Goal: Contribute content: Contribute content

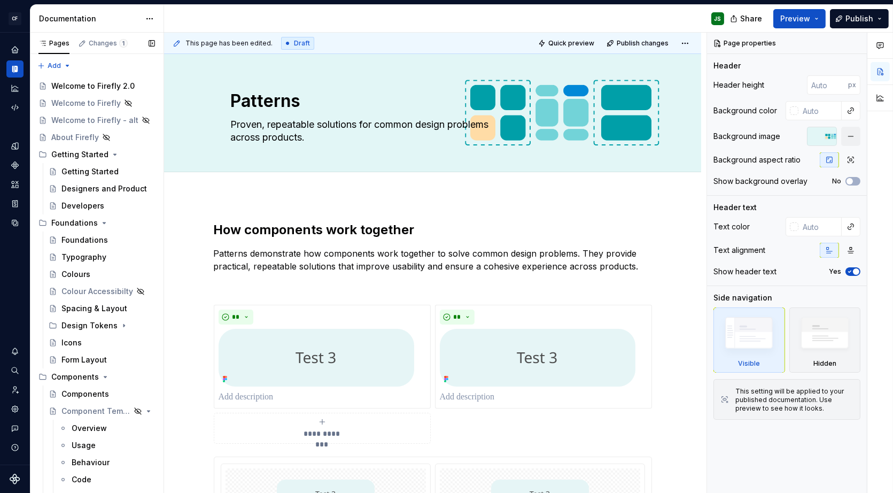
type textarea "*"
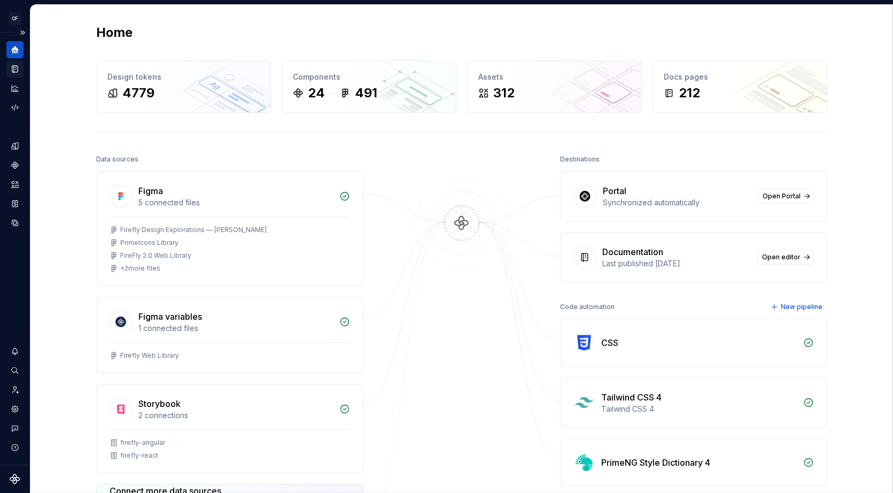
click at [18, 69] on icon "Documentation" at bounding box center [15, 69] width 10 height 10
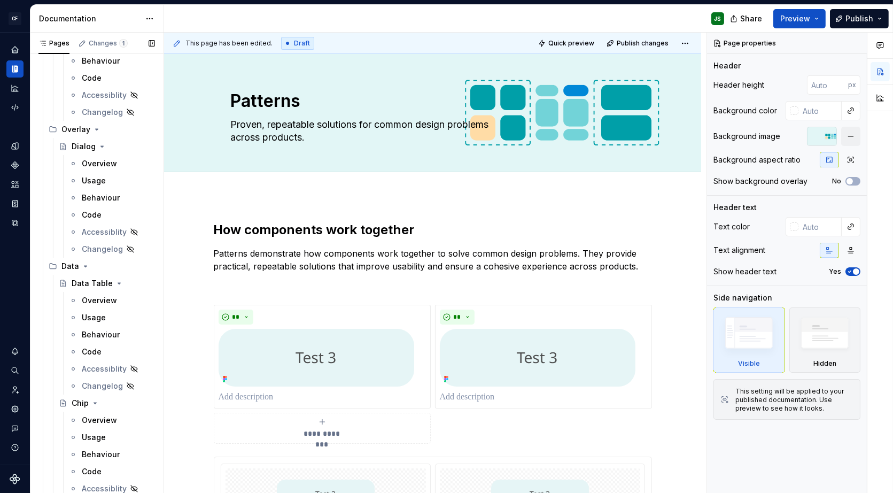
scroll to position [3191, 0]
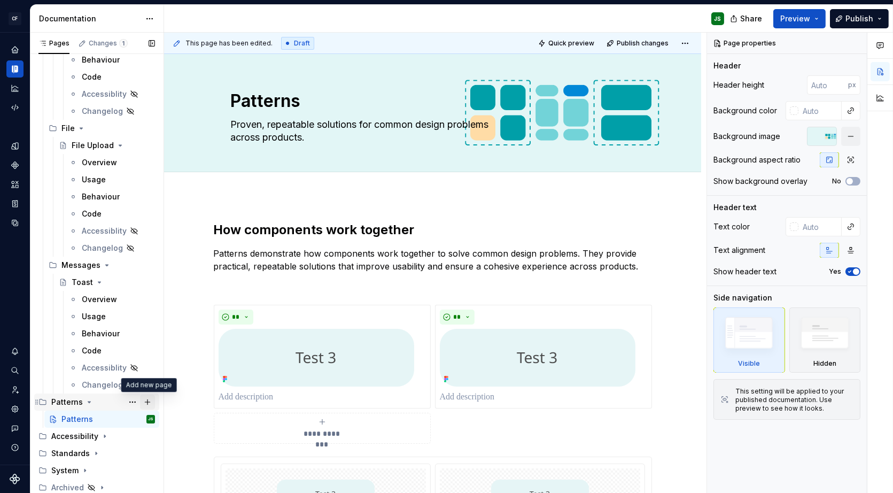
click at [150, 401] on button "Page tree" at bounding box center [147, 401] width 15 height 15
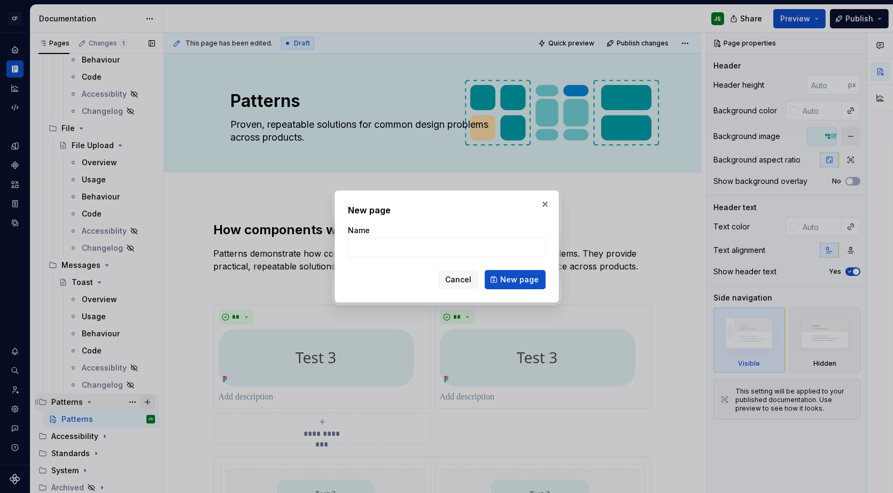
type textarea "*"
type input "Navigation System"
click button "New page" at bounding box center [515, 279] width 61 height 19
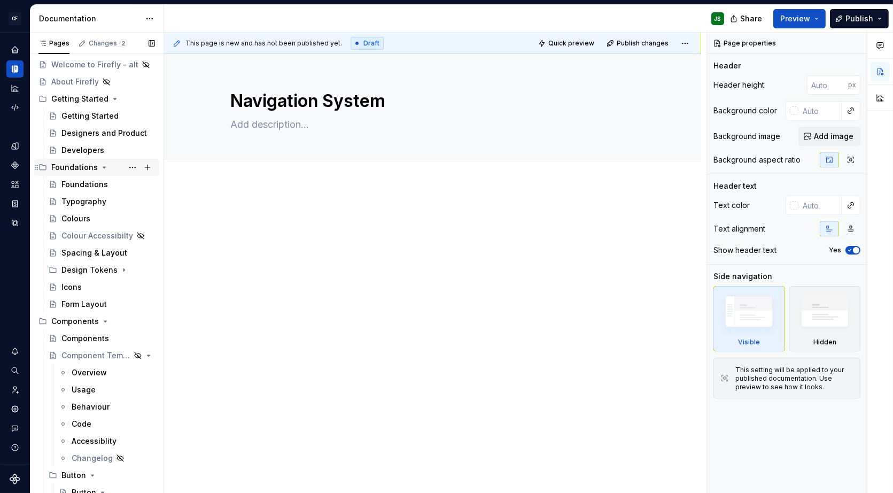
scroll to position [88, 0]
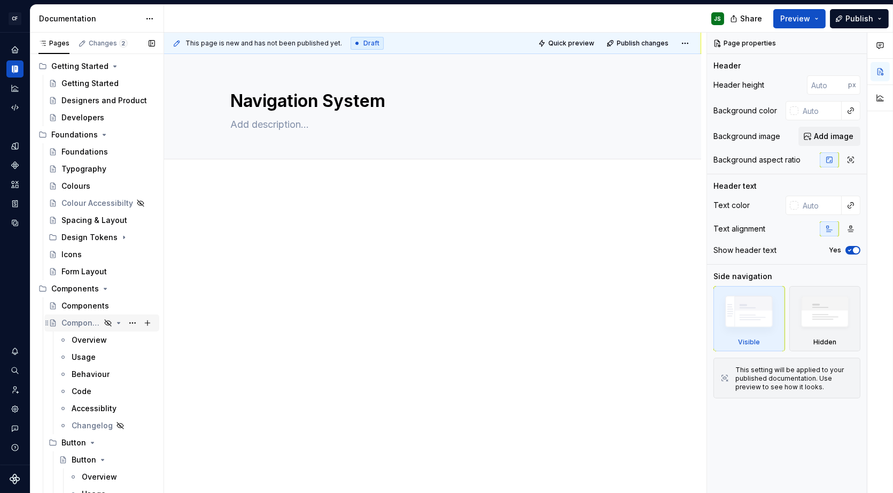
click at [103, 320] on div "Component Template" at bounding box center [108, 322] width 94 height 15
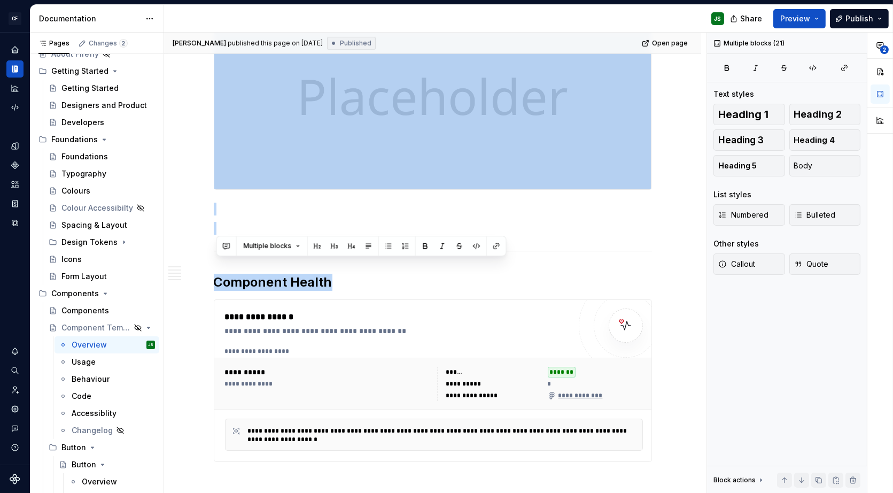
scroll to position [1251, 0]
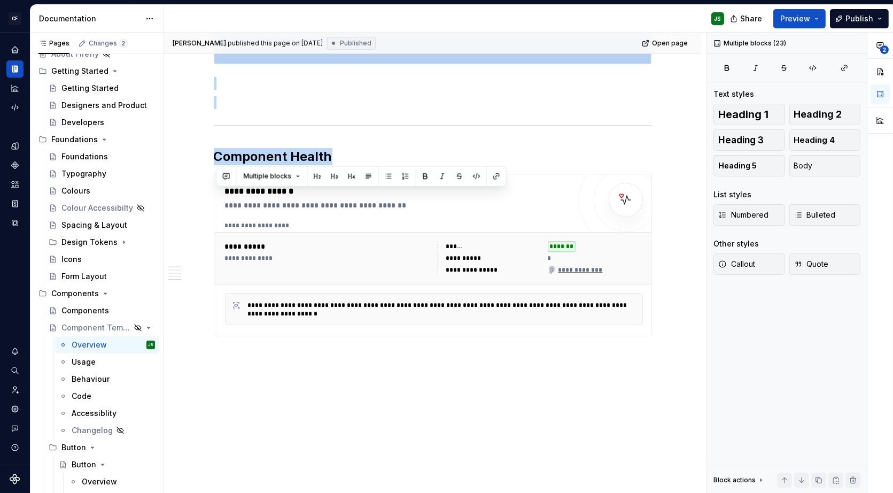
drag, startPoint x: 219, startPoint y: 161, endPoint x: 285, endPoint y: 495, distance: 340.1
click at [285, 492] on html "CF Firefly Web JS Design system data Documentation JS Share Preview Publish Pag…" at bounding box center [446, 246] width 893 height 493
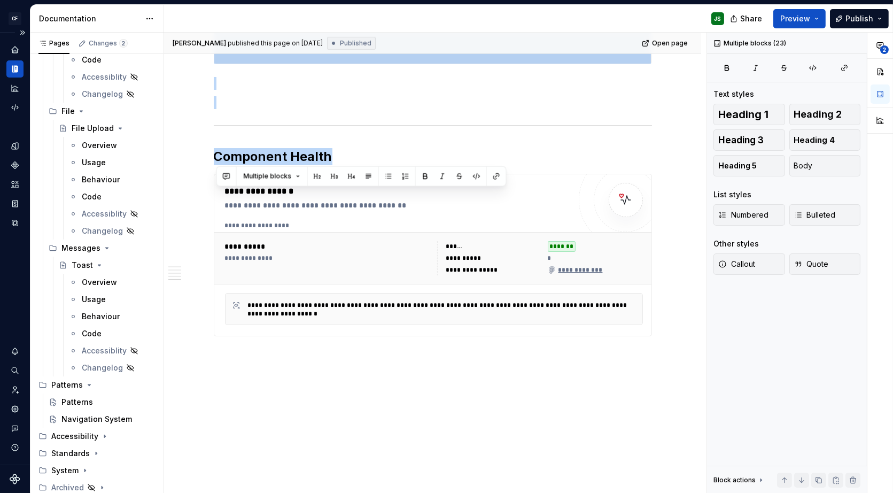
scroll to position [3202, 0]
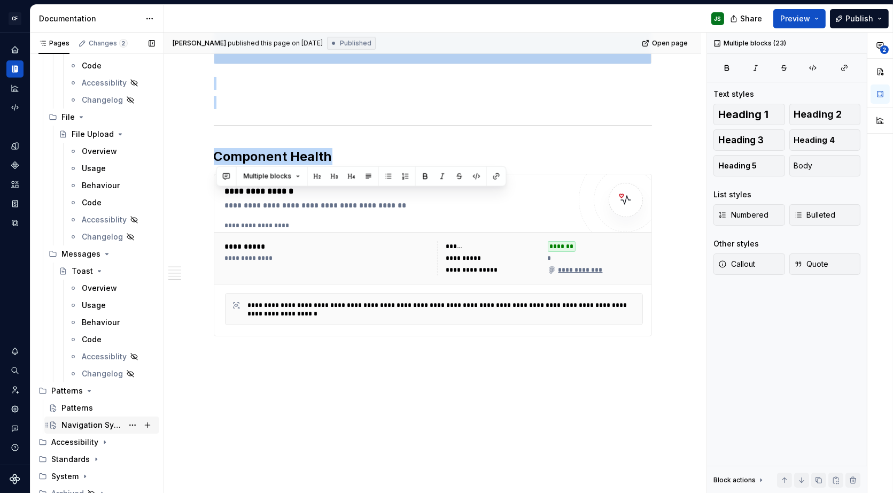
click at [105, 420] on div "Navigation System" at bounding box center [91, 425] width 61 height 11
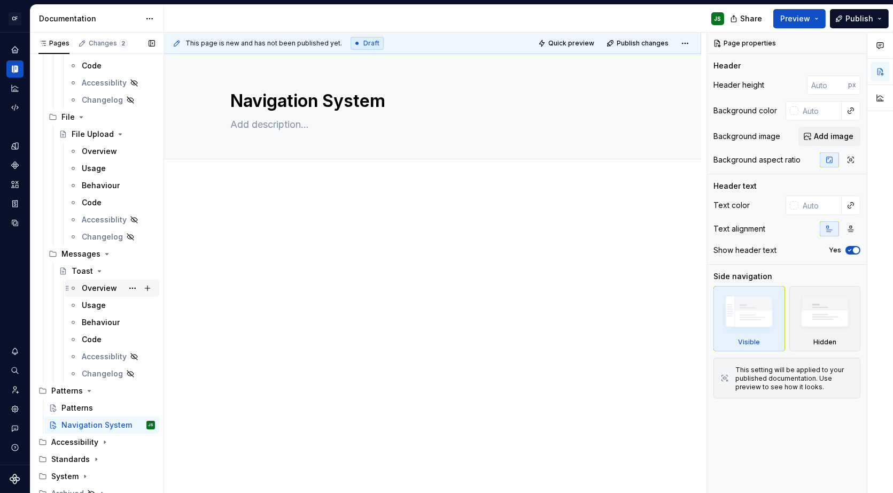
click at [87, 283] on div "Overview" at bounding box center [99, 288] width 35 height 11
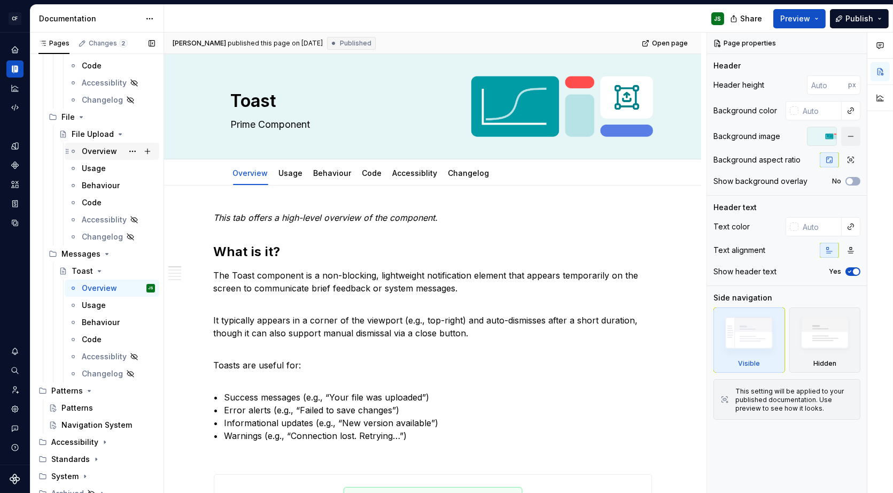
click at [104, 149] on div "Overview" at bounding box center [99, 151] width 35 height 11
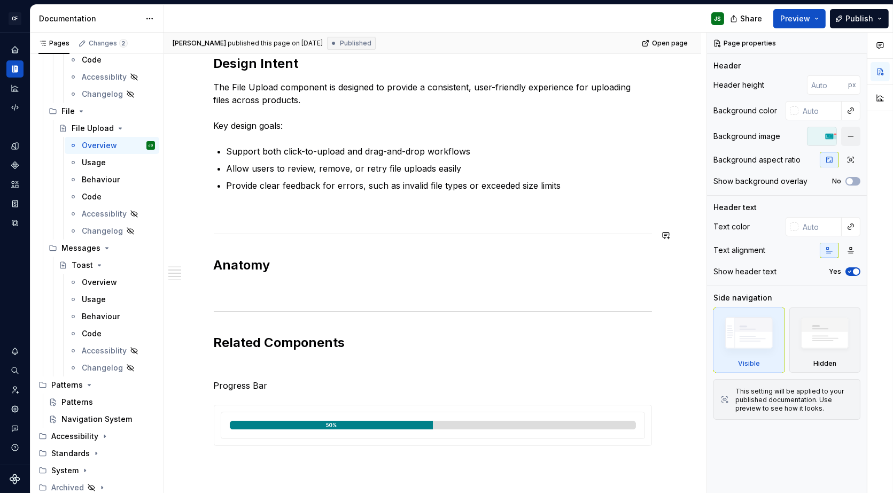
scroll to position [531, 0]
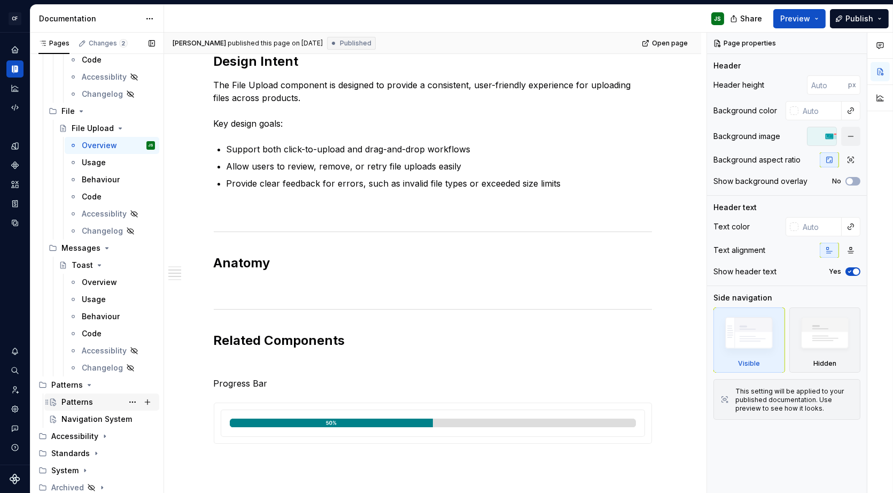
click at [84, 399] on div "Patterns" at bounding box center [77, 402] width 32 height 11
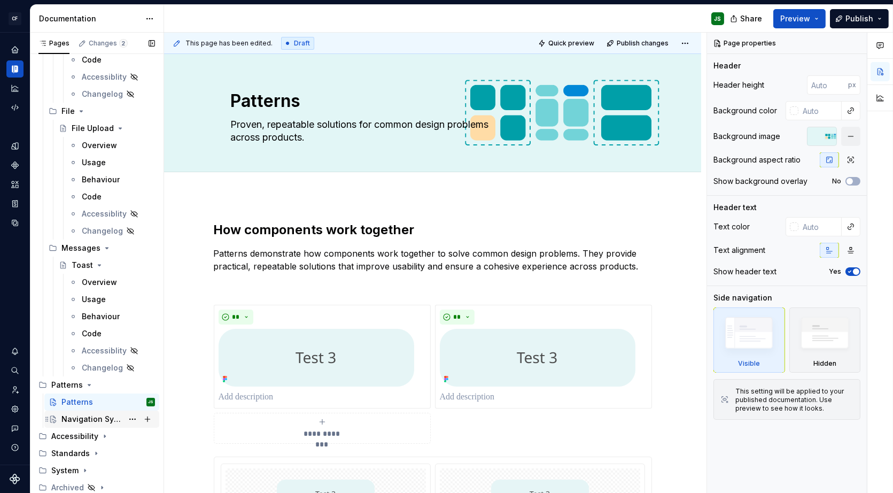
click at [82, 415] on div "Navigation System" at bounding box center [91, 419] width 61 height 11
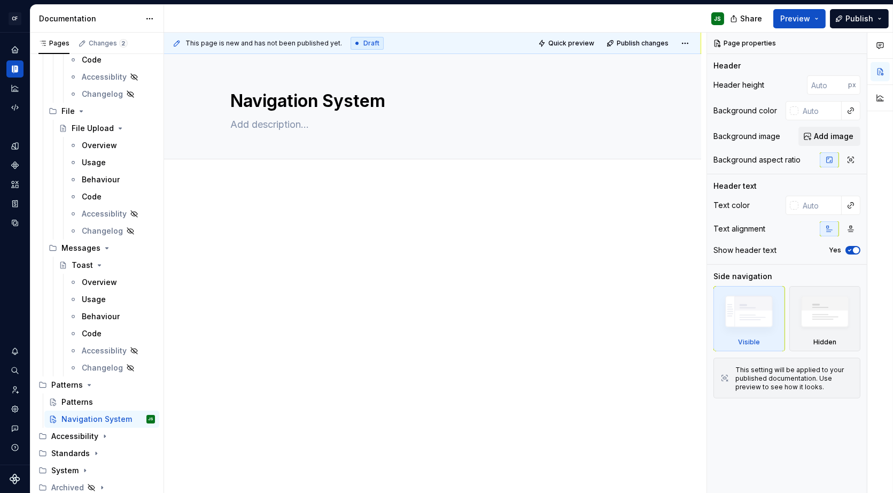
type textarea "*"
click at [285, 210] on p at bounding box center [433, 214] width 438 height 13
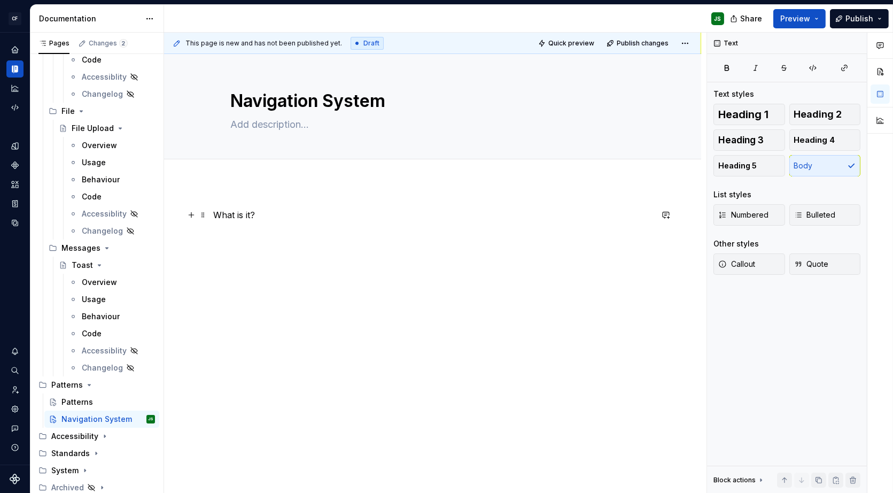
click at [249, 220] on p "What is it?" at bounding box center [433, 214] width 438 height 13
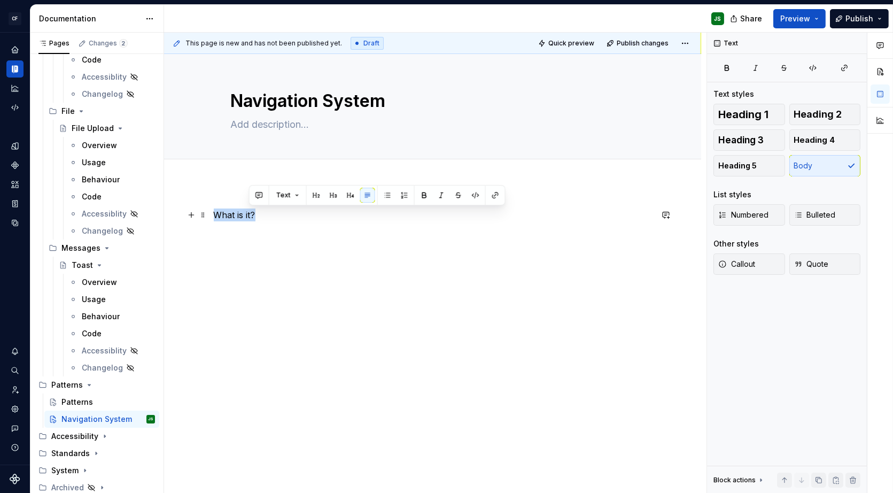
click at [249, 220] on p "What is it?" at bounding box center [433, 214] width 438 height 13
click at [282, 195] on button "button" at bounding box center [283, 195] width 15 height 15
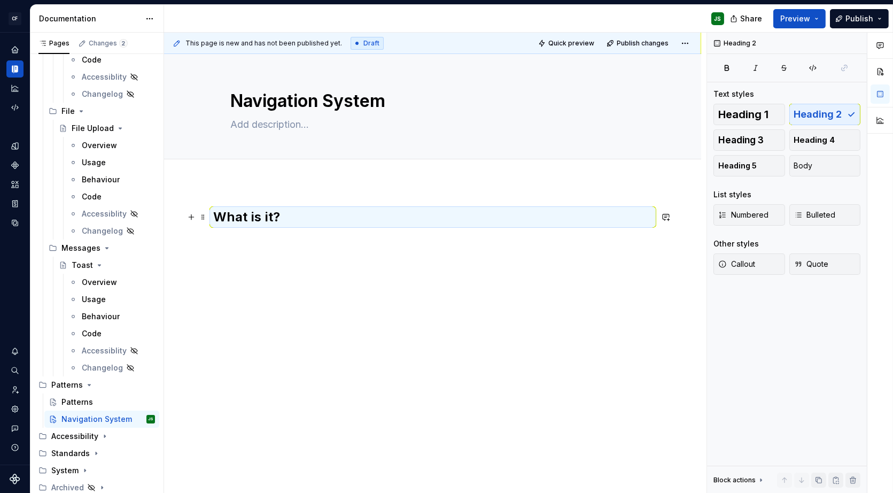
click at [307, 215] on h2 "What is it?" at bounding box center [433, 216] width 438 height 17
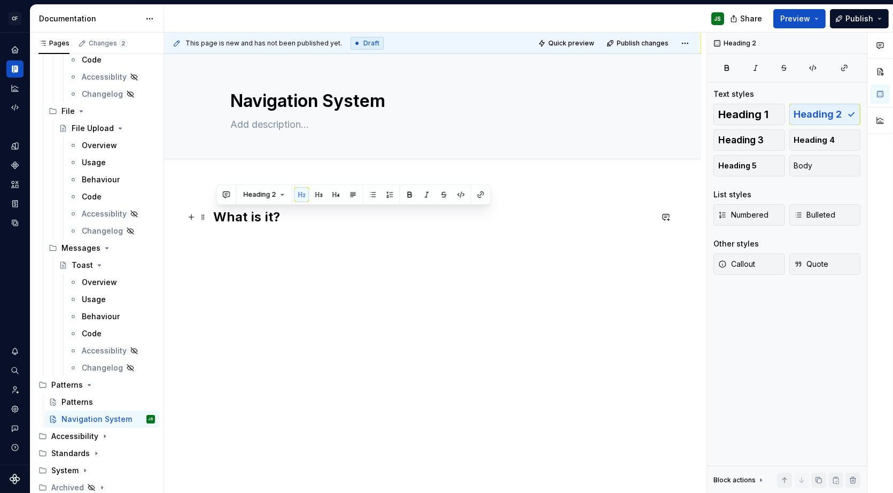
click at [307, 215] on h2 "What is it?" at bounding box center [433, 216] width 438 height 17
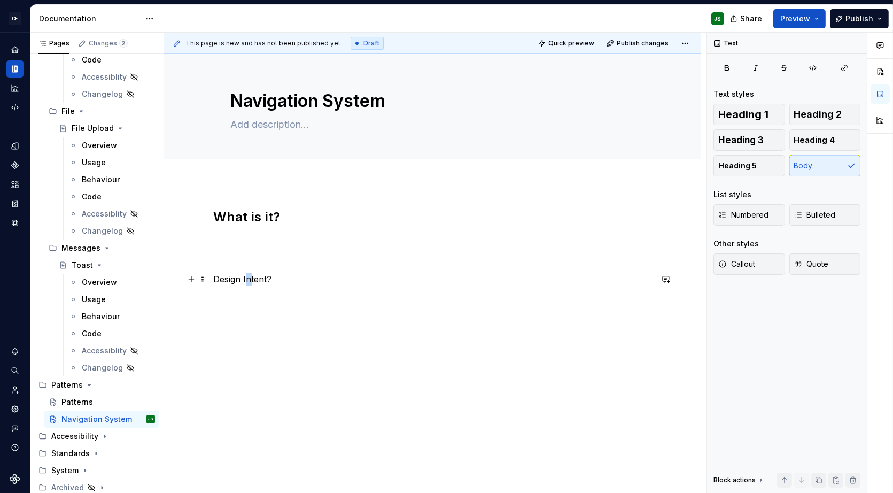
click at [251, 280] on p "Design Intent?" at bounding box center [433, 279] width 438 height 13
click at [278, 258] on button "button" at bounding box center [283, 259] width 15 height 15
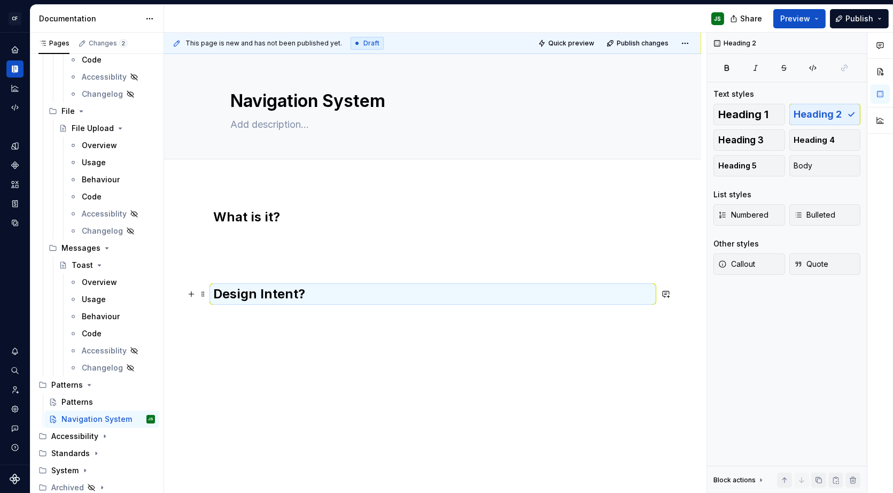
click at [323, 288] on h2 "Design Intent?" at bounding box center [433, 293] width 438 height 17
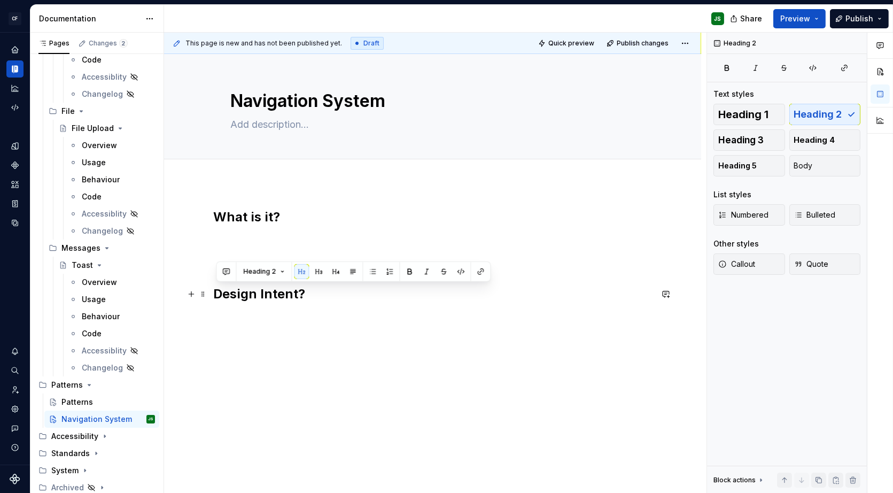
click at [317, 295] on h2 "Design Intent?" at bounding box center [433, 293] width 438 height 17
click at [236, 292] on h2 "Design Intent?" at bounding box center [433, 293] width 438 height 17
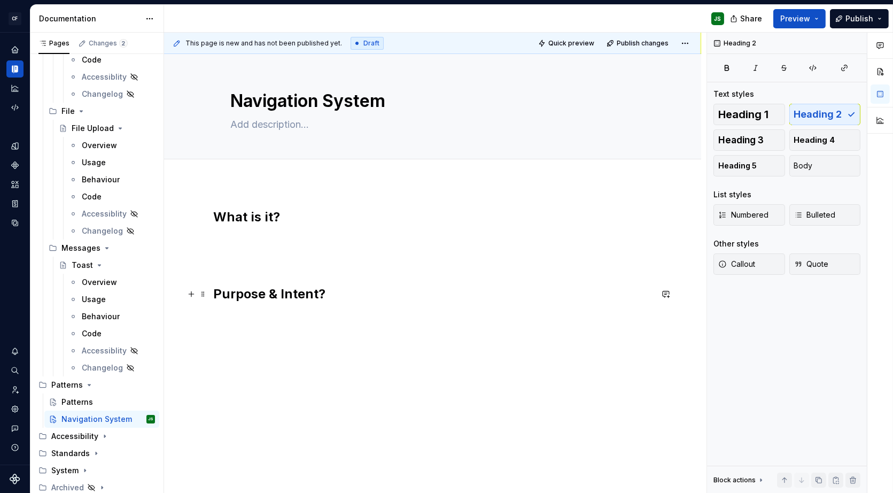
click at [364, 290] on h2 "Purpose & Intent?" at bounding box center [433, 293] width 438 height 17
click at [331, 214] on h2 "What is it?" at bounding box center [433, 216] width 438 height 17
click at [362, 290] on h2 "Purpose & Intent" at bounding box center [433, 293] width 438 height 17
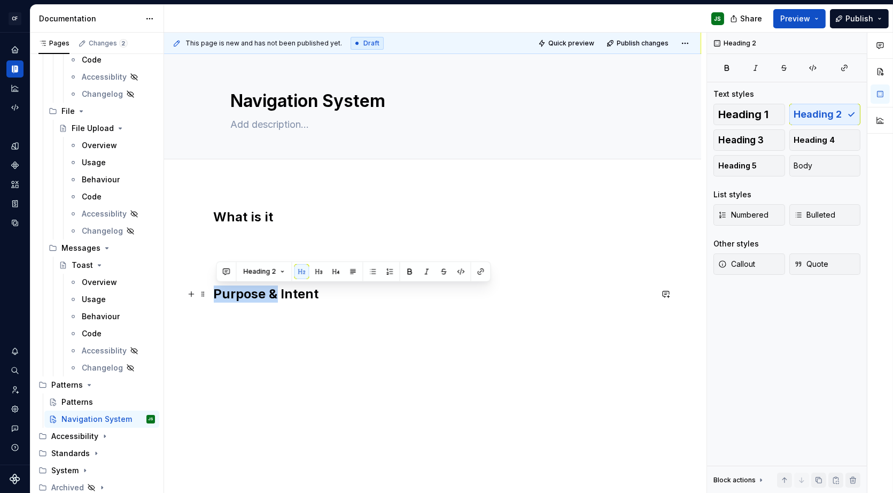
drag, startPoint x: 282, startPoint y: 294, endPoint x: 172, endPoint y: 289, distance: 109.7
click at [172, 289] on div "What is it Purpose & Intent" at bounding box center [432, 323] width 537 height 281
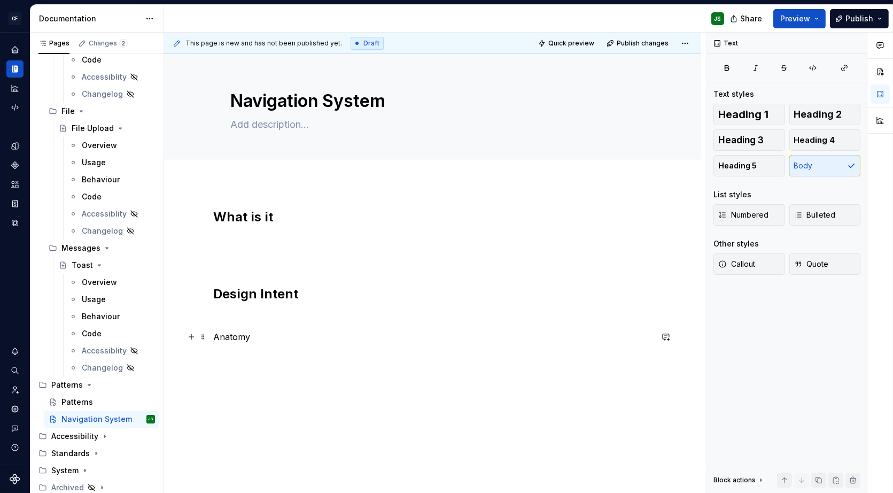
click at [246, 339] on p "Anatomy" at bounding box center [433, 336] width 438 height 13
click at [281, 313] on button "button" at bounding box center [283, 317] width 15 height 15
click at [312, 216] on h2 "What is it" at bounding box center [433, 216] width 438 height 17
click at [106, 277] on div "Overview" at bounding box center [99, 282] width 35 height 11
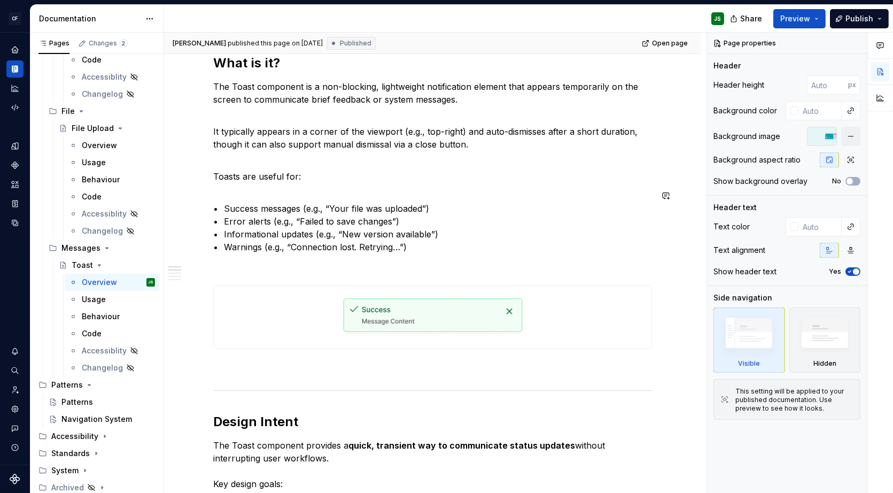
scroll to position [188, 0]
click at [106, 149] on div "Overview" at bounding box center [99, 145] width 35 height 11
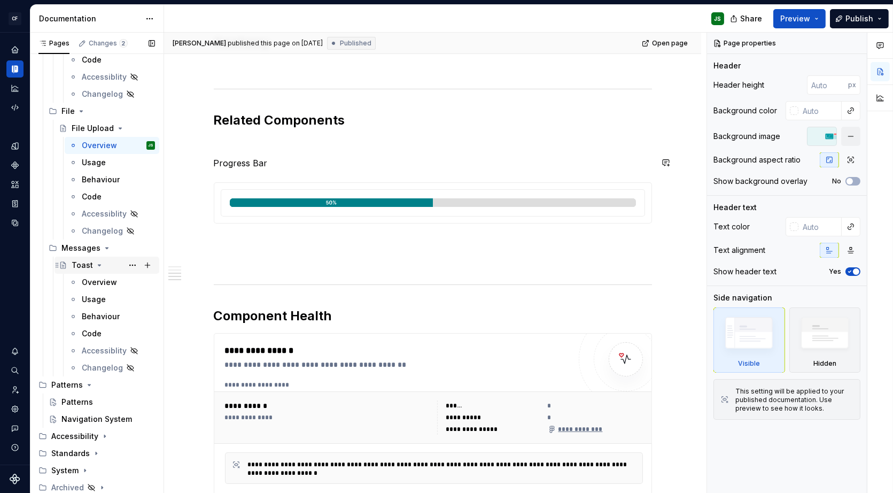
scroll to position [757, 0]
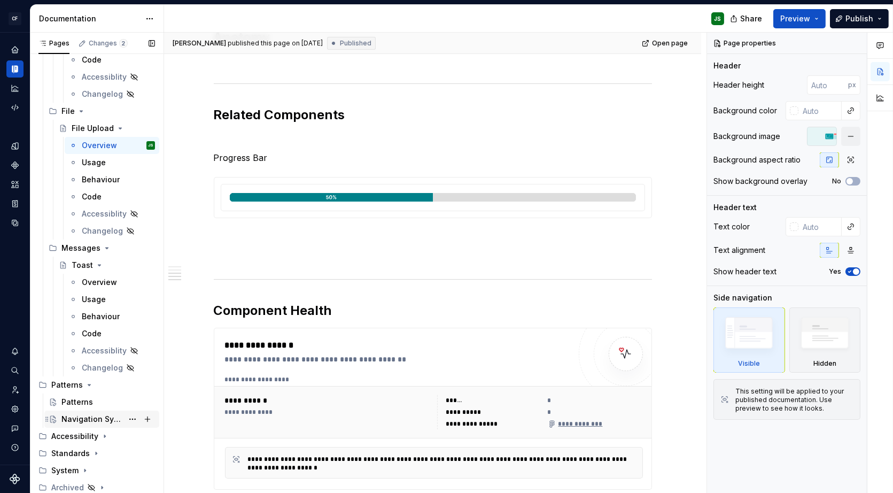
click at [96, 416] on div "Navigation System" at bounding box center [91, 419] width 61 height 11
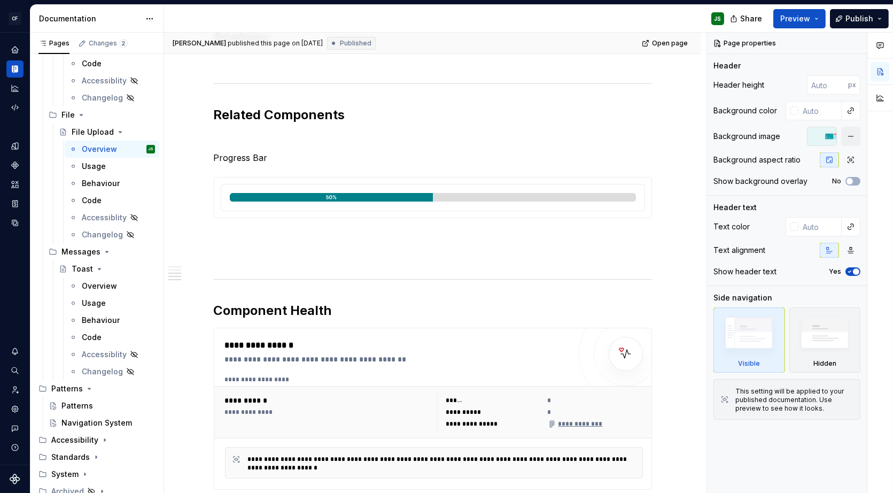
scroll to position [3208, 0]
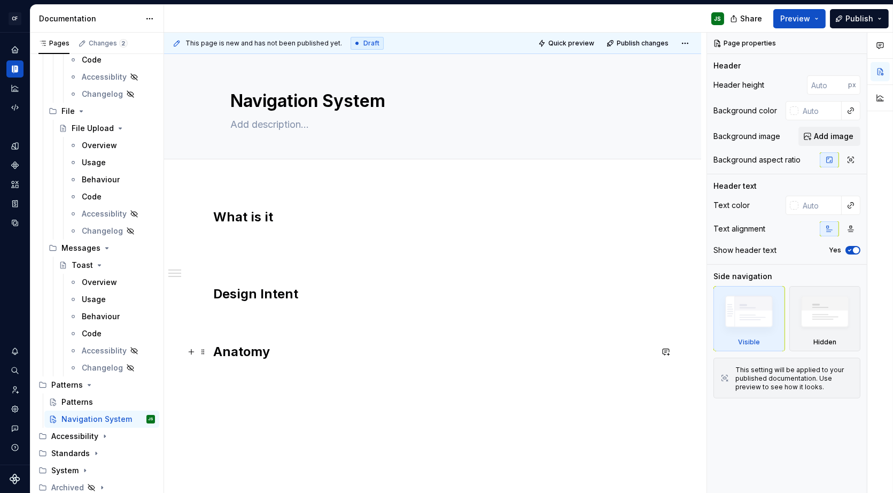
scroll to position [27, 0]
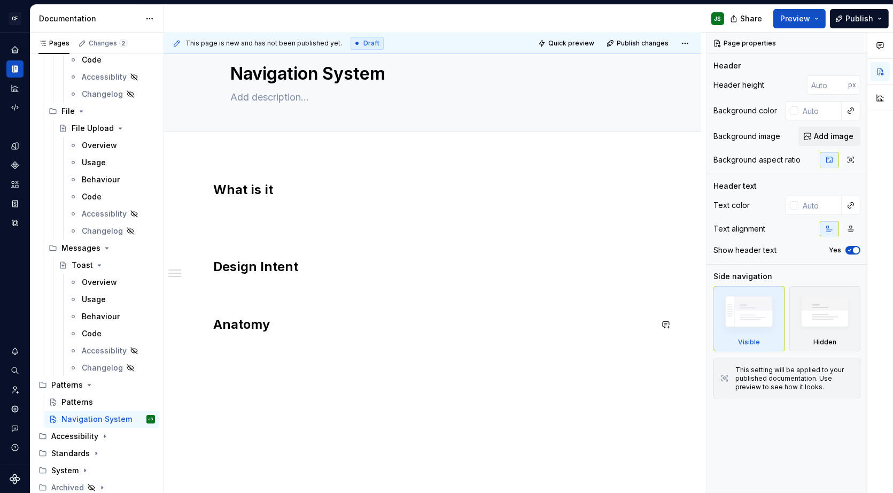
click at [393, 358] on div "What is it Design Intent Anatomy" at bounding box center [432, 325] width 537 height 338
type textarea "*"
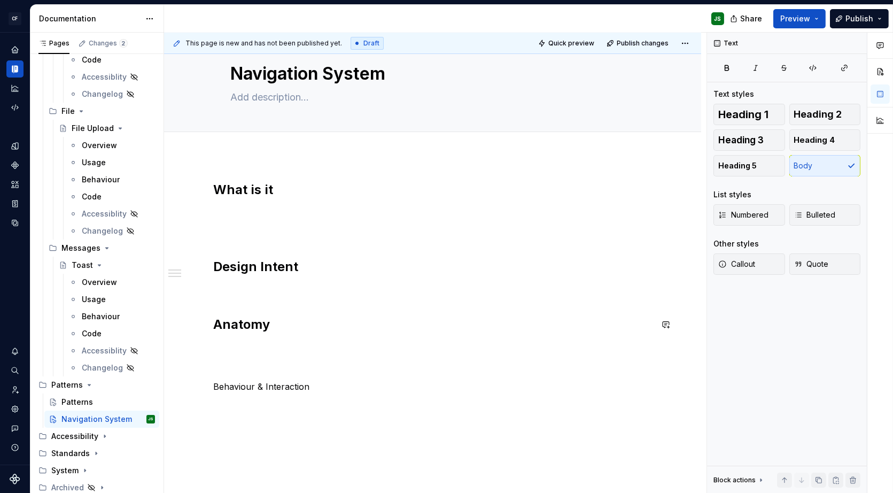
scroll to position [16, 0]
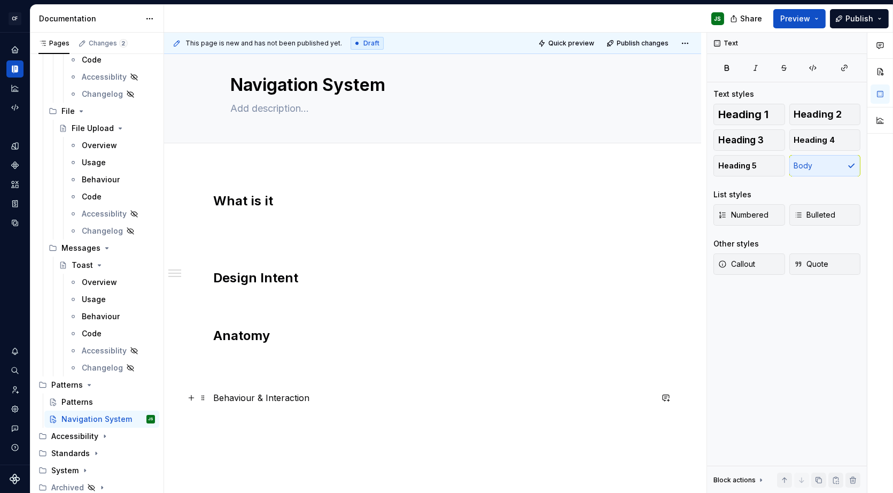
click at [267, 392] on p "Behaviour & Interaction" at bounding box center [433, 397] width 438 height 13
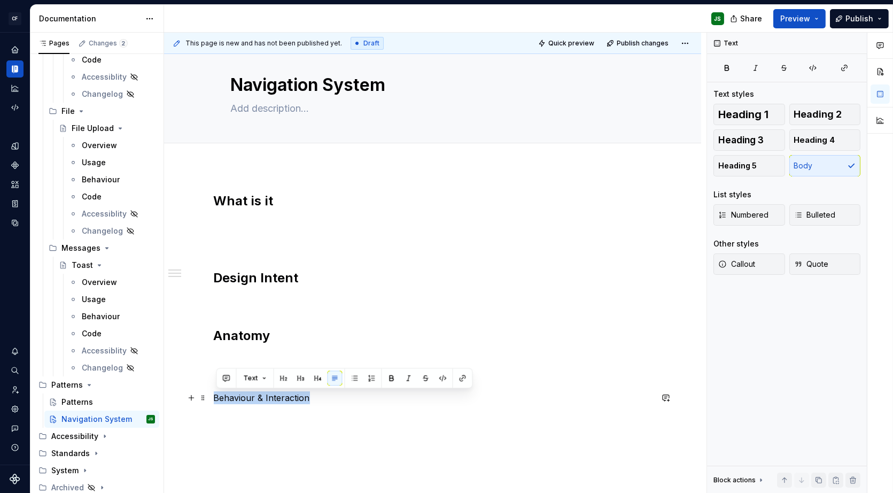
click at [267, 392] on p "Behaviour & Interaction" at bounding box center [433, 397] width 438 height 13
click at [276, 373] on button "button" at bounding box center [283, 377] width 15 height 15
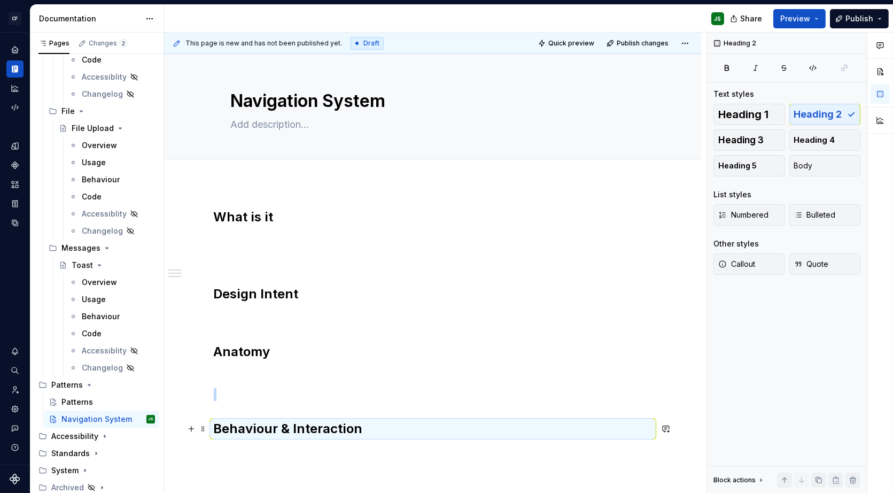
scroll to position [1, 0]
click at [376, 424] on h2 "Behaviour & Interaction" at bounding box center [433, 427] width 438 height 17
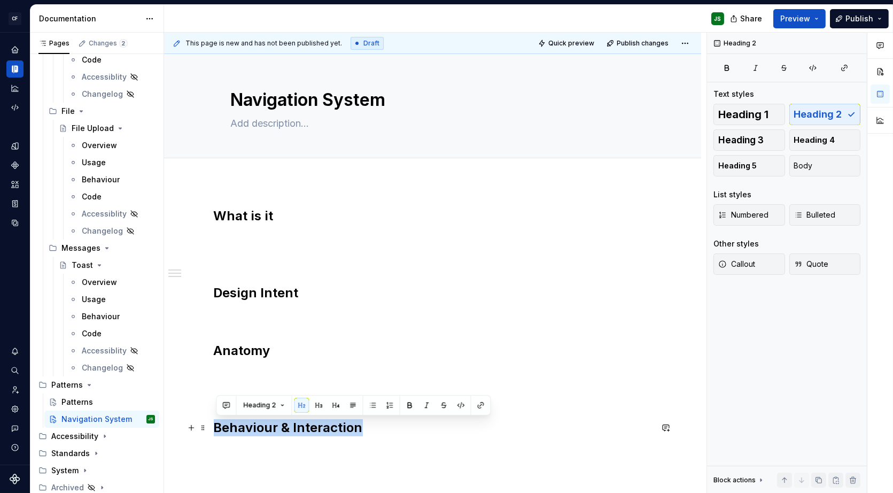
click at [376, 424] on h2 "Behaviour & Interaction" at bounding box center [433, 427] width 438 height 17
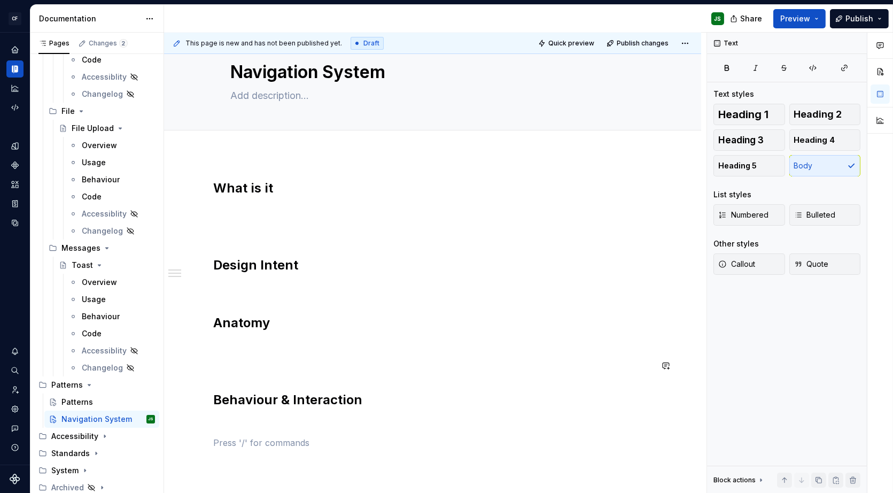
scroll to position [28, 0]
click at [214, 398] on div "What is it Design Intent Anatomy Behaviour & Interaction" at bounding box center [432, 382] width 537 height 456
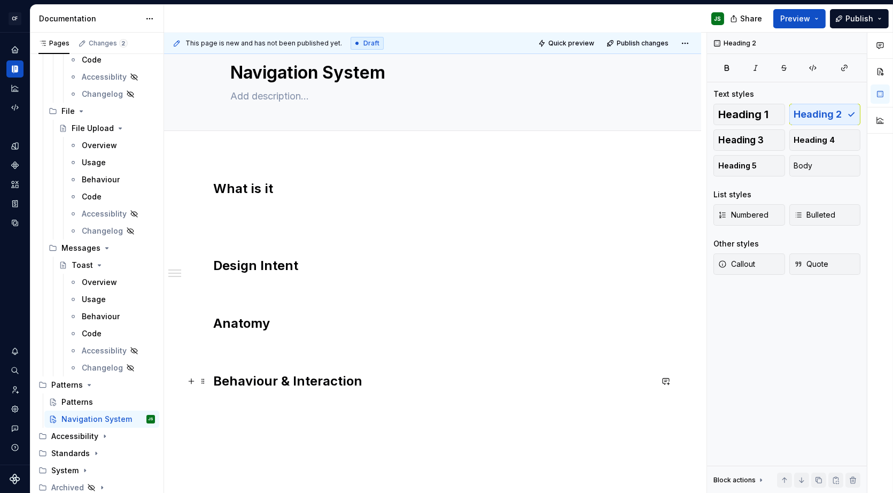
click at [394, 384] on h2 "Behaviour & Interaction" at bounding box center [433, 381] width 438 height 17
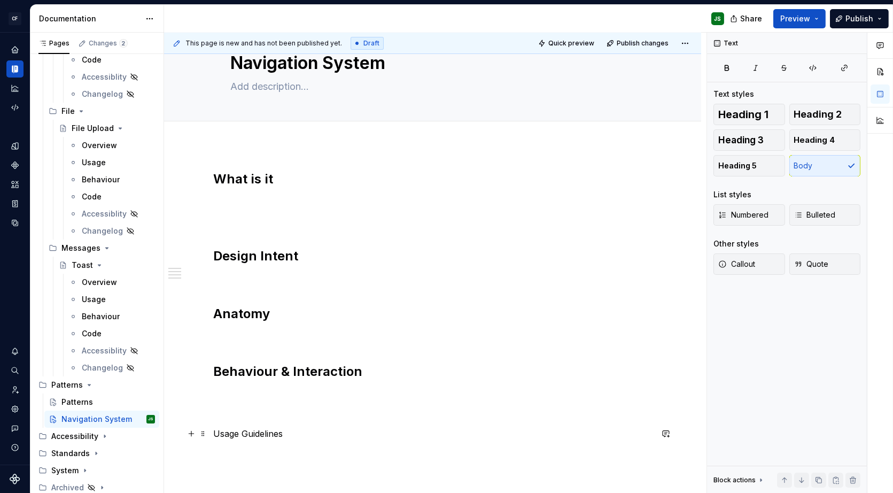
click at [278, 434] on p "Usage Guidelines" at bounding box center [433, 433] width 438 height 13
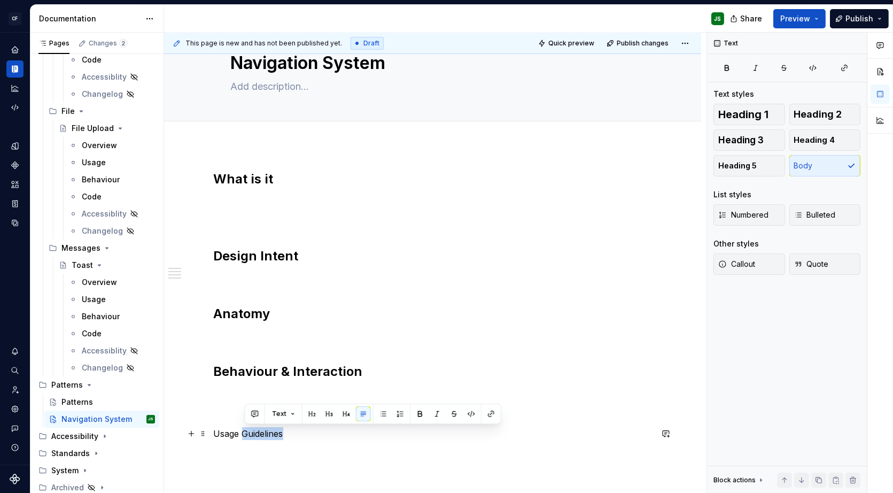
click at [278, 434] on p "Usage Guidelines" at bounding box center [433, 433] width 438 height 13
click at [283, 407] on button "button" at bounding box center [283, 413] width 15 height 15
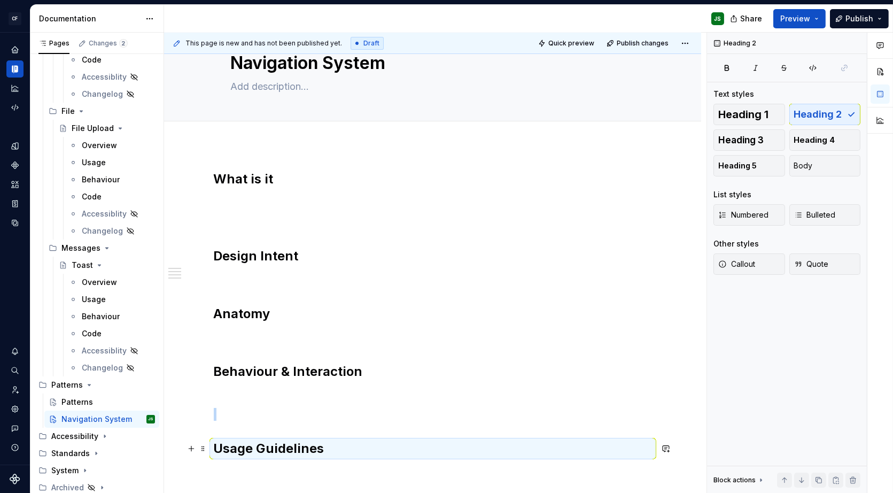
click at [337, 444] on h2 "Usage Guidelines" at bounding box center [433, 448] width 438 height 17
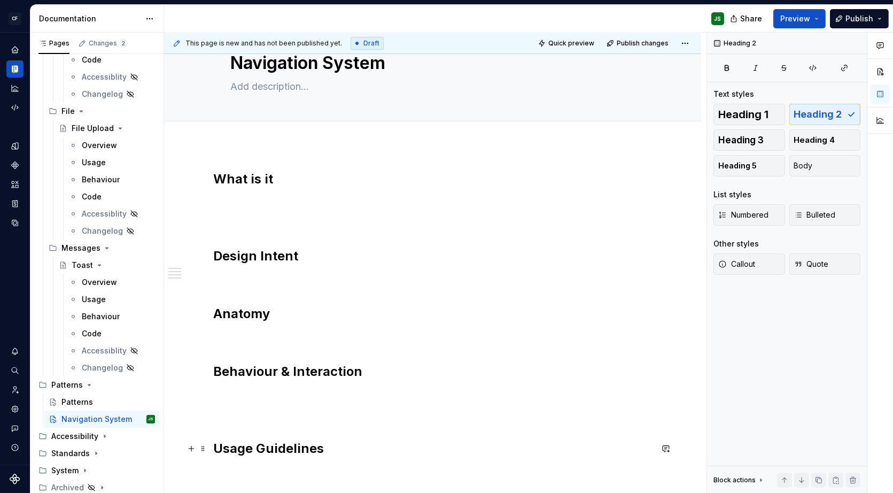
click at [331, 450] on h2 "Usage Guidelines" at bounding box center [433, 448] width 438 height 17
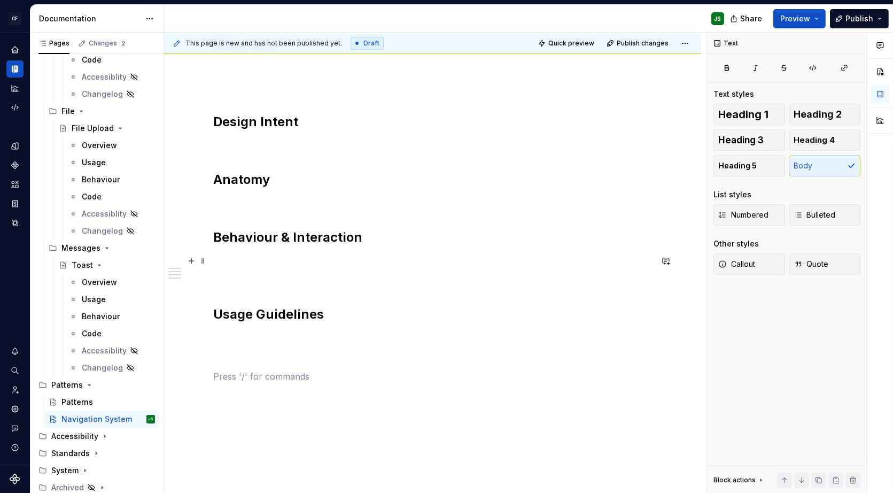
scroll to position [260, 0]
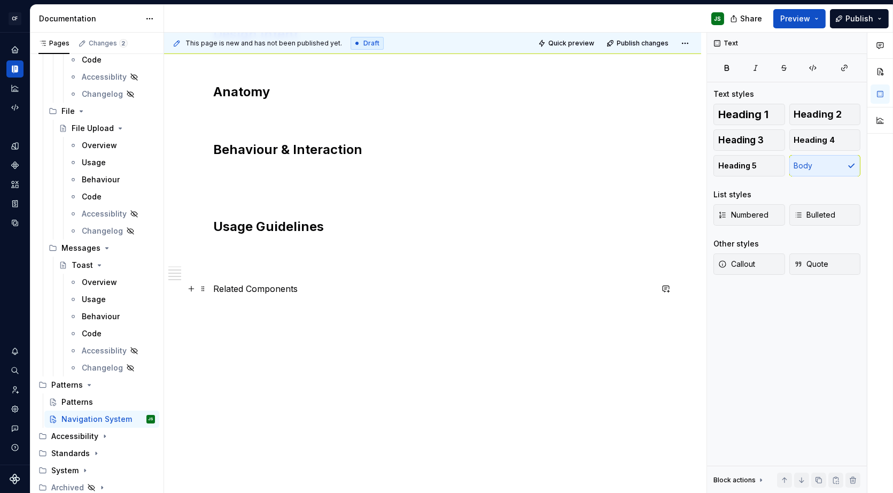
click at [270, 290] on p "Related Components" at bounding box center [433, 288] width 438 height 13
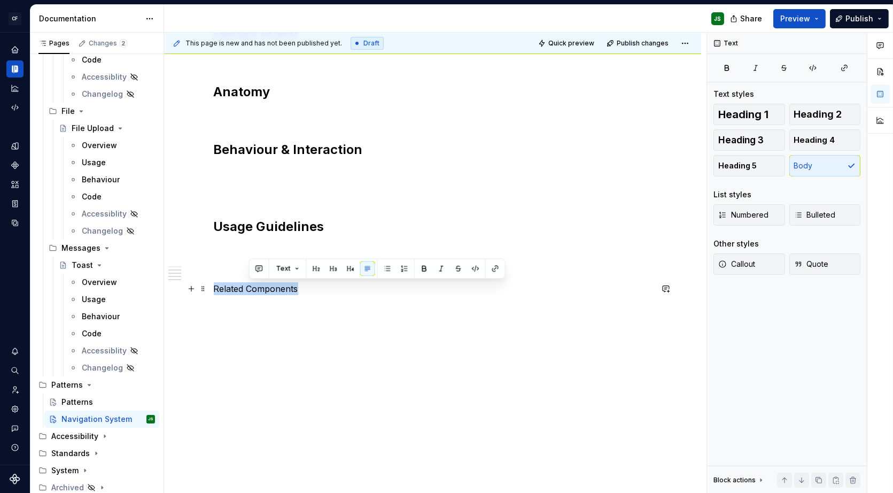
click at [270, 290] on p "Related Components" at bounding box center [433, 288] width 438 height 13
click at [280, 263] on button "button" at bounding box center [283, 268] width 15 height 15
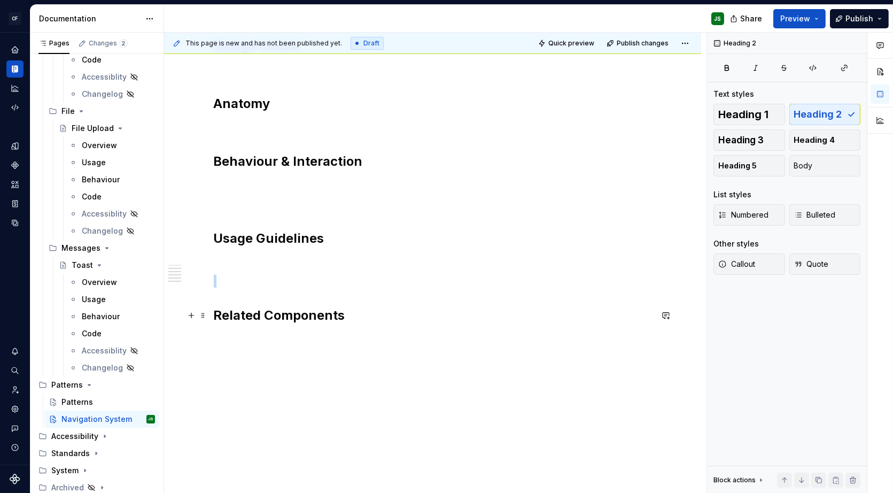
click at [359, 313] on h2 "Related Components" at bounding box center [433, 315] width 438 height 17
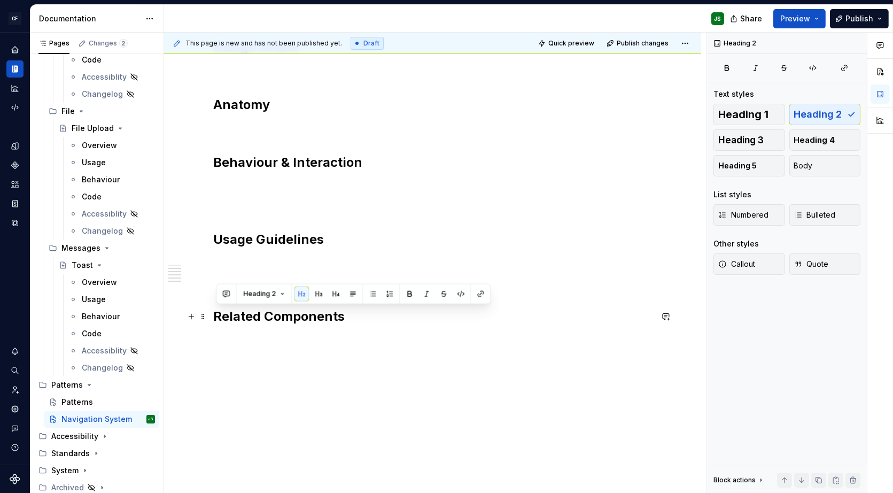
click at [359, 313] on h2 "Related Components" at bounding box center [433, 316] width 438 height 17
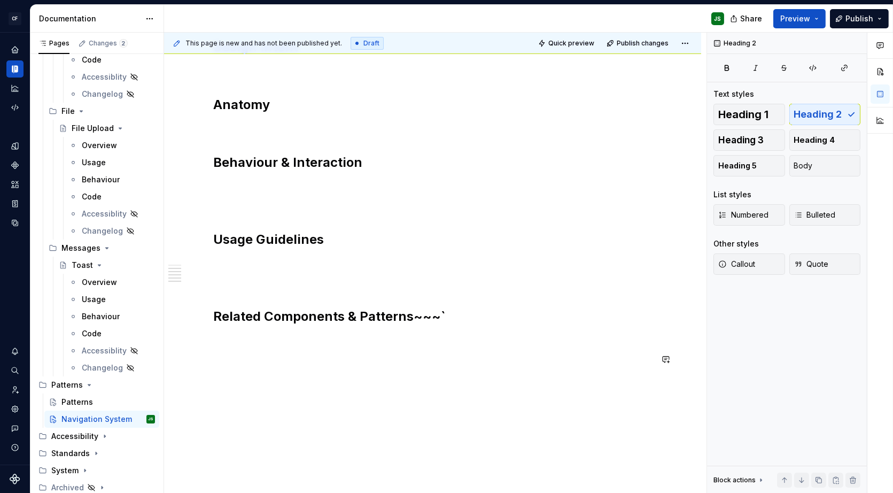
type textarea "*"
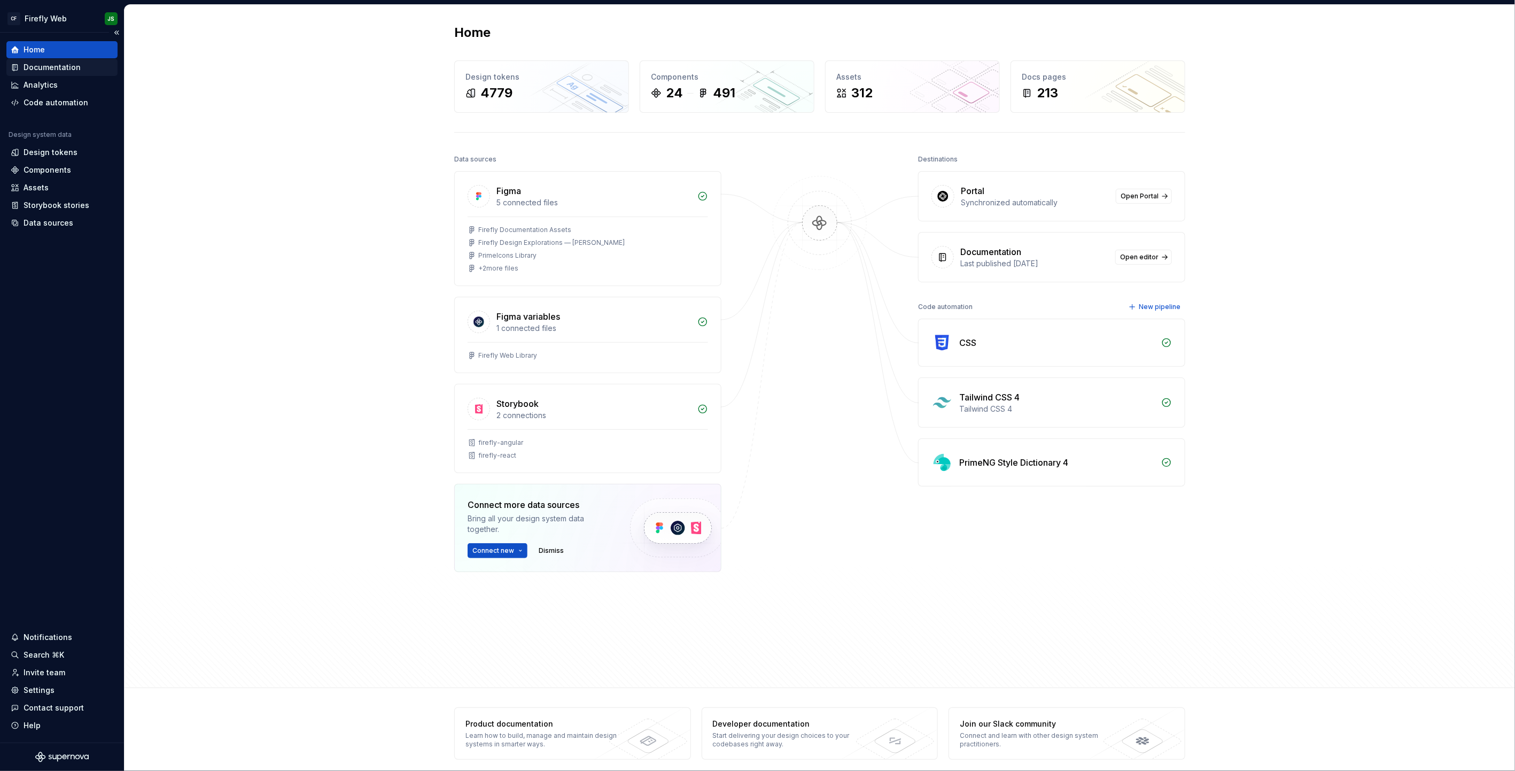
click at [53, 65] on div "Documentation" at bounding box center [52, 67] width 57 height 11
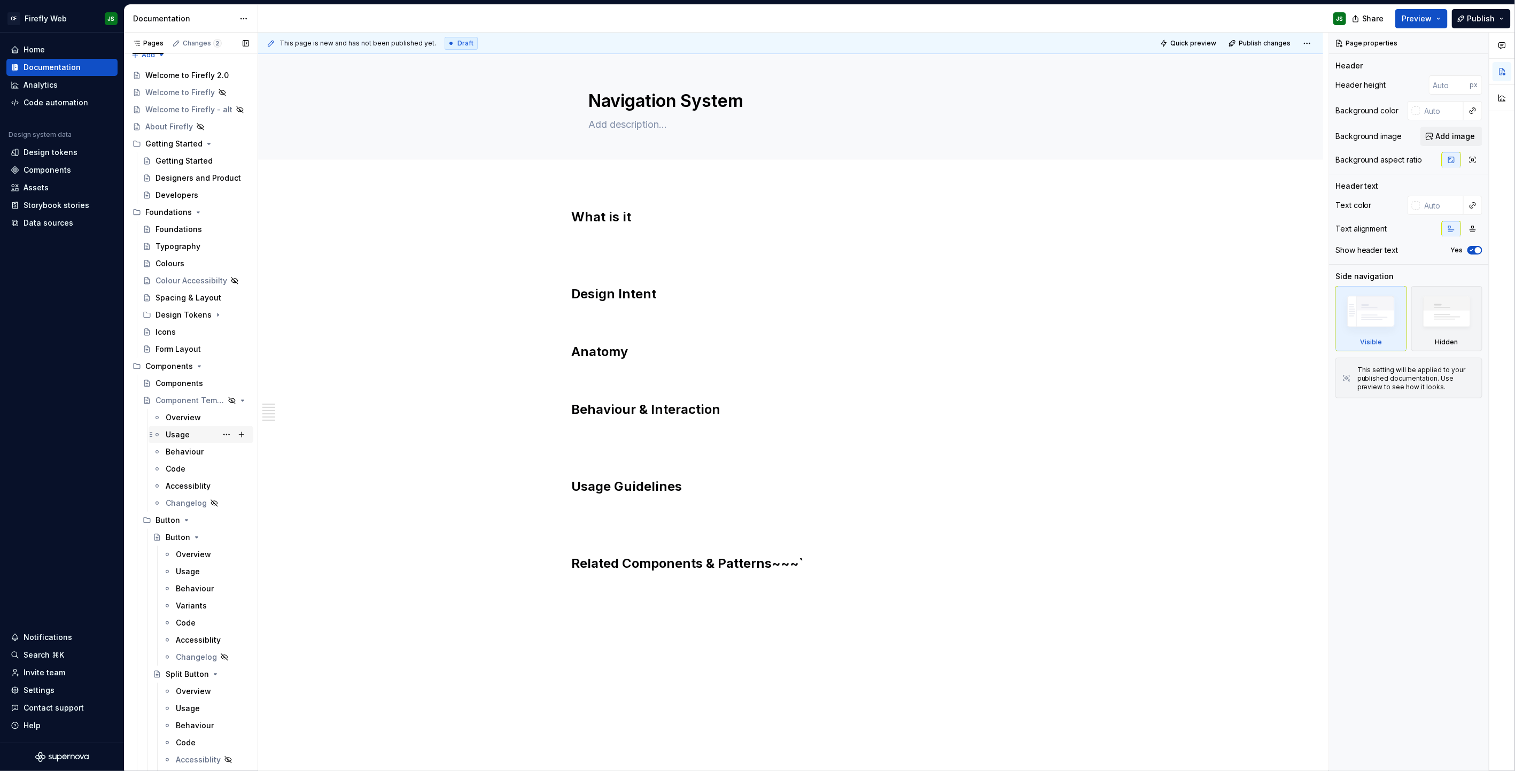
scroll to position [17, 0]
click at [191, 415] on div "Overview" at bounding box center [183, 411] width 35 height 11
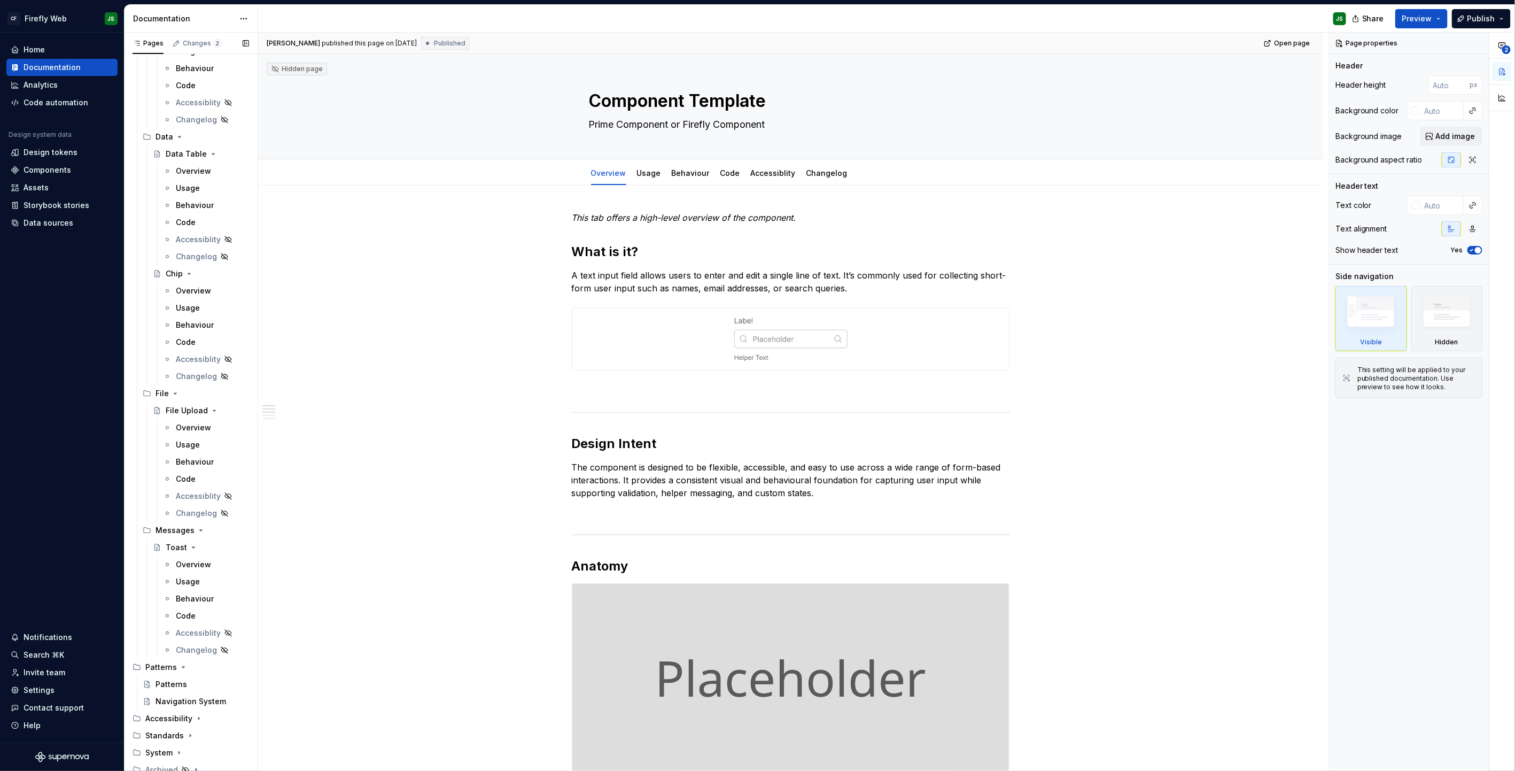
scroll to position [2930, 0]
click at [181, 492] on div "Patterns" at bounding box center [172, 680] width 32 height 11
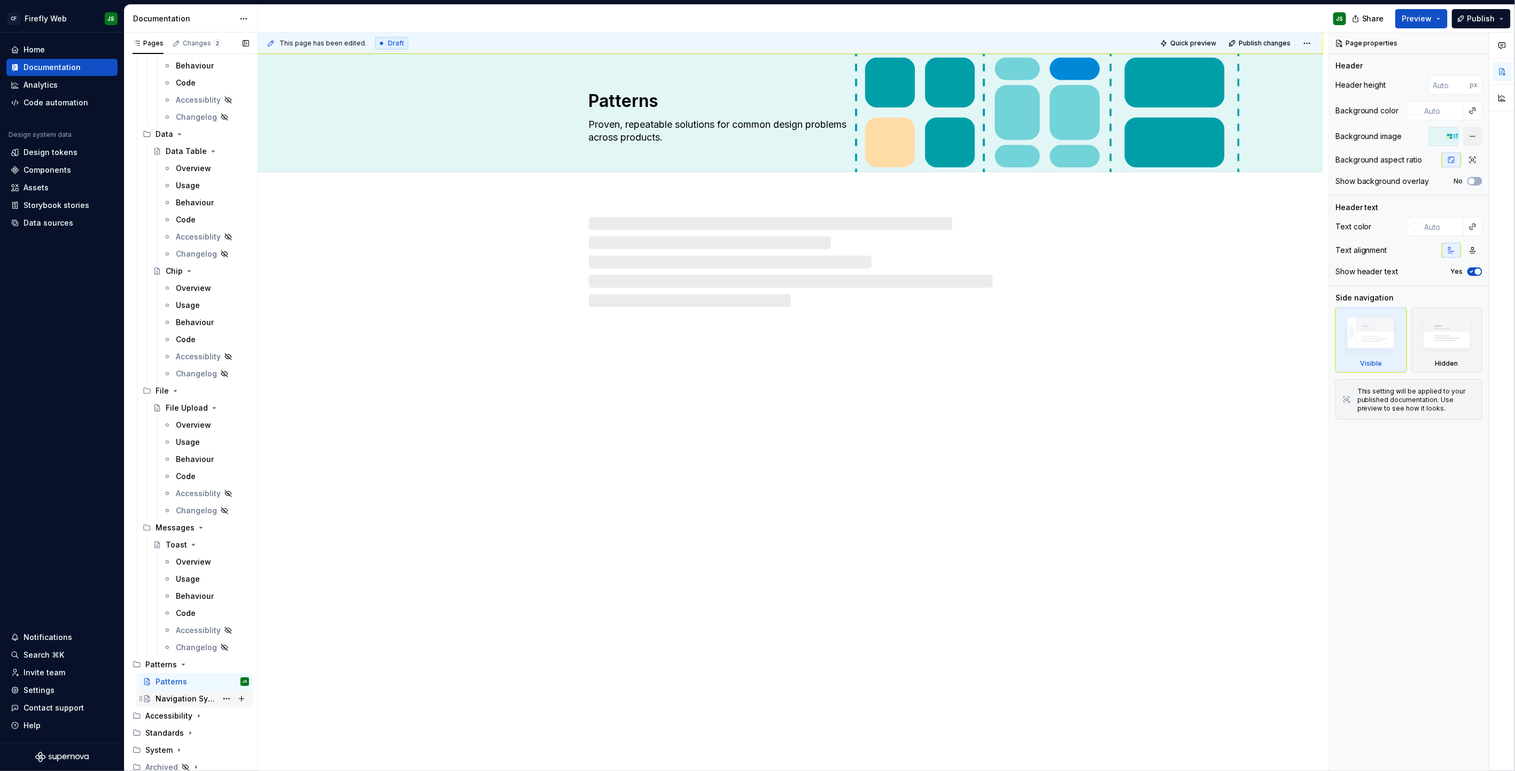
scroll to position [2930, 0]
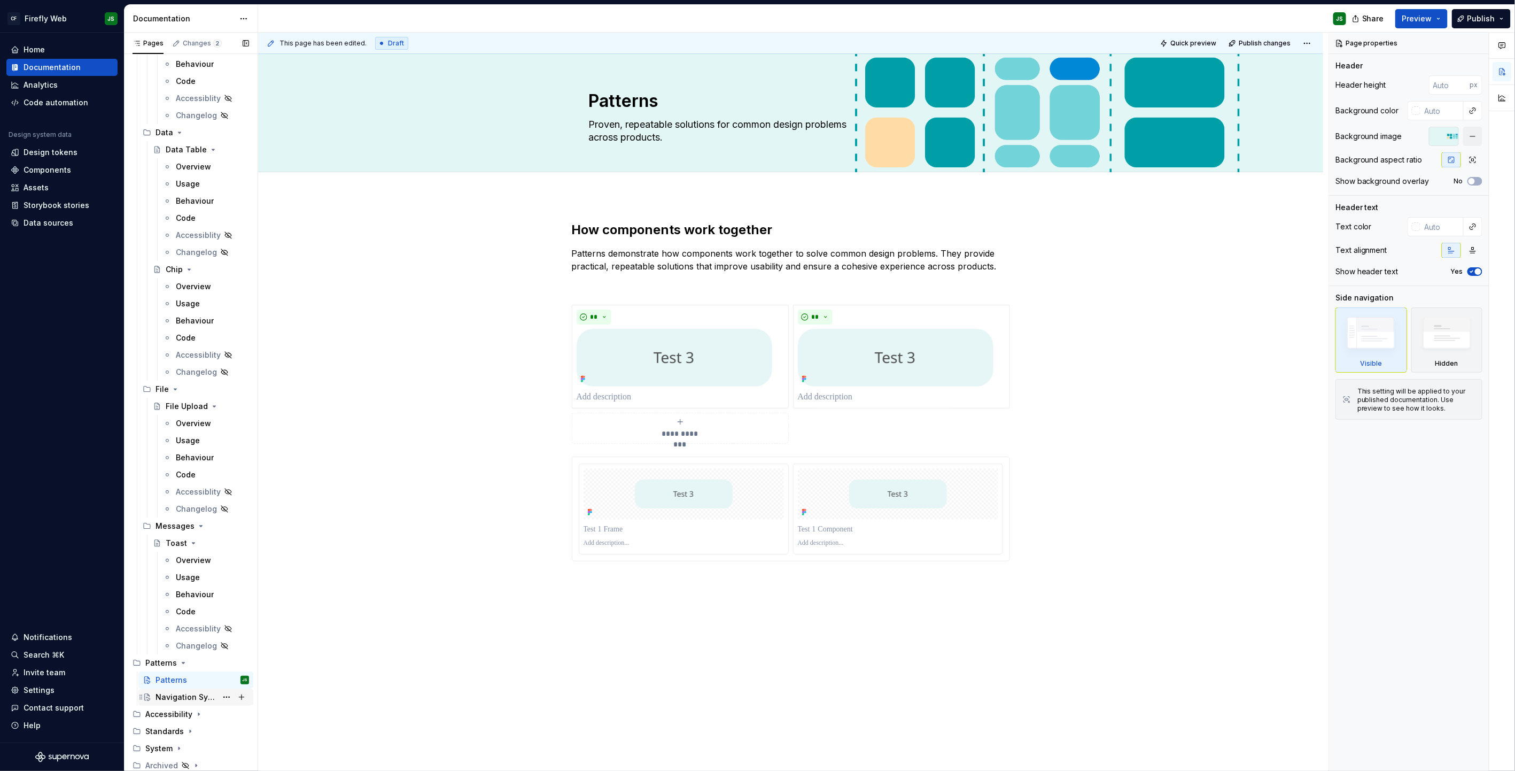
click at [180, 492] on div "Navigation System" at bounding box center [186, 697] width 61 height 11
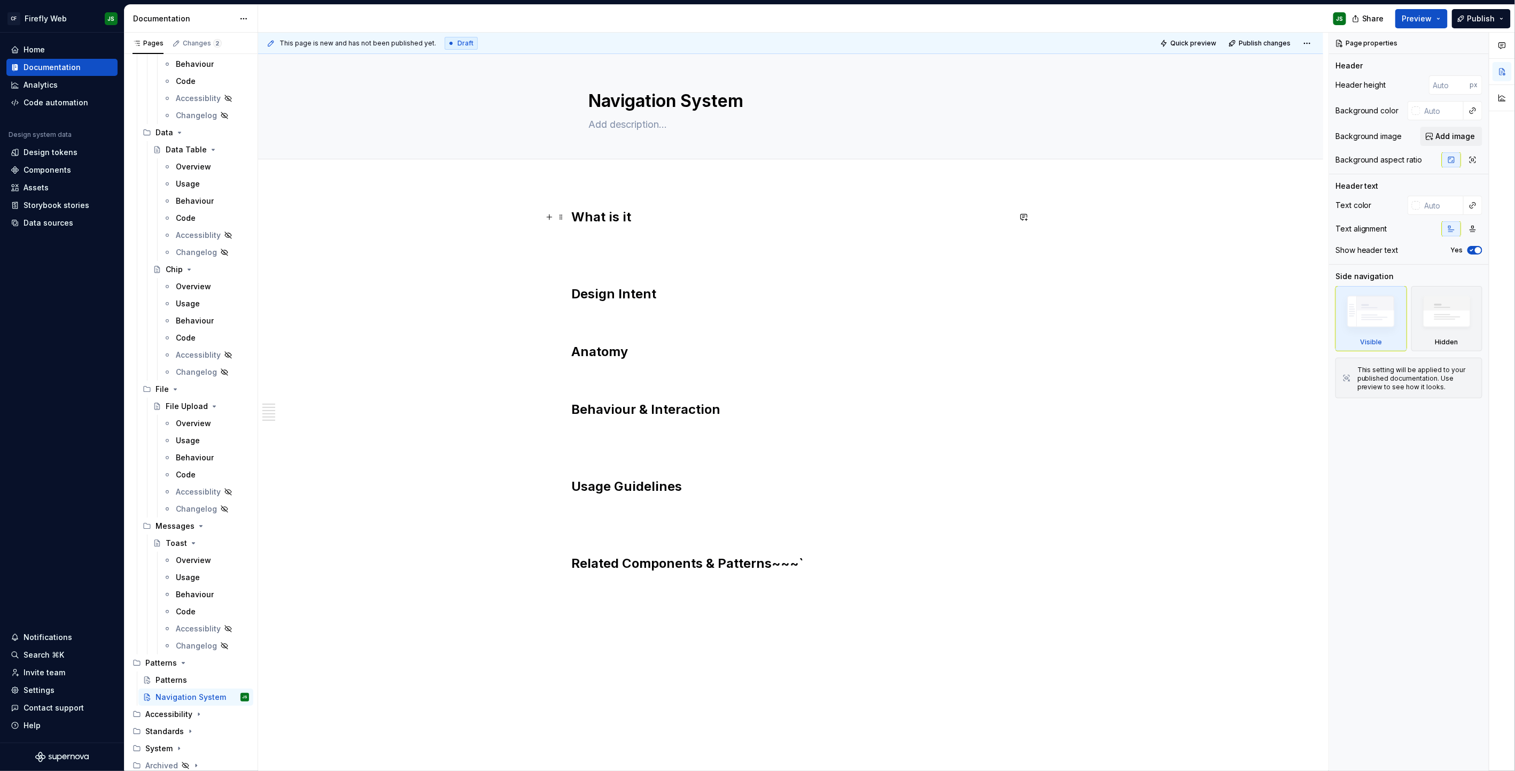
click at [578, 216] on h2 "What is it" at bounding box center [791, 216] width 438 height 17
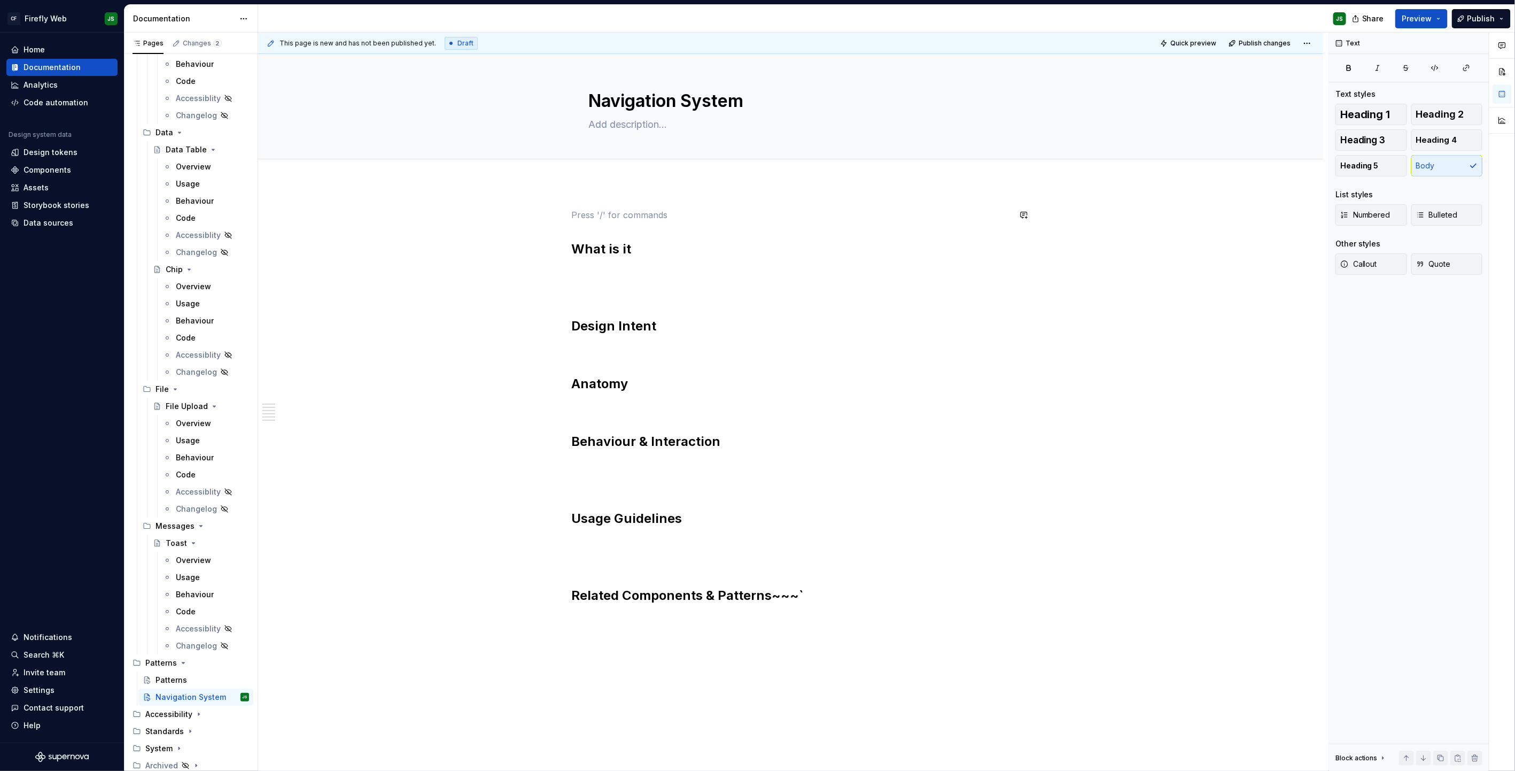
type textarea "*"
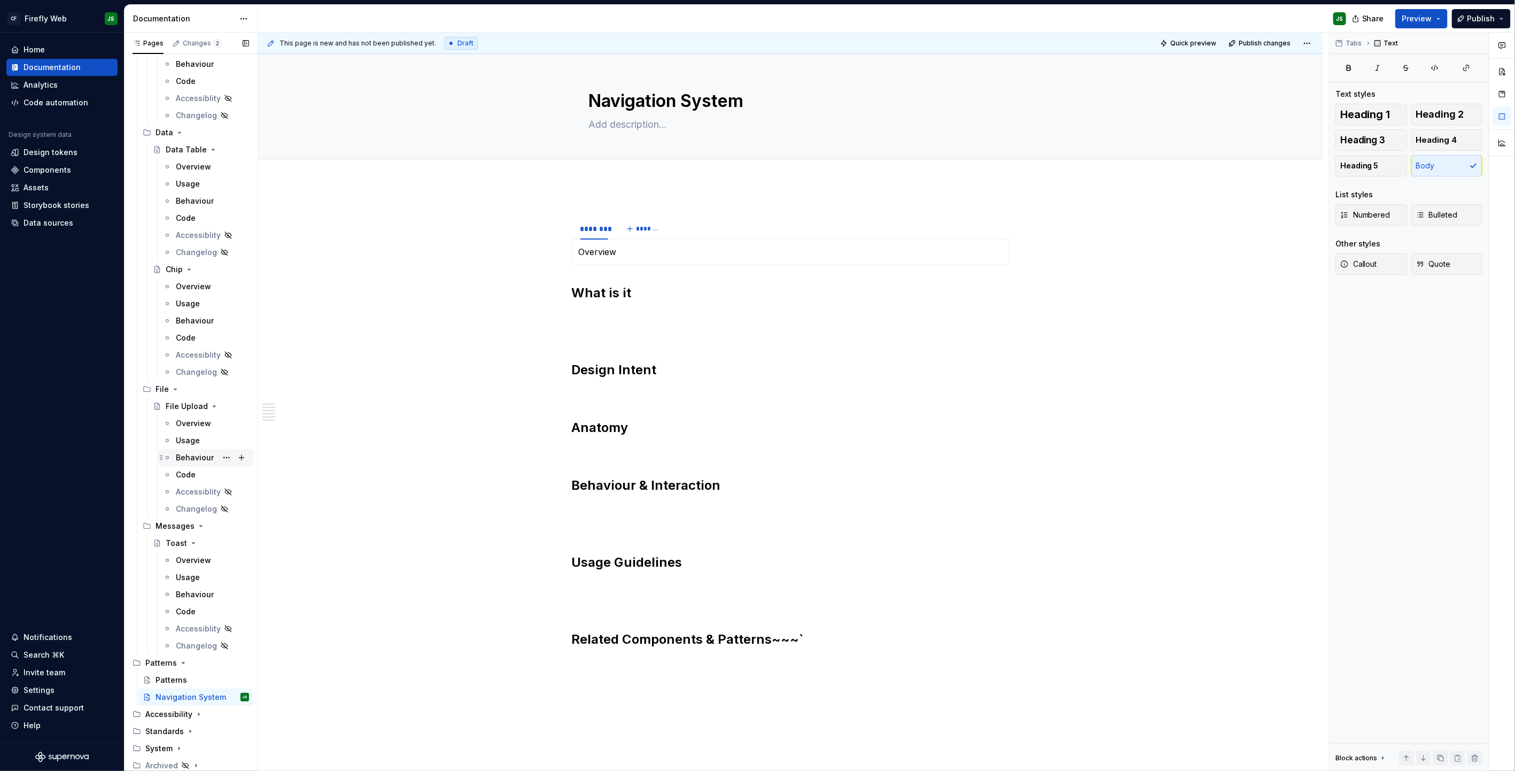
scroll to position [2929, 0]
click at [181, 492] on div "Toast" at bounding box center [176, 543] width 21 height 11
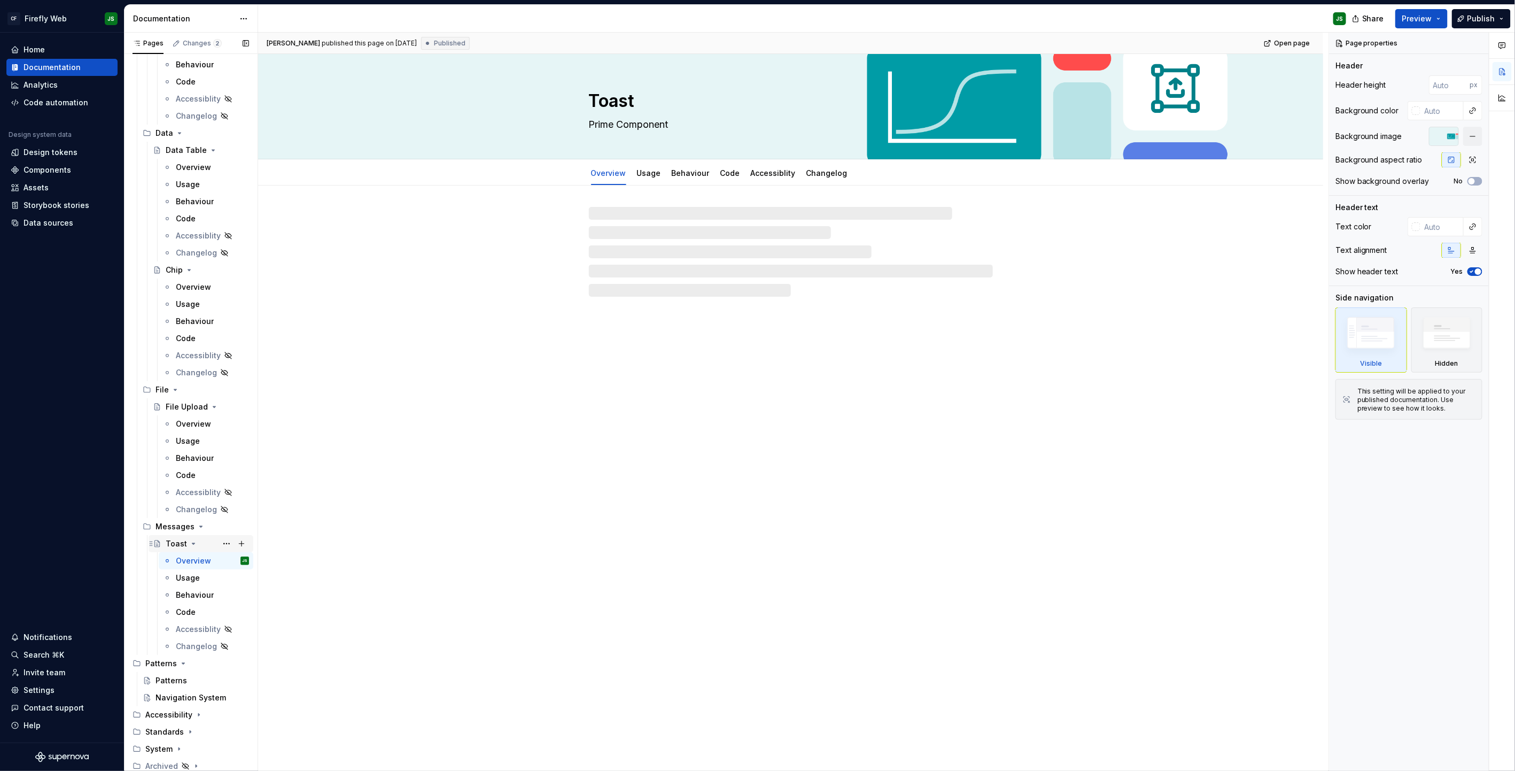
scroll to position [2930, 0]
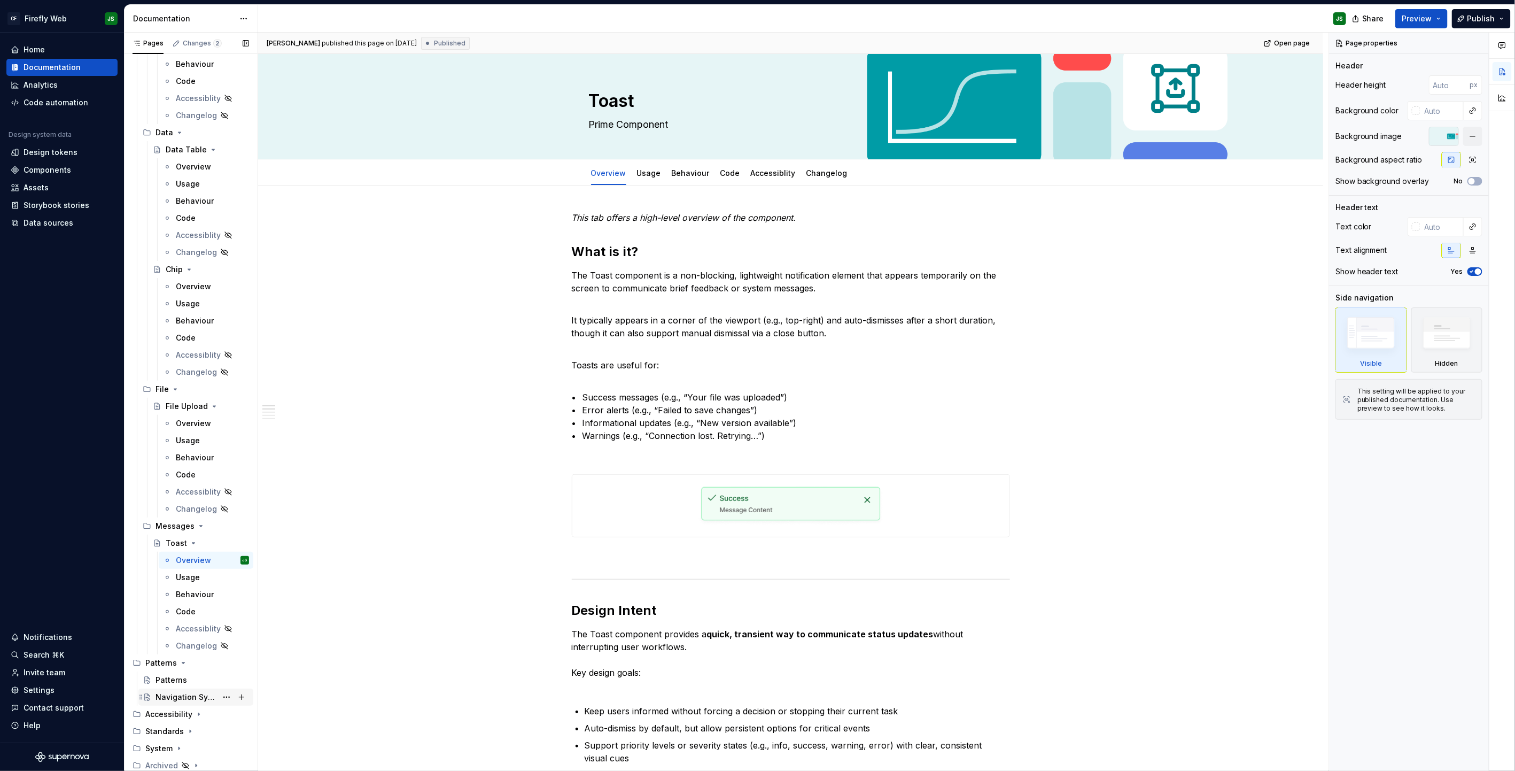
click at [188, 492] on div "Navigation System" at bounding box center [203, 697] width 94 height 15
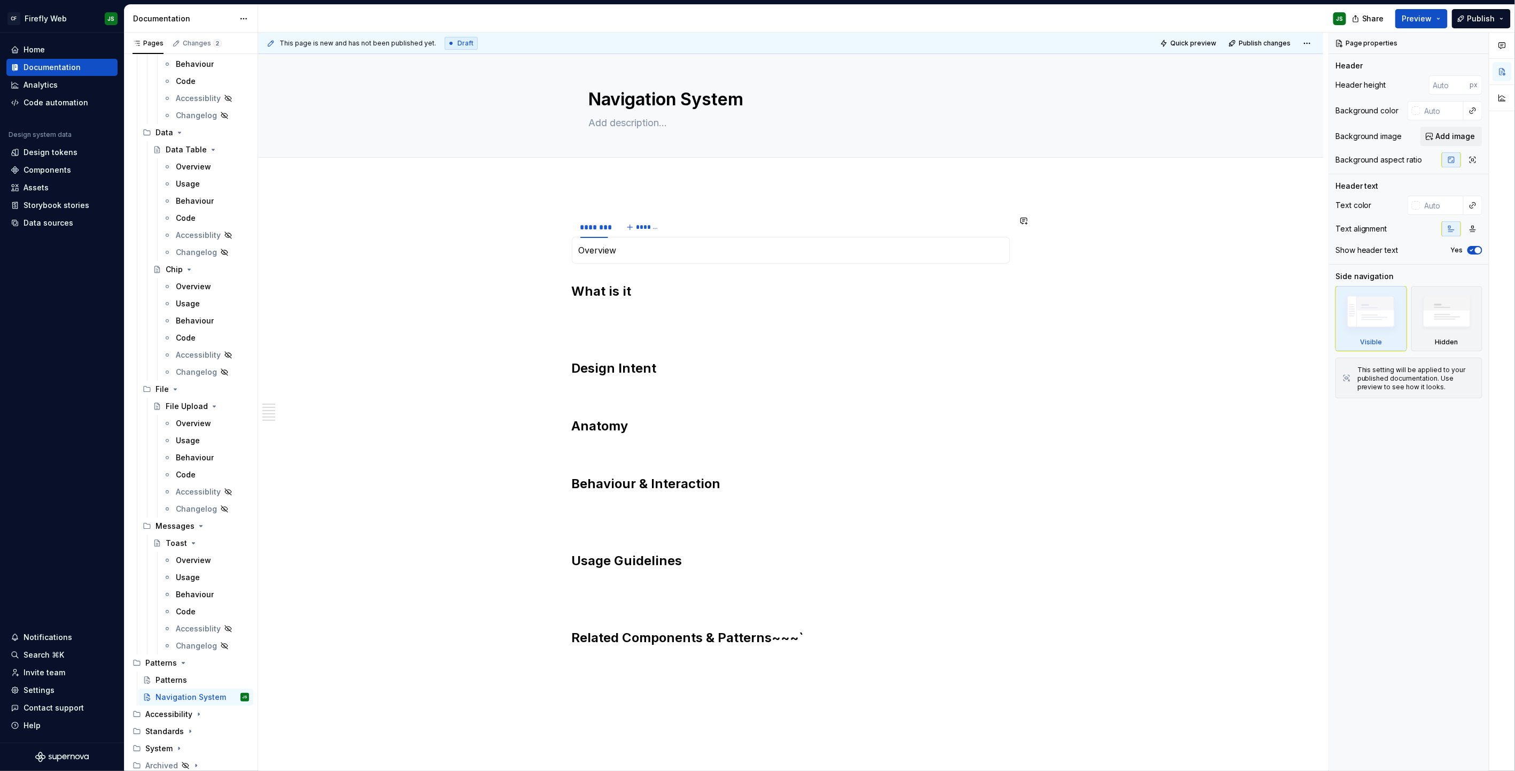
click at [694, 261] on div "Overview" at bounding box center [791, 250] width 438 height 27
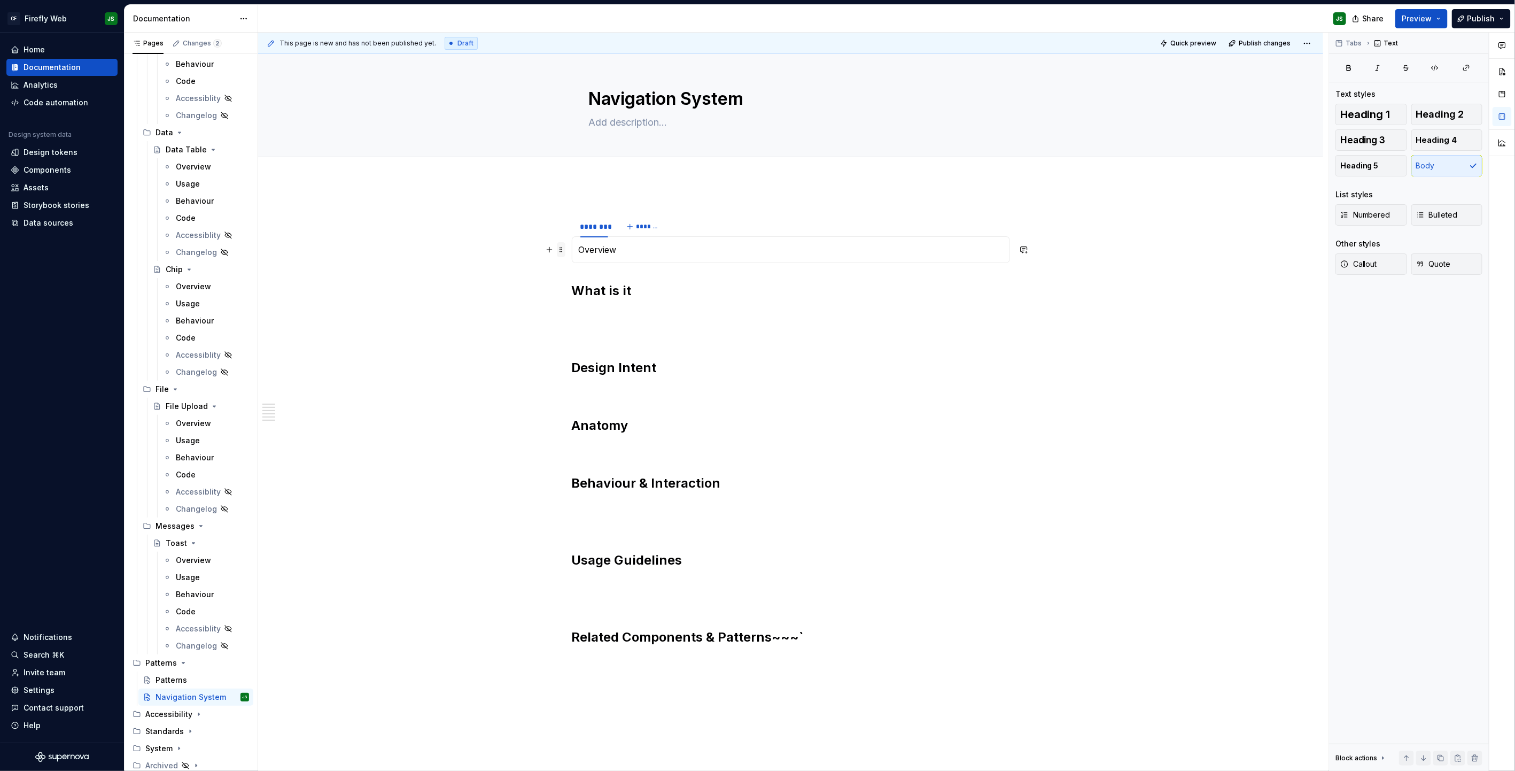
click at [566, 249] on span at bounding box center [561, 249] width 9 height 15
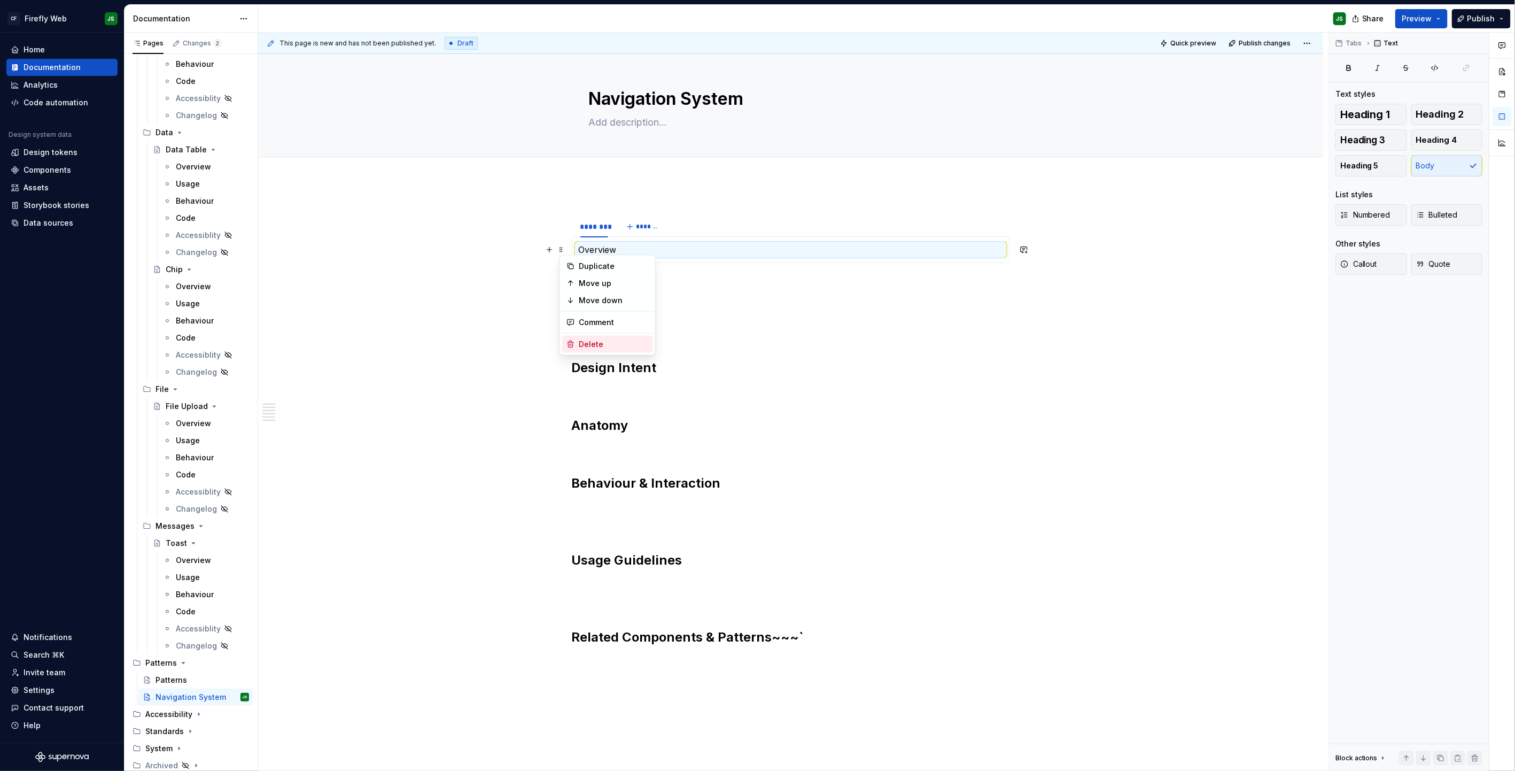
click at [593, 343] on div "Delete" at bounding box center [613, 344] width 69 height 11
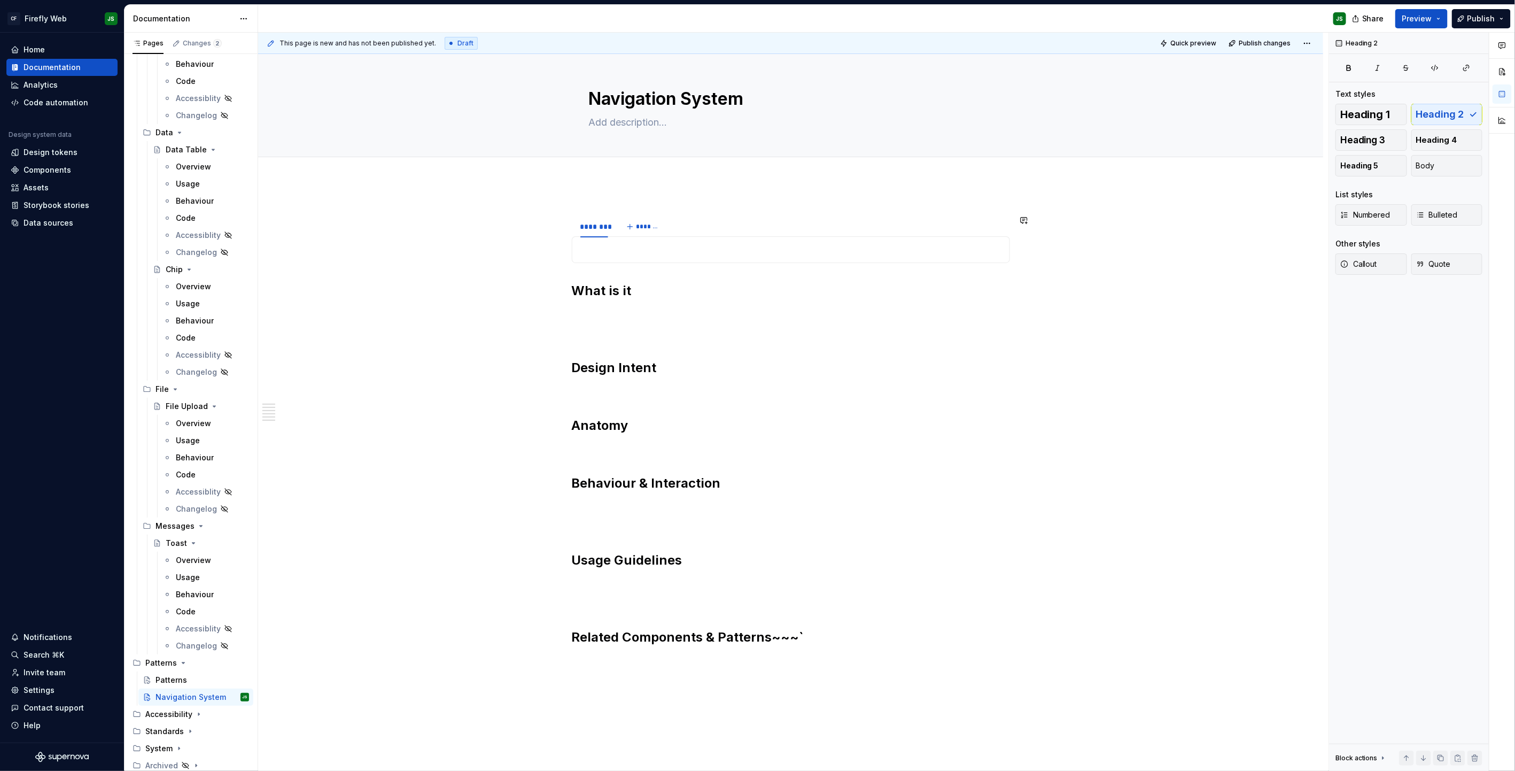
click at [546, 197] on div "******** ******* What is it Design Intent Anatomy Behaviour & Interaction Usage…" at bounding box center [790, 556] width 1065 height 750
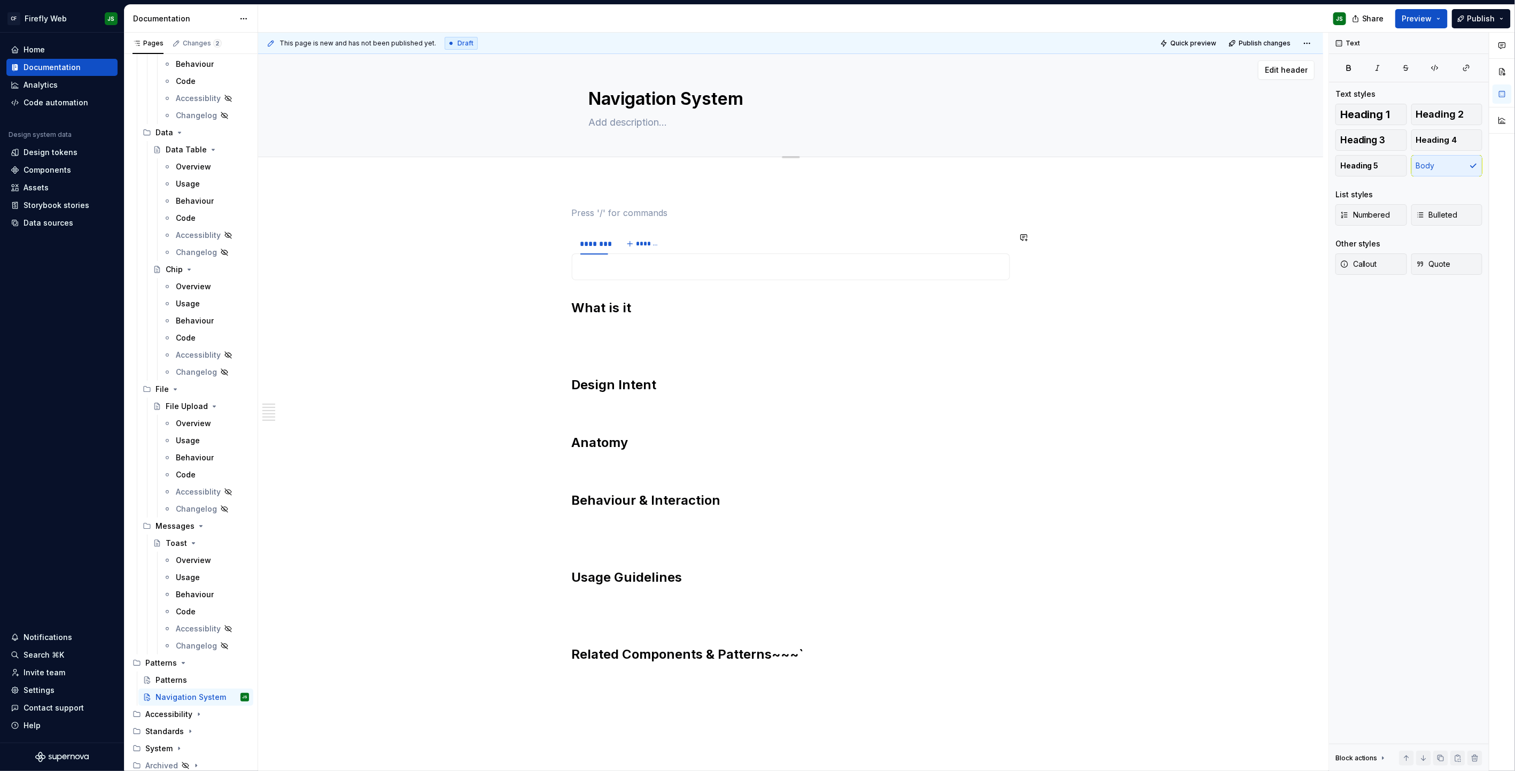
type textarea "*"
click at [612, 161] on button "Add tab" at bounding box center [610, 168] width 43 height 15
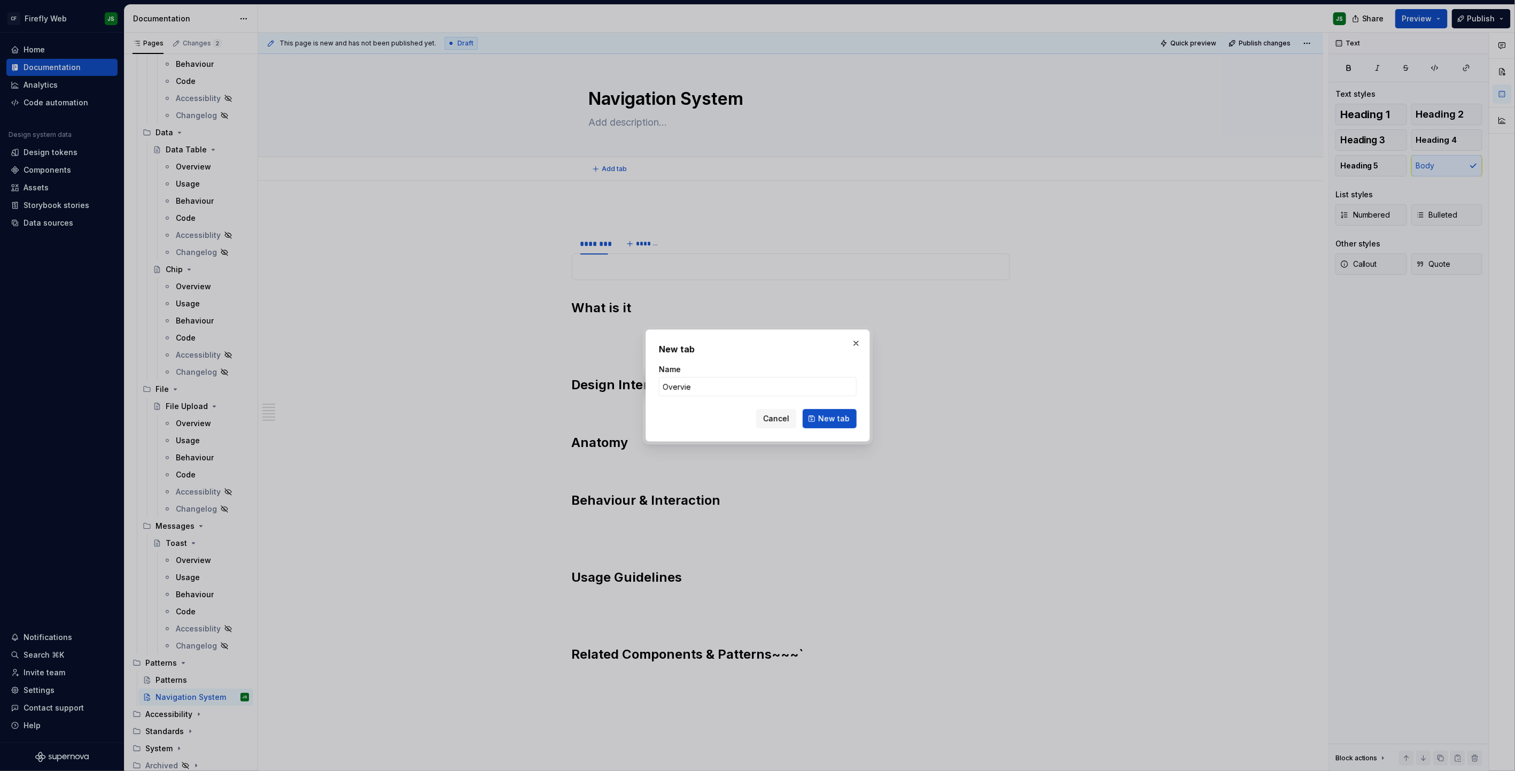
type input "Overview"
click button "New tab" at bounding box center [830, 418] width 54 height 19
type textarea "*"
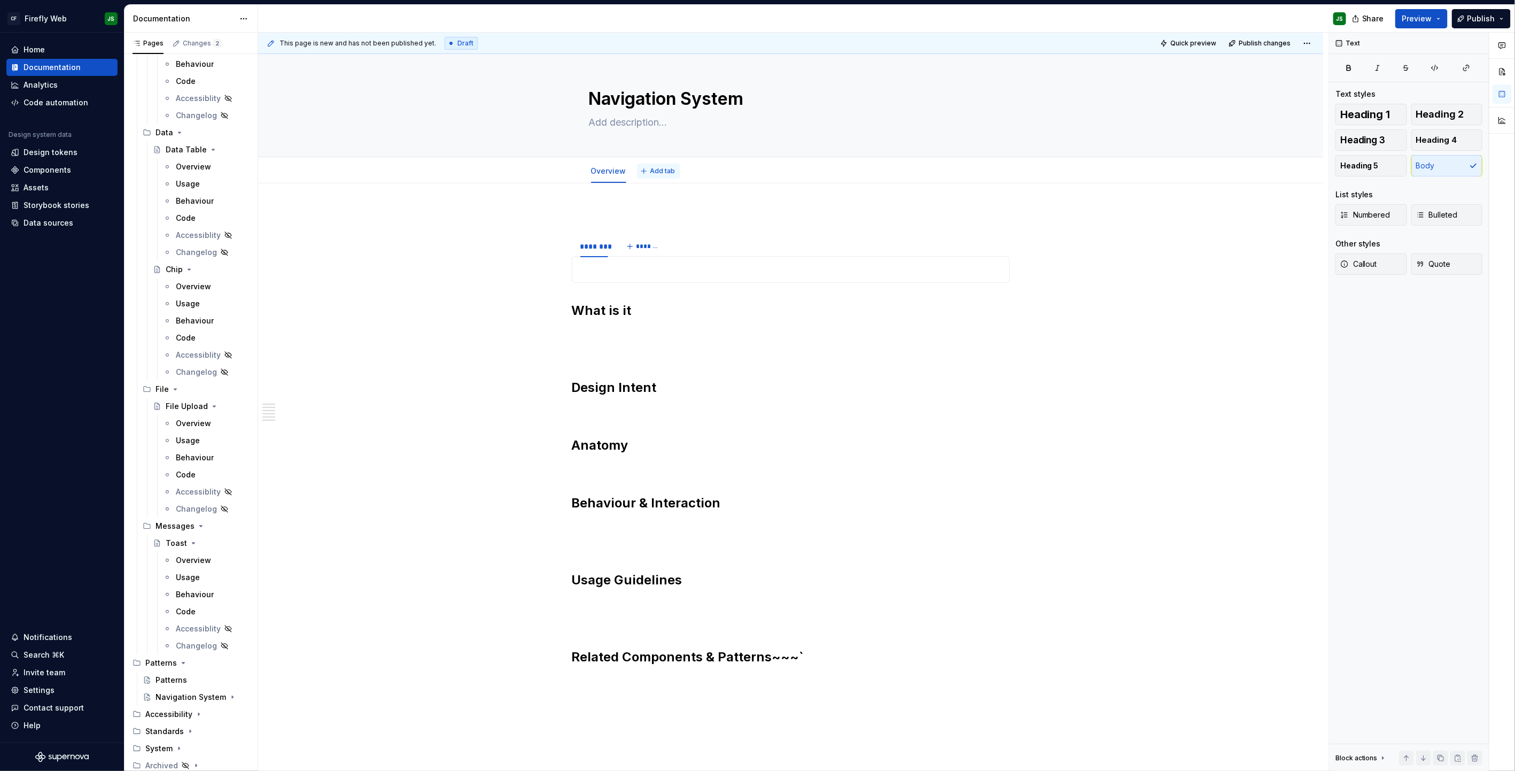
click at [664, 169] on span "Add tab" at bounding box center [663, 171] width 25 height 9
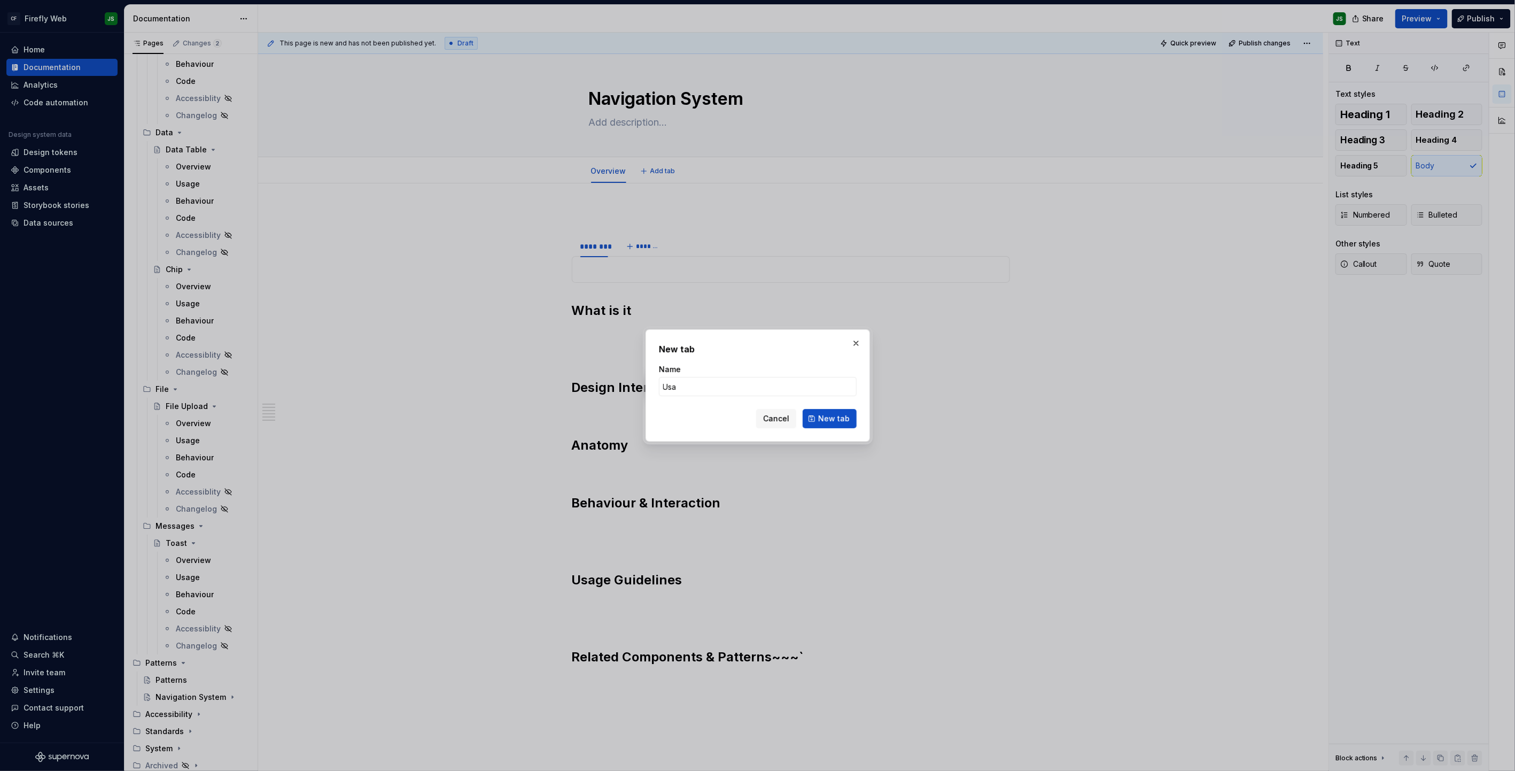
type input "Usag"
type textarea "*"
type input "Usage"
click button "New tab" at bounding box center [830, 418] width 54 height 19
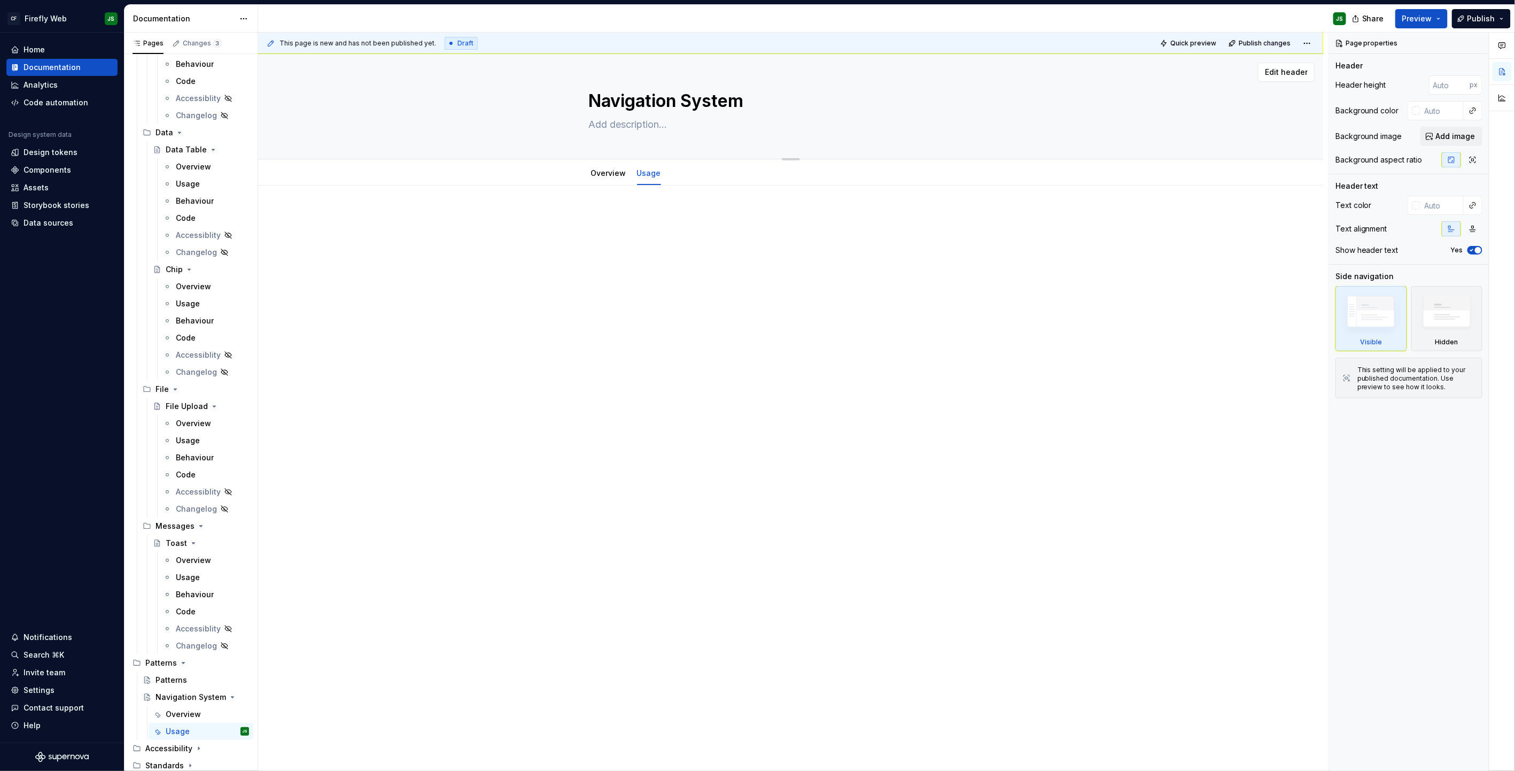
type textarea "*"
click at [702, 172] on span "Add tab" at bounding box center [697, 173] width 25 height 9
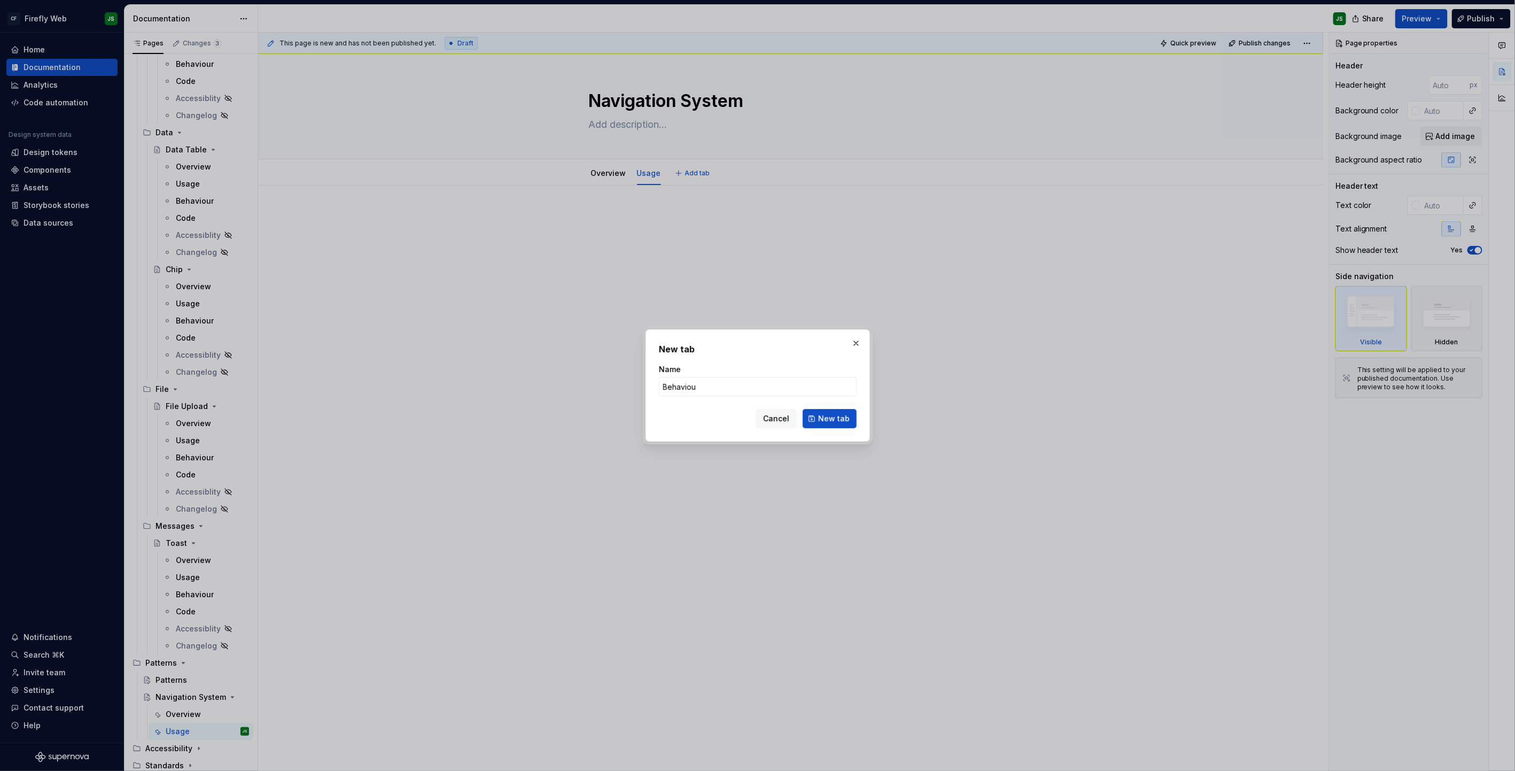
type input "Behaviour"
click button "New tab" at bounding box center [830, 418] width 54 height 19
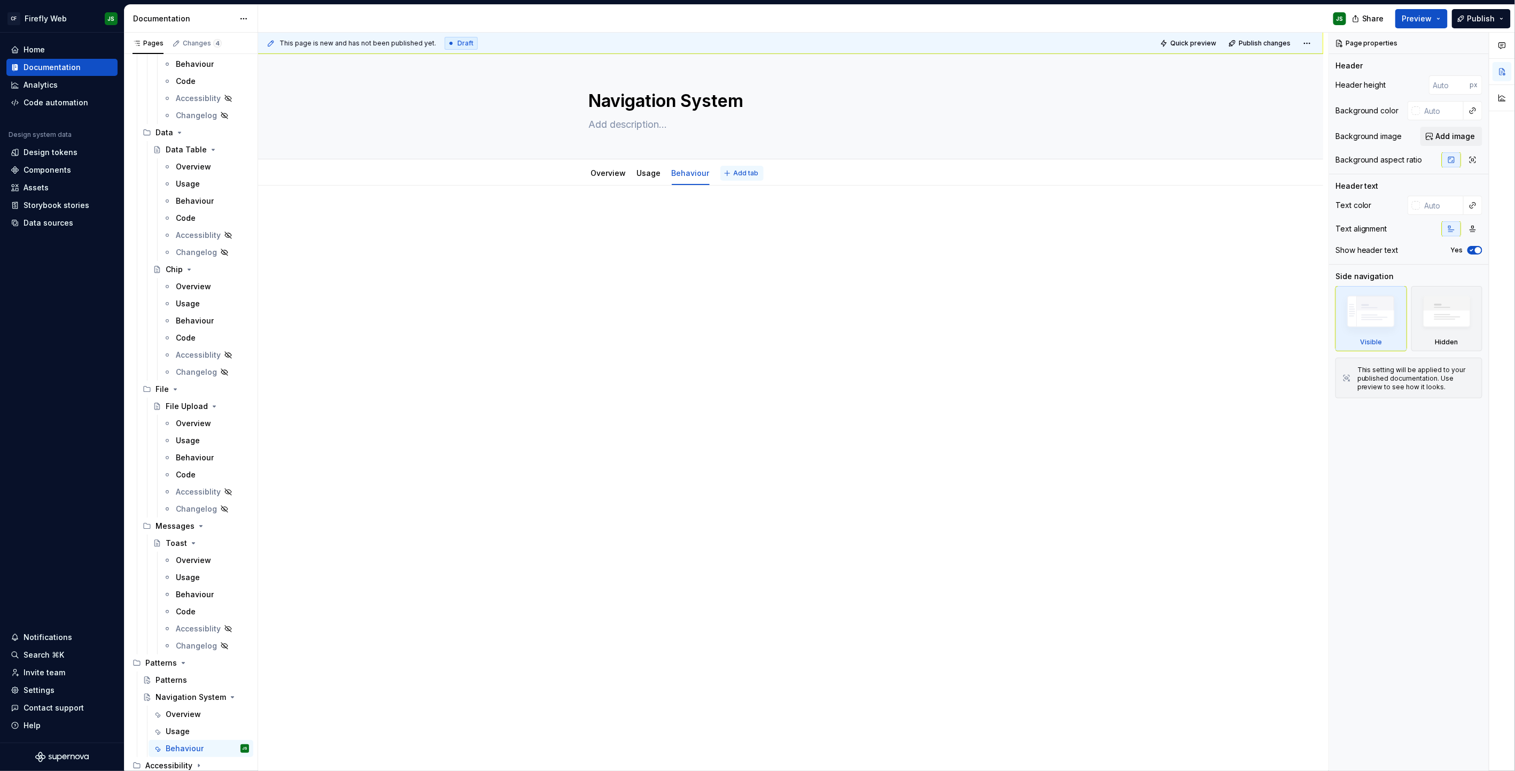
click at [731, 174] on button "Add tab" at bounding box center [742, 173] width 43 height 15
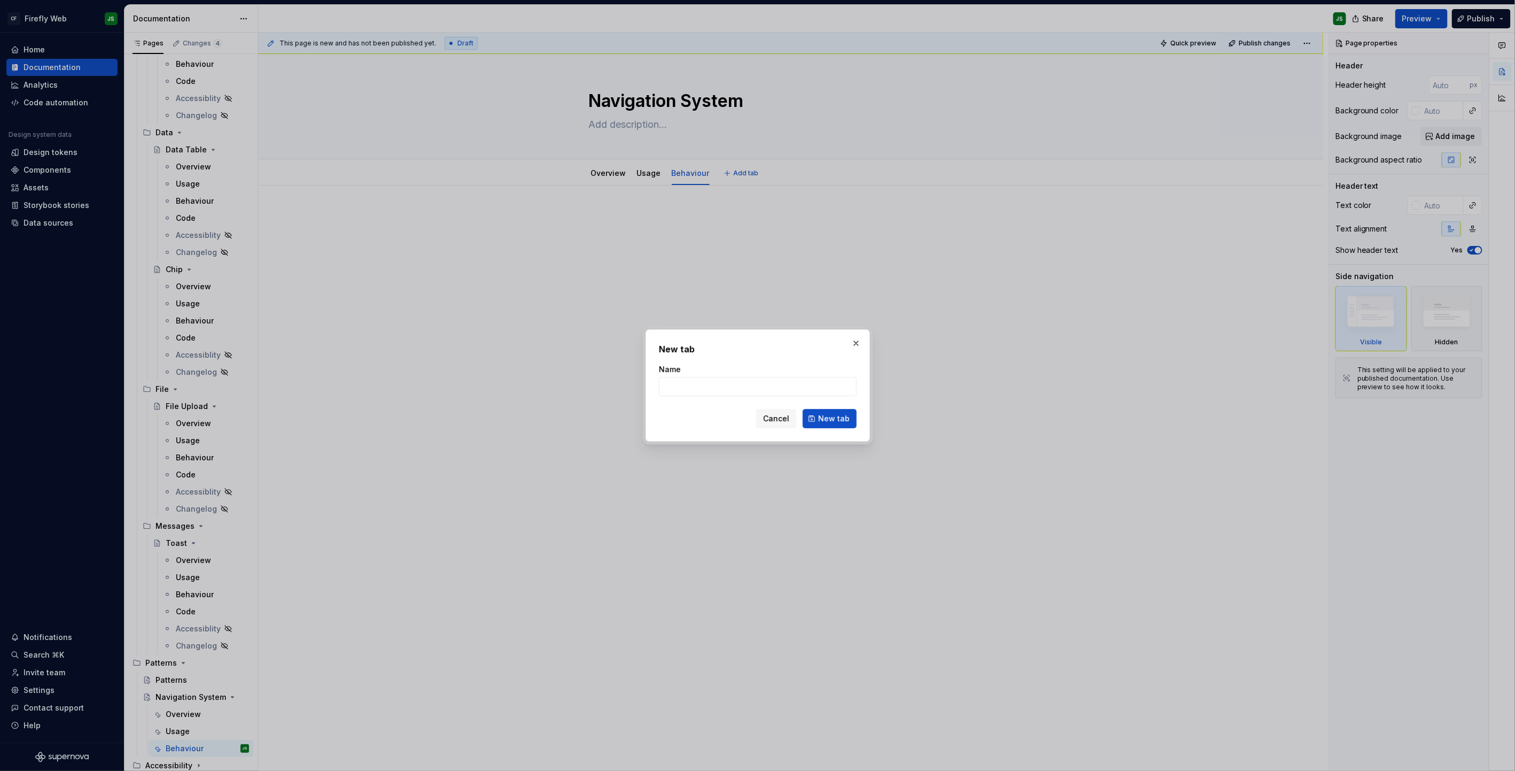
type textarea "*"
type input "Code"
click button "New tab" at bounding box center [830, 418] width 54 height 19
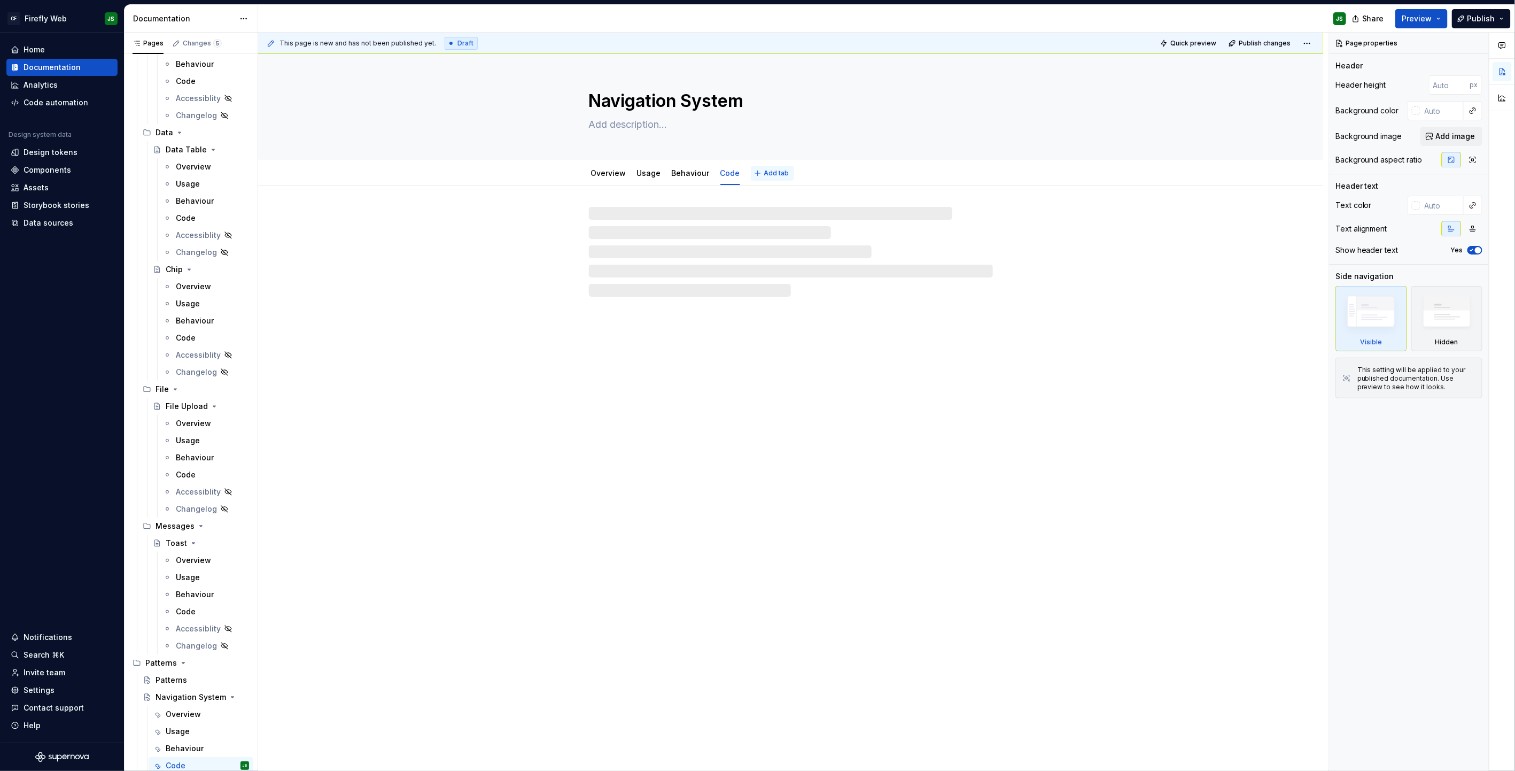
click at [764, 170] on span "Add tab" at bounding box center [776, 173] width 25 height 9
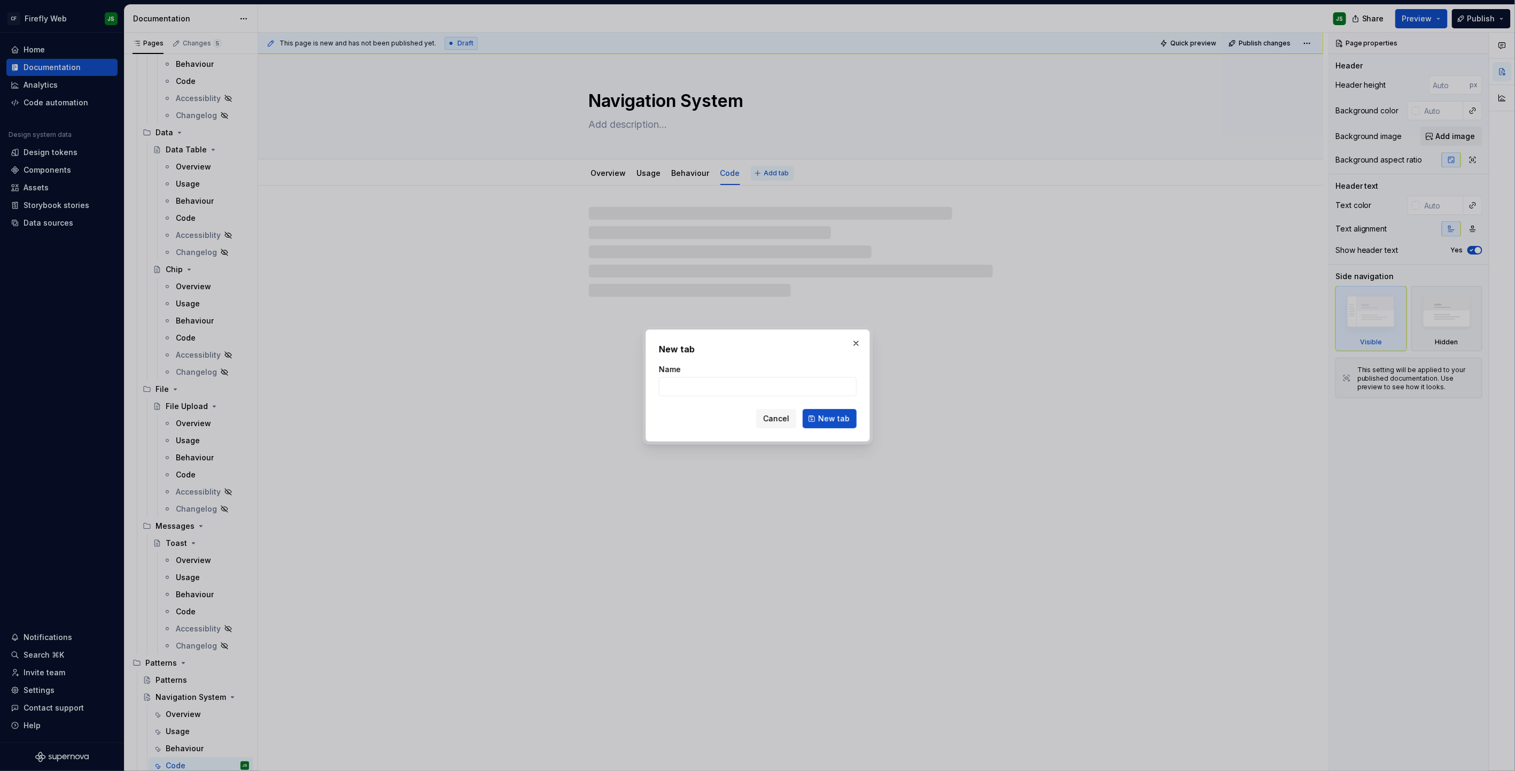
type textarea "*"
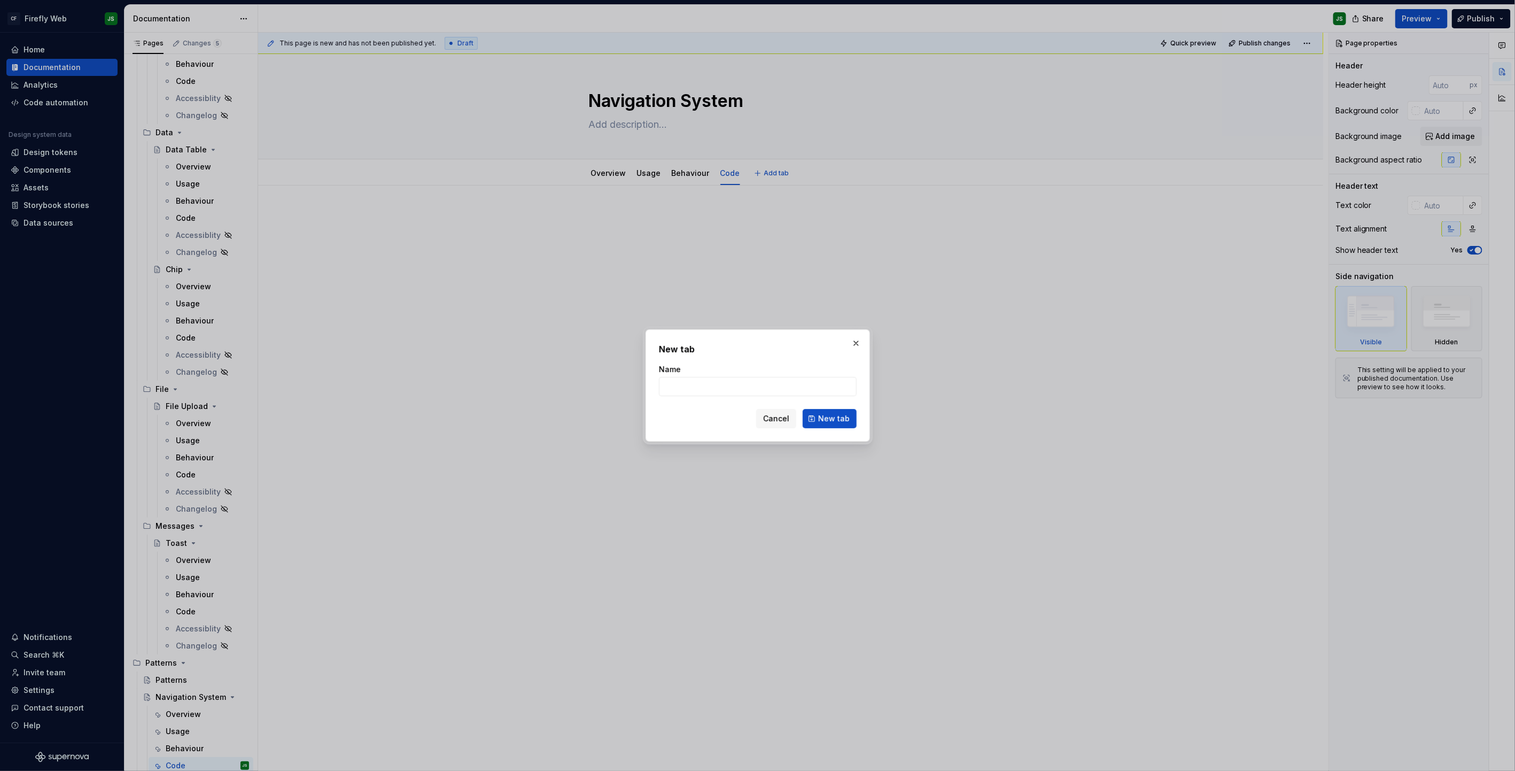
type input "C"
type textarea "*"
type input "Chan"
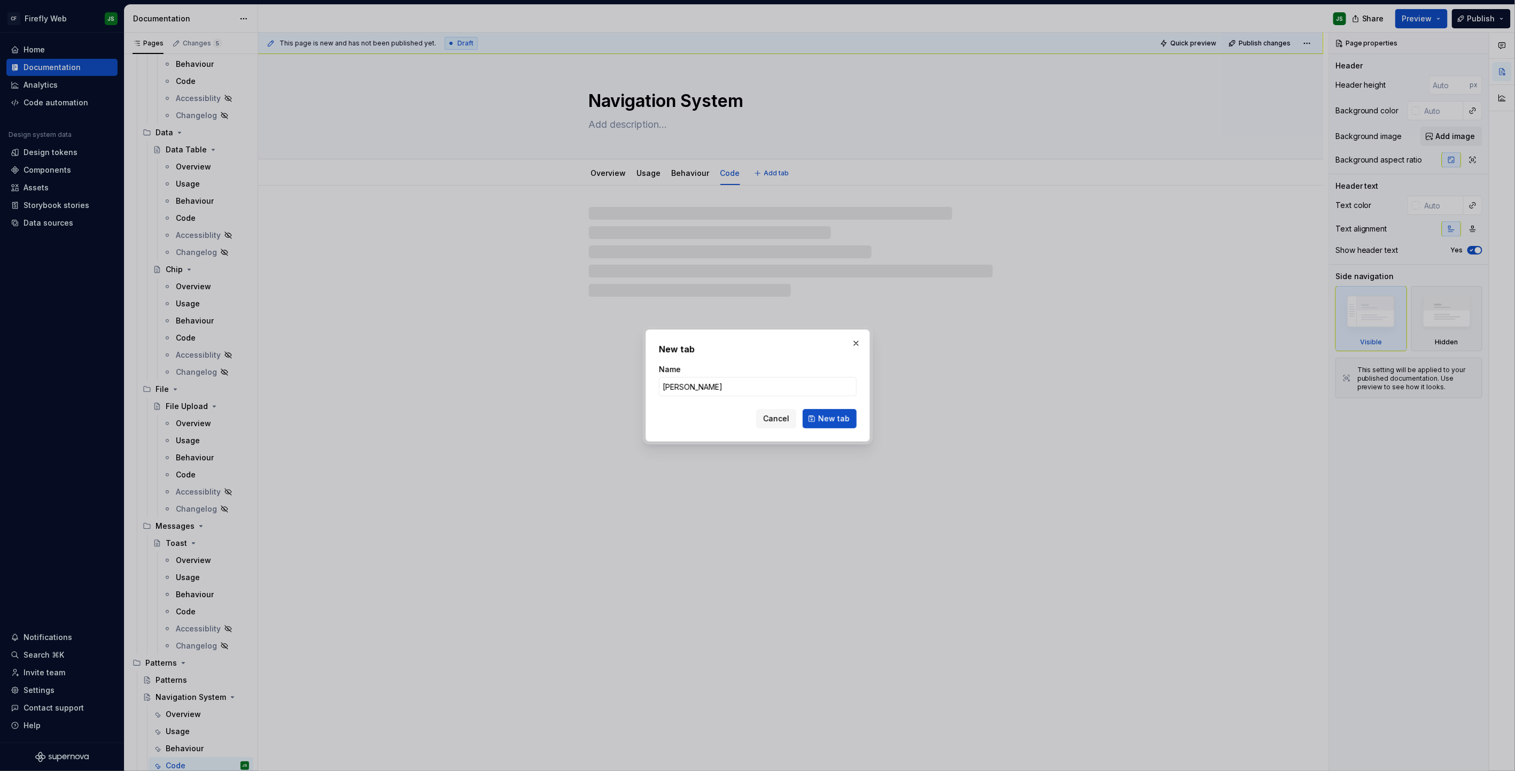
type textarea "*"
type input "Change"
type textarea "*"
type input "Changelog"
click button "New tab" at bounding box center [830, 418] width 54 height 19
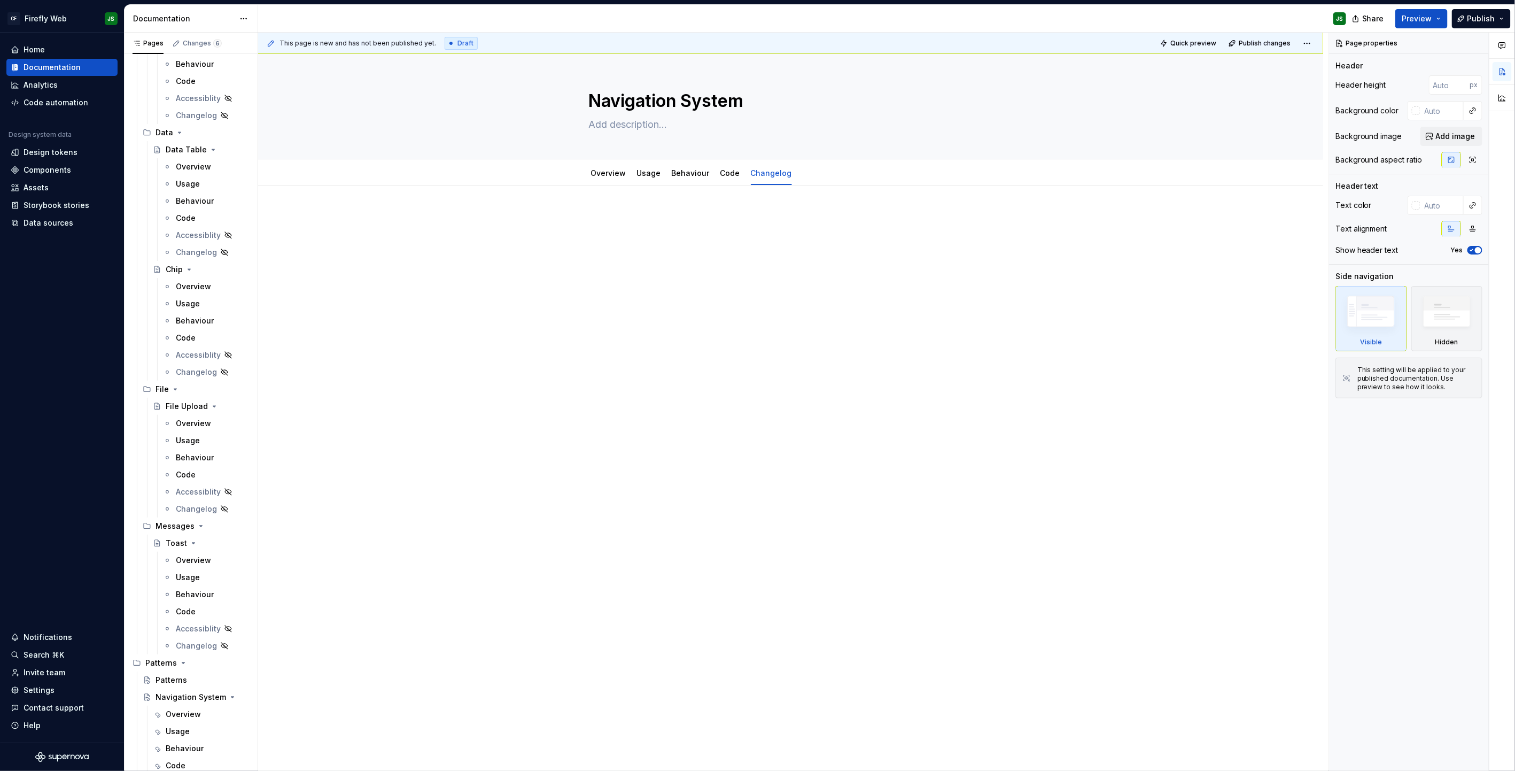
click at [733, 353] on div "This page is new and has not been published yet. Draft Quick preview Publish ch…" at bounding box center [793, 402] width 1071 height 739
click at [661, 238] on div at bounding box center [791, 231] width 438 height 41
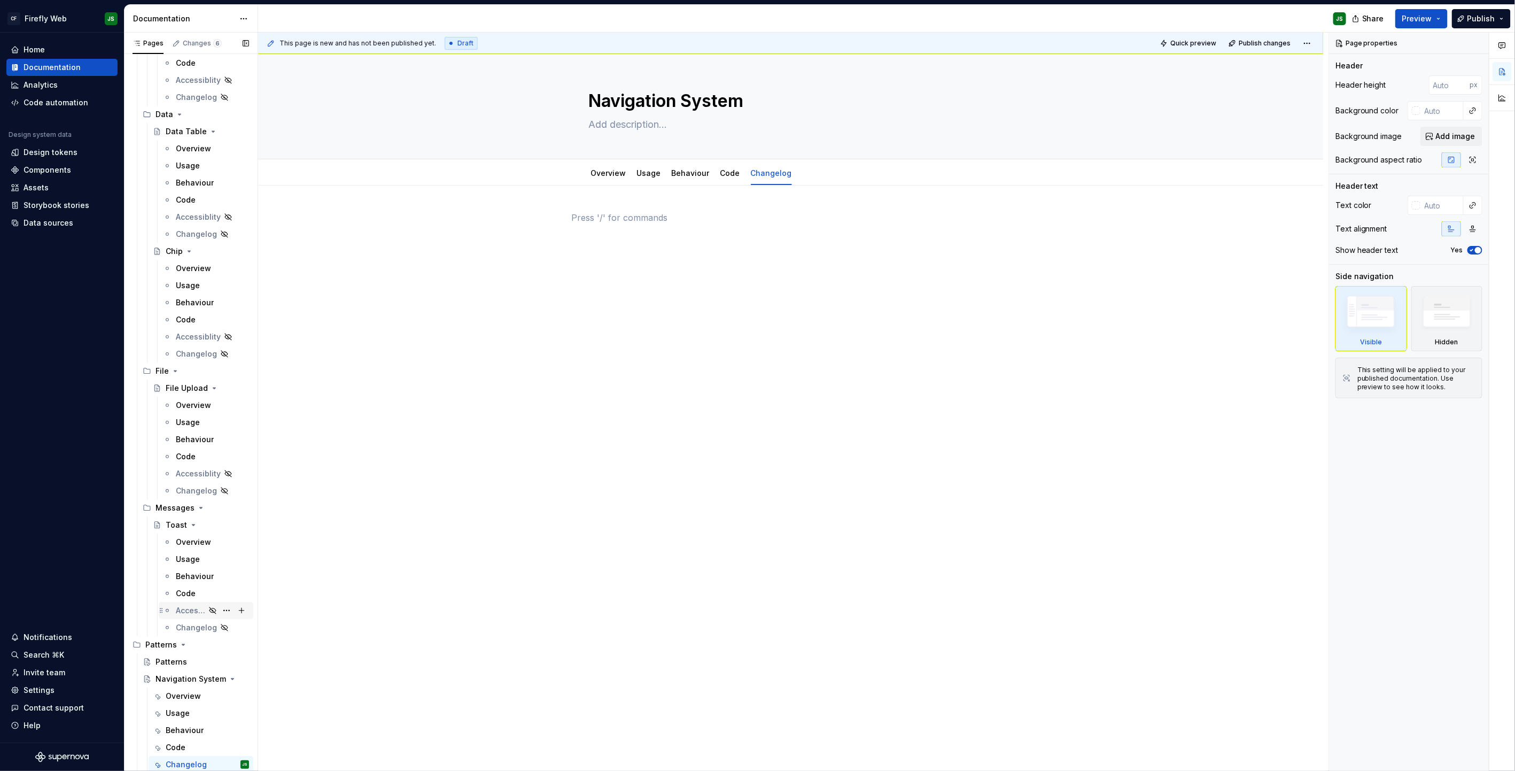
scroll to position [2964, 0]
click at [187, 492] on div "Overview" at bounding box center [193, 526] width 35 height 11
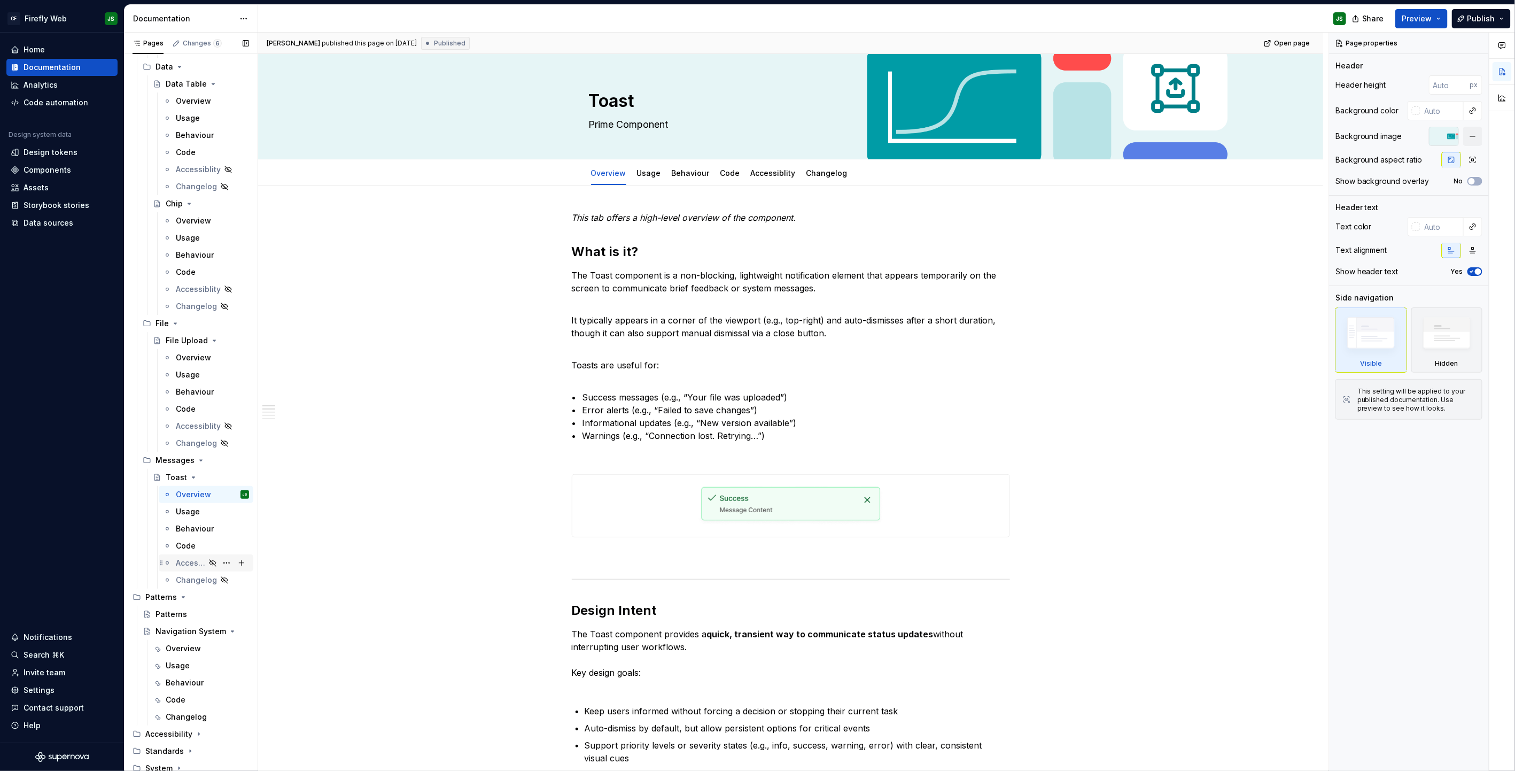
scroll to position [2998, 0]
click at [172, 492] on div "Overview" at bounding box center [183, 649] width 35 height 11
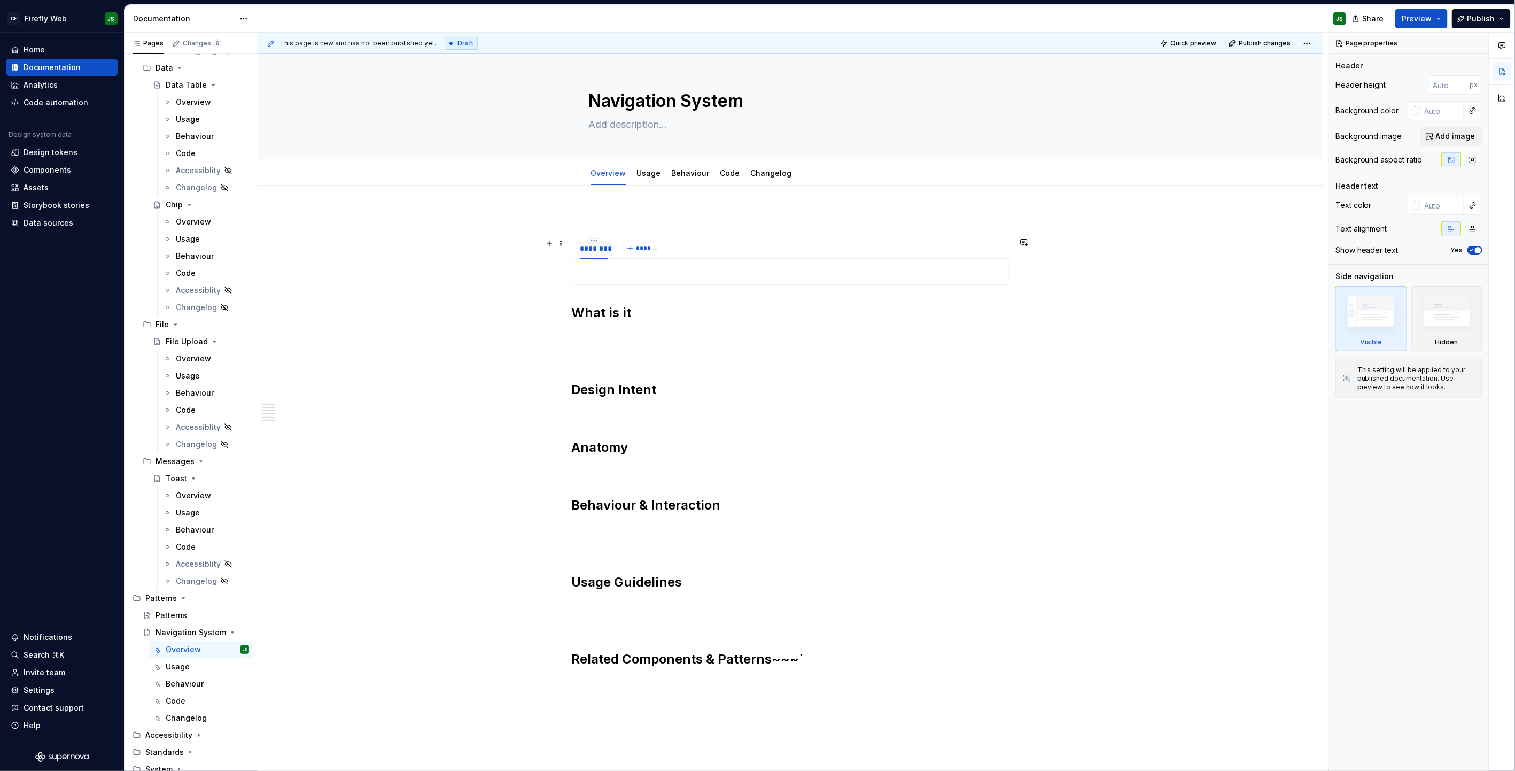
click at [603, 259] on div at bounding box center [595, 258] width 28 height 1
click at [565, 271] on span at bounding box center [561, 271] width 9 height 15
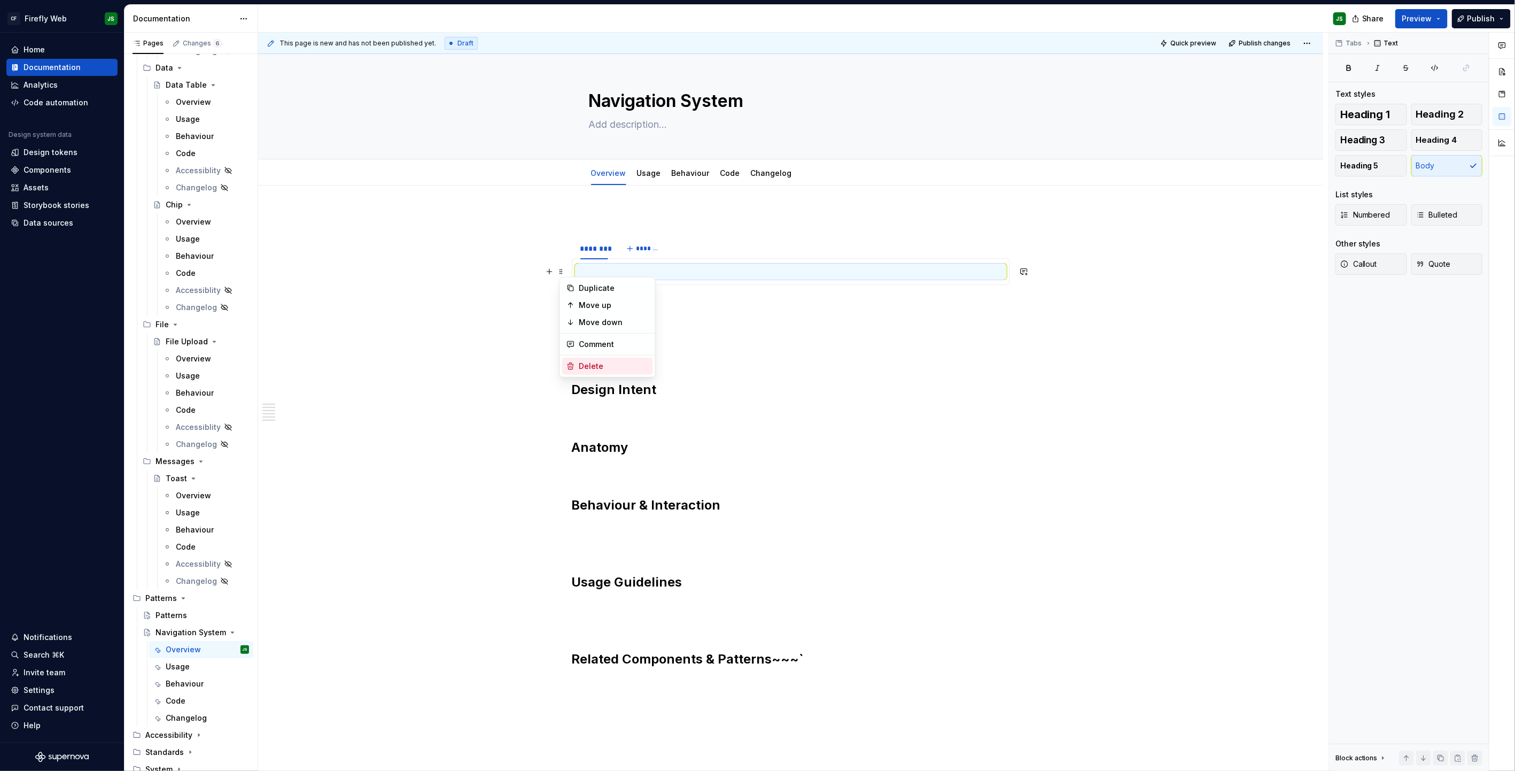
click at [598, 369] on div "Delete" at bounding box center [613, 366] width 69 height 11
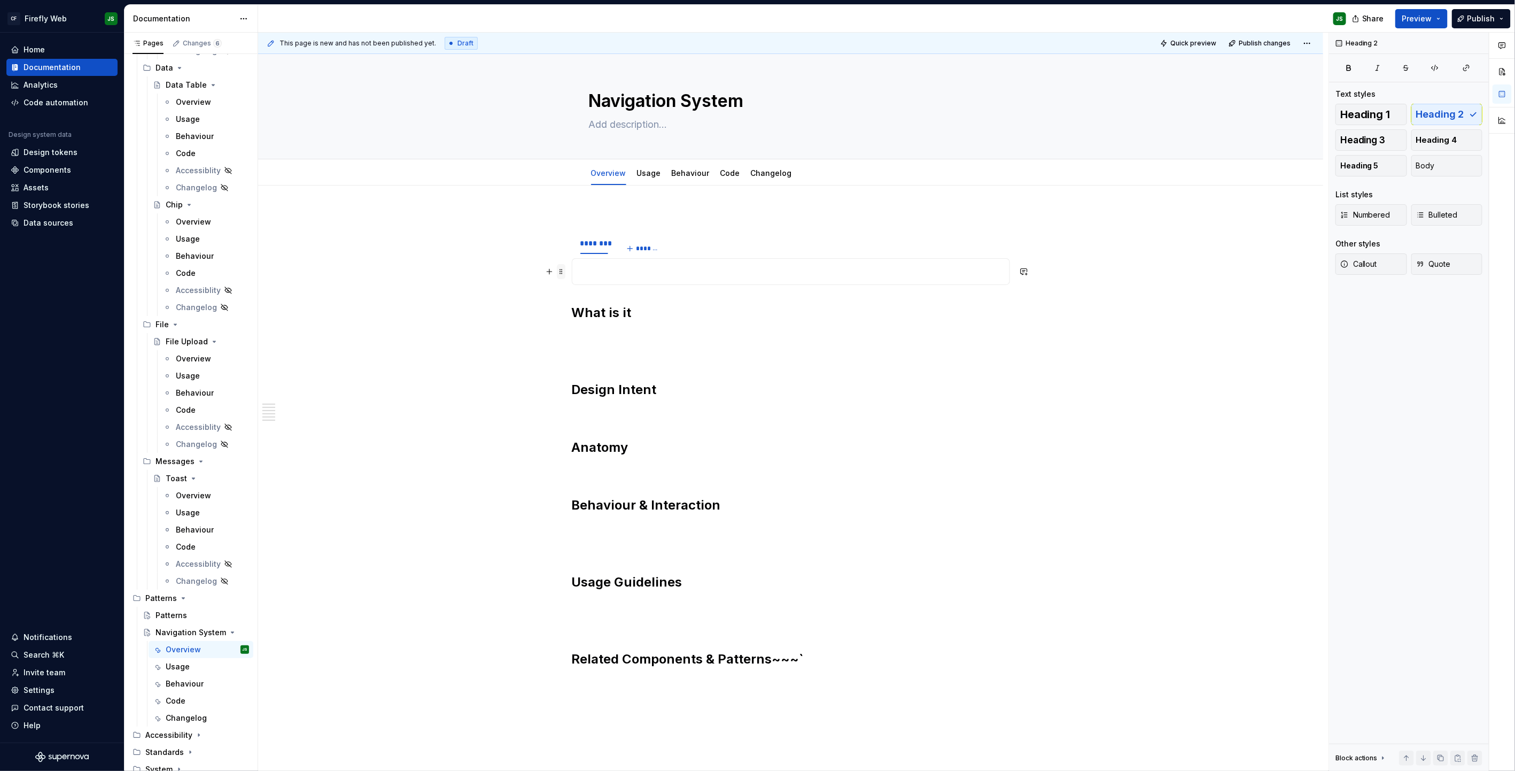
click at [564, 275] on span at bounding box center [561, 271] width 9 height 15
click at [596, 361] on div "Delete" at bounding box center [613, 366] width 69 height 11
type textarea "*"
click at [644, 202] on div "This page is new and has not been published yet. Draft Quick preview Publish ch…" at bounding box center [793, 402] width 1071 height 739
click at [648, 252] on span "*******" at bounding box center [649, 248] width 24 height 9
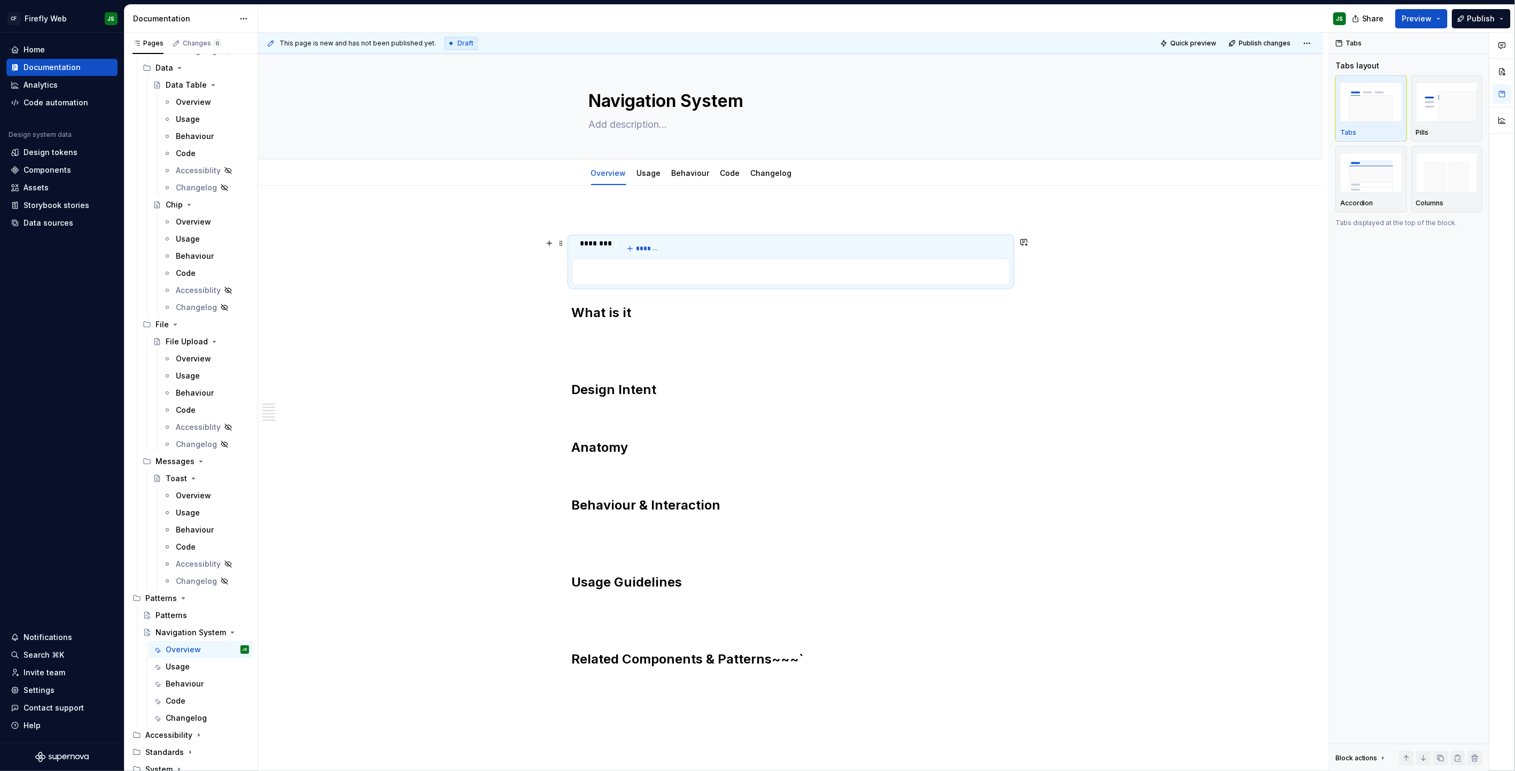
scroll to position [0, 0]
click at [562, 241] on span at bounding box center [561, 243] width 9 height 15
click at [585, 340] on div "Delete" at bounding box center [613, 338] width 69 height 11
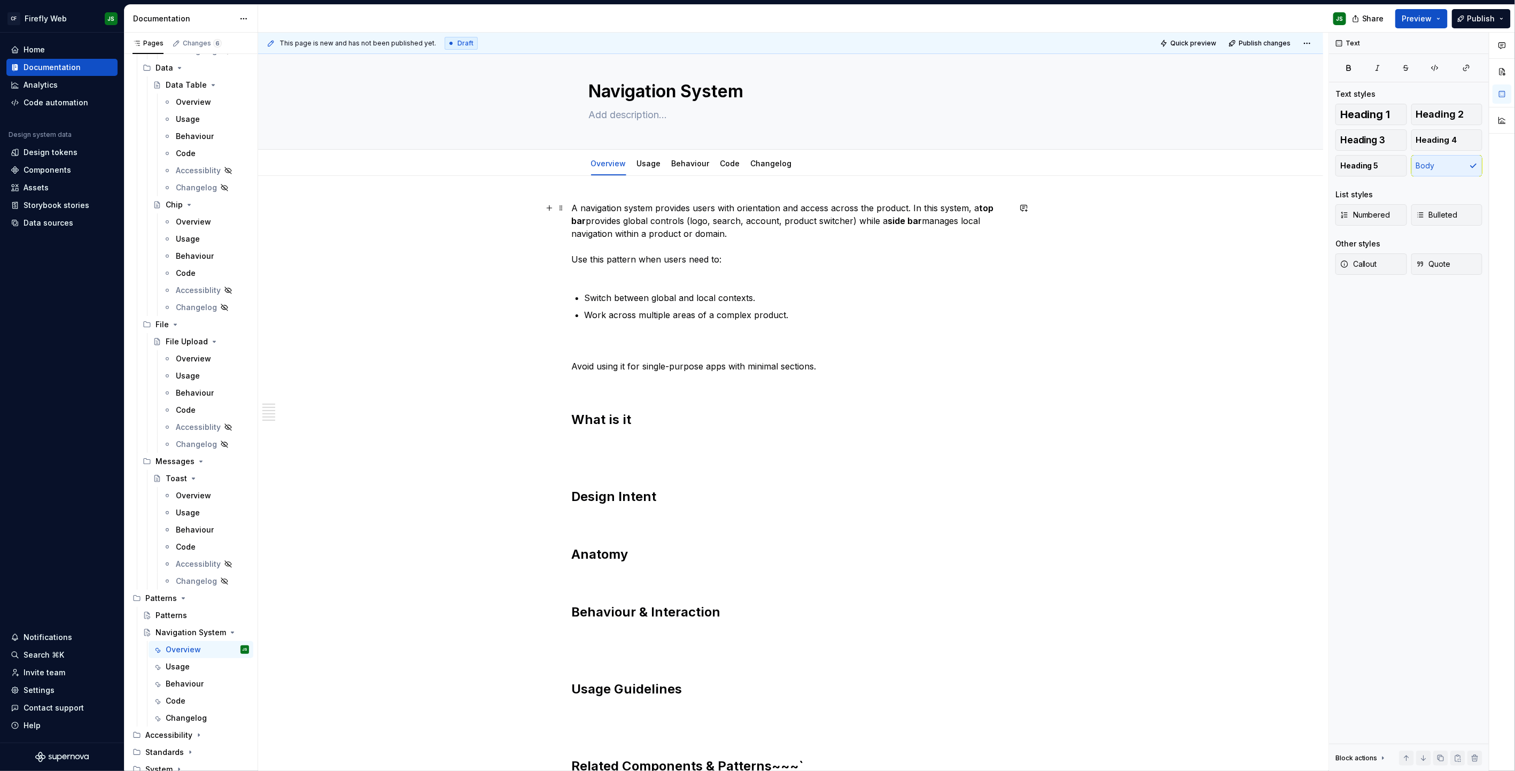
scroll to position [9, 0]
click at [893, 209] on p "A navigation system provides users with orientation and access across the produ…" at bounding box center [791, 240] width 438 height 77
drag, startPoint x: 922, startPoint y: 223, endPoint x: 930, endPoint y: 231, distance: 10.6
click at [893, 225] on strong "side bar" at bounding box center [937, 221] width 34 height 11
click at [893, 224] on strong "side bar" at bounding box center [937, 221] width 34 height 11
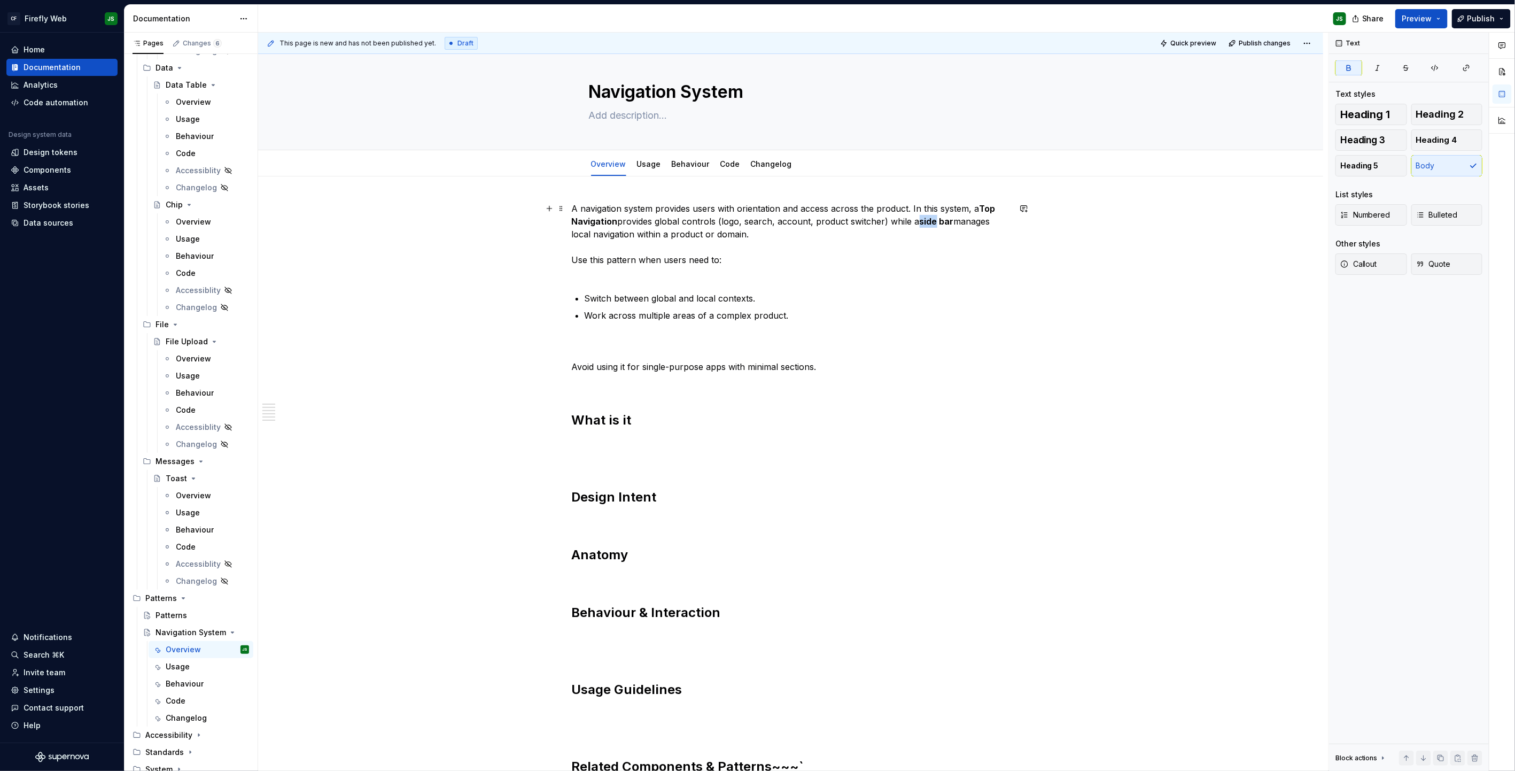
click at [893, 224] on strong "side bar" at bounding box center [937, 221] width 34 height 11
click at [818, 234] on p "A navigation system provides users with orientation and access across the produ…" at bounding box center [791, 240] width 438 height 77
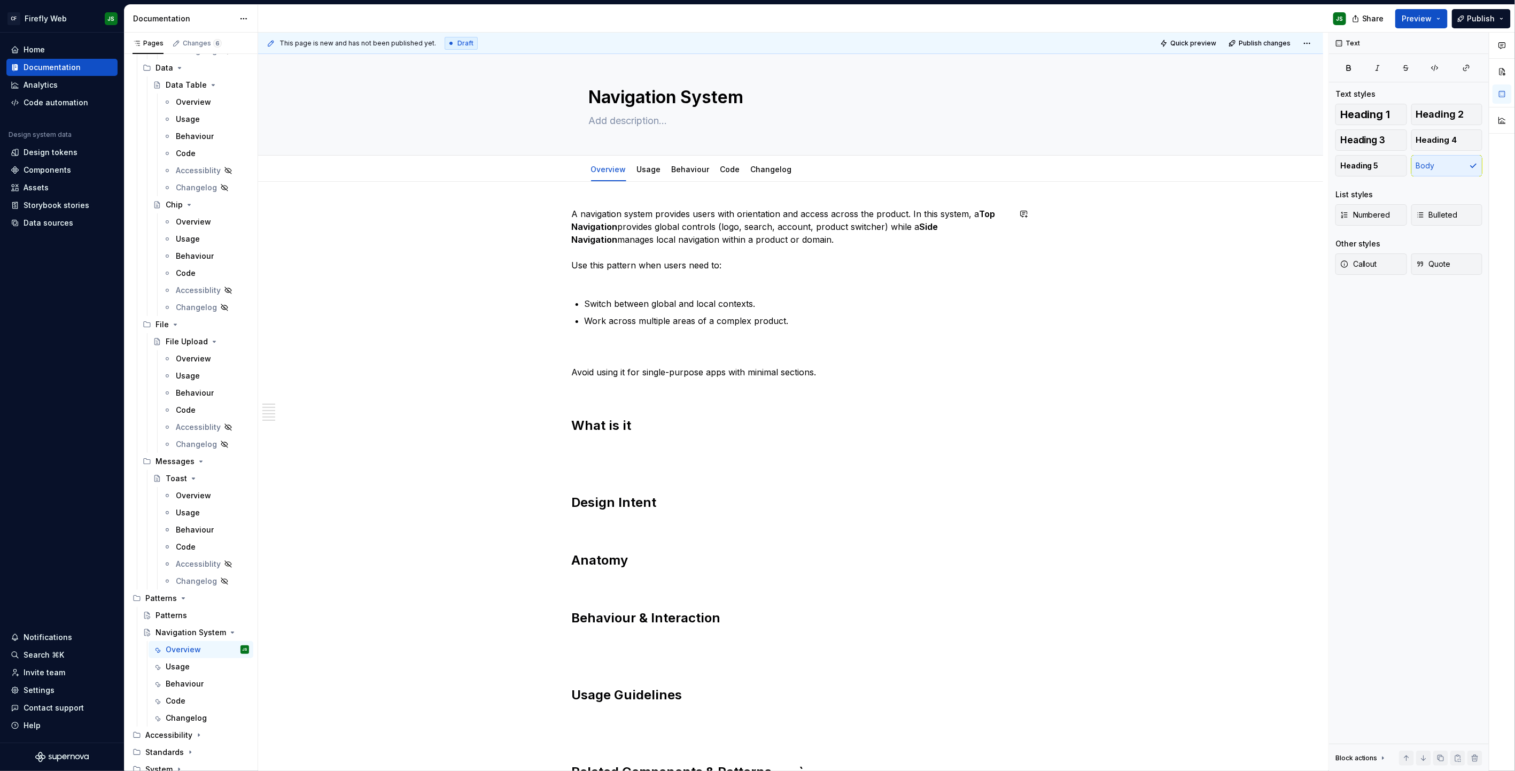
scroll to position [3, 0]
click at [188, 360] on div "Overview" at bounding box center [193, 358] width 35 height 11
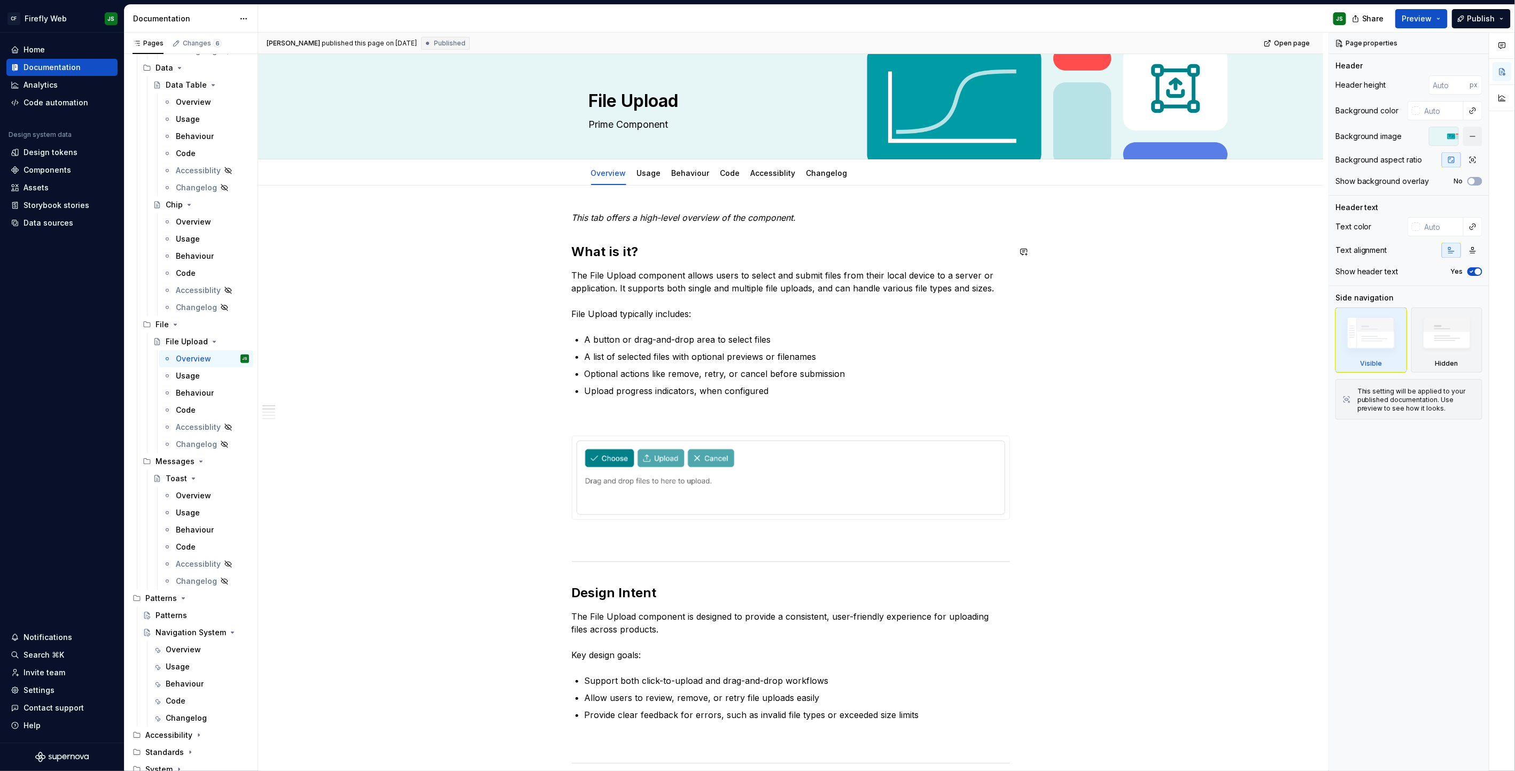
scroll to position [2, 0]
click at [650, 168] on link "Usage" at bounding box center [649, 171] width 24 height 9
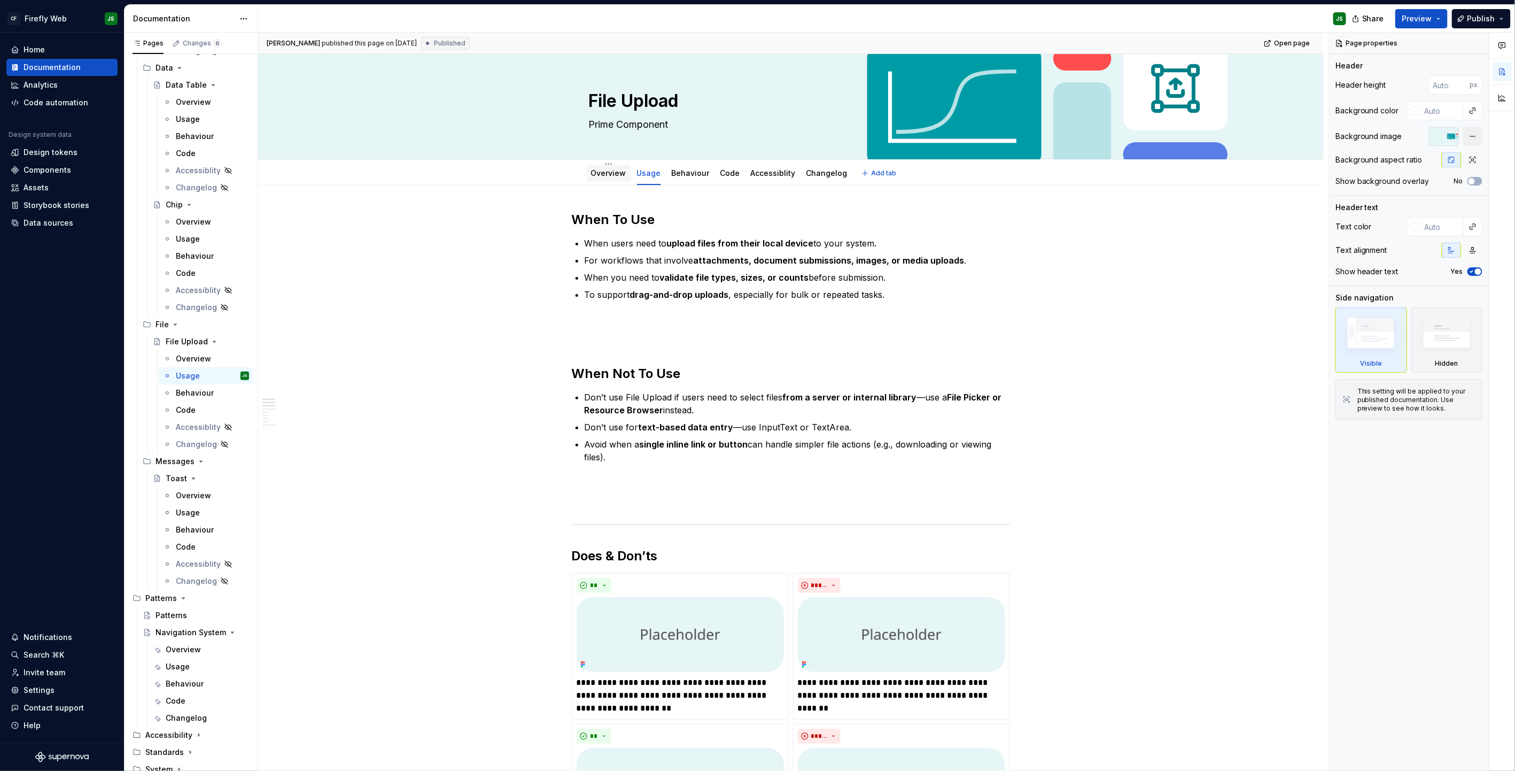
click at [608, 178] on div "Overview" at bounding box center [608, 173] width 35 height 11
click at [607, 178] on div "Overview" at bounding box center [608, 173] width 35 height 11
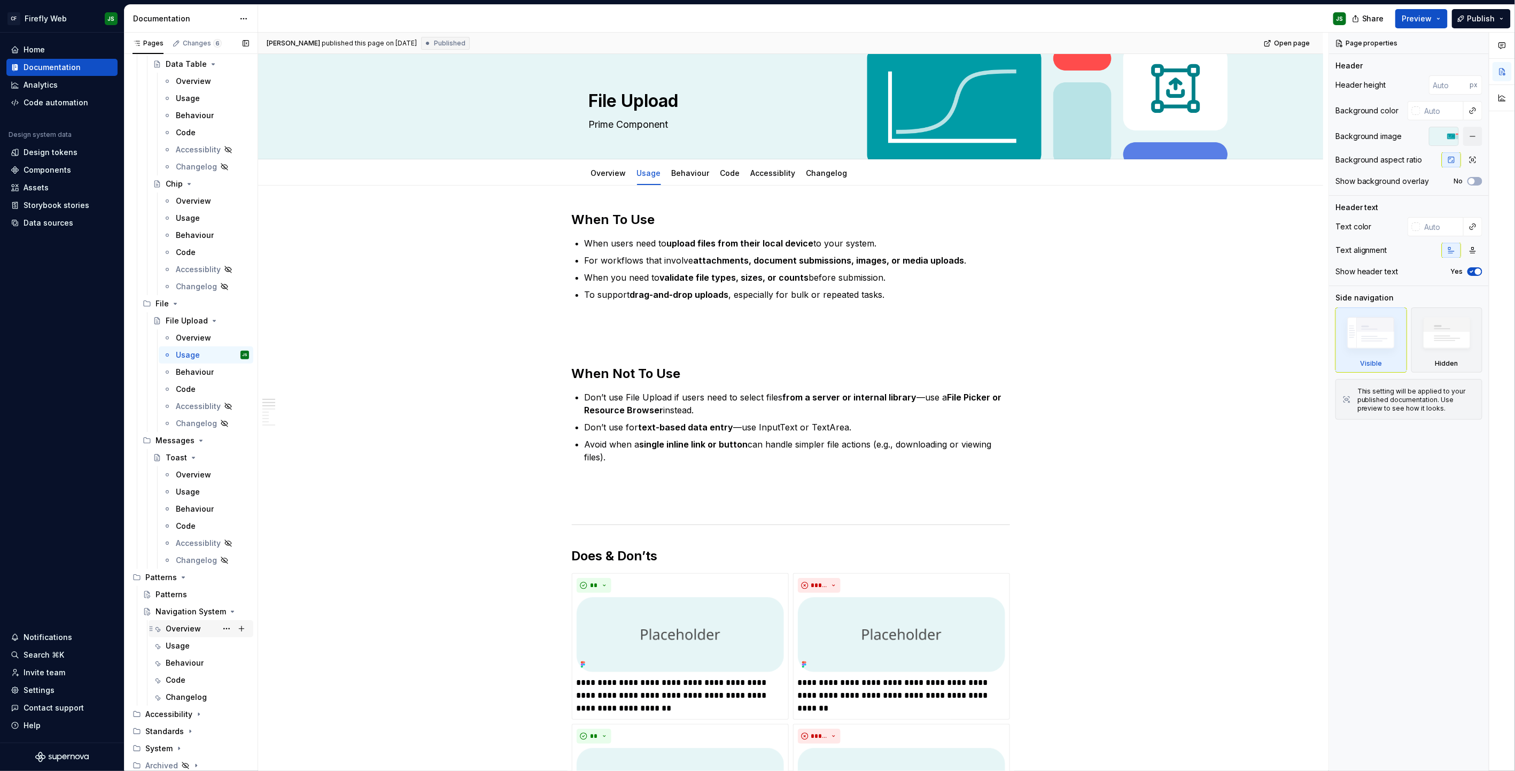
click at [186, 492] on div "Overview" at bounding box center [183, 628] width 35 height 11
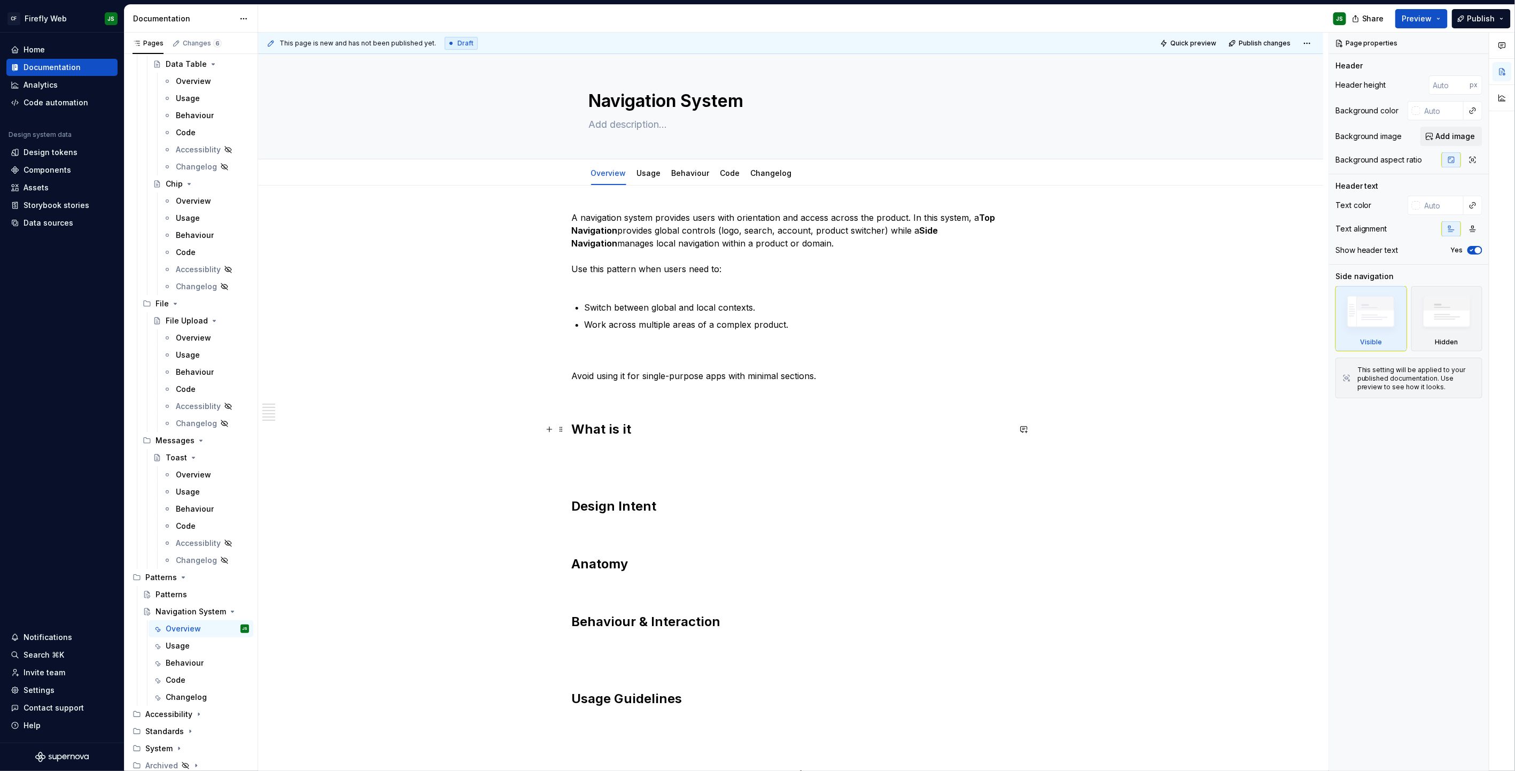
type textarea "*"
click at [614, 425] on h2 "What is it" at bounding box center [791, 429] width 438 height 17
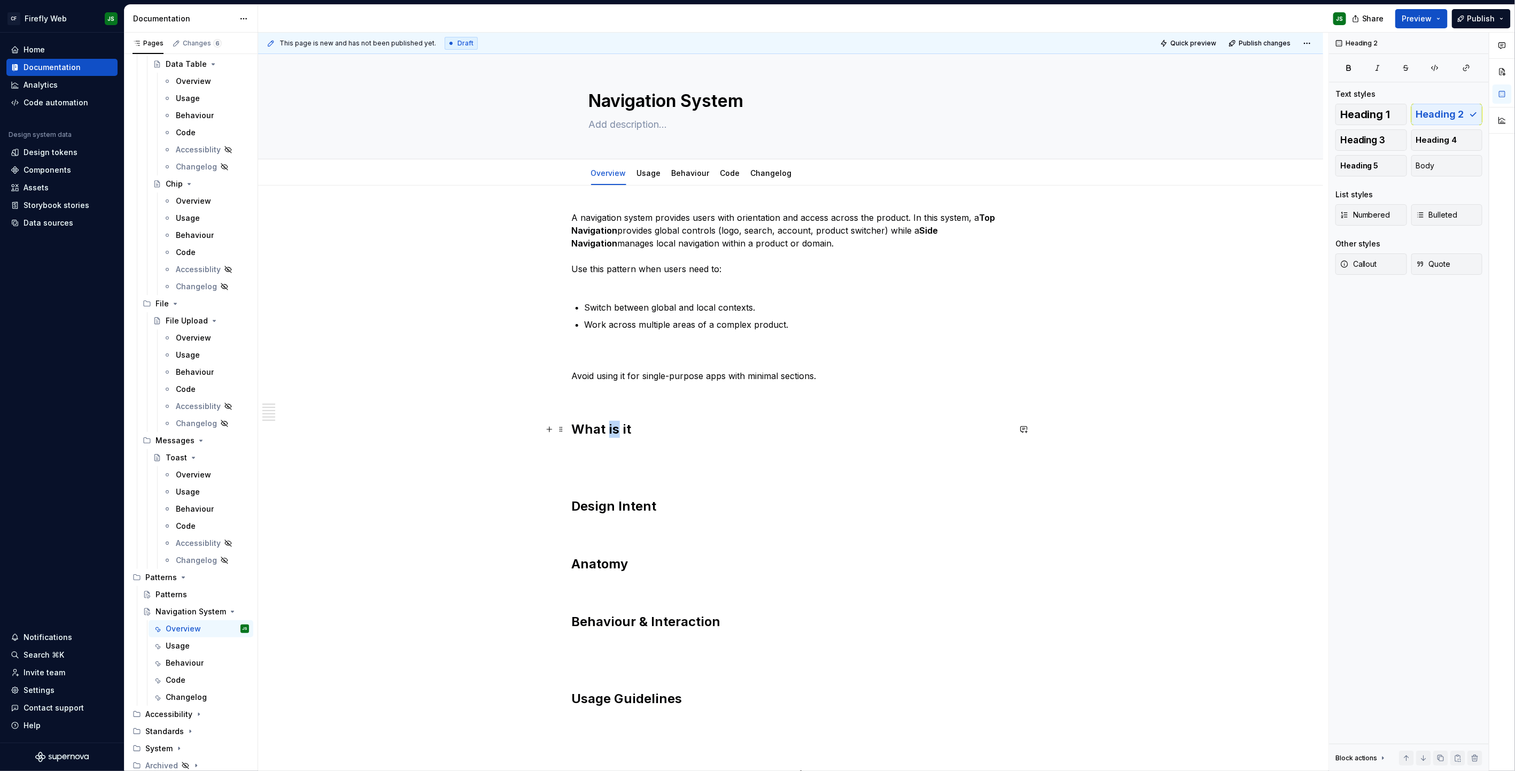
click at [614, 425] on h2 "What is it" at bounding box center [791, 429] width 438 height 17
copy h2 "What is it"
click at [576, 221] on p "A navigation system provides users with orientation and access across the produ…" at bounding box center [791, 249] width 438 height 77
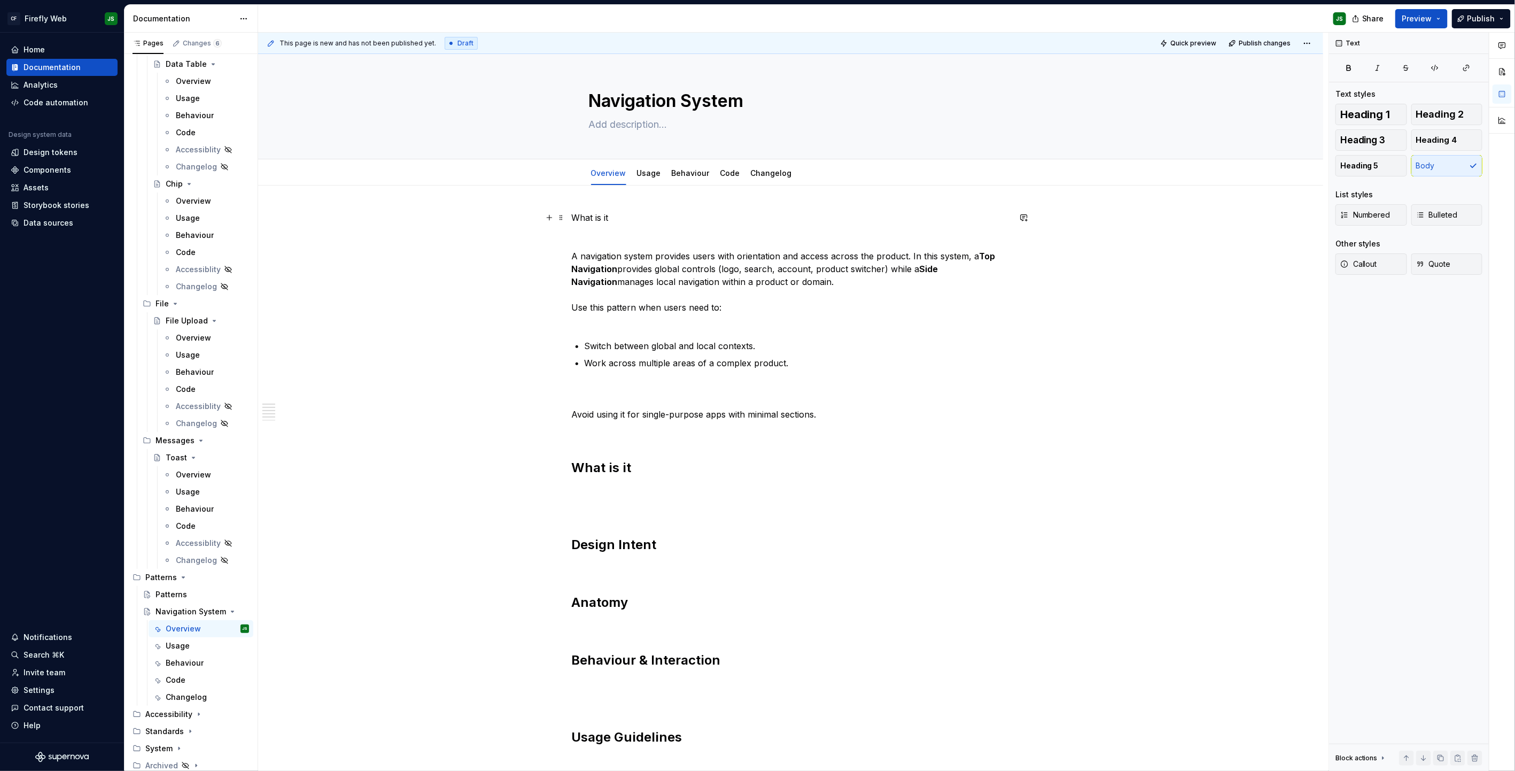
click at [589, 222] on p "What is it" at bounding box center [791, 217] width 438 height 13
click at [588, 222] on p "What is it" at bounding box center [791, 217] width 438 height 13
click at [641, 199] on button "button" at bounding box center [641, 197] width 15 height 15
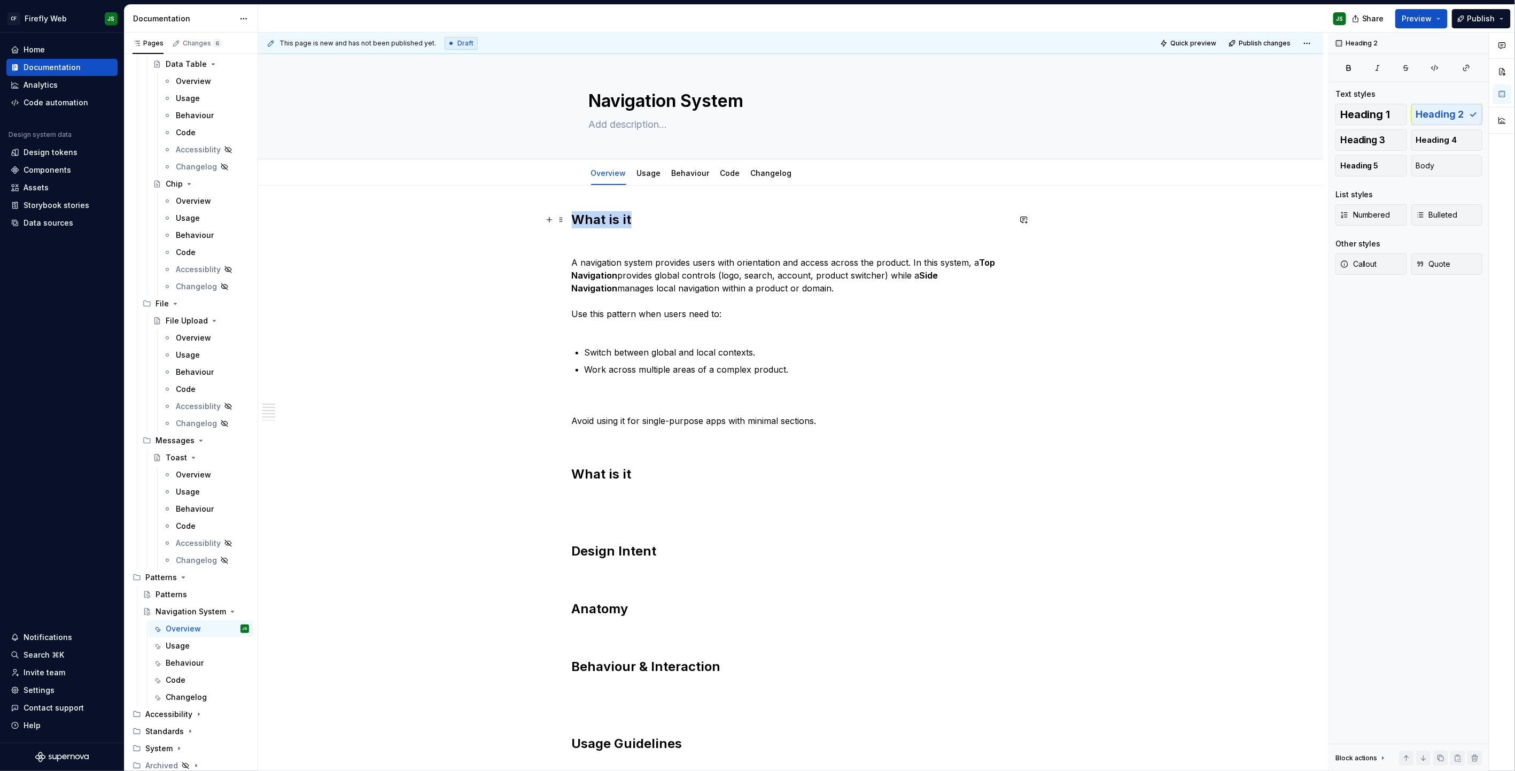
click at [646, 227] on h2 "What is it" at bounding box center [791, 219] width 438 height 17
click at [646, 218] on h2 "What is it" at bounding box center [791, 219] width 438 height 17
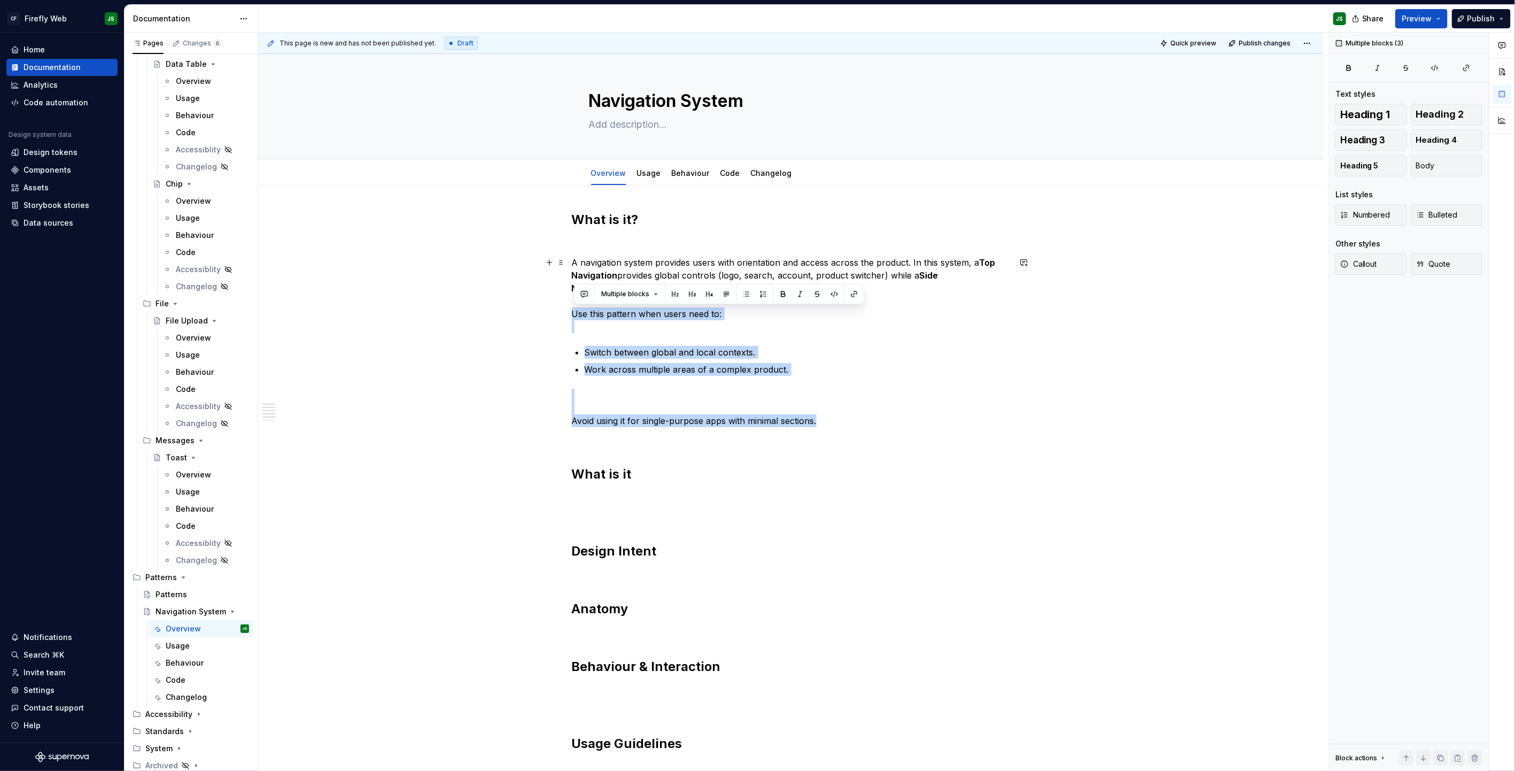
drag, startPoint x: 664, startPoint y: 380, endPoint x: 513, endPoint y: 312, distance: 165.3
click at [513, 312] on div "What is it? A navigation system provides users with orientation and access acro…" at bounding box center [790, 649] width 1065 height 929
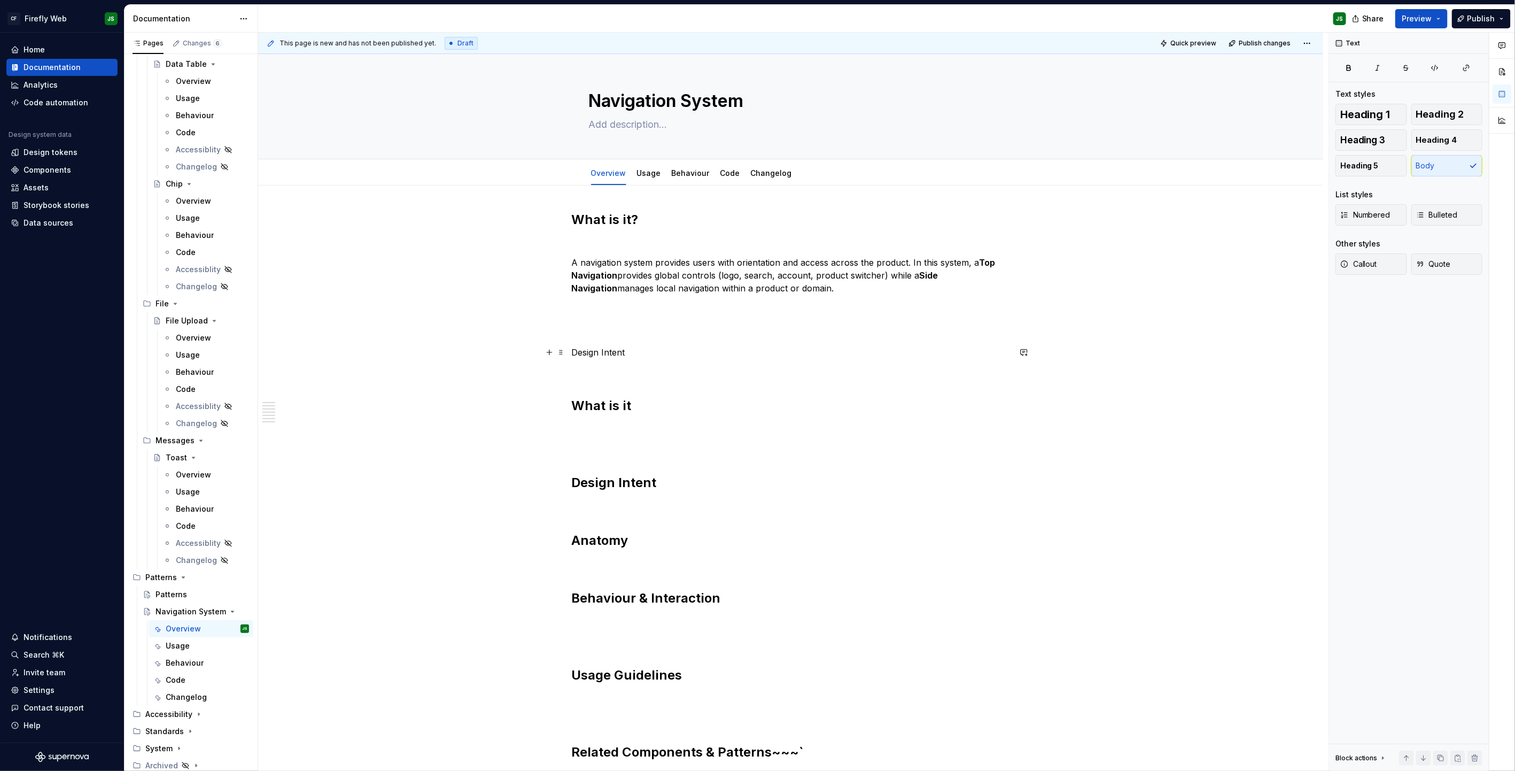
click at [597, 353] on p "Design Intent" at bounding box center [791, 352] width 438 height 13
click at [640, 326] on button "button" at bounding box center [641, 332] width 15 height 15
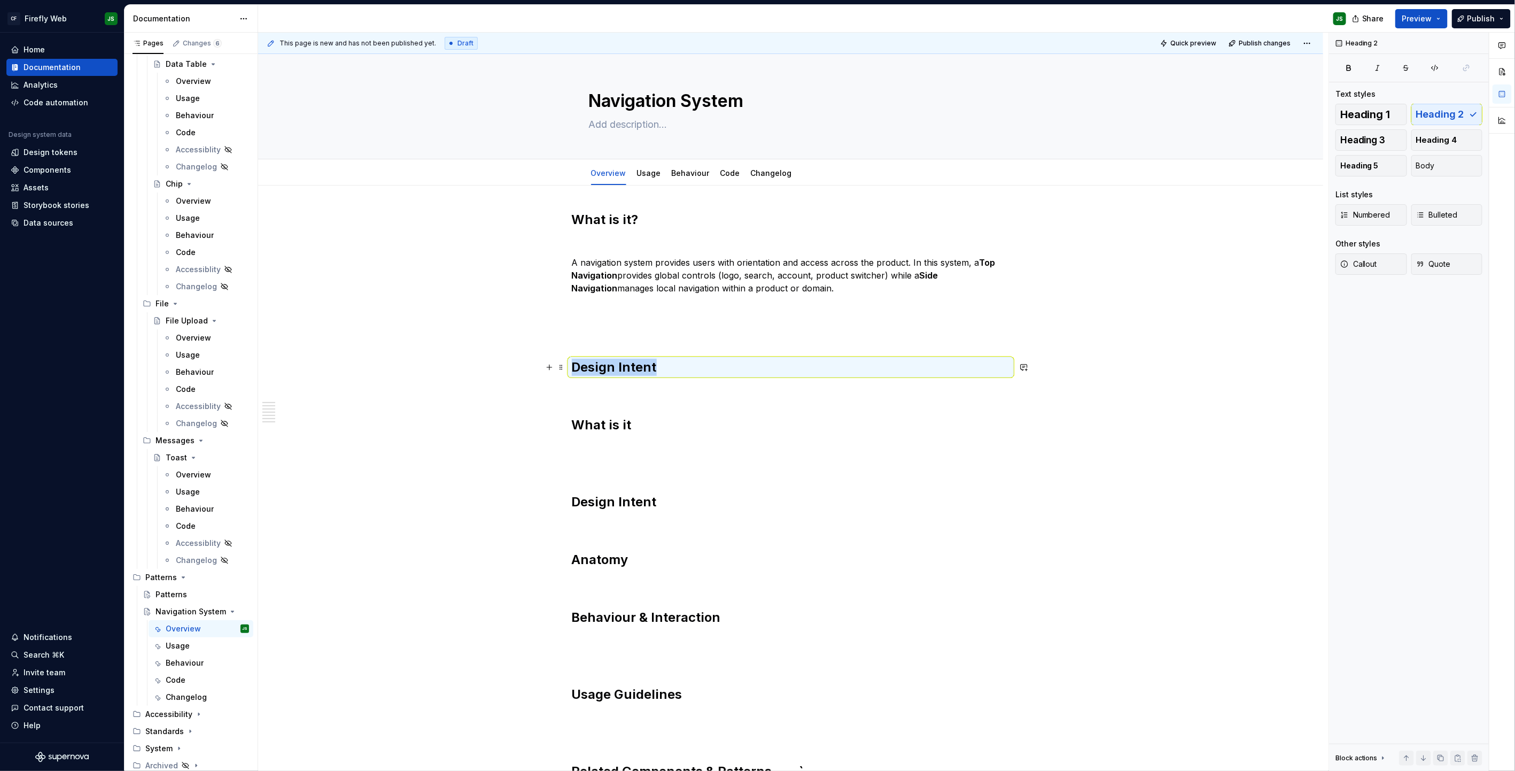
click at [672, 367] on h2 "Design Intent" at bounding box center [791, 367] width 438 height 17
click at [671, 367] on h2 "Design Intent" at bounding box center [791, 367] width 438 height 17
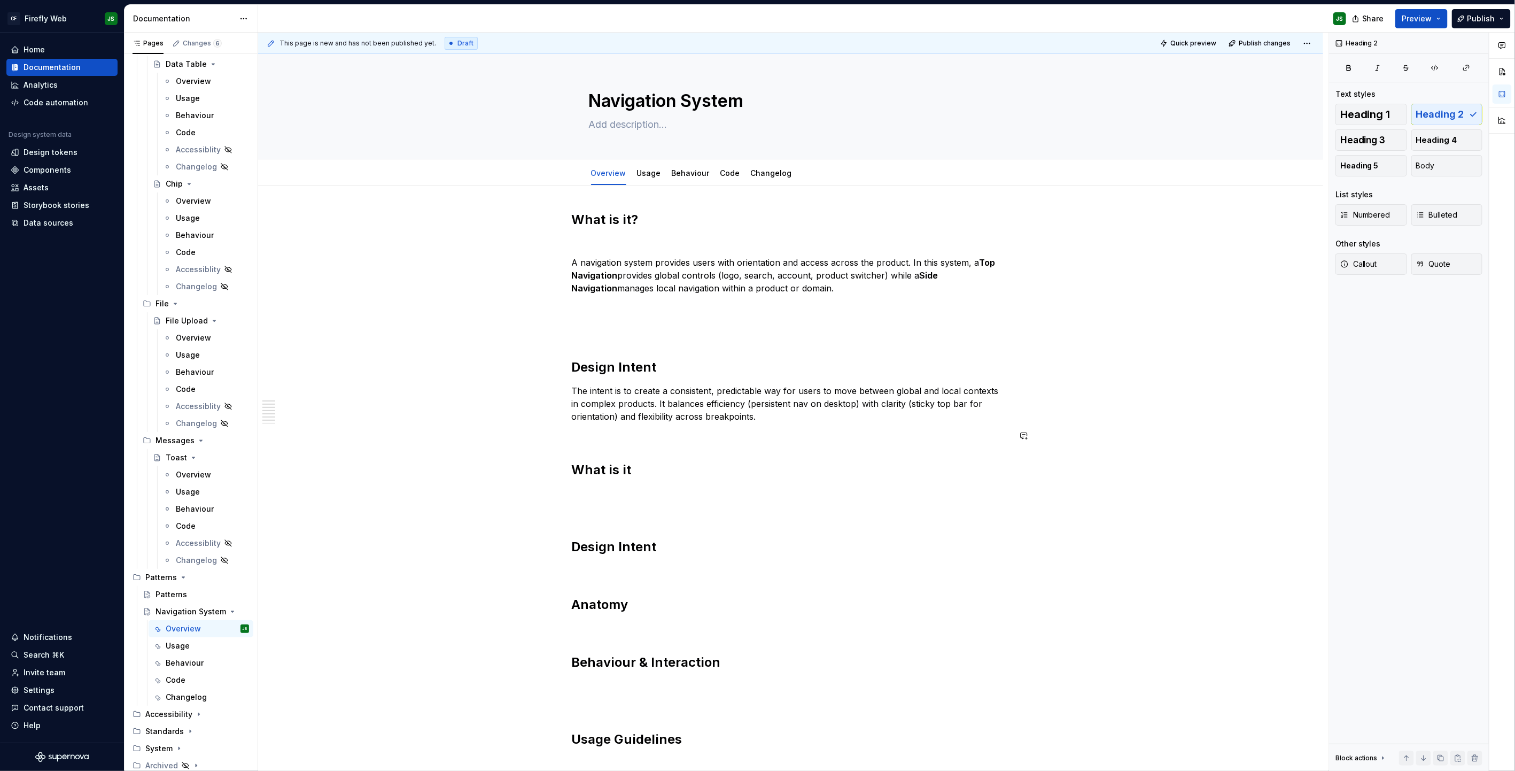
click at [685, 448] on div "What is it? A navigation system provides users with orientation and access acro…" at bounding box center [791, 538] width 438 height 654
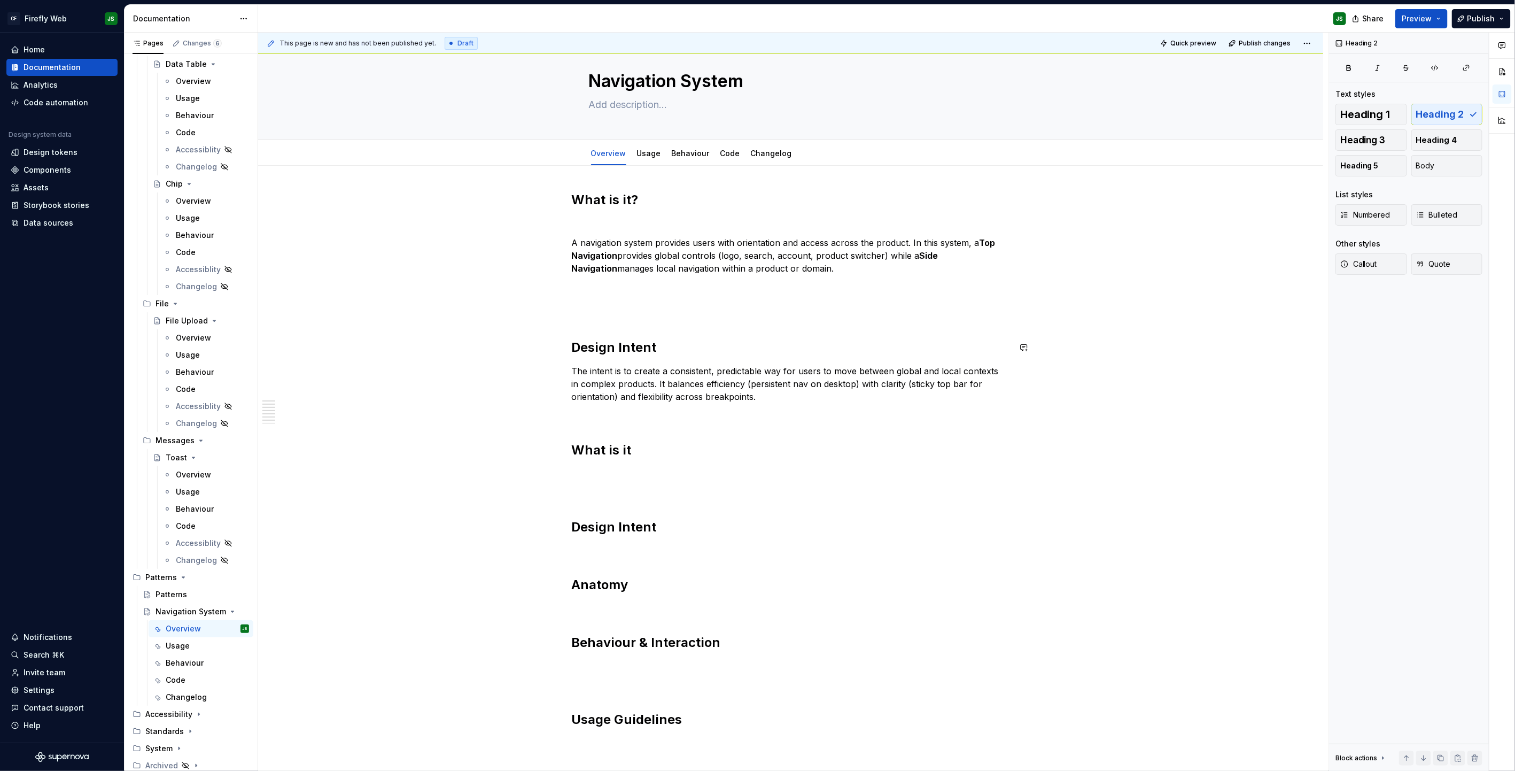
scroll to position [13, 0]
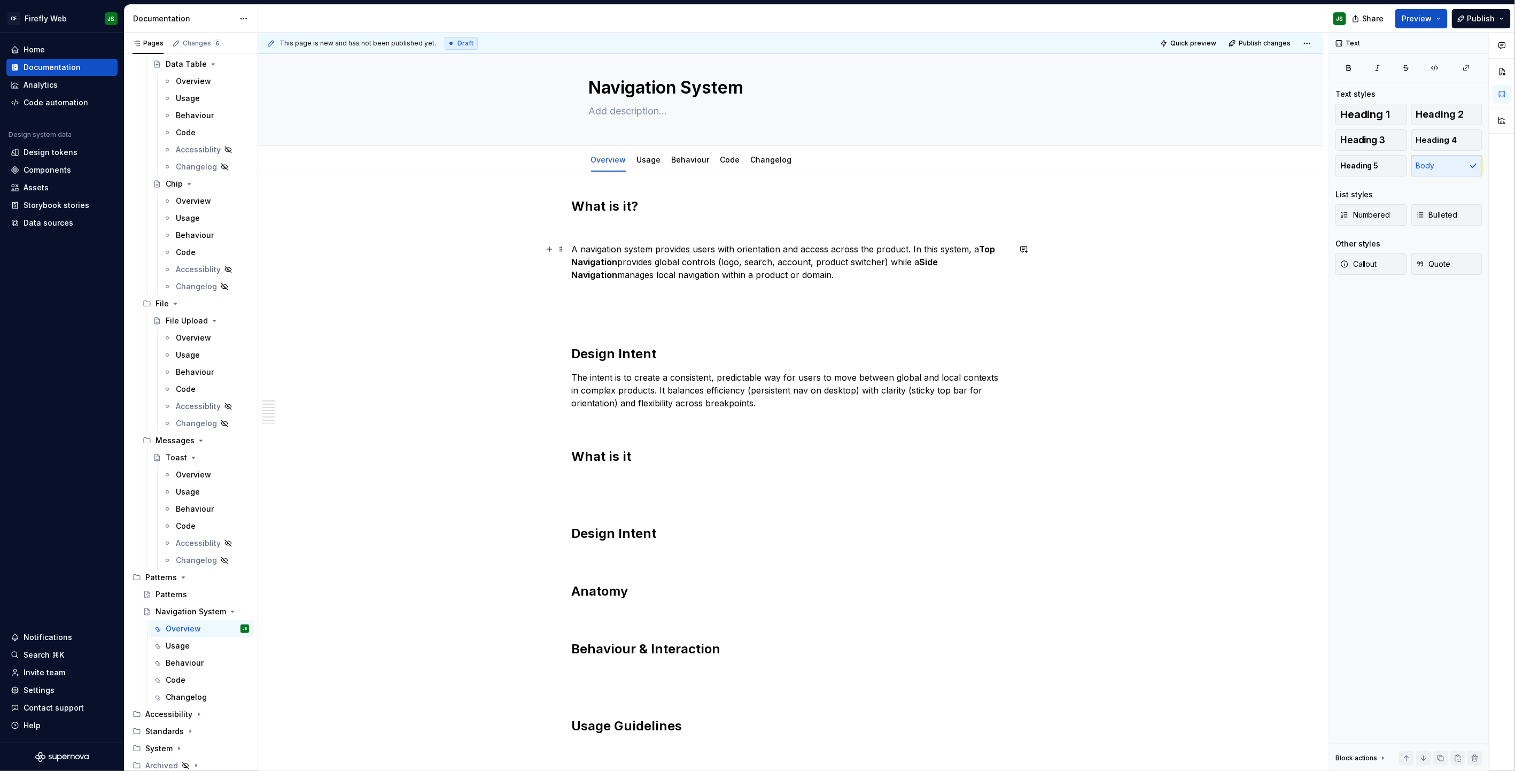
click at [807, 276] on p "A navigation system provides users with orientation and access across the produ…" at bounding box center [791, 275] width 438 height 64
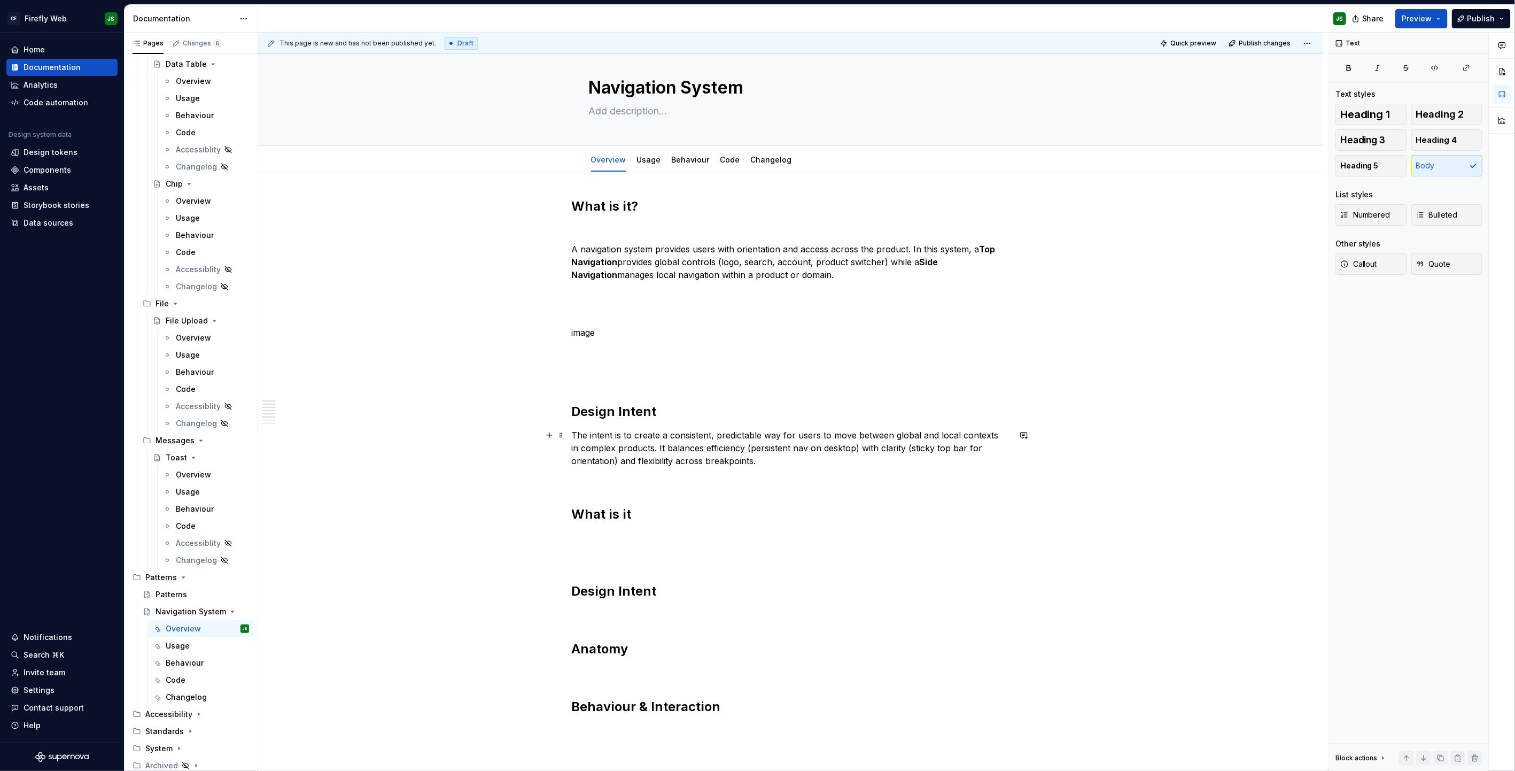
click at [827, 457] on p "The intent is to create a consistent, predictable way for users to move between…" at bounding box center [791, 448] width 438 height 38
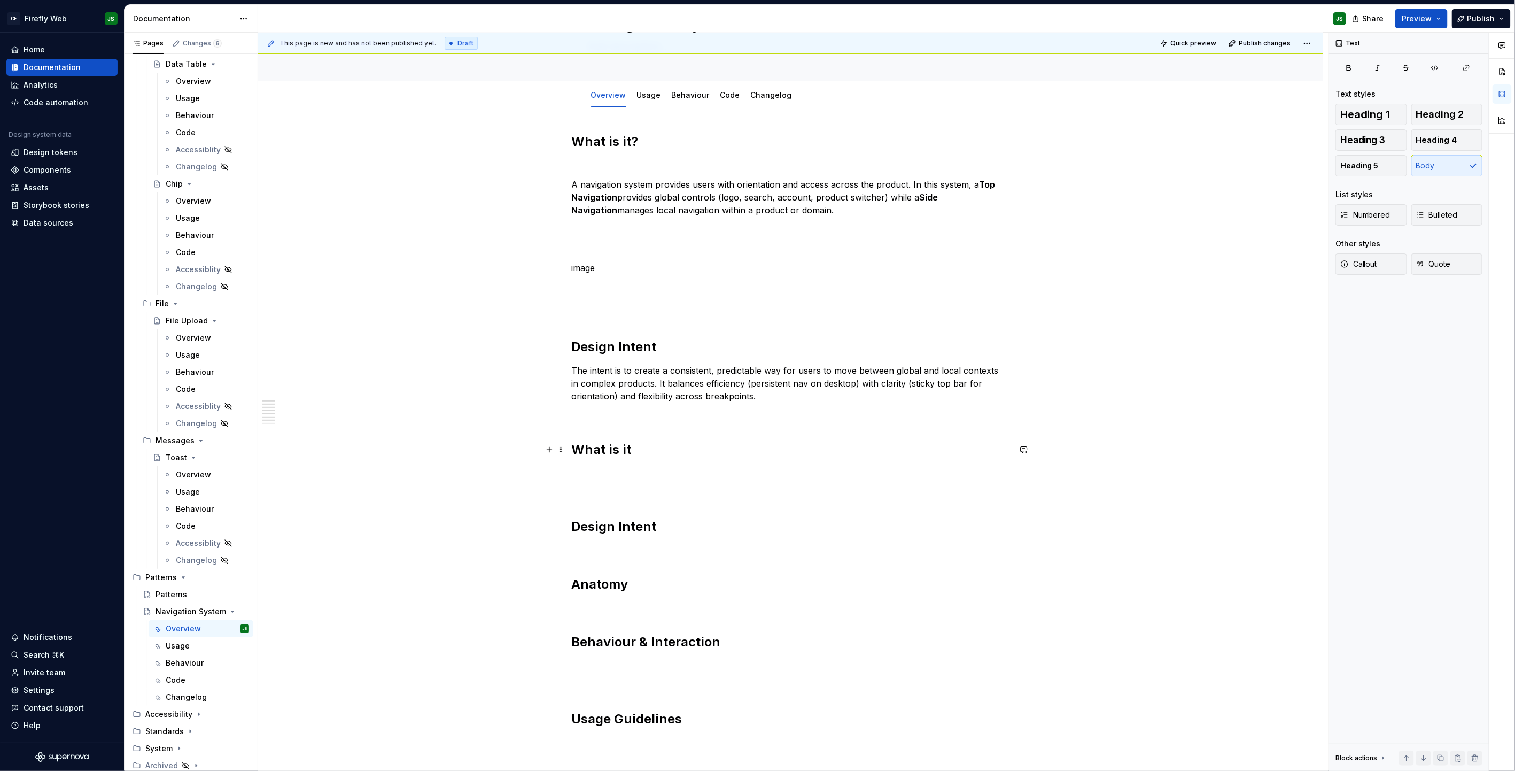
scroll to position [79, 0]
click at [640, 196] on p "A navigation system provides users with orientation and access across the produ…" at bounding box center [791, 196] width 438 height 38
drag, startPoint x: 629, startPoint y: 264, endPoint x: 562, endPoint y: 258, distance: 67.1
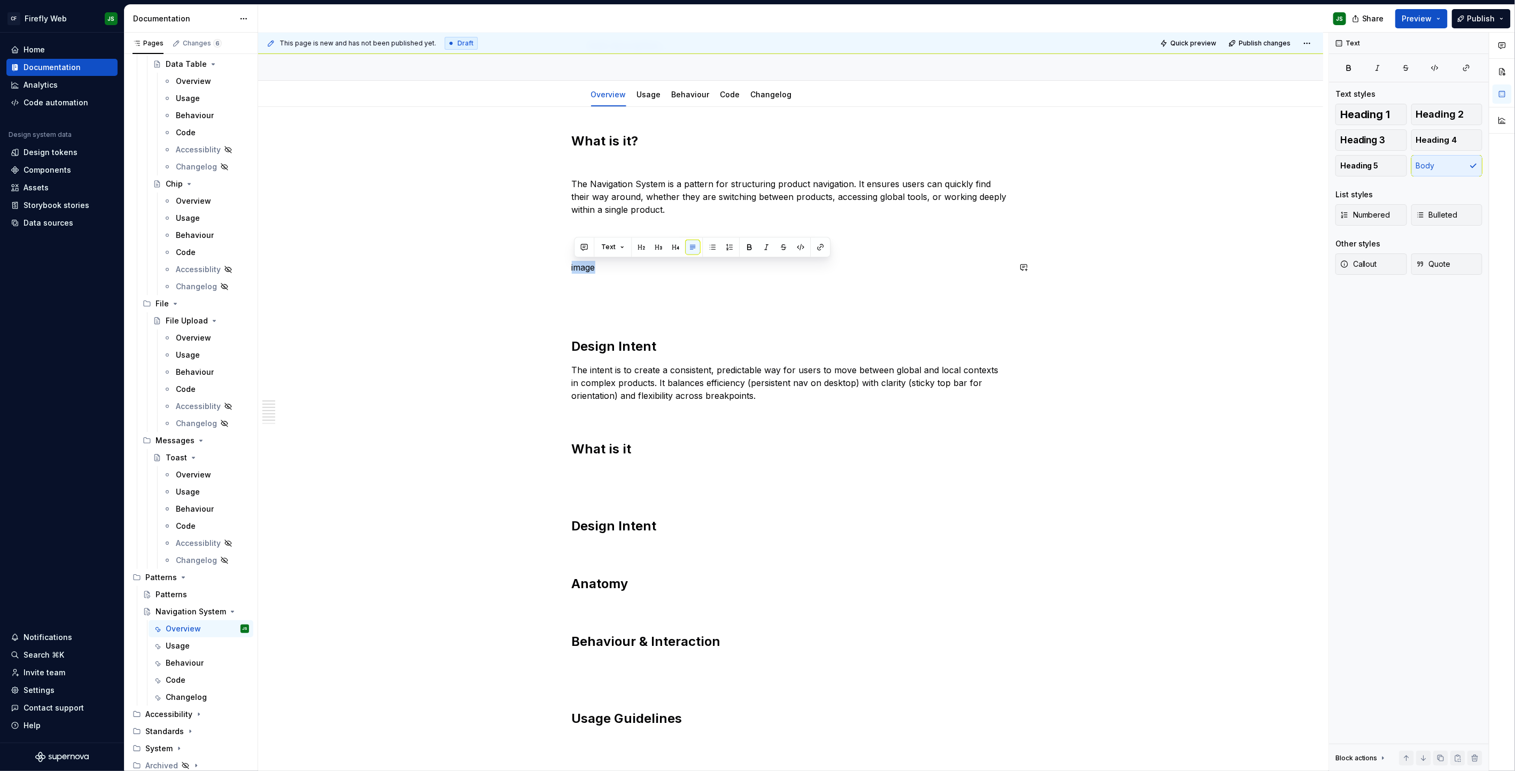
click at [562, 258] on div "What is it? The Navigation System is a pattern for structuring product navigati…" at bounding box center [790, 598] width 1065 height 982
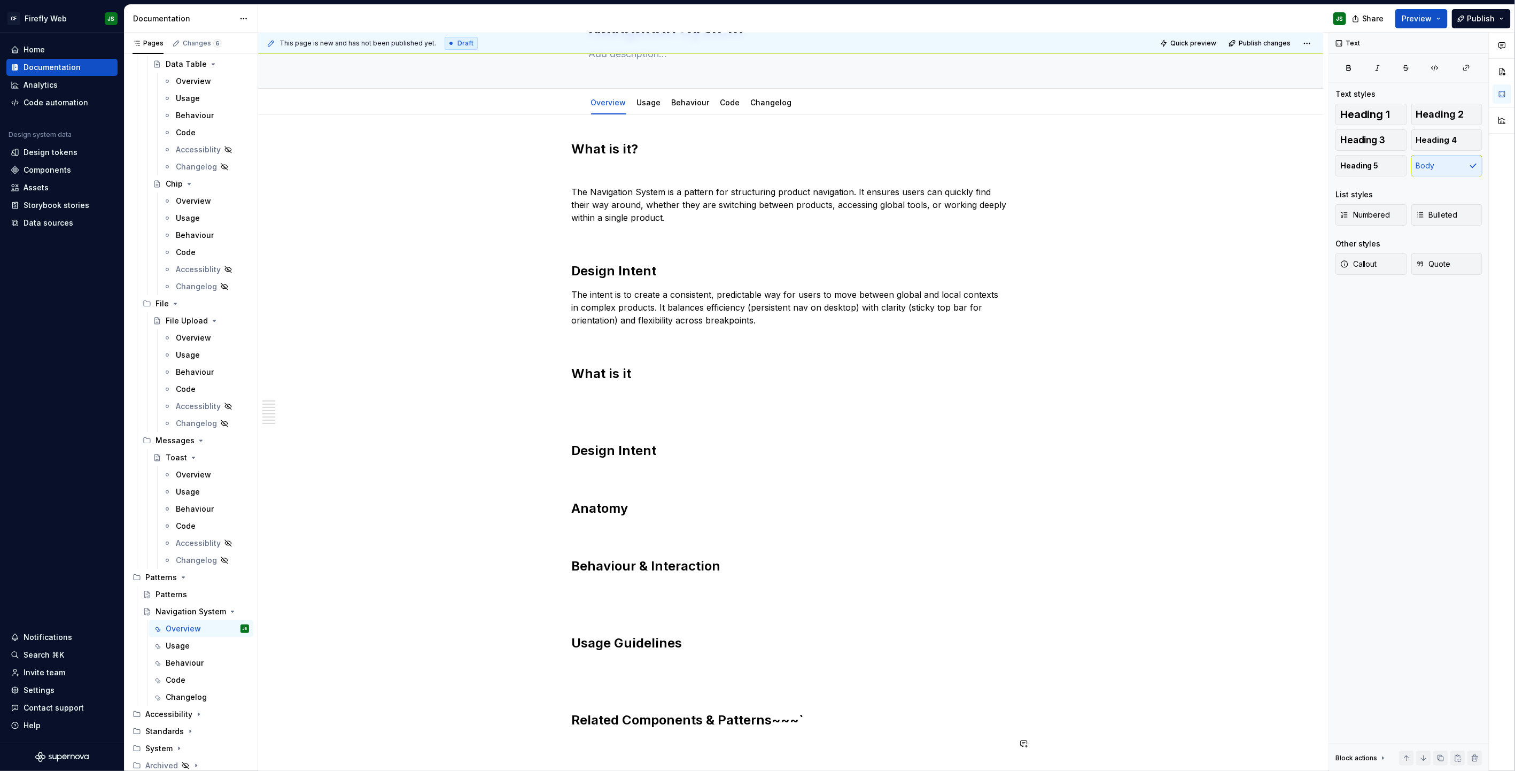
scroll to position [74, 0]
click at [668, 306] on p "The intent is to create a consistent, predictable way for users to move between…" at bounding box center [791, 304] width 438 height 38
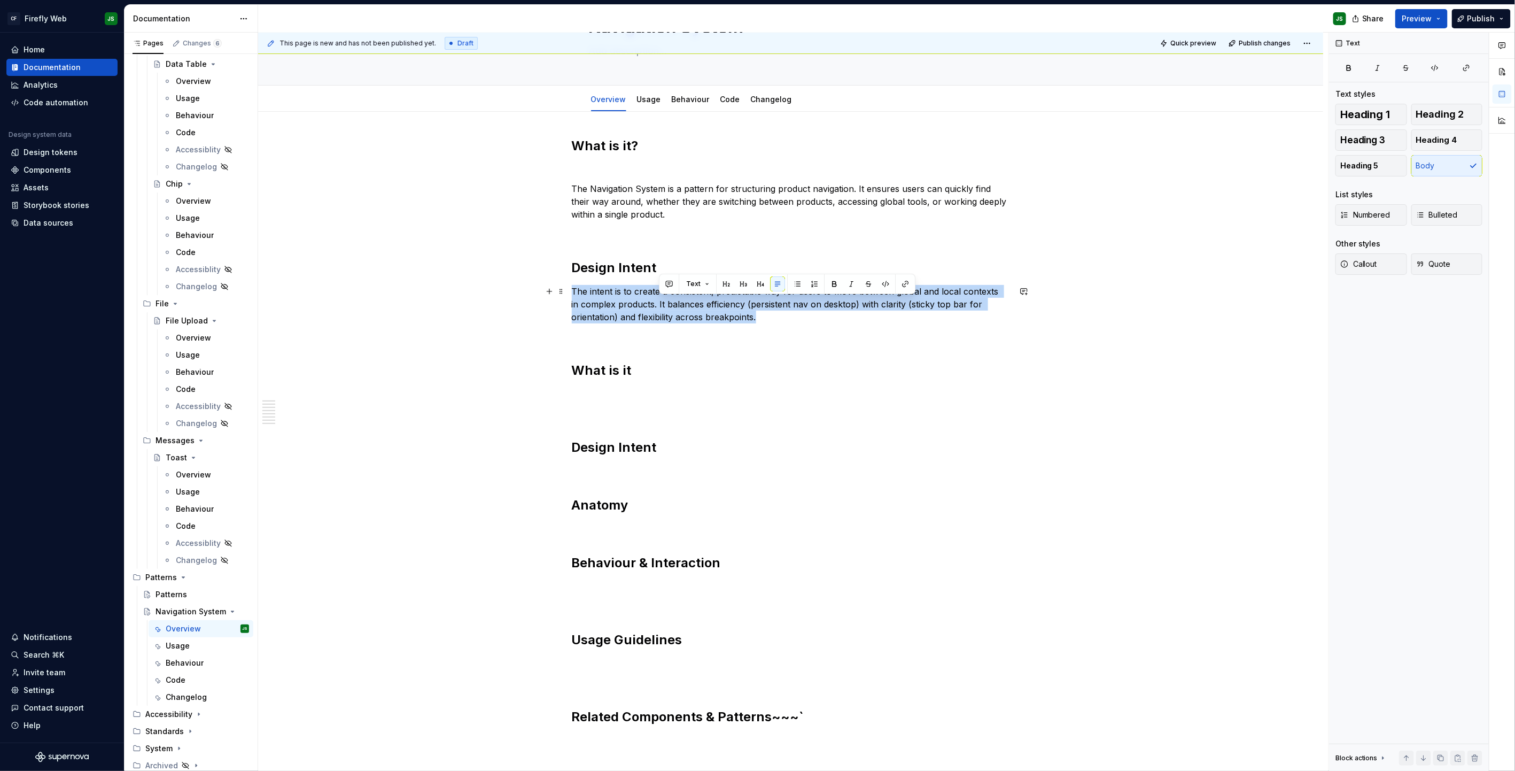
click at [668, 306] on p "The intent is to create a consistent, predictable way for users to move between…" at bounding box center [791, 304] width 438 height 38
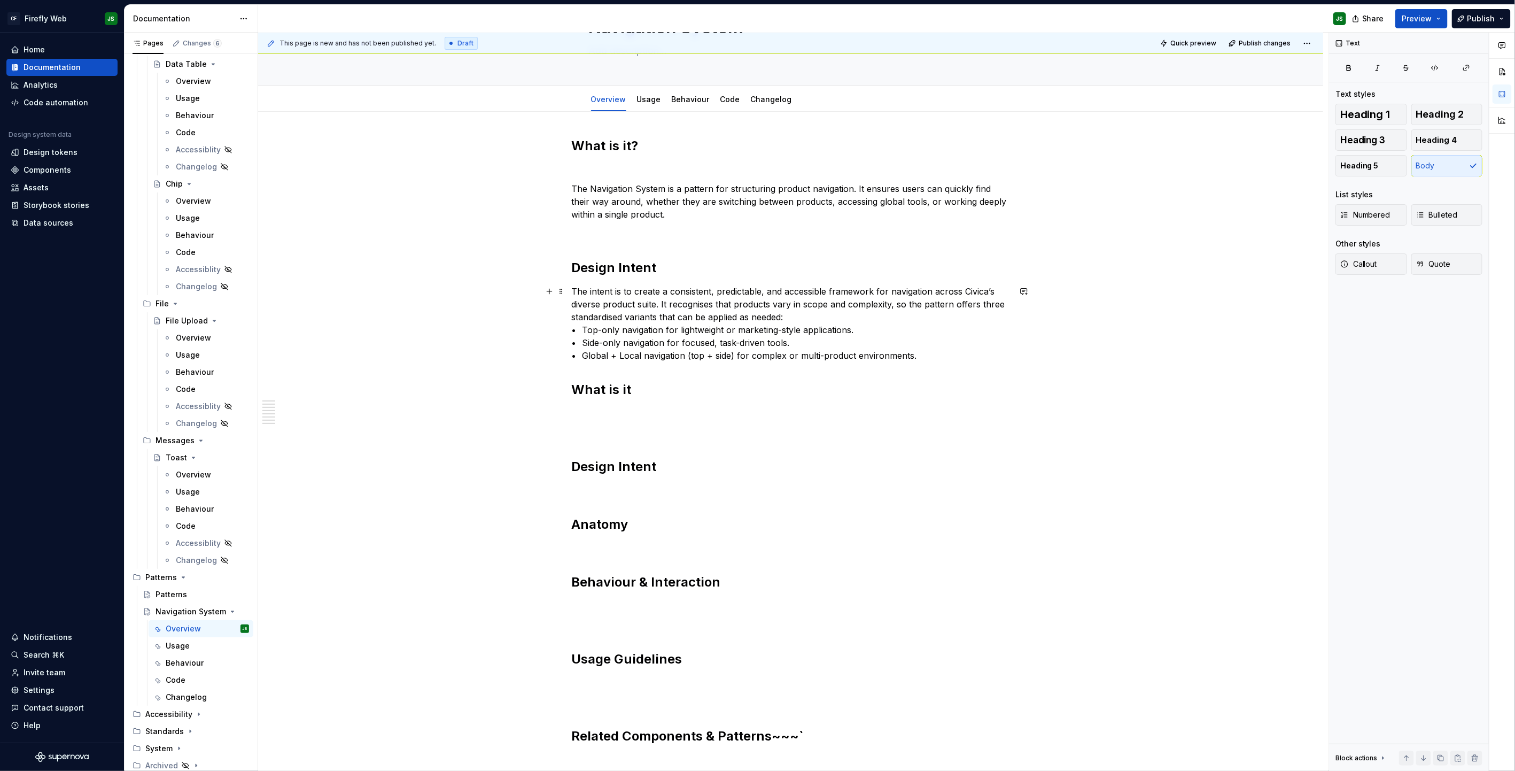
click at [798, 315] on p "The intent is to create a consistent, predictable, and accessible framework for…" at bounding box center [791, 323] width 438 height 77
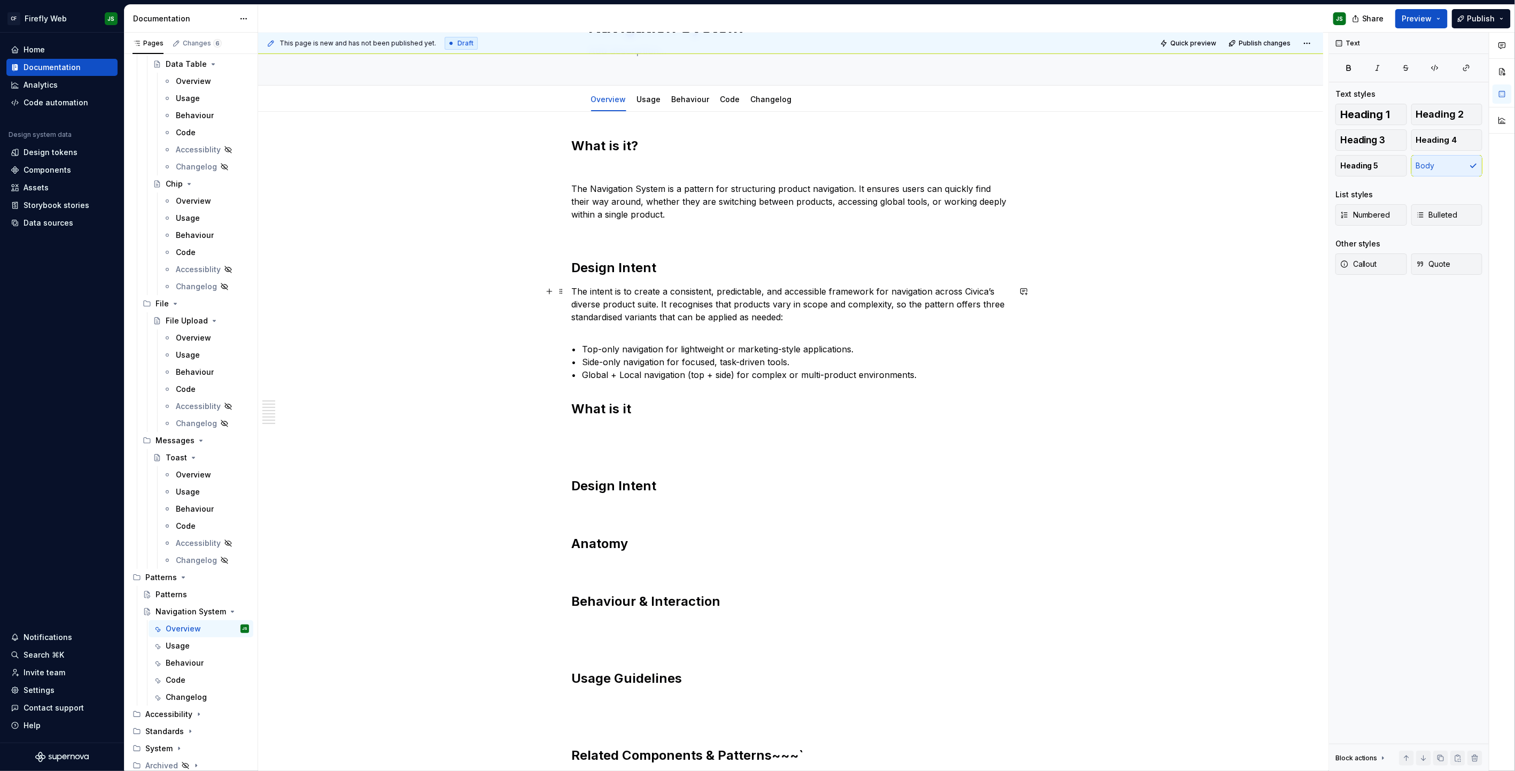
scroll to position [75, 0]
click at [574, 409] on h2 "What is it" at bounding box center [791, 407] width 438 height 17
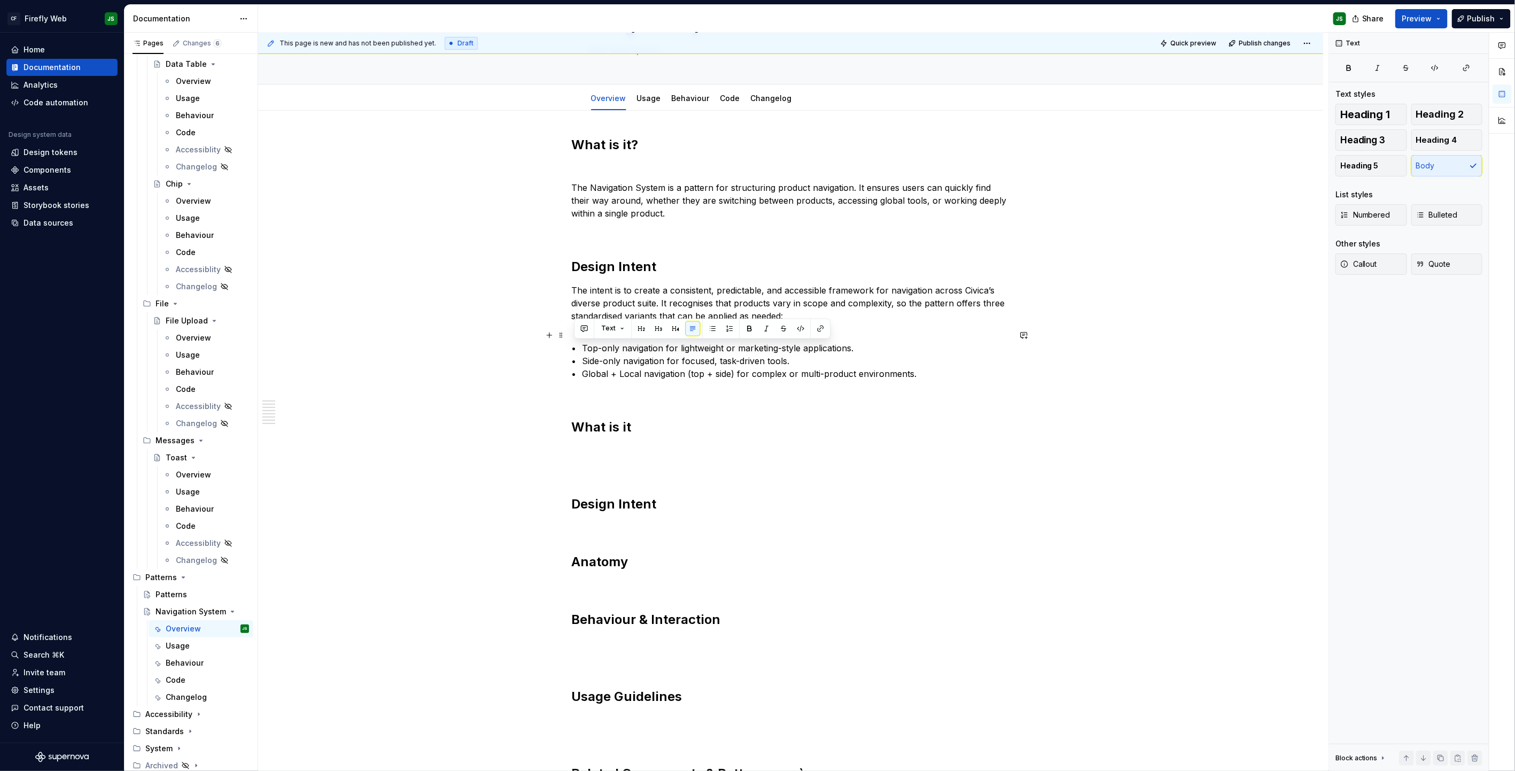
drag, startPoint x: 935, startPoint y: 377, endPoint x: 546, endPoint y: 351, distance: 389.5
click at [546, 351] on div "What is it? The Navigation System is a pattern for structuring product navigati…" at bounding box center [790, 589] width 1065 height 956
click at [738, 400] on div "What is it? The Navigation System is a pattern for structuring product navigati…" at bounding box center [791, 479] width 438 height 686
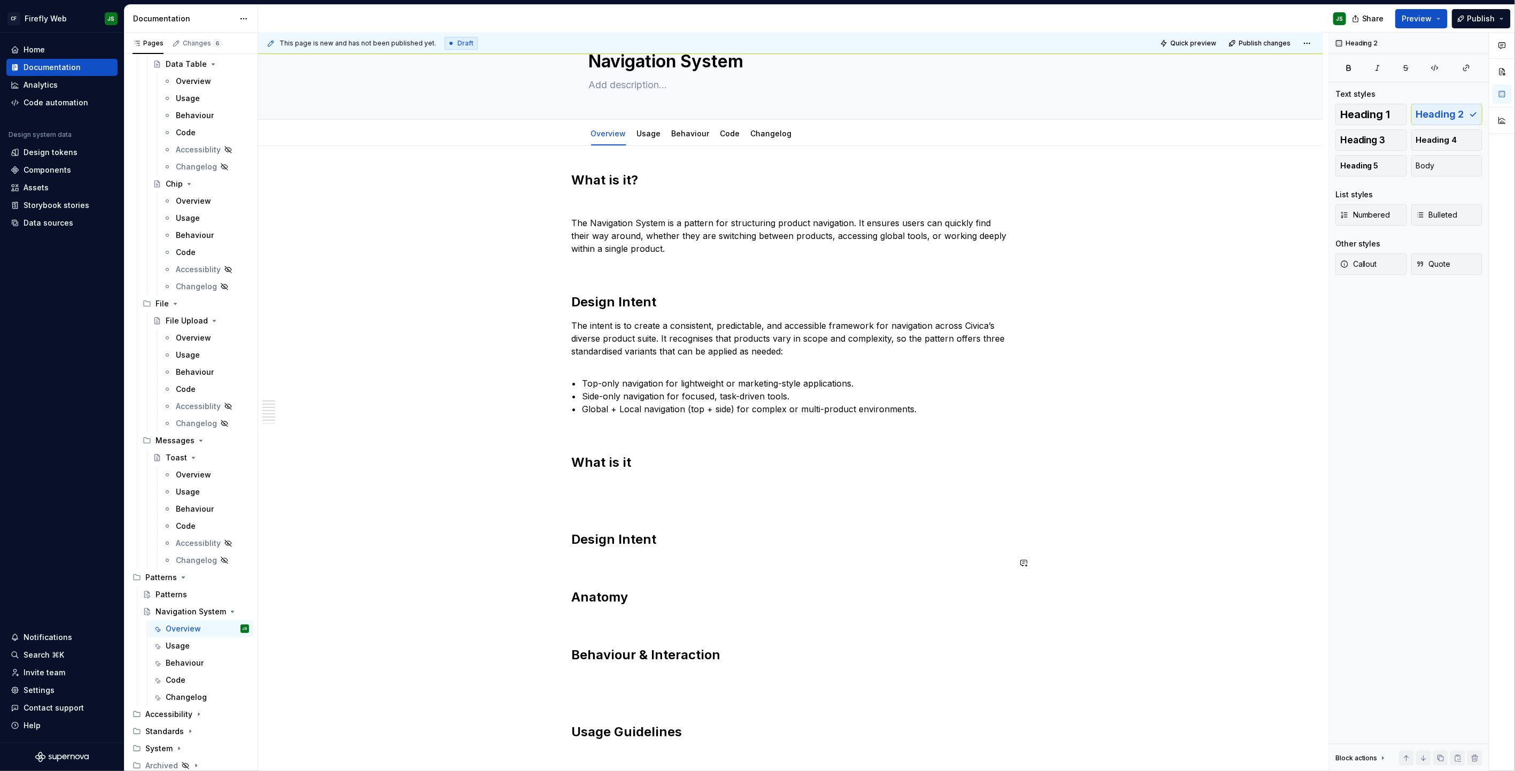
scroll to position [47, 0]
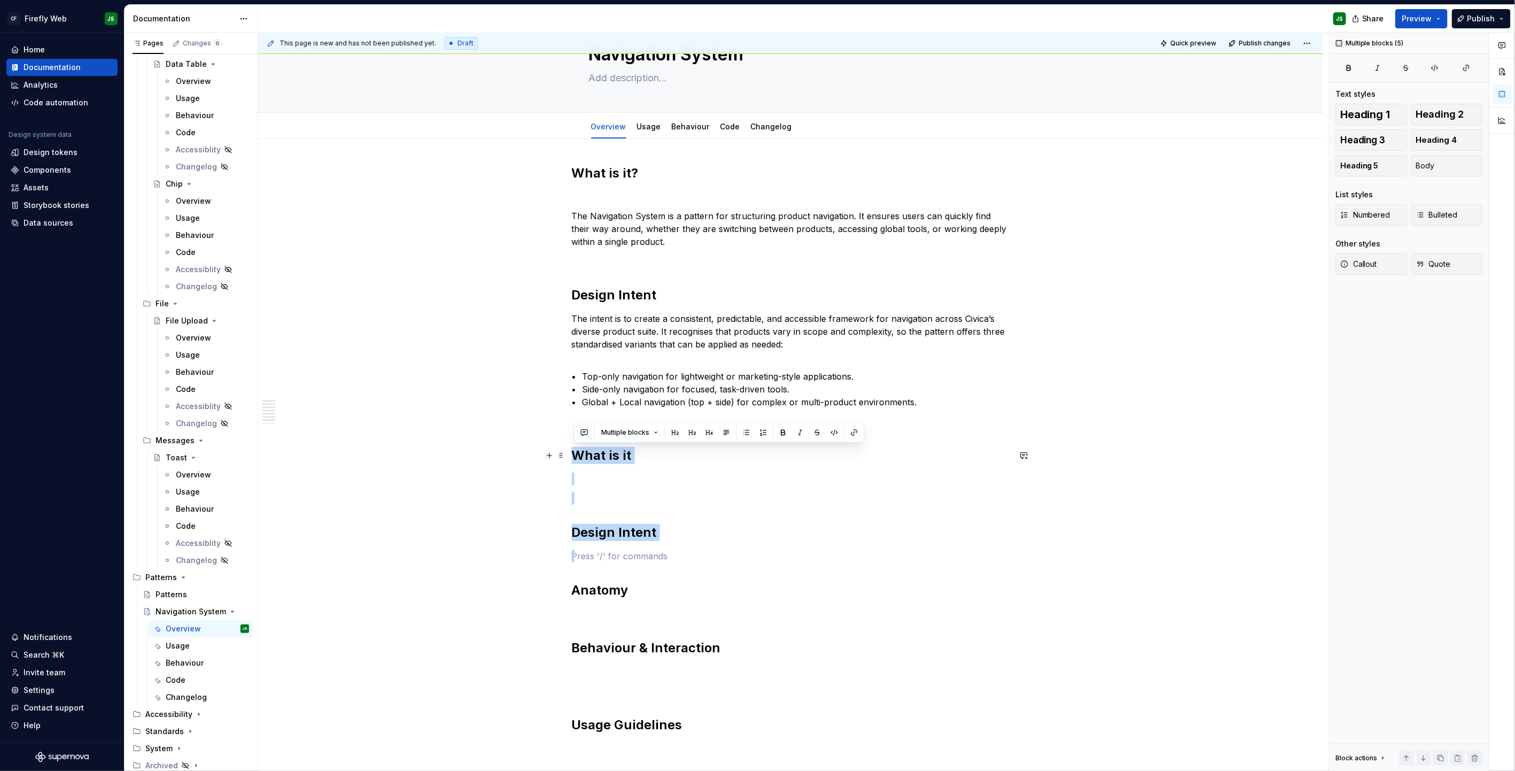
drag, startPoint x: 619, startPoint y: 525, endPoint x: 517, endPoint y: 458, distance: 121.9
click at [517, 458] on div "What is it? The Navigation System is a pattern for structuring product navigati…" at bounding box center [790, 617] width 1065 height 956
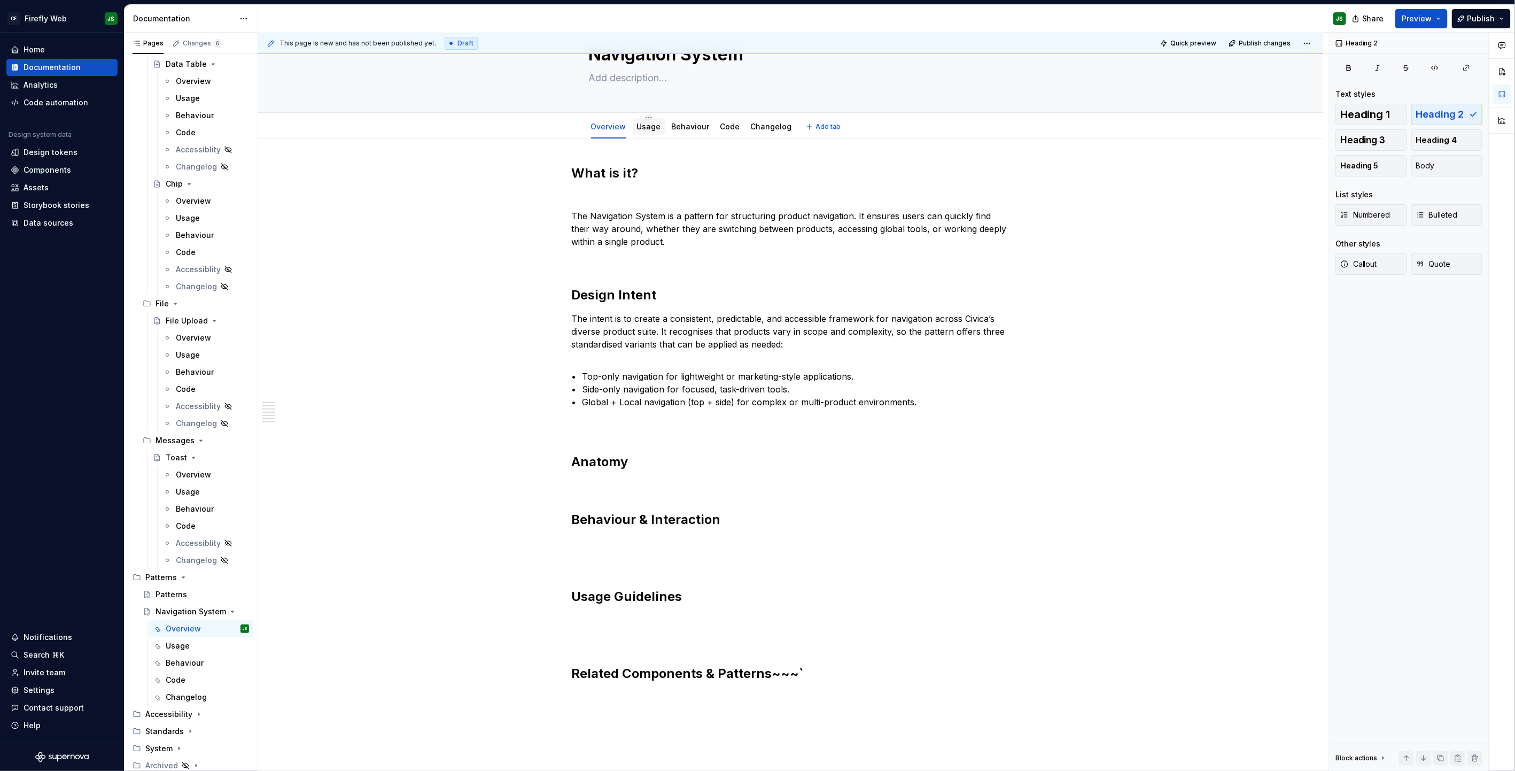
click at [649, 125] on link "Usage" at bounding box center [649, 126] width 24 height 9
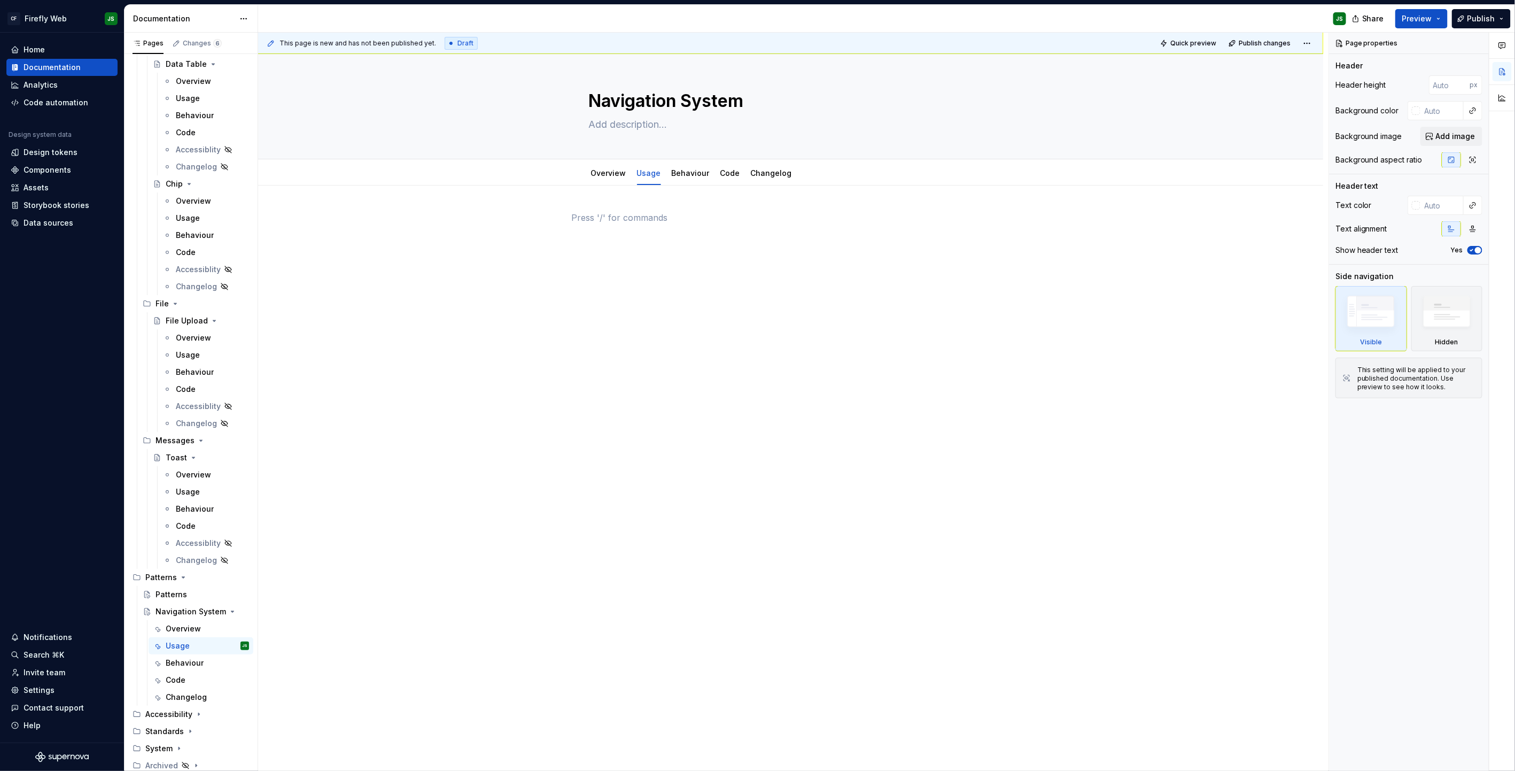
click at [647, 219] on p at bounding box center [791, 217] width 438 height 13
type textarea "*"
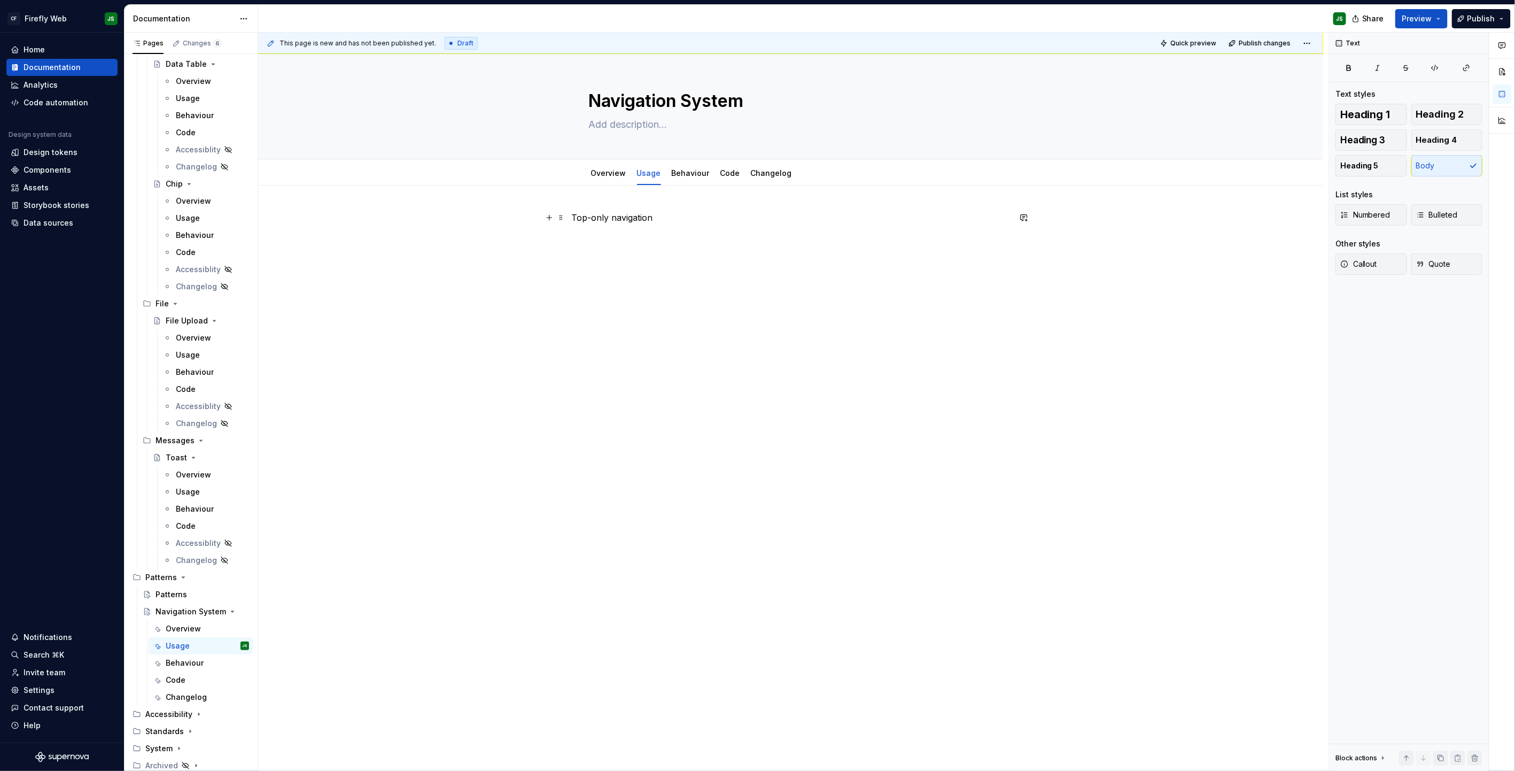
click at [626, 213] on p "Top-only navigation" at bounding box center [791, 217] width 438 height 13
click at [625, 213] on p "Top-only navigation" at bounding box center [791, 217] width 438 height 13
click at [639, 195] on button "button" at bounding box center [641, 197] width 15 height 15
click at [715, 222] on h2 "Top-only navigation" at bounding box center [791, 219] width 438 height 17
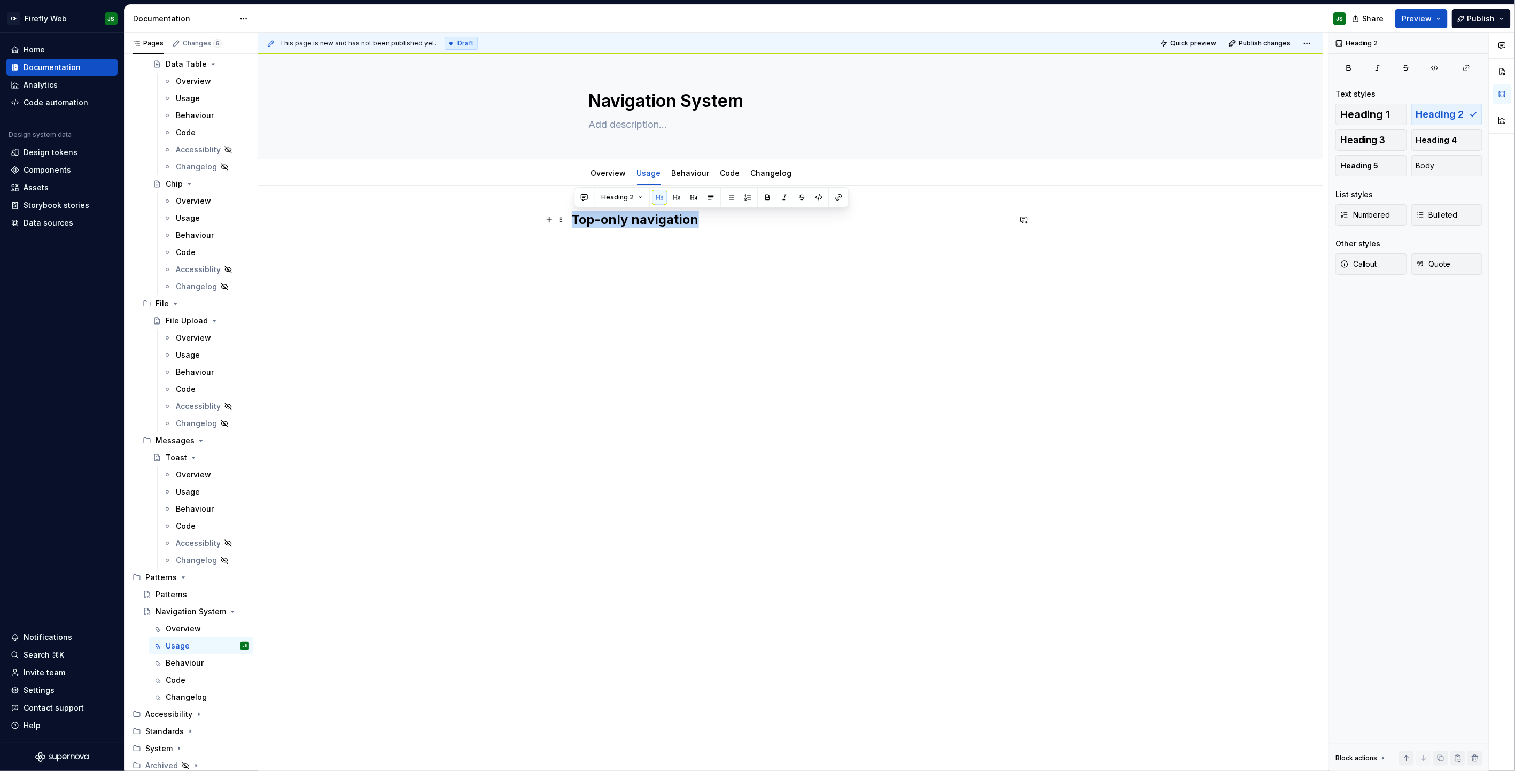
click at [711, 218] on h2 "Top-only navigation" at bounding box center [791, 219] width 438 height 17
click at [603, 174] on link "Overview" at bounding box center [608, 172] width 35 height 9
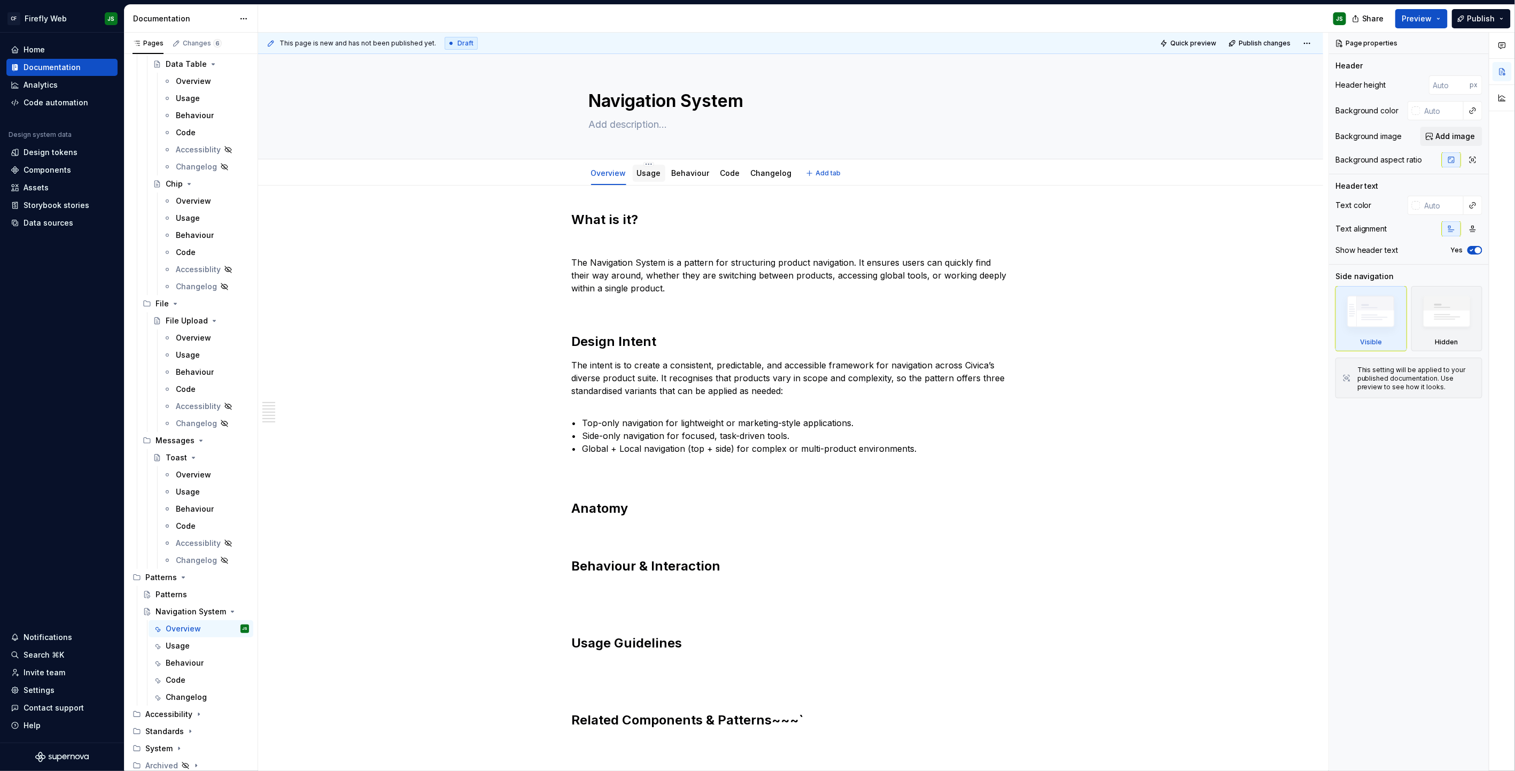
click at [647, 175] on link "Usage" at bounding box center [649, 172] width 24 height 9
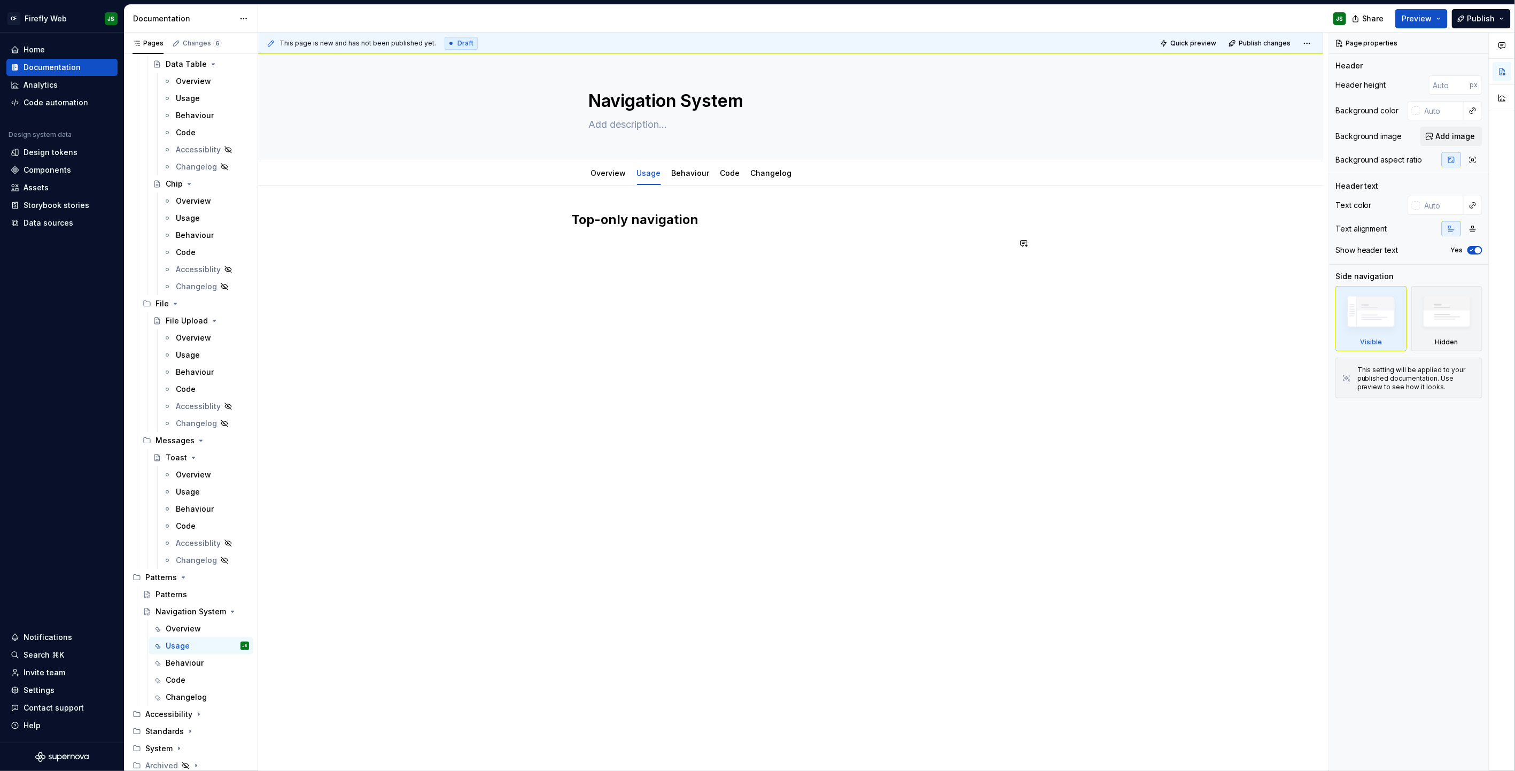
click at [747, 233] on div "Top-only navigation" at bounding box center [791, 231] width 438 height 41
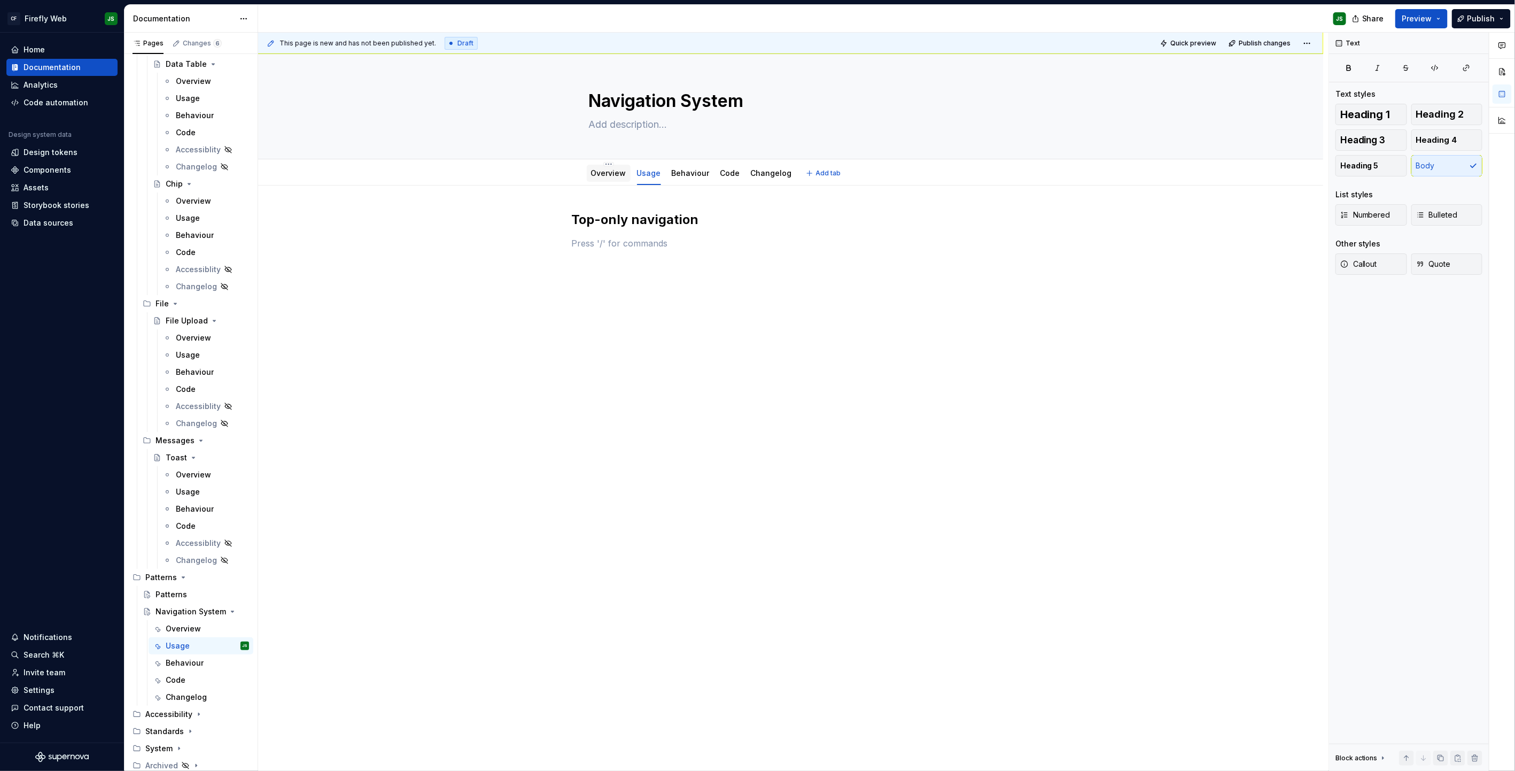
click at [616, 180] on div "Overview" at bounding box center [609, 173] width 44 height 17
click at [607, 177] on link "Overview" at bounding box center [608, 172] width 35 height 9
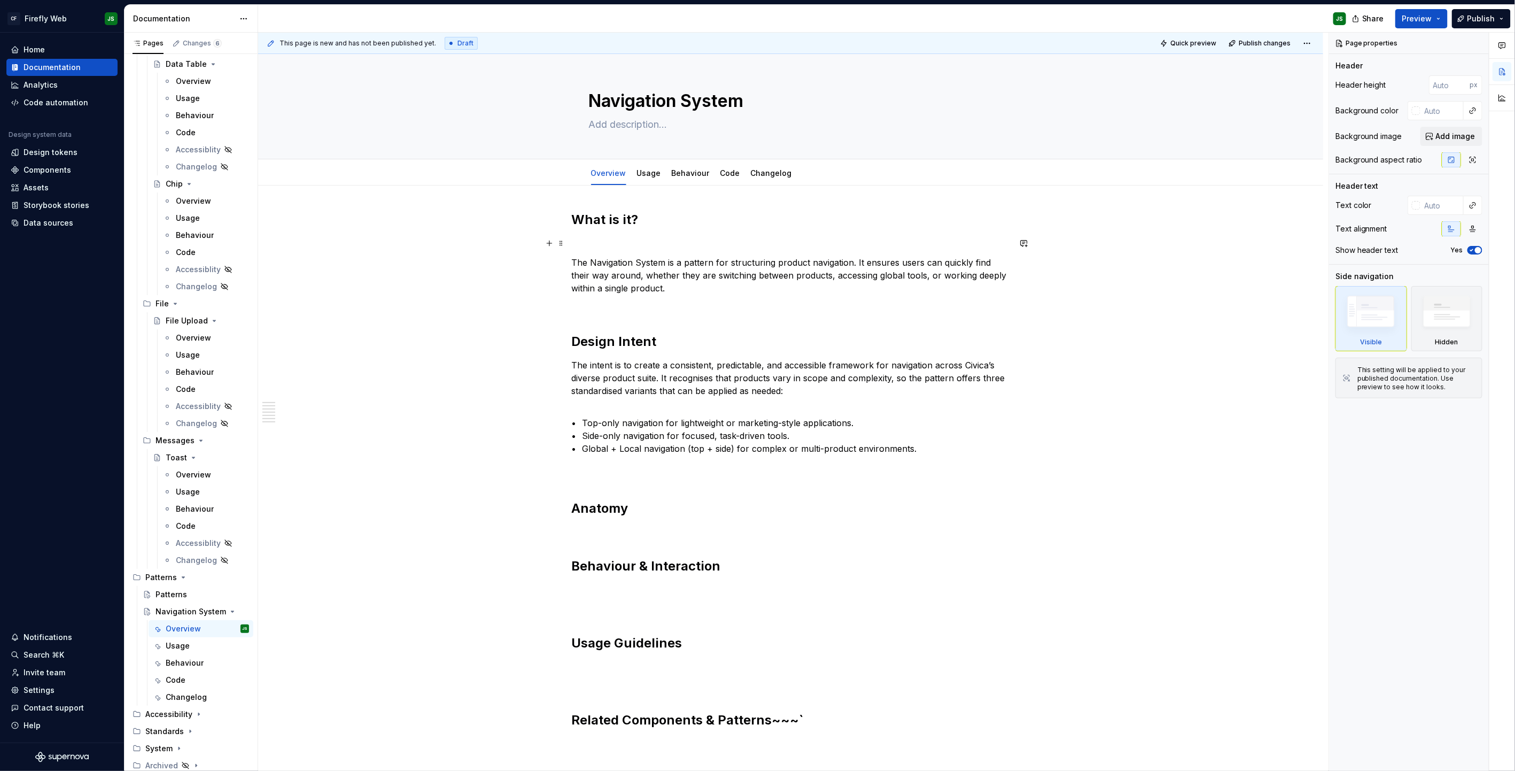
scroll to position [1, 0]
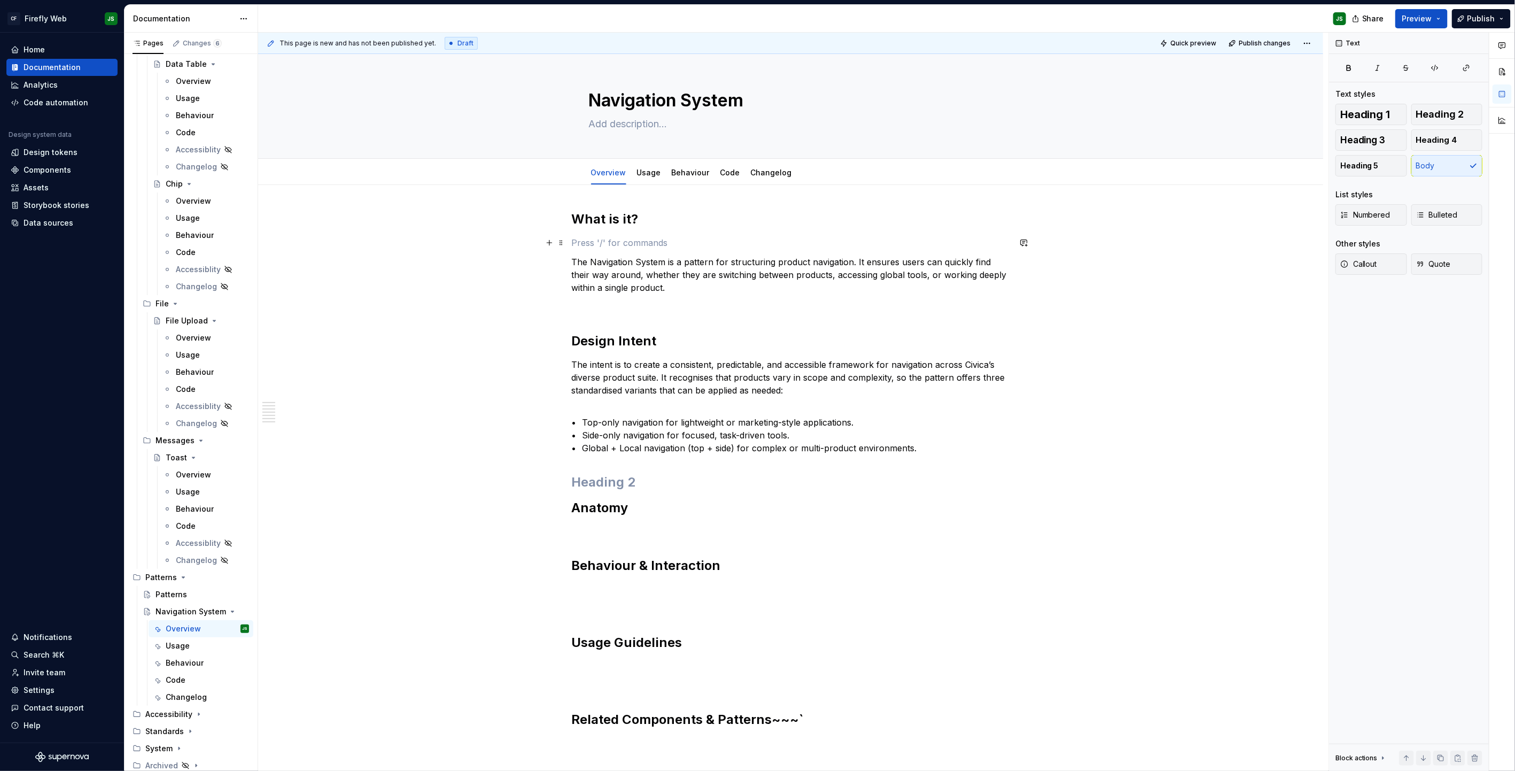
click at [602, 241] on p at bounding box center [791, 242] width 438 height 13
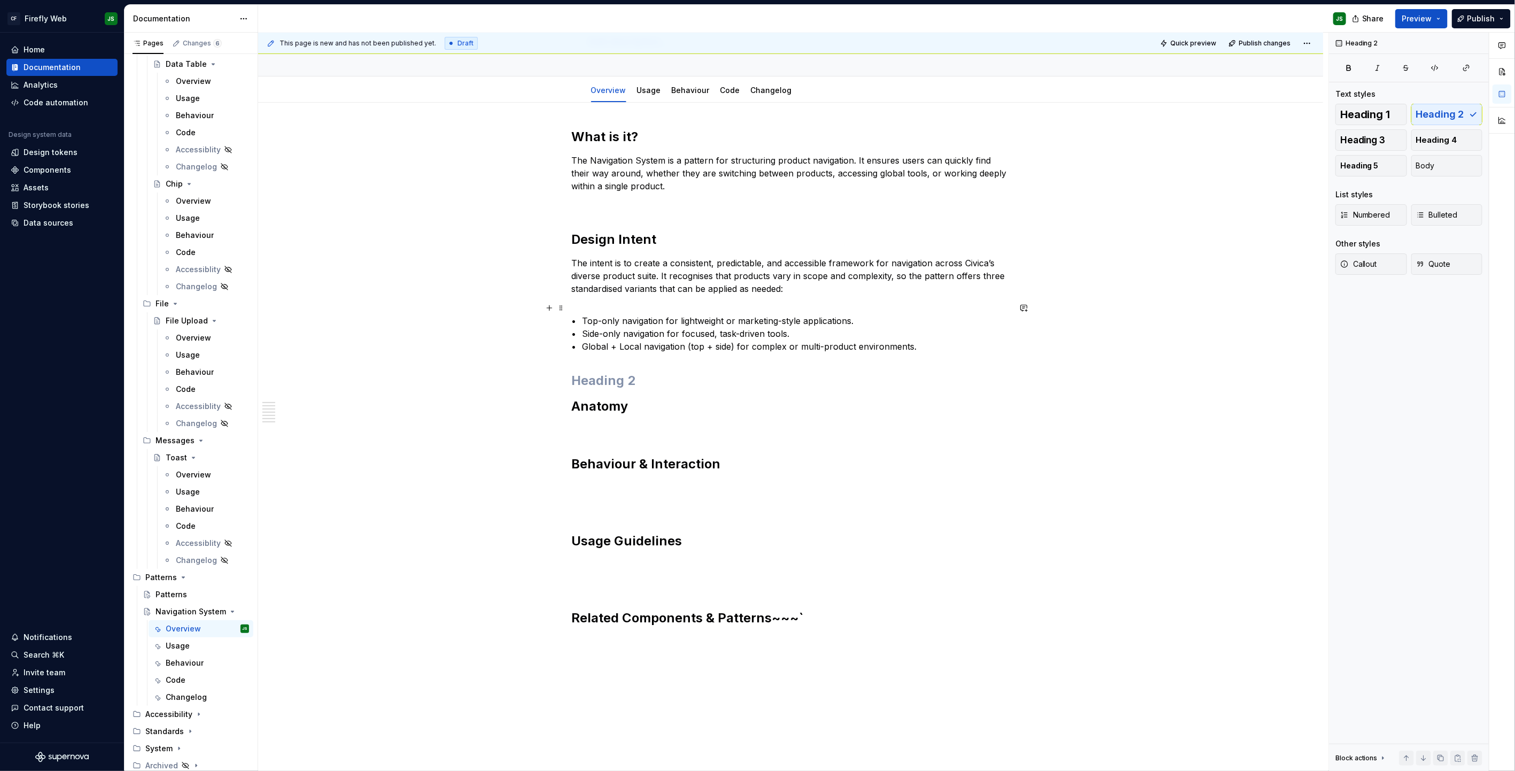
scroll to position [86, 0]
click at [649, 94] on div "Usage" at bounding box center [649, 87] width 33 height 17
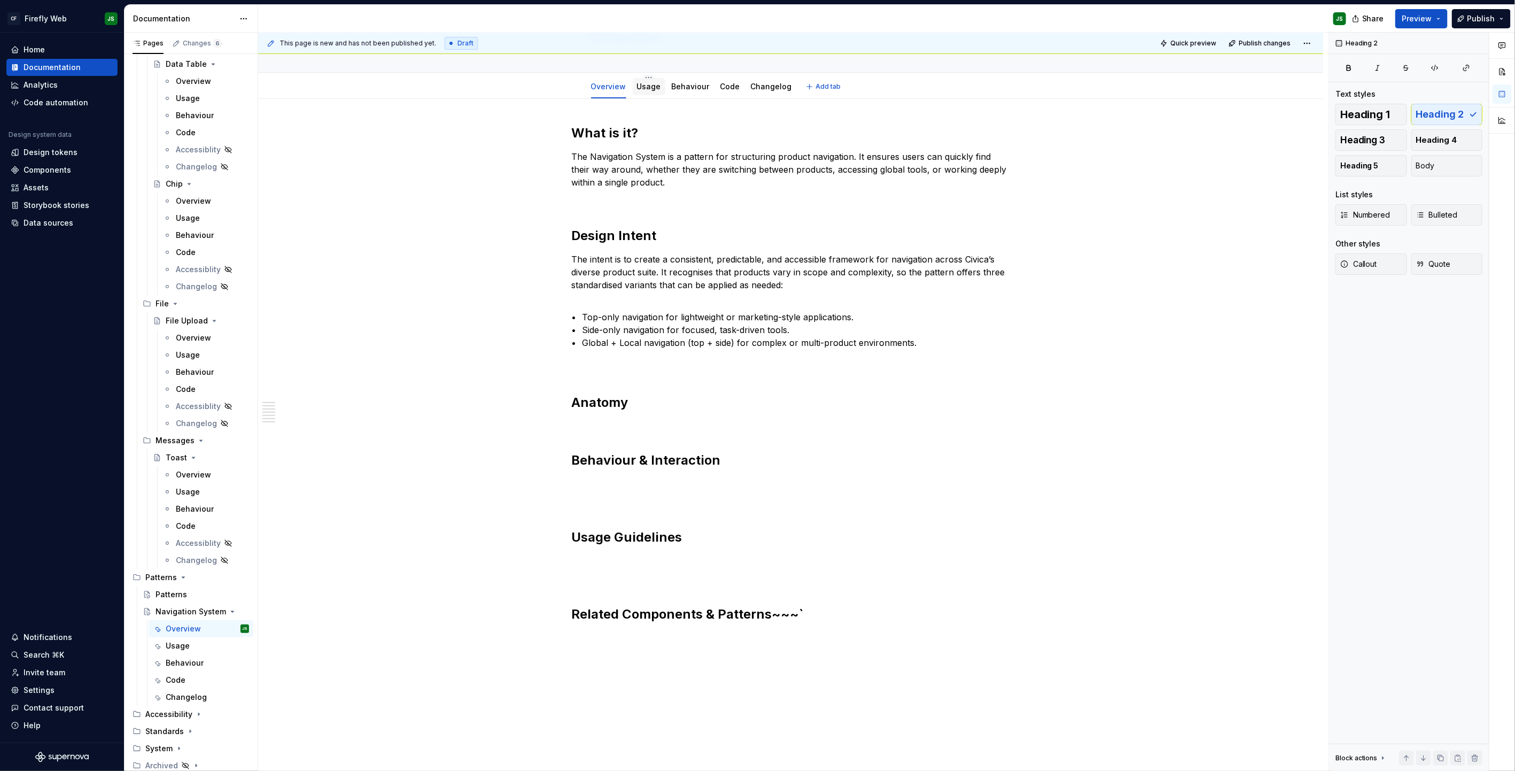
click at [653, 88] on link "Usage" at bounding box center [649, 86] width 24 height 9
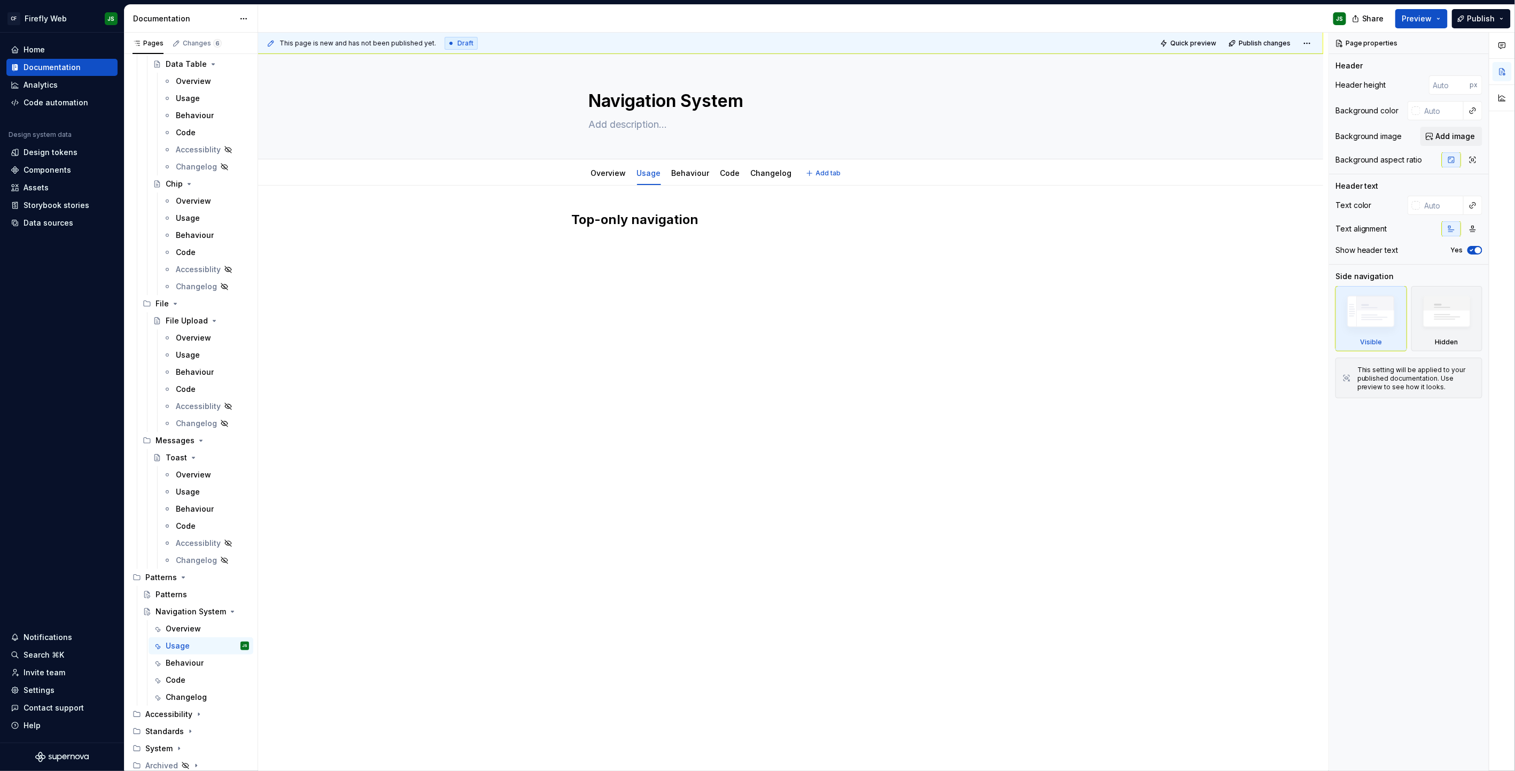
type textarea "*"
click at [660, 248] on p at bounding box center [791, 243] width 438 height 13
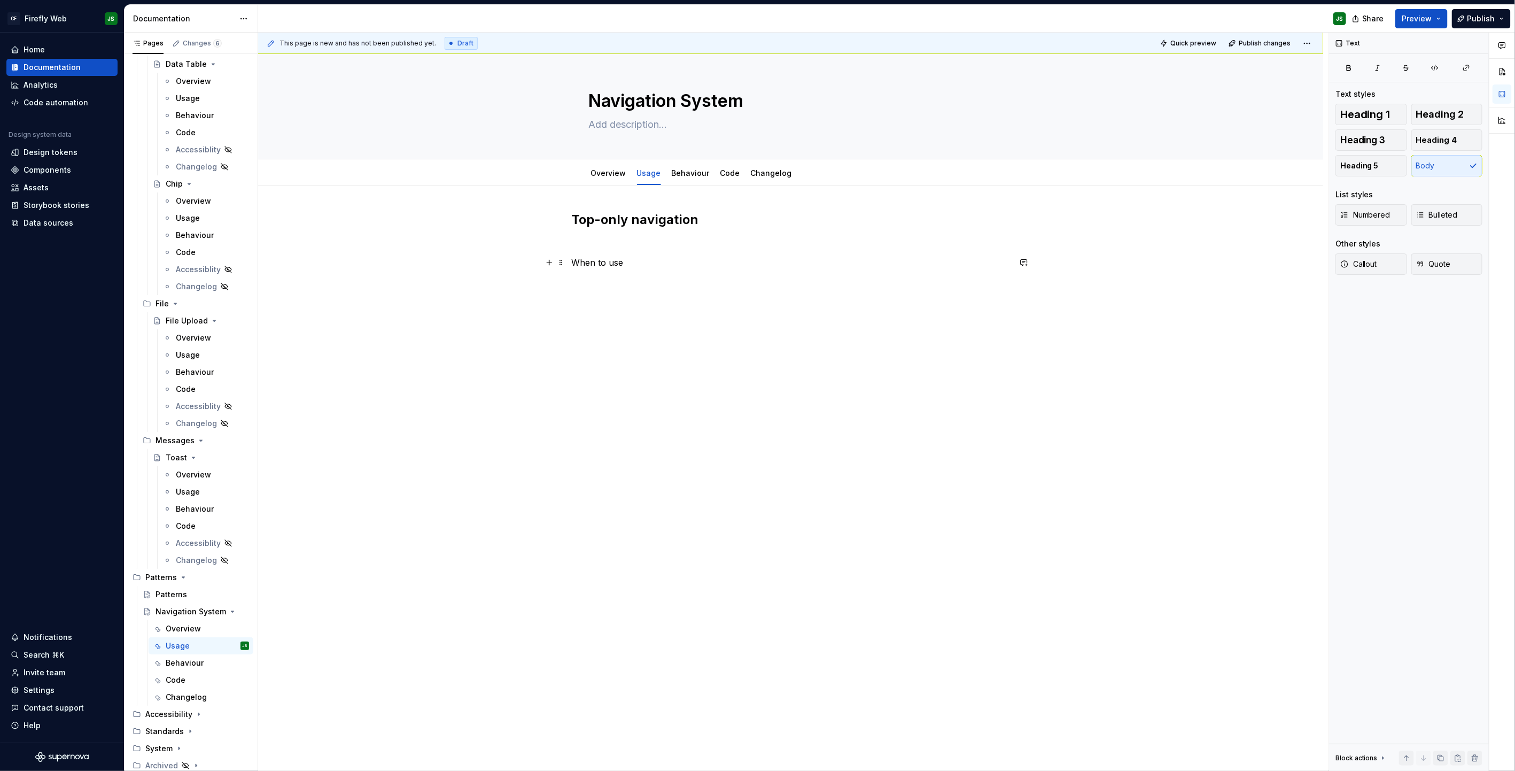
click at [605, 260] on p "When to use" at bounding box center [791, 262] width 438 height 13
click at [604, 260] on p "When to use" at bounding box center [791, 262] width 438 height 13
click at [656, 244] on button "button" at bounding box center [658, 243] width 15 height 15
click at [657, 273] on h3 "When to use" at bounding box center [791, 269] width 438 height 15
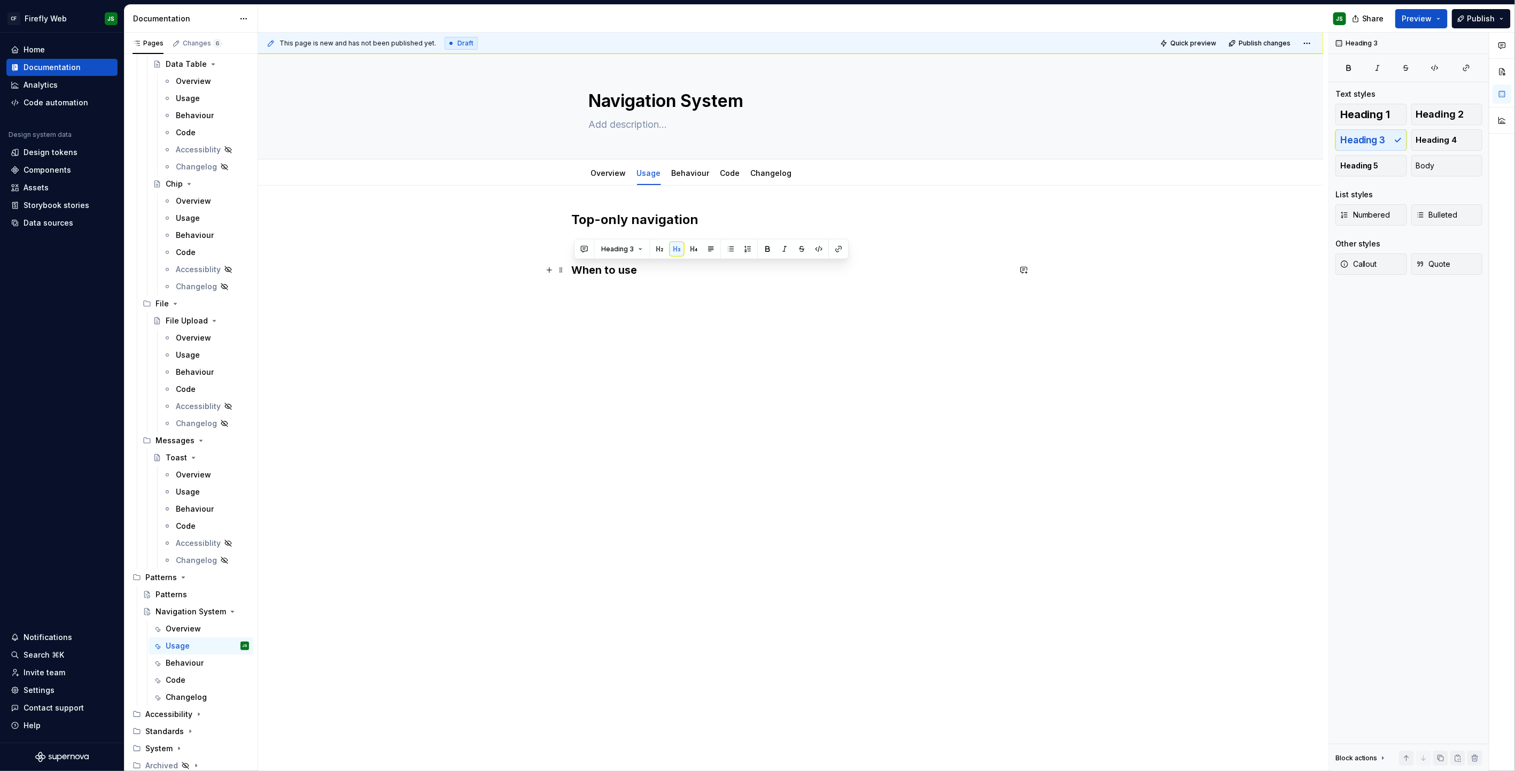
click at [658, 271] on h3 "When to use" at bounding box center [791, 269] width 438 height 15
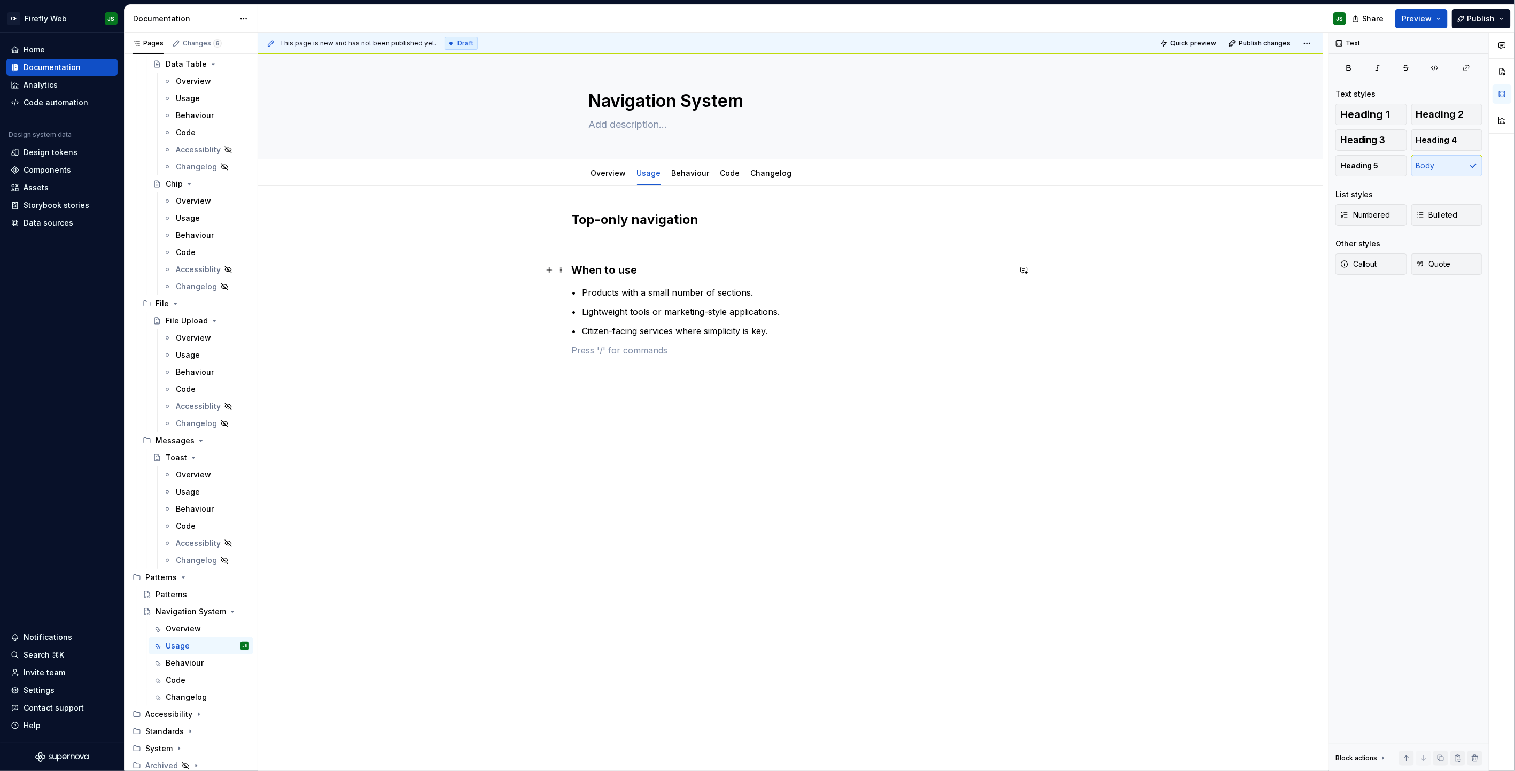
click at [699, 270] on h3 "When to use" at bounding box center [791, 269] width 438 height 15
click at [728, 295] on p "• Products with a small number of sections." at bounding box center [791, 292] width 438 height 13
click at [809, 333] on p "• Citizen-facing services where simplicity is key." at bounding box center [791, 330] width 438 height 13
type textarea "*"
click at [631, 385] on p "When not to use" at bounding box center [791, 388] width 438 height 13
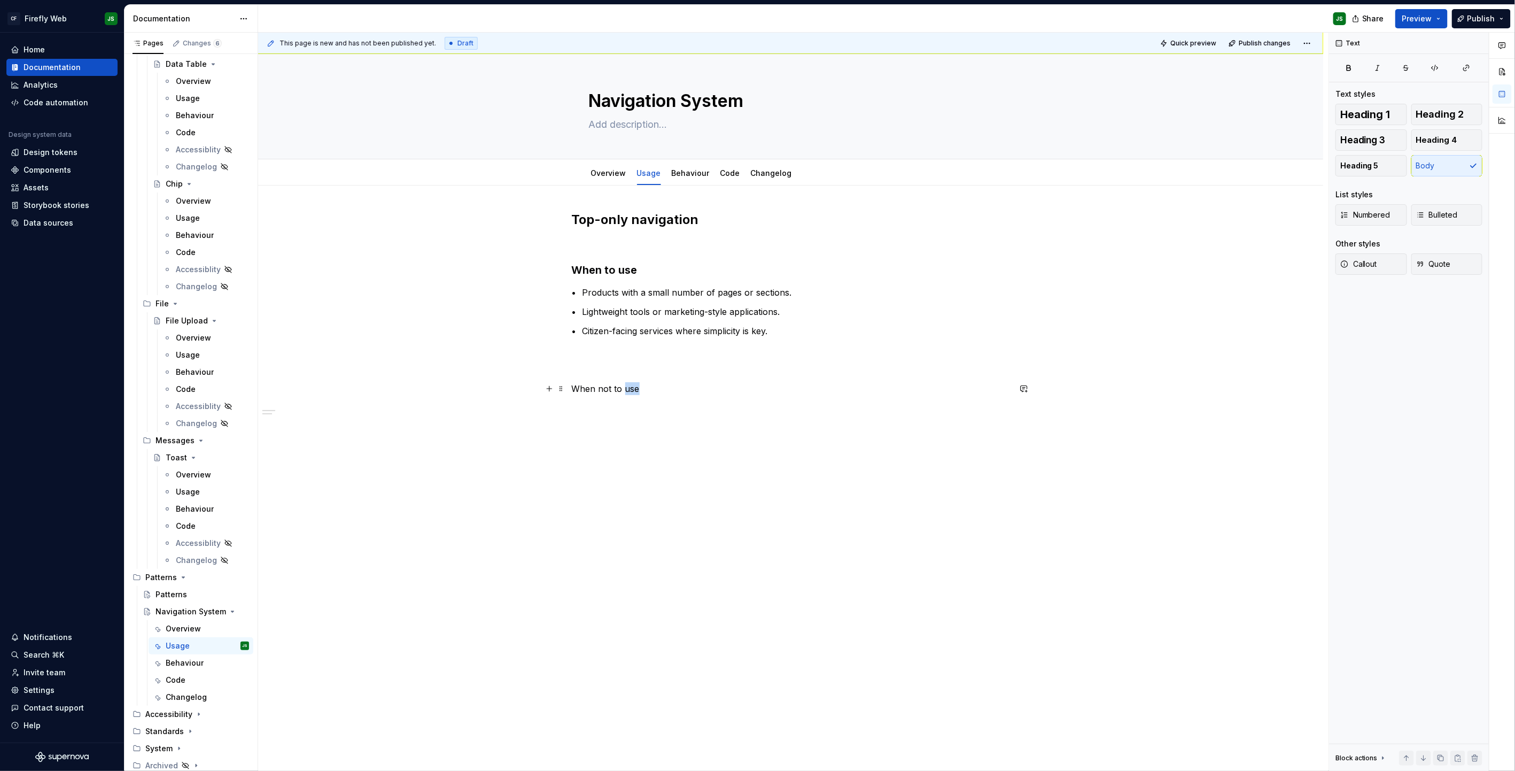
click at [631, 385] on p "When not to use" at bounding box center [791, 388] width 438 height 13
click at [657, 372] on button "button" at bounding box center [658, 368] width 15 height 15
click at [678, 415] on p at bounding box center [791, 418] width 438 height 13
click at [662, 398] on h3 "When not to use" at bounding box center [791, 396] width 438 height 15
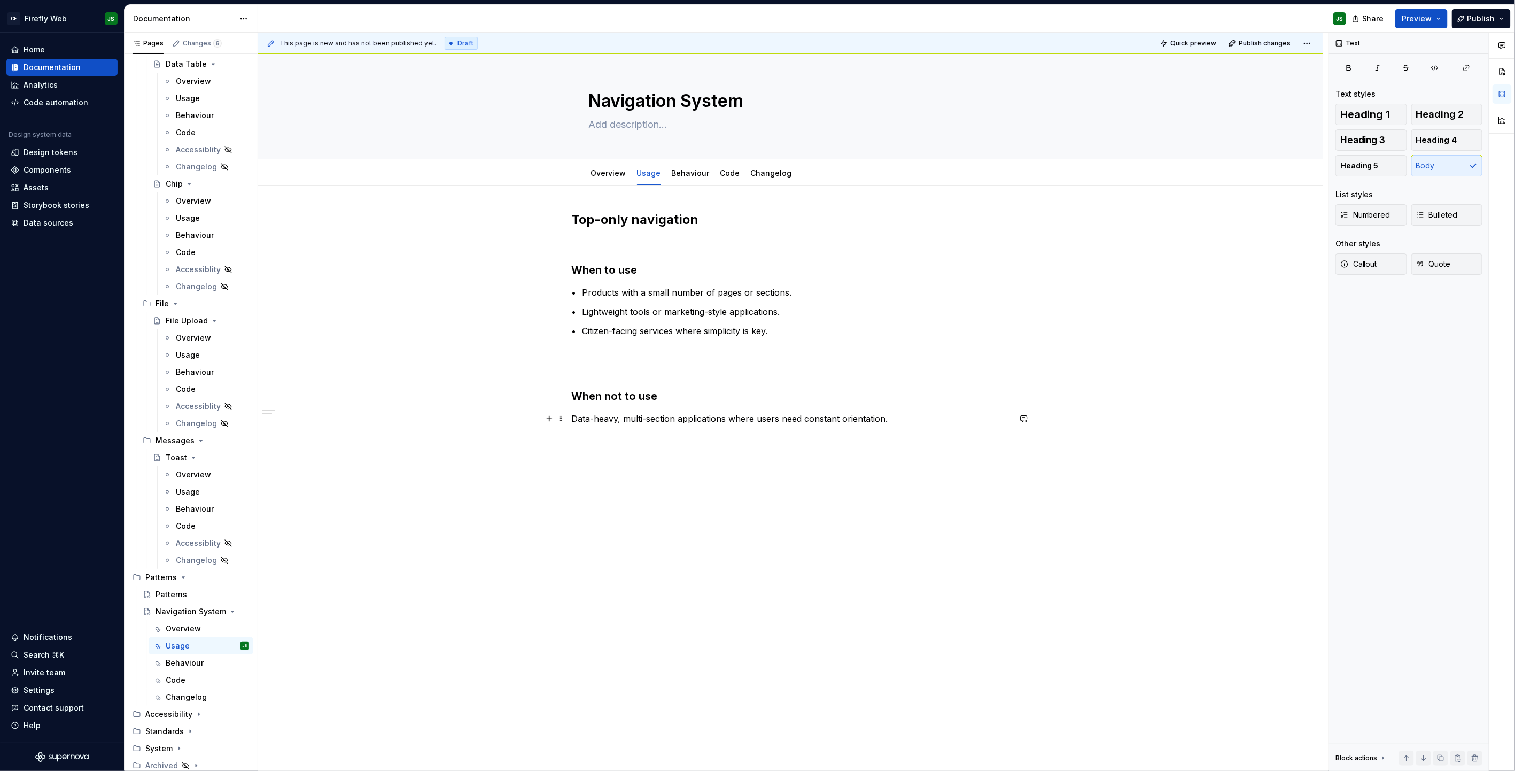
click at [583, 415] on p "Data-heavy, multi-section applications where users need constant orientation." at bounding box center [791, 418] width 438 height 13
click at [717, 401] on button "button" at bounding box center [712, 398] width 15 height 15
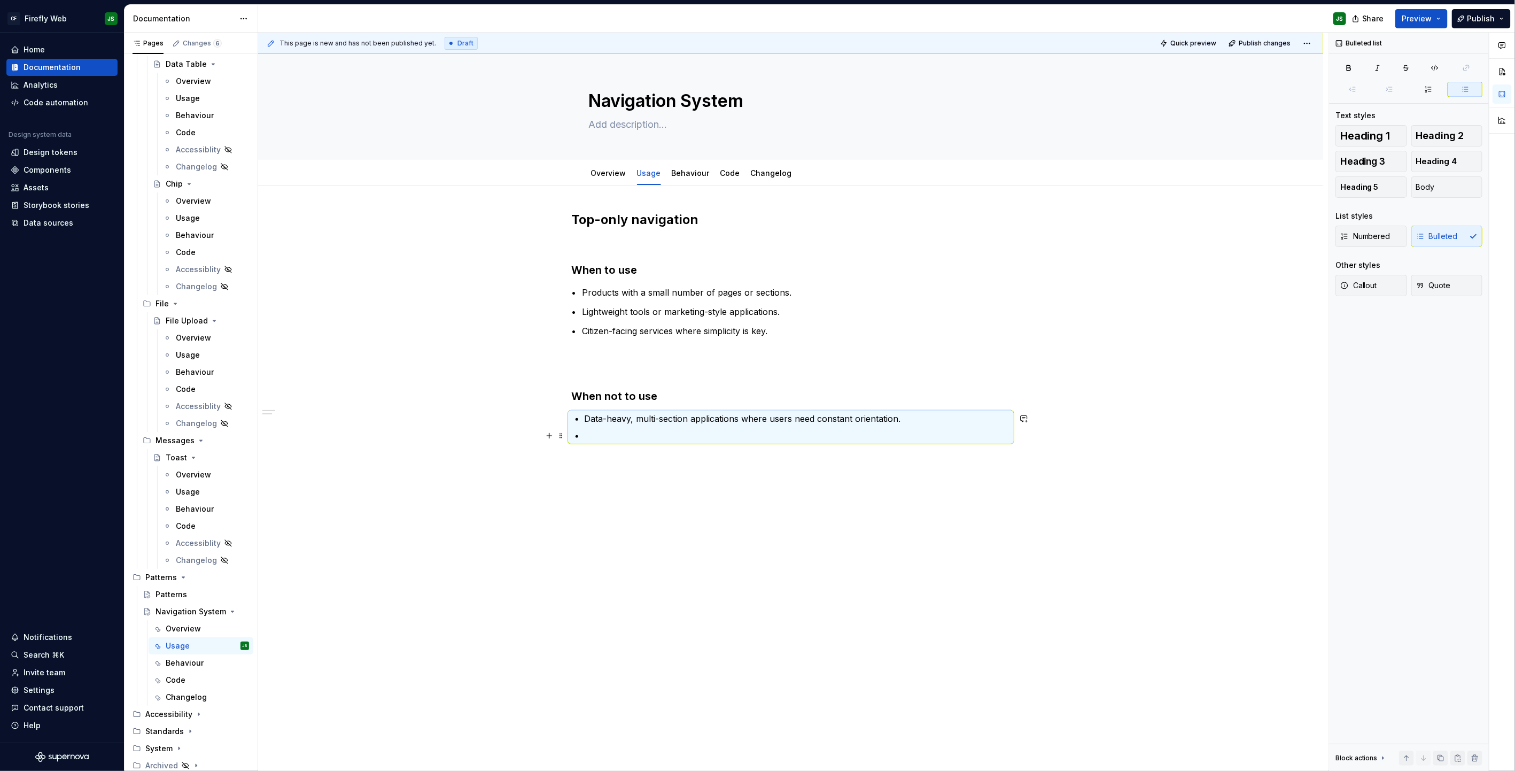
click at [715, 436] on p at bounding box center [797, 435] width 425 height 13
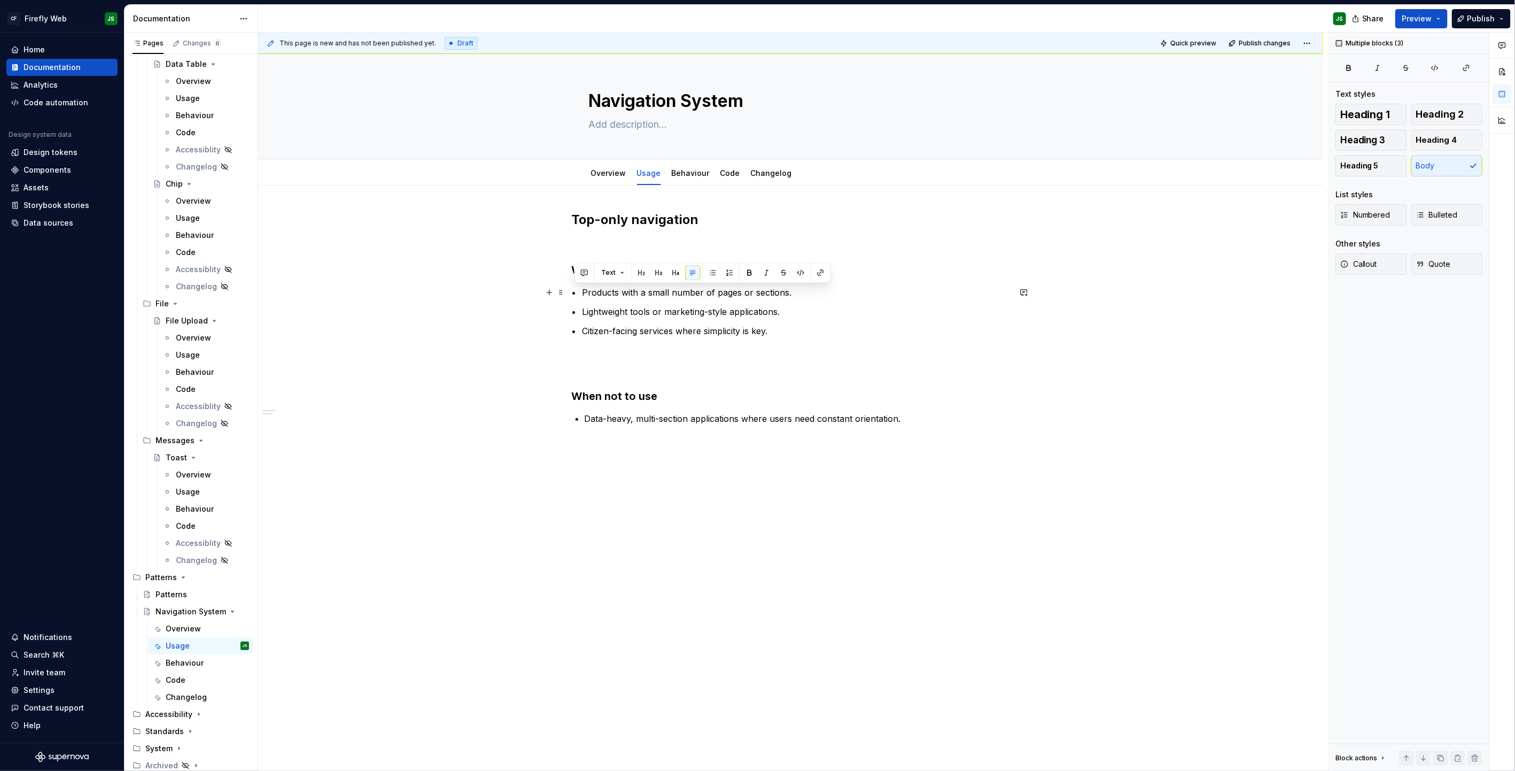
drag, startPoint x: 717, startPoint y: 314, endPoint x: 523, endPoint y: 290, distance: 194.9
click at [523, 290] on div "Top-only navigation When to use • Products with a small number of pages or sect…" at bounding box center [790, 427] width 1065 height 484
click at [587, 295] on p "• Products with a small number of pages or sections." at bounding box center [791, 292] width 438 height 13
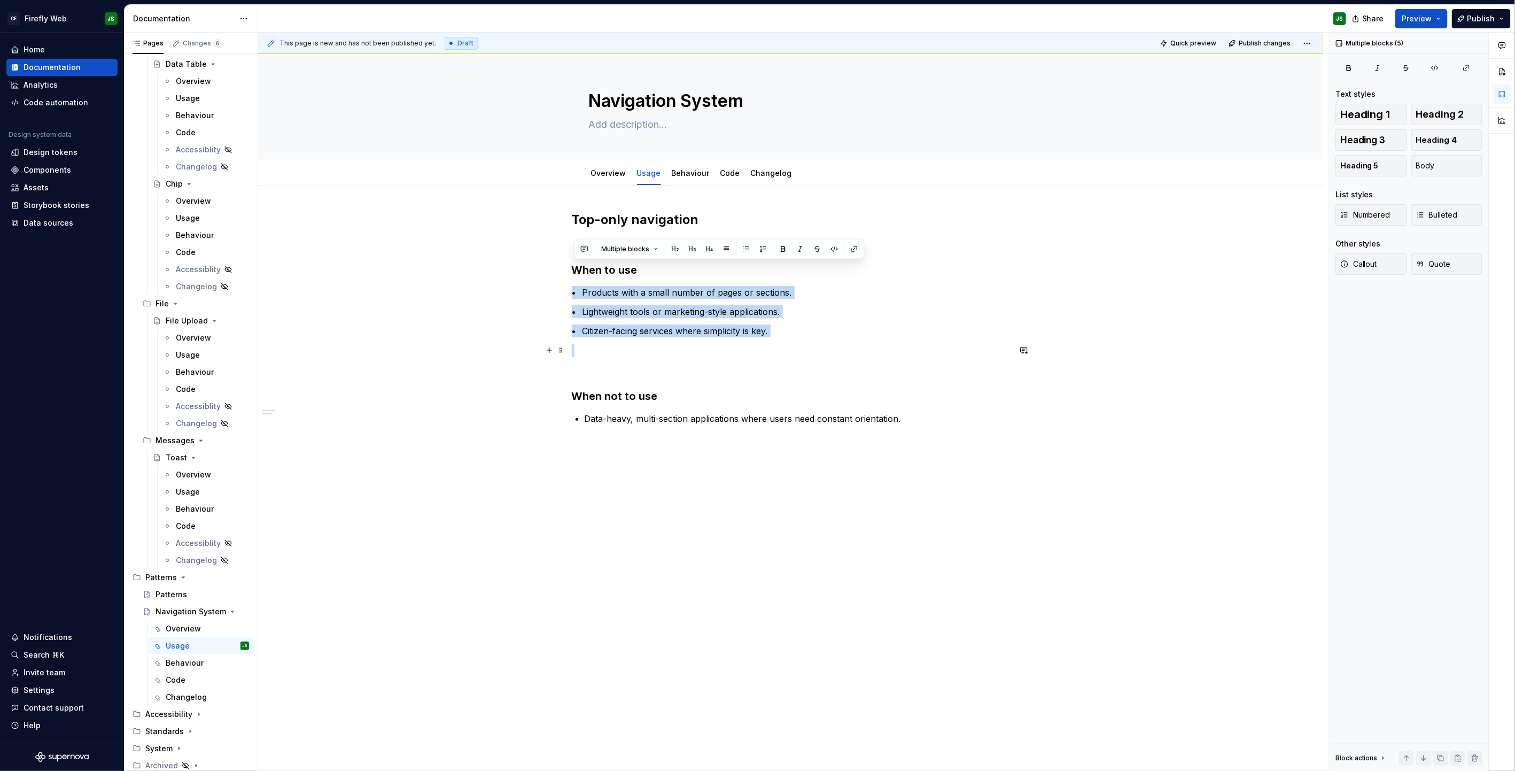
drag, startPoint x: 674, startPoint y: 283, endPoint x: 853, endPoint y: 351, distance: 191.8
click at [853, 351] on div "Top-only navigation When to use • Products with a small number of pages or sect…" at bounding box center [791, 318] width 438 height 214
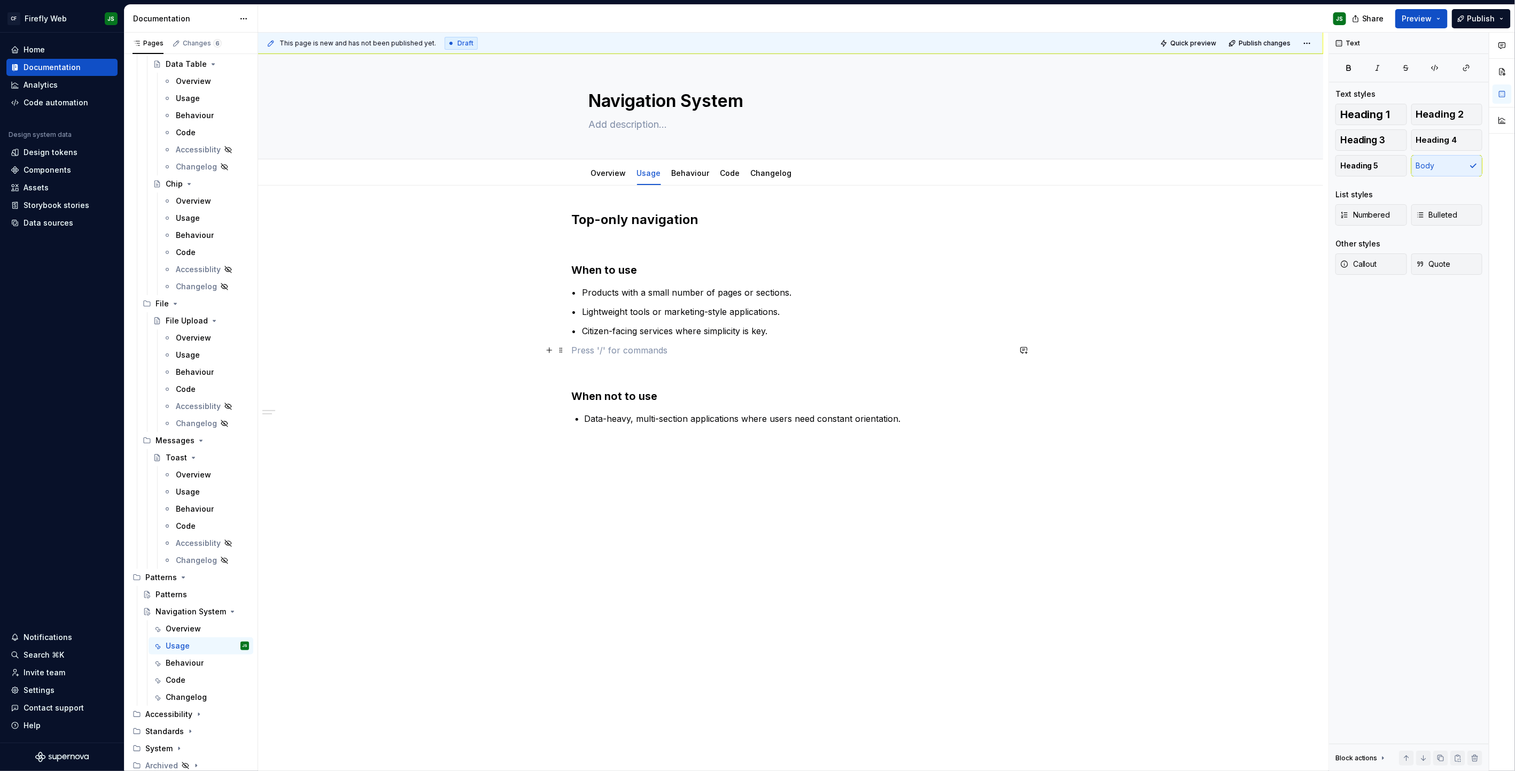
click at [818, 347] on p at bounding box center [791, 350] width 438 height 13
click at [798, 335] on p "• Citizen-facing services where simplicity is key." at bounding box center [791, 330] width 438 height 13
click at [764, 320] on div "Top-only navigation When to use • Products with a small number of pages or sect…" at bounding box center [791, 318] width 438 height 214
click at [730, 305] on p "• Lightweight tools or marketing-style applications." at bounding box center [791, 311] width 438 height 13
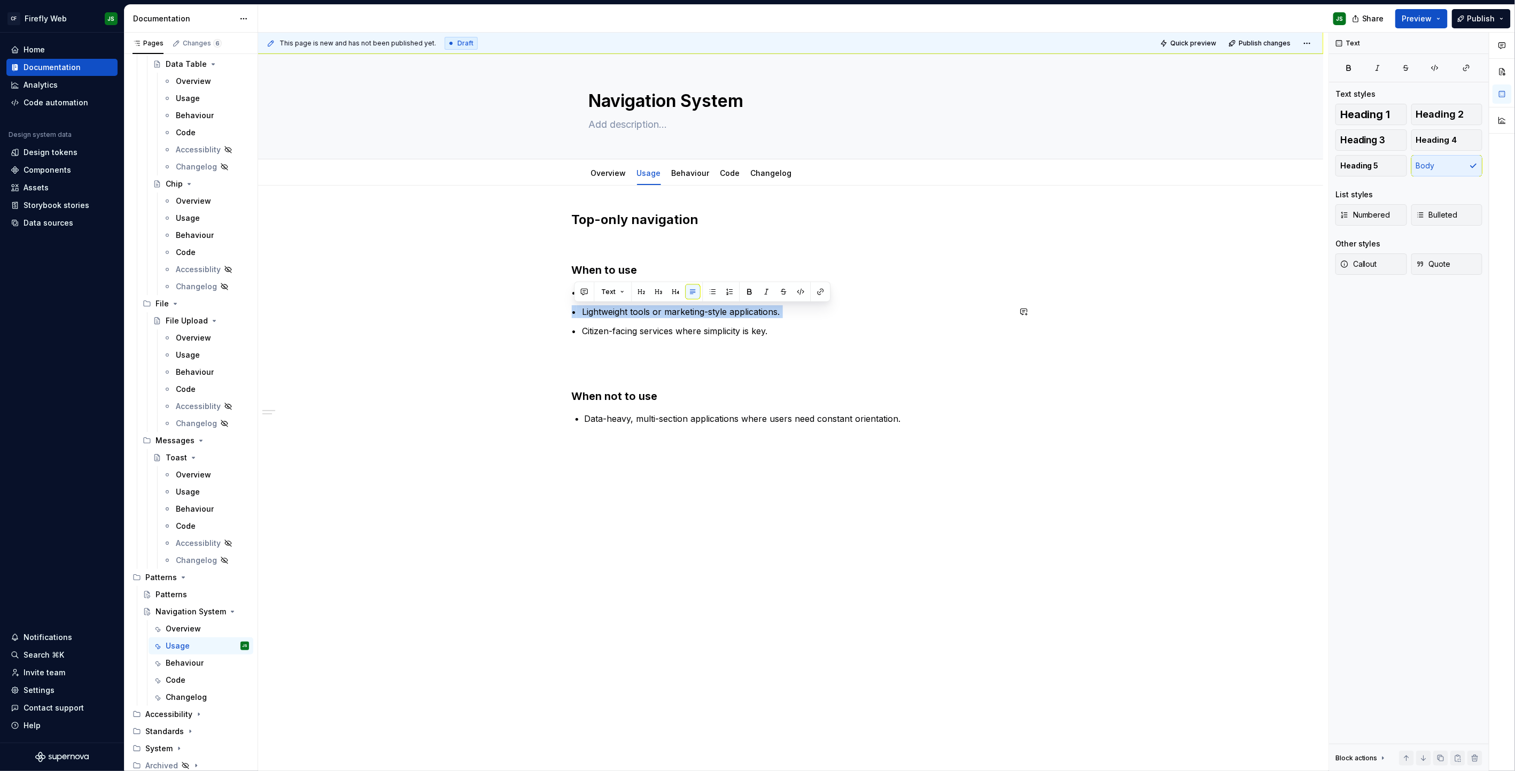
click at [729, 305] on p "• Lightweight tools or marketing-style applications." at bounding box center [791, 311] width 438 height 13
click at [788, 318] on div "Top-only navigation When to use • Products with a small number of pages or sect…" at bounding box center [791, 318] width 438 height 214
click at [728, 295] on p "• Products with a small number of pages or sections." at bounding box center [791, 292] width 438 height 13
click at [728, 296] on p "• Products with a small number of pages or sections." at bounding box center [791, 292] width 438 height 13
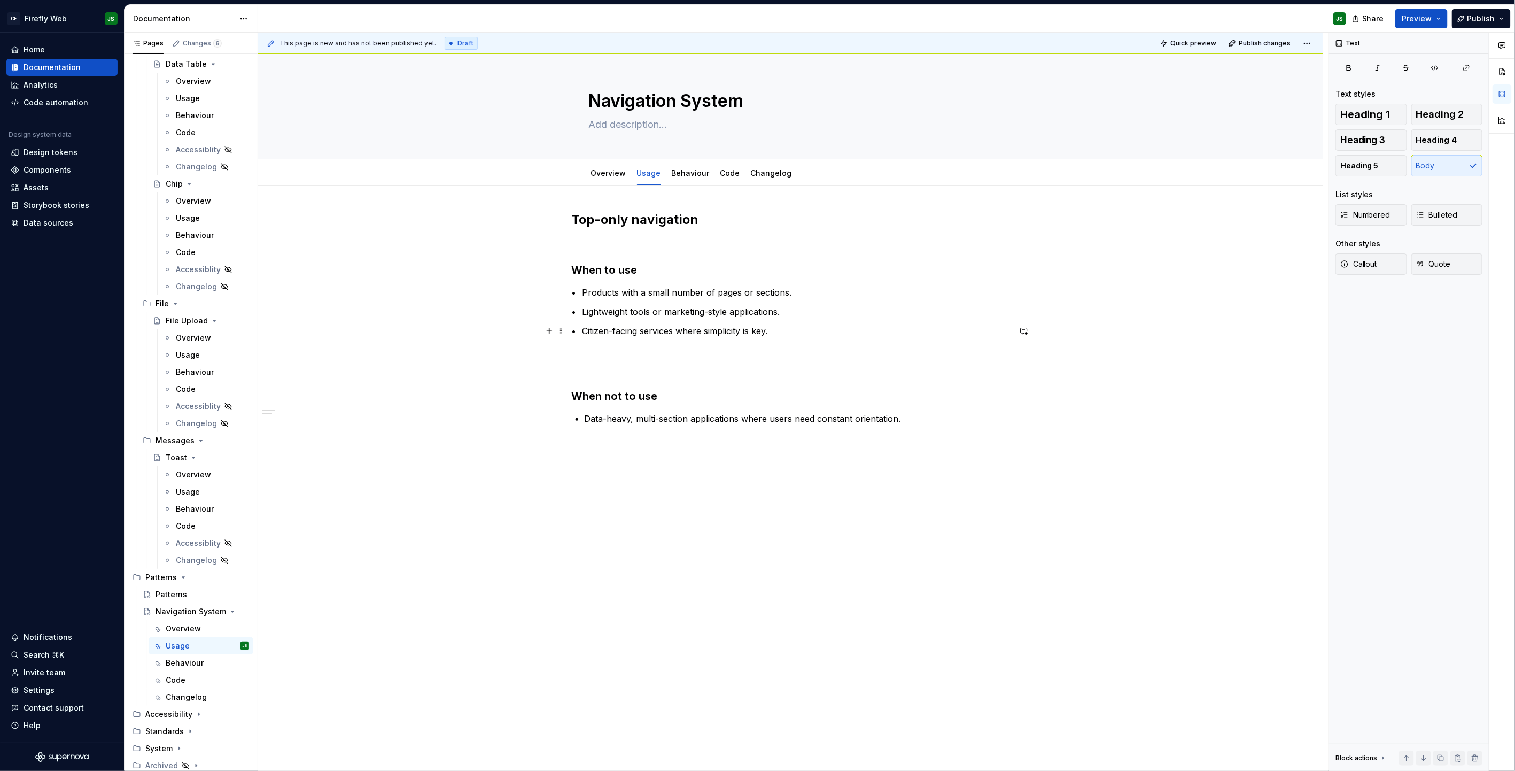
click at [807, 337] on p "• Citizen-facing services where simplicity is key." at bounding box center [791, 330] width 438 height 13
click at [661, 273] on h3 "When to use" at bounding box center [791, 269] width 438 height 15
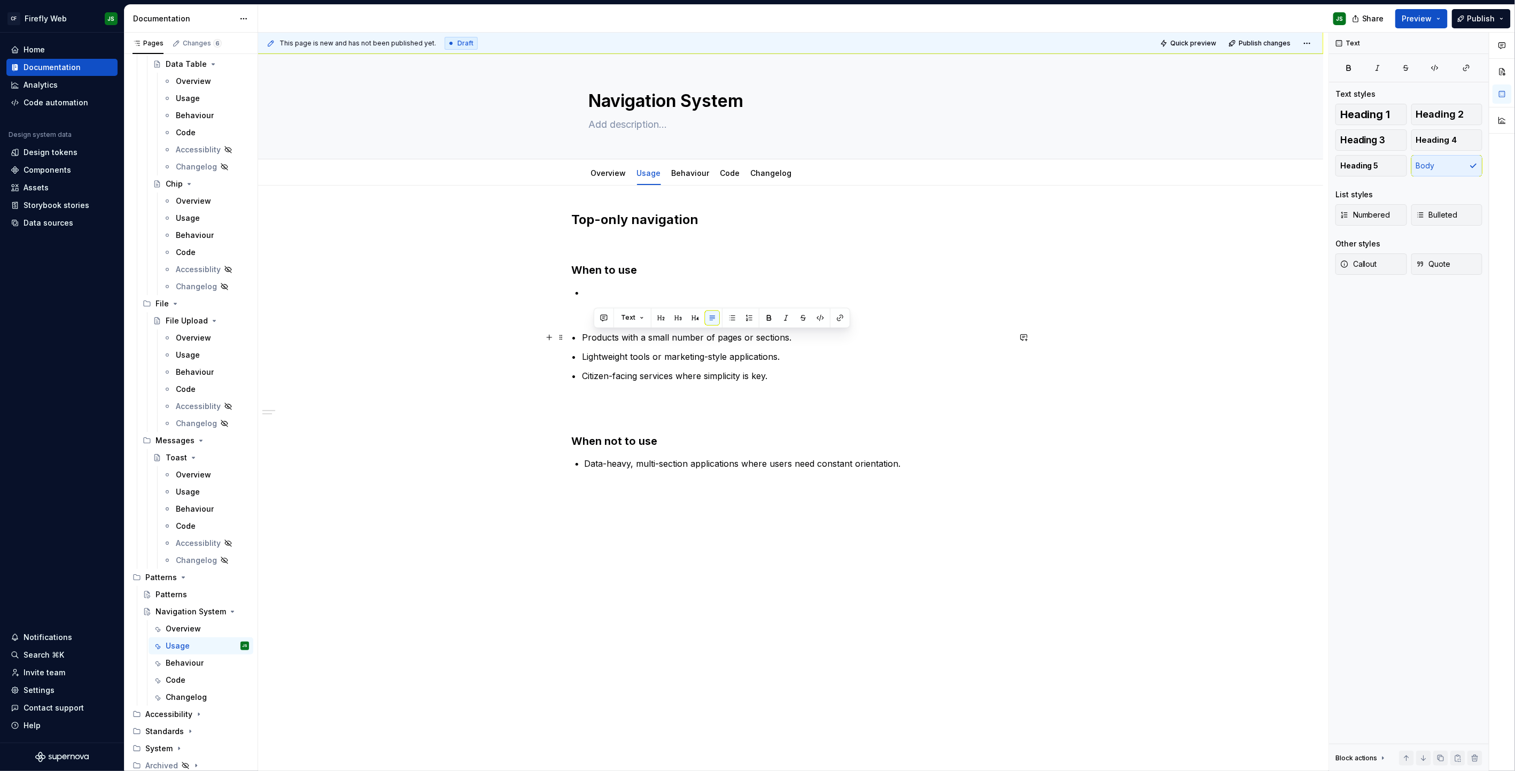
drag, startPoint x: 640, startPoint y: 337, endPoint x: 807, endPoint y: 336, distance: 166.8
click at [807, 336] on p "• Products with a small number of pages or sections." at bounding box center [791, 337] width 438 height 13
click at [693, 293] on p at bounding box center [797, 292] width 425 height 13
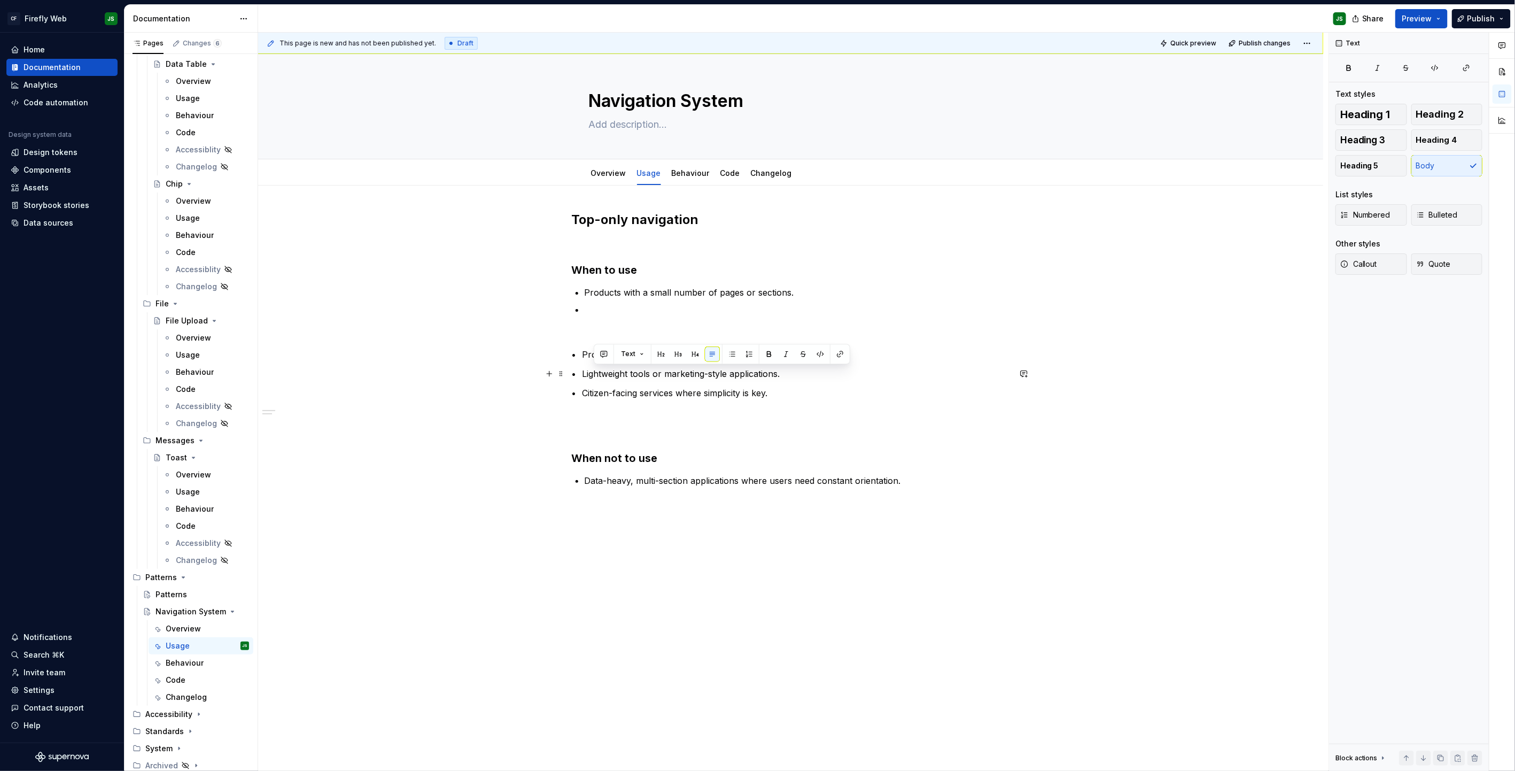
drag, startPoint x: 608, startPoint y: 370, endPoint x: 802, endPoint y: 375, distance: 194.1
click at [802, 375] on p "• Lightweight tools or marketing-style applications." at bounding box center [791, 373] width 438 height 13
copy p "Lightweight tools or marketing-style applications."
click at [641, 314] on p at bounding box center [797, 309] width 425 height 13
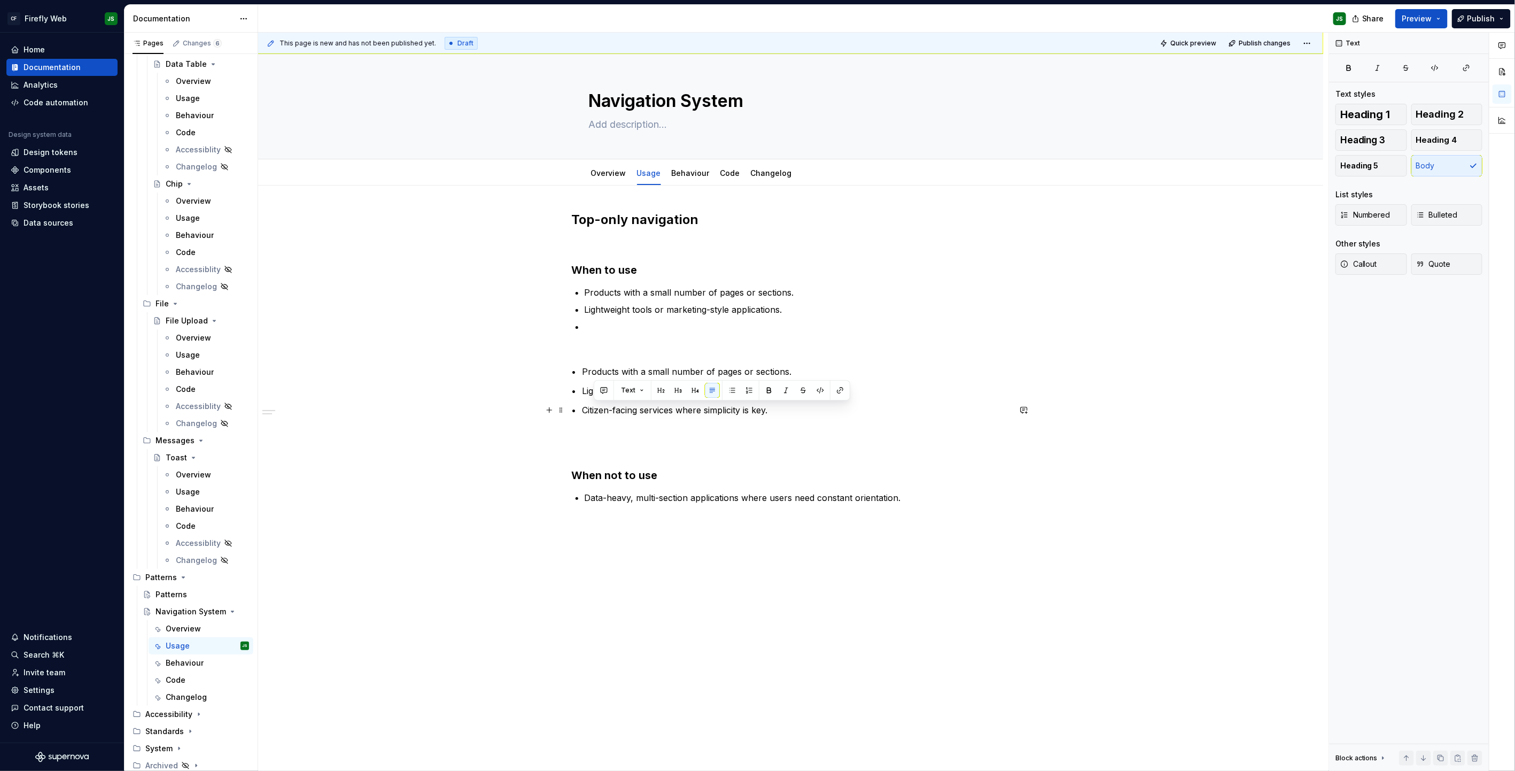
drag, startPoint x: 631, startPoint y: 406, endPoint x: 816, endPoint y: 411, distance: 184.5
click at [816, 411] on p "• Citizen-facing services where simplicity is key." at bounding box center [791, 410] width 438 height 13
click at [782, 338] on div "Top-only navigation When to use Products with a small number of pages or sectio…" at bounding box center [791, 357] width 438 height 293
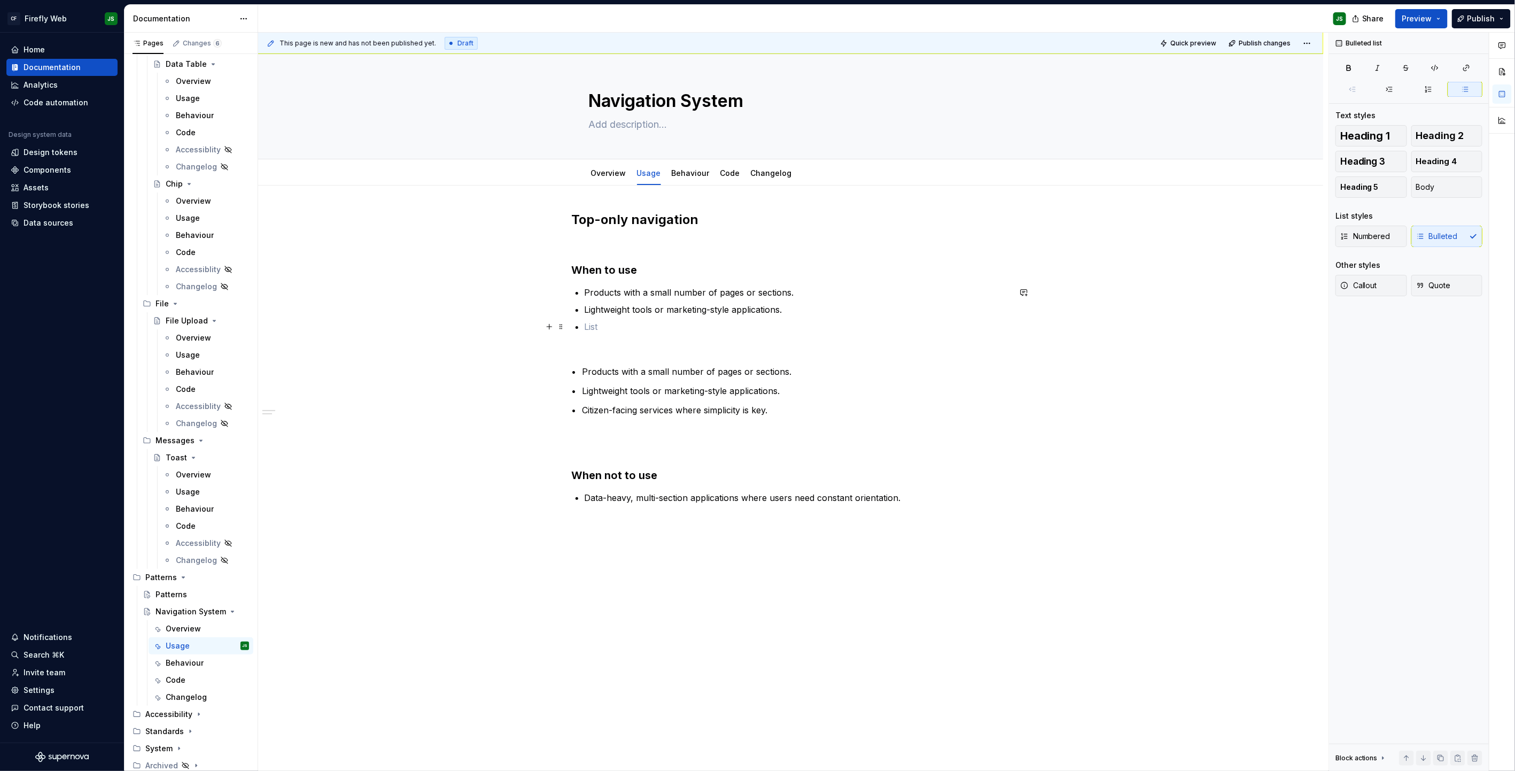
click at [753, 324] on p at bounding box center [797, 326] width 425 height 13
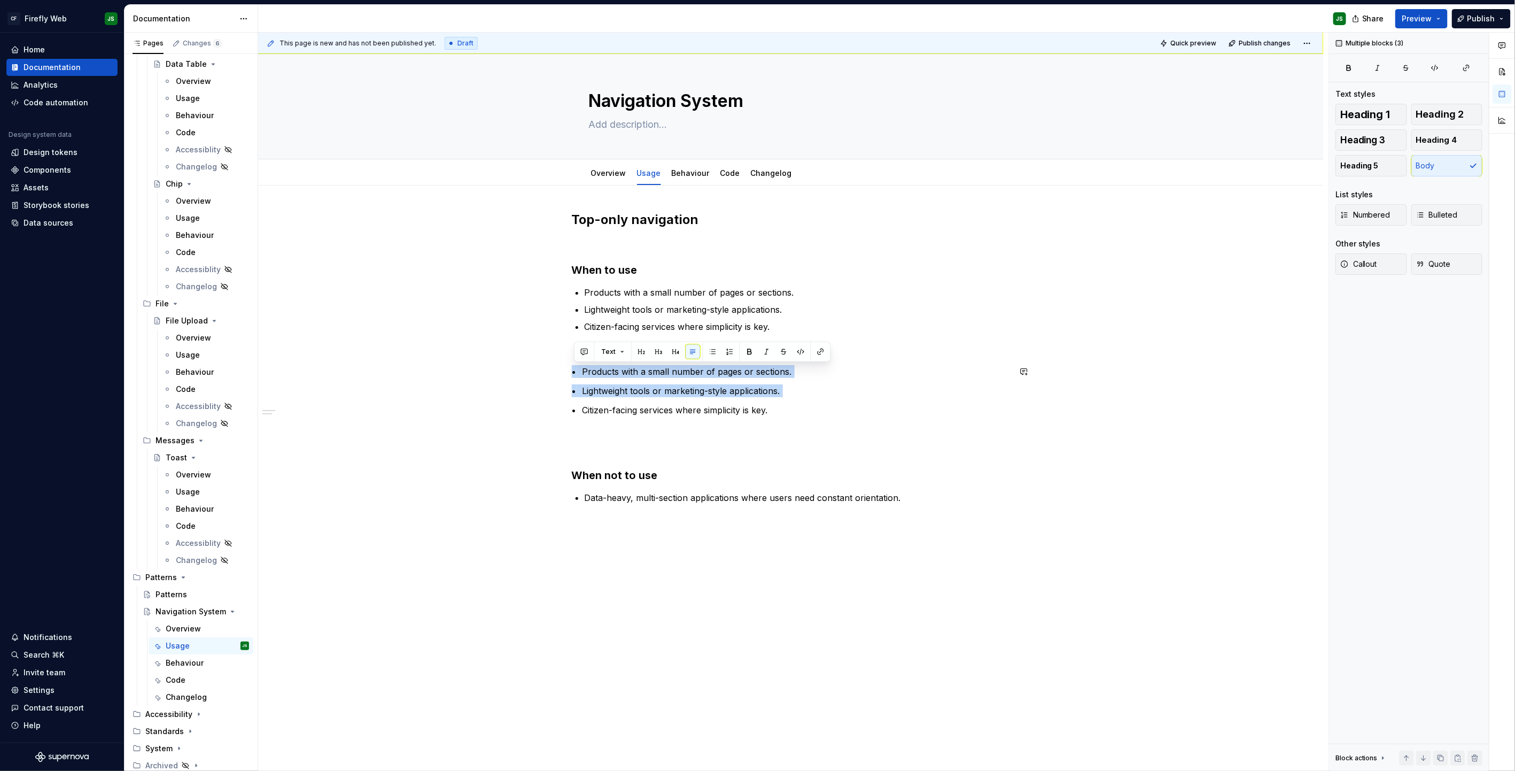
drag, startPoint x: 703, startPoint y: 390, endPoint x: 487, endPoint y: 365, distance: 217.9
click at [486, 365] on div "Top-only navigation When to use Products with a small number of pages or sectio…" at bounding box center [790, 466] width 1065 height 563
drag, startPoint x: 669, startPoint y: 429, endPoint x: 683, endPoint y: 430, distance: 13.9
click at [671, 429] on p at bounding box center [791, 429] width 438 height 13
drag, startPoint x: 541, startPoint y: 401, endPoint x: 469, endPoint y: 374, distance: 76.5
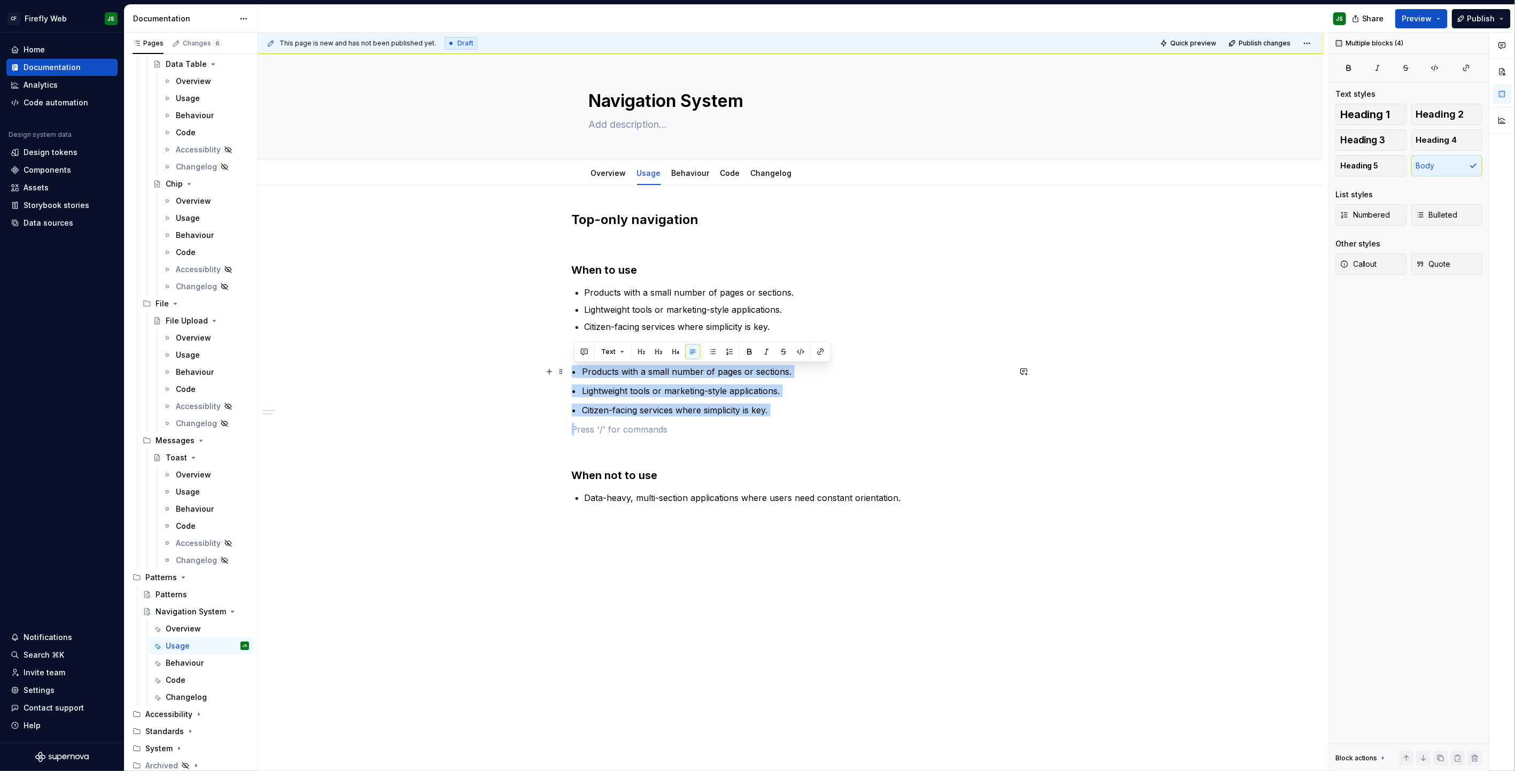
click at [469, 374] on div "Top-only navigation When to use Products with a small number of pages or sectio…" at bounding box center [790, 466] width 1065 height 563
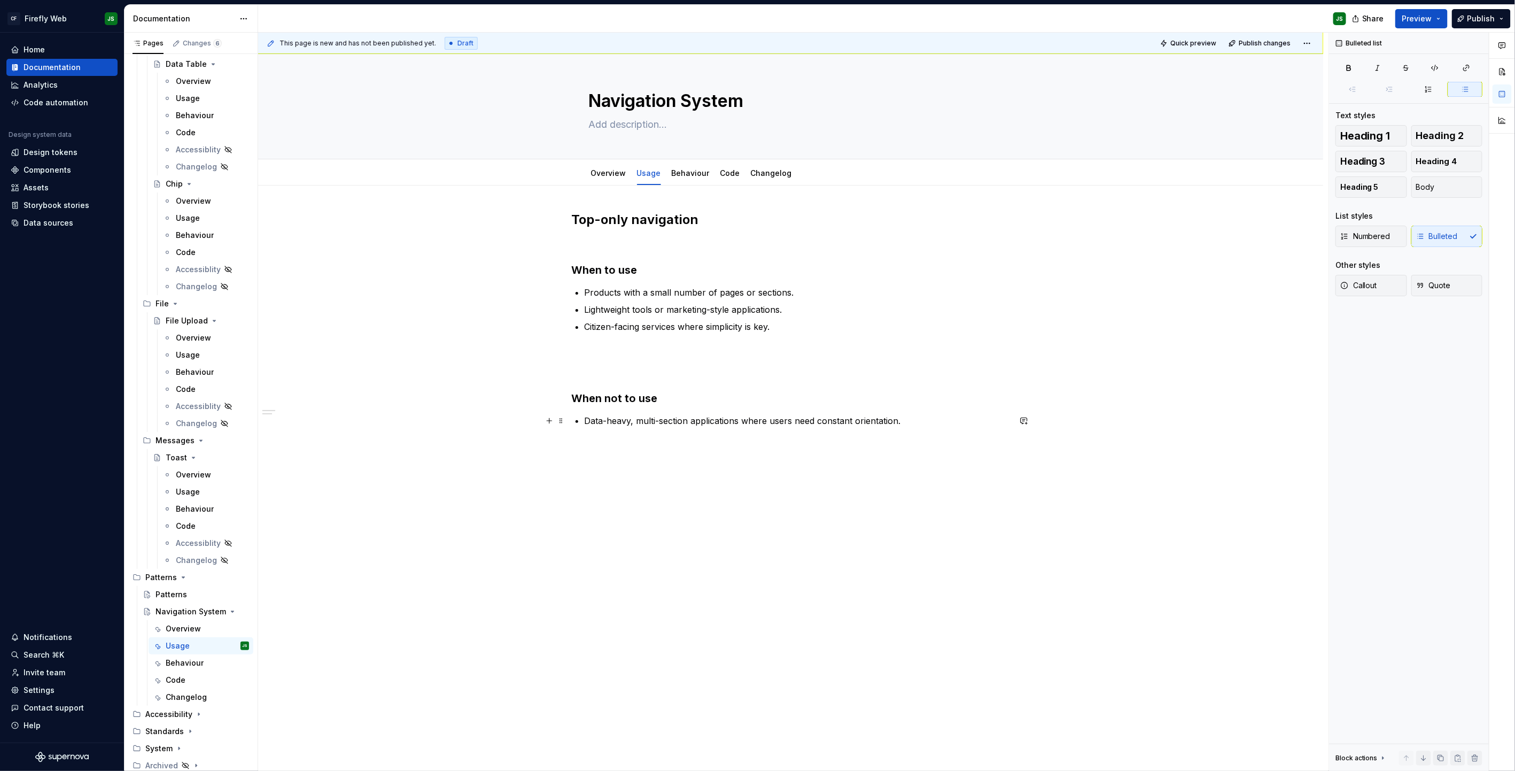
click at [893, 417] on p "Data-heavy, multi-section applications where users need constant orientation." at bounding box center [797, 420] width 425 height 13
click at [719, 328] on p "Citizen-facing services where simplicity is key." at bounding box center [797, 326] width 425 height 13
click at [719, 329] on p "Citizen-facing services where simplicity is key." at bounding box center [797, 326] width 425 height 13
click at [675, 310] on p "Lightweight tools or marketing-style applications." at bounding box center [797, 309] width 425 height 13
drag, startPoint x: 737, startPoint y: 317, endPoint x: 520, endPoint y: 284, distance: 219.5
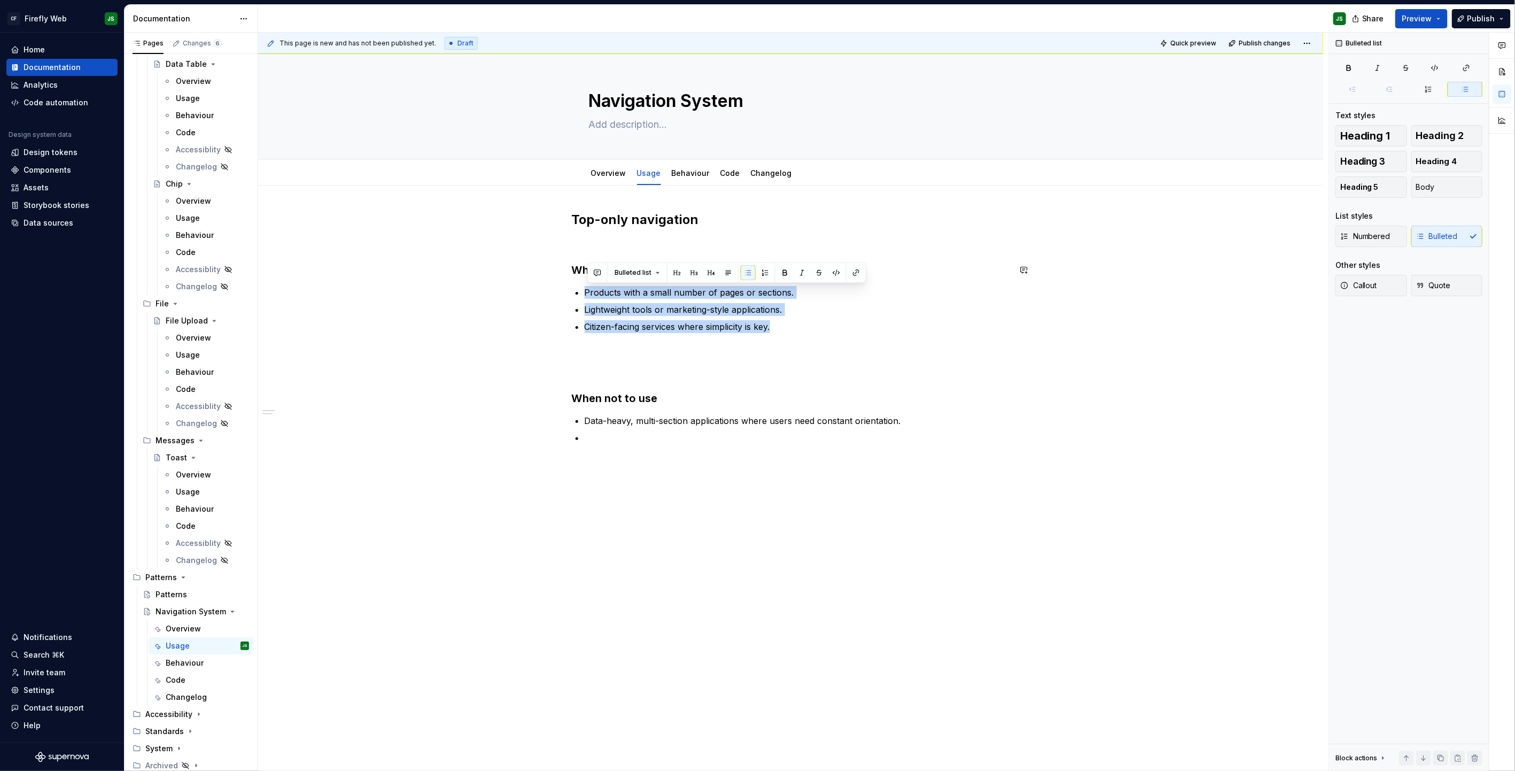
click at [520, 284] on div "Top-only navigation When to use Products with a small number of pages or sectio…" at bounding box center [790, 436] width 1065 height 503
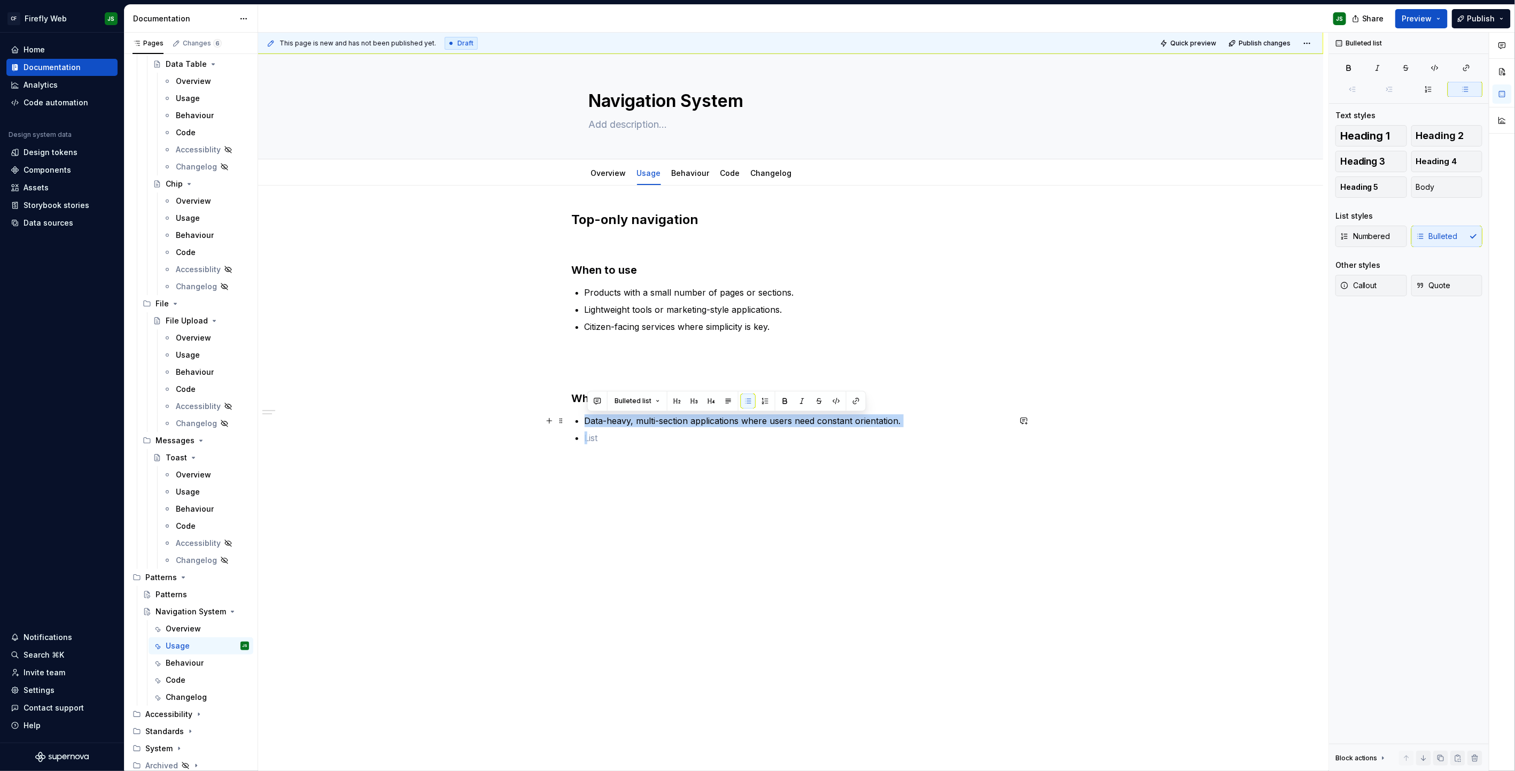
drag, startPoint x: 795, startPoint y: 454, endPoint x: 591, endPoint y: 424, distance: 206.3
click at [583, 420] on div "Top-only navigation When to use Products with a small number of pages or sectio…" at bounding box center [791, 334] width 438 height 246
drag, startPoint x: 594, startPoint y: 434, endPoint x: 599, endPoint y: 432, distance: 5.6
click at [585, 428] on div "Top-only navigation When to use Products with a small number of pages or sectio…" at bounding box center [791, 327] width 438 height 233
click at [661, 420] on p "Data-heavy, multi-section applications where users need constant orientation." at bounding box center [797, 420] width 425 height 13
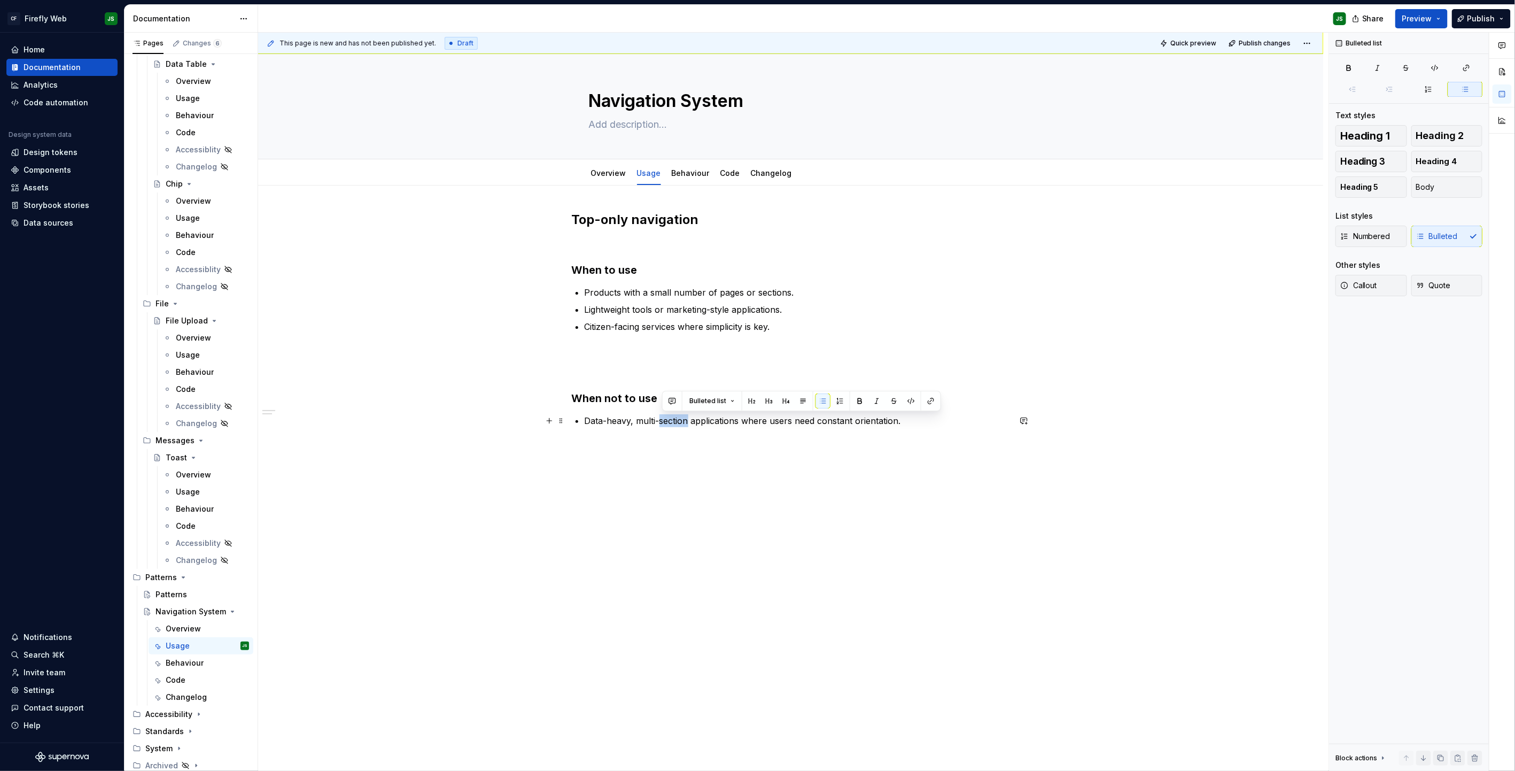
click at [662, 420] on p "Data-heavy, multi-section applications where users need constant orientation." at bounding box center [797, 420] width 425 height 13
click at [661, 420] on p "Data-heavy, multi-section applications where users need constant orientation." at bounding box center [797, 420] width 425 height 13
click at [672, 450] on div "Top-only navigation When to use Products with a small number of pages or sectio…" at bounding box center [790, 428] width 1065 height 486
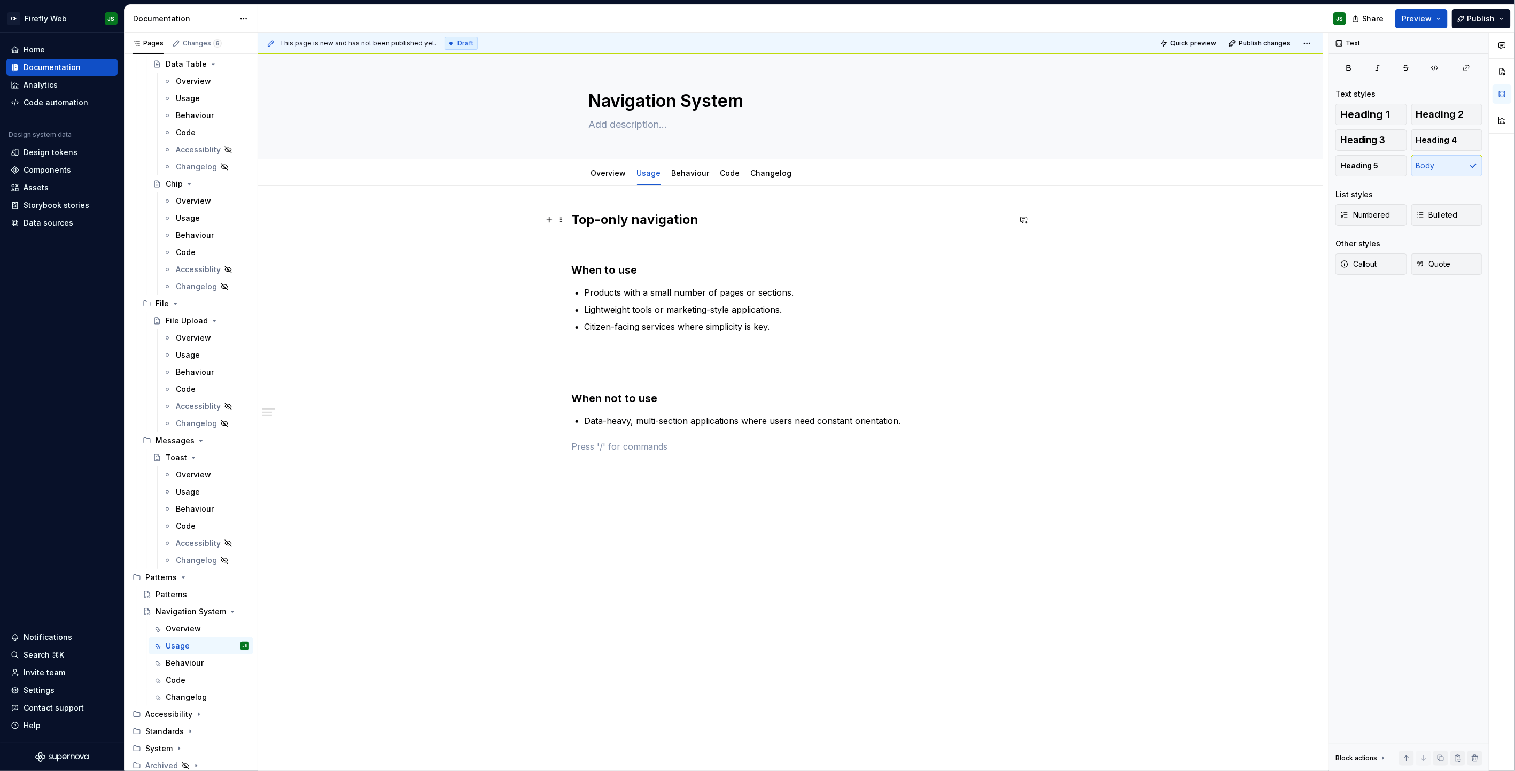
click at [765, 213] on h2 "Top-only navigation" at bounding box center [791, 219] width 438 height 17
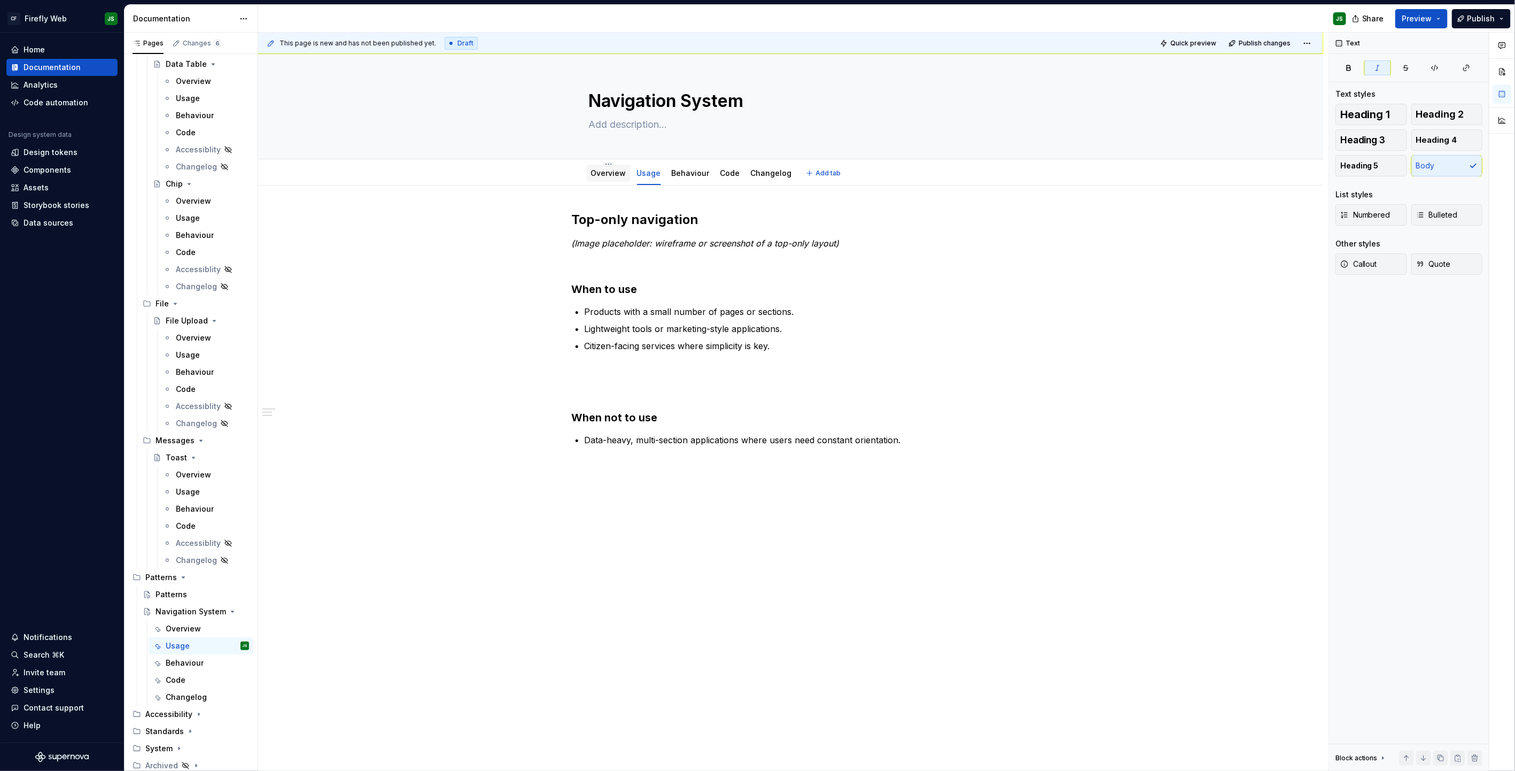
click at [614, 179] on div "Overview" at bounding box center [608, 173] width 35 height 13
click at [610, 175] on link "Overview" at bounding box center [608, 172] width 35 height 9
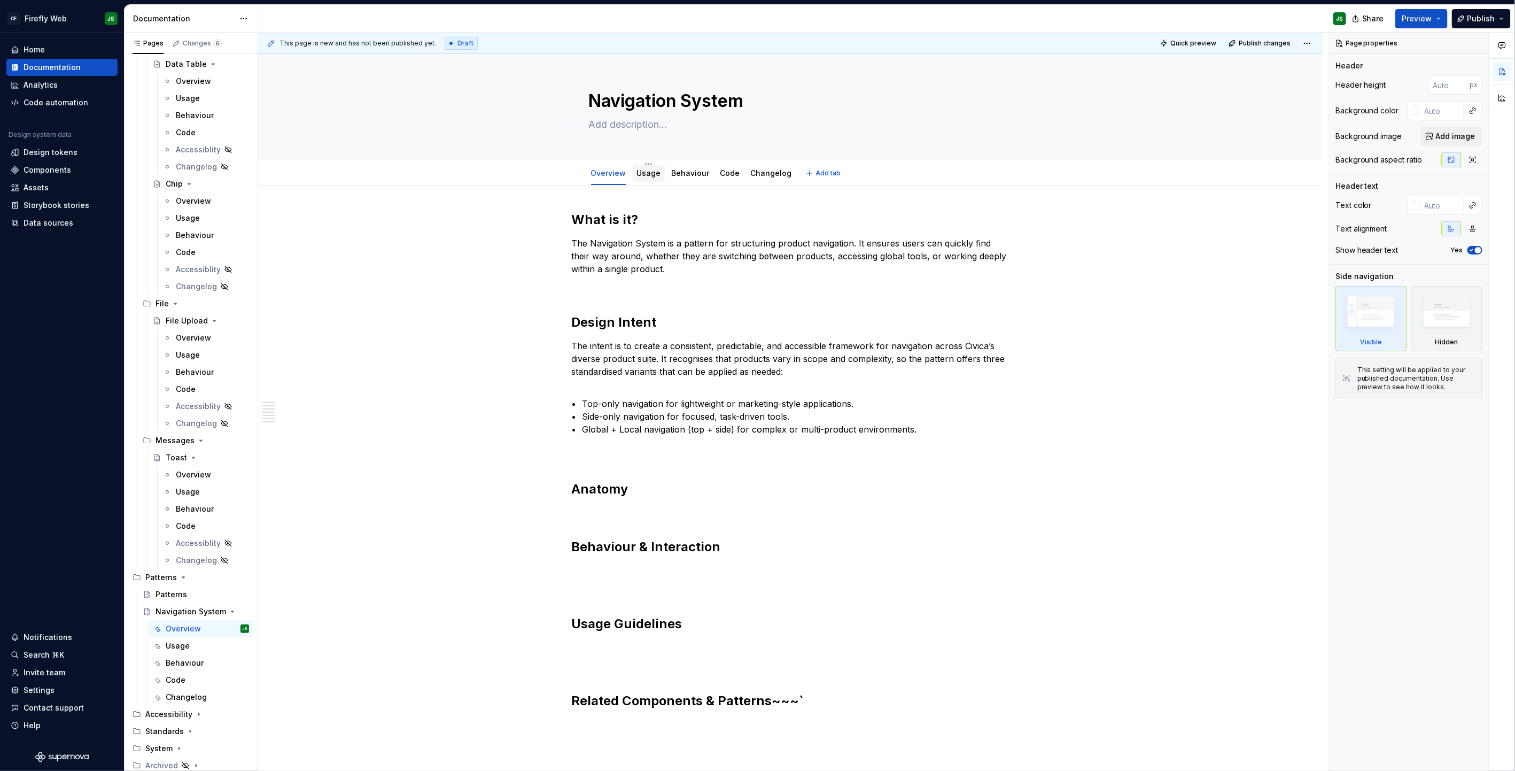
click at [647, 172] on link "Usage" at bounding box center [649, 172] width 24 height 9
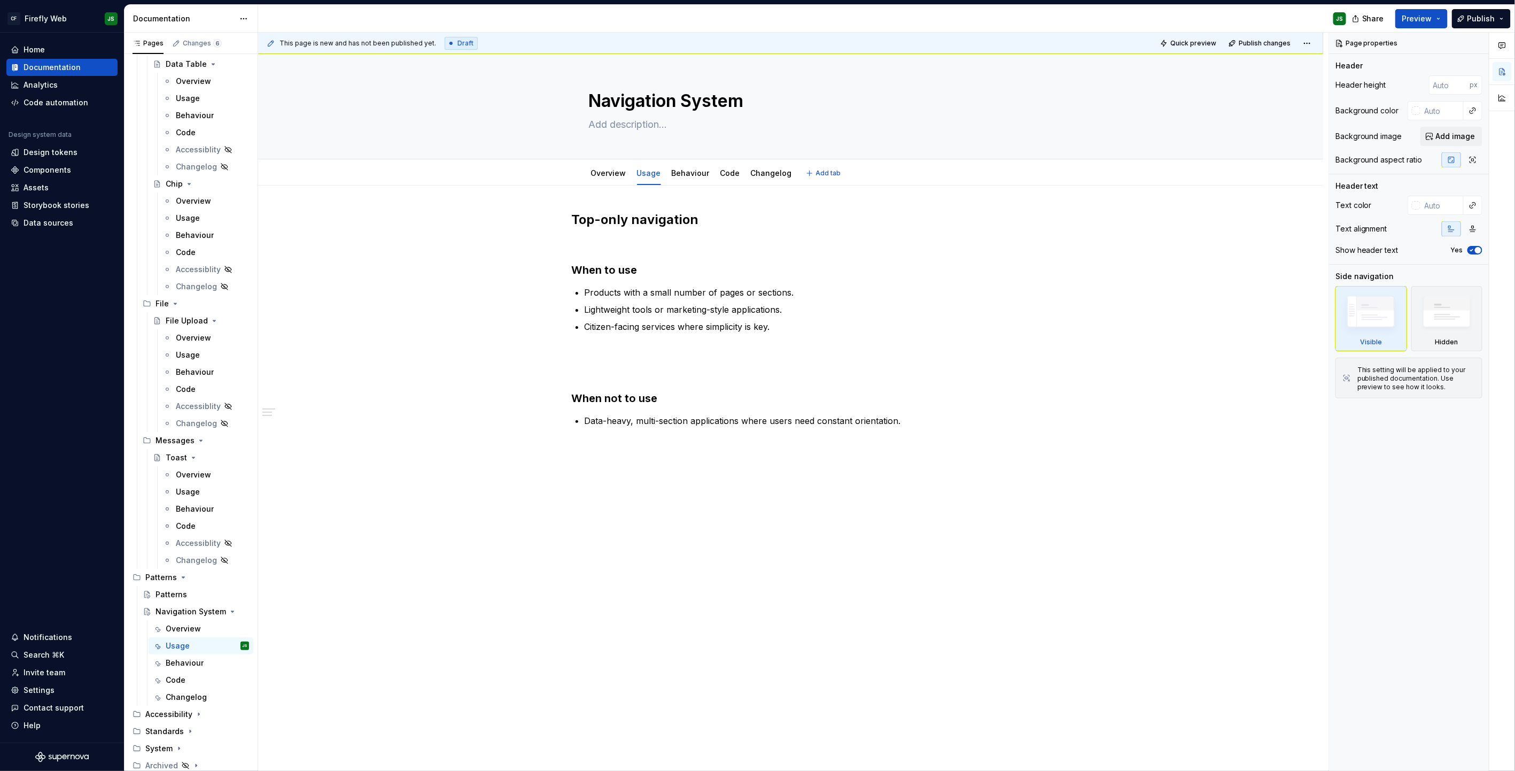
type textarea "*"
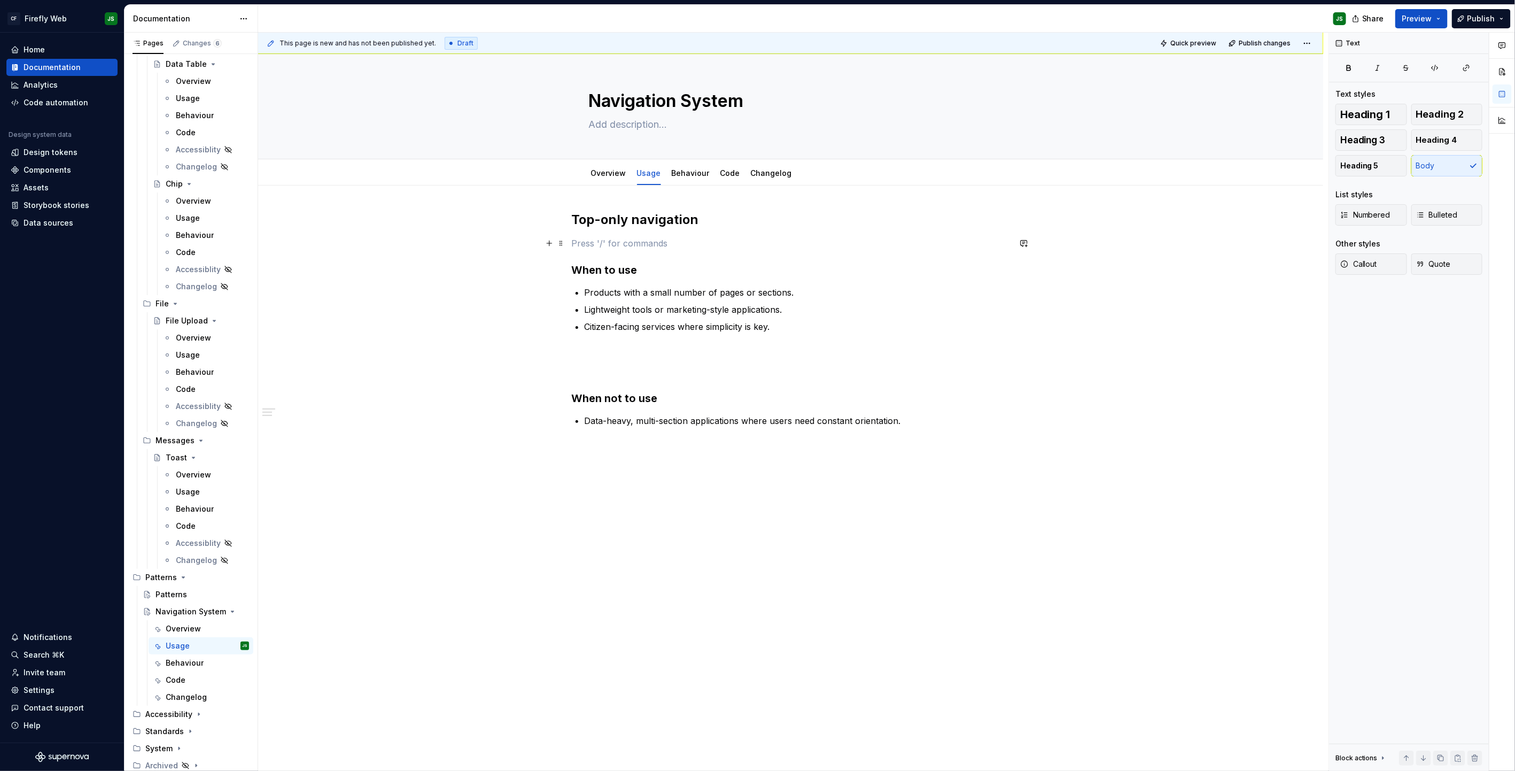
click at [727, 243] on p at bounding box center [791, 243] width 438 height 13
click at [614, 171] on link "Overview" at bounding box center [608, 172] width 35 height 9
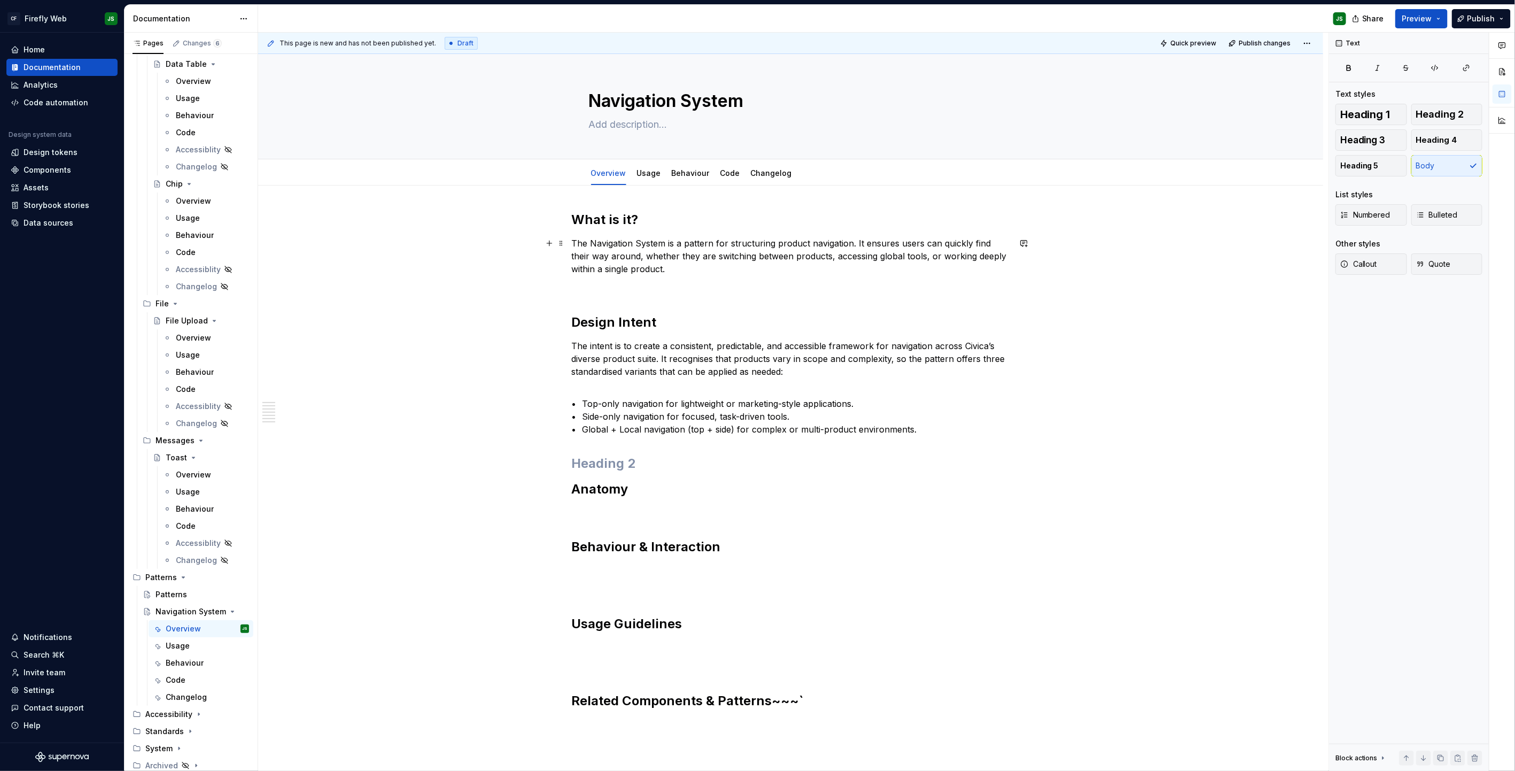
click at [701, 273] on p "The Navigation System is a pattern for structuring product navigation. It ensur…" at bounding box center [791, 256] width 438 height 38
click at [645, 171] on link "Usage" at bounding box center [649, 171] width 24 height 9
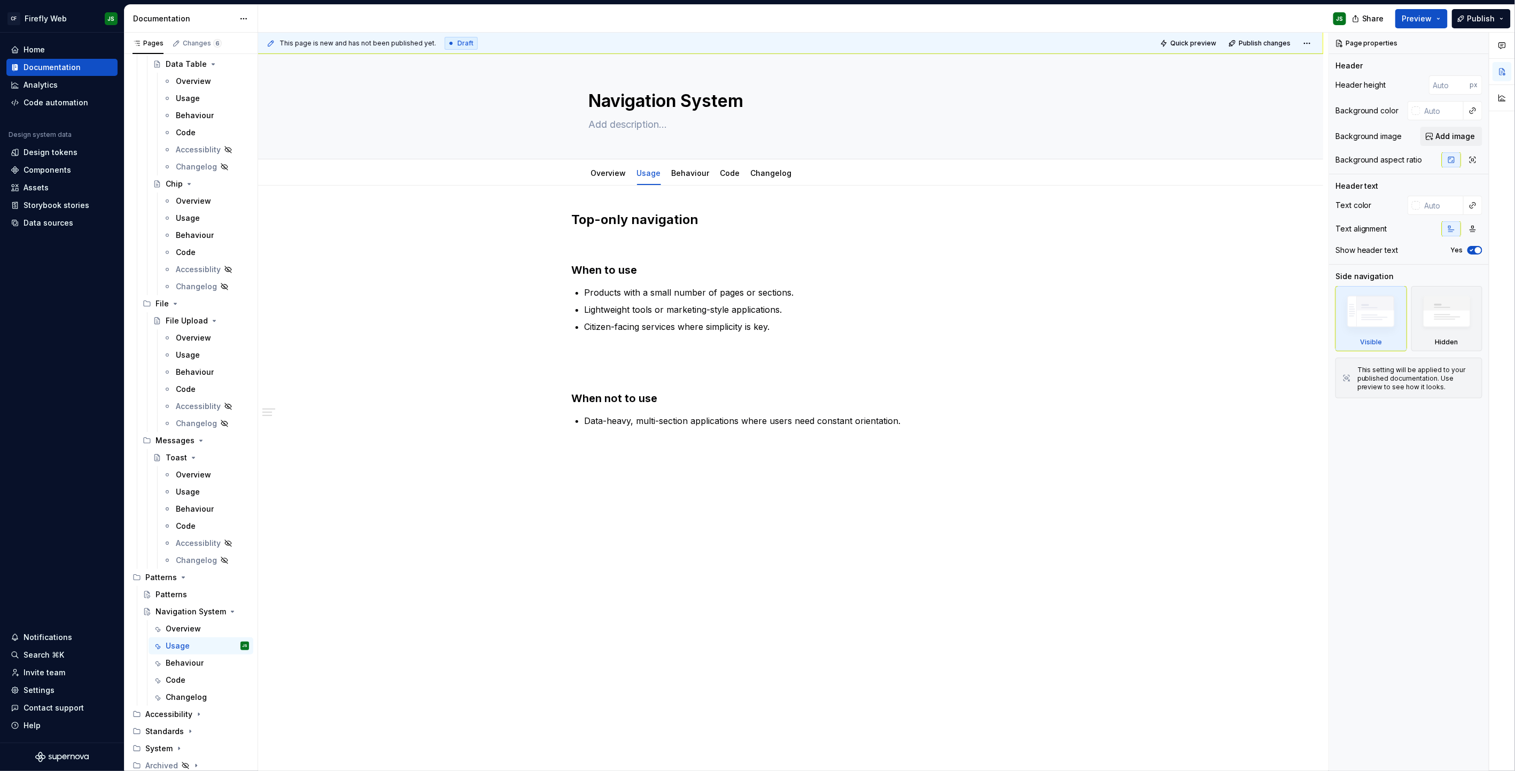
click at [864, 492] on div "This page is new and has not been published yet. Draft Quick preview Publish ch…" at bounding box center [793, 402] width 1071 height 739
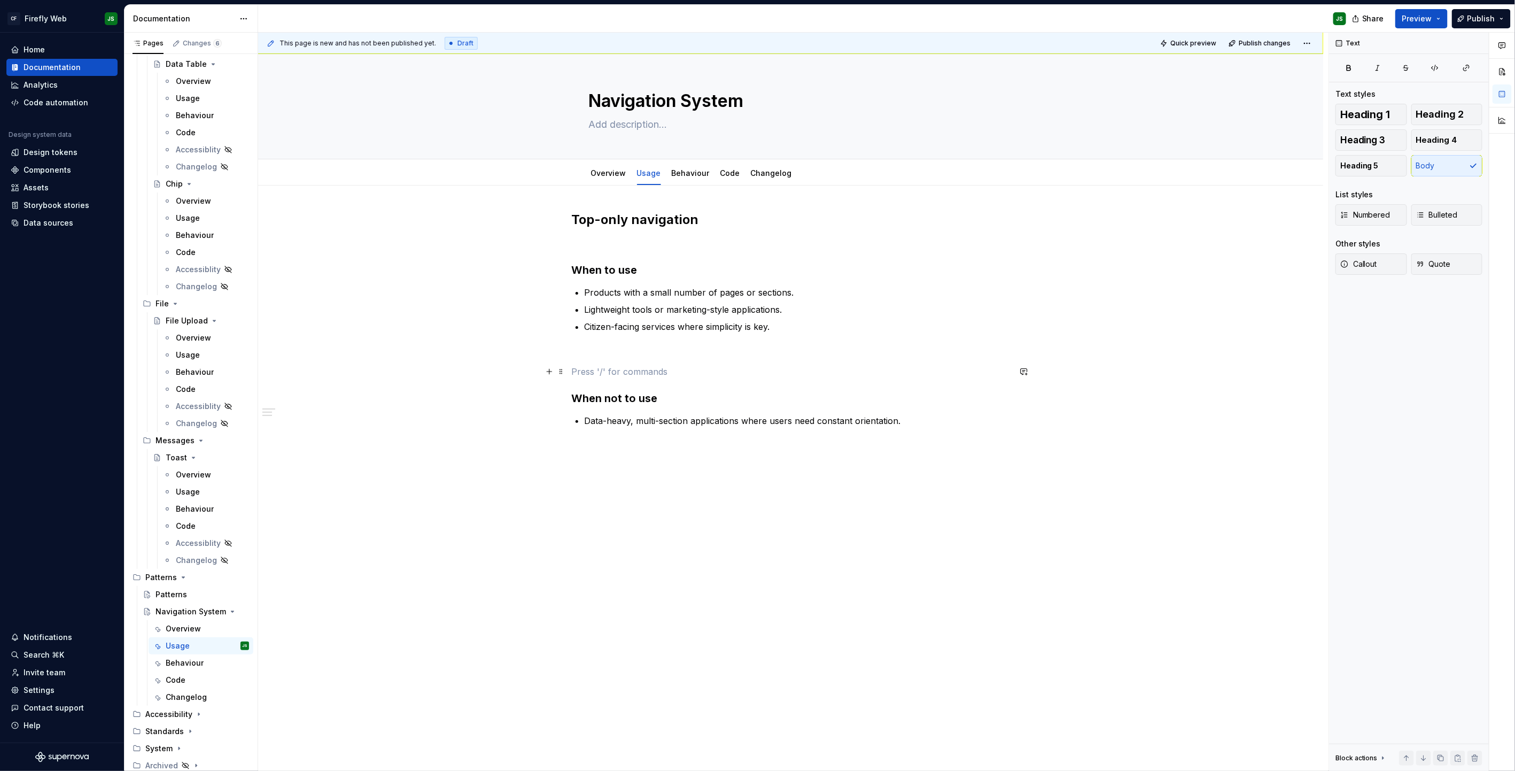
click at [688, 365] on p at bounding box center [791, 371] width 438 height 13
click at [768, 433] on div "Top-only navigation When to use Products with a small number of pages or sectio…" at bounding box center [791, 328] width 438 height 235
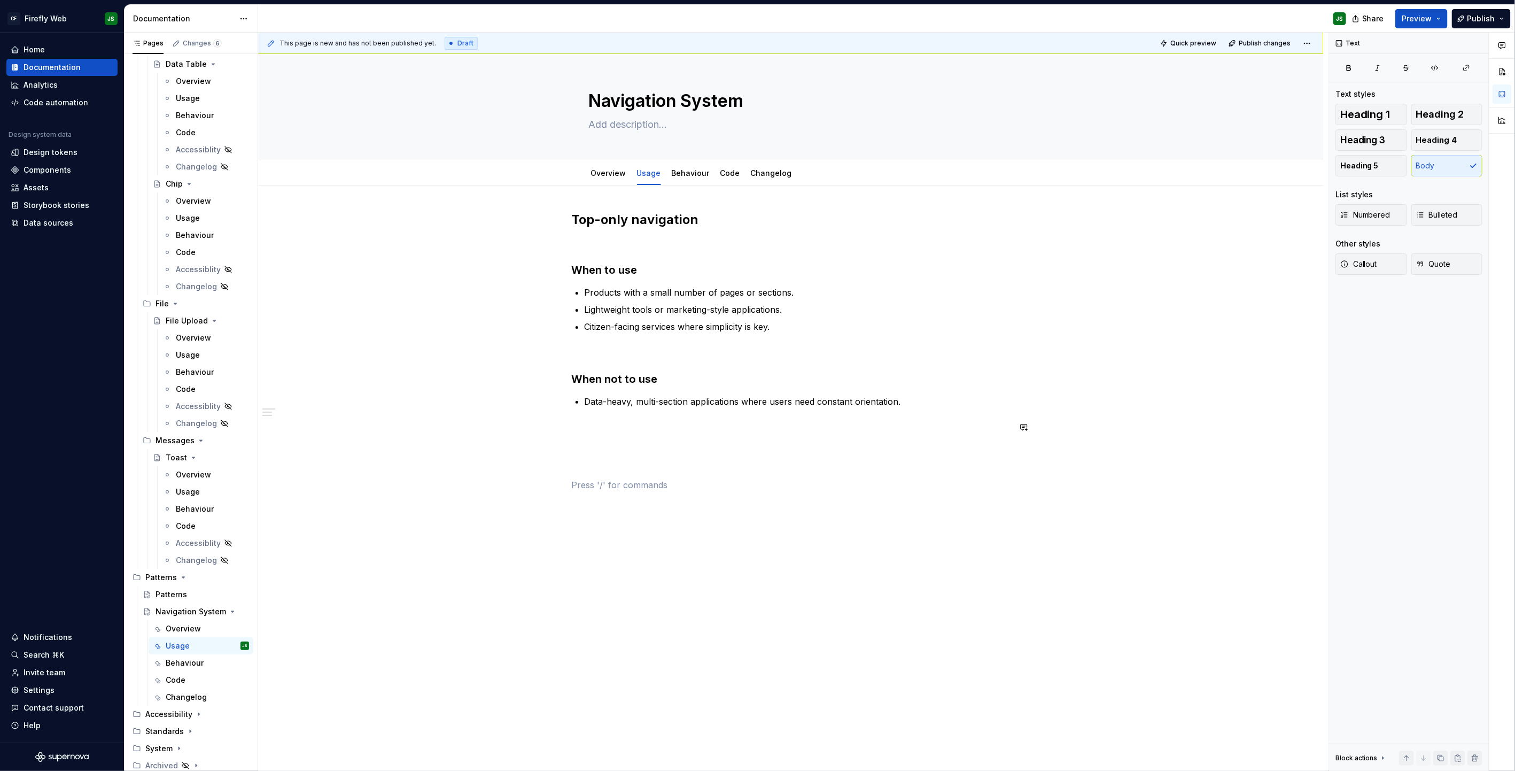
type textarea "*"
click at [612, 177] on link "Overview" at bounding box center [608, 172] width 35 height 9
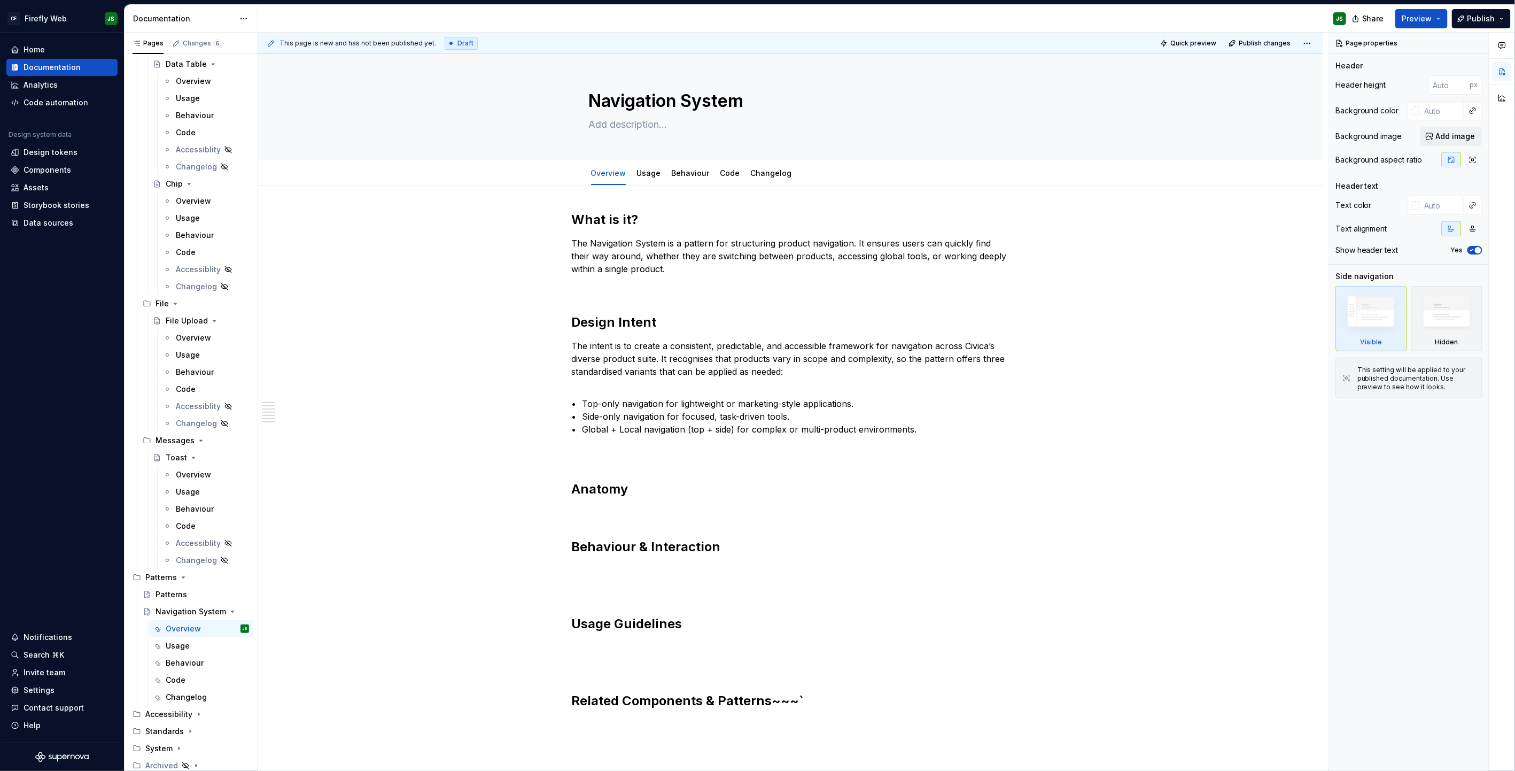
type textarea "*"
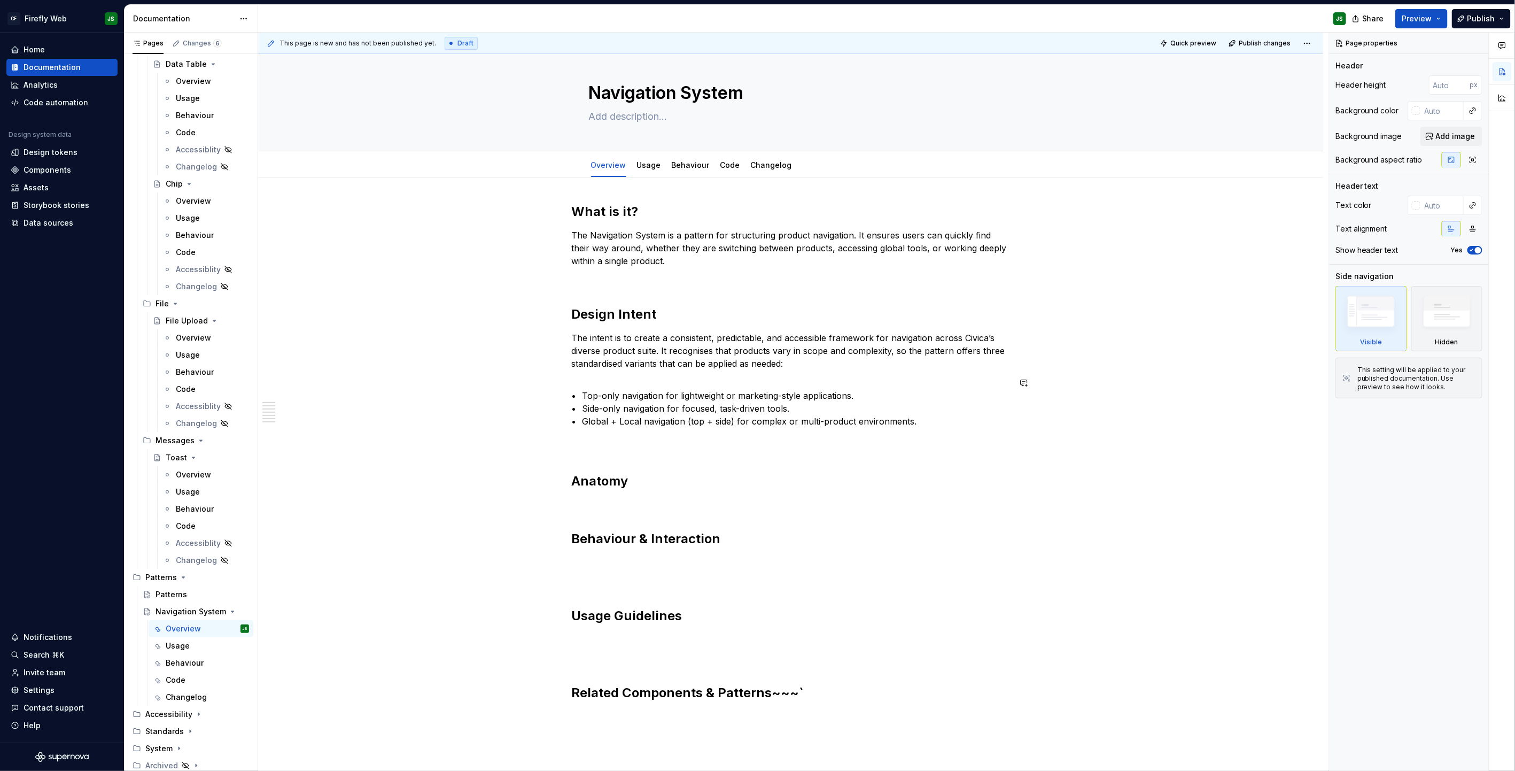
scroll to position [17, 0]
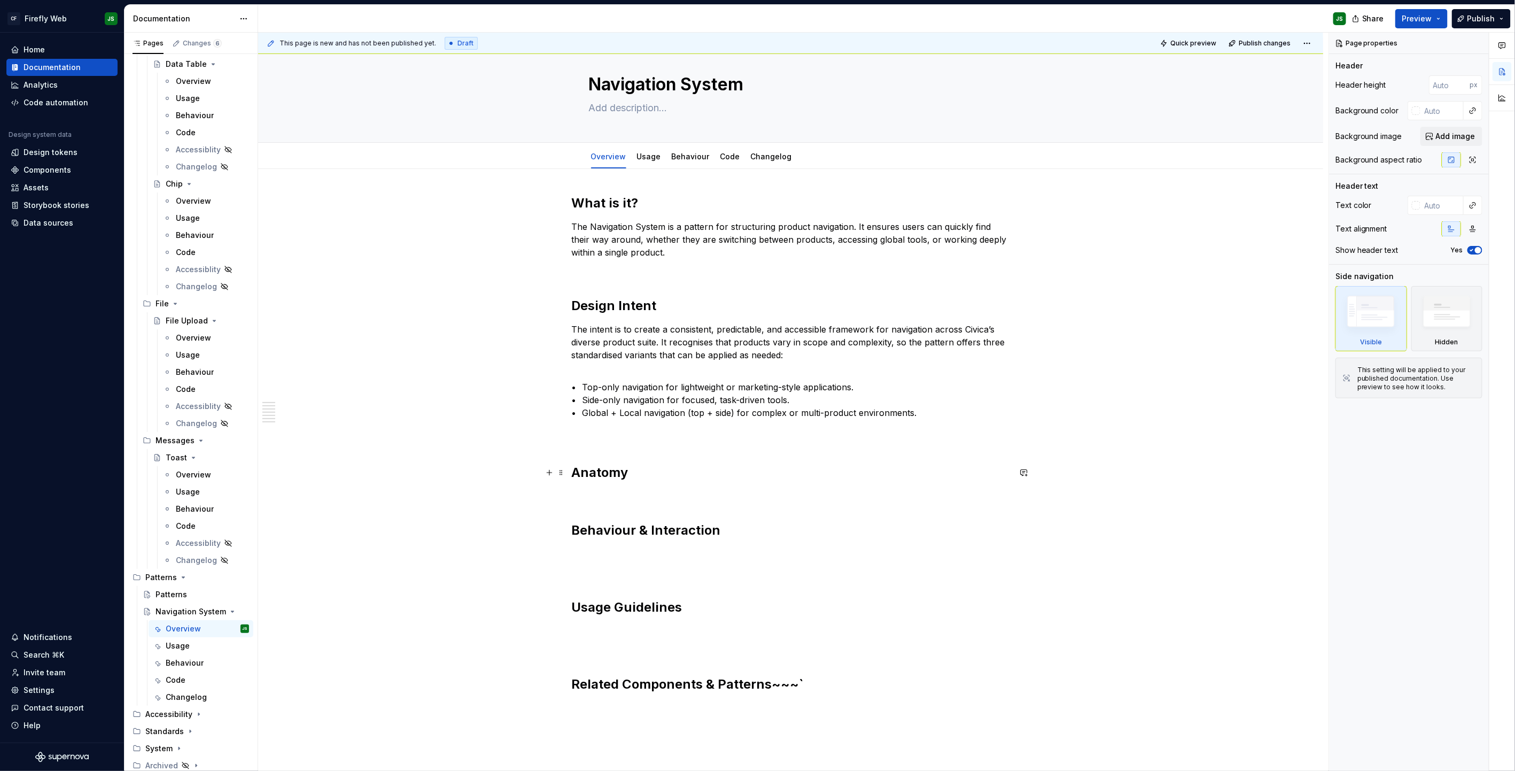
click at [620, 478] on h2 "Anatomy" at bounding box center [791, 472] width 438 height 17
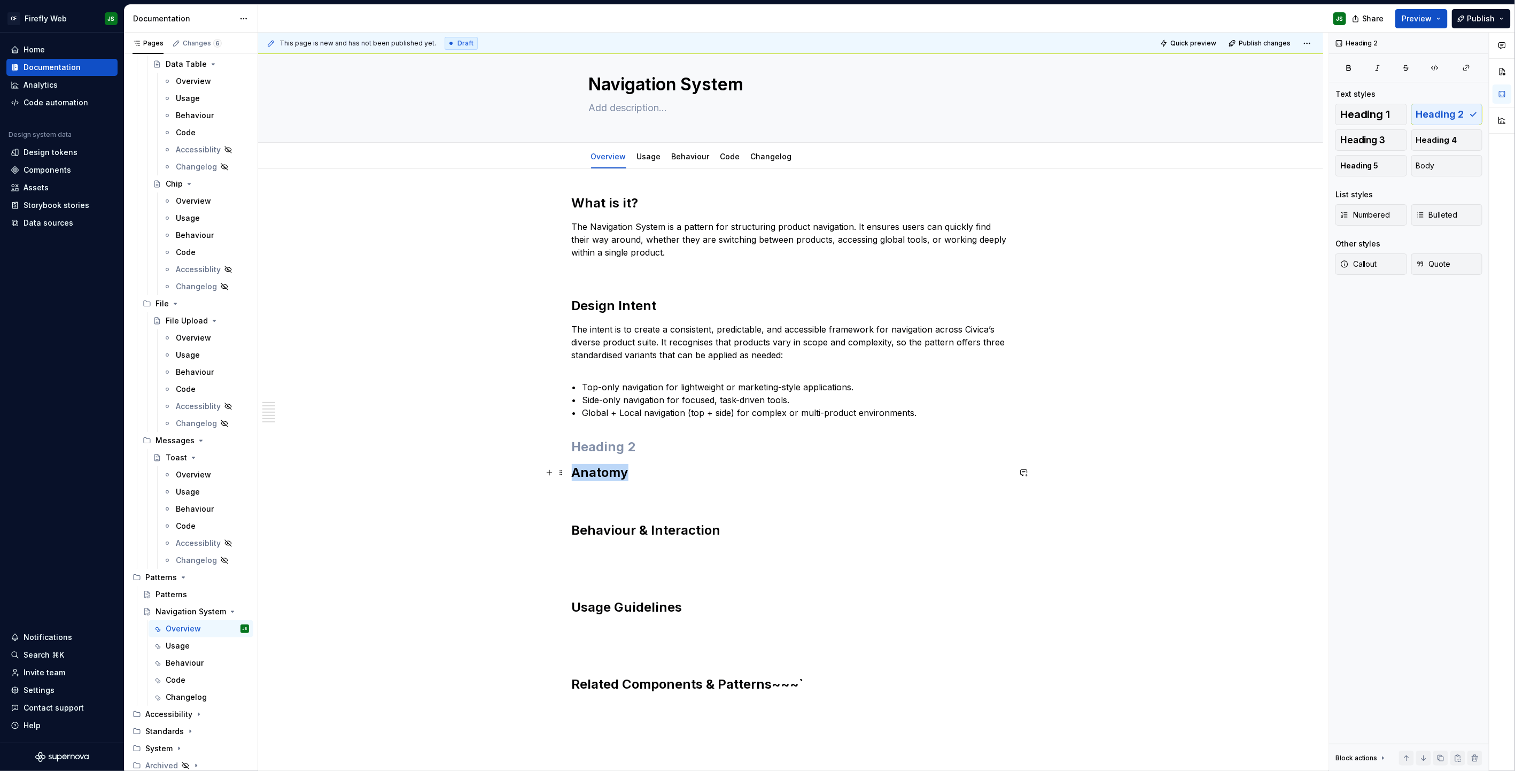
click at [621, 478] on h2 "Anatomy" at bounding box center [791, 472] width 438 height 17
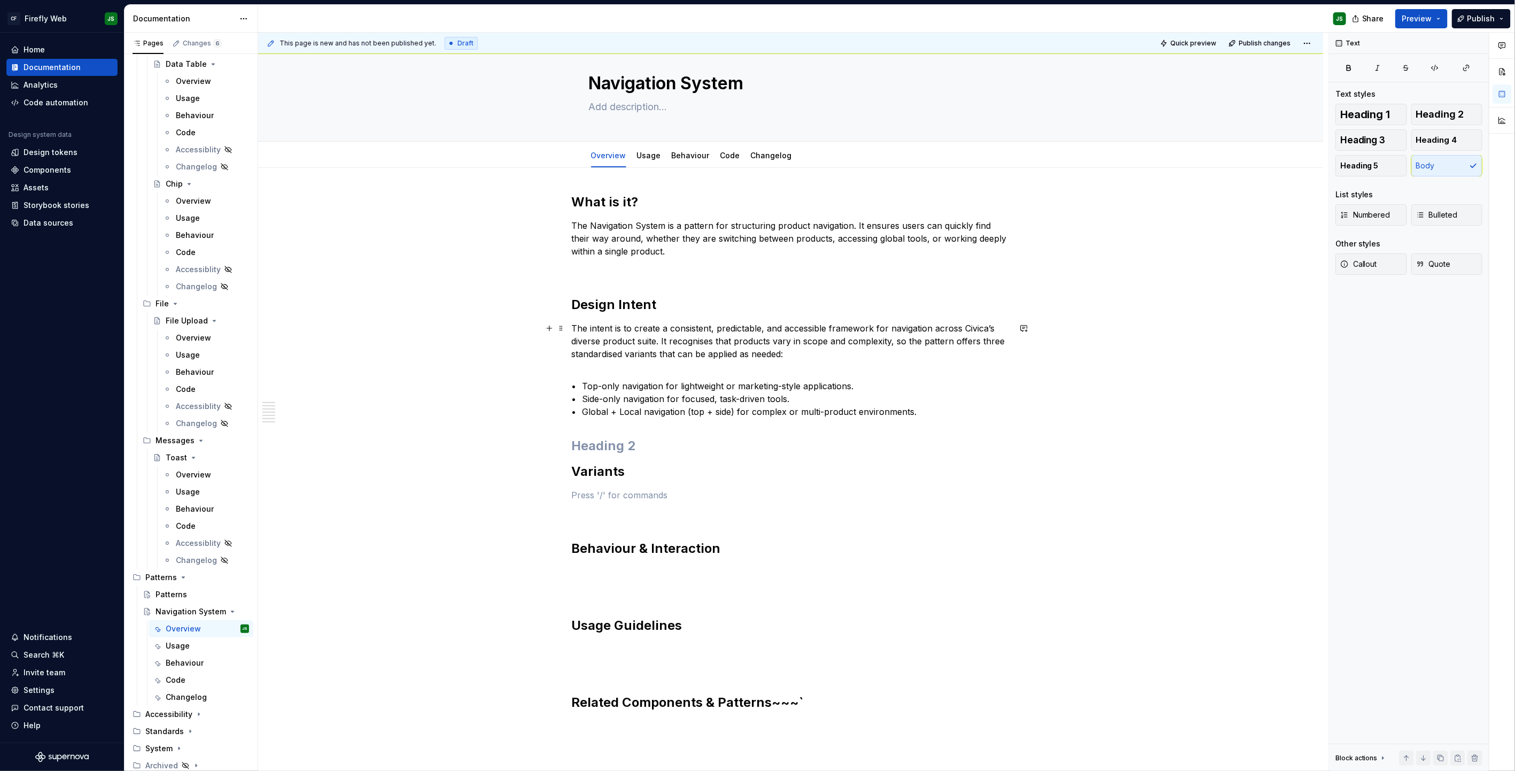
scroll to position [19, 0]
click at [798, 358] on p "The intent is to create a consistent, predictable, and accessible framework for…" at bounding box center [791, 340] width 438 height 38
click at [698, 343] on p "The intent is to create a consistent, predictable, and accessible framework for…" at bounding box center [791, 340] width 438 height 38
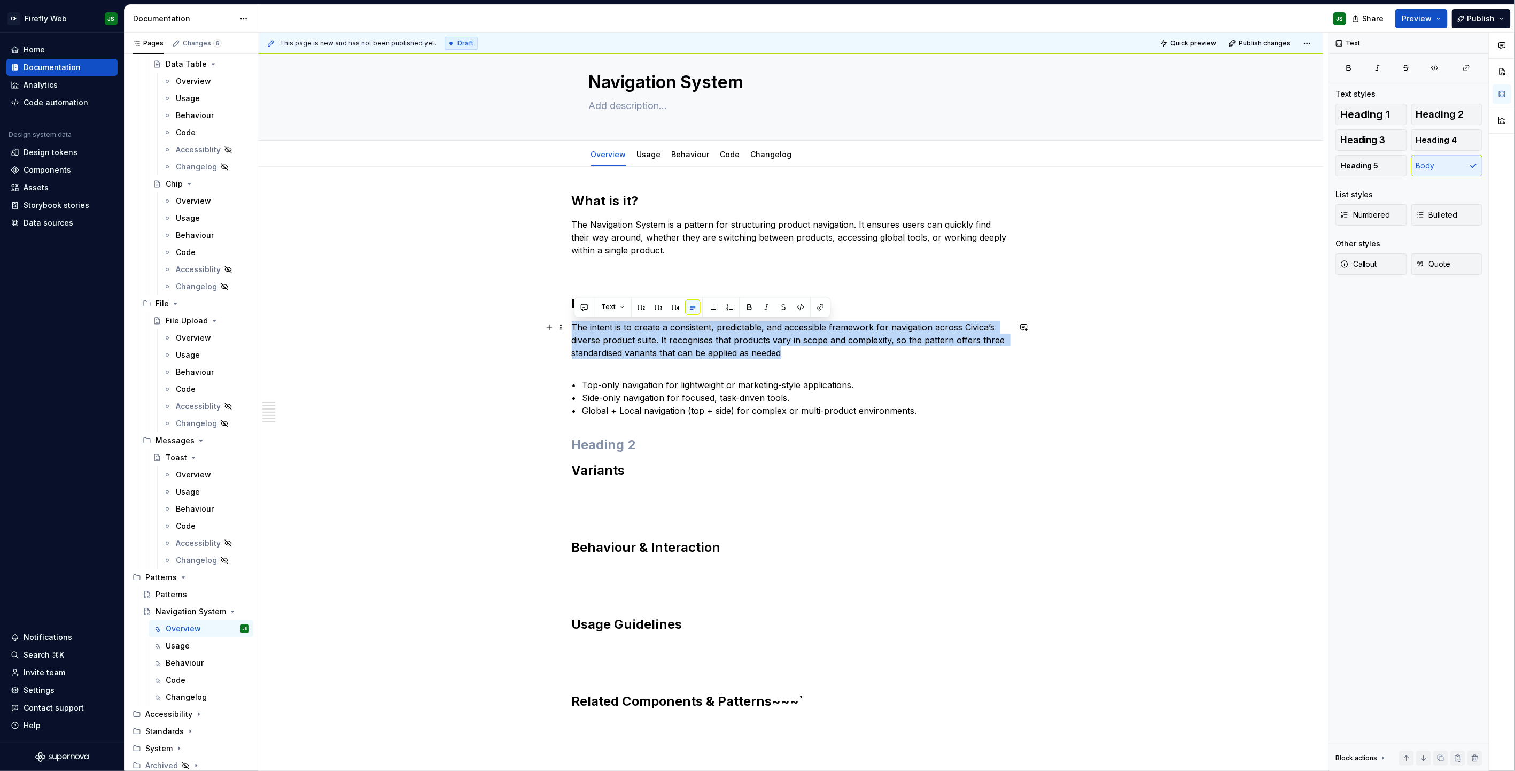
click at [698, 343] on p "The intent is to create a consistent, predictable, and accessible framework for…" at bounding box center [791, 340] width 438 height 38
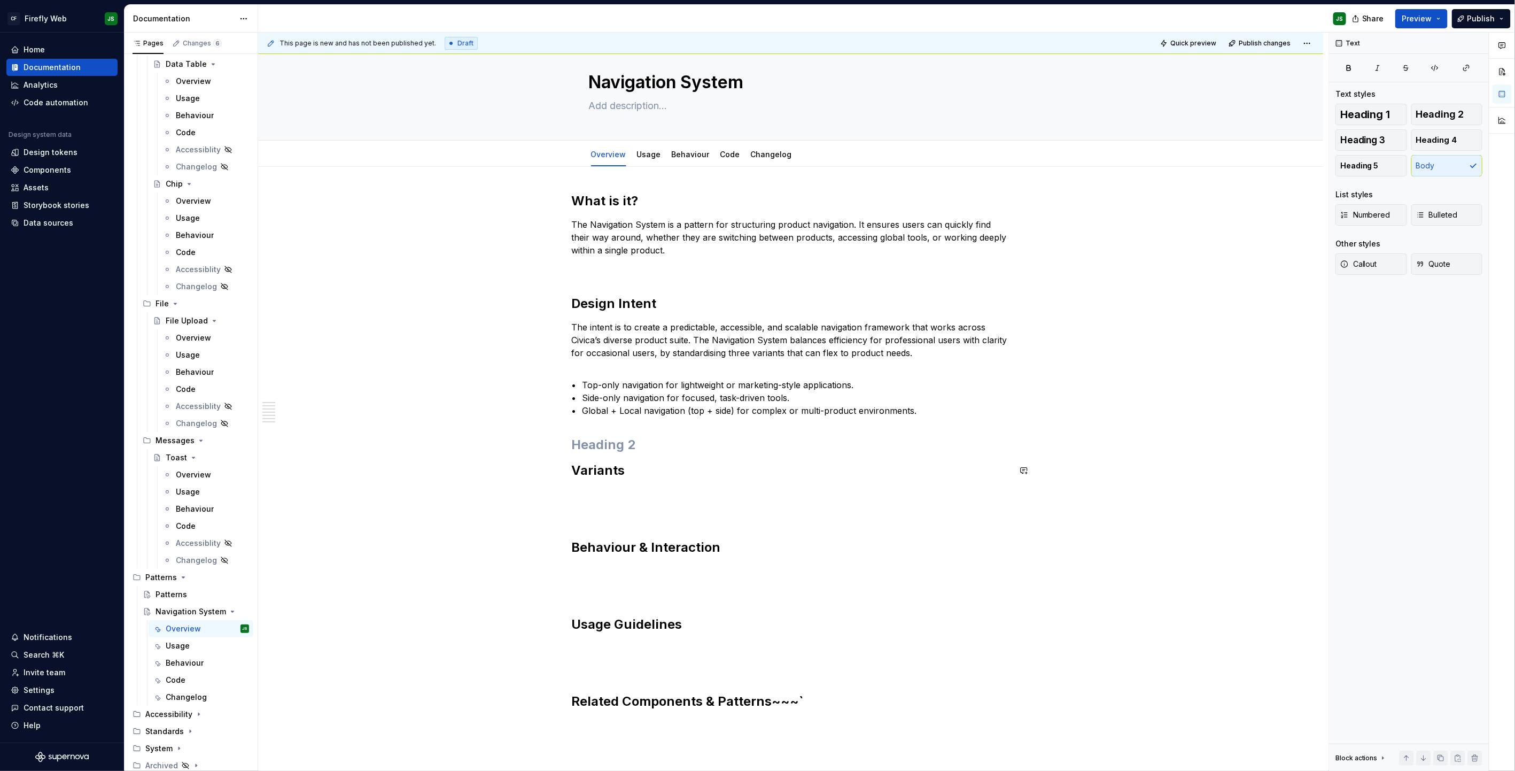
click at [699, 479] on div "What is it? The Navigation System is a pattern for structuring product navigati…" at bounding box center [791, 471] width 438 height 558
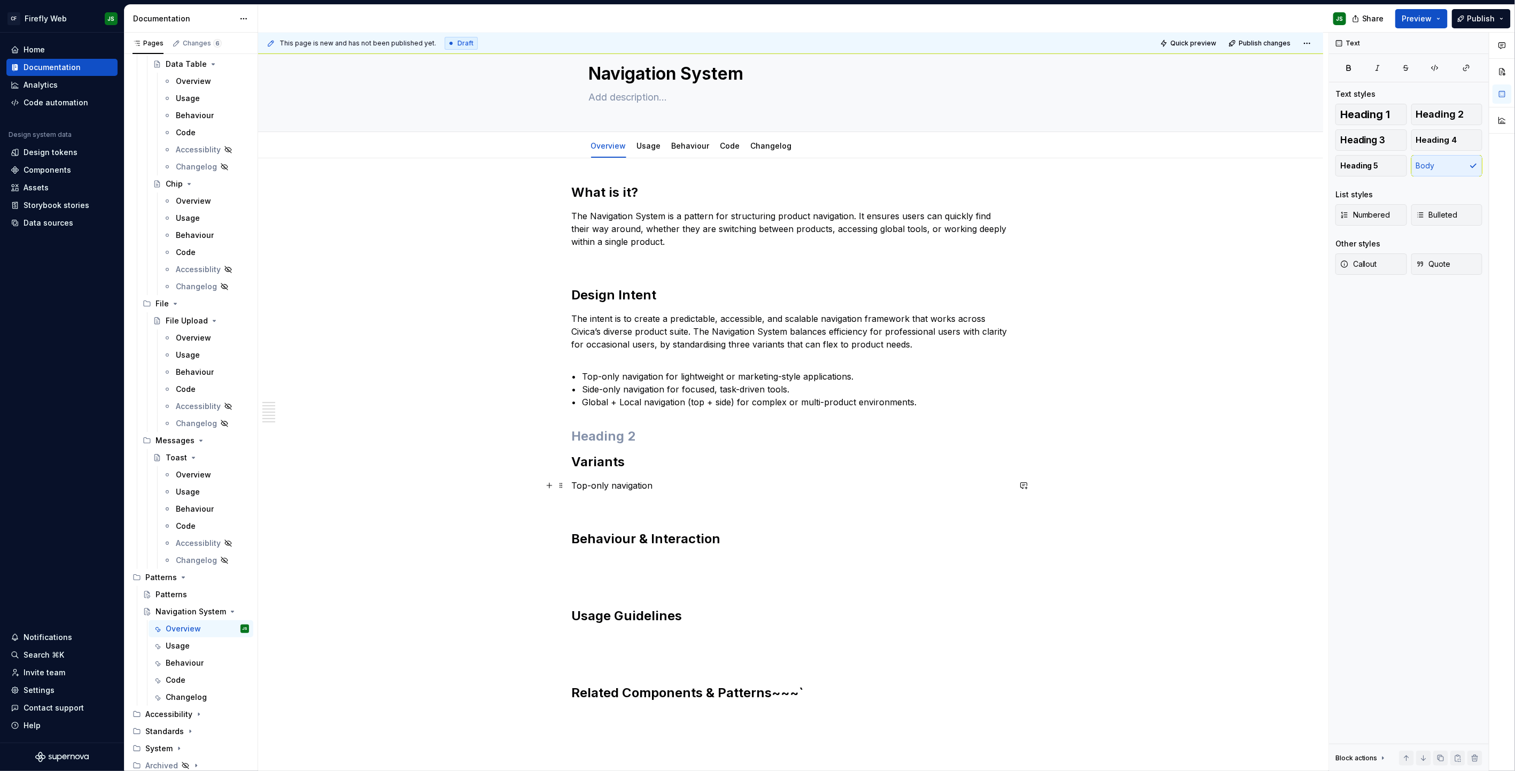
scroll to position [25, 0]
click at [587, 486] on p "Top-only navigation" at bounding box center [791, 487] width 438 height 13
click at [660, 465] on button "button" at bounding box center [658, 467] width 15 height 15
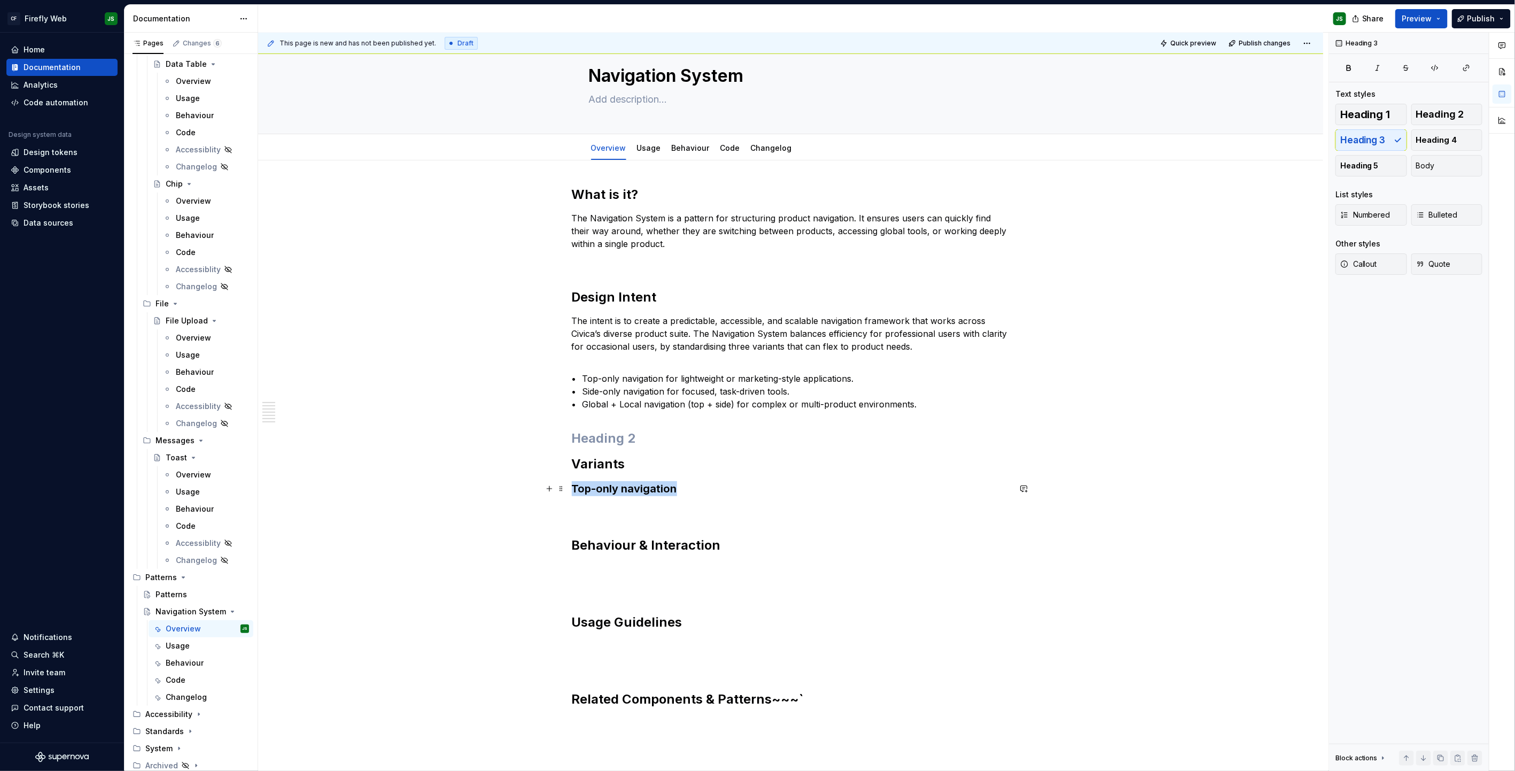
click at [692, 486] on h3 "Top-only navigation" at bounding box center [791, 488] width 438 height 15
drag, startPoint x: 702, startPoint y: 497, endPoint x: 691, endPoint y: 489, distance: 13.4
click at [701, 492] on div "What is it? The Navigation System is a pattern for structuring product navigati…" at bounding box center [791, 467] width 438 height 562
click at [661, 469] on h2 "Variants" at bounding box center [791, 463] width 438 height 17
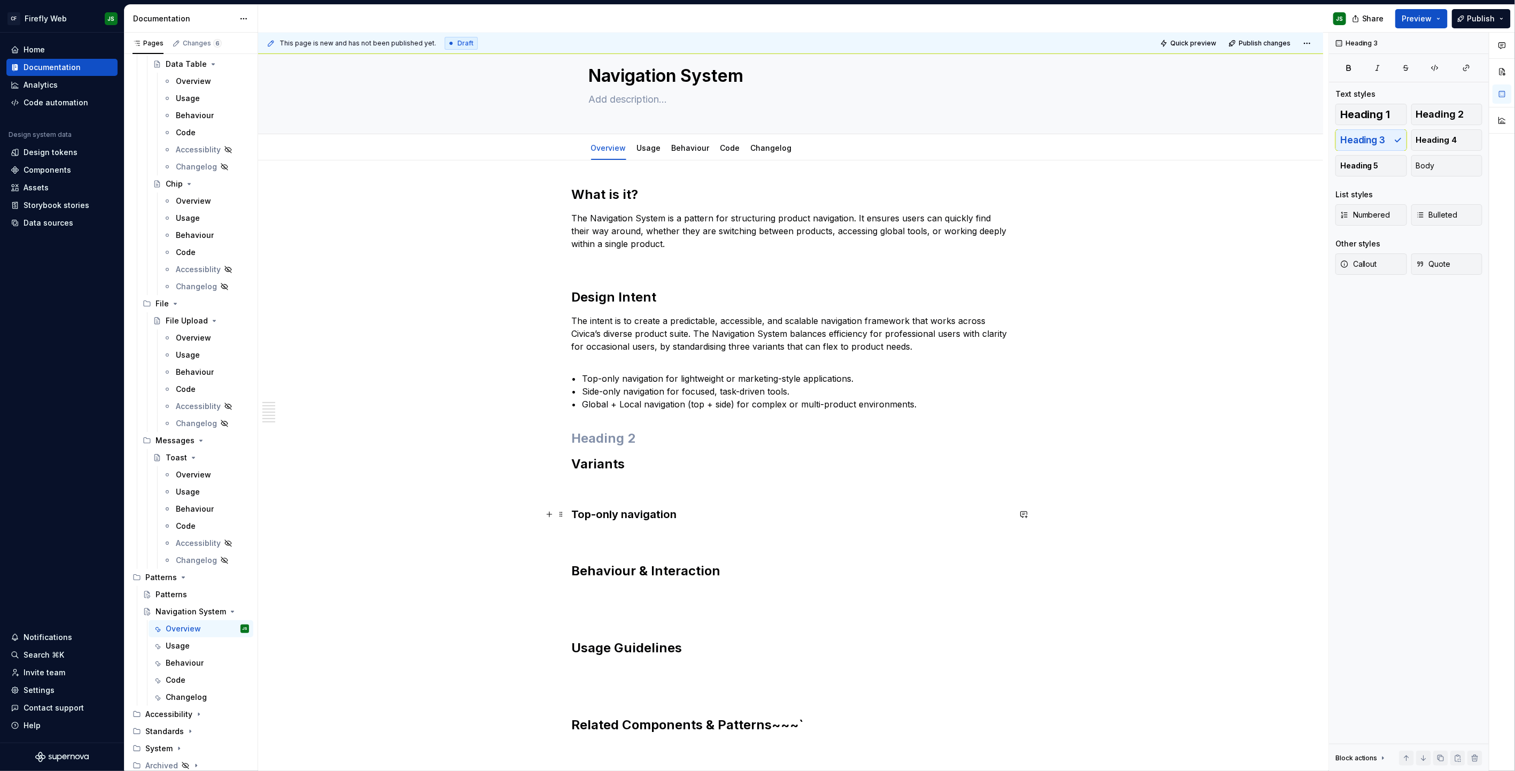
click at [700, 492] on h3 "Top-only navigation" at bounding box center [791, 514] width 438 height 15
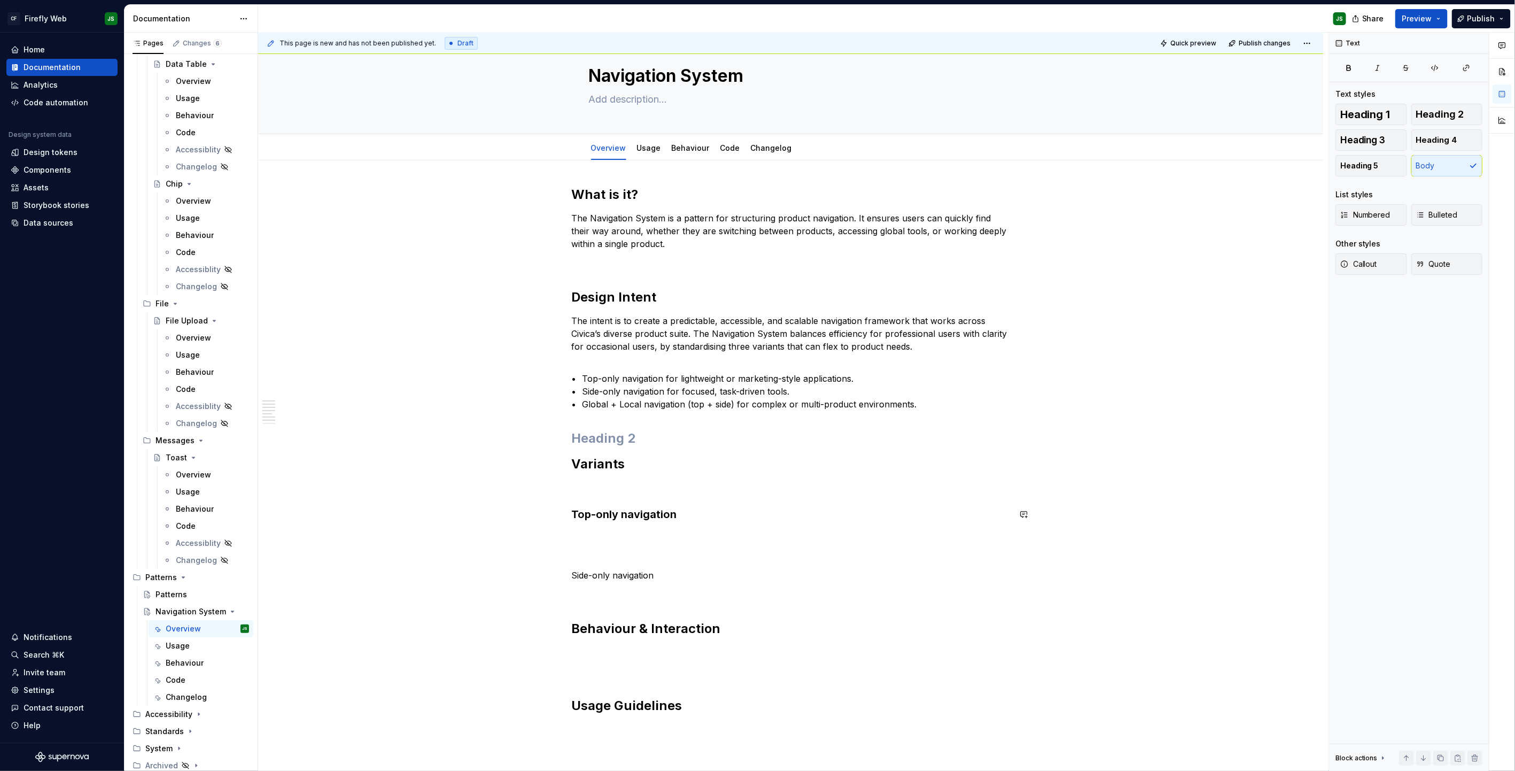
scroll to position [27, 0]
click at [605, 492] on p "Side-only navigation" at bounding box center [791, 573] width 438 height 13
drag, startPoint x: 661, startPoint y: 549, endPoint x: 675, endPoint y: 557, distance: 15.6
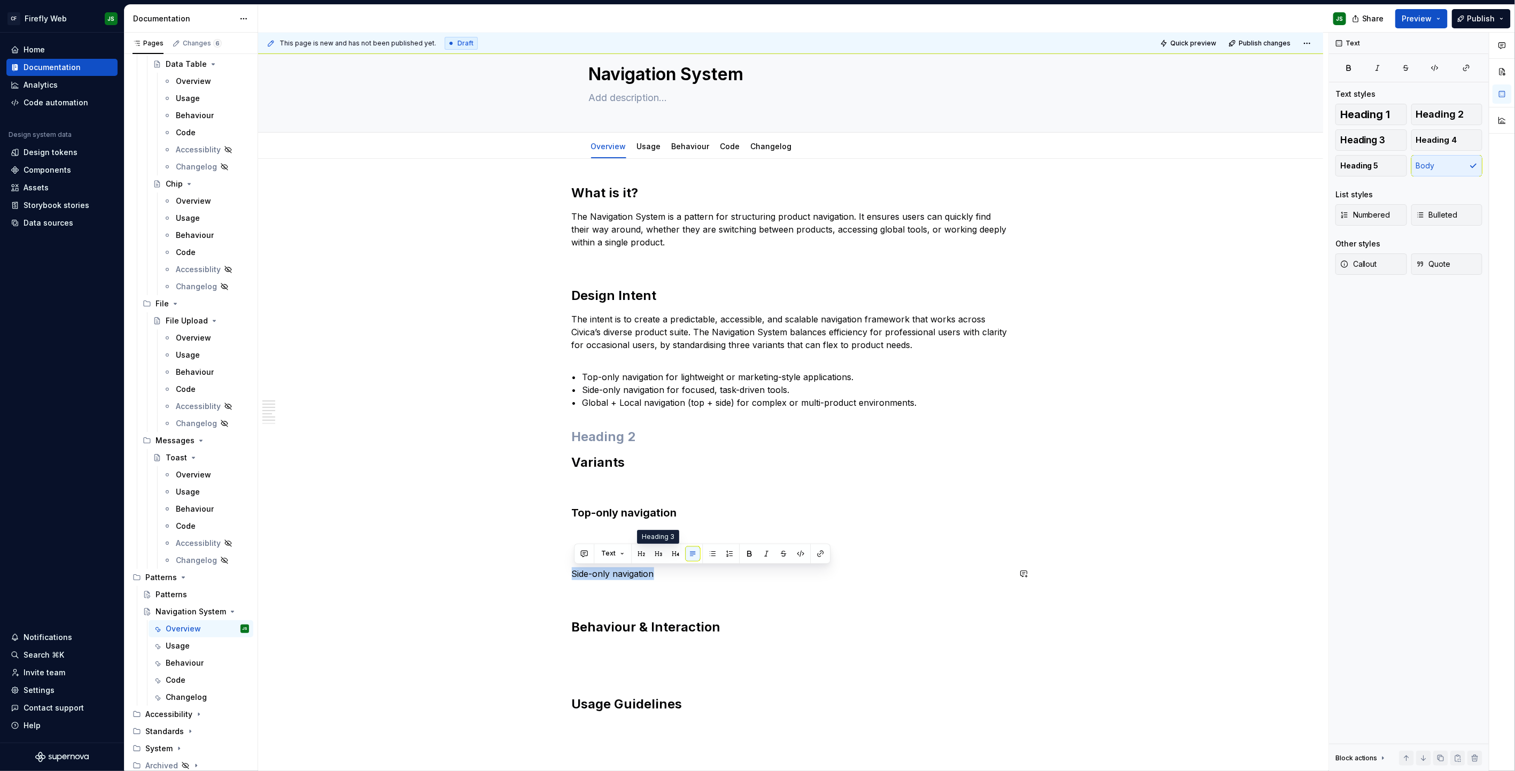
click at [661, 492] on button "button" at bounding box center [658, 553] width 15 height 15
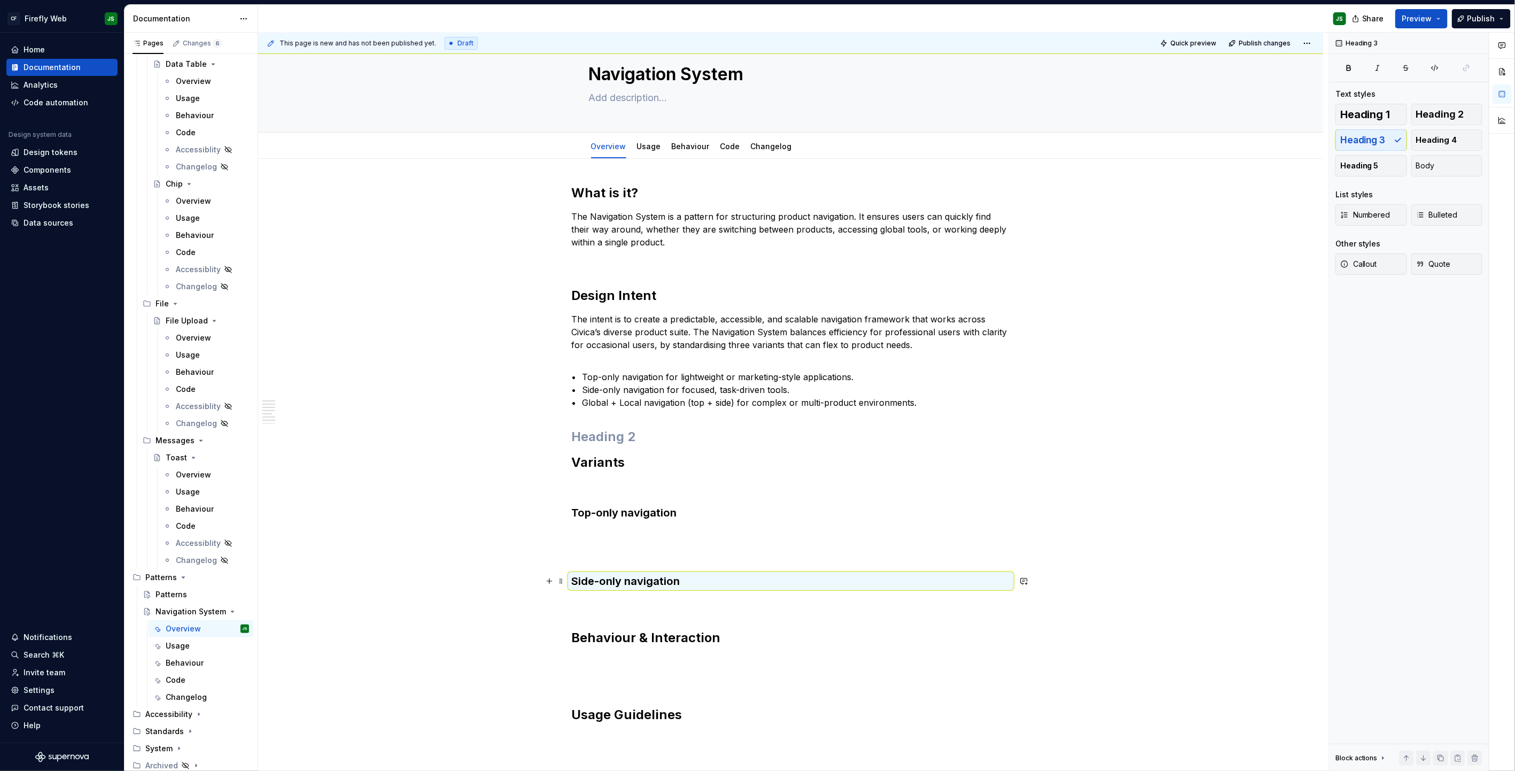
click at [705, 492] on h3 "Side-only navigation" at bounding box center [791, 581] width 438 height 15
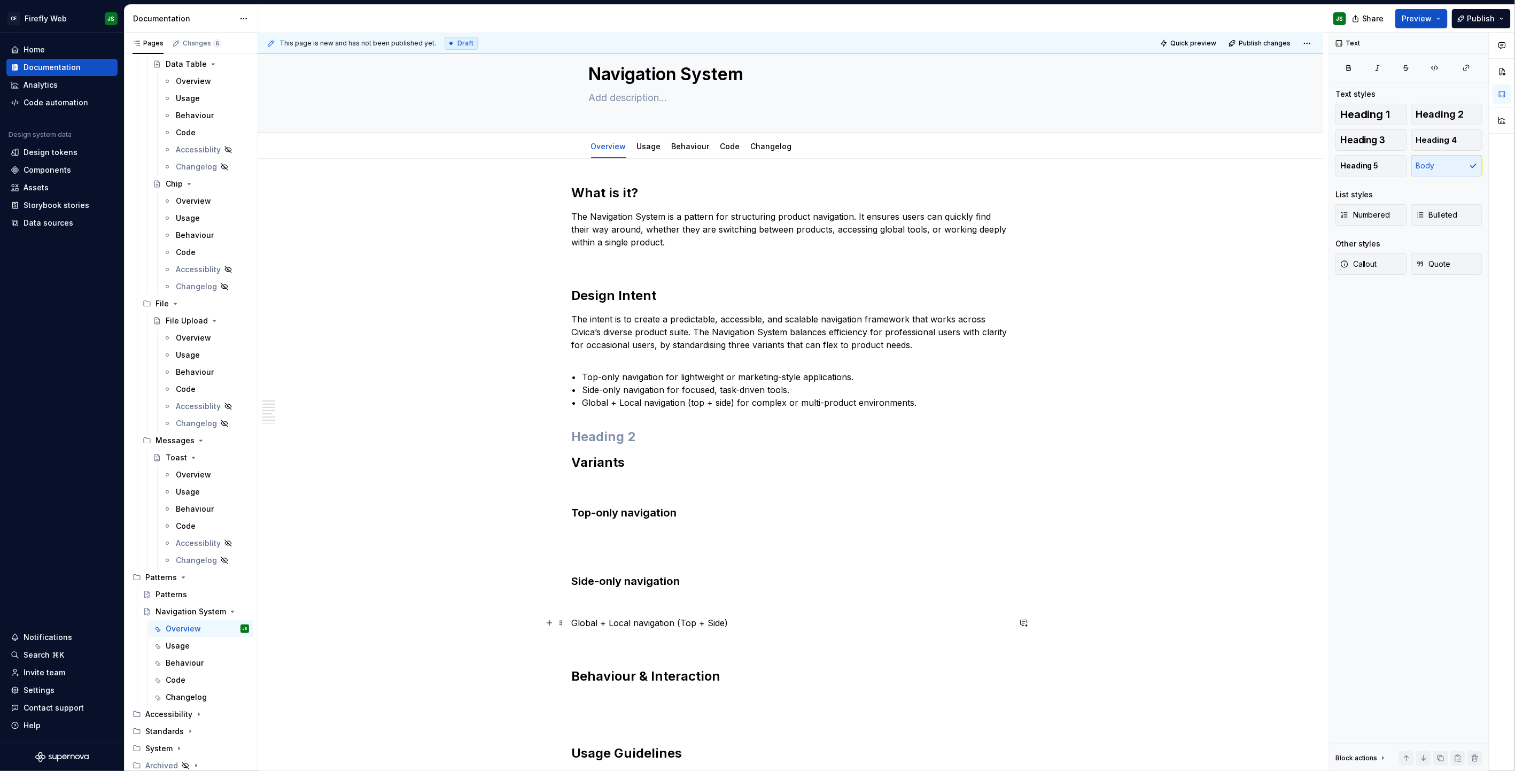
click at [643, 492] on p "Global + Local navigation (Top + Side)" at bounding box center [791, 622] width 438 height 13
click at [642, 492] on p "Global + Local navigation (Top + Side)" at bounding box center [791, 622] width 438 height 13
click at [643, 492] on p "Global + Local navigation (Top + Side)" at bounding box center [791, 622] width 438 height 13
click at [642, 492] on p "Global + Local navigation (Top + Side)" at bounding box center [791, 622] width 438 height 13
click at [656, 492] on button "button" at bounding box center [658, 602] width 15 height 15
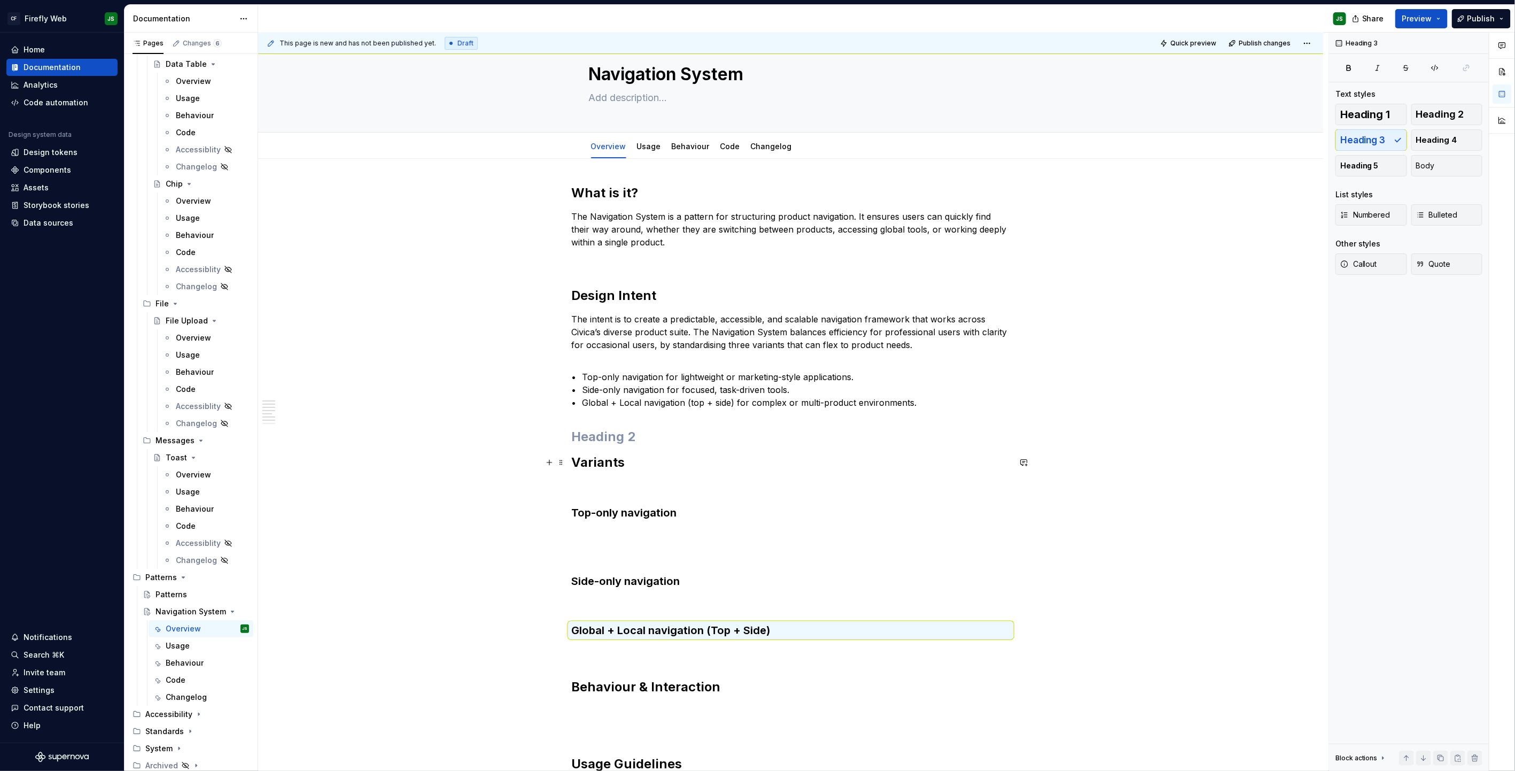
click at [688, 467] on h2 "Variants" at bounding box center [791, 462] width 438 height 17
click at [693, 492] on h3 "Top-only navigation" at bounding box center [791, 512] width 438 height 15
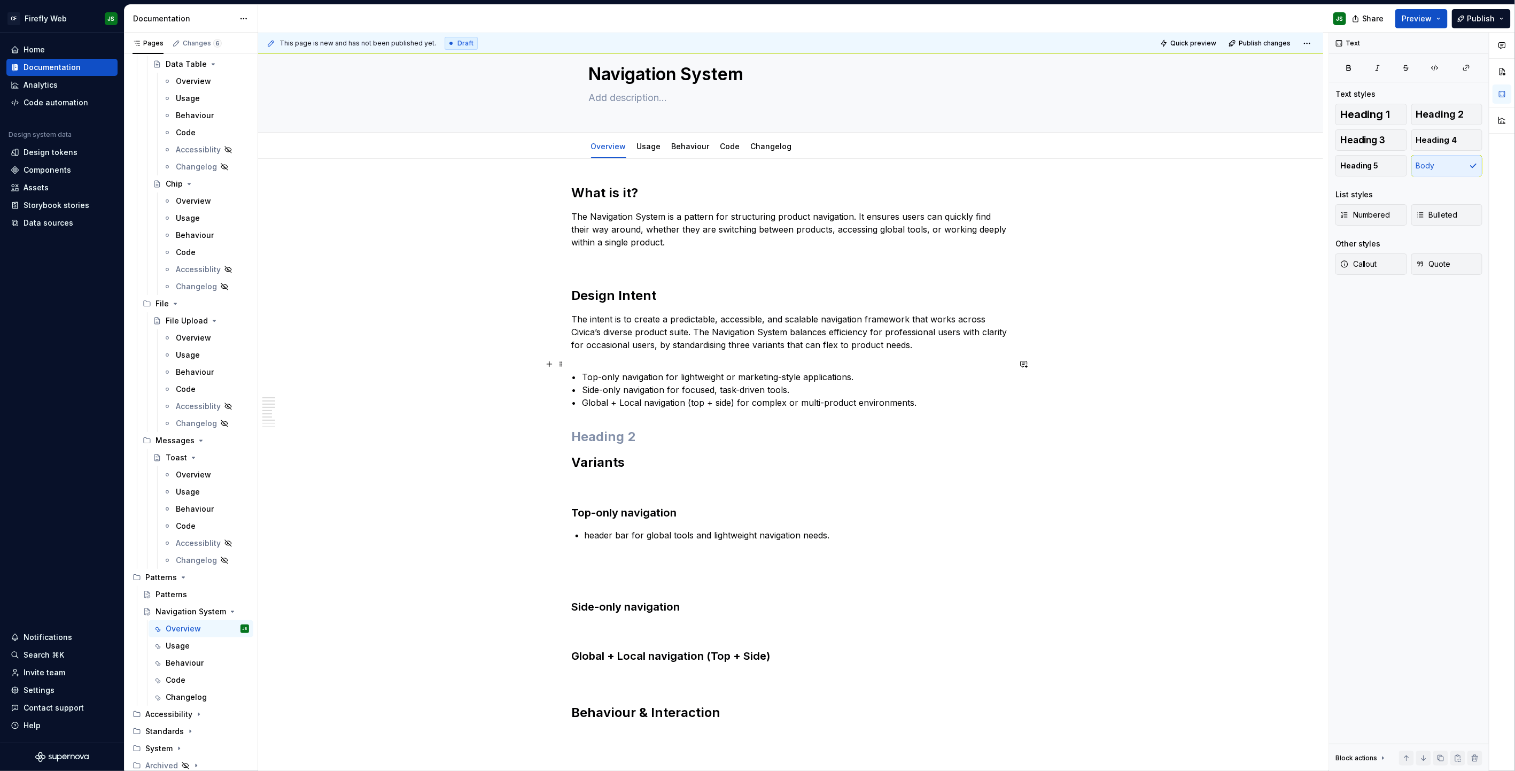
click at [739, 378] on p "• Top-only navigation for lightweight or marketing-style applications. • Side-o…" at bounding box center [791, 383] width 438 height 51
drag, startPoint x: 742, startPoint y: 377, endPoint x: 878, endPoint y: 382, distance: 136.4
click at [878, 382] on p "• Top-only navigation for lightweight or marketing-style applications. • Side-o…" at bounding box center [791, 383] width 438 height 51
copy p "or marketing-style applications."
click at [853, 492] on p "header bar for global tools and lightweight navigation needs." at bounding box center [797, 535] width 425 height 13
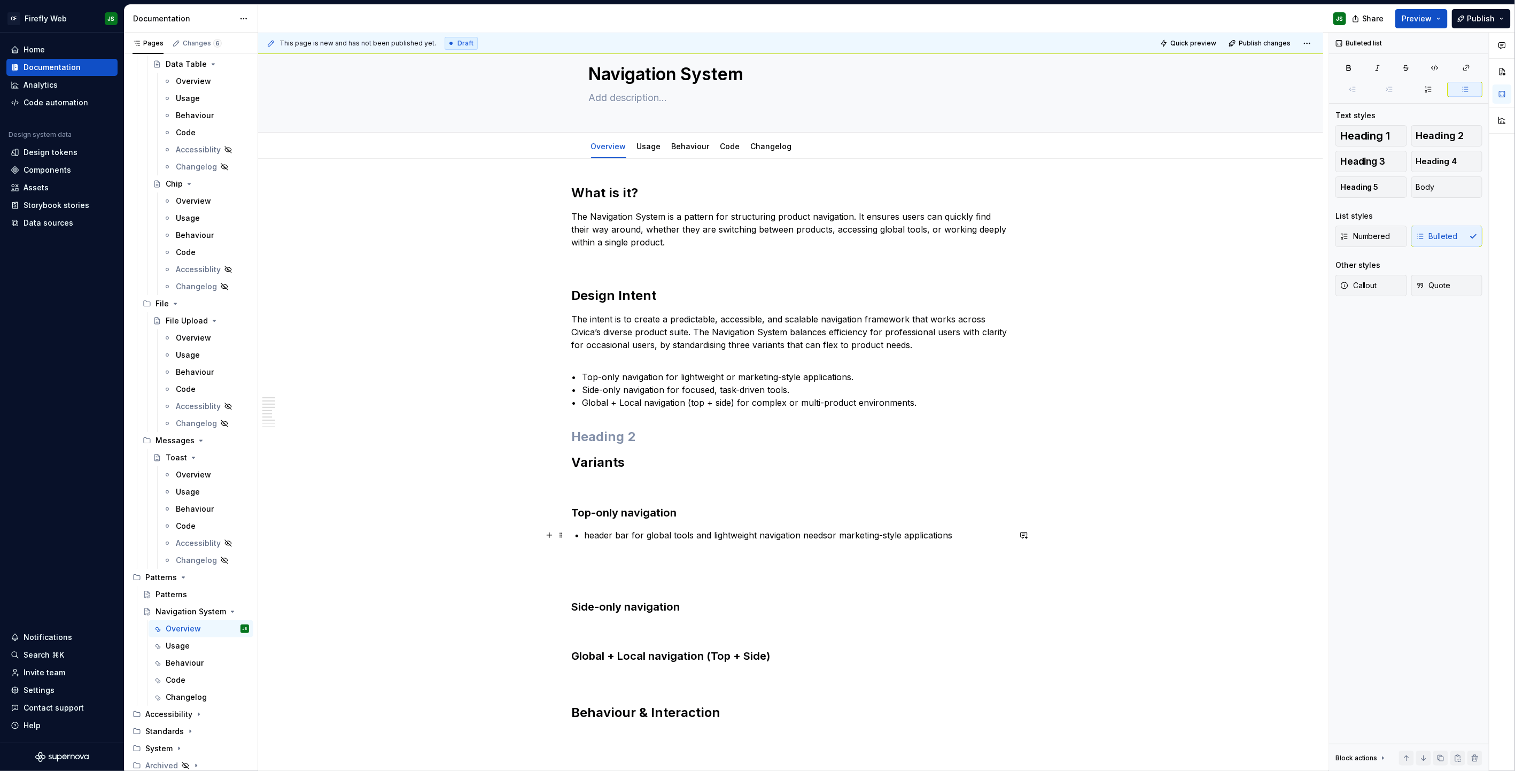
click at [834, 492] on p "header bar for global tools and lightweight navigation needsor marketing-style …" at bounding box center [797, 535] width 425 height 13
click at [593, 492] on p "header bar for global tools and lightweight navigation needs or marketing-style…" at bounding box center [797, 535] width 425 height 13
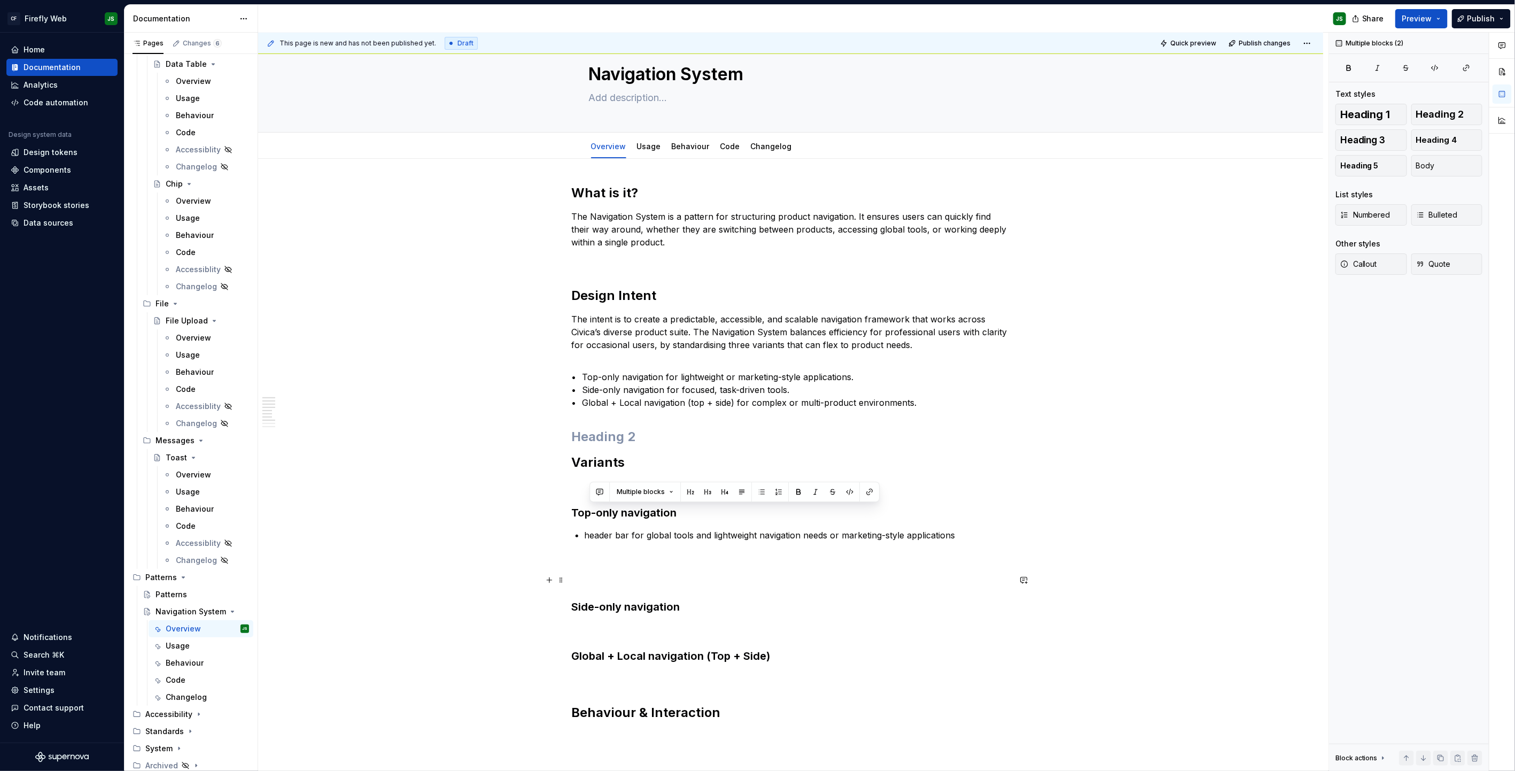
click at [611, 492] on div "What is it? The Navigation System is a pattern for structuring product navigati…" at bounding box center [791, 549] width 438 height 731
click at [592, 492] on p "header bar for global tools and lightweight navigation needs or marketing-style…" at bounding box center [797, 535] width 425 height 13
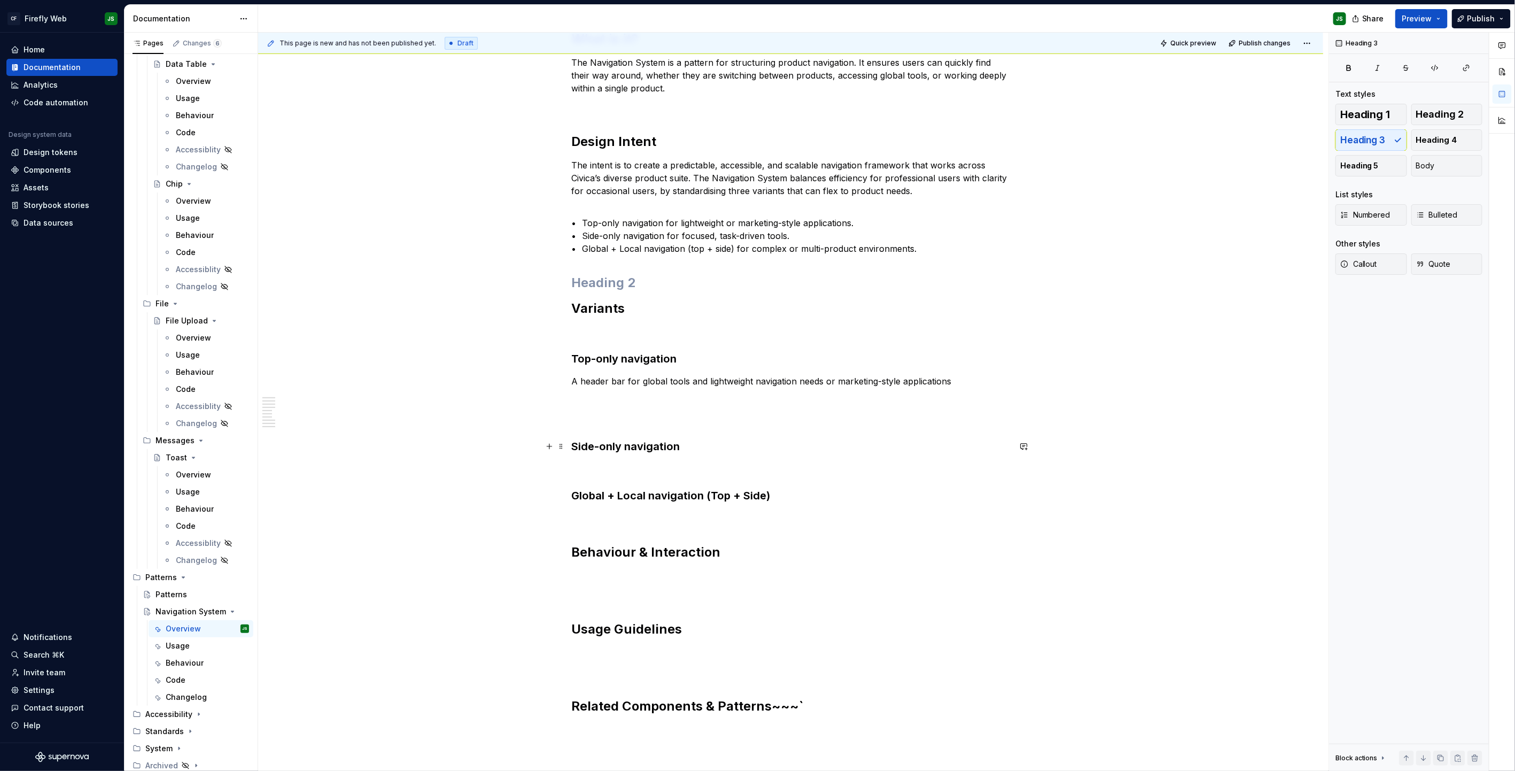
scroll to position [186, 0]
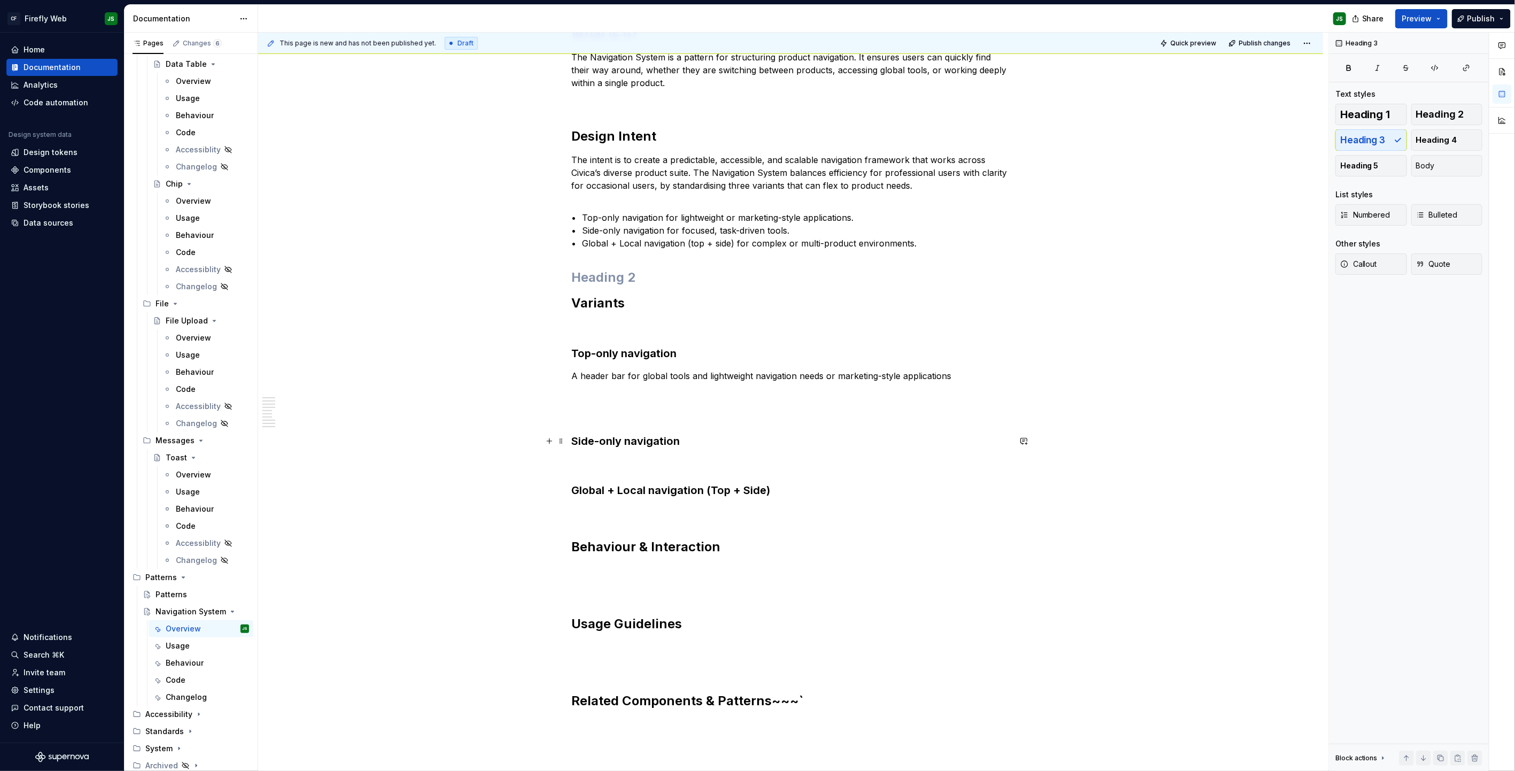
click at [703, 445] on h3 "Side-only navigation" at bounding box center [791, 441] width 438 height 15
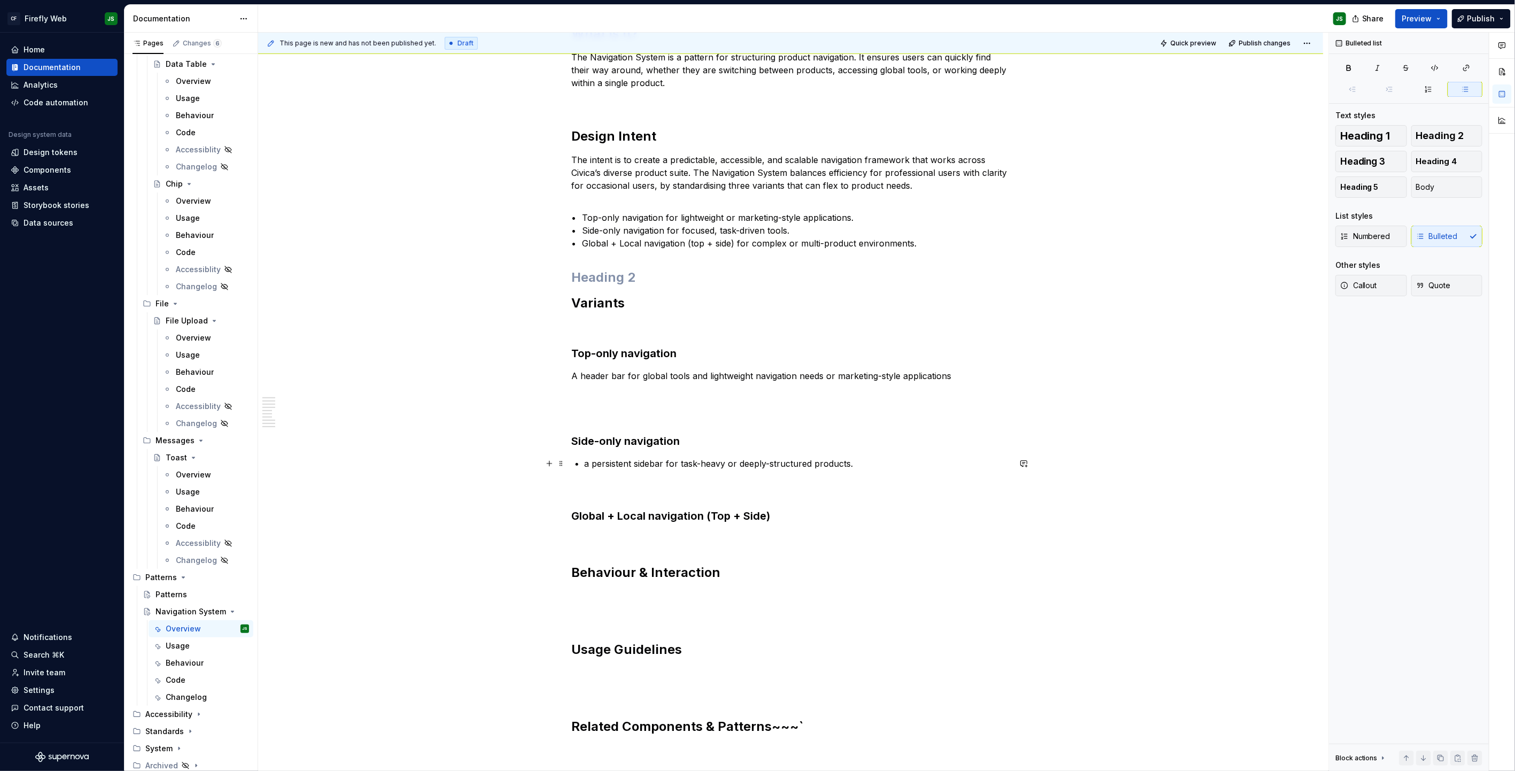
click at [595, 466] on p "a persistent sidebar for task-heavy or deeply-structured products." at bounding box center [797, 463] width 425 height 13
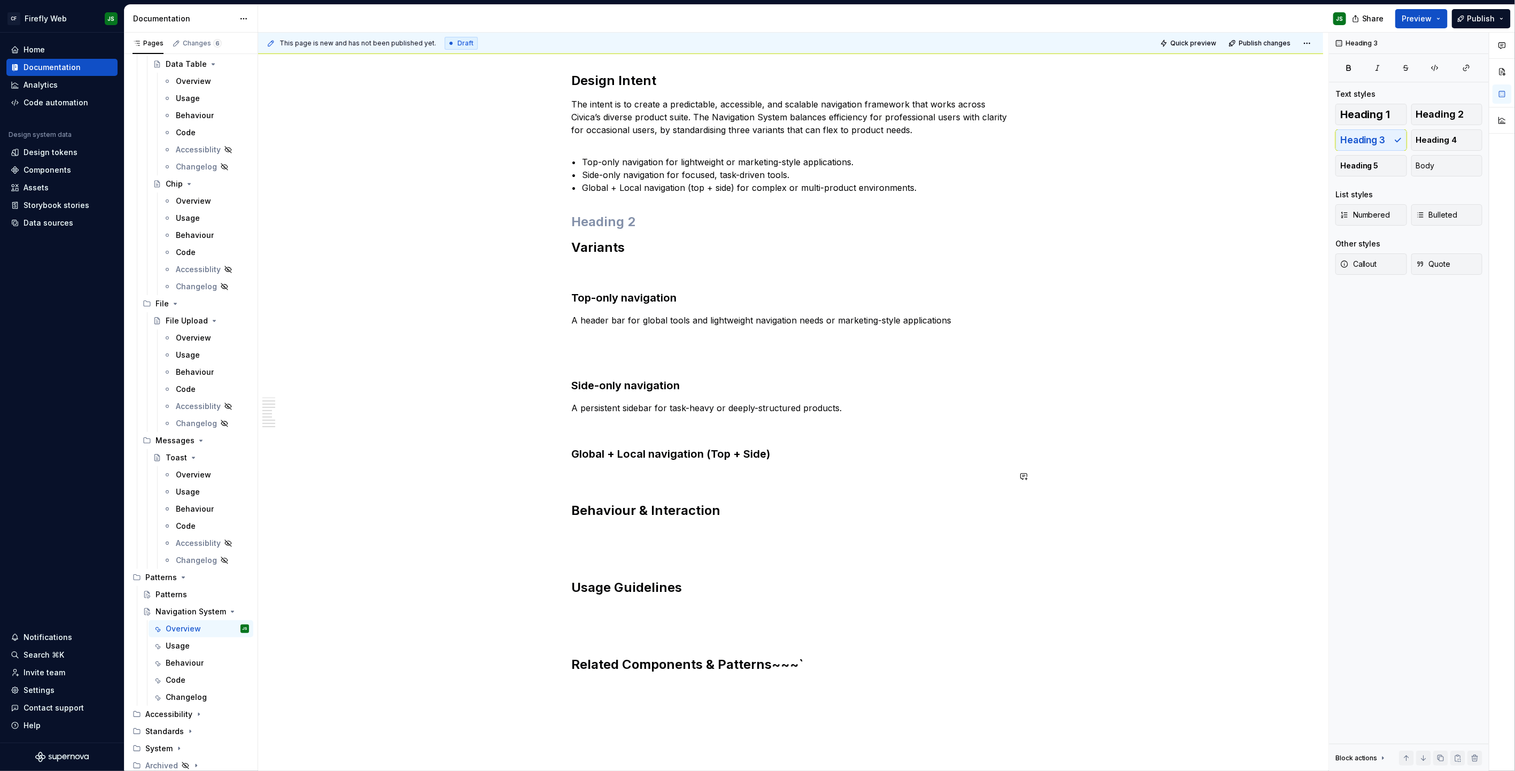
scroll to position [245, 0]
click at [779, 451] on h3 "Global + Local navigation (Top + Side)" at bounding box center [791, 450] width 438 height 15
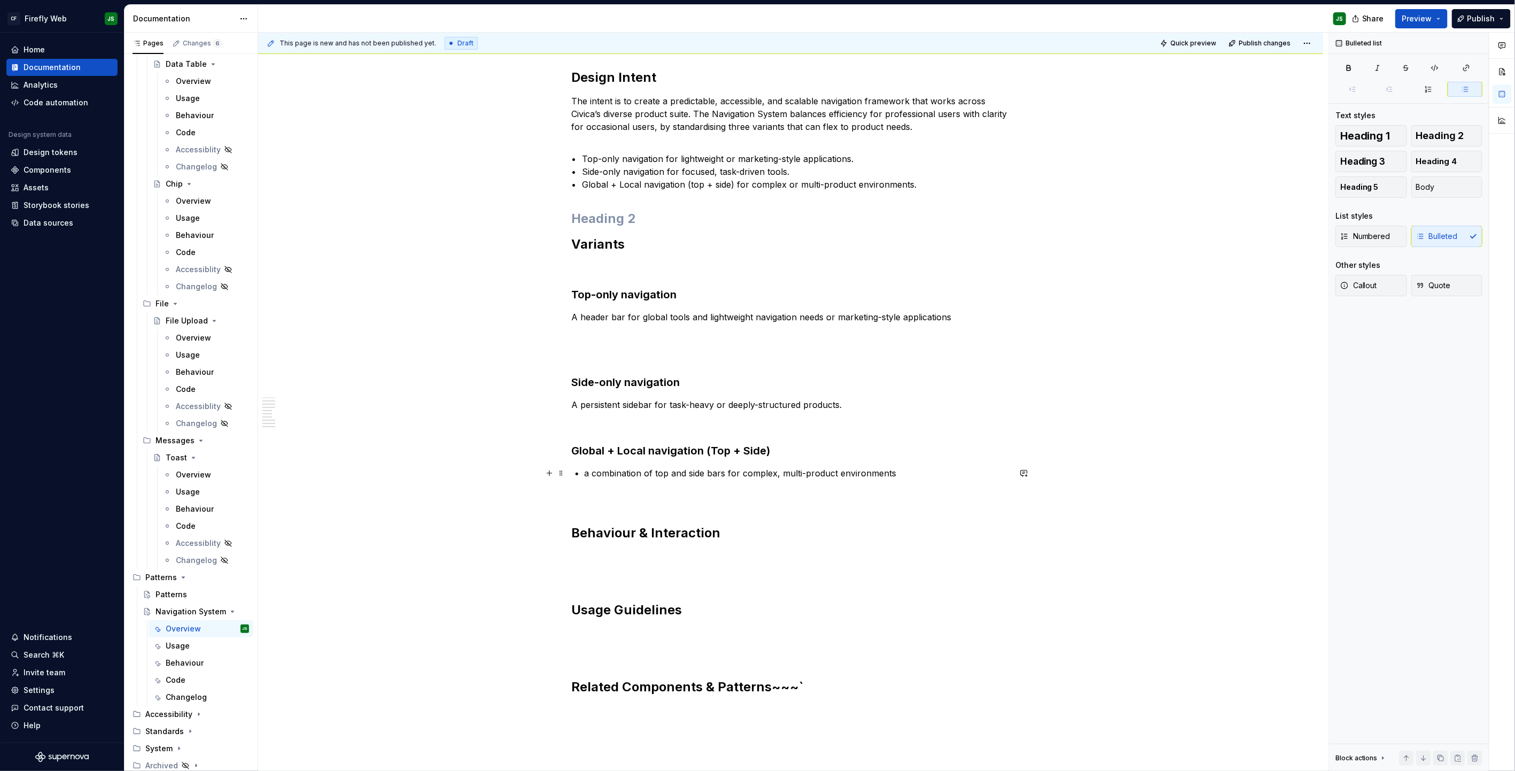
click at [587, 473] on p "a combination of top and side bars for complex, multi-product environments" at bounding box center [797, 473] width 425 height 13
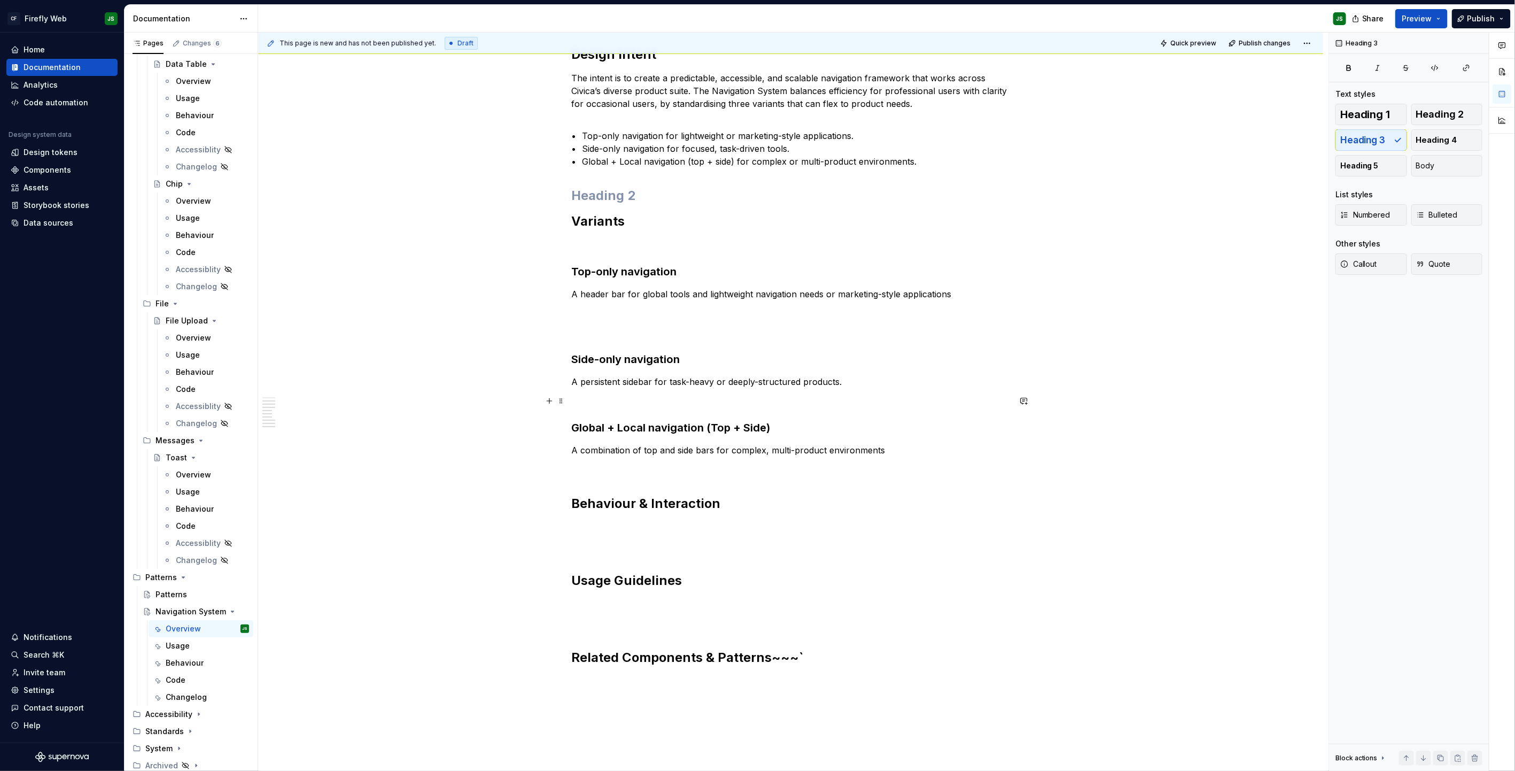
scroll to position [268, 0]
click at [601, 405] on p at bounding box center [791, 400] width 438 height 13
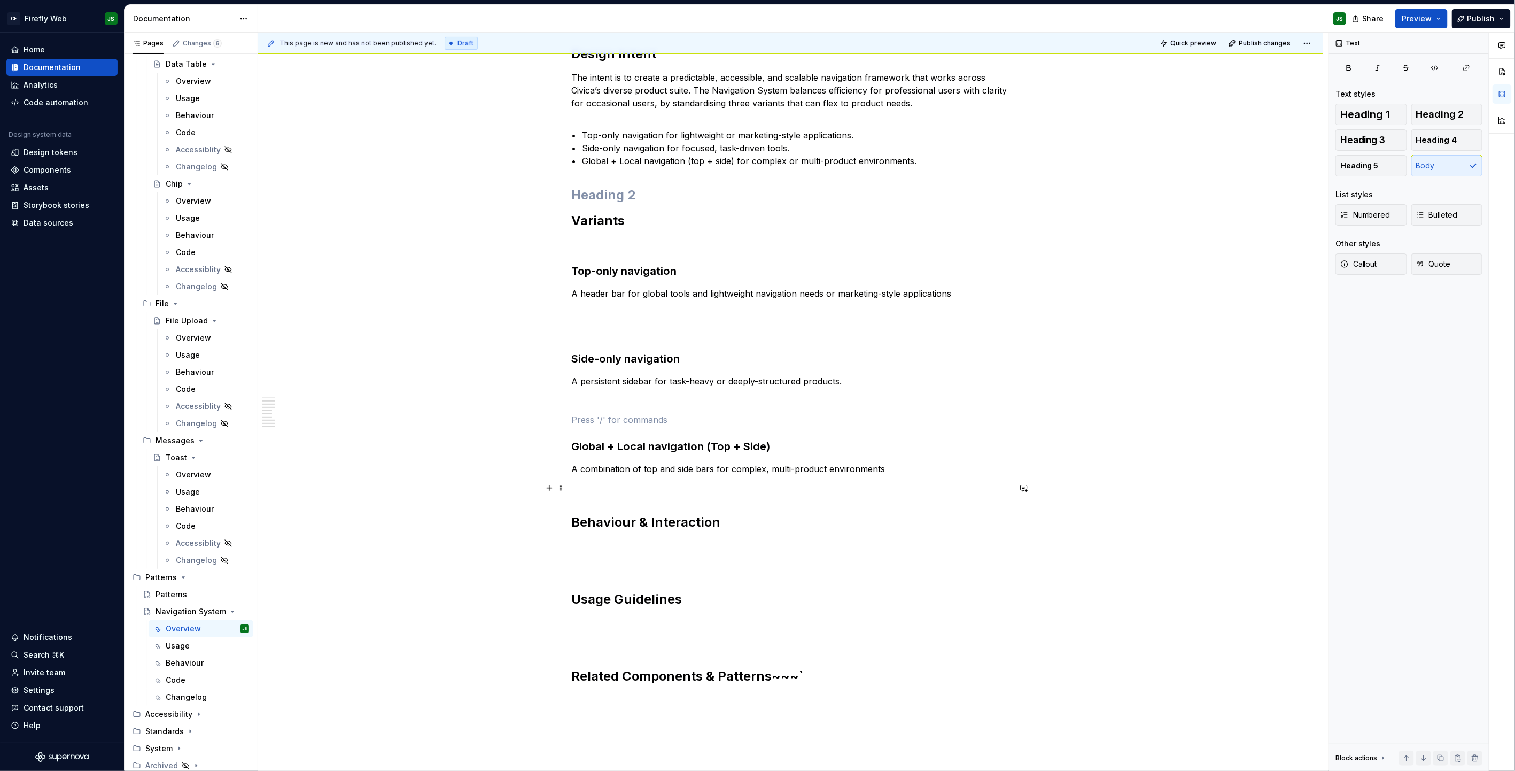
scroll to position [271, 0]
click at [893, 460] on p "A combination of top and side bars for complex, multi-product environments" at bounding box center [791, 466] width 438 height 13
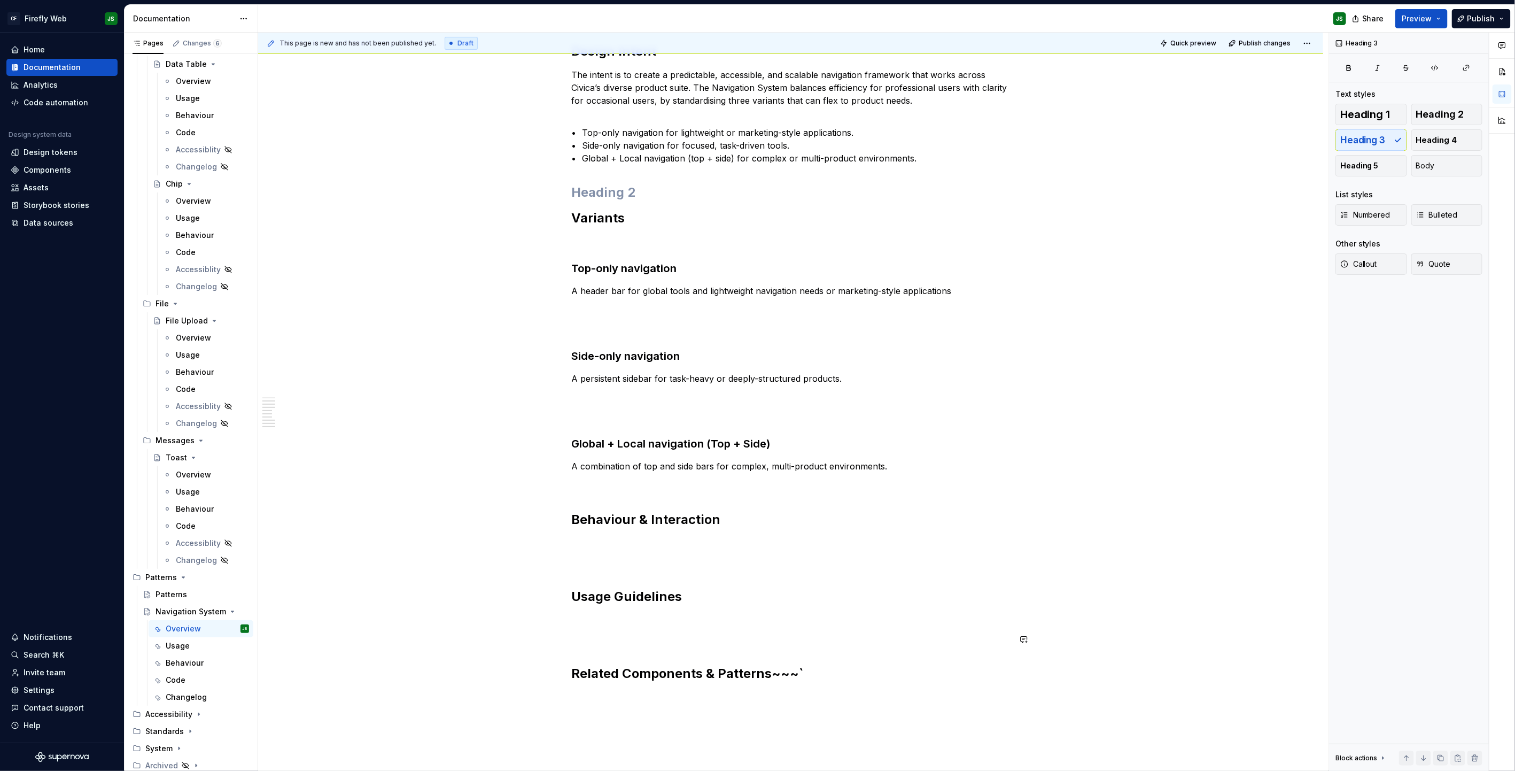
scroll to position [269, 0]
click at [652, 492] on div "What is it? The Navigation System is a pattern for structuring product navigati…" at bounding box center [791, 333] width 438 height 783
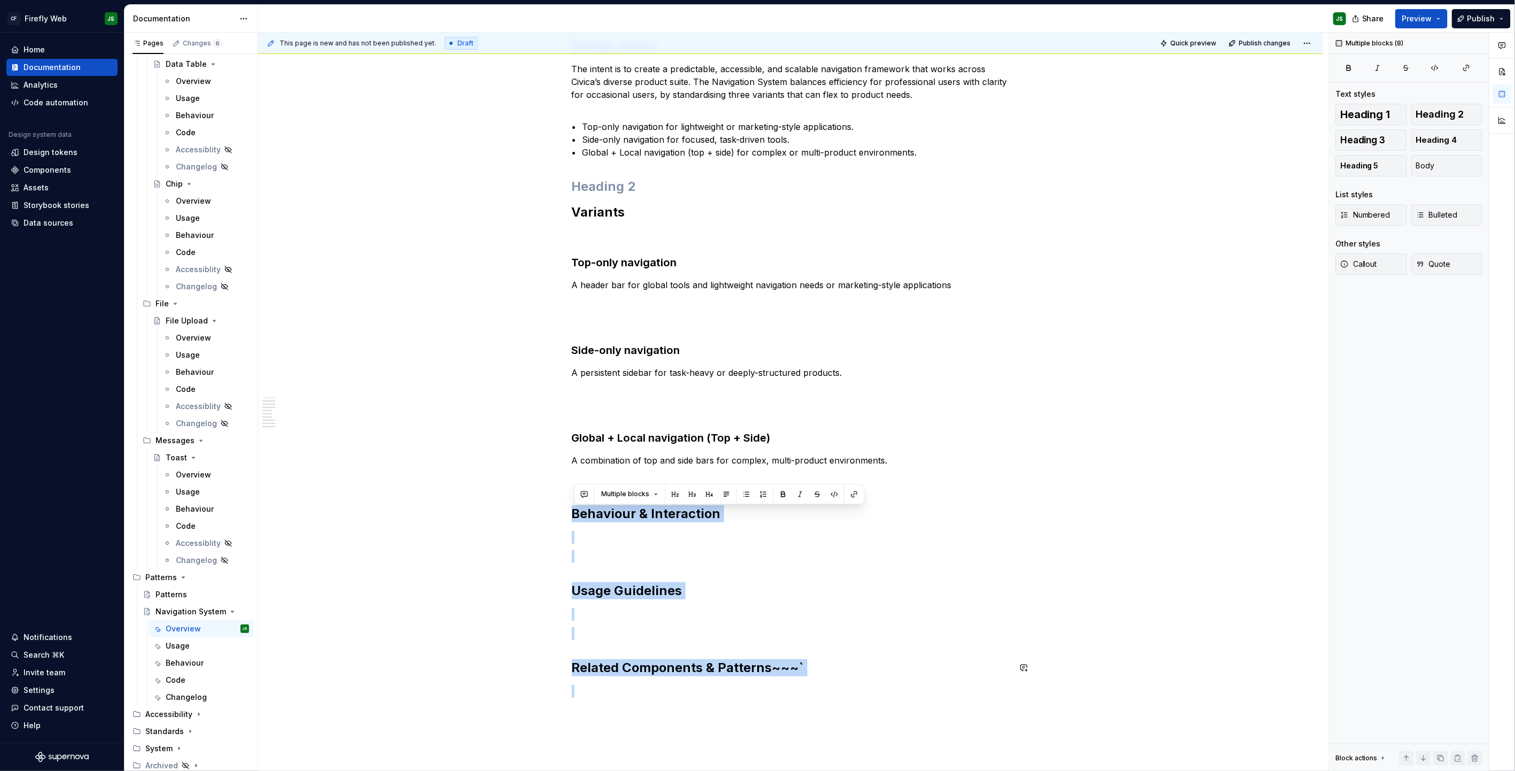
drag, startPoint x: 584, startPoint y: 515, endPoint x: 840, endPoint y: 682, distance: 305.6
click at [840, 492] on div "What is it? The Navigation System is a pattern for structuring product navigati…" at bounding box center [791, 325] width 438 height 783
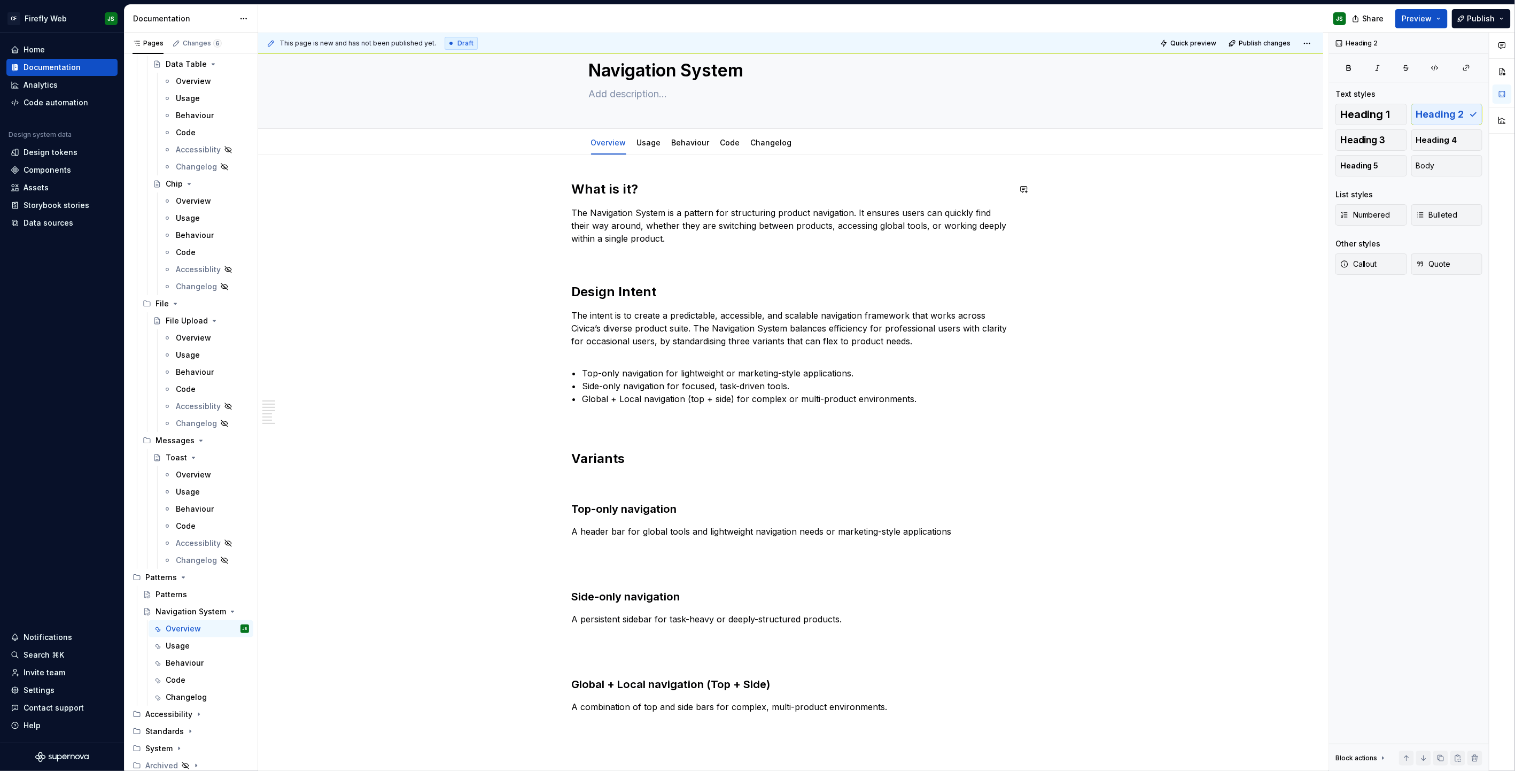
scroll to position [29, 0]
click at [653, 150] on div "Usage" at bounding box center [649, 144] width 24 height 13
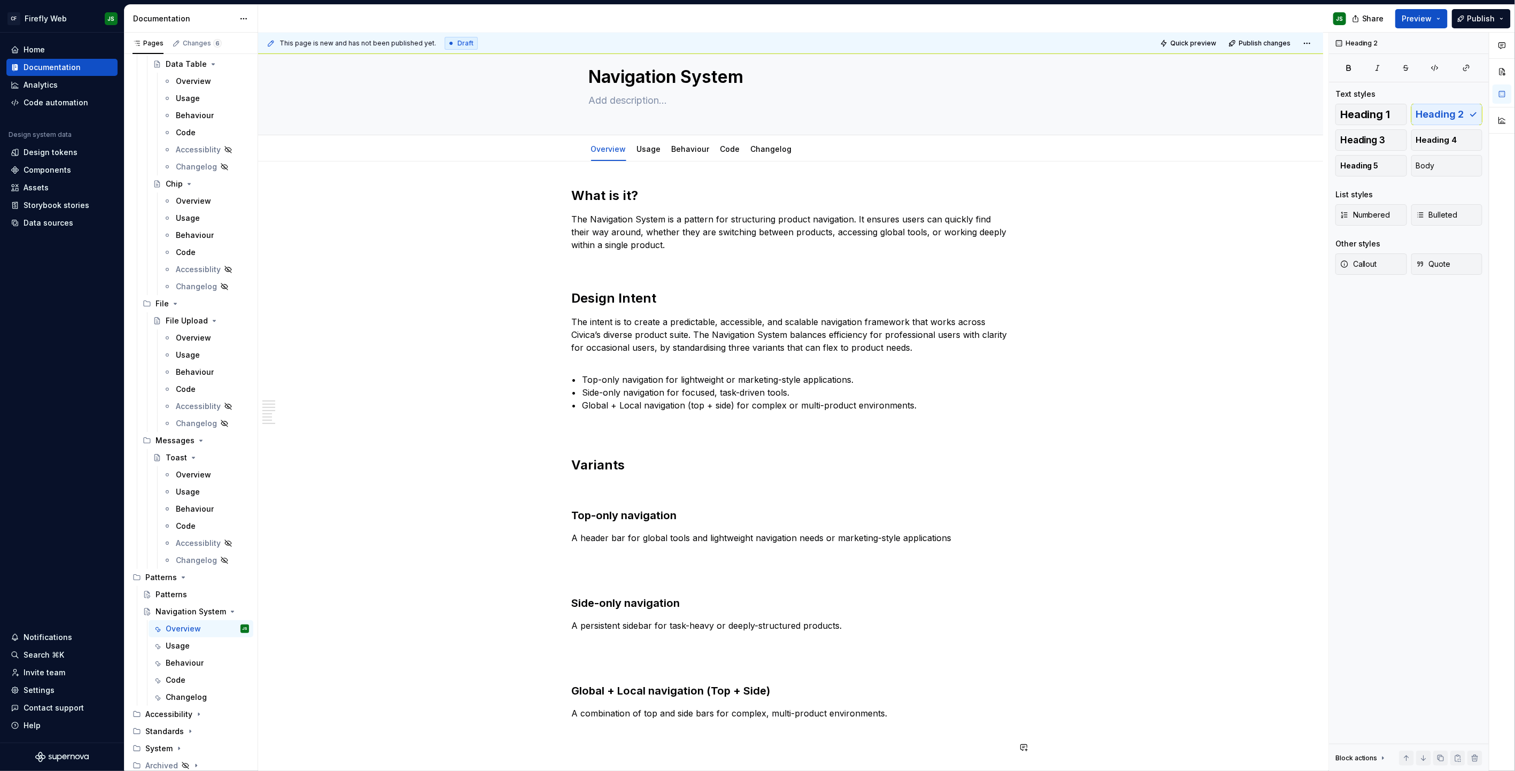
scroll to position [27, 0]
click at [645, 100] on textarea at bounding box center [789, 97] width 404 height 17
paste textarea "Standardising navigation across Civica’s diverse product suite."
type textarea "*"
type textarea "Standardising navigation across Civica’s diverse product suite."
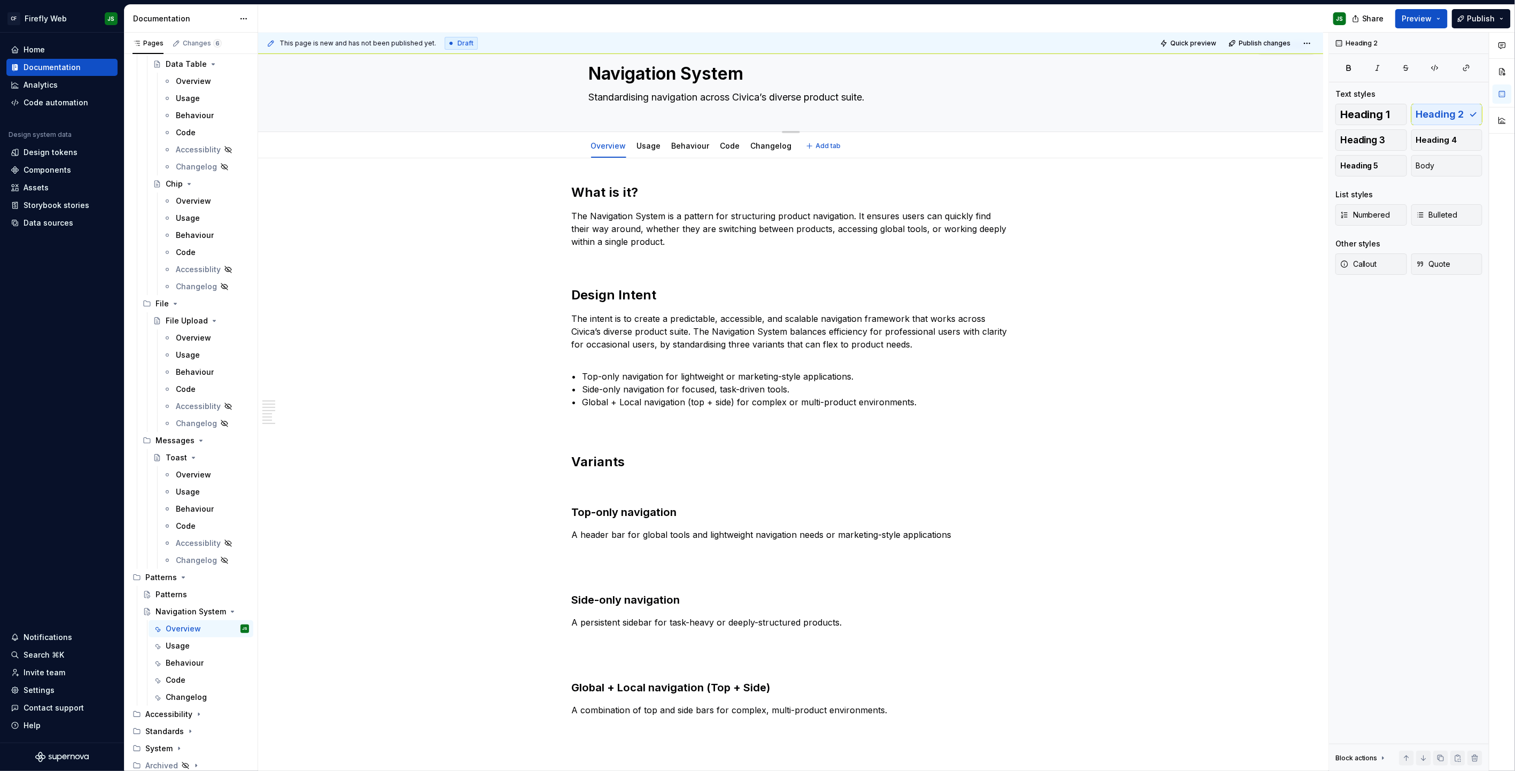
type textarea "*"
type textarea "Standardising navigation across Civica’s diverse product suite"
type textarea "*"
type textarea "Standardising navigation across Civica’s diverse product suite"
click at [487, 308] on div "This page is new and has not been published yet. Draft Quick preview Publish ch…" at bounding box center [793, 402] width 1071 height 739
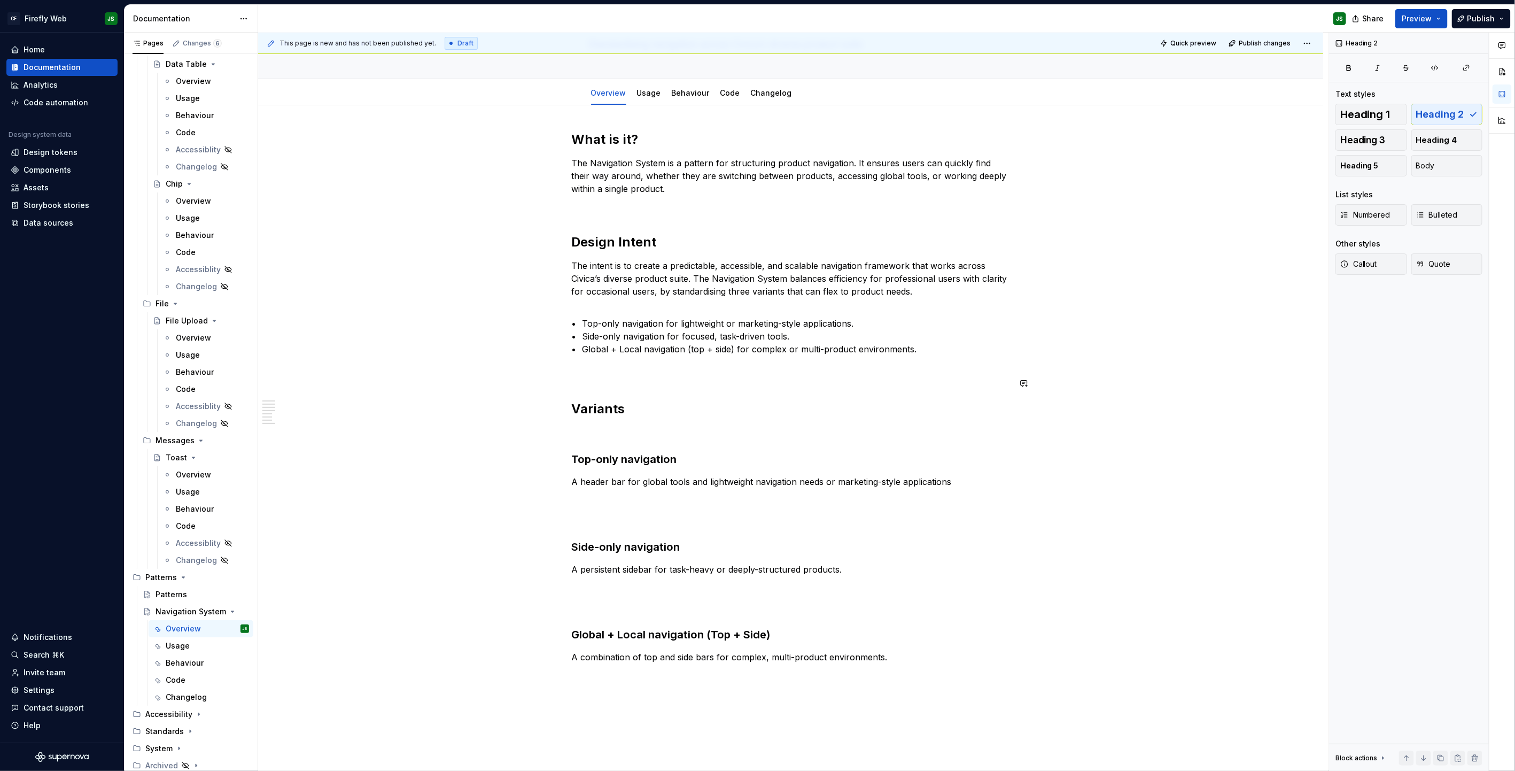
scroll to position [0, 0]
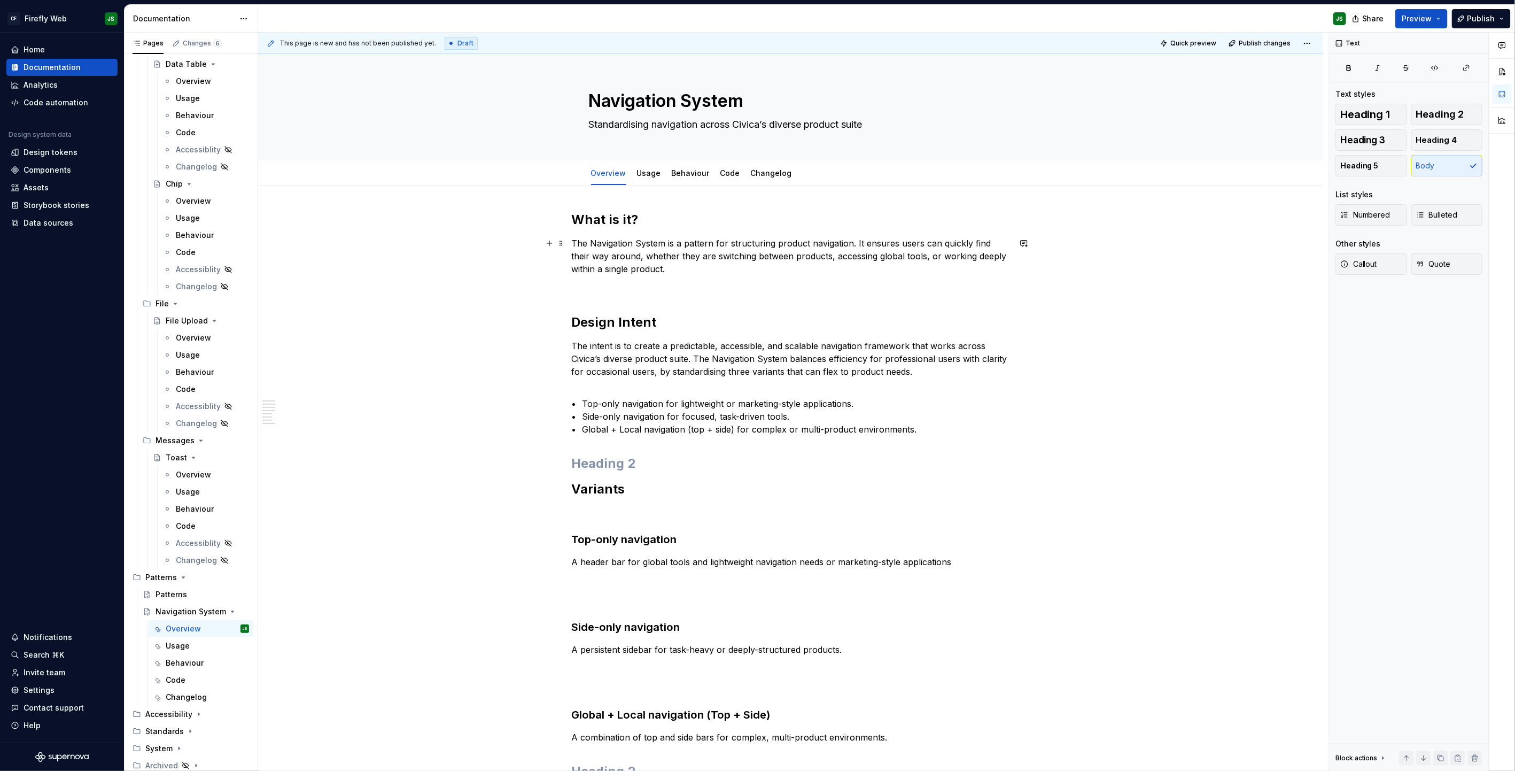
click at [678, 267] on p "The Navigation System is a pattern for structuring product navigation. It ensur…" at bounding box center [791, 256] width 438 height 38
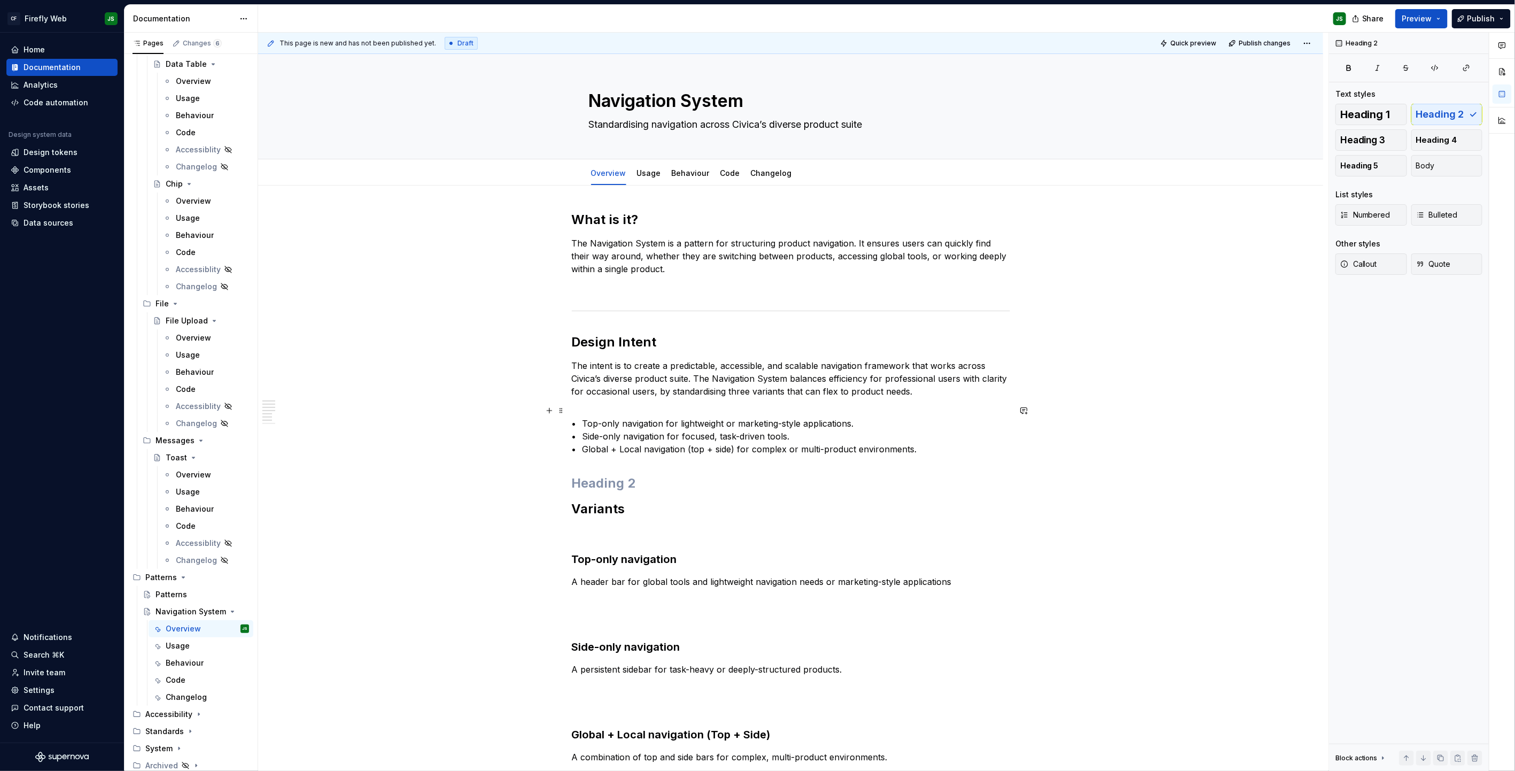
click at [893, 446] on p "• Top-only navigation for lightweight or marketing-style applications. • Side-o…" at bounding box center [791, 429] width 438 height 51
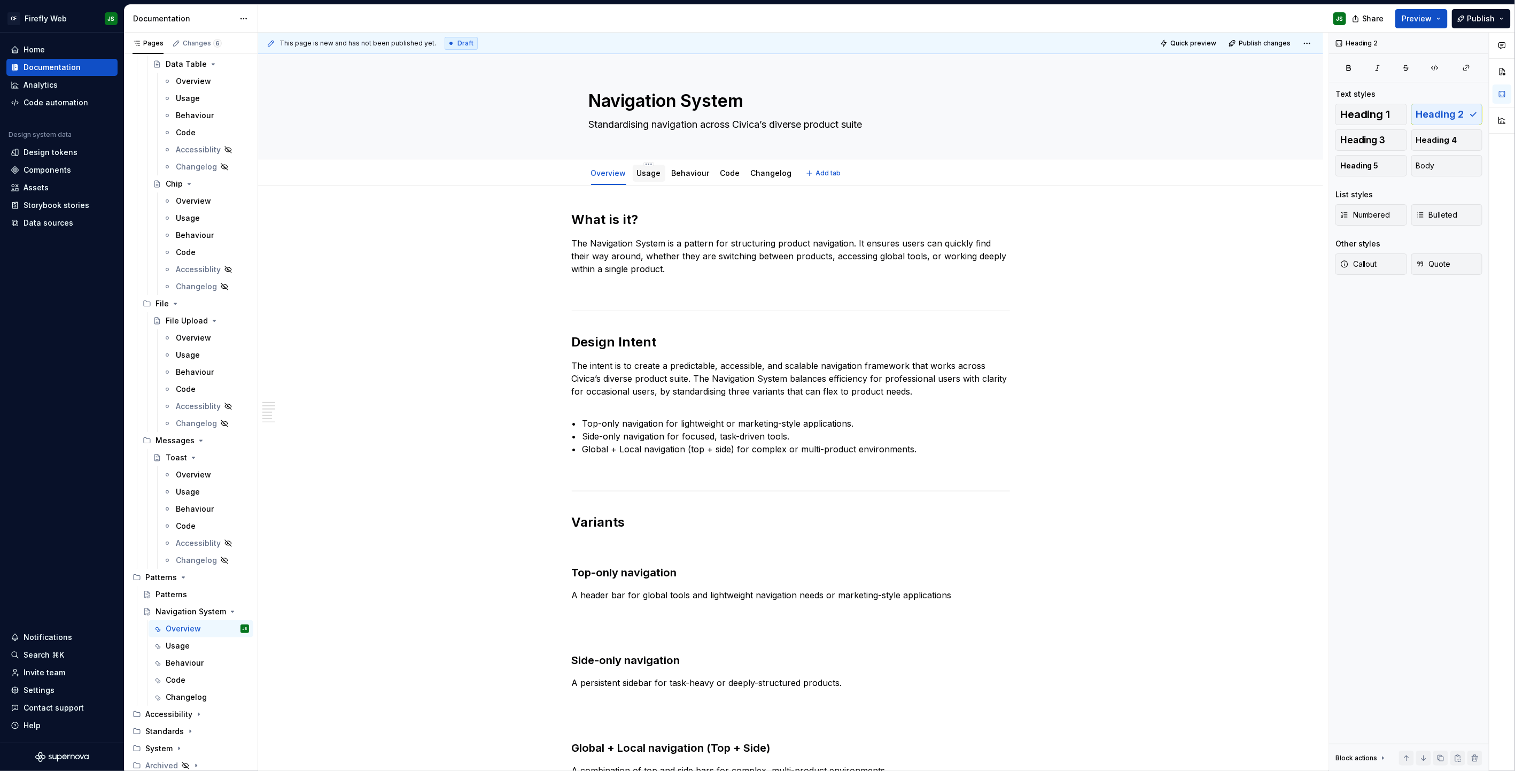
click at [655, 179] on div "Usage" at bounding box center [649, 173] width 24 height 13
click at [661, 171] on div "Usage" at bounding box center [649, 171] width 33 height 17
click at [657, 174] on link "Usage" at bounding box center [649, 172] width 24 height 9
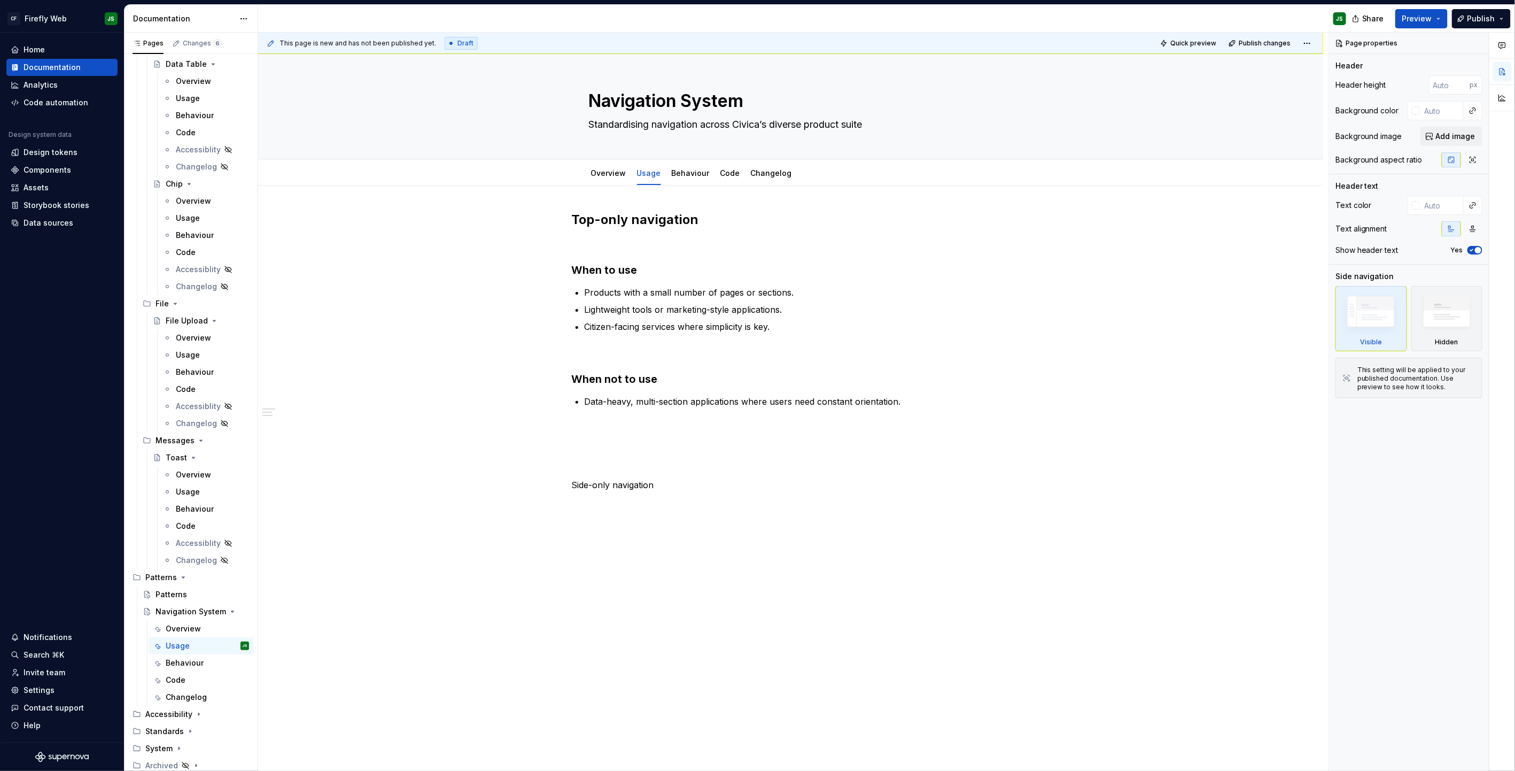
type textarea "*"
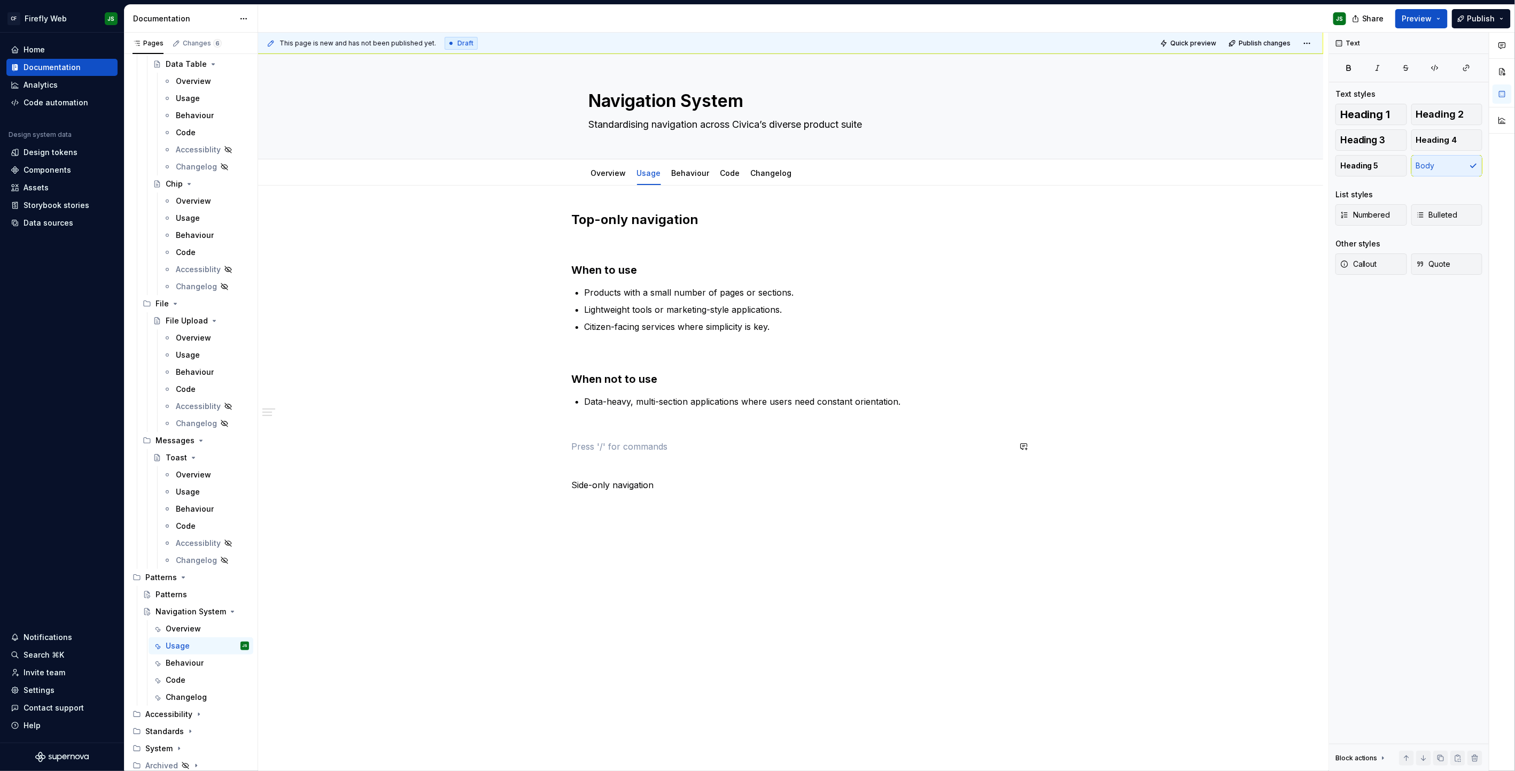
click at [686, 436] on div "Top-only navigation When to use Products with a small number of pages or sectio…" at bounding box center [791, 351] width 438 height 280
click at [745, 235] on div "Top-only navigation When to use Products with a small number of pages or sectio…" at bounding box center [791, 341] width 438 height 261
click at [688, 241] on p "[Insert image" at bounding box center [791, 243] width 438 height 13
click at [655, 247] on p "[Insert image]" at bounding box center [791, 243] width 438 height 13
drag, startPoint x: 663, startPoint y: 466, endPoint x: 525, endPoint y: 461, distance: 138.5
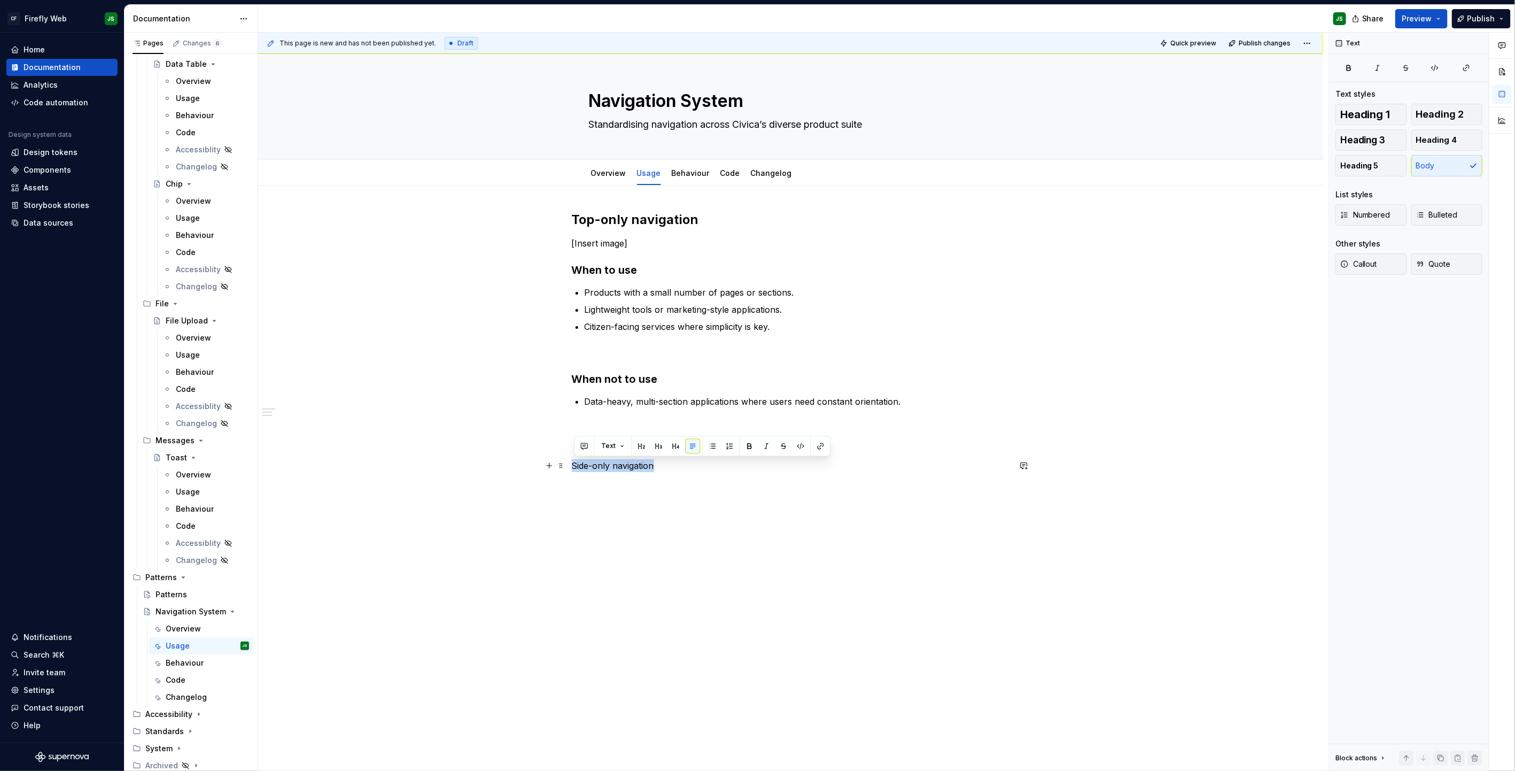
click at [525, 461] on div "Top-only navigation [Insert image] When to use Products with a small number of …" at bounding box center [790, 450] width 1065 height 531
click at [577, 462] on p "Example" at bounding box center [791, 465] width 438 height 13
click at [657, 445] on button "button" at bounding box center [658, 446] width 15 height 15
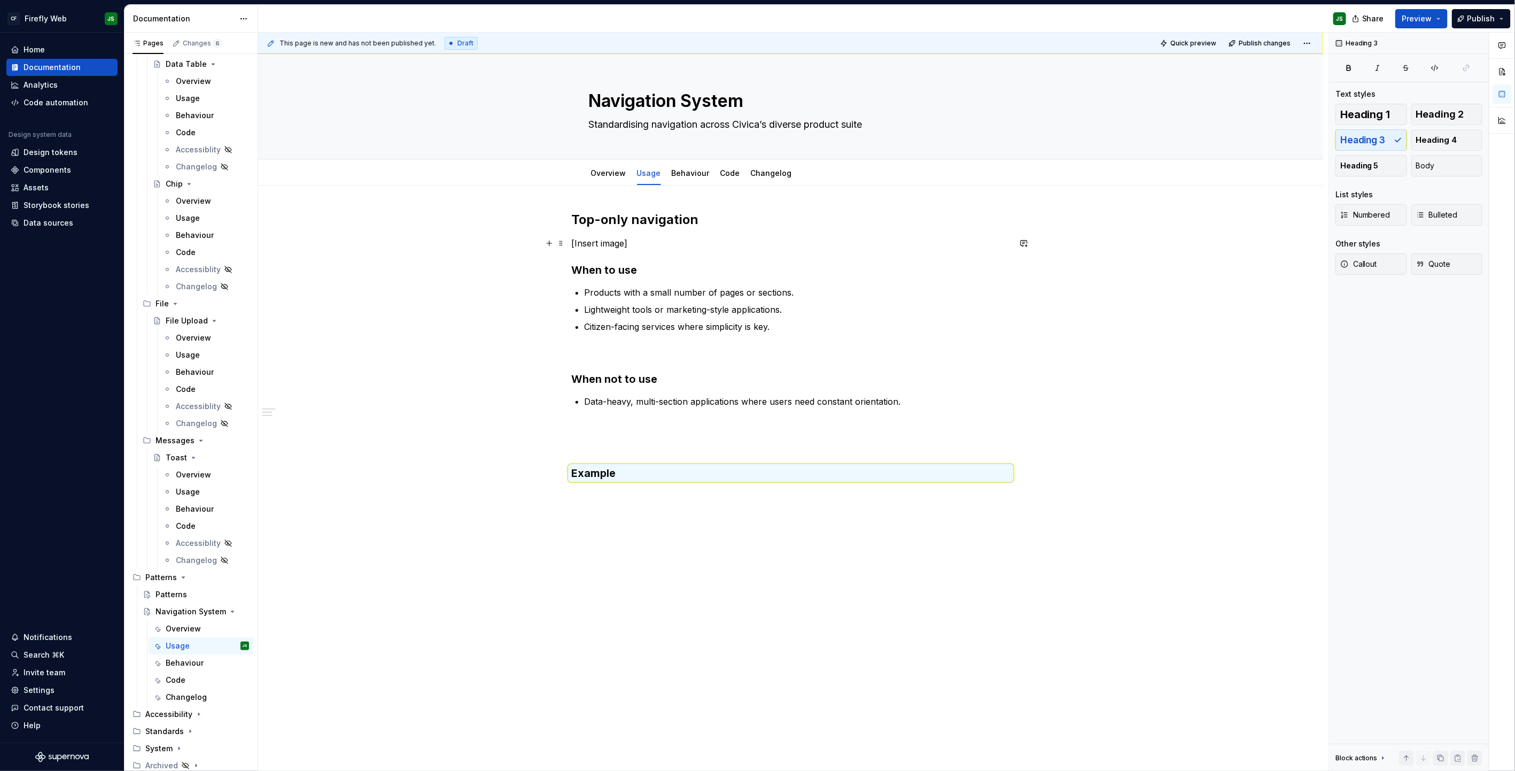
drag, startPoint x: 625, startPoint y: 244, endPoint x: 633, endPoint y: 246, distance: 8.3
click at [625, 244] on p "[Insert image]" at bounding box center [791, 243] width 438 height 13
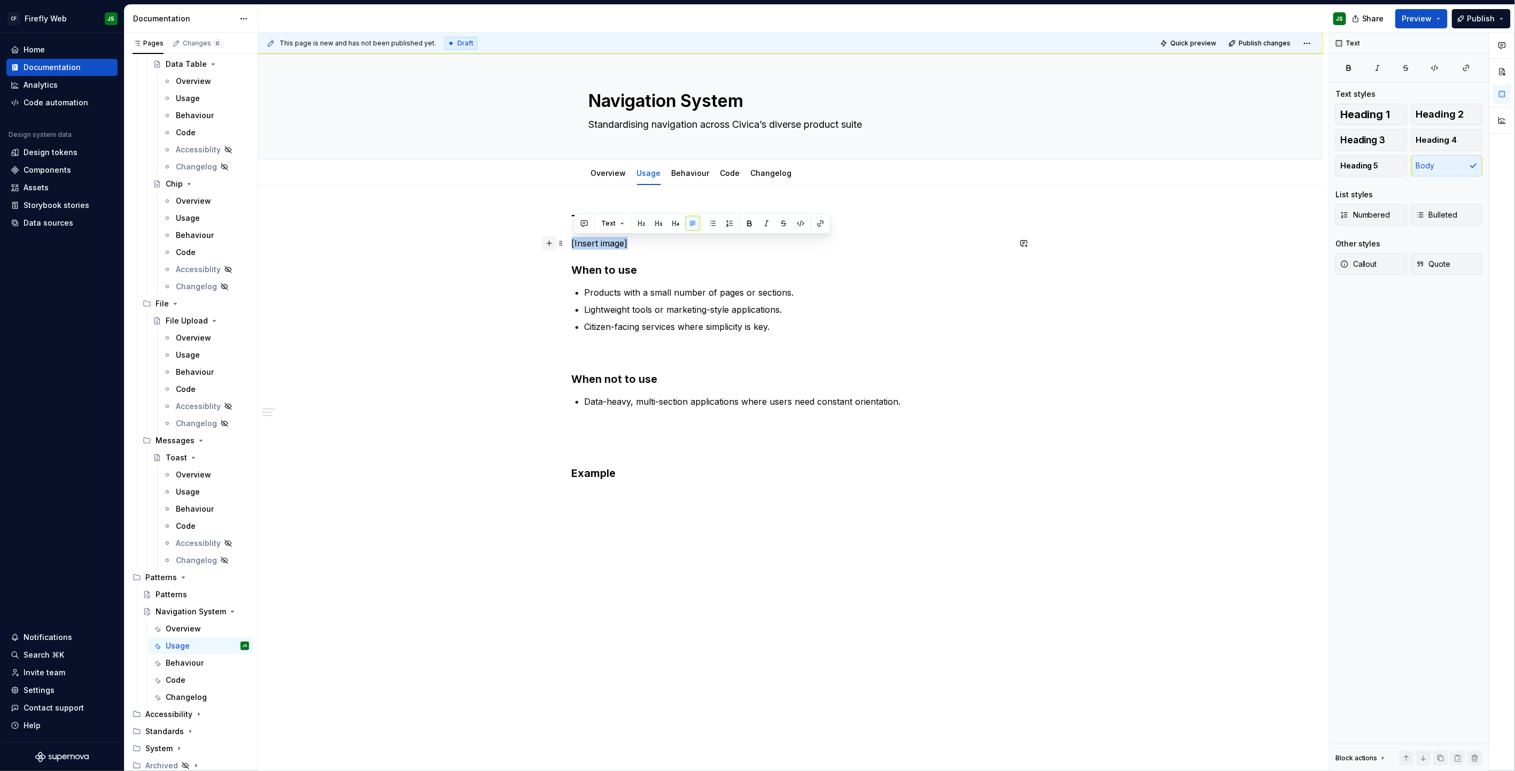
drag, startPoint x: 571, startPoint y: 246, endPoint x: 546, endPoint y: 244, distance: 25.7
click at [572, 243] on div "Top-only navigation [Insert image] When to use Products with a small number of …" at bounding box center [791, 352] width 438 height 282
click at [644, 464] on div "Top-only navigation [Insert image] When to use Products with a small number of …" at bounding box center [791, 345] width 438 height 269
click at [624, 448] on p at bounding box center [791, 446] width 438 height 13
click at [638, 455] on h3 "Example" at bounding box center [791, 453] width 438 height 15
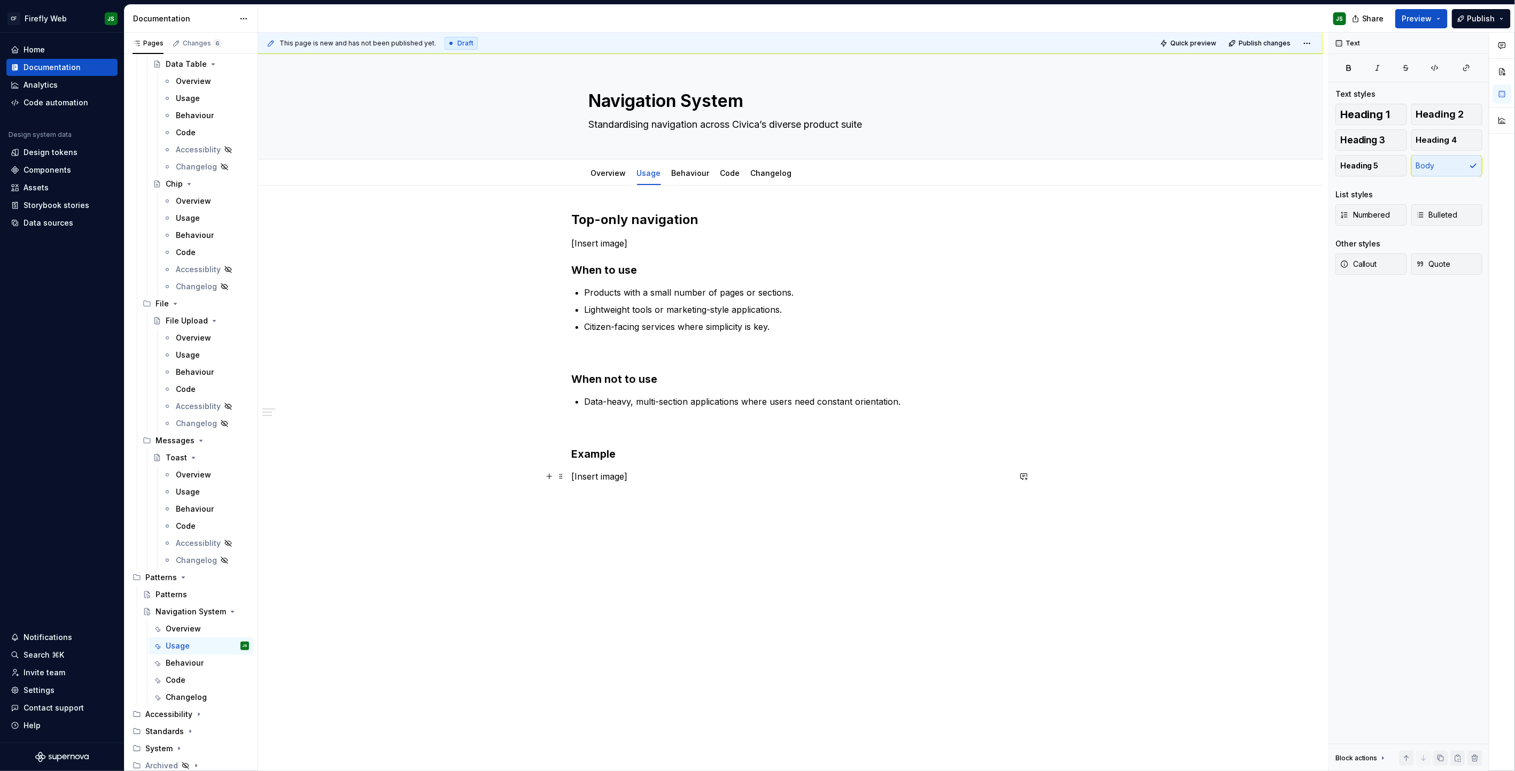
click at [695, 476] on p "[Insert image]" at bounding box center [791, 476] width 438 height 13
click at [620, 168] on link "Overview" at bounding box center [608, 172] width 35 height 9
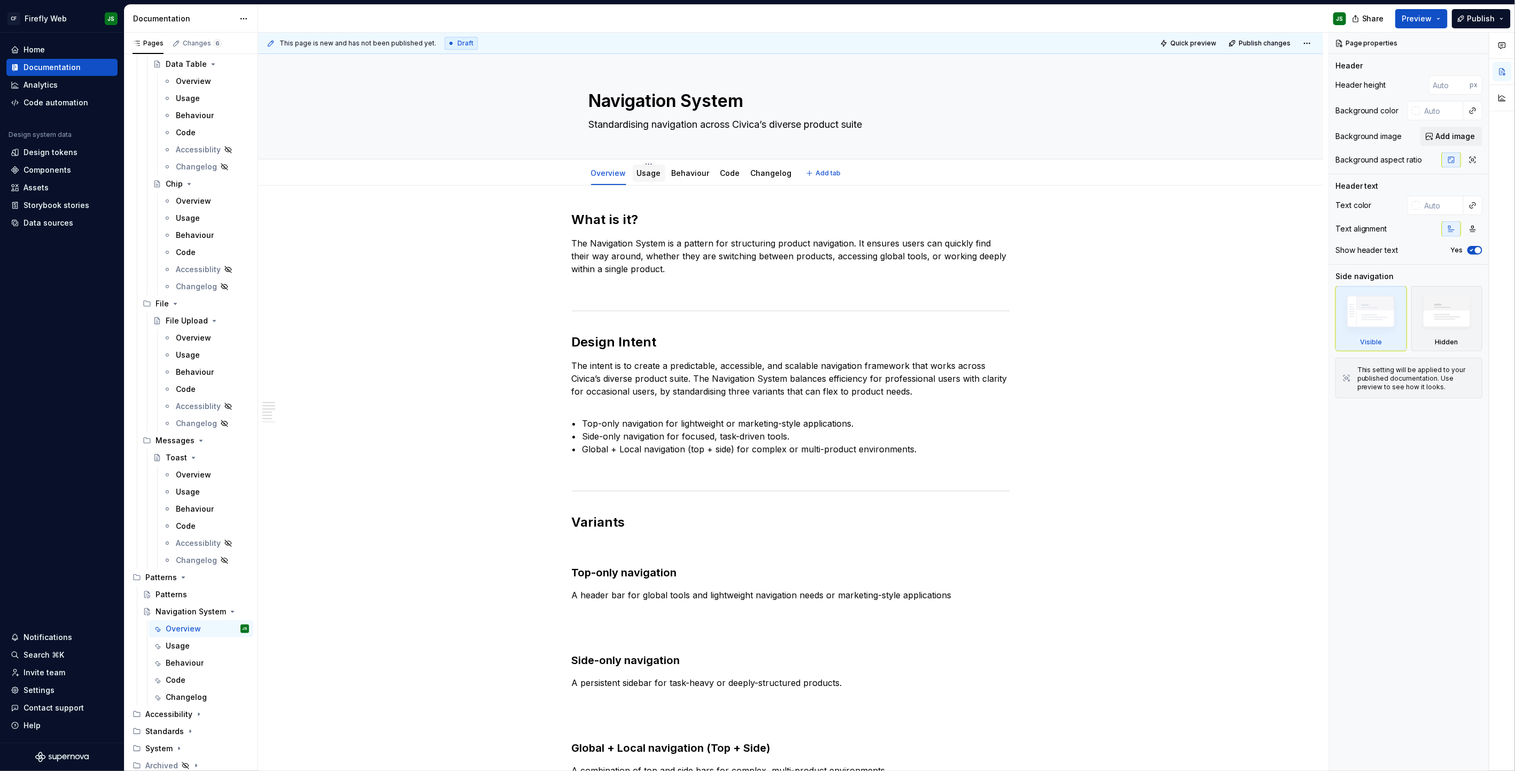
click at [645, 171] on link "Usage" at bounding box center [649, 172] width 24 height 9
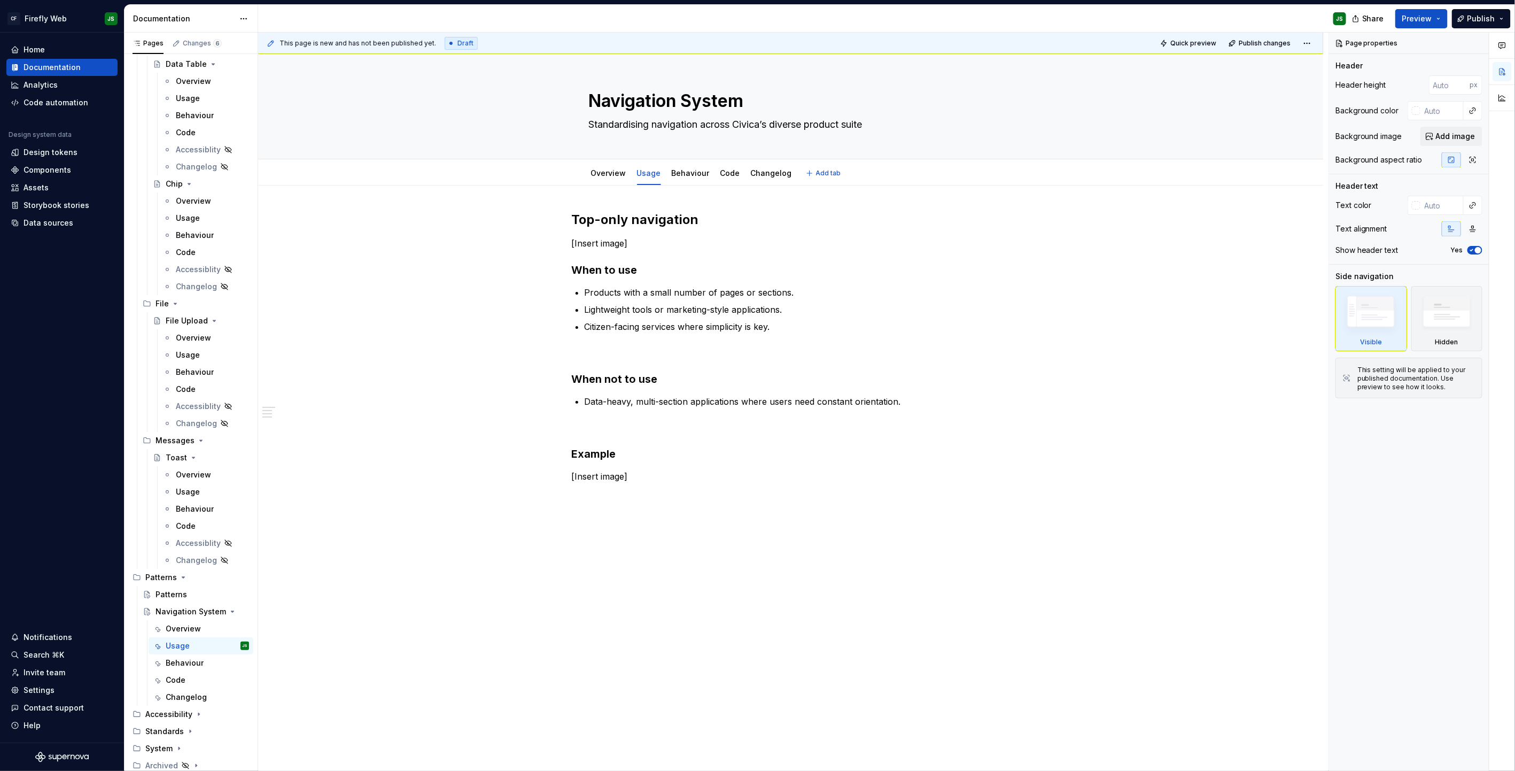
type textarea "*"
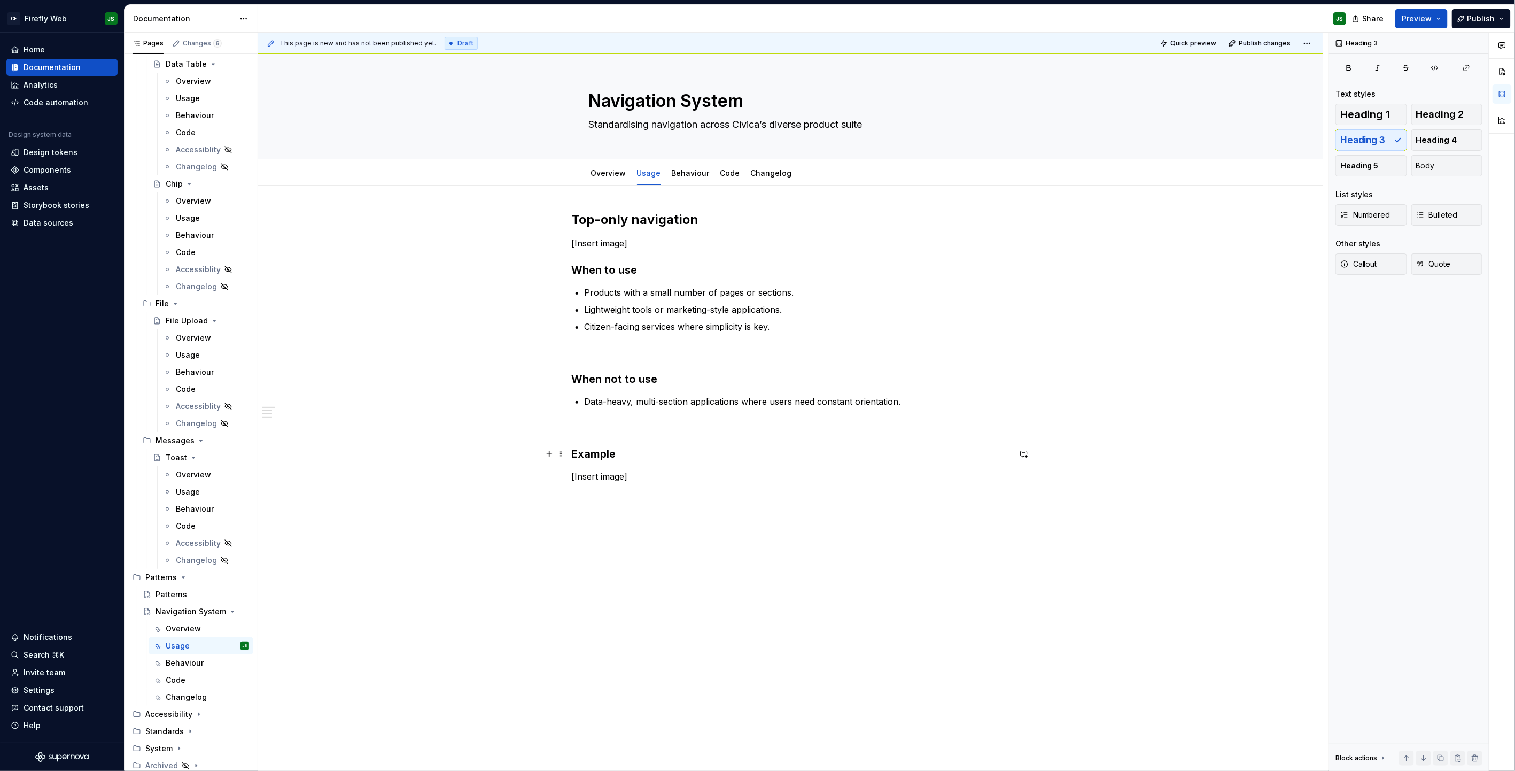
click at [632, 450] on h3 "Example" at bounding box center [791, 453] width 438 height 15
click at [198, 470] on div "Overview" at bounding box center [193, 474] width 35 height 11
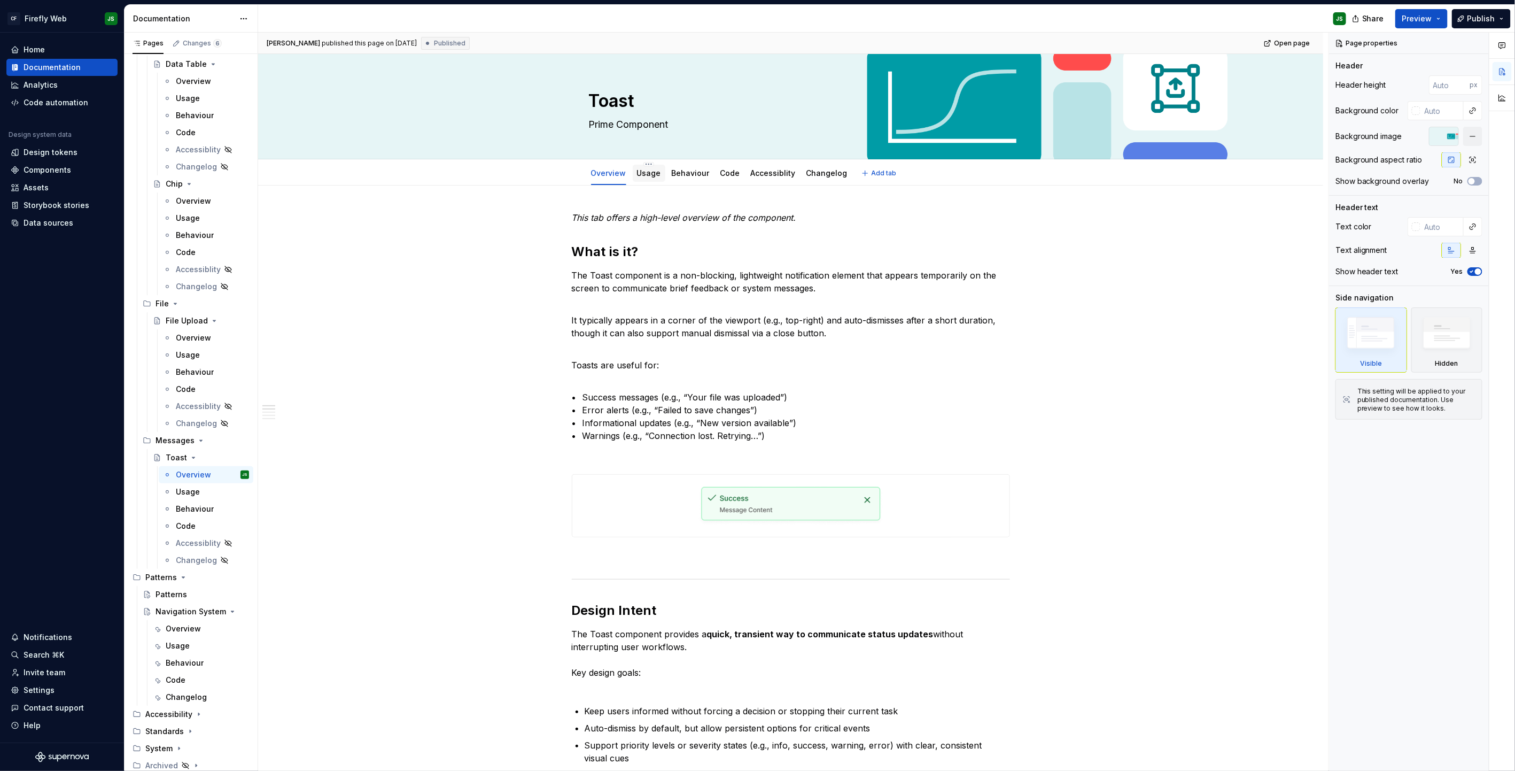
click at [641, 181] on div "Usage" at bounding box center [649, 173] width 33 height 17
click at [645, 178] on div "Usage" at bounding box center [649, 173] width 24 height 11
click at [648, 175] on link "Usage" at bounding box center [649, 172] width 24 height 9
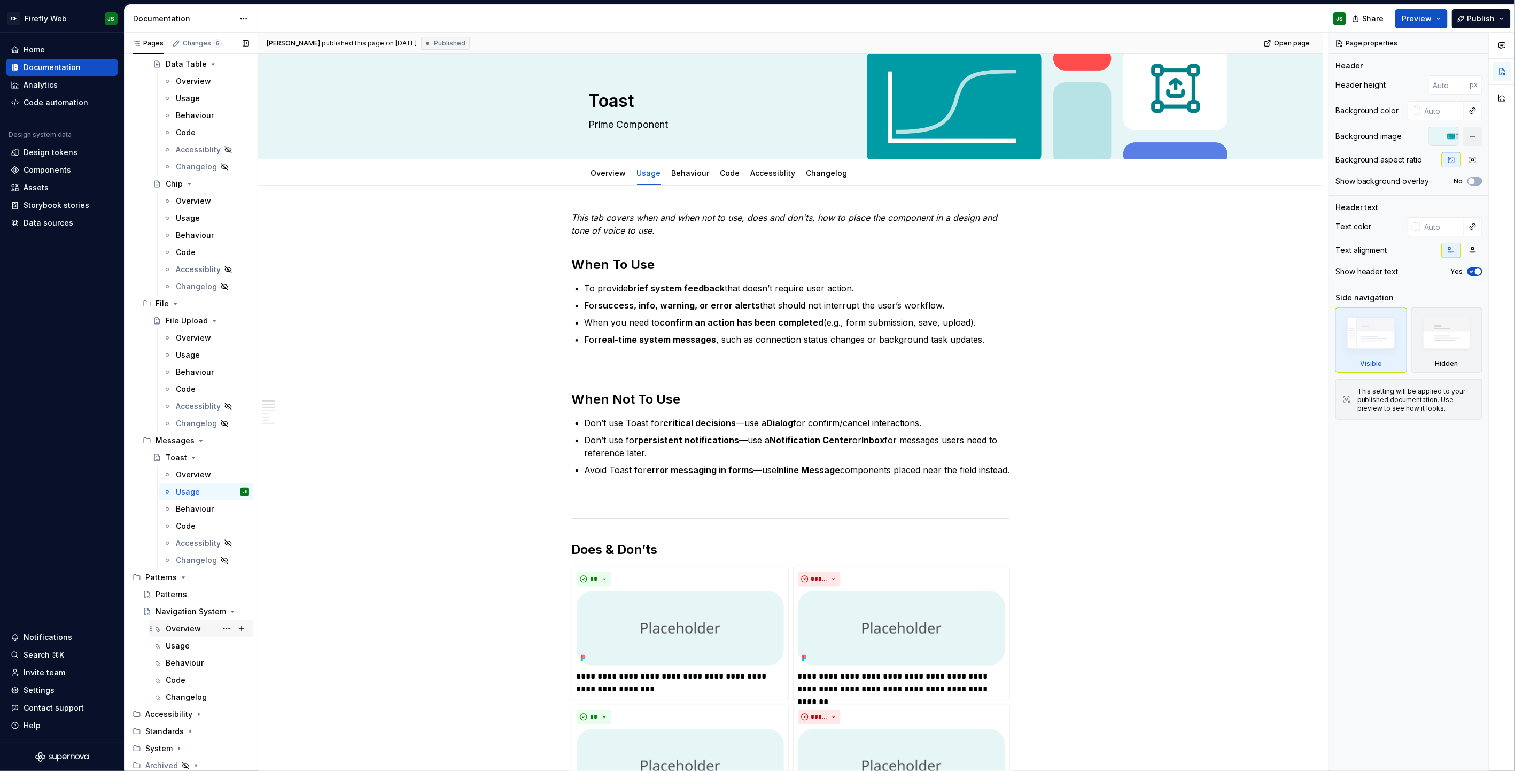
click at [188, 492] on div "Overview" at bounding box center [183, 628] width 35 height 11
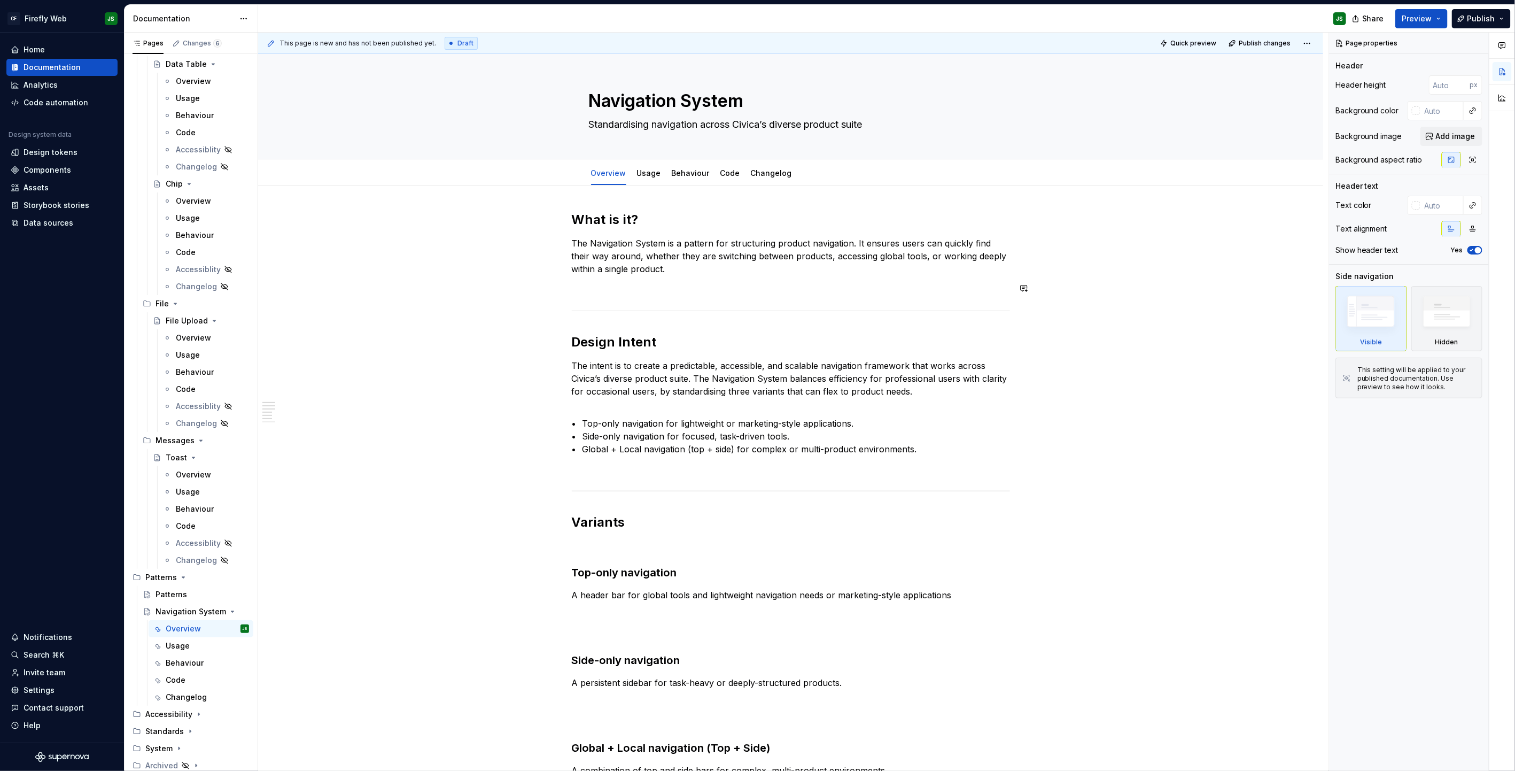
click at [704, 301] on div "What is it? The Navigation System is a pattern for structuring product navigati…" at bounding box center [791, 522] width 438 height 623
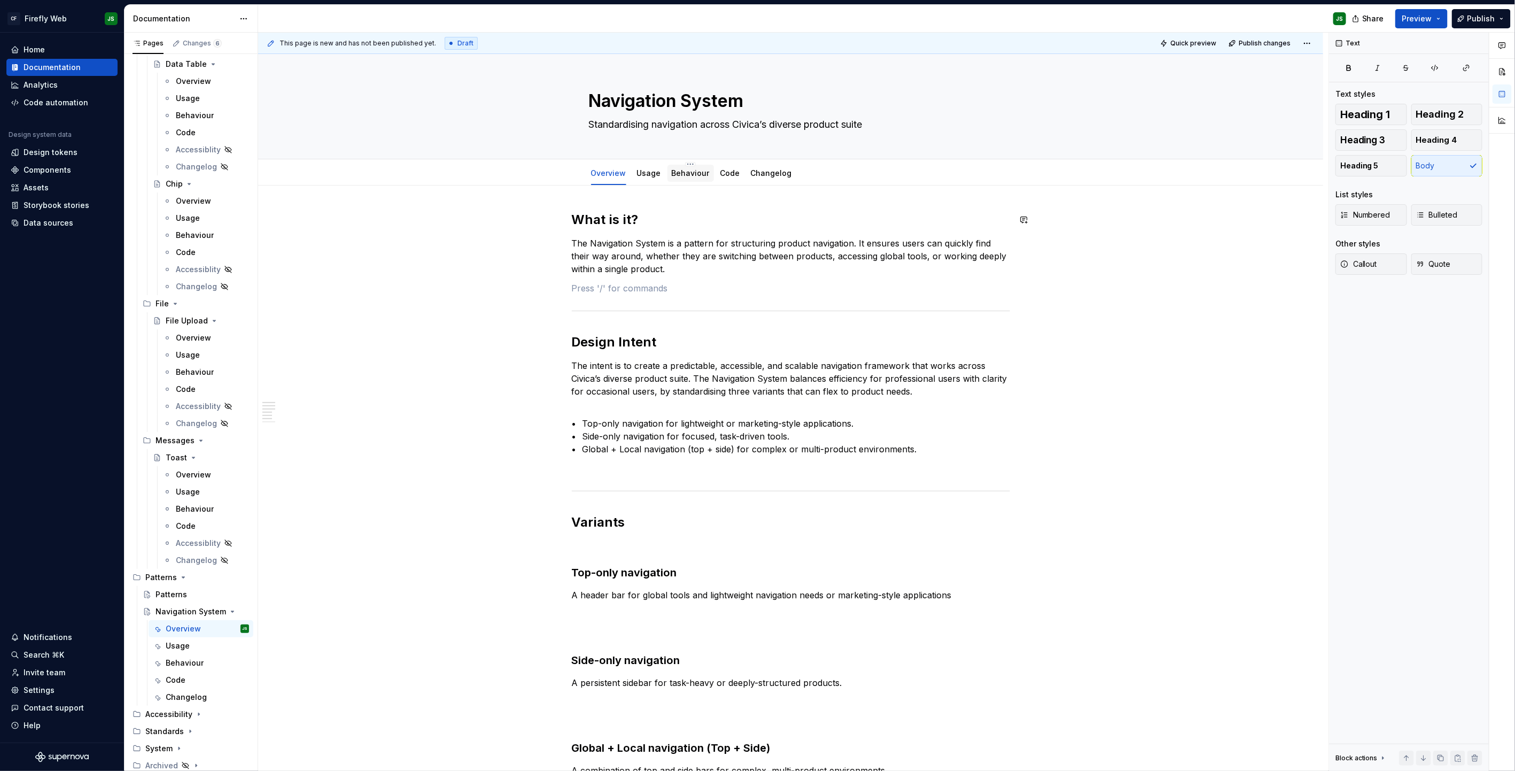
type textarea "*"
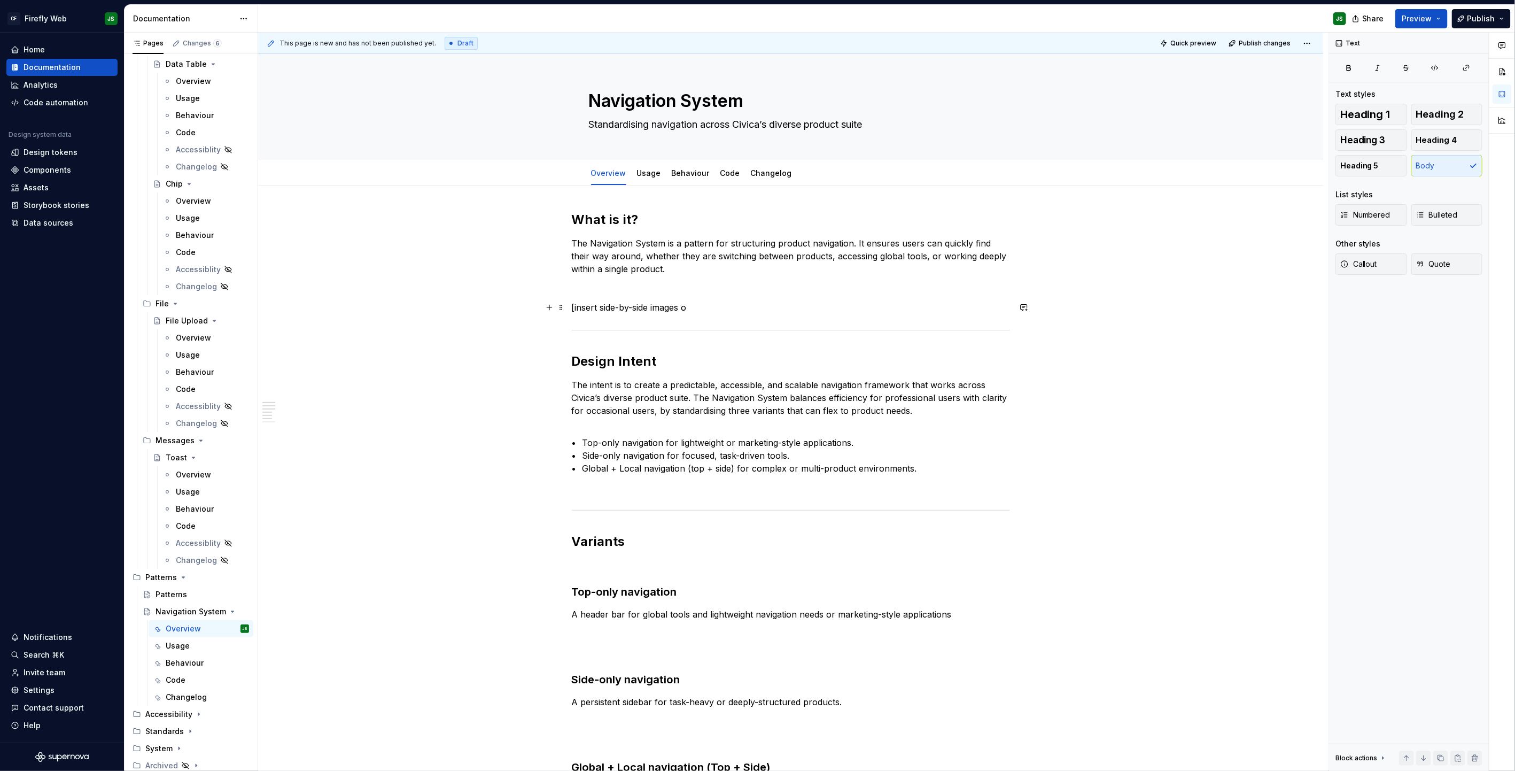
click at [649, 313] on p "[insert side-by-side images o" at bounding box center [791, 307] width 438 height 13
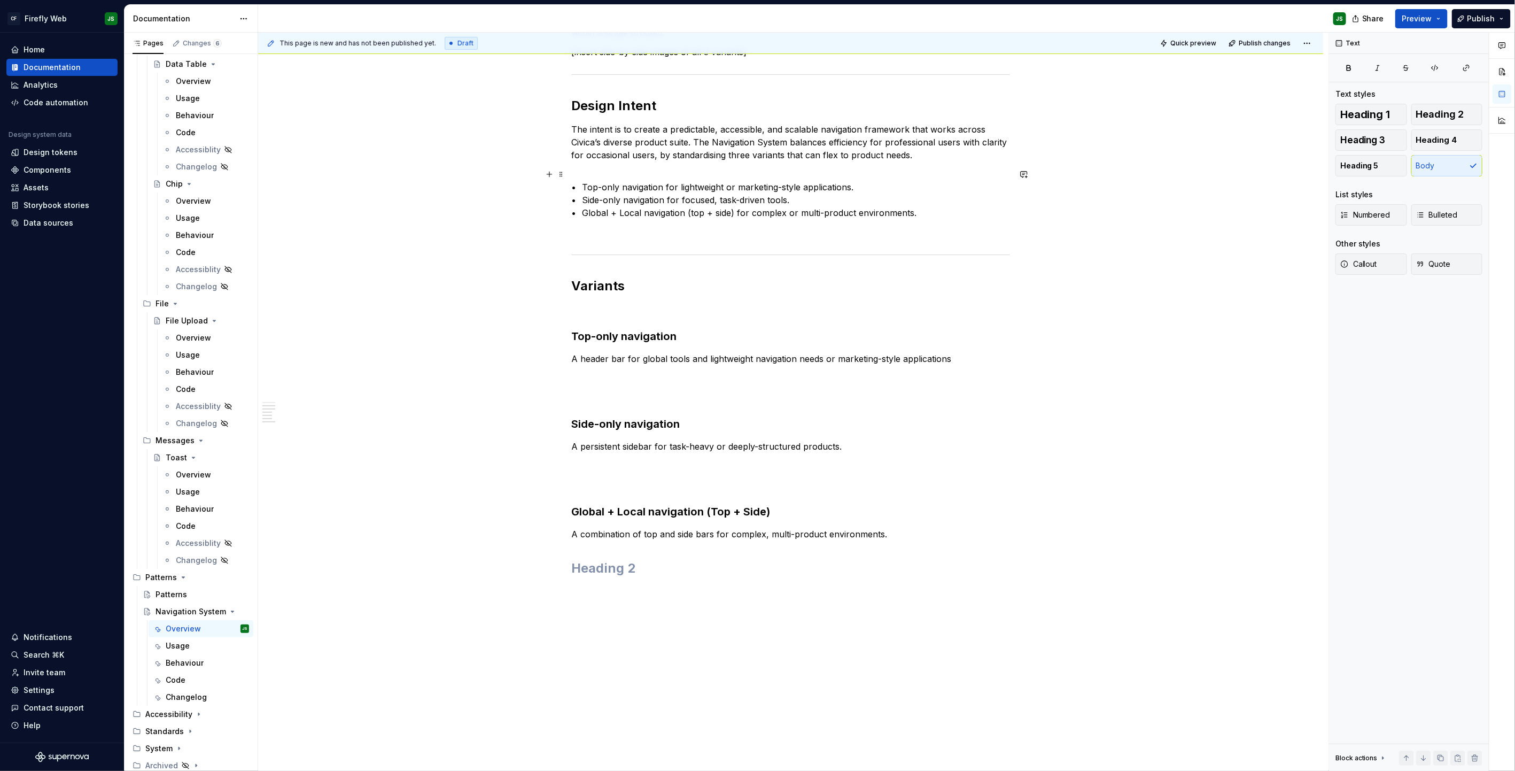
scroll to position [252, 0]
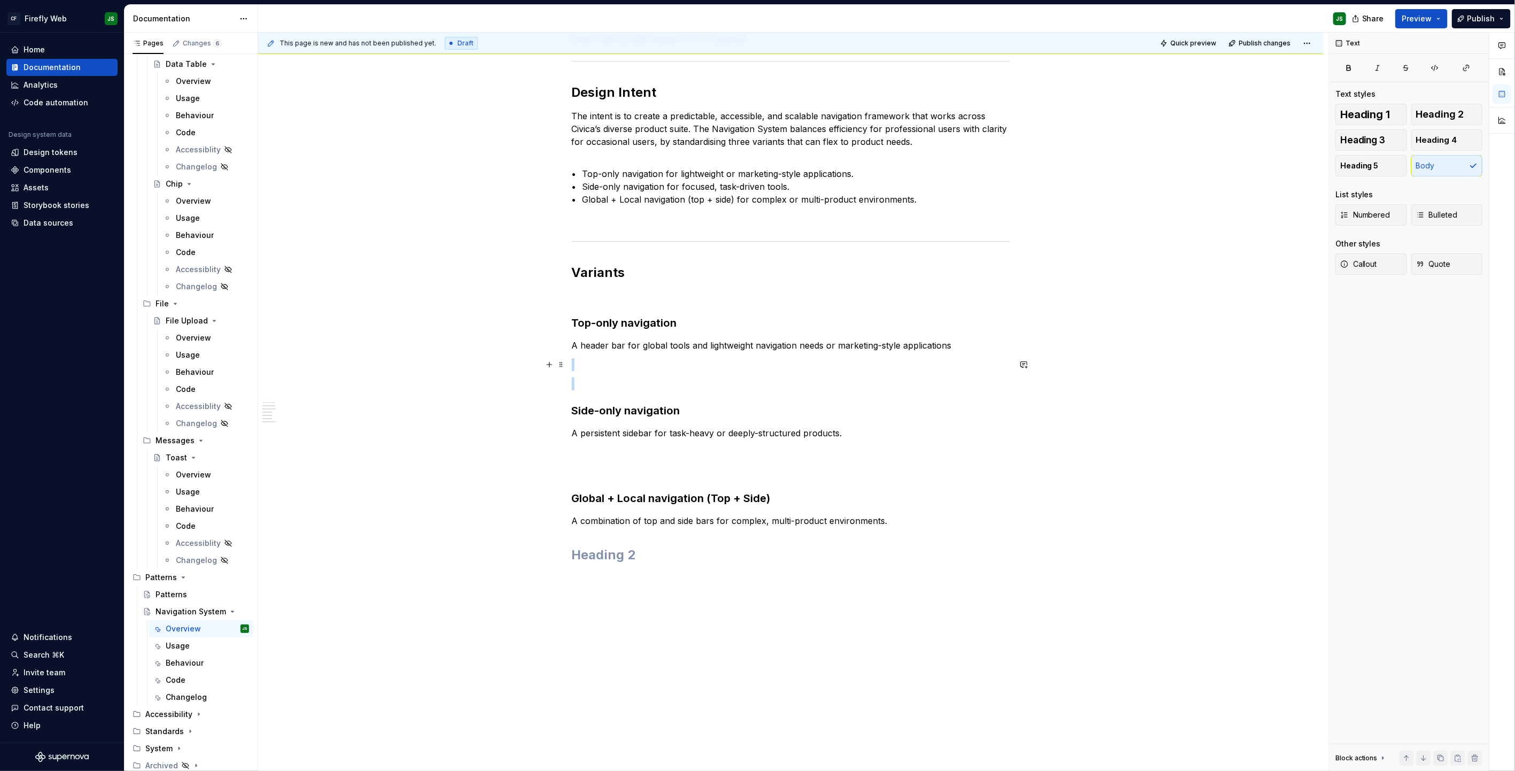
click at [752, 368] on div "What is it? The Navigation System is a pattern for structuring product navigati…" at bounding box center [791, 273] width 438 height 623
click at [757, 372] on div "What is it? The Navigation System is a pattern for structuring product navigati…" at bounding box center [791, 270] width 438 height 623
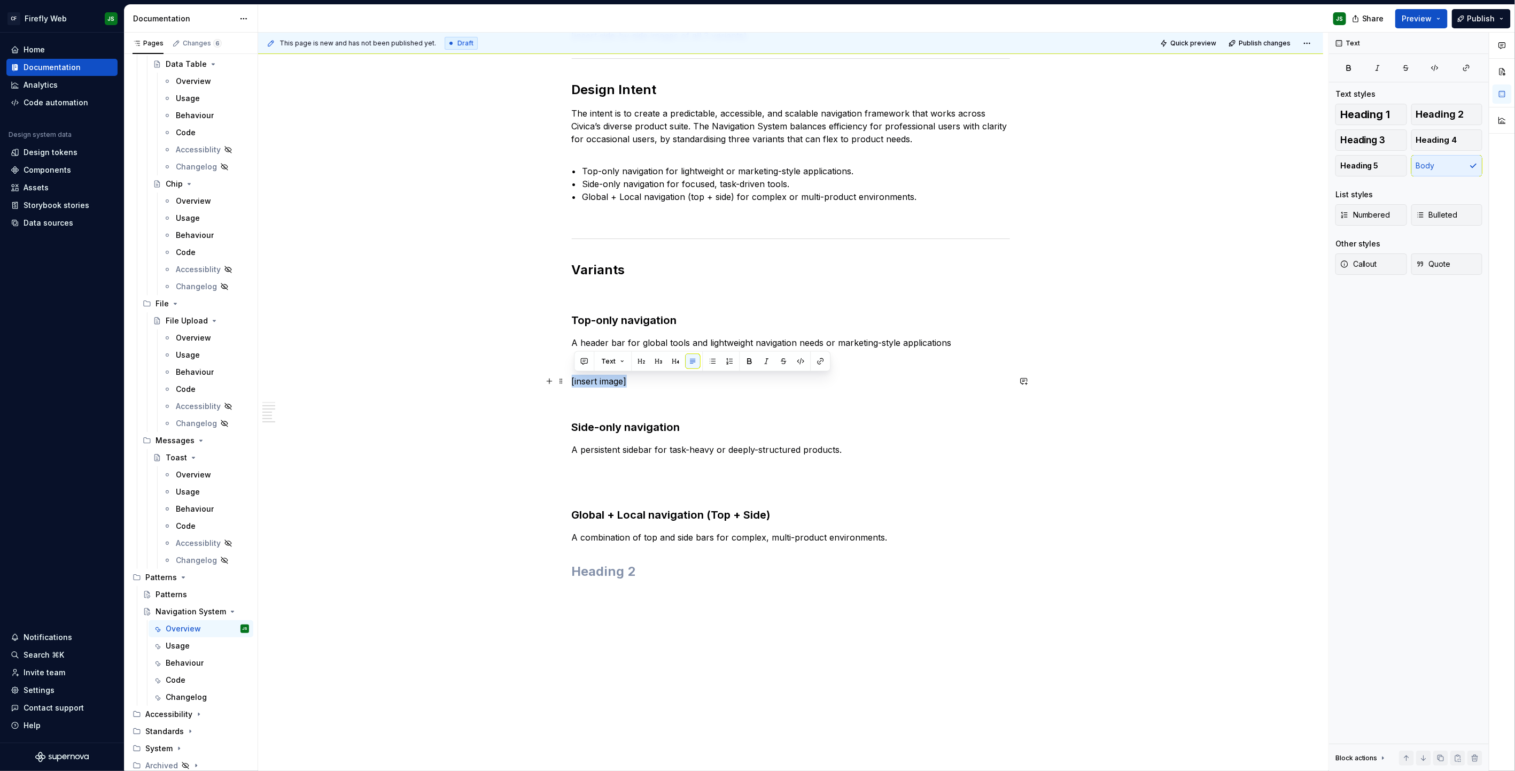
drag, startPoint x: 634, startPoint y: 381, endPoint x: 534, endPoint y: 383, distance: 100.0
click at [533, 383] on div "What is it? The Navigation System is a pattern for structuring product navigati…" at bounding box center [790, 389] width 1065 height 912
copy p "[insert image]"
click at [622, 476] on div "What is it? The Navigation System is a pattern for structuring product navigati…" at bounding box center [791, 280] width 438 height 643
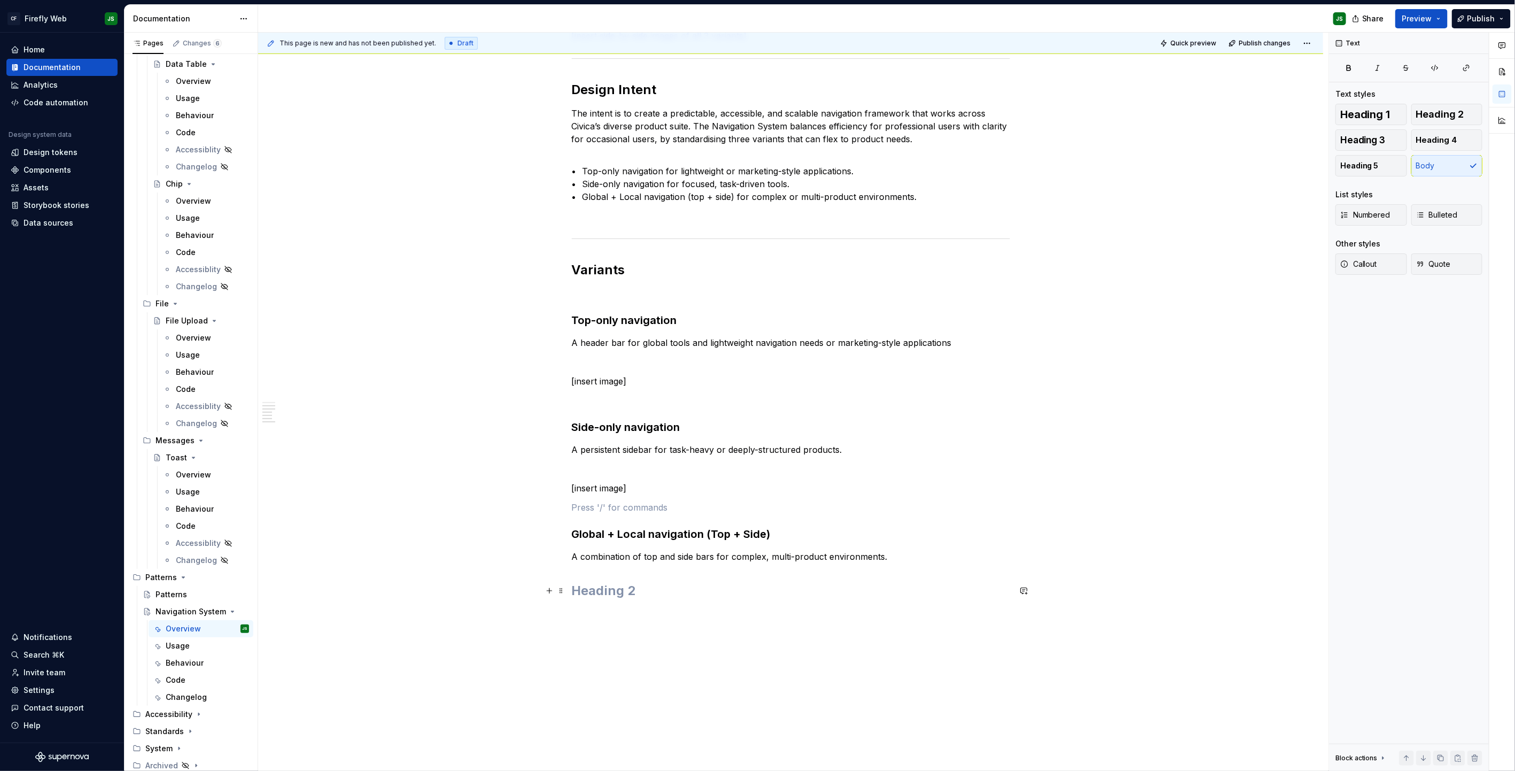
click at [636, 492] on h2 at bounding box center [791, 590] width 438 height 17
click at [893, 492] on p "A combination of top and side bars for complex, multi-product environments." at bounding box center [791, 556] width 438 height 13
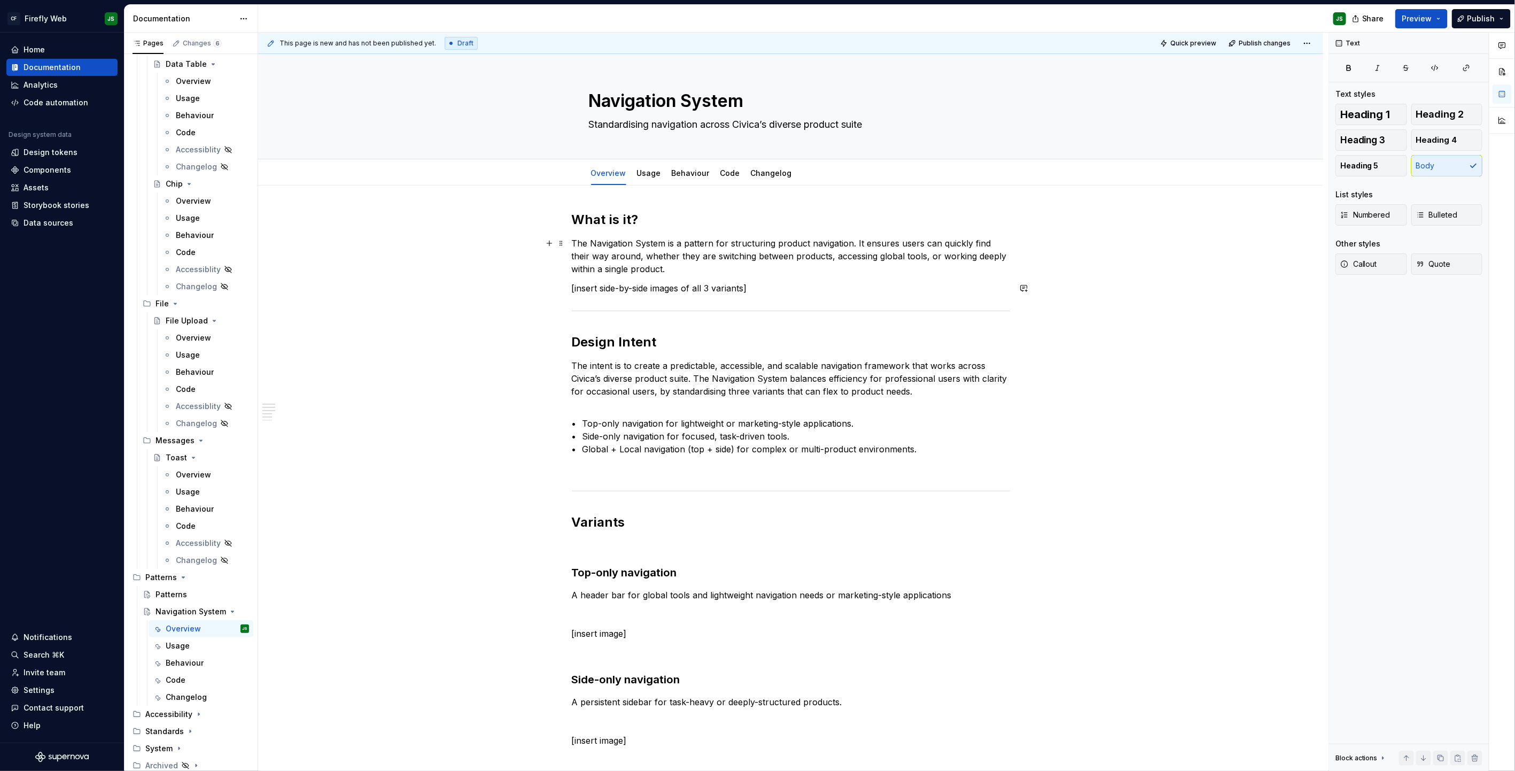
scroll to position [1, 0]
click at [652, 178] on div "Usage" at bounding box center [649, 172] width 24 height 13
click at [650, 172] on link "Usage" at bounding box center [649, 172] width 24 height 9
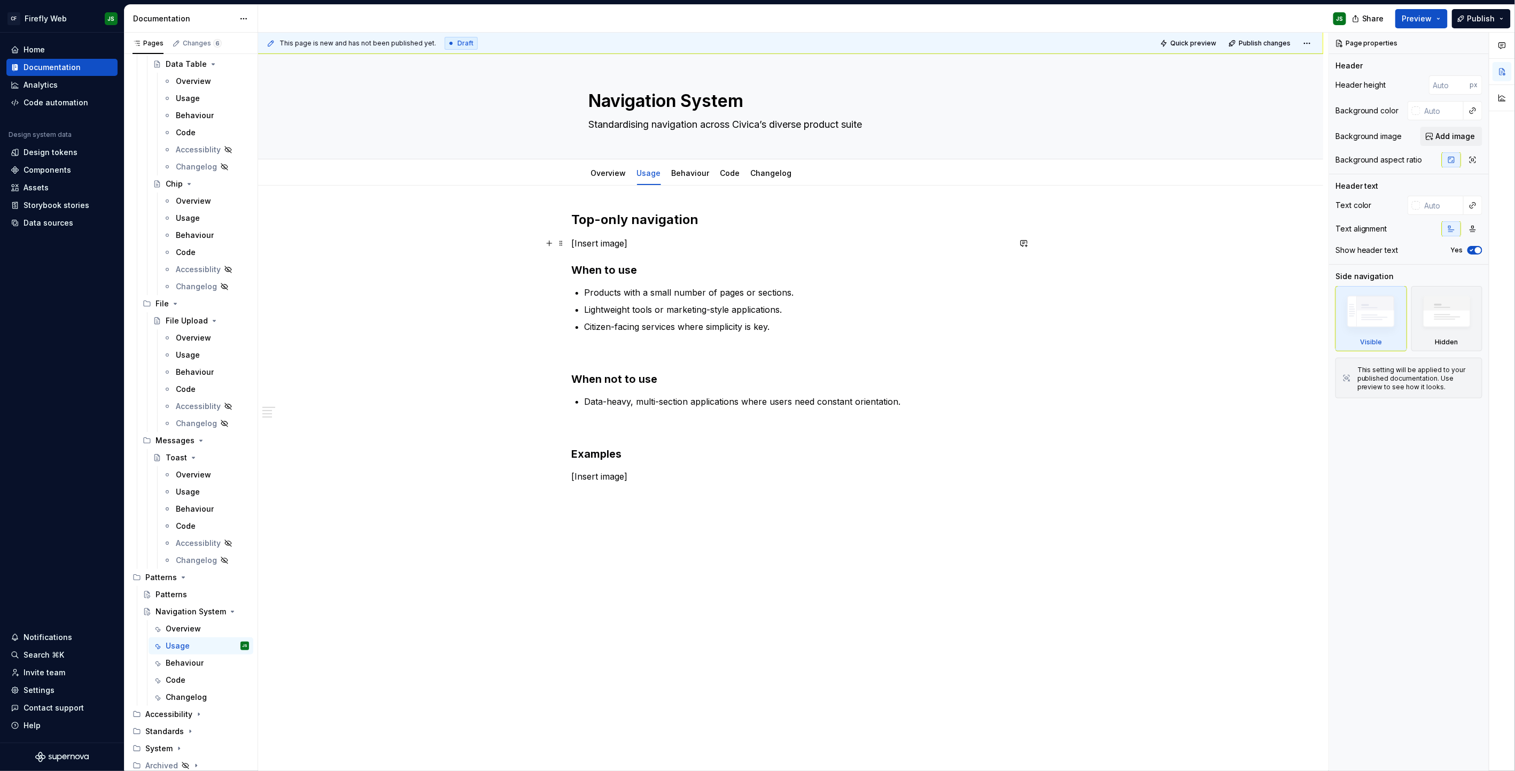
type textarea "*"
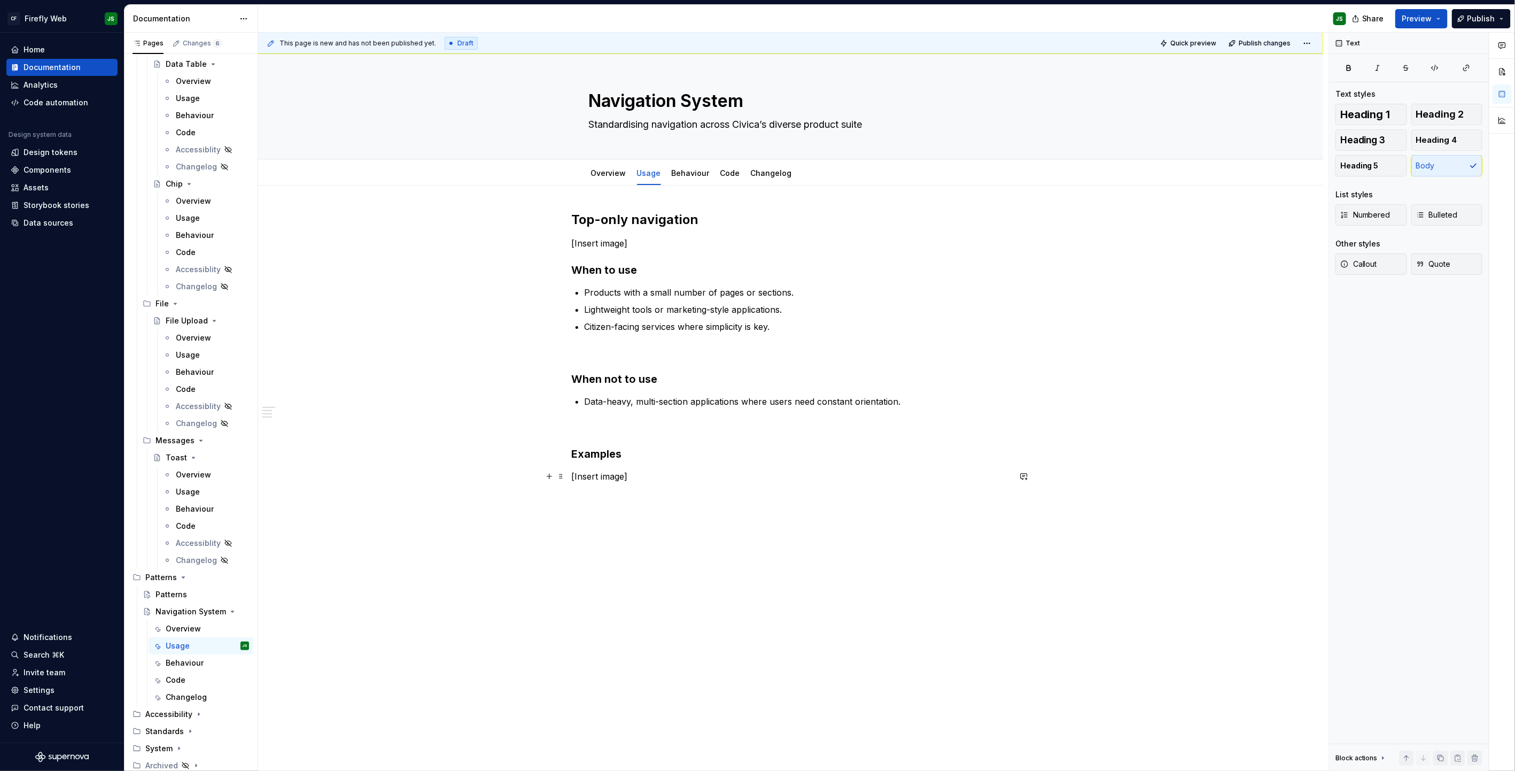
click at [641, 477] on p "[Insert image]" at bounding box center [791, 476] width 438 height 13
click at [630, 455] on h3 "Examples" at bounding box center [791, 453] width 438 height 15
click at [688, 203] on div "This page is new and has not been published yet. Draft Quick preview Publish ch…" at bounding box center [793, 402] width 1071 height 739
click at [675, 478] on p "[Insert image]" at bounding box center [791, 476] width 438 height 13
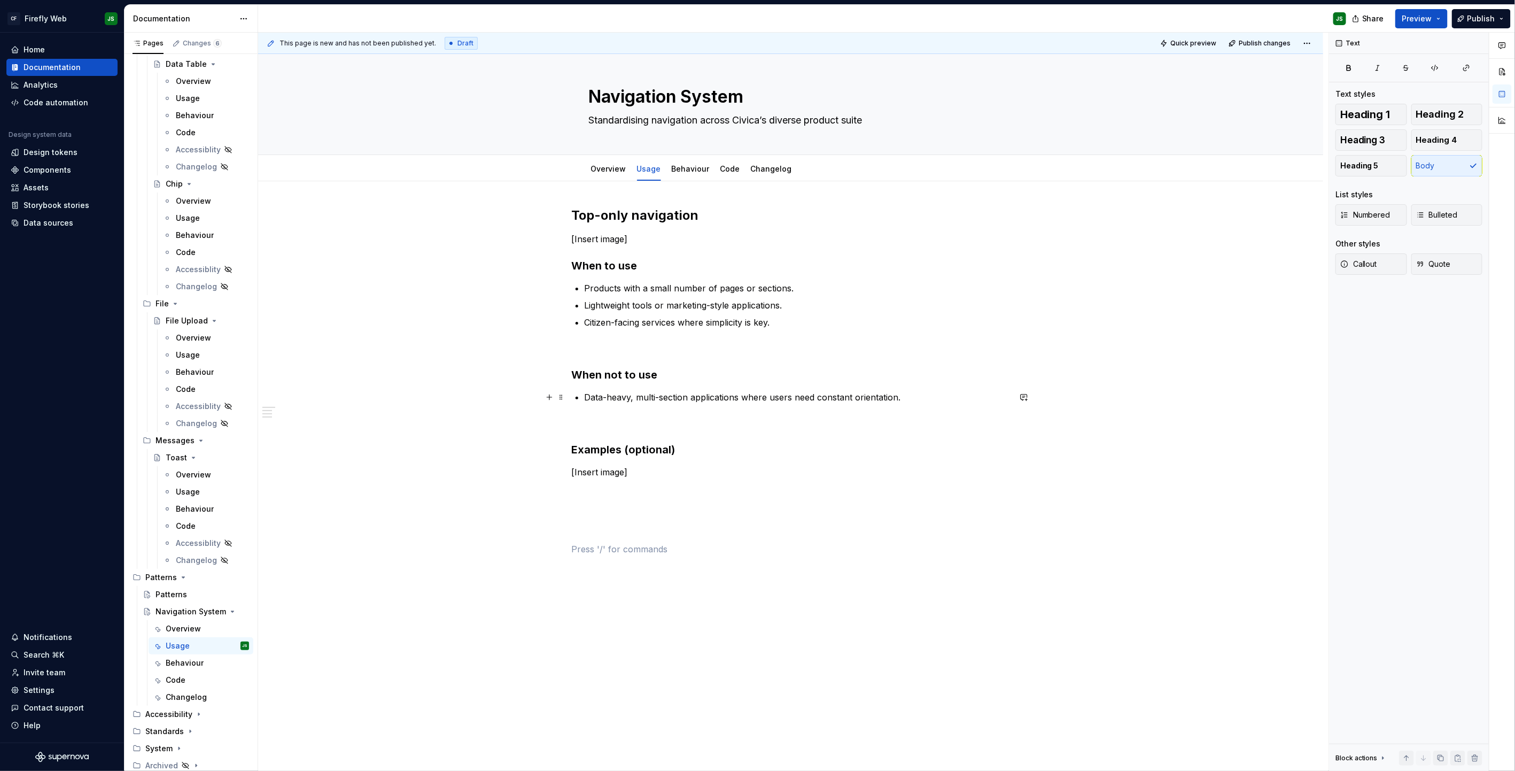
click at [893, 396] on p "Data-heavy, multi-section applications where users need constant orientation." at bounding box center [797, 397] width 425 height 13
click at [604, 432] on p "Products that require global tools and extensive local navigation." at bounding box center [804, 431] width 413 height 13
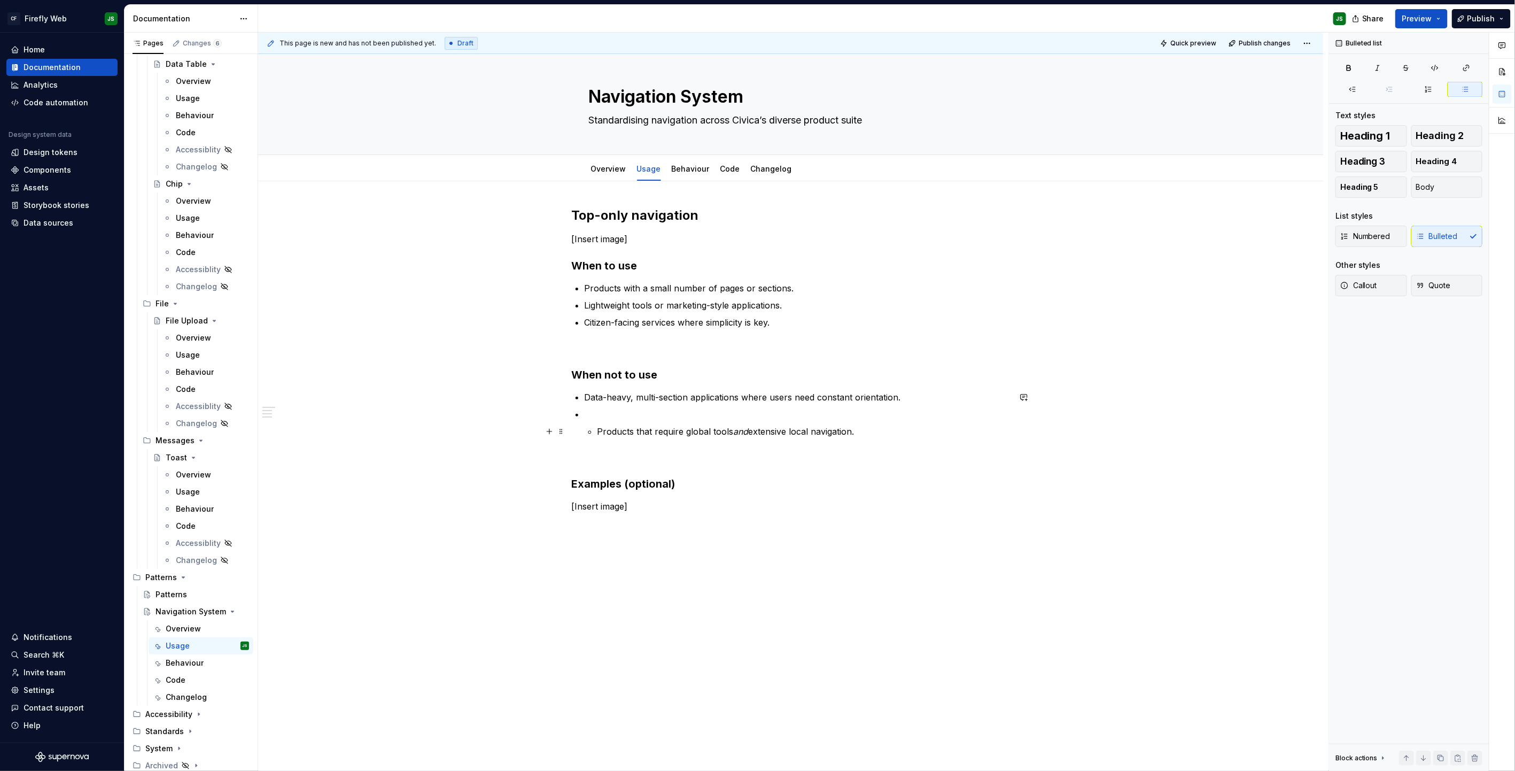
click at [601, 431] on p "Products that require global tools and extensive local navigation." at bounding box center [804, 431] width 413 height 13
click at [591, 421] on li "Products that require global tools and extensive local navigation." at bounding box center [797, 423] width 425 height 30
click at [589, 413] on p at bounding box center [797, 414] width 425 height 13
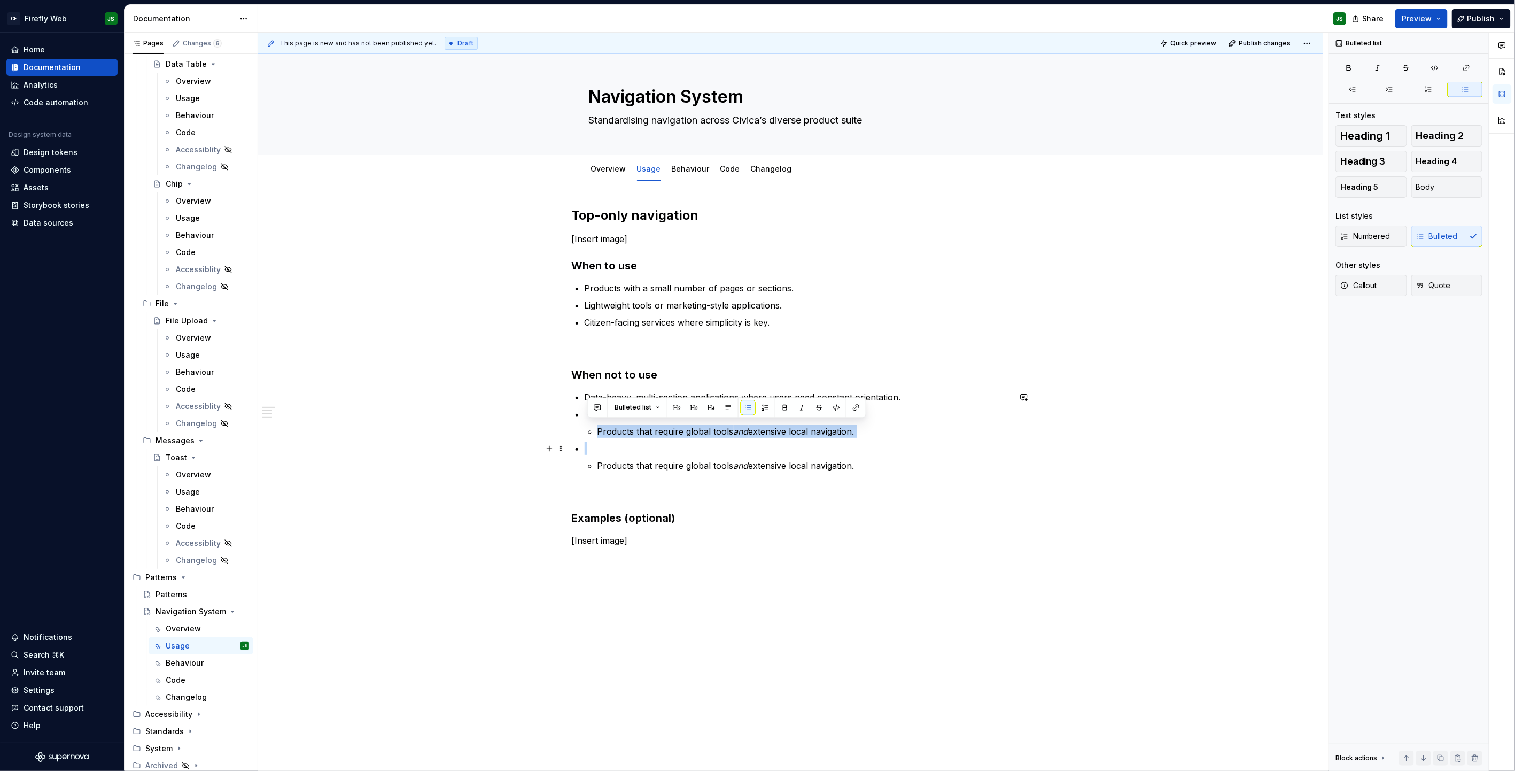
scroll to position [8, 0]
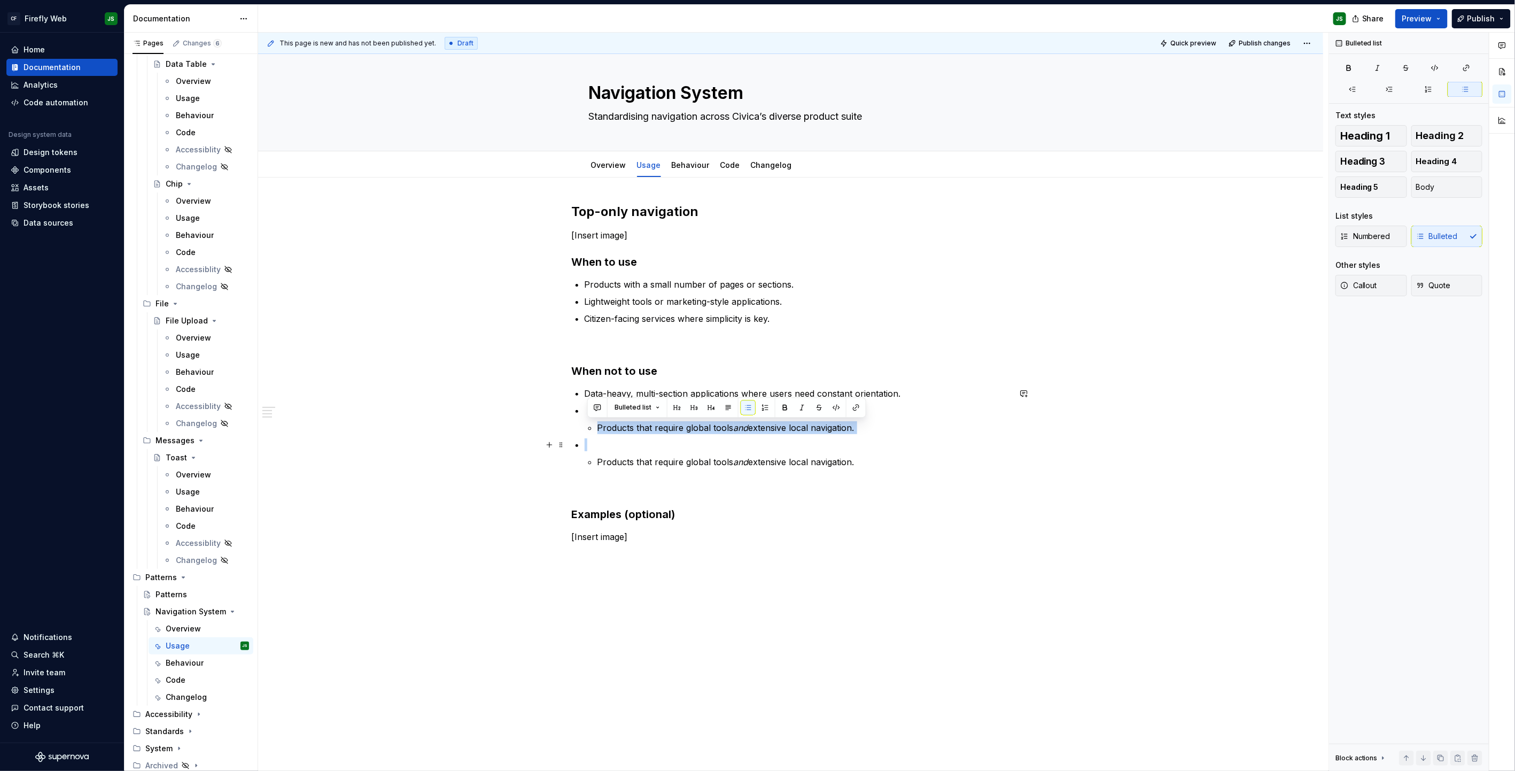
drag, startPoint x: 605, startPoint y: 432, endPoint x: 900, endPoint y: 446, distance: 295.4
click at [893, 446] on ul "Data-heavy, multi-section applications where users need constant orientation. P…" at bounding box center [797, 427] width 425 height 81
copy p "Products that require global tools and extensive local navigation."
click at [543, 417] on div "This page is new and has not been published yet. Draft Quick preview Publish ch…" at bounding box center [793, 402] width 1071 height 739
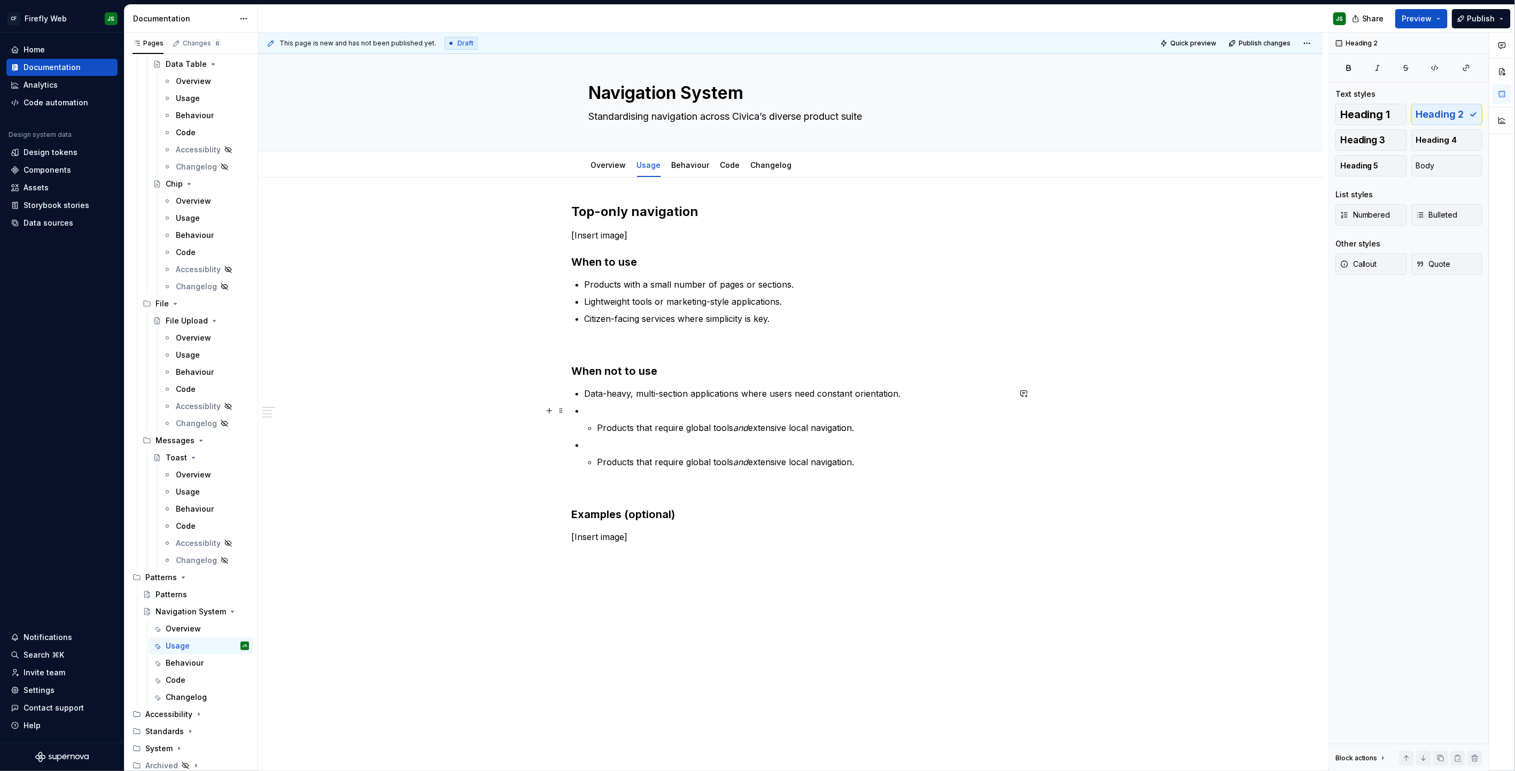
click at [599, 411] on p at bounding box center [797, 410] width 425 height 13
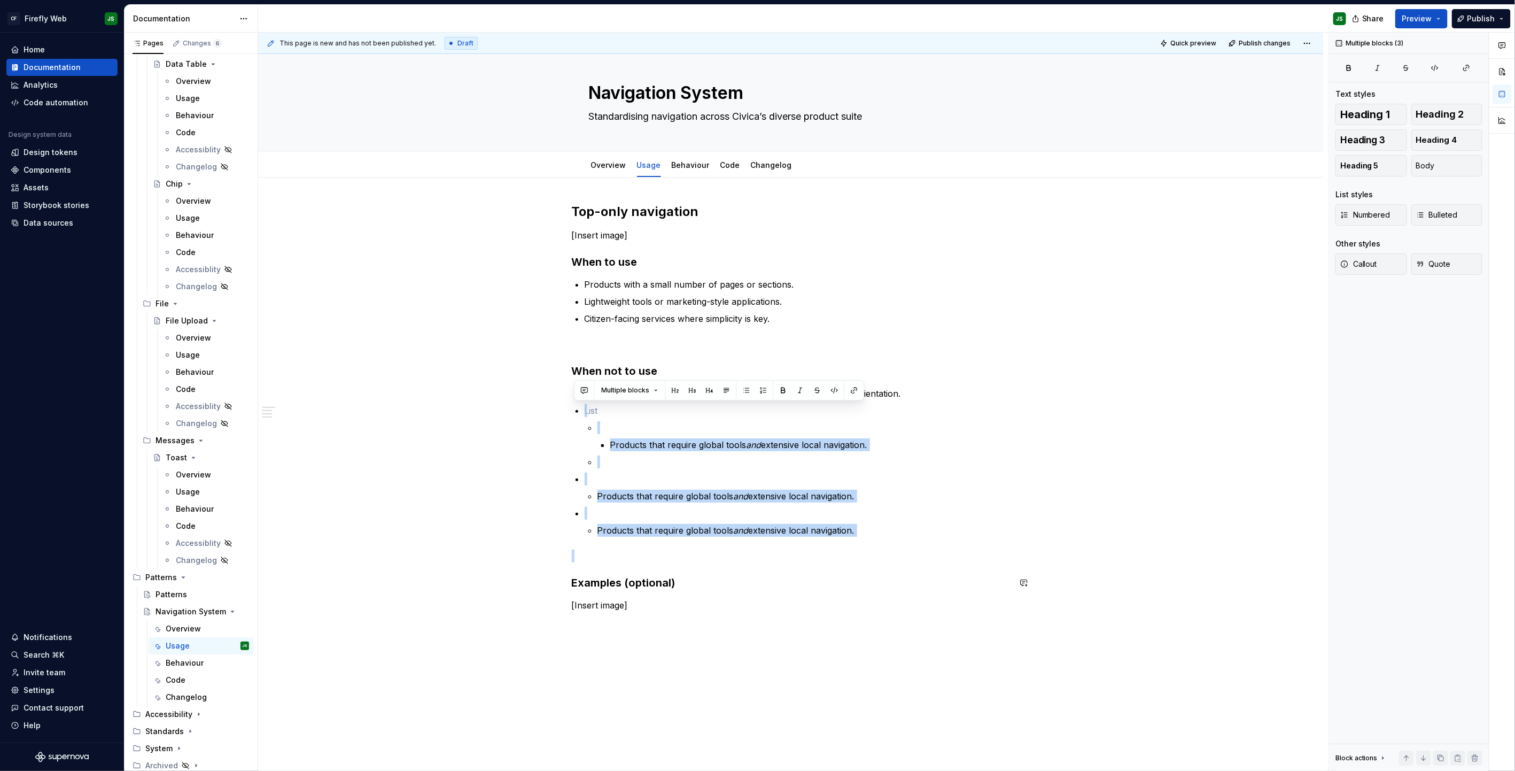
drag, startPoint x: 652, startPoint y: 490, endPoint x: 789, endPoint y: 566, distance: 156.5
click at [789, 492] on div "Top-only navigation [Insert image] When to use Products with a small number of …" at bounding box center [791, 445] width 438 height 485
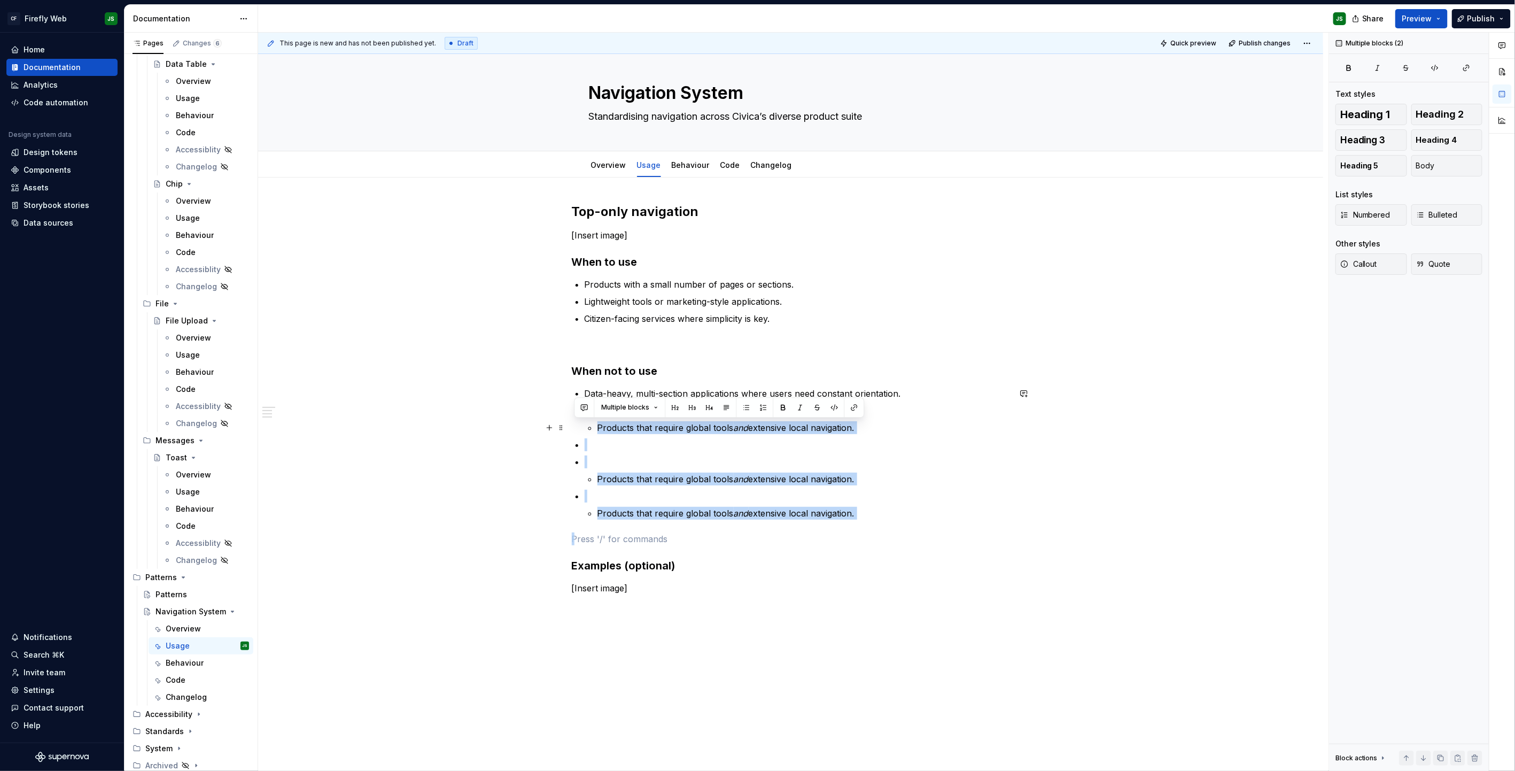
drag, startPoint x: 812, startPoint y: 525, endPoint x: 595, endPoint y: 434, distance: 235.7
click at [595, 434] on div "Top-only navigation [Insert image] When to use Products with a small number of …" at bounding box center [791, 437] width 438 height 468
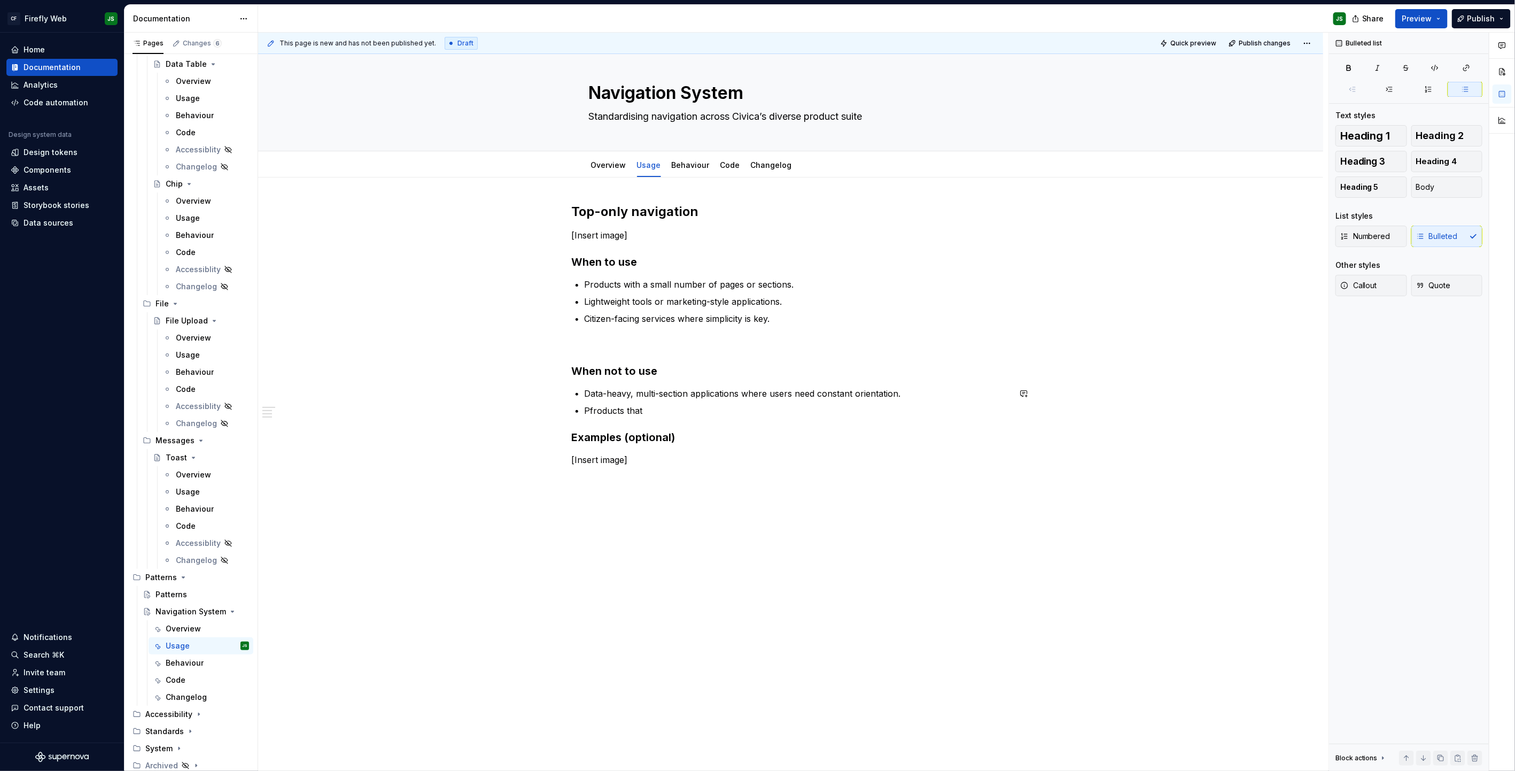
scroll to position [17, 0]
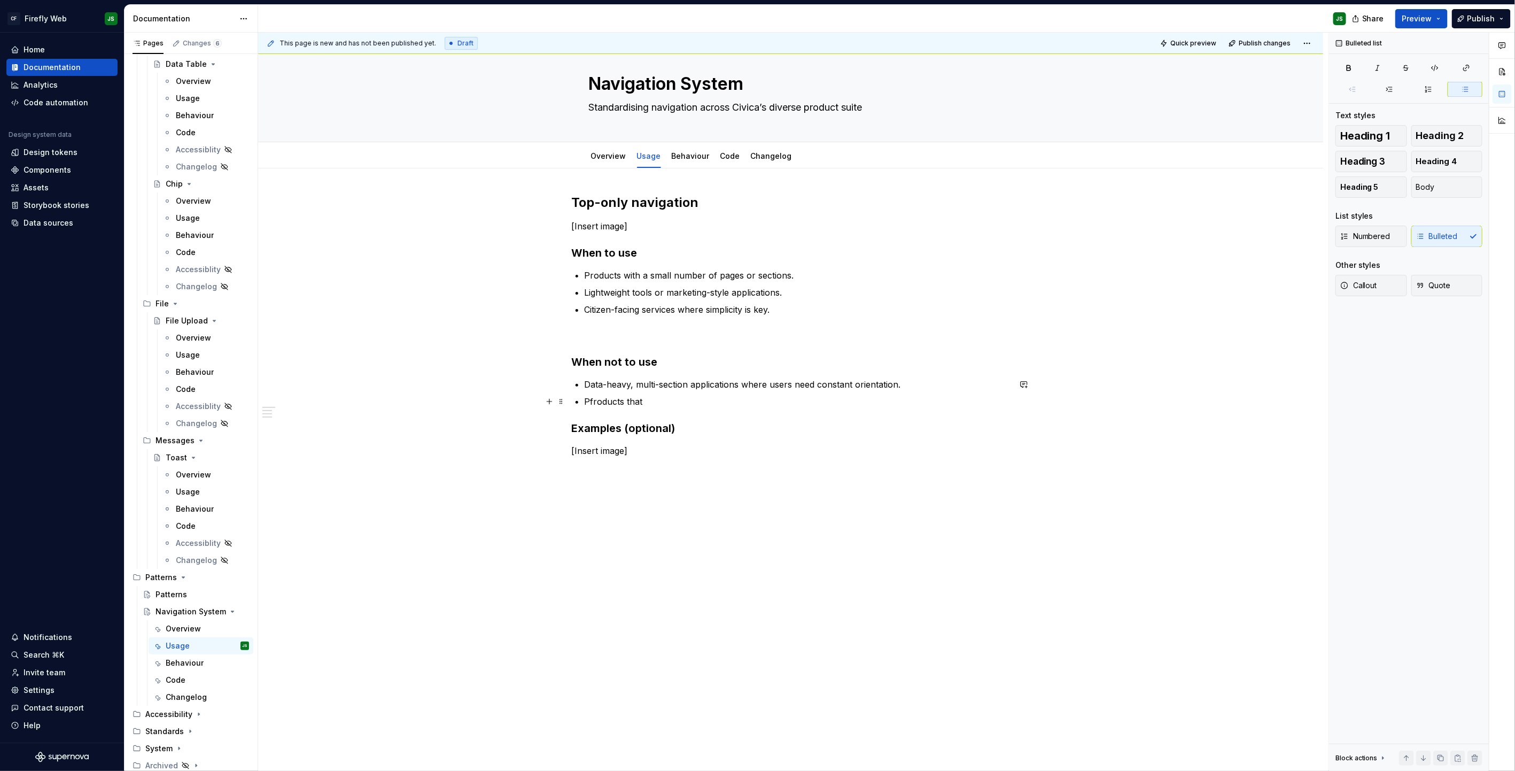
click at [597, 403] on p "Pfroducts that" at bounding box center [797, 401] width 425 height 13
click at [655, 404] on p "Products that" at bounding box center [797, 401] width 425 height 13
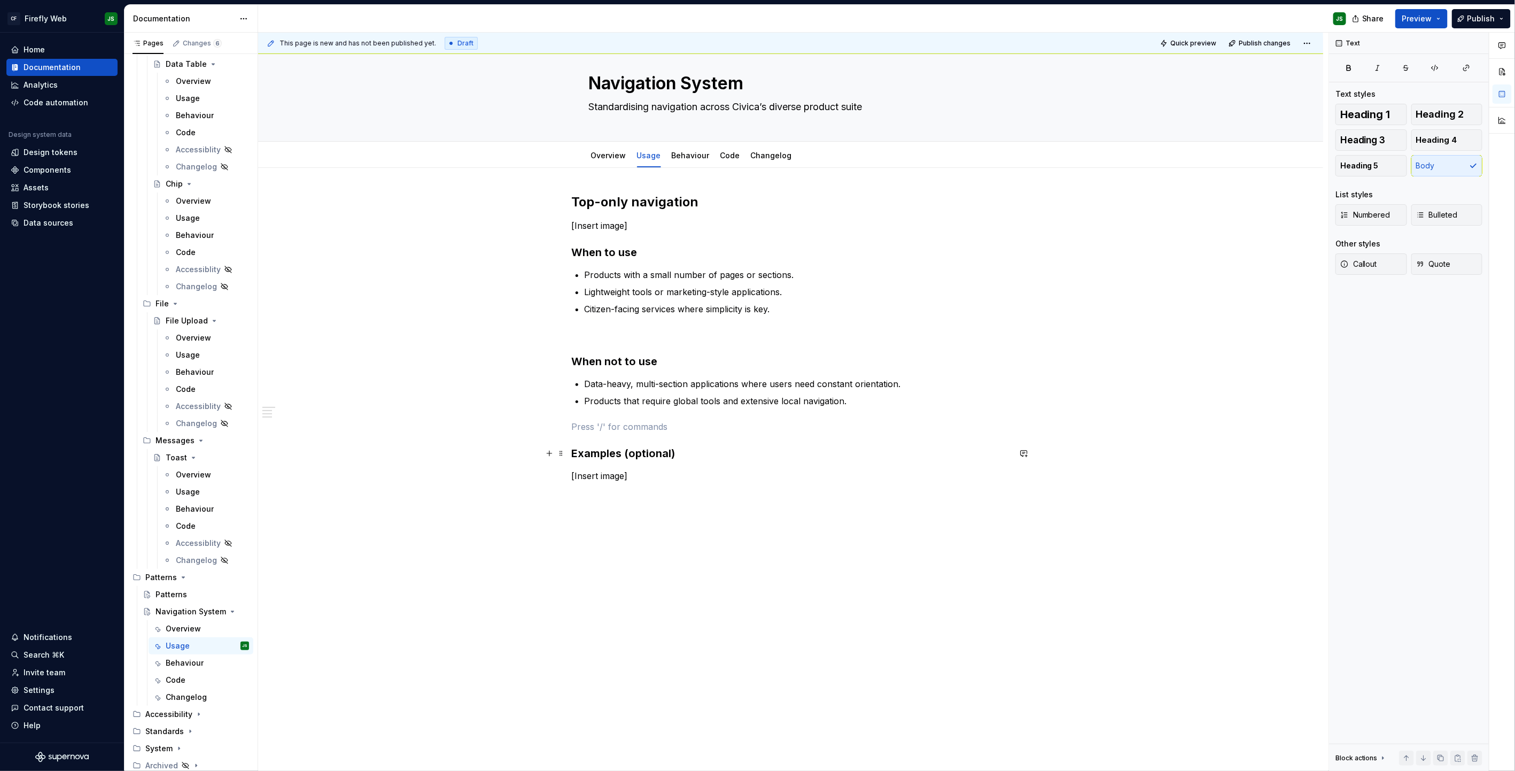
scroll to position [0, 0]
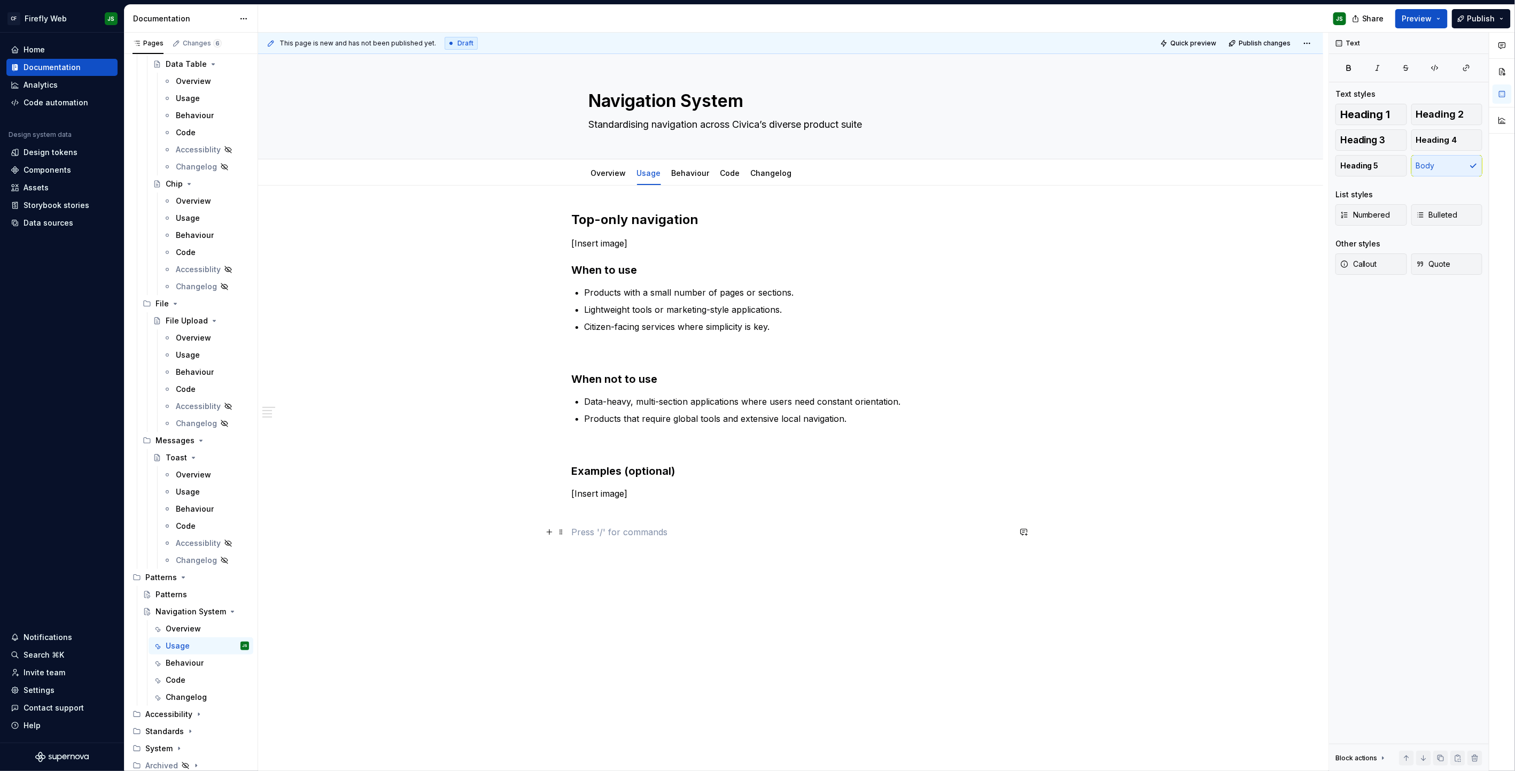
click at [678, 492] on p at bounding box center [791, 531] width 438 height 13
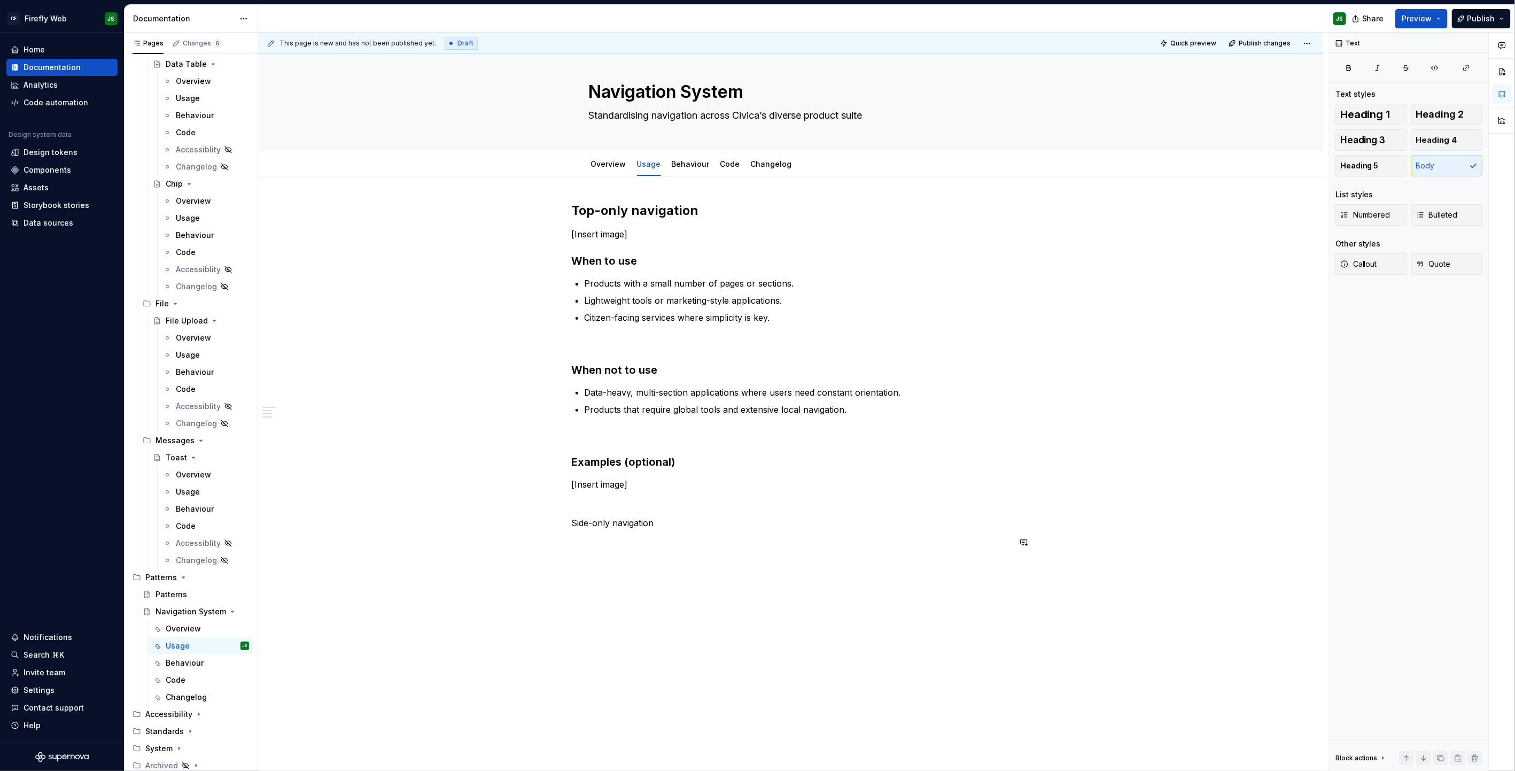
scroll to position [12, 0]
click at [667, 491] on div "Top-only navigation [Insert image] When to use Products with a small number of …" at bounding box center [791, 382] width 438 height 366
click at [638, 492] on p "Side-only navigation" at bounding box center [791, 539] width 438 height 13
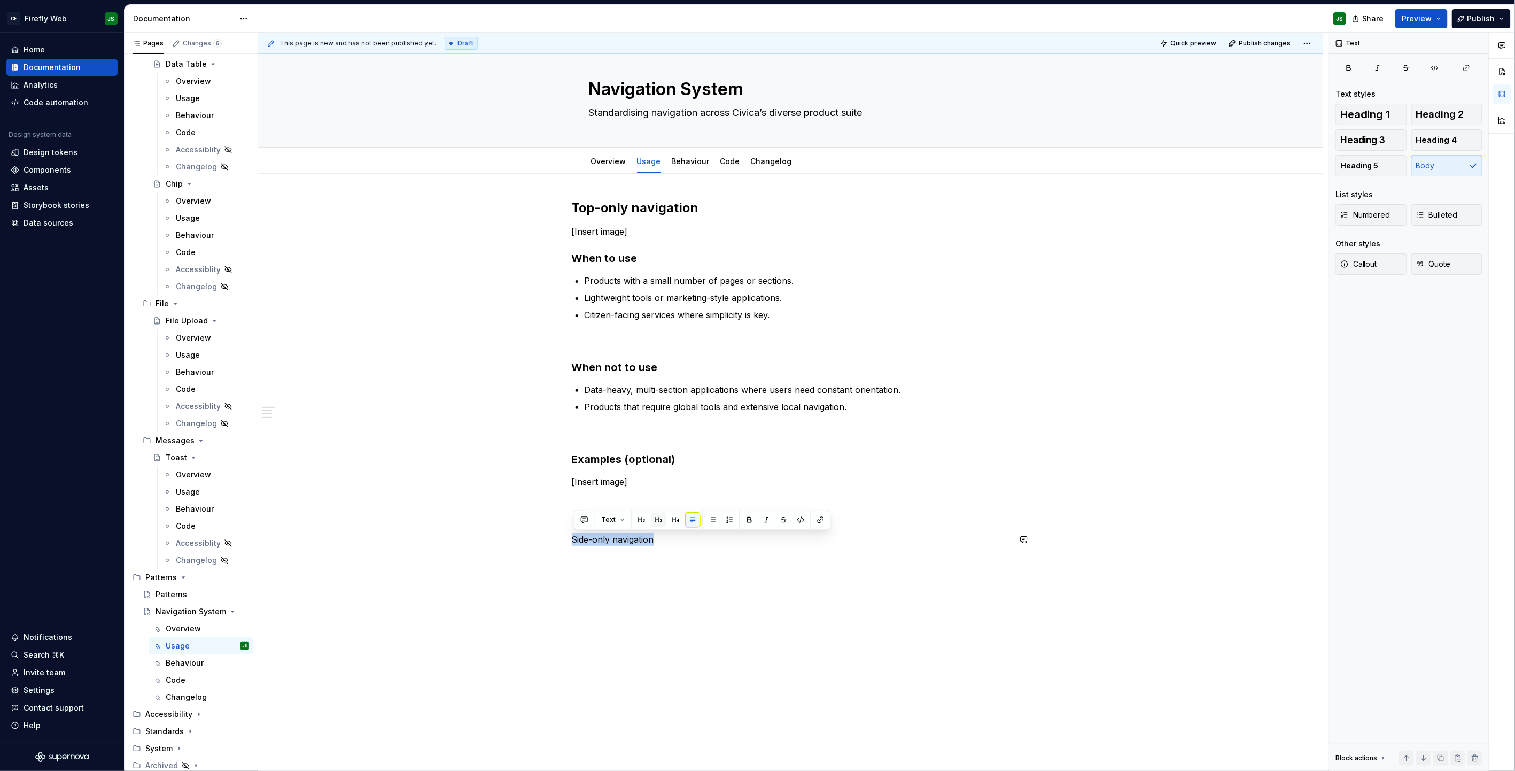
click at [656, 492] on button "button" at bounding box center [658, 519] width 15 height 15
click at [701, 492] on h3 "Side-only navigation" at bounding box center [791, 546] width 438 height 15
click at [699, 492] on h3 "Side-only navigation" at bounding box center [791, 546] width 438 height 15
click at [601, 492] on p "When to use" at bounding box center [791, 588] width 438 height 13
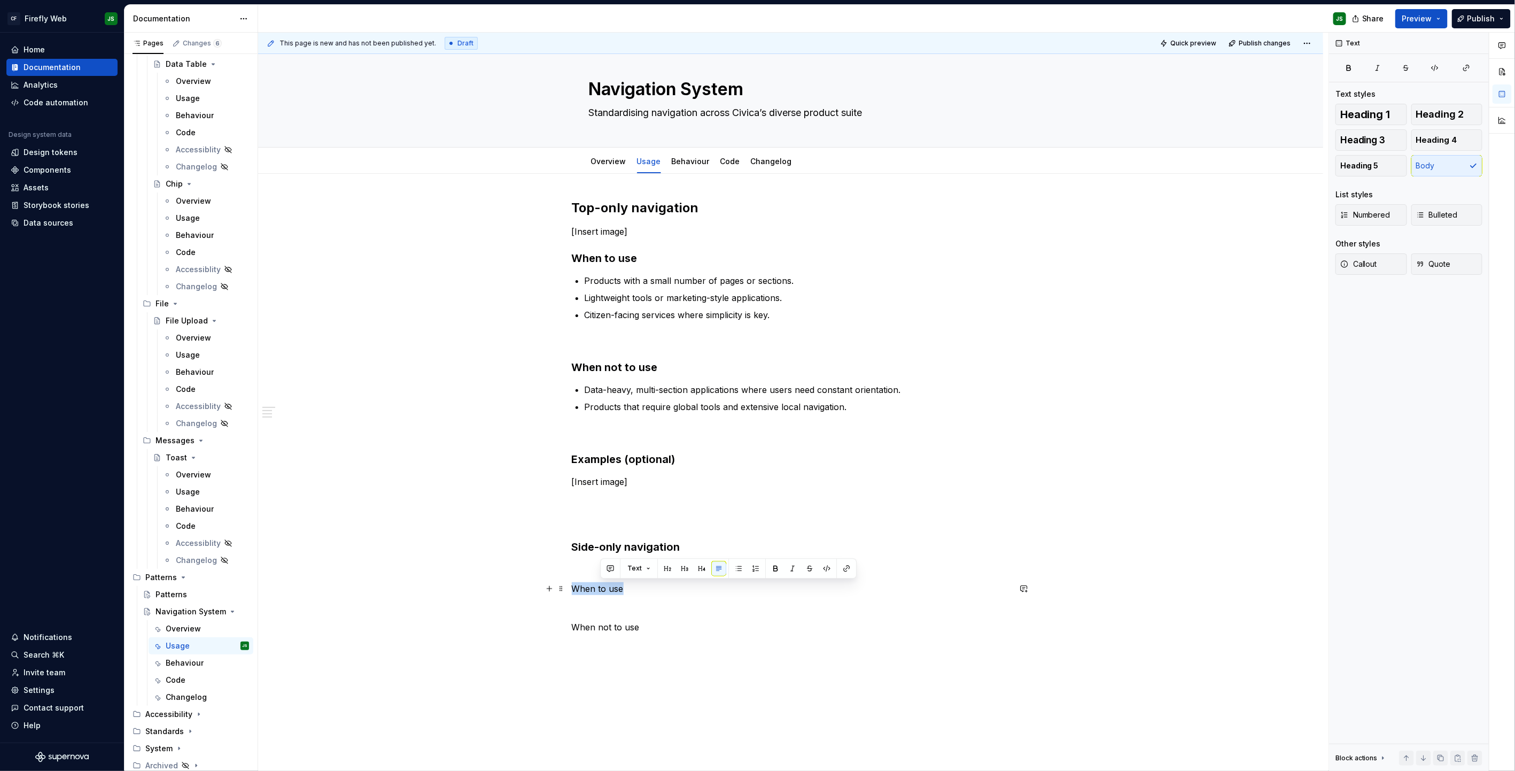
click at [601, 492] on p "When to use" at bounding box center [791, 588] width 438 height 13
click at [659, 492] on button "button" at bounding box center [658, 568] width 15 height 15
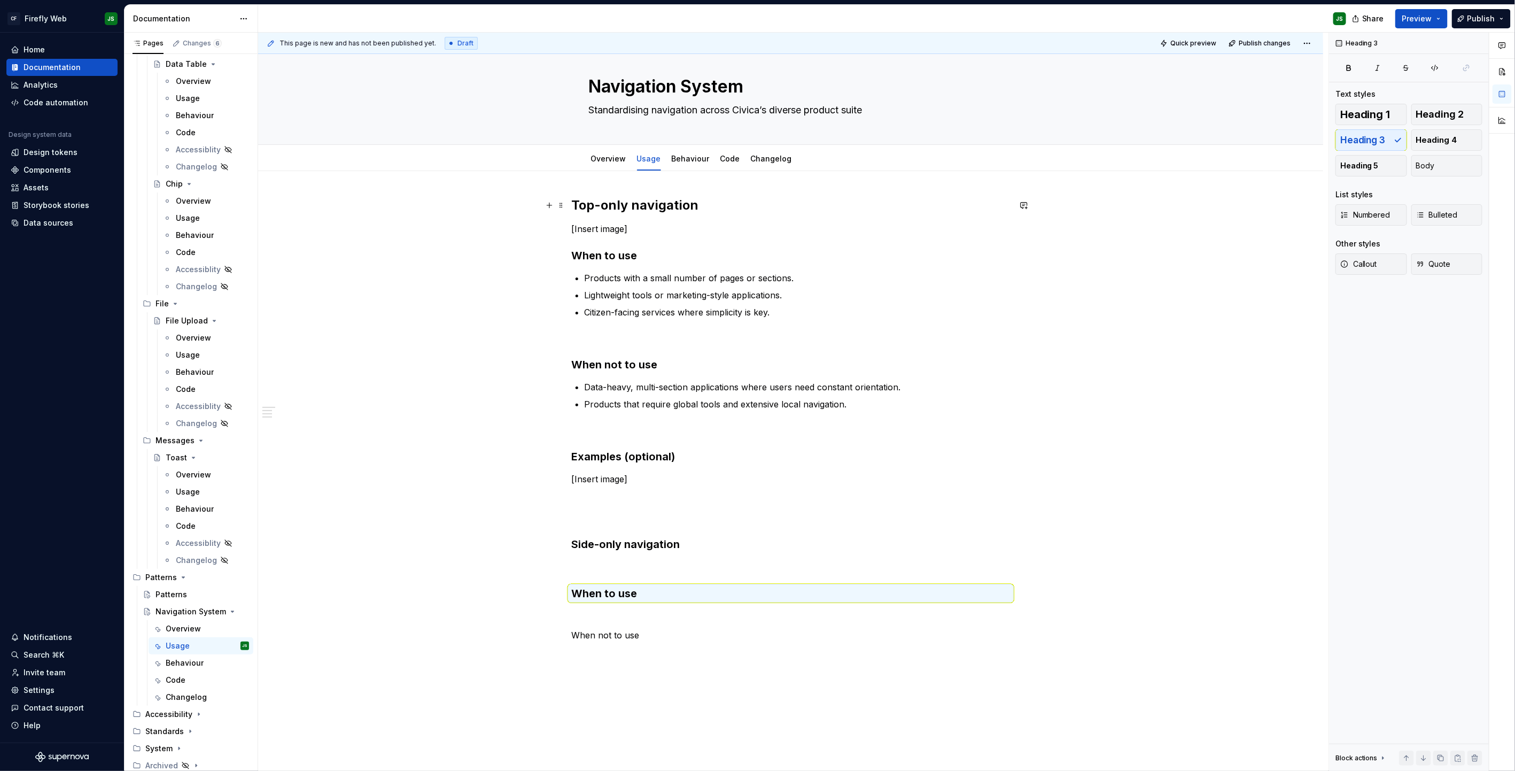
click at [622, 205] on h2 "Top-only navigation" at bounding box center [791, 205] width 438 height 17
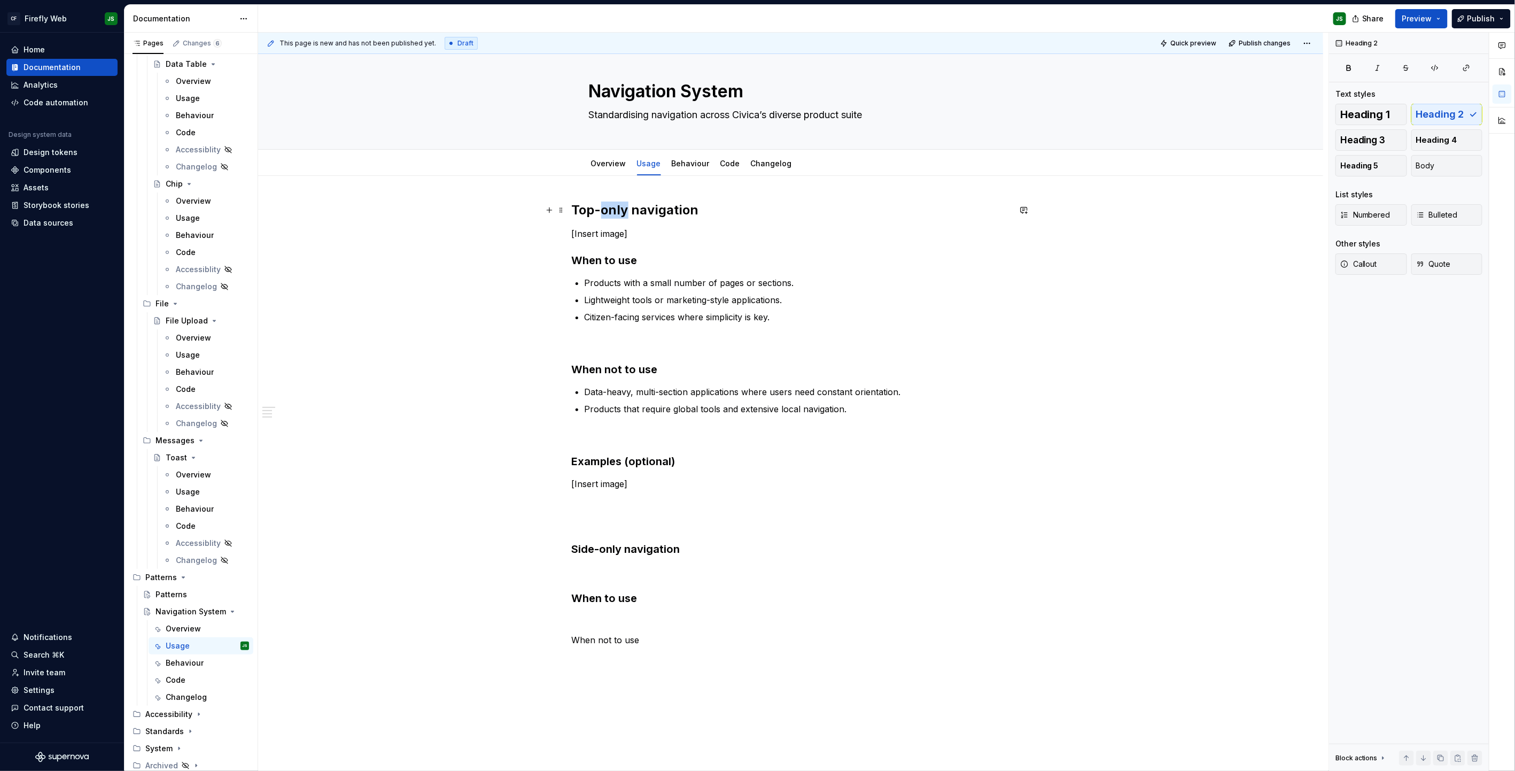
click at [622, 205] on h2 "Top-only navigation" at bounding box center [791, 210] width 438 height 17
click at [621, 205] on h2 "Top-only navigation" at bounding box center [791, 210] width 438 height 17
click at [633, 492] on h3 "Side-only navigation" at bounding box center [791, 547] width 438 height 15
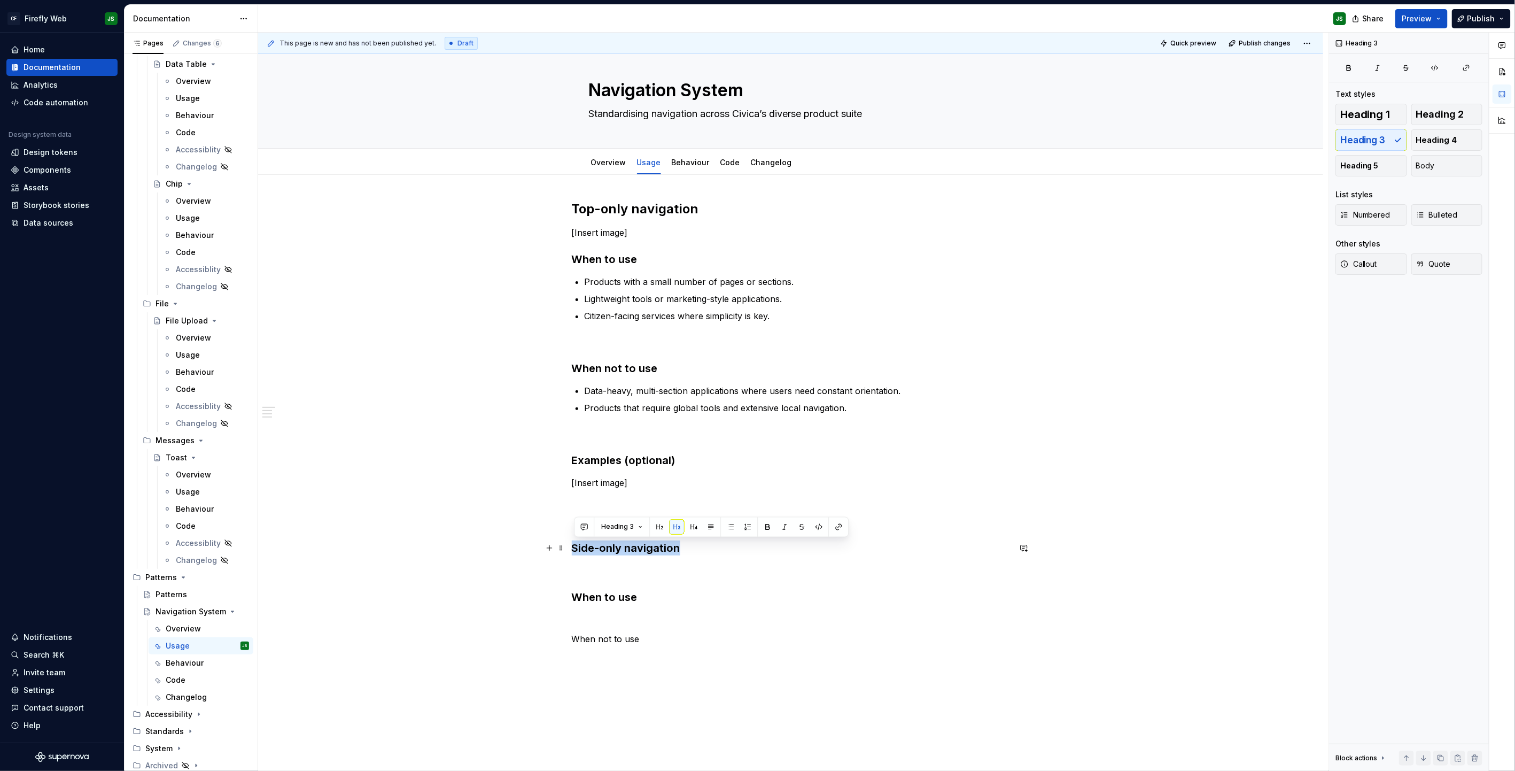
click at [632, 492] on h3 "Side-only navigation" at bounding box center [791, 547] width 438 height 15
click at [660, 492] on button "button" at bounding box center [659, 527] width 15 height 15
drag, startPoint x: 671, startPoint y: 598, endPoint x: 653, endPoint y: 607, distance: 20.6
click at [671, 492] on h3 "When to use" at bounding box center [791, 605] width 438 height 15
click at [636, 492] on h3 "When to use" at bounding box center [791, 605] width 438 height 15
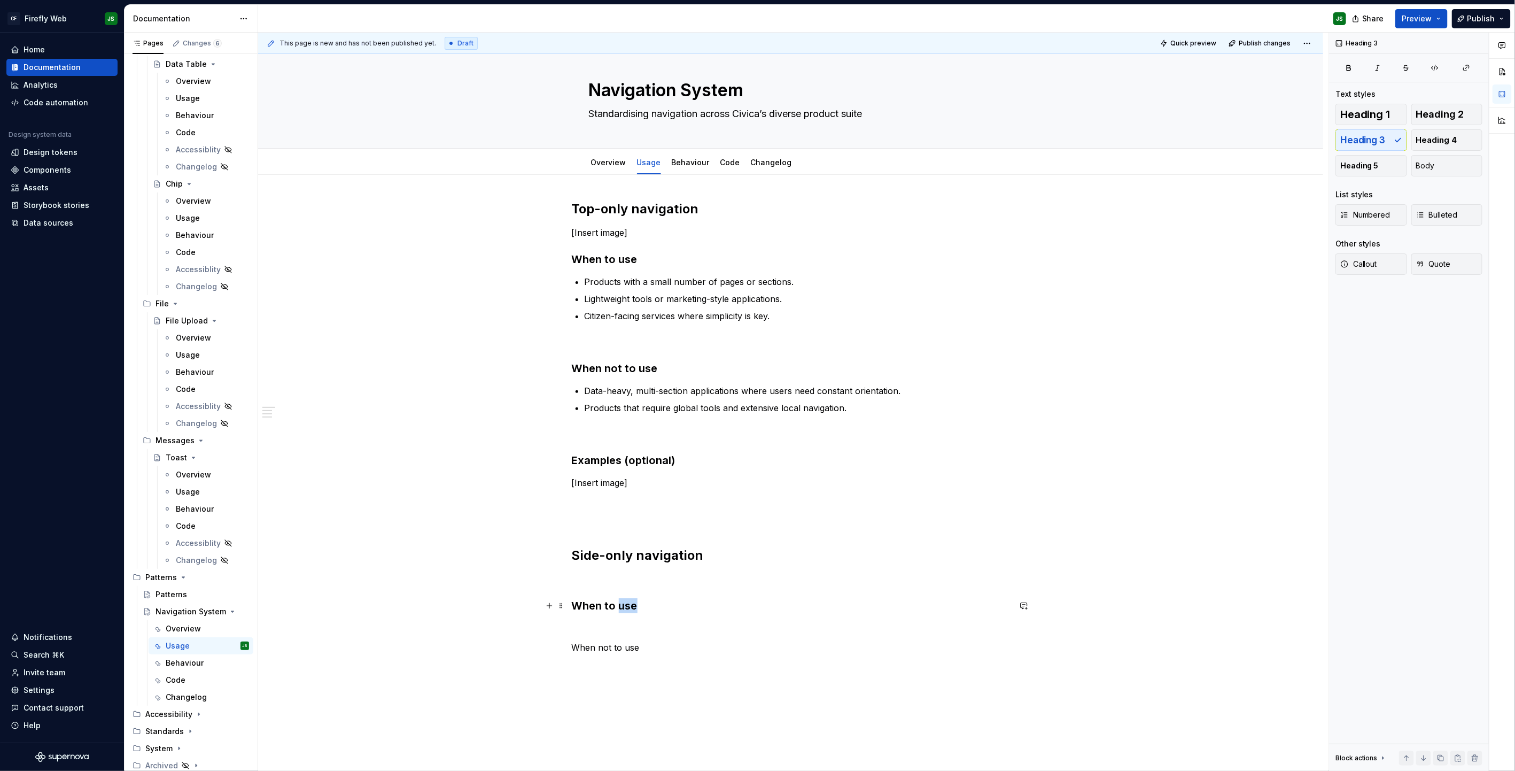
click at [636, 492] on h3 "When to use" at bounding box center [791, 605] width 438 height 15
click at [541, 492] on div "Top-only navigation [Insert image] When to use Products with a small number of …" at bounding box center [790, 556] width 1065 height 762
click at [709, 492] on h2 "Side-only navigation" at bounding box center [791, 555] width 438 height 17
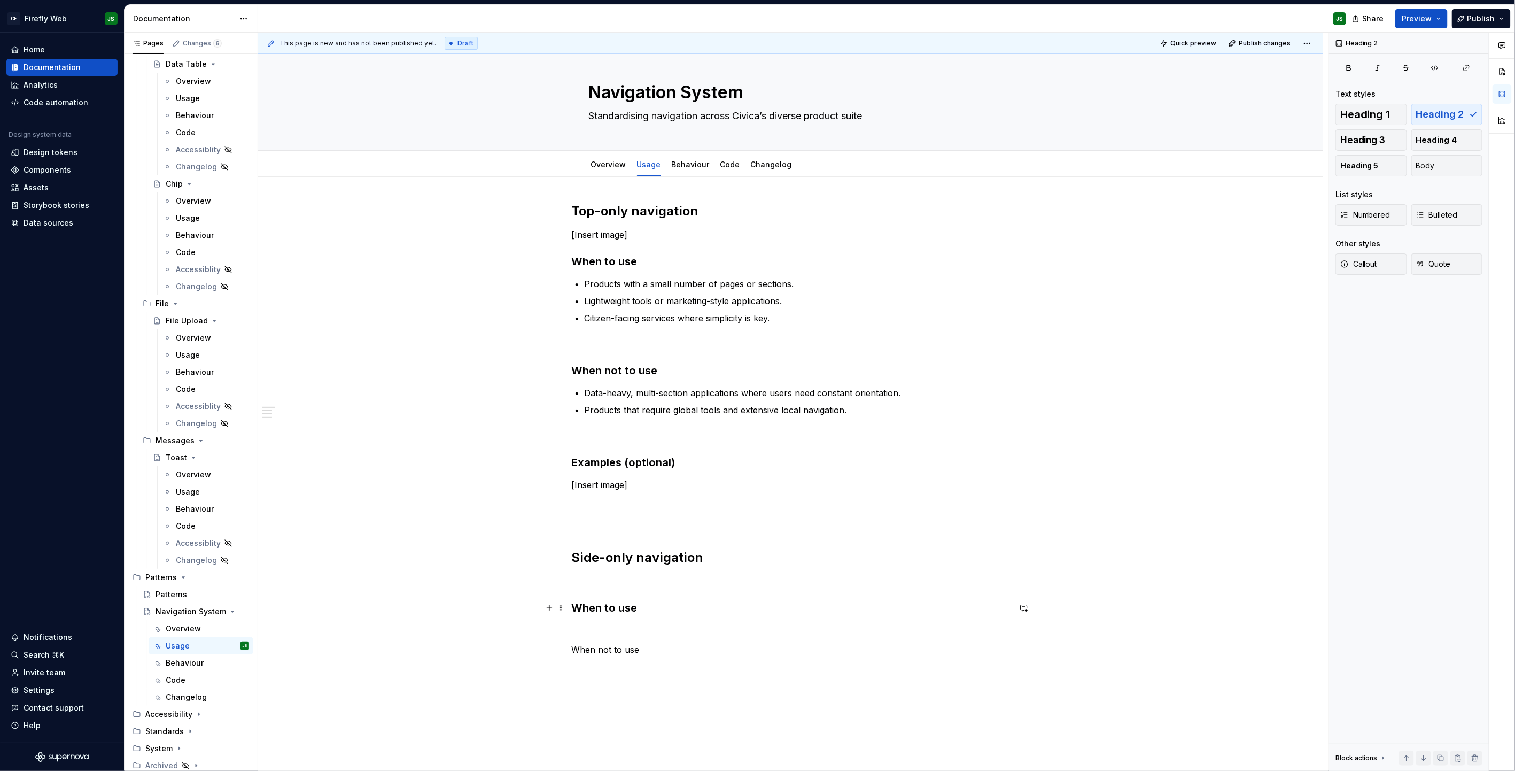
click at [664, 492] on h3 "When to use" at bounding box center [791, 607] width 438 height 15
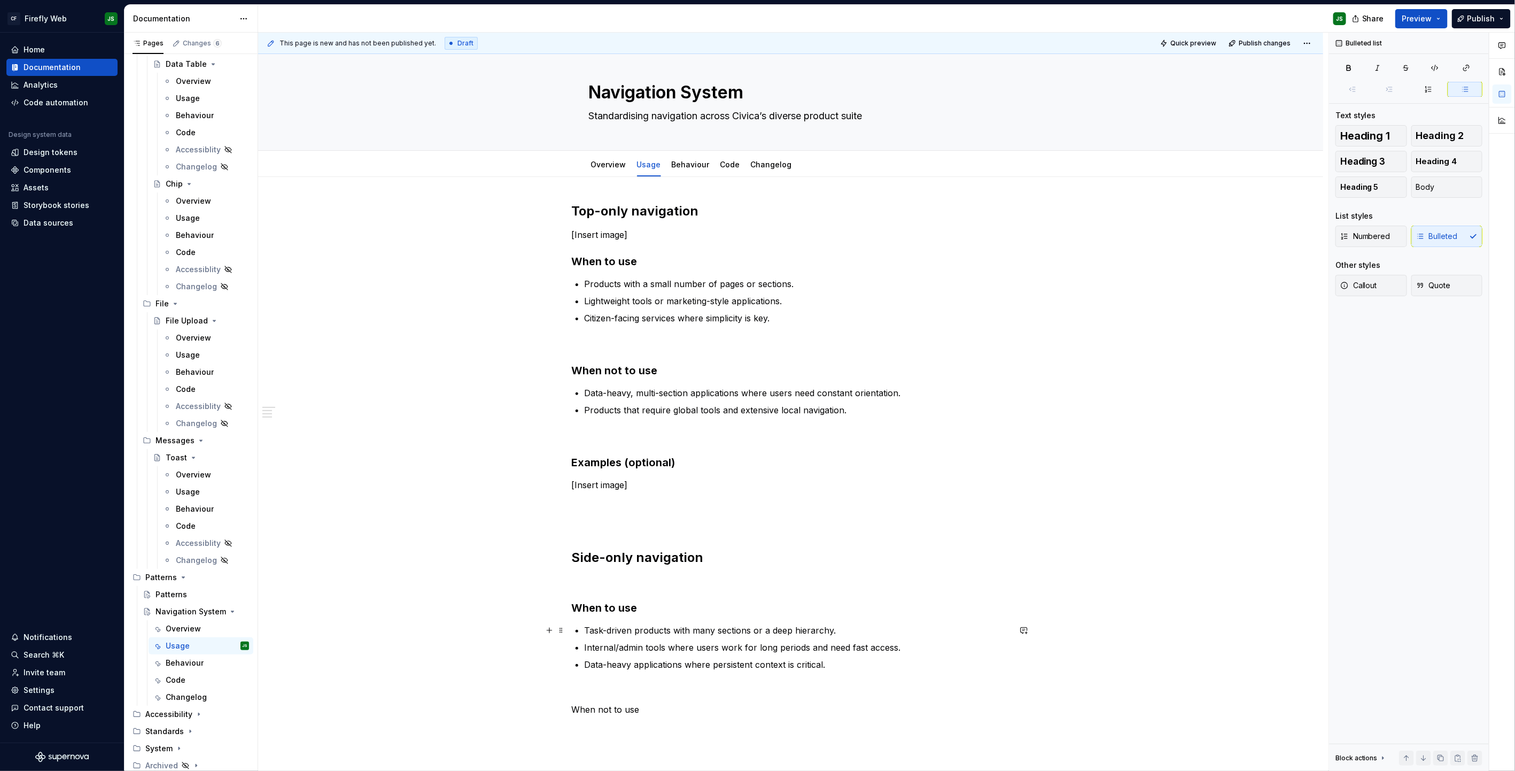
click at [668, 492] on p "Task-driven products with many sections or a deep hierarchy." at bounding box center [797, 630] width 425 height 13
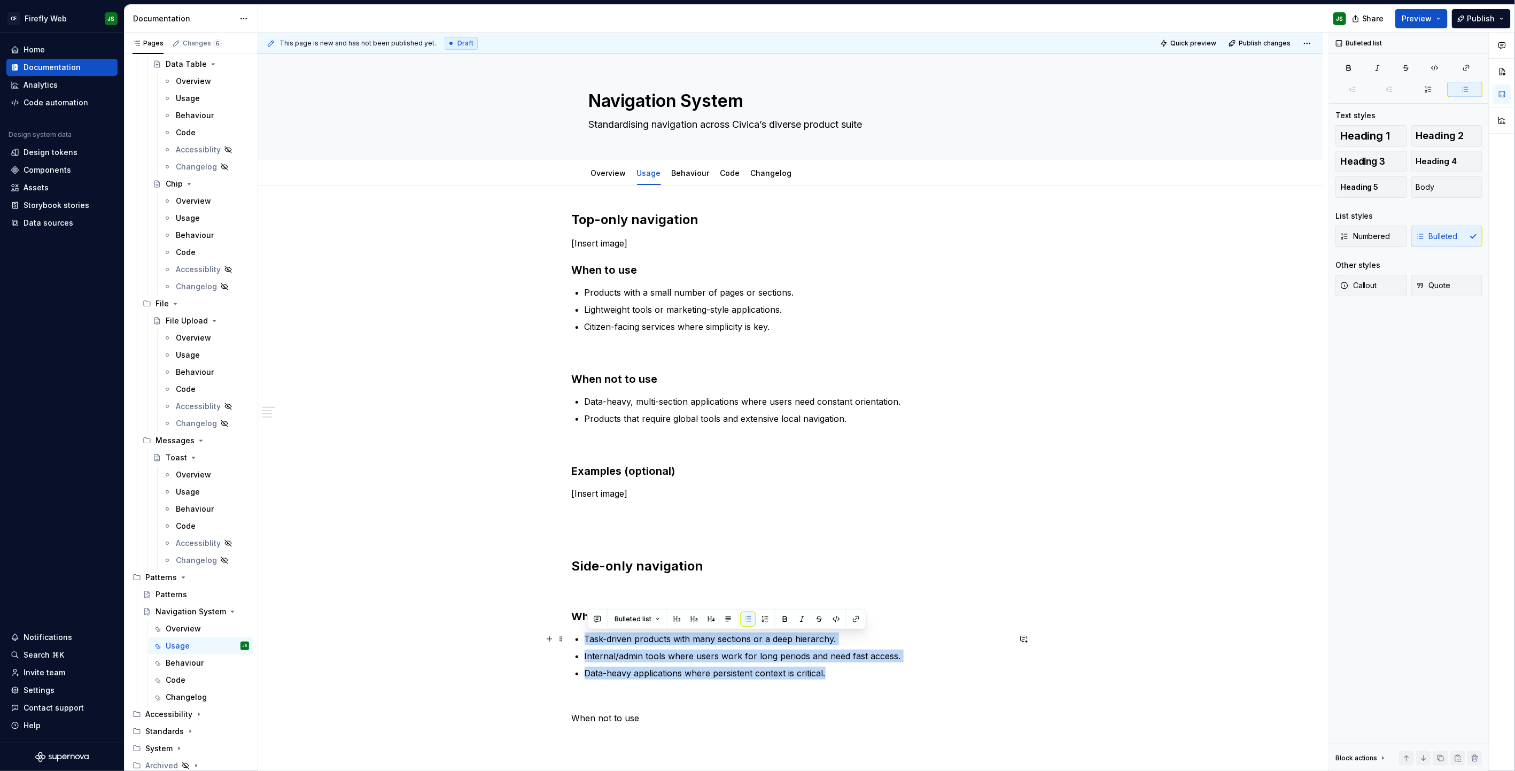
drag, startPoint x: 815, startPoint y: 671, endPoint x: 533, endPoint y: 640, distance: 282.9
click at [533, 492] on div "Top-only navigation [Insert image] When to use Products with a small number of …" at bounding box center [790, 596] width 1065 height 822
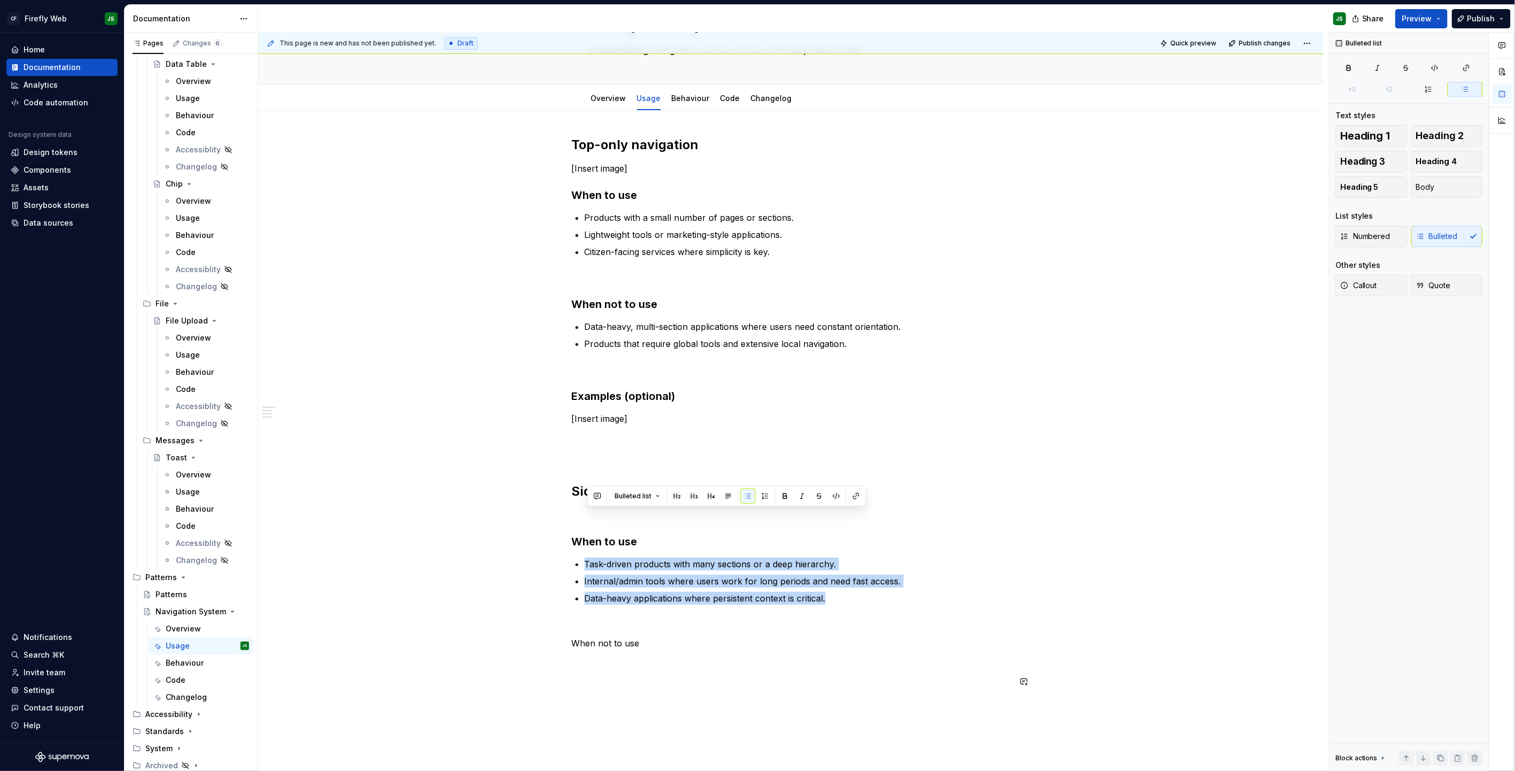
scroll to position [141, 0]
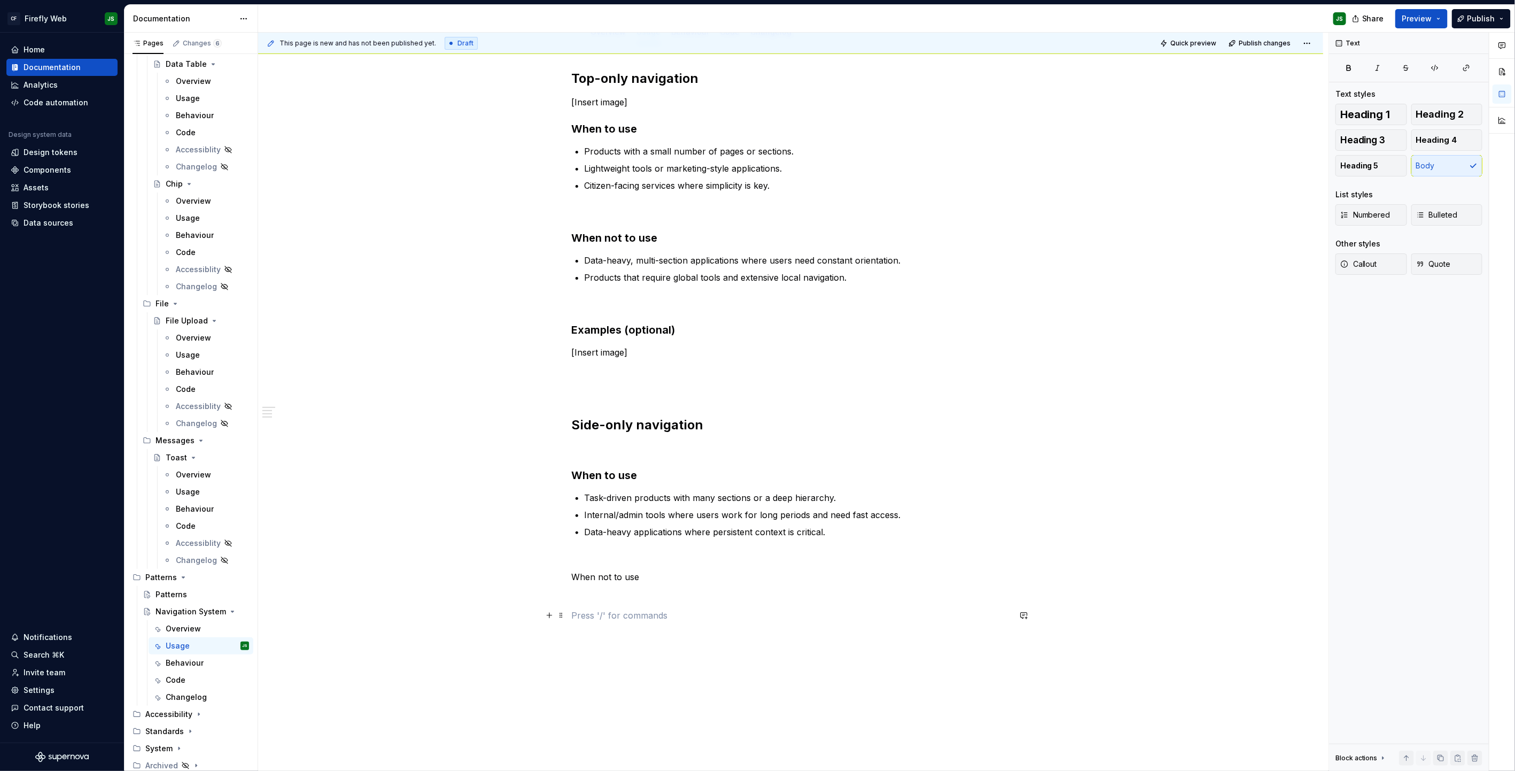
click at [649, 492] on p at bounding box center [791, 615] width 438 height 13
click at [609, 492] on div "Top-only navigation [Insert image] When to use Products with a small number of …" at bounding box center [791, 346] width 438 height 552
click at [609, 492] on div "Text" at bounding box center [702, 576] width 257 height 20
click at [659, 492] on button "button" at bounding box center [658, 576] width 15 height 15
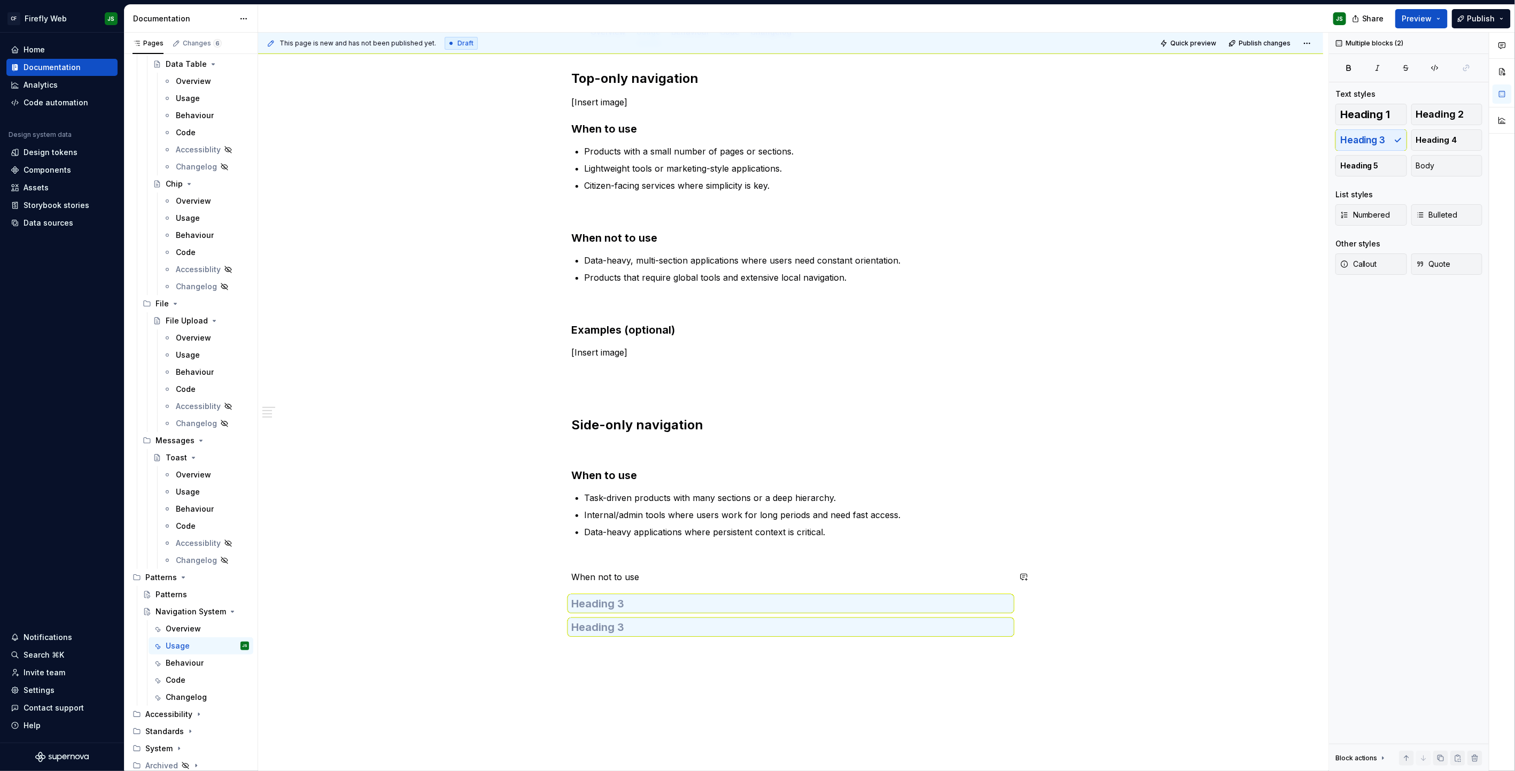
click at [670, 492] on div "Top-only navigation [Insert image] When to use Products with a small number of …" at bounding box center [791, 352] width 438 height 564
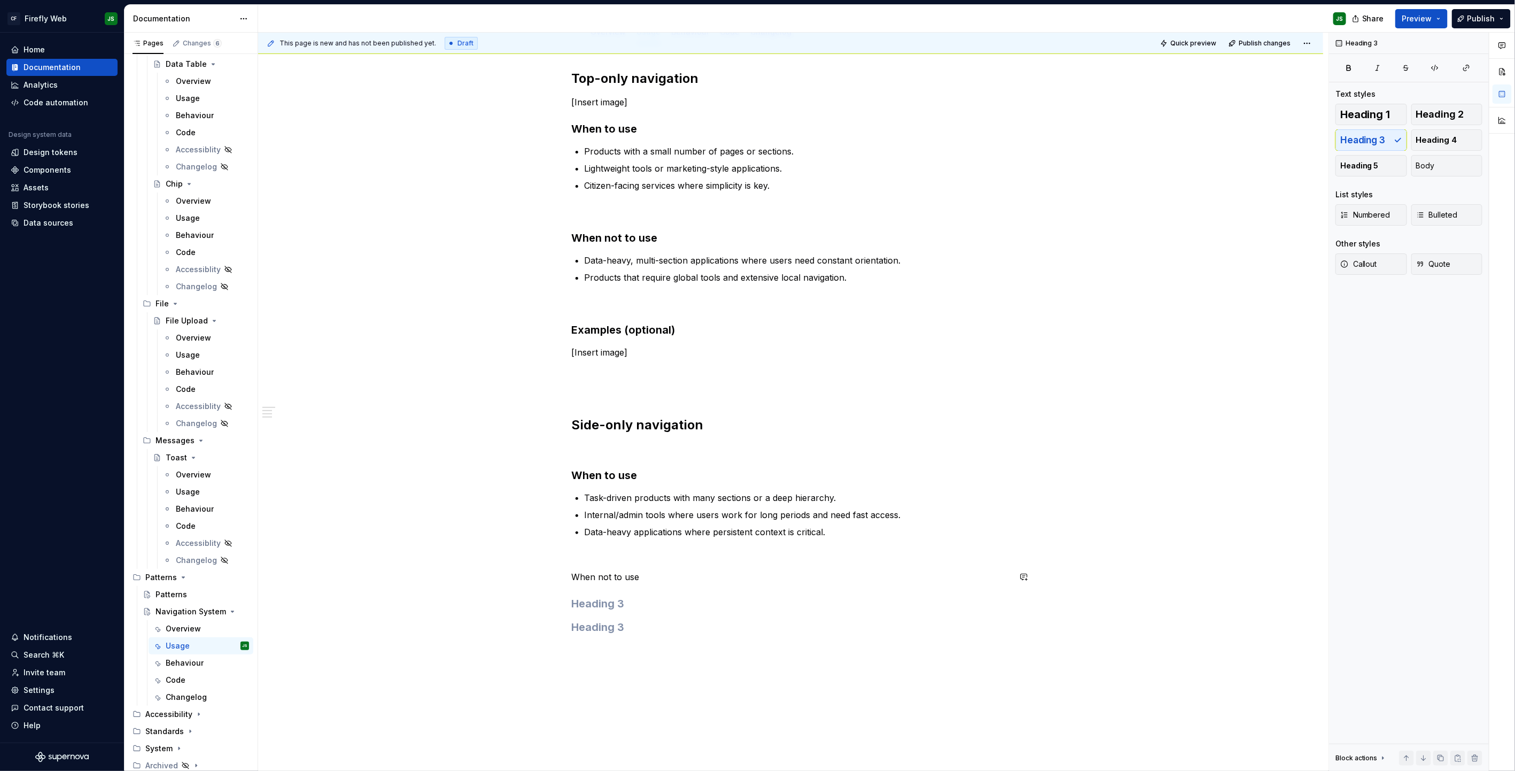
scroll to position [144, 0]
click at [647, 492] on div "Top-only navigation [Insert image] When to use Products with a small number of …" at bounding box center [791, 349] width 438 height 564
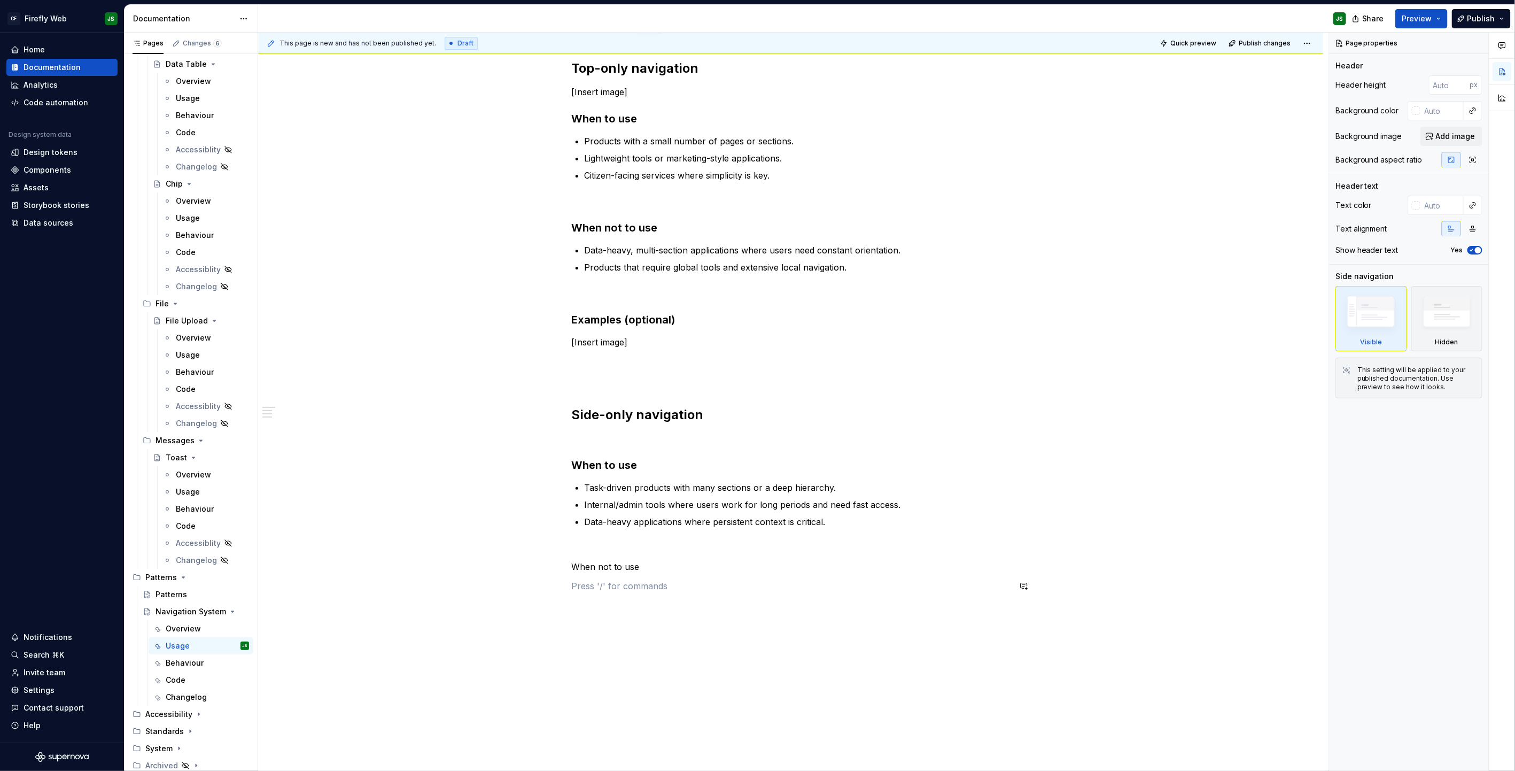
scroll to position [149, 0]
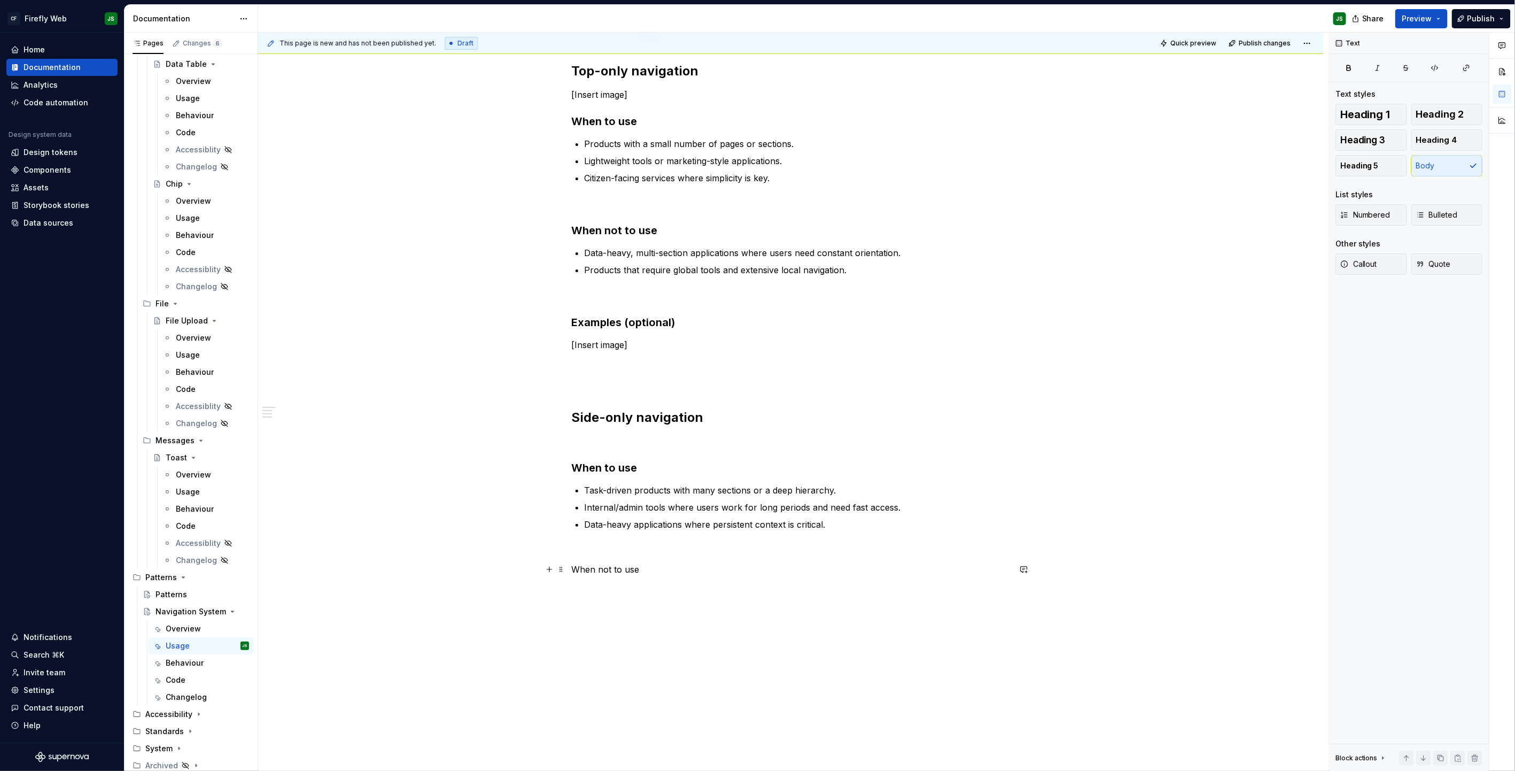
click at [615, 492] on p "When not to use" at bounding box center [791, 569] width 438 height 13
click at [616, 492] on p "When not to use" at bounding box center [791, 569] width 438 height 13
drag, startPoint x: 616, startPoint y: 565, endPoint x: 646, endPoint y: 566, distance: 29.9
click at [615, 492] on p "When not to use" at bounding box center [791, 569] width 438 height 13
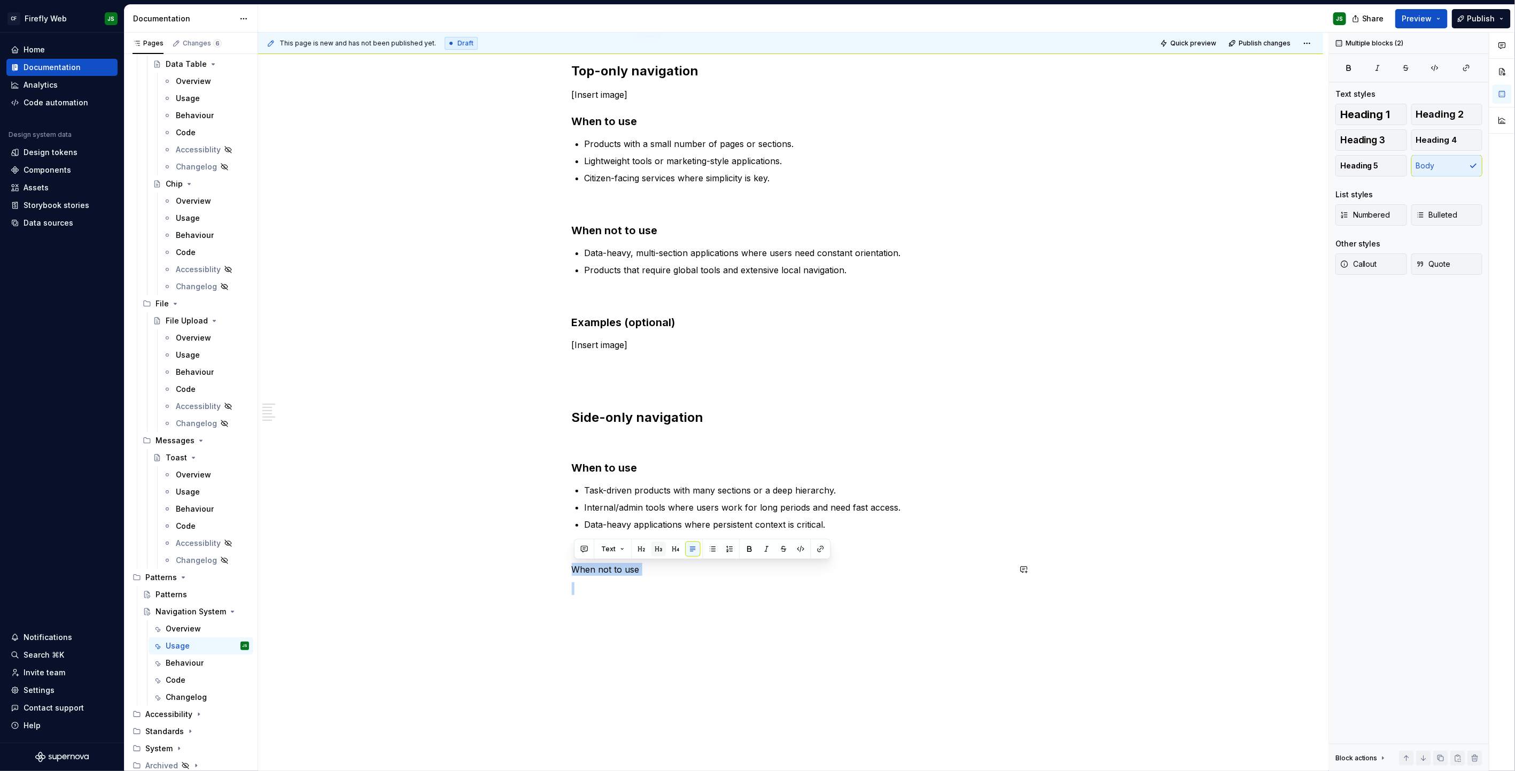
click at [659, 492] on button "button" at bounding box center [658, 548] width 15 height 15
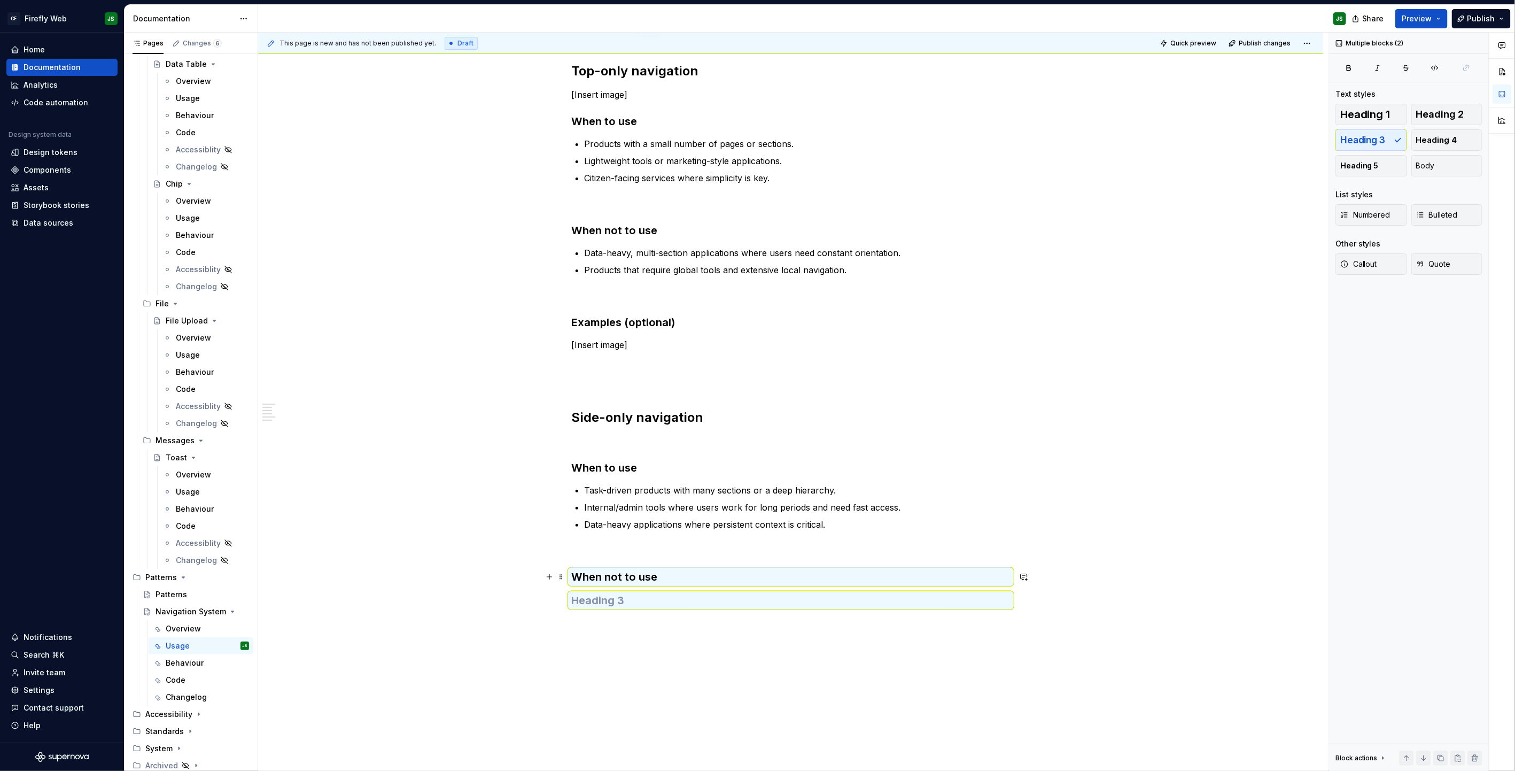
click at [673, 492] on h3 "When not to use" at bounding box center [791, 576] width 438 height 15
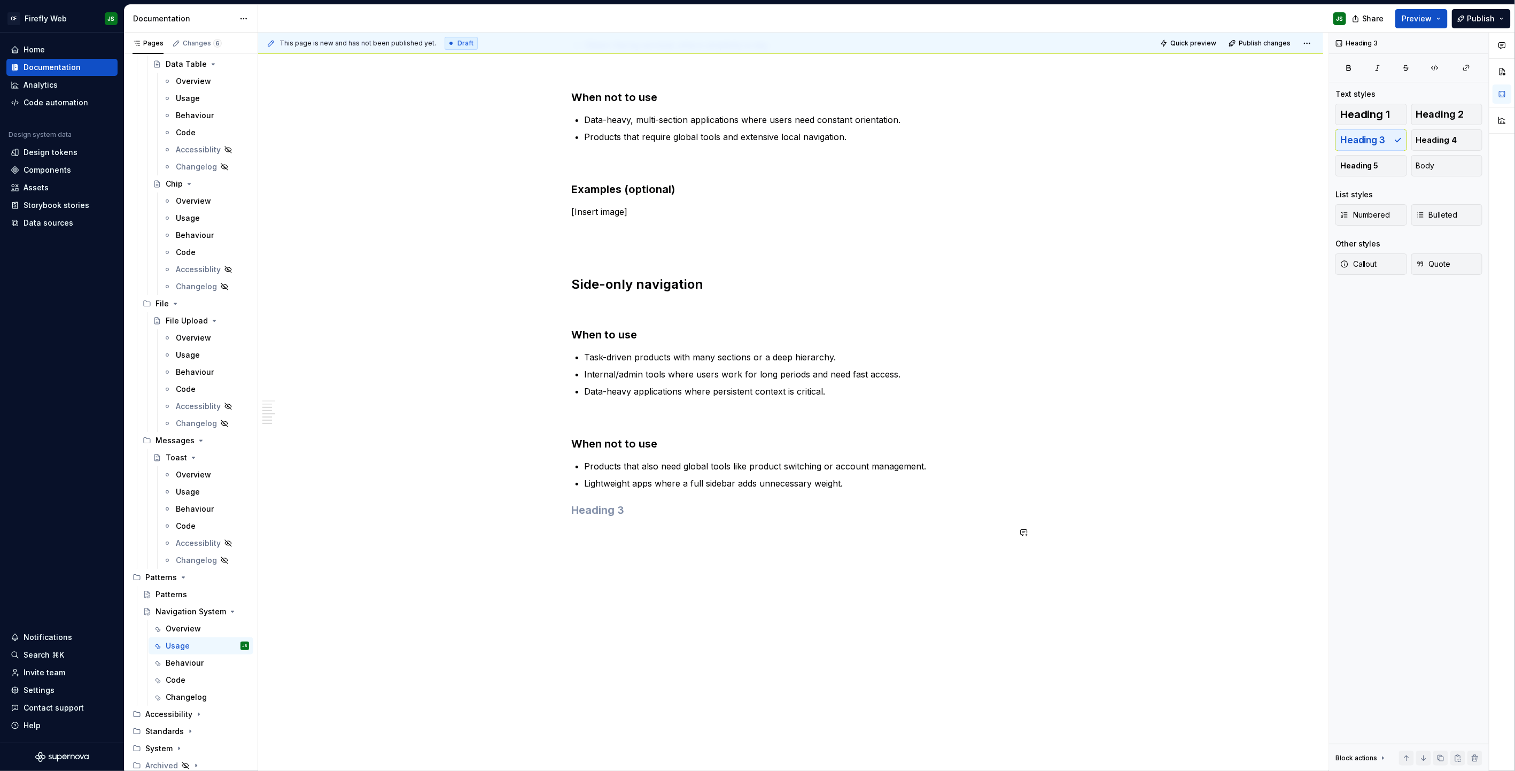
scroll to position [292, 0]
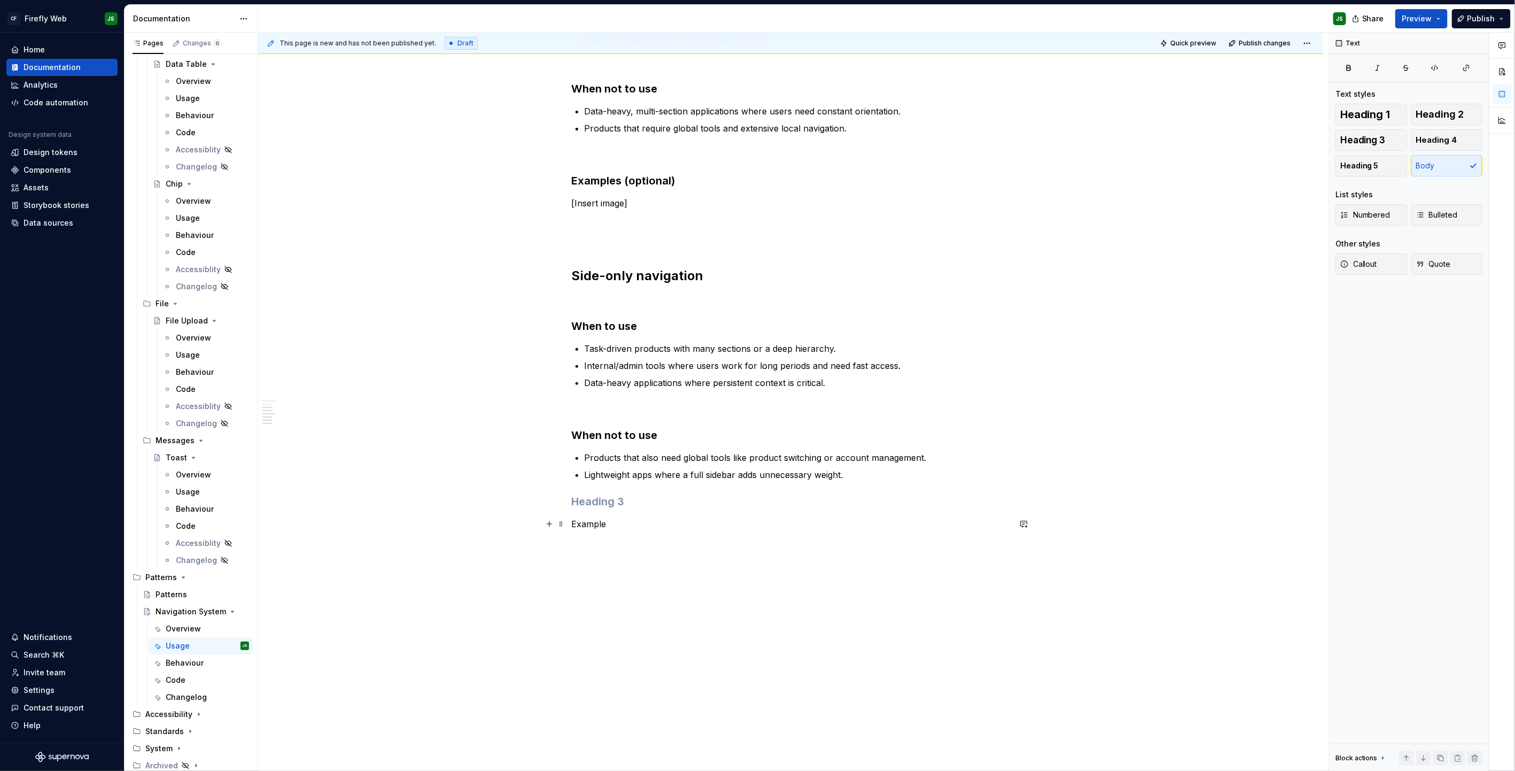
click at [594, 492] on p "Example" at bounding box center [791, 523] width 438 height 13
click at [594, 492] on p "Example" at bounding box center [791, 524] width 438 height 13
drag, startPoint x: 661, startPoint y: 503, endPoint x: 660, endPoint y: 512, distance: 8.6
click at [661, 492] on button "button" at bounding box center [658, 504] width 15 height 15
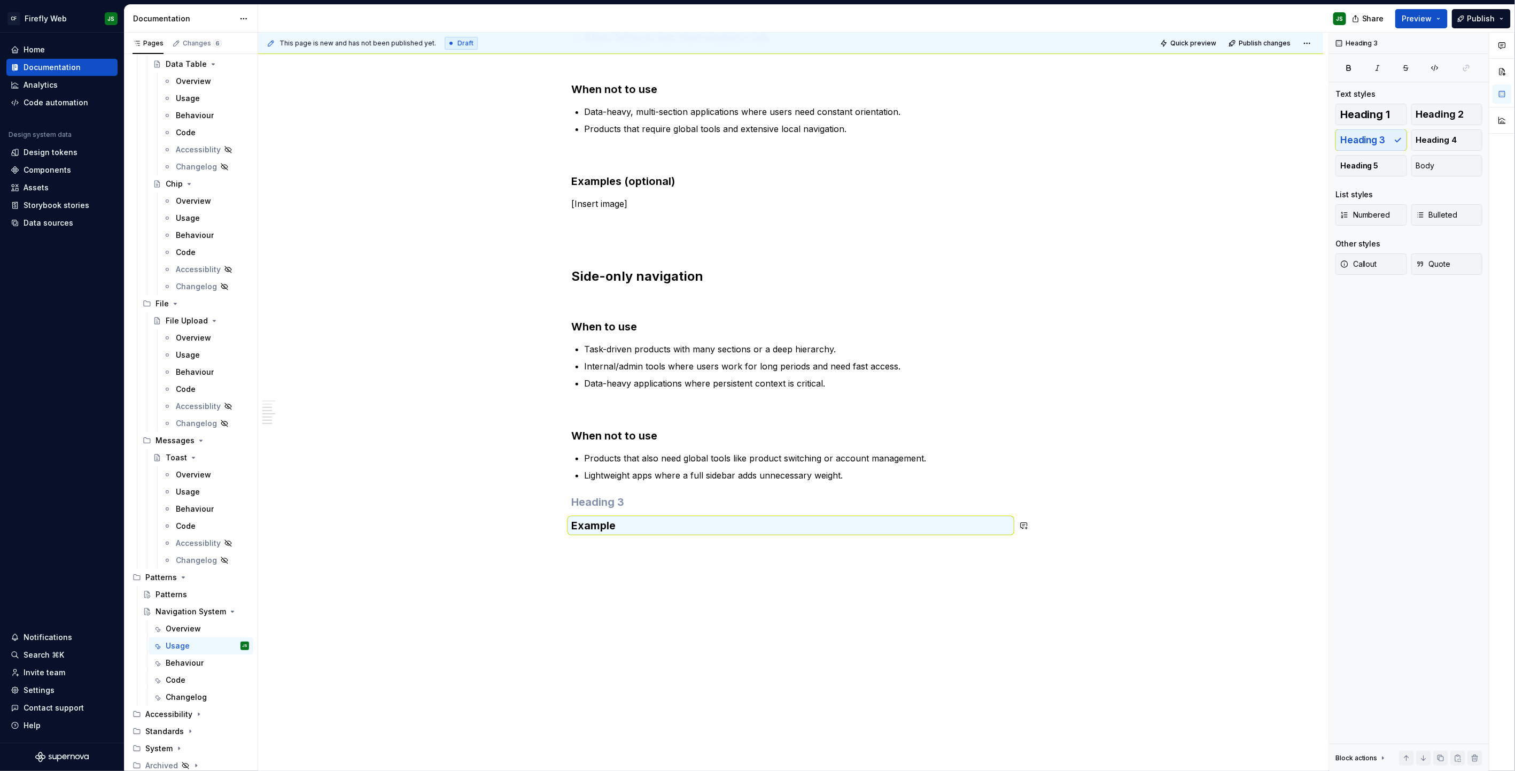
click at [653, 492] on div "Top-only navigation [Insert image] When to use Products with a small number of …" at bounding box center [791, 237] width 438 height 633
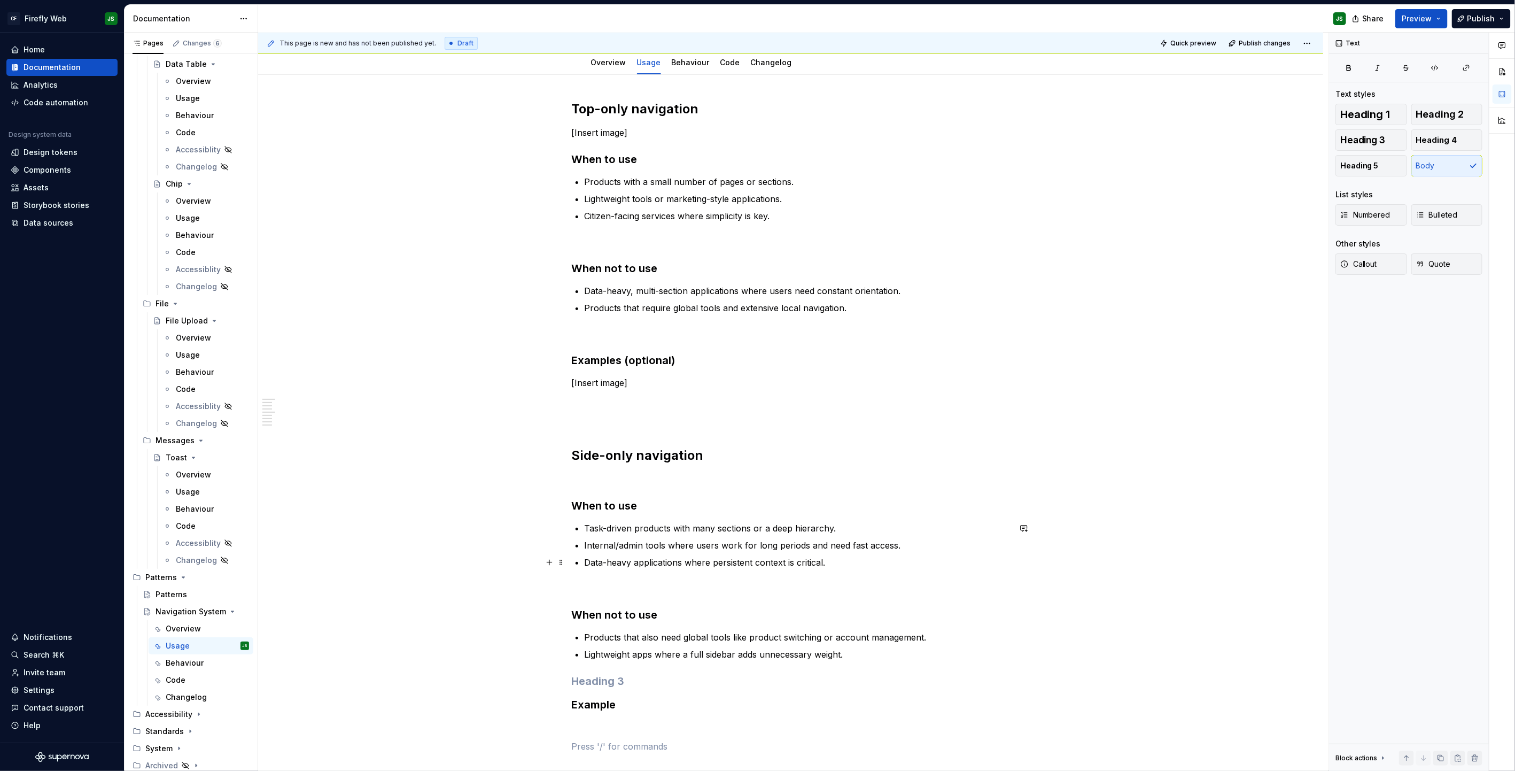
scroll to position [94, 0]
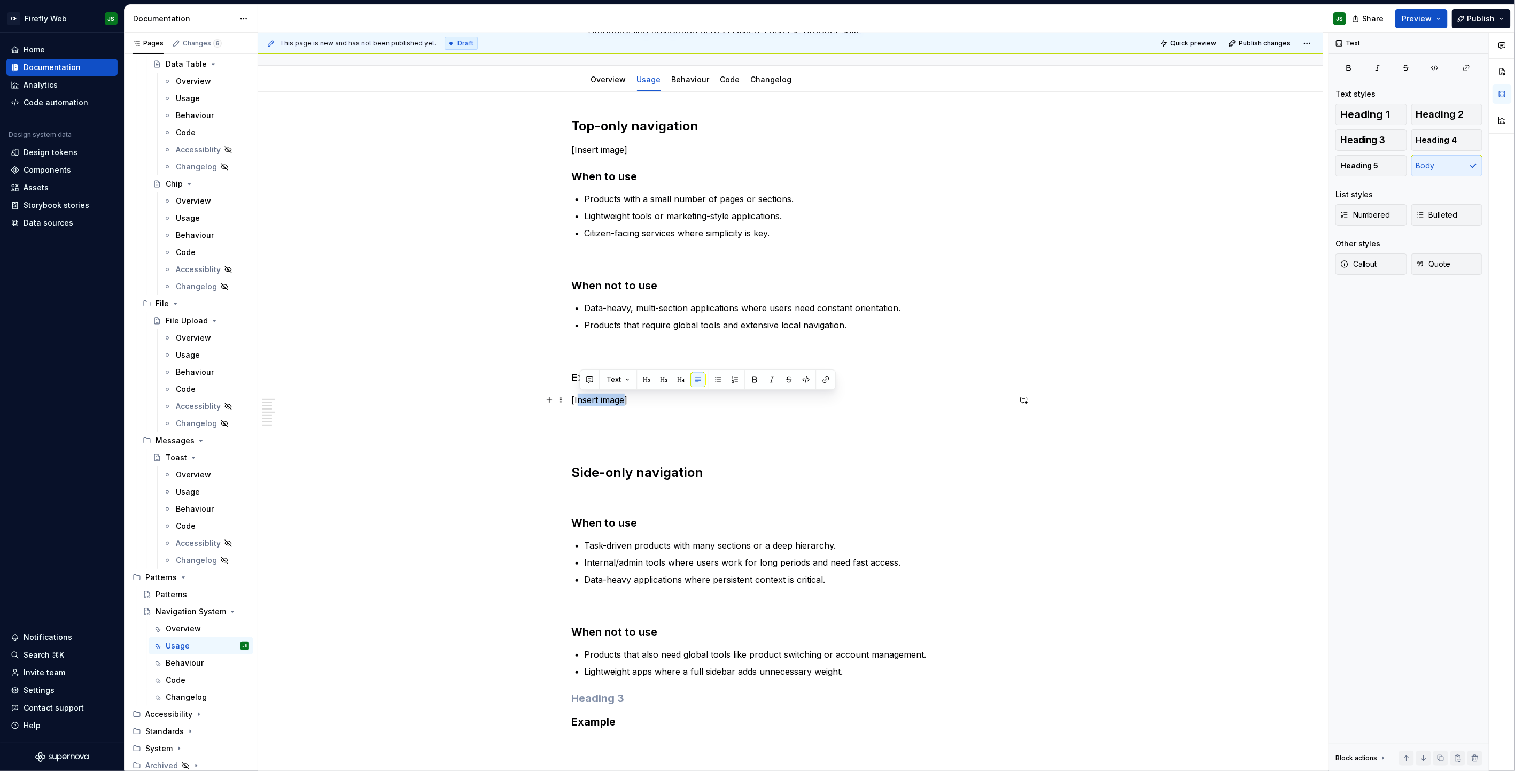
drag, startPoint x: 580, startPoint y: 400, endPoint x: 626, endPoint y: 403, distance: 46.0
click at [626, 403] on p "[Insert image]" at bounding box center [791, 399] width 438 height 13
click at [628, 414] on p at bounding box center [791, 419] width 438 height 13
click at [628, 404] on p "[Insert image]" at bounding box center [791, 401] width 438 height 13
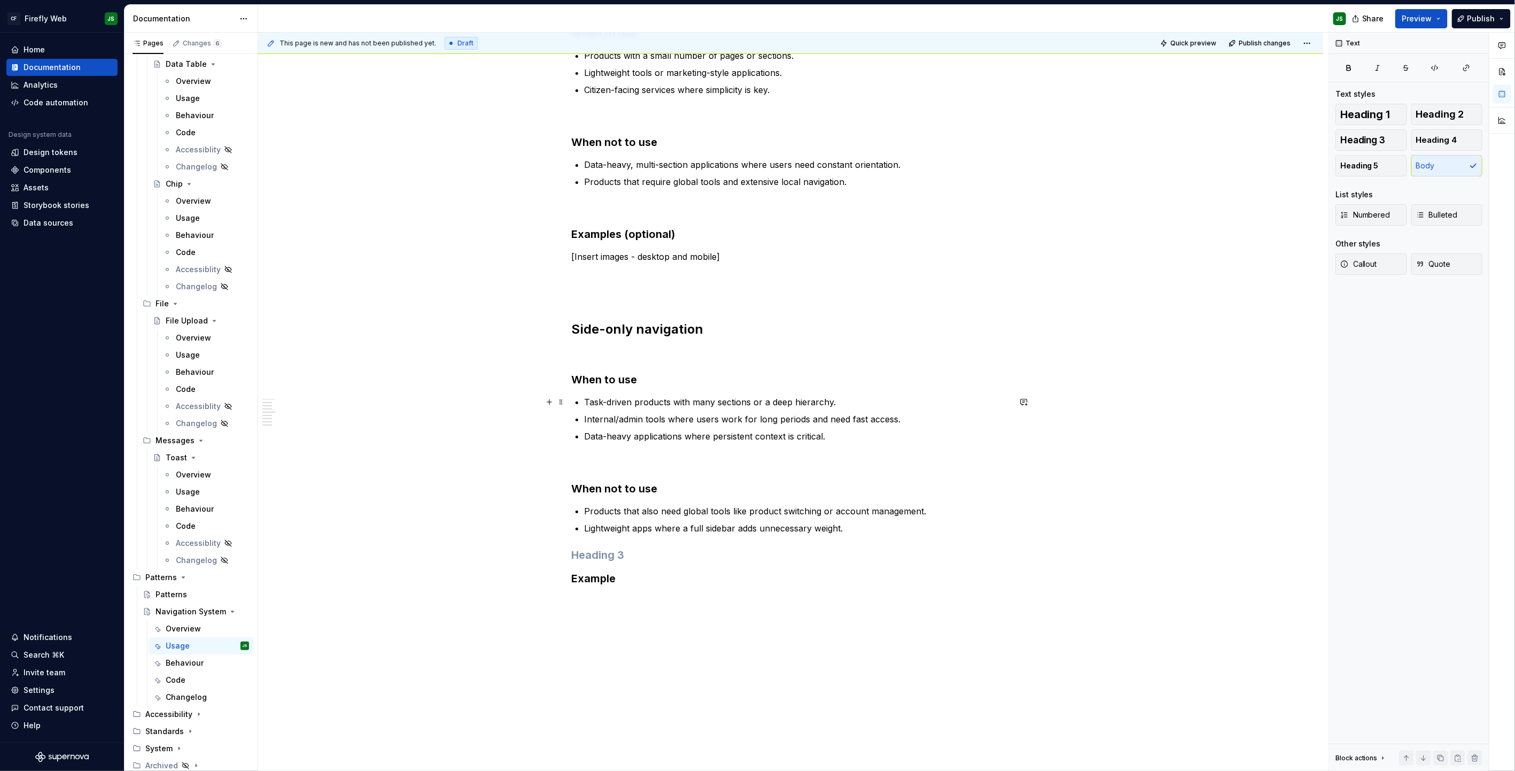
scroll to position [241, 0]
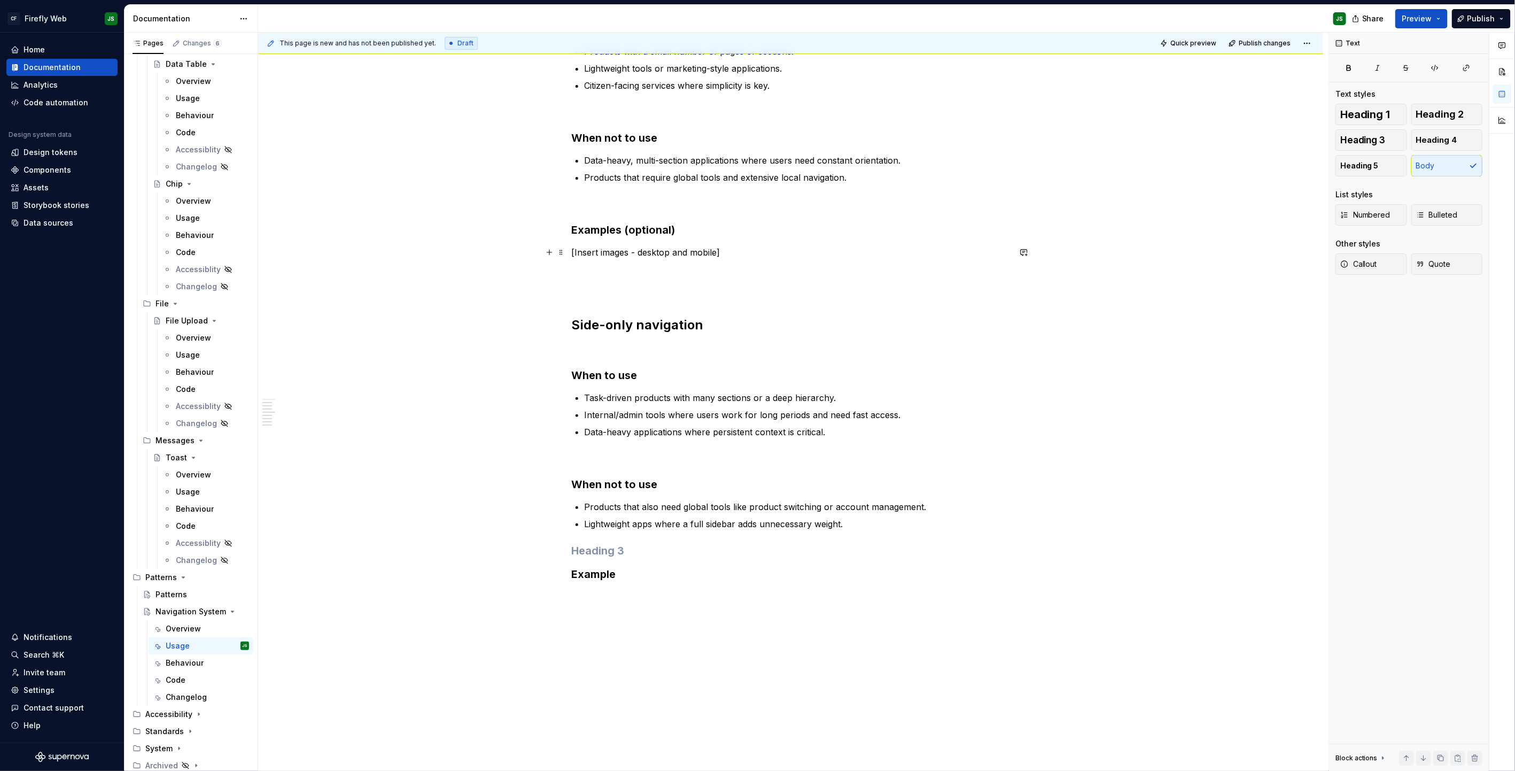
click at [641, 253] on p "[Insert images - desktop and mobile]" at bounding box center [791, 252] width 438 height 13
click at [641, 254] on p "[Insert images - desktop and mobile]" at bounding box center [791, 252] width 438 height 13
click at [640, 254] on p "[Insert images - desktop and mobile]" at bounding box center [791, 252] width 438 height 13
copy p "[Insert images - desktop and mobile]"
click at [649, 492] on p at bounding box center [791, 596] width 438 height 13
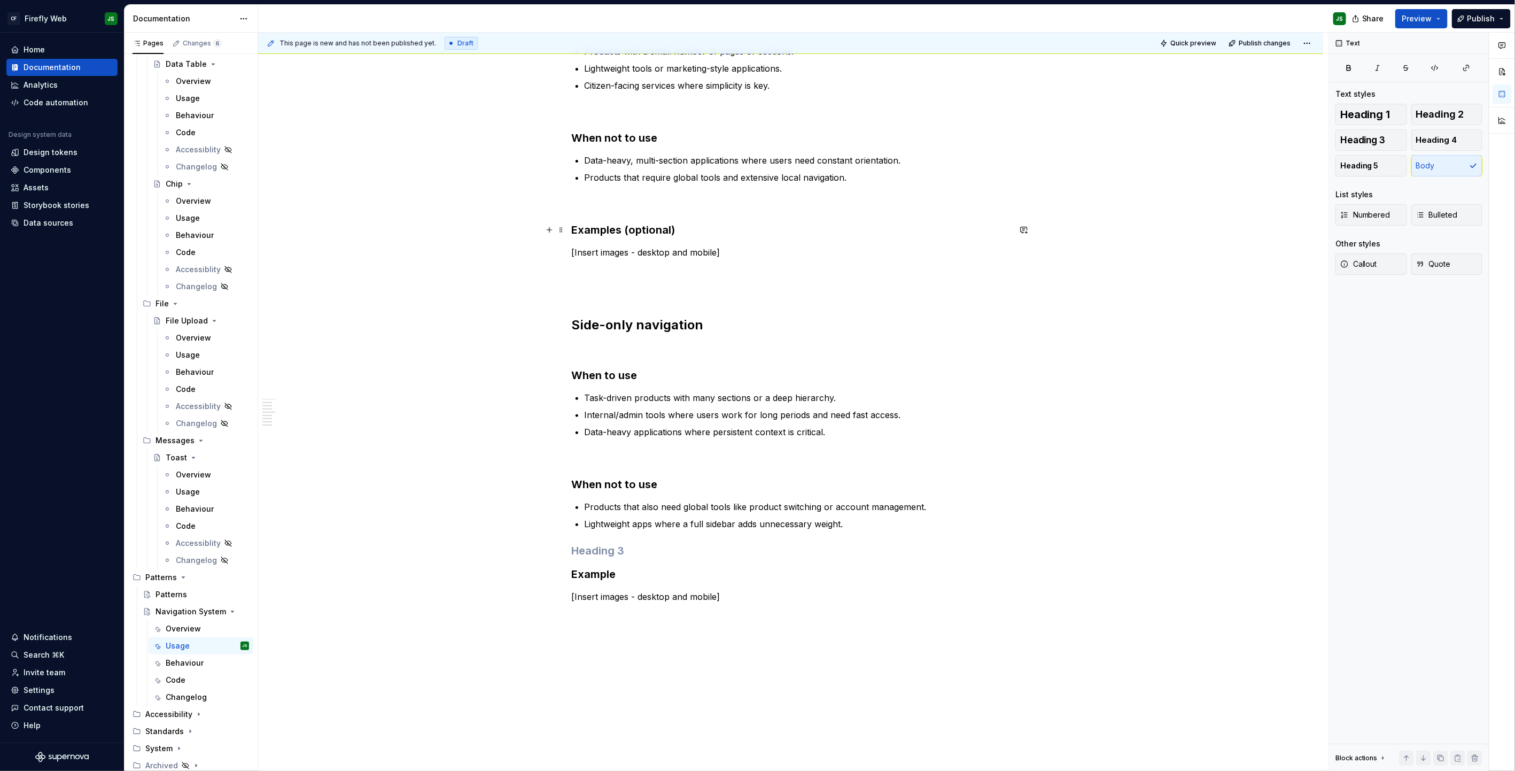
click at [689, 224] on h3 "Examples (optional)" at bounding box center [791, 229] width 438 height 15
click at [646, 492] on h3 "Example" at bounding box center [791, 574] width 438 height 15
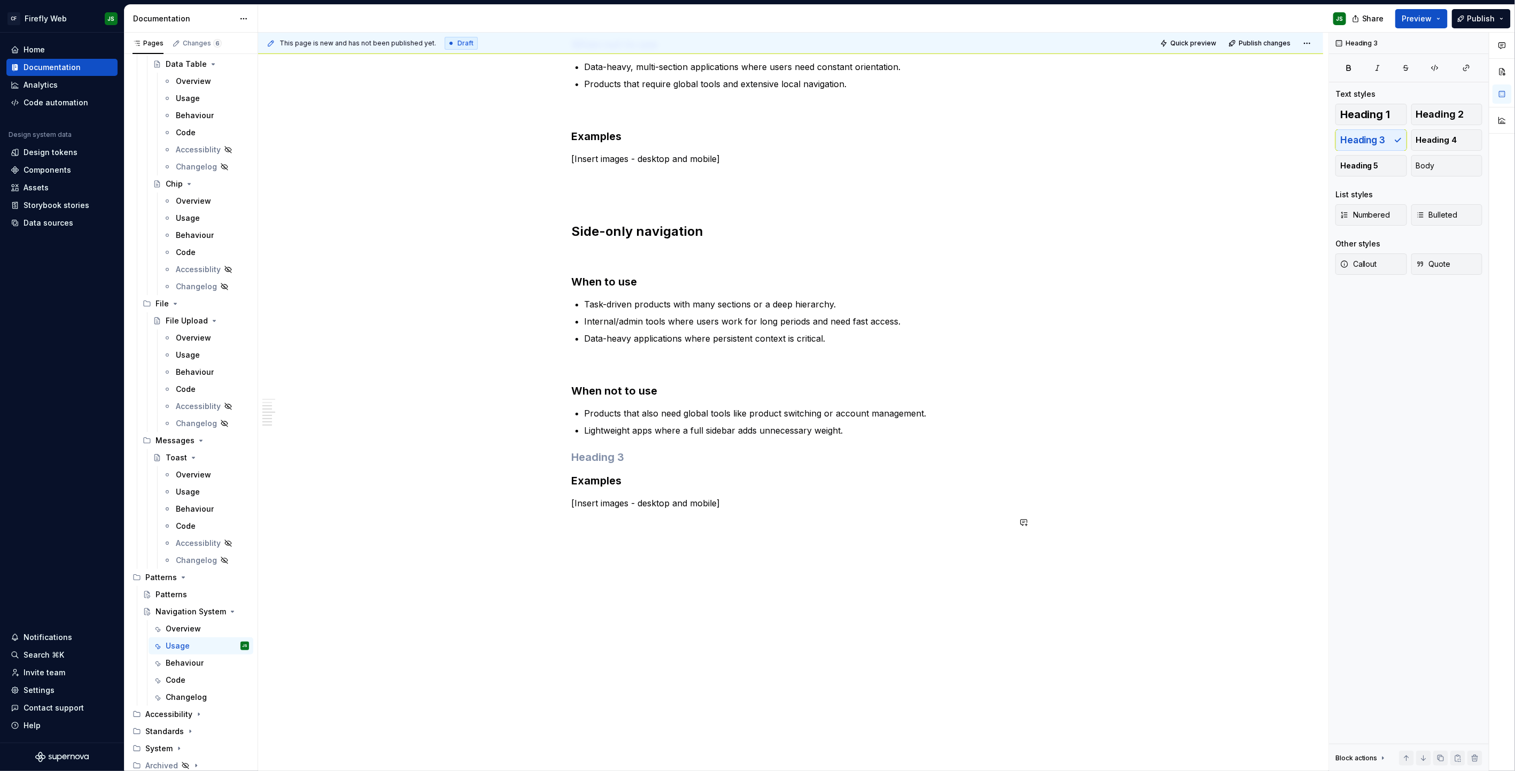
scroll to position [335, 0]
click at [680, 492] on div "Top-only navigation [Insert image] When to use Products with a small number of …" at bounding box center [790, 311] width 1065 height 922
click at [624, 455] on h3 at bounding box center [791, 456] width 438 height 15
drag, startPoint x: 864, startPoint y: 434, endPoint x: 869, endPoint y: 464, distance: 30.4
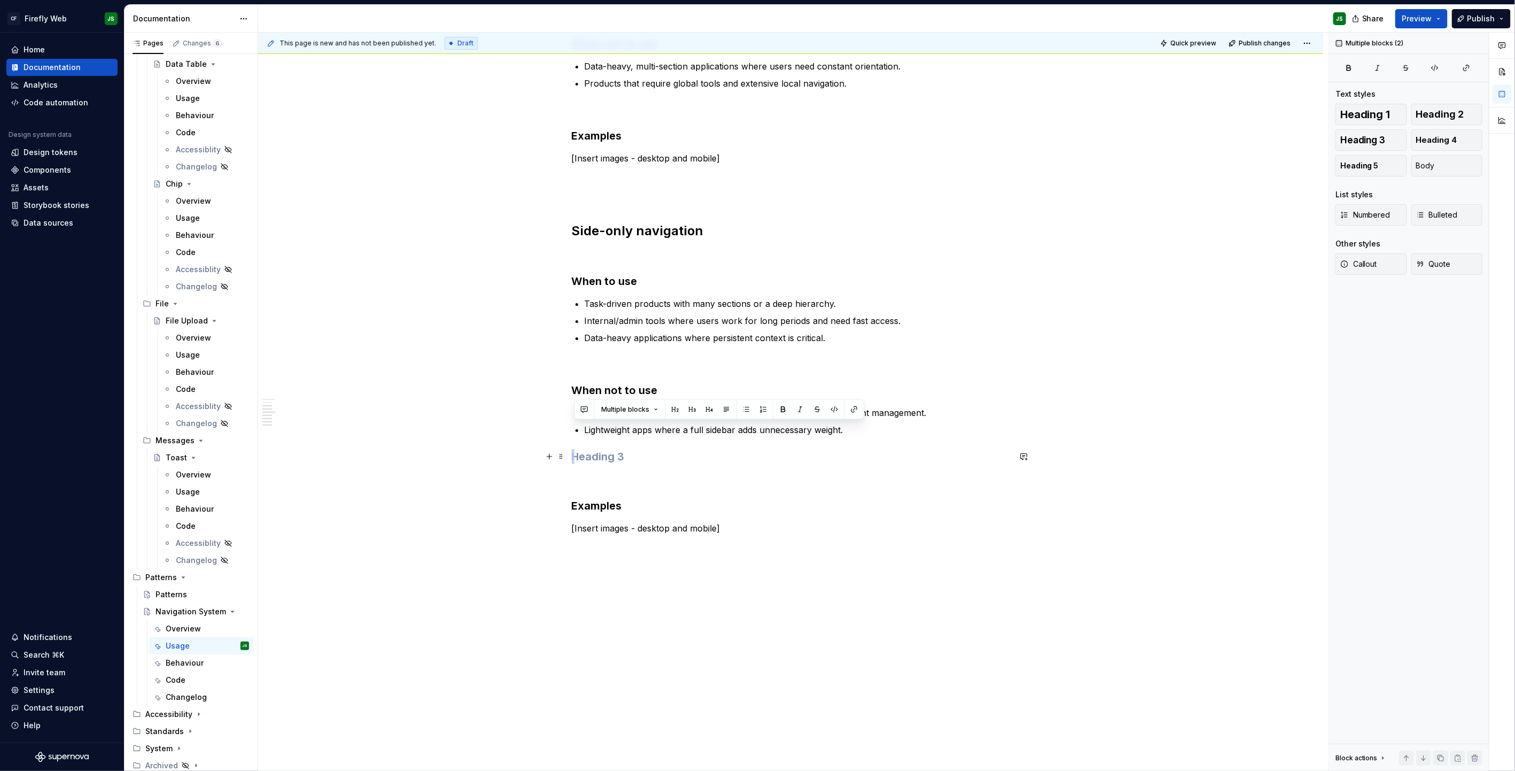
click at [871, 464] on div "Top-only navigation [Insert image] When to use Products with a small number of …" at bounding box center [791, 215] width 438 height 678
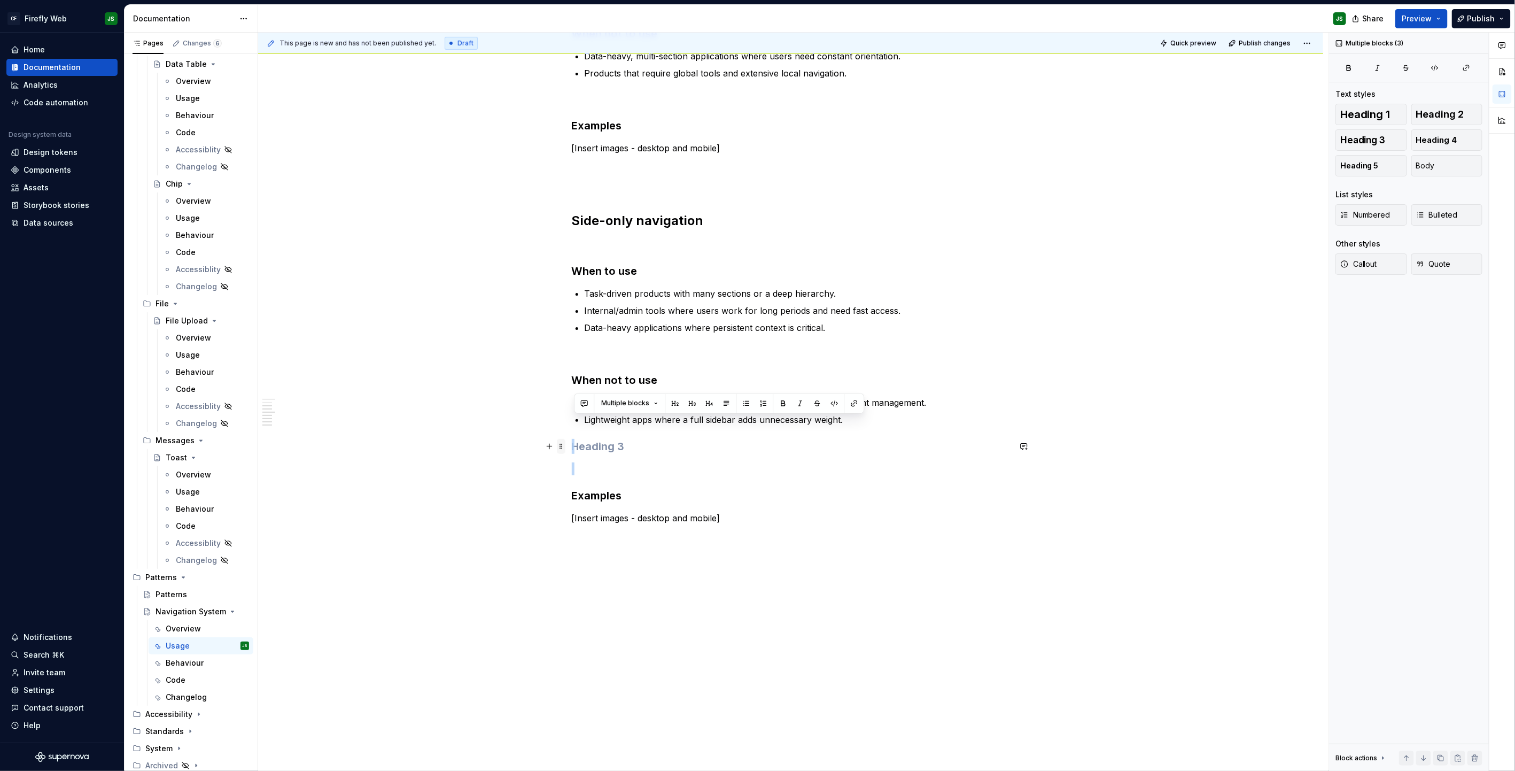
scroll to position [341, 0]
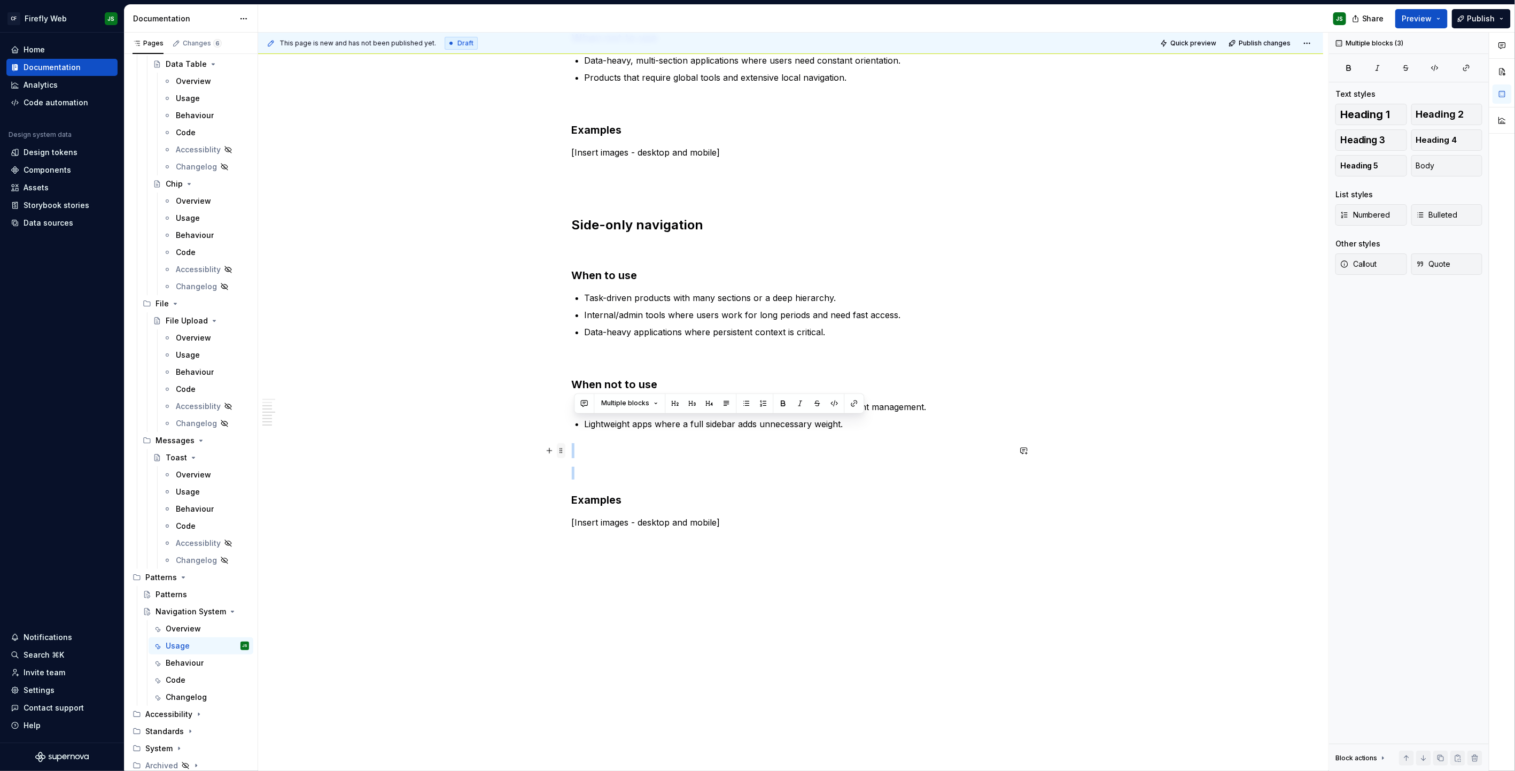
click at [563, 449] on span at bounding box center [561, 450] width 9 height 15
click at [597, 492] on div "Delete" at bounding box center [613, 544] width 69 height 11
click at [773, 492] on div "This page is new and has not been published yet. Draft Quick preview Publish ch…" at bounding box center [793, 402] width 1071 height 739
click at [794, 492] on p at bounding box center [791, 521] width 438 height 13
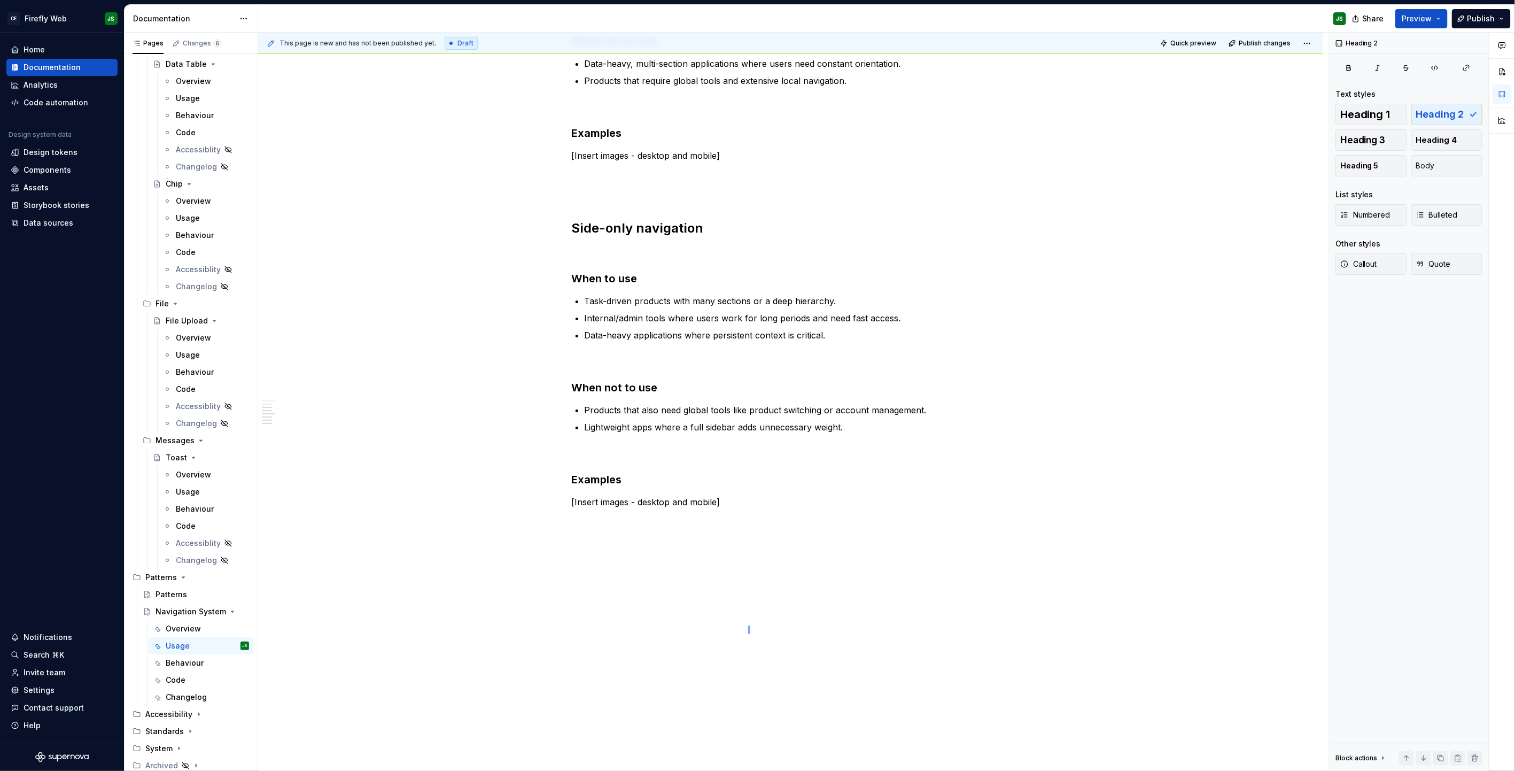
click at [747, 492] on div "This page is new and has not been published yet. Draft Quick preview Publish ch…" at bounding box center [793, 402] width 1071 height 739
drag, startPoint x: 743, startPoint y: 492, endPoint x: 746, endPoint y: 497, distance: 6.0
click at [744, 492] on div "Top-only navigation [Insert image] When to use Products with a small number of …" at bounding box center [791, 200] width 438 height 654
click at [746, 492] on p "[Insert images - desktop and mobile]" at bounding box center [791, 502] width 438 height 13
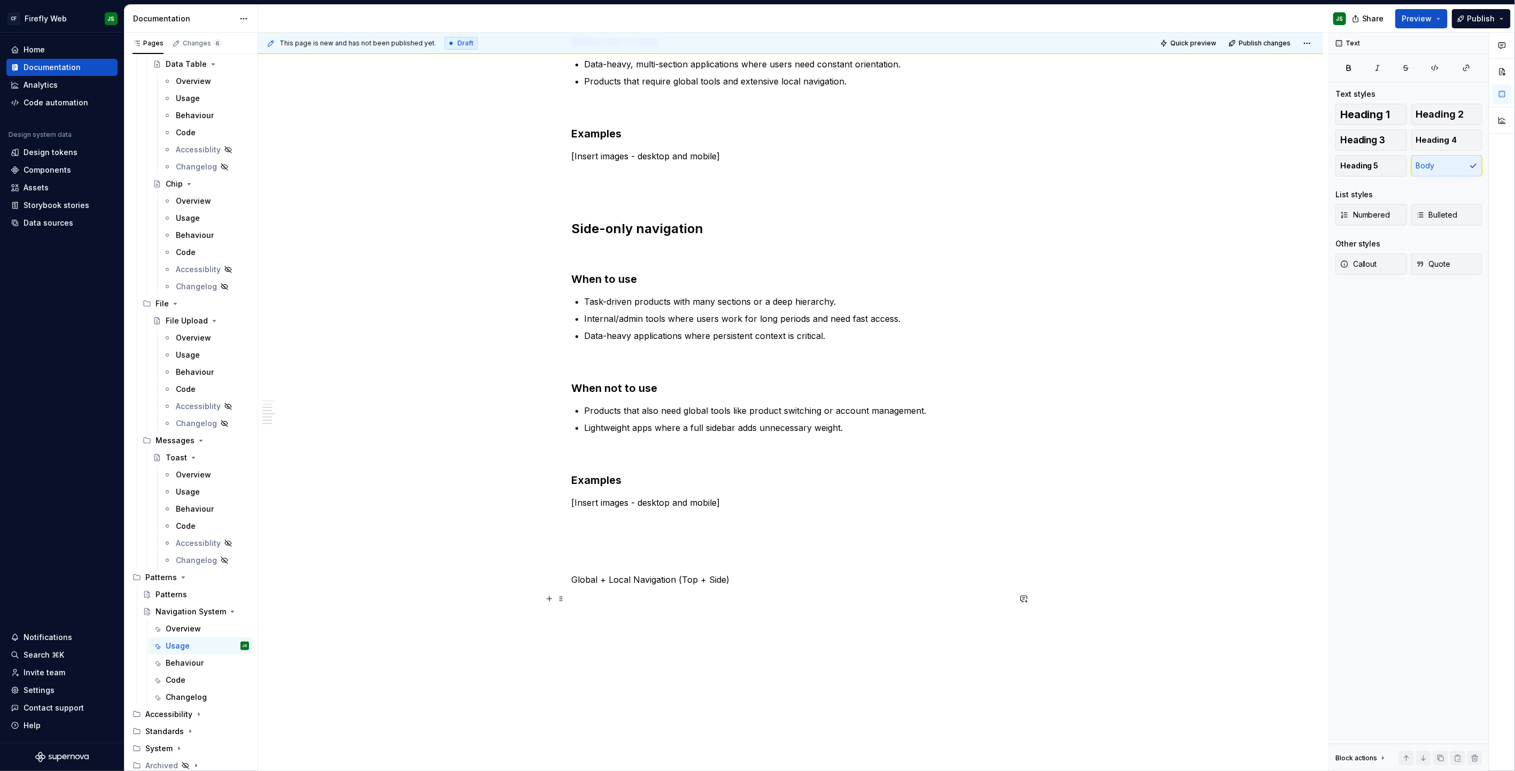
click at [636, 492] on p at bounding box center [791, 598] width 438 height 13
click at [635, 492] on p at bounding box center [791, 598] width 438 height 13
click at [630, 492] on p "Global + Local Navigation (Top + Side)" at bounding box center [791, 579] width 438 height 13
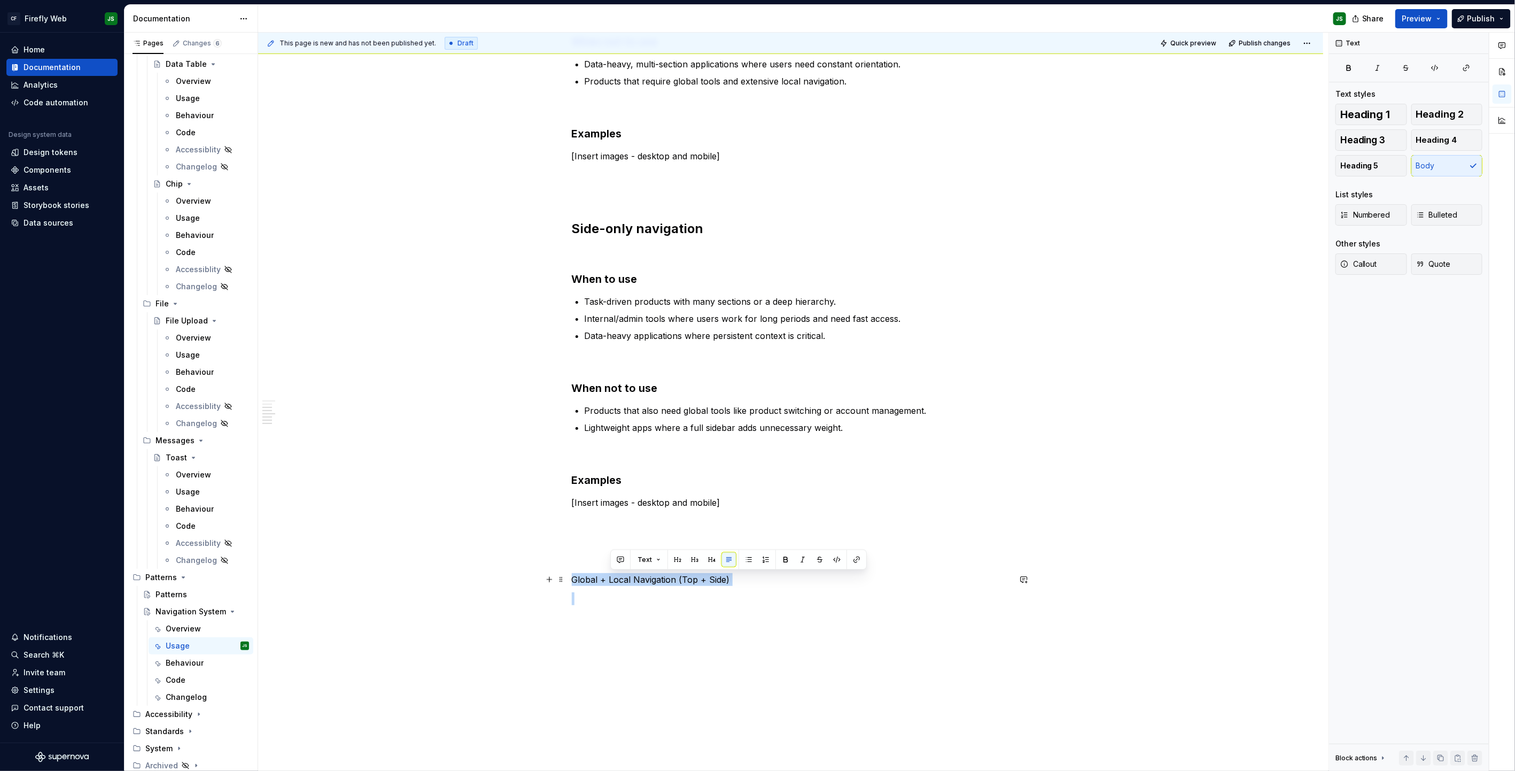
click at [630, 492] on p "Global + Local Navigation (Top + Side)" at bounding box center [791, 579] width 438 height 13
click at [645, 492] on button "button" at bounding box center [641, 559] width 15 height 15
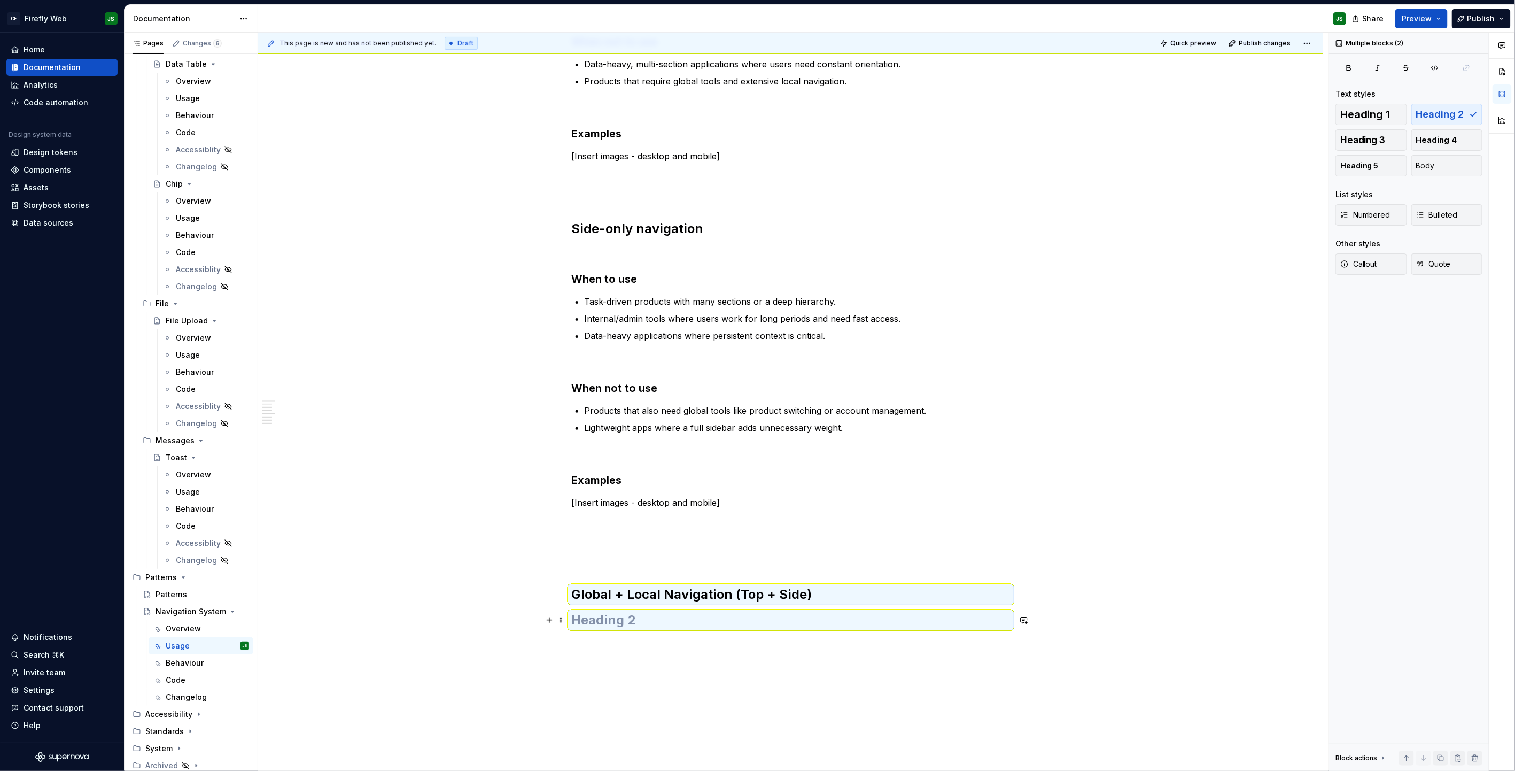
click at [753, 492] on h2 at bounding box center [791, 620] width 438 height 17
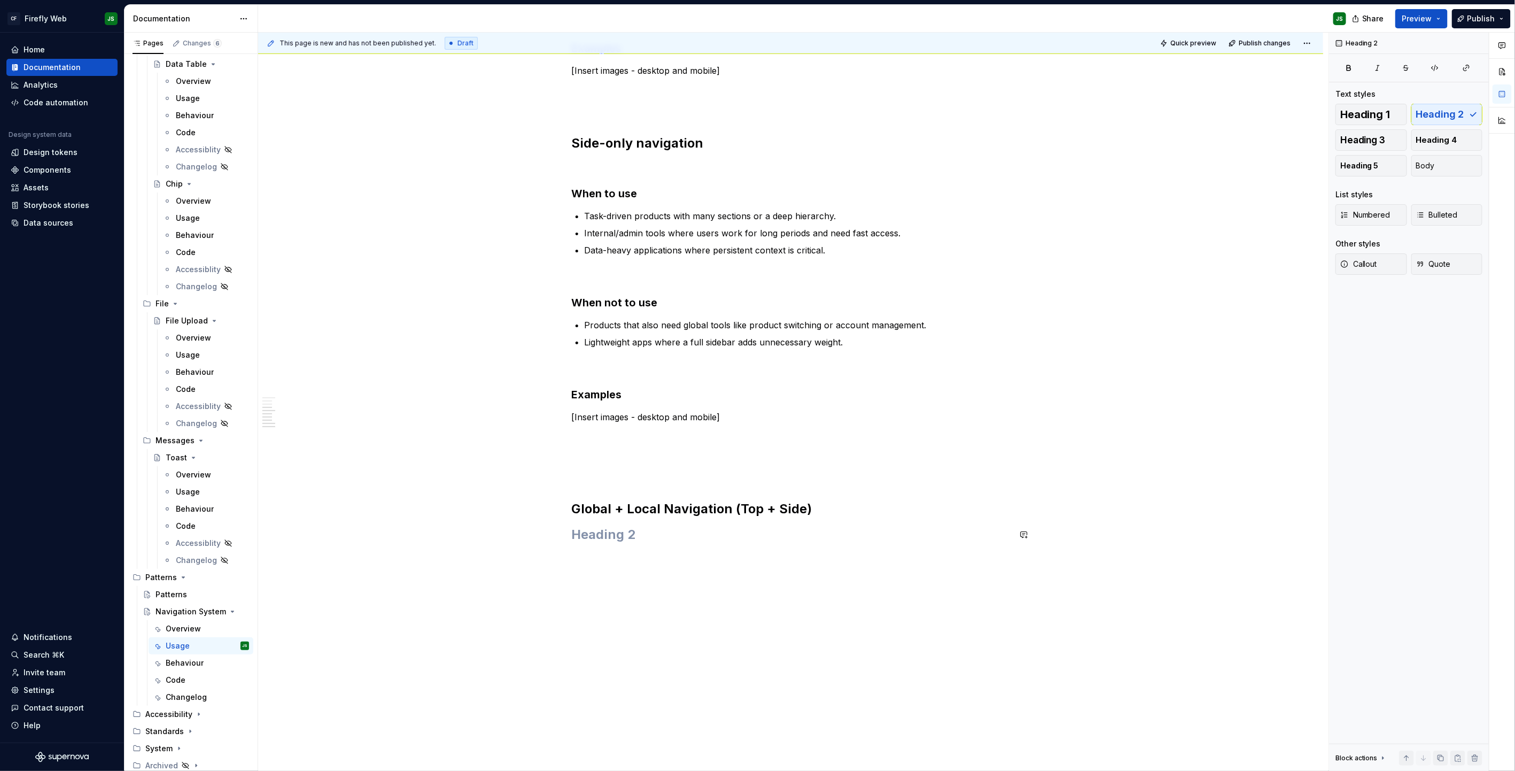
scroll to position [438, 0]
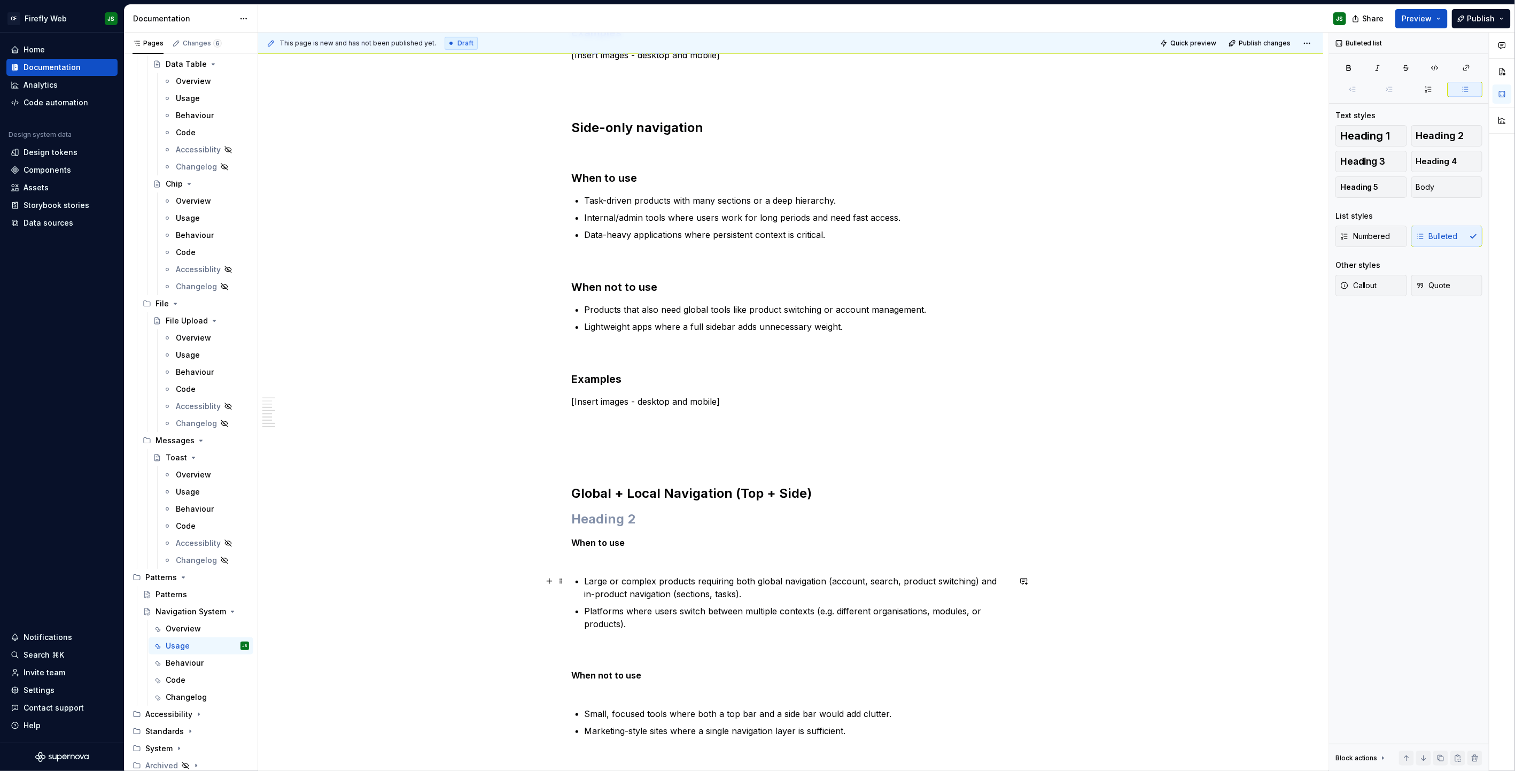
click at [614, 492] on p "Large or complex products requiring both global navigation (account, search, pr…" at bounding box center [797, 588] width 425 height 26
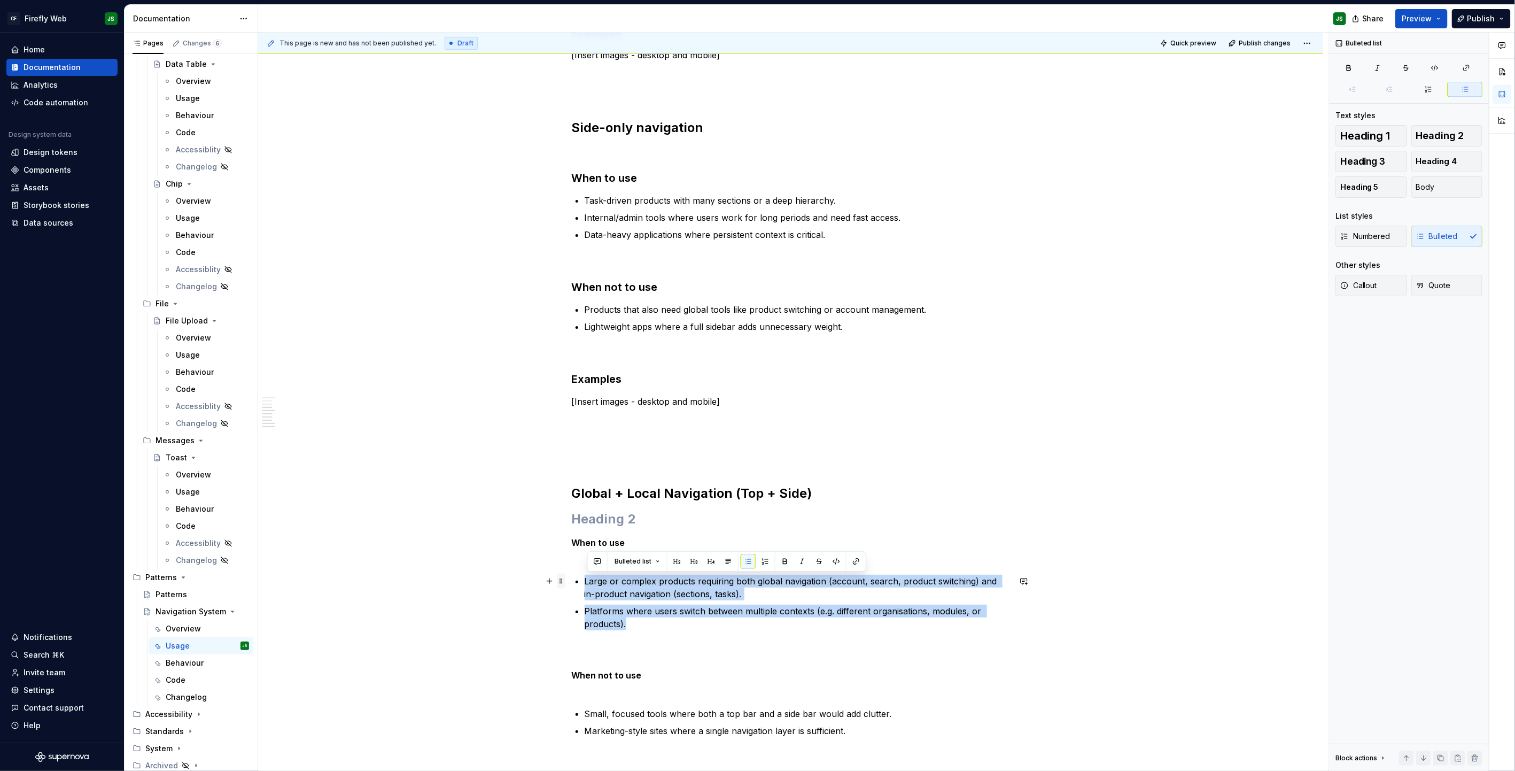
drag, startPoint x: 632, startPoint y: 622, endPoint x: 562, endPoint y: 579, distance: 81.8
click at [572, 492] on div "Top-only navigation [Insert image] When to use Products with a small number of …" at bounding box center [791, 300] width 438 height 1054
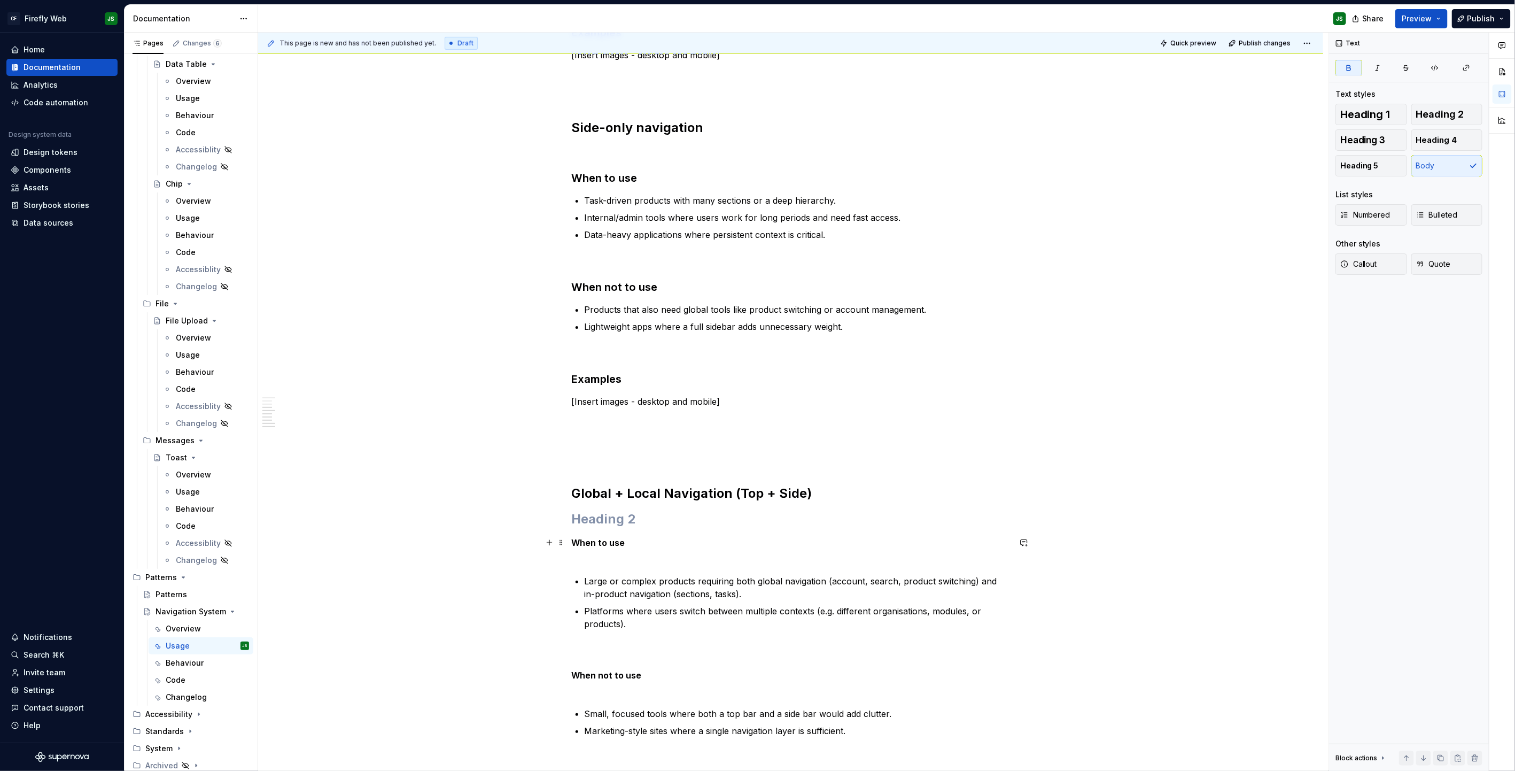
click at [582, 492] on strong "When to use" at bounding box center [598, 542] width 53 height 11
click at [656, 492] on button "button" at bounding box center [658, 522] width 15 height 15
click at [655, 492] on h3 "When to use" at bounding box center [791, 551] width 438 height 30
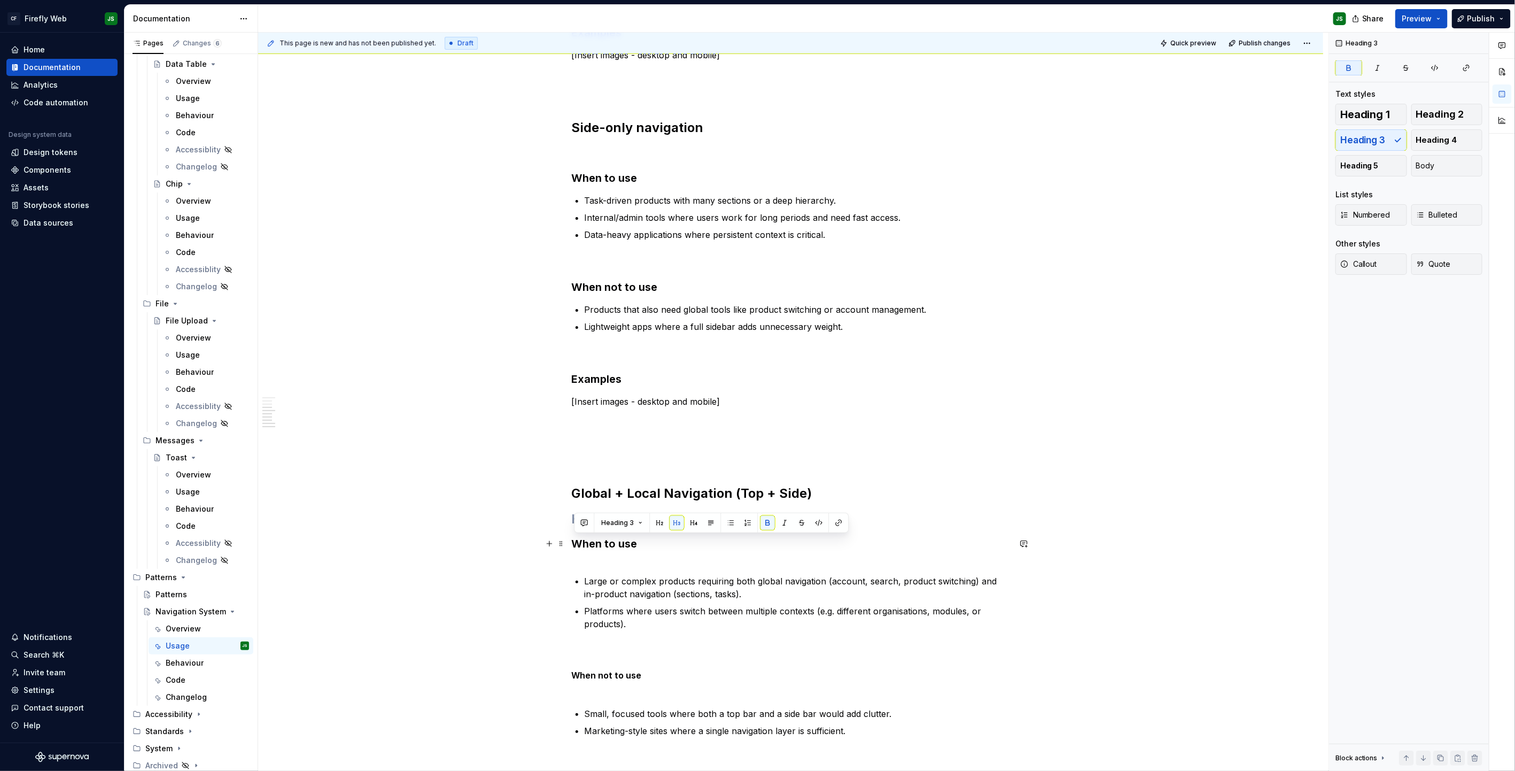
click at [659, 492] on h3 "When to use" at bounding box center [791, 551] width 438 height 30
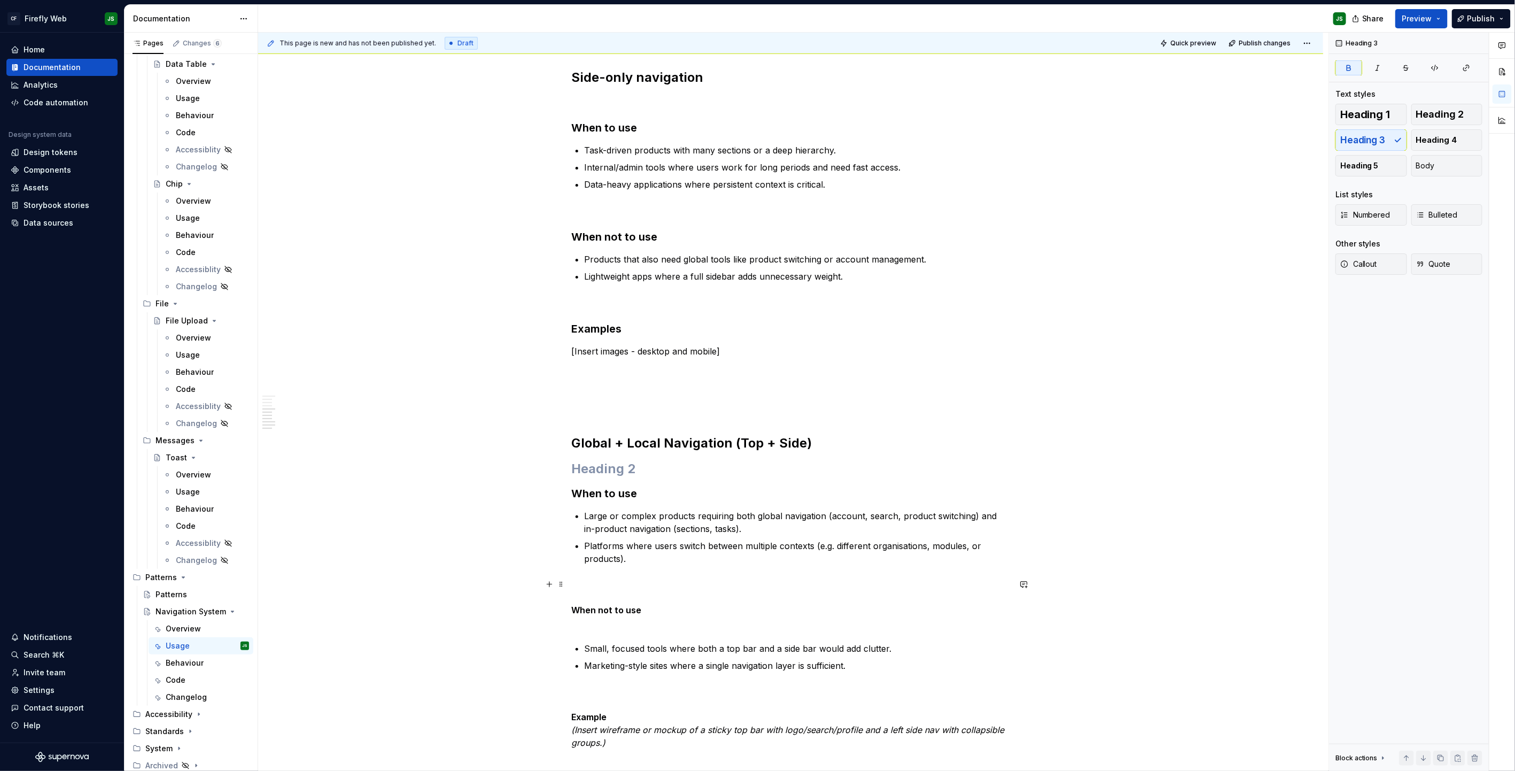
scroll to position [521, 0]
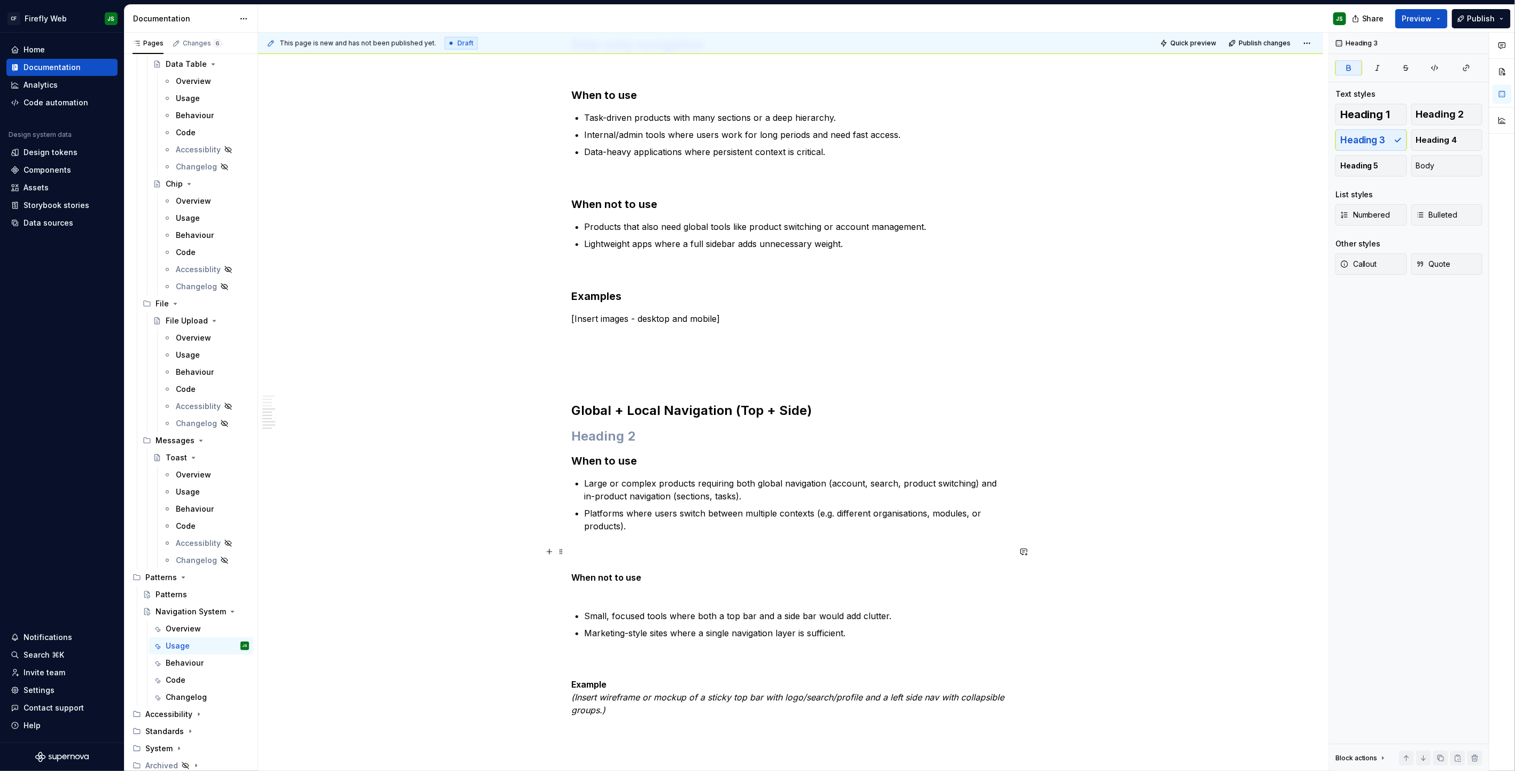
click at [626, 492] on strong "When not to use" at bounding box center [607, 577] width 70 height 11
click at [655, 492] on button "button" at bounding box center [658, 531] width 15 height 15
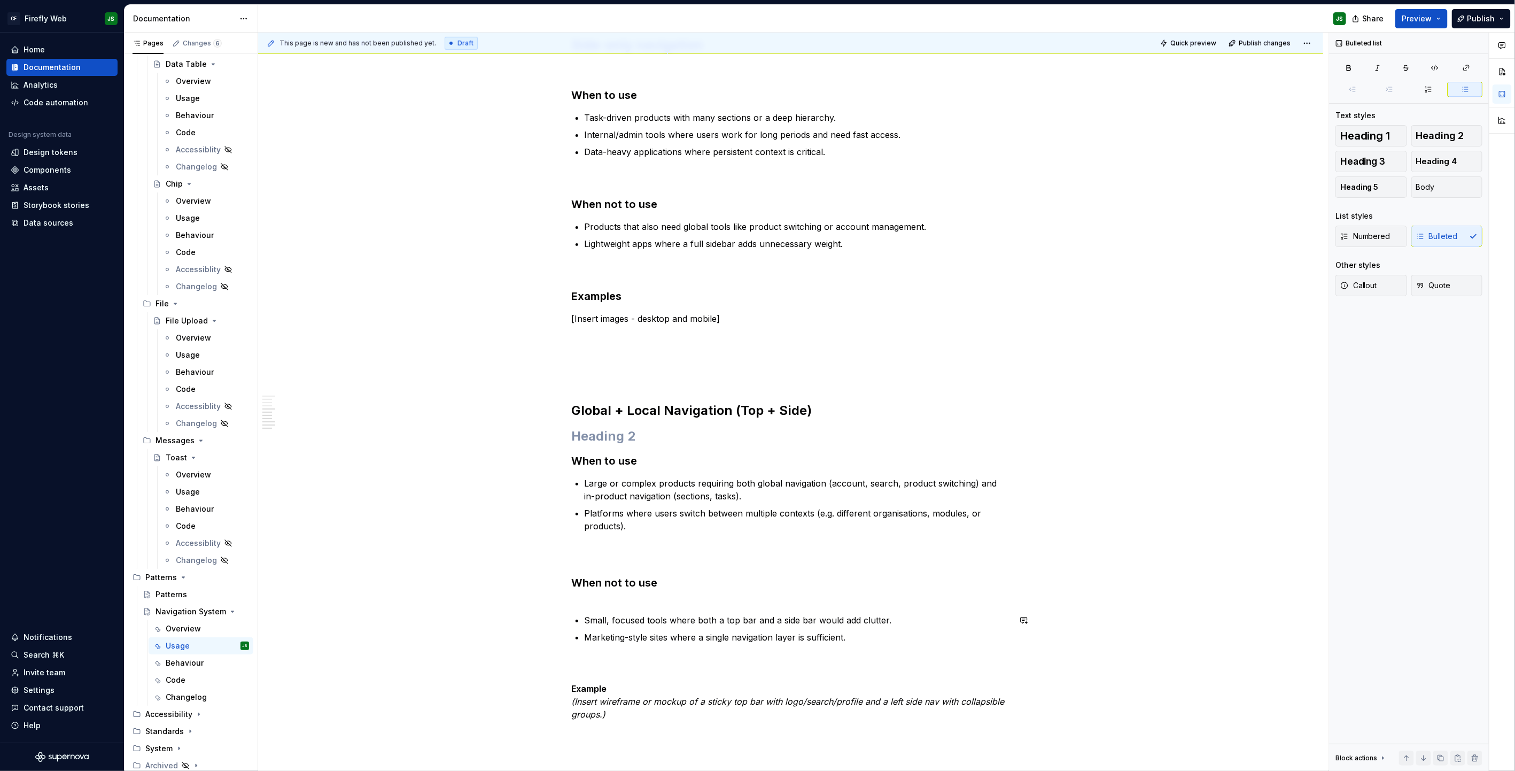
click at [630, 492] on div "Top-only navigation [Insert image] When to use Products with a small number of …" at bounding box center [791, 205] width 438 height 1031
click at [627, 492] on h3 "When not to use" at bounding box center [791, 575] width 438 height 60
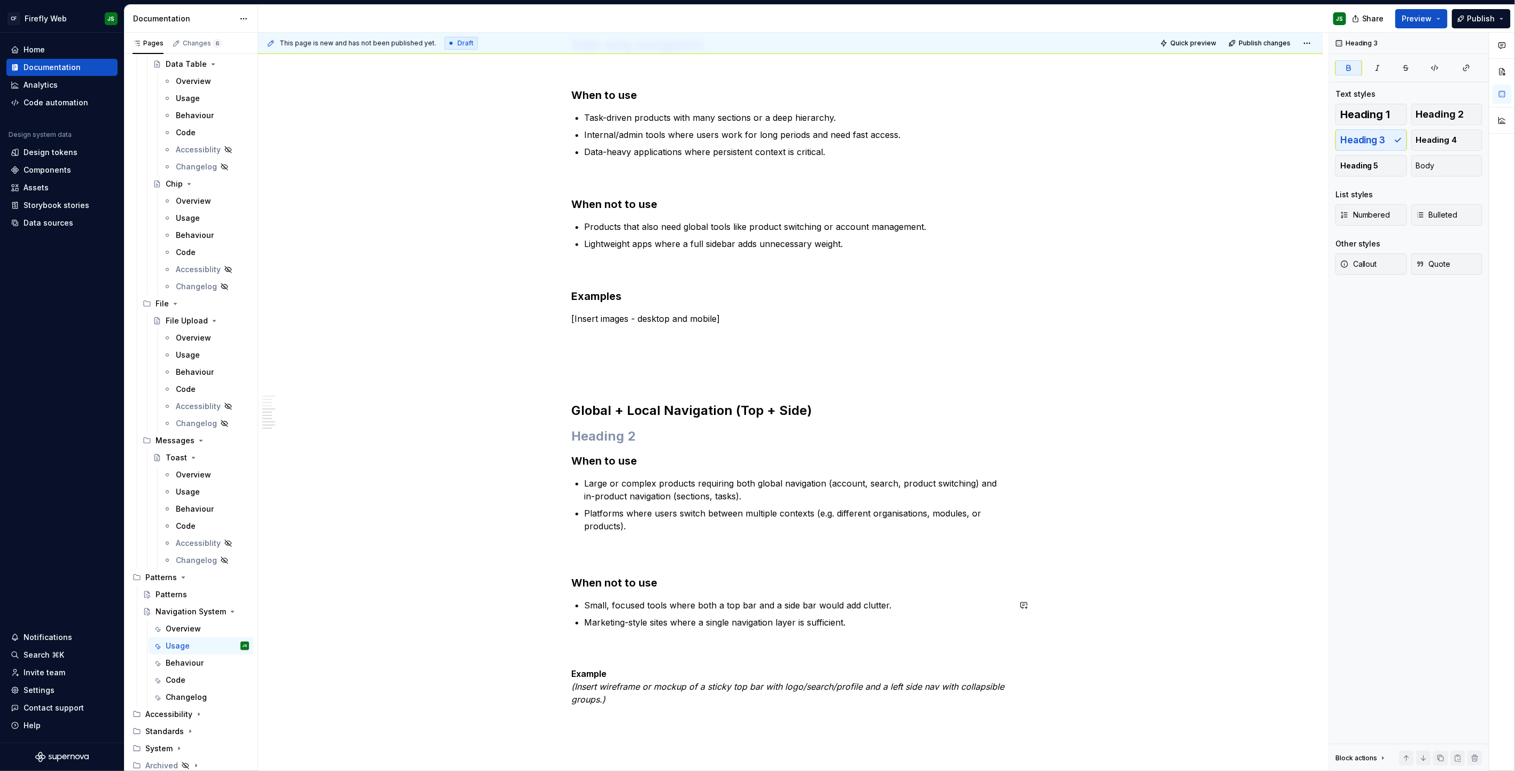
click at [660, 492] on div "Top-only navigation [Insert image] When to use Products with a small number of …" at bounding box center [791, 198] width 438 height 1016
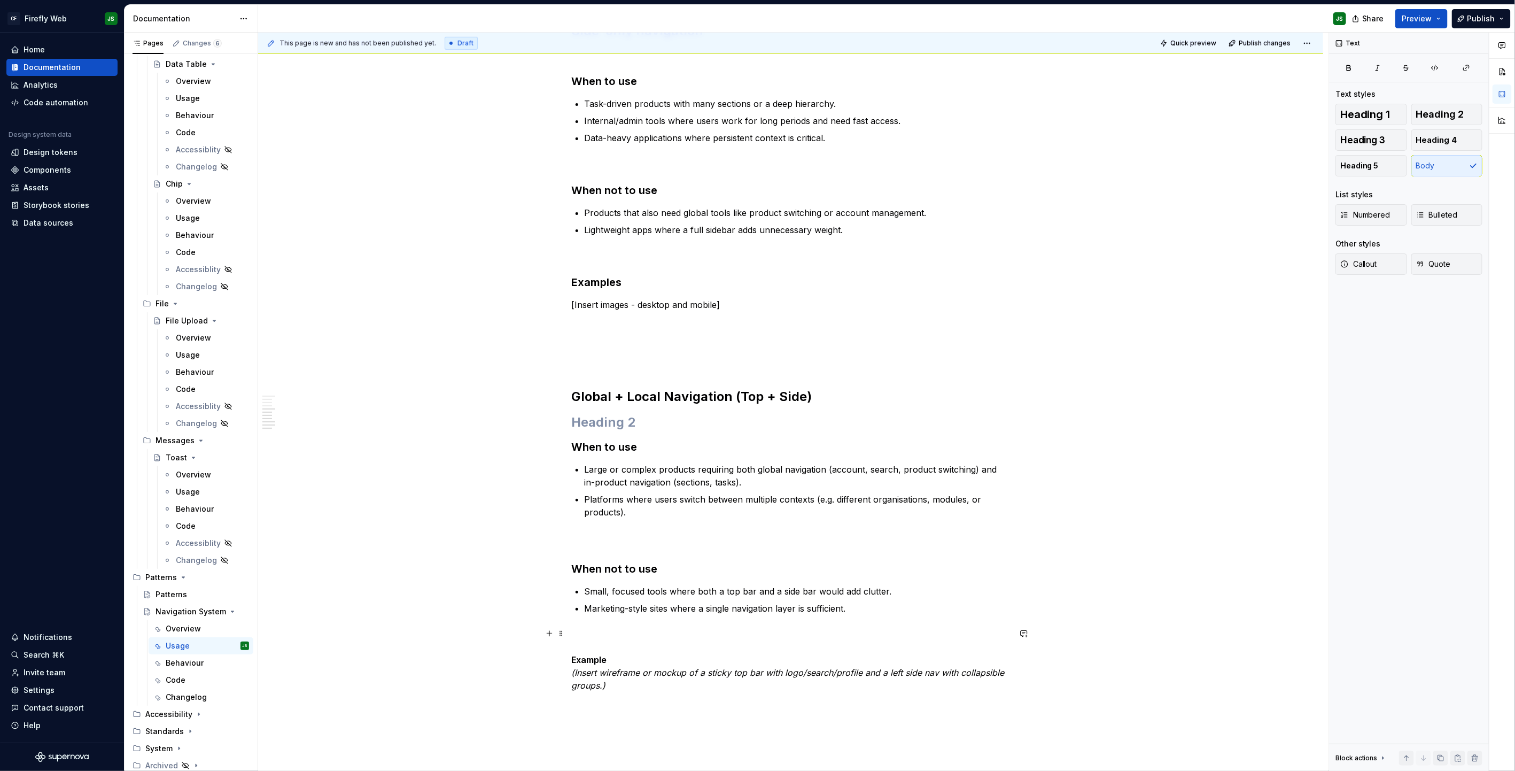
scroll to position [552, 0]
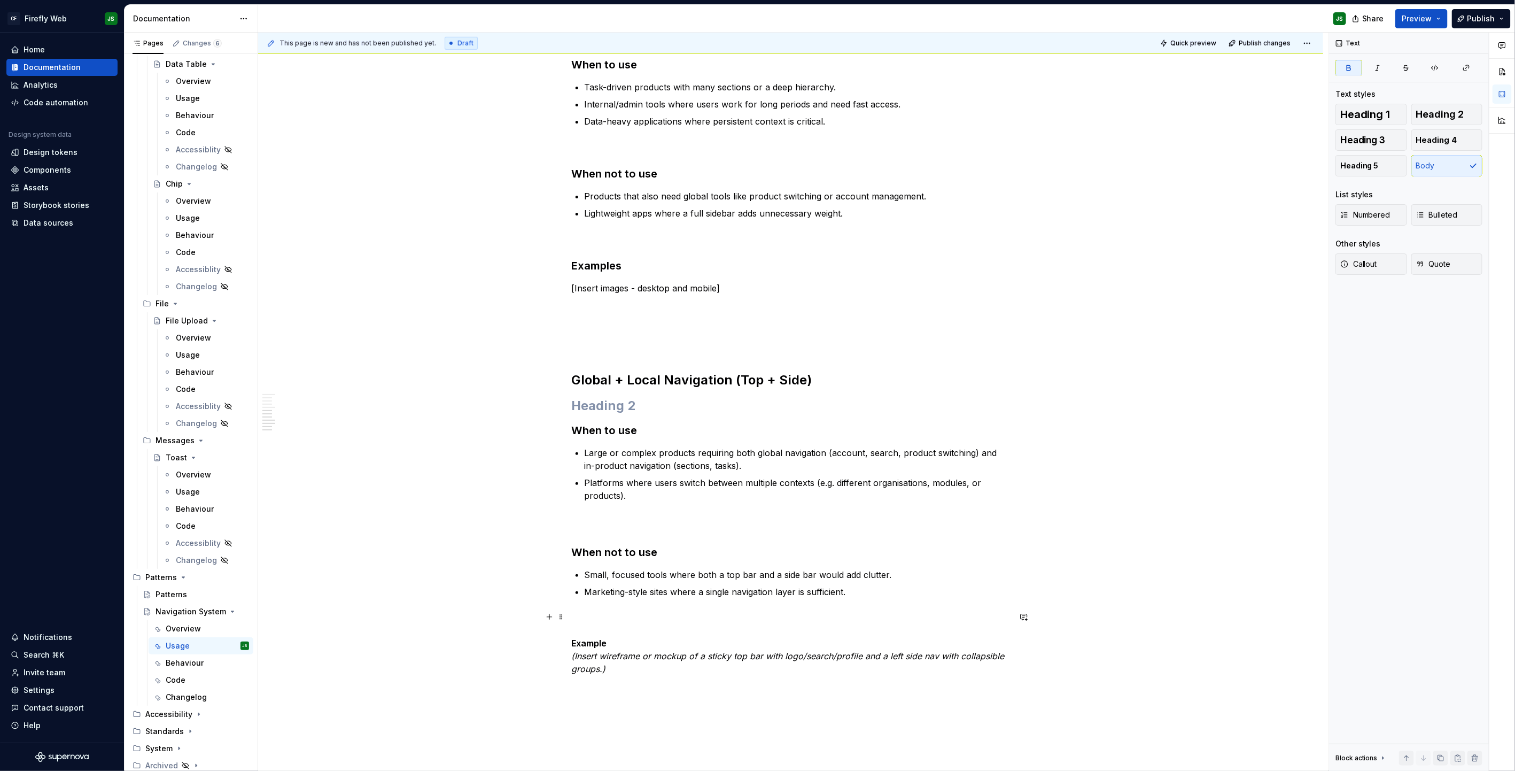
click at [589, 492] on strong "Example" at bounding box center [589, 643] width 35 height 11
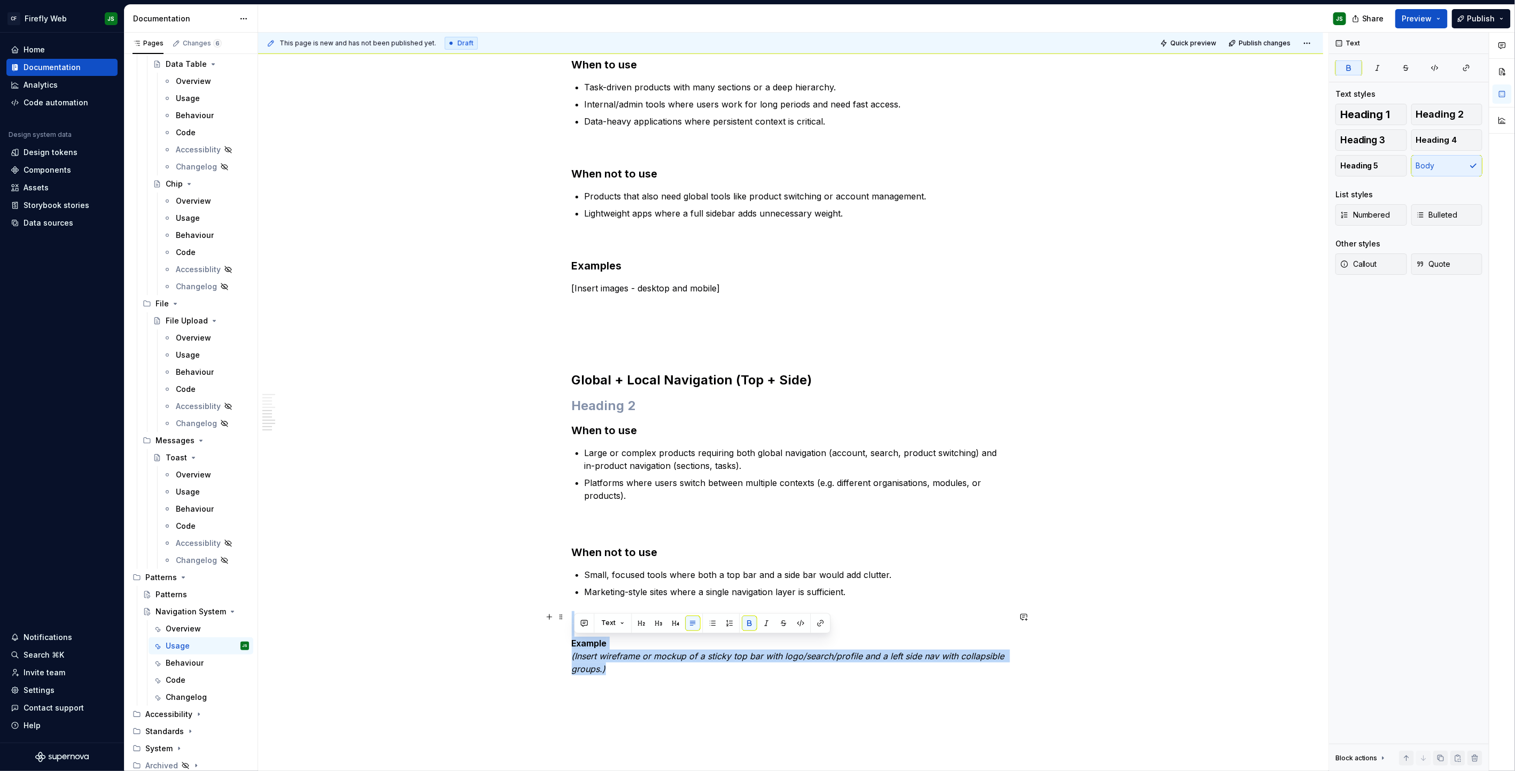
click at [589, 492] on strong "Example" at bounding box center [589, 643] width 35 height 11
click at [602, 492] on strong "Example" at bounding box center [589, 643] width 35 height 11
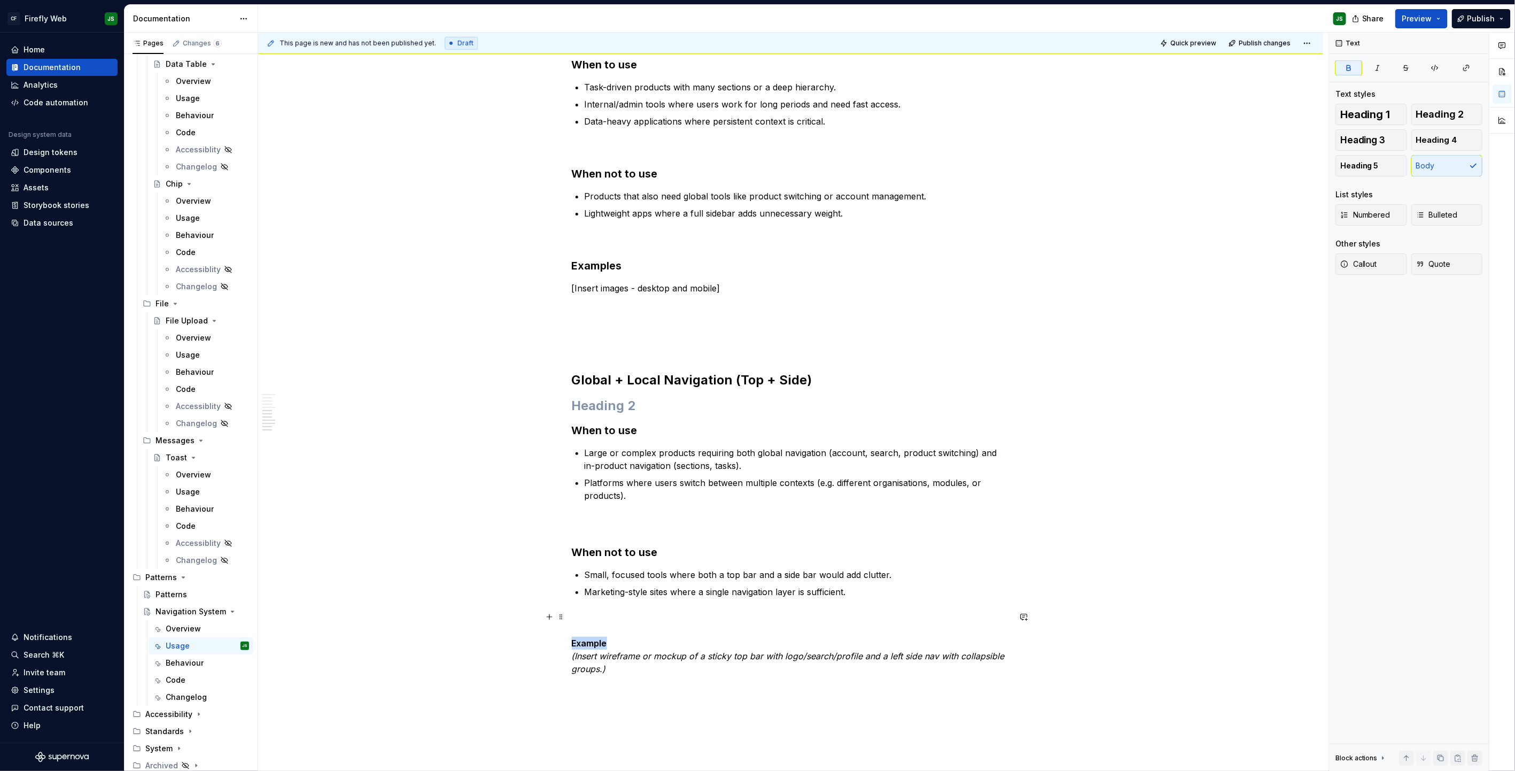
click at [602, 492] on strong "Example" at bounding box center [589, 643] width 35 height 11
click at [653, 492] on button "button" at bounding box center [658, 623] width 15 height 15
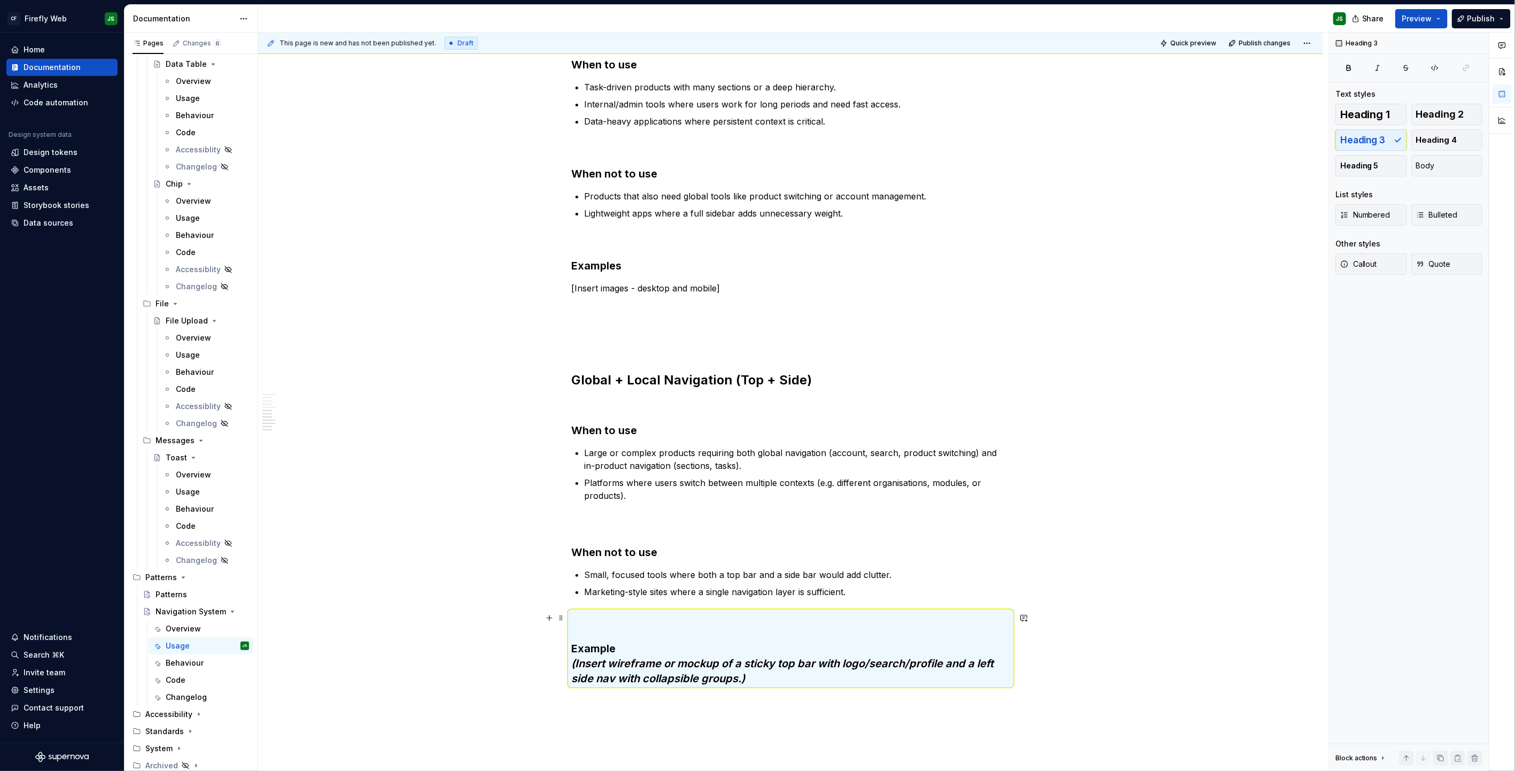
drag, startPoint x: 561, startPoint y: 612, endPoint x: 571, endPoint y: 617, distance: 12.0
click at [561, 492] on span at bounding box center [561, 617] width 9 height 15
click at [720, 492] on em "(Insert wireframe or mockup of a sticky top bar with logo/search/profile and a …" at bounding box center [784, 671] width 425 height 28
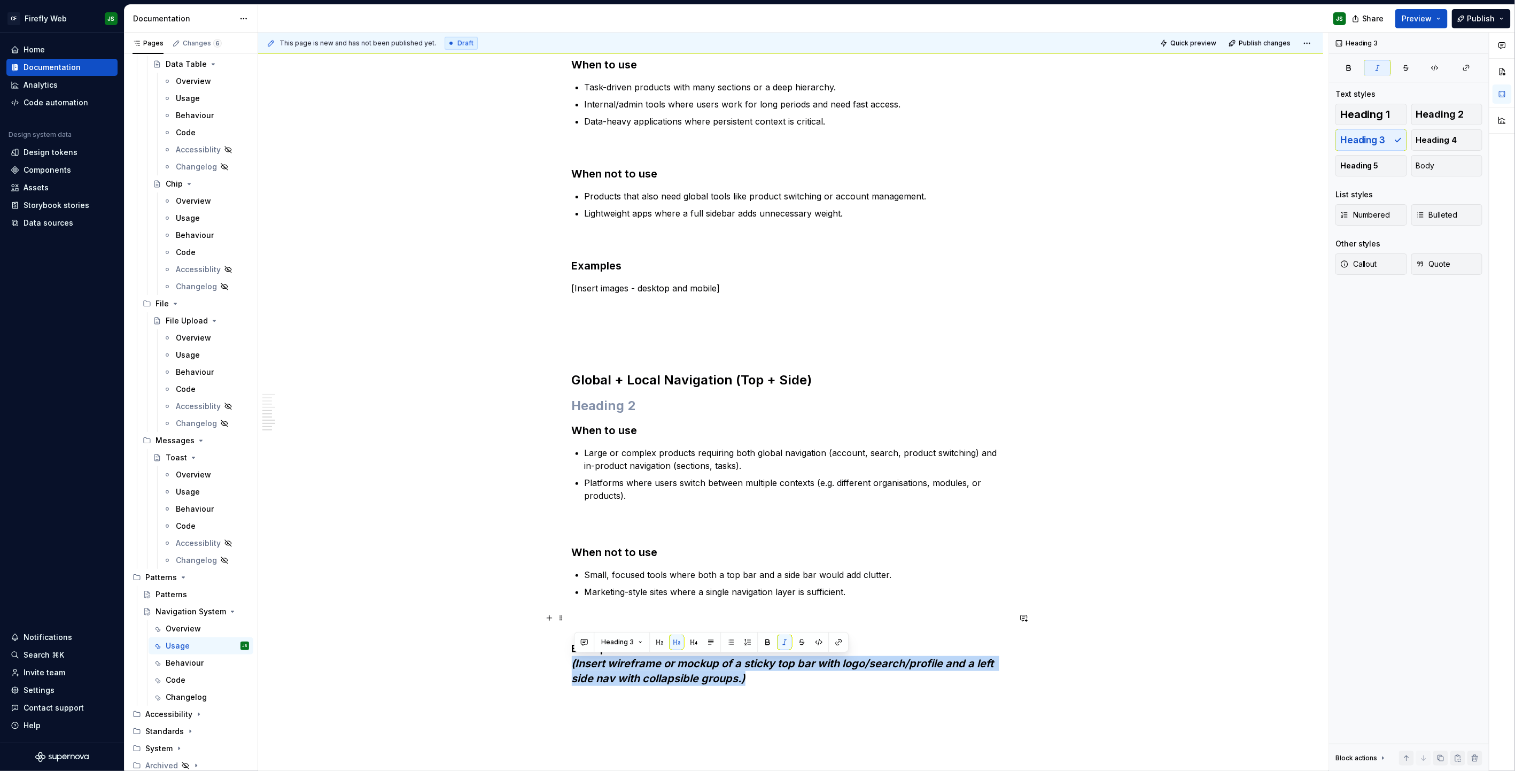
drag, startPoint x: 751, startPoint y: 681, endPoint x: 516, endPoint y: 655, distance: 236.1
click at [507, 492] on div "Top-only navigation [Insert image] When to use Products with a small number of …" at bounding box center [790, 282] width 1065 height 1296
click at [613, 492] on span "Heading 3" at bounding box center [617, 642] width 33 height 9
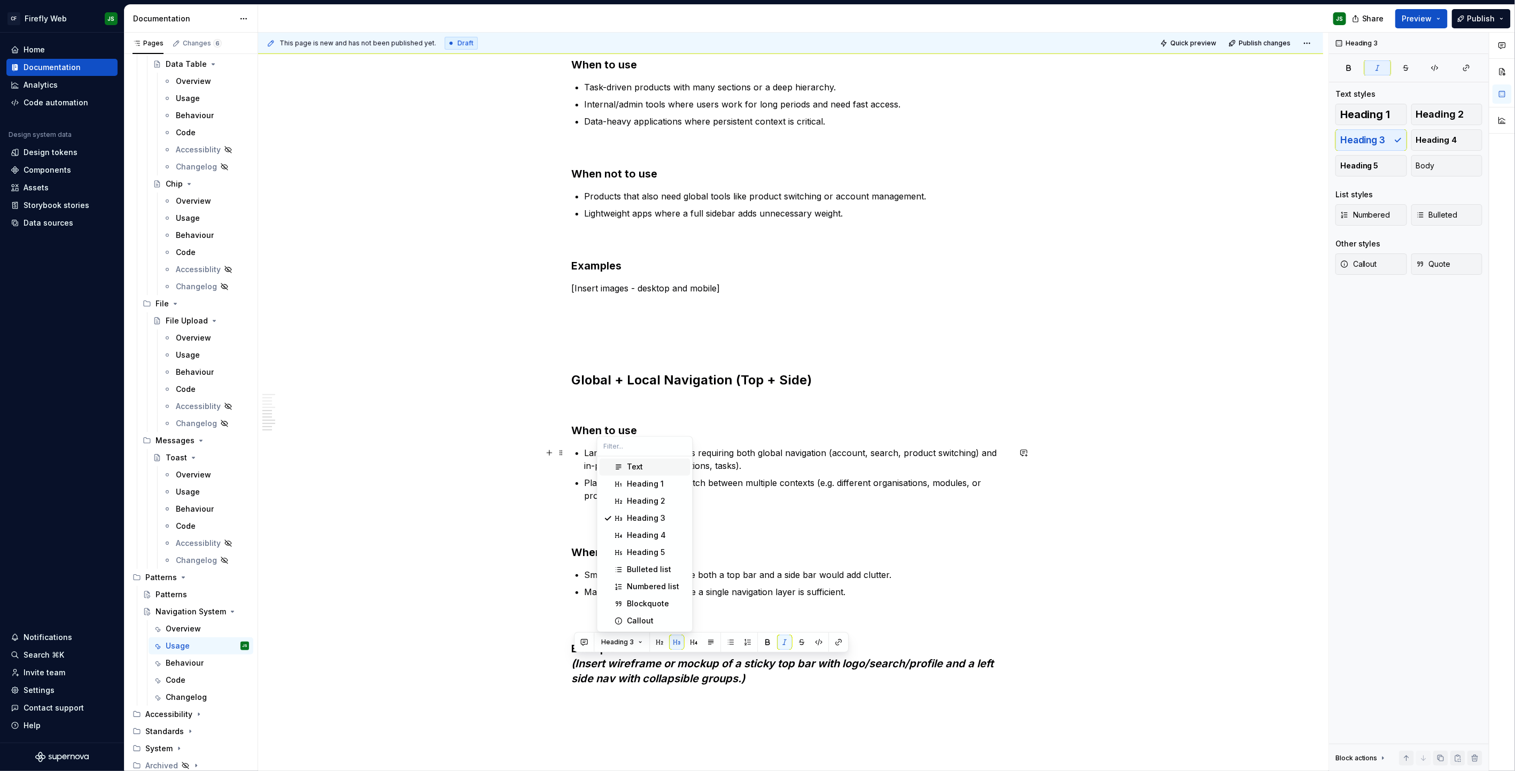
click at [639, 463] on div "Text" at bounding box center [636, 467] width 16 height 11
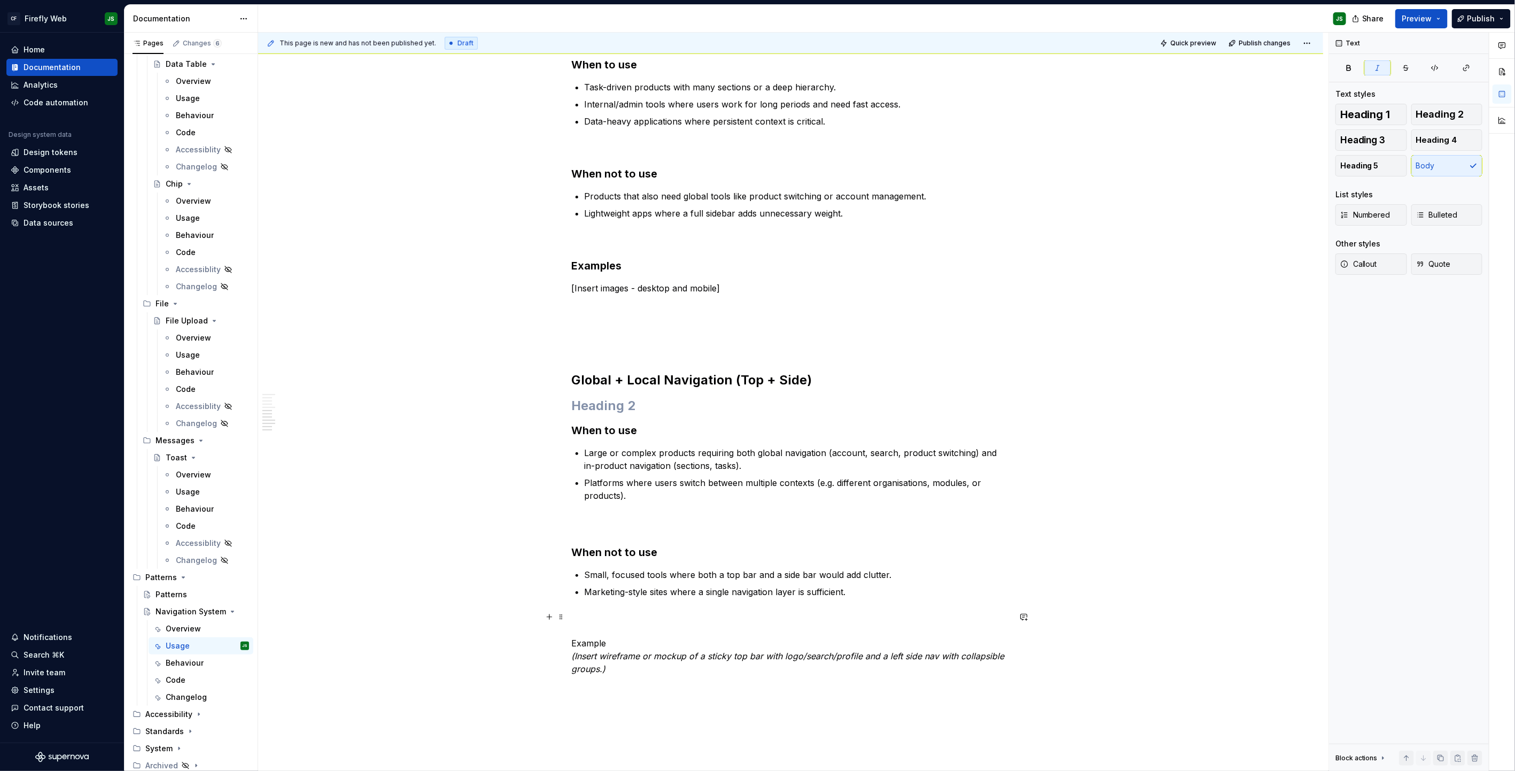
click at [610, 492] on em "(Insert wireframe or mockup of a sticky top bar with logo/search/profile and a …" at bounding box center [790, 663] width 436 height 24
click at [610, 492] on p "Example (Insert wireframe or mockup of a sticky top bar with logo/search/profil…" at bounding box center [791, 643] width 438 height 64
click at [593, 492] on p "Example" at bounding box center [791, 636] width 438 height 51
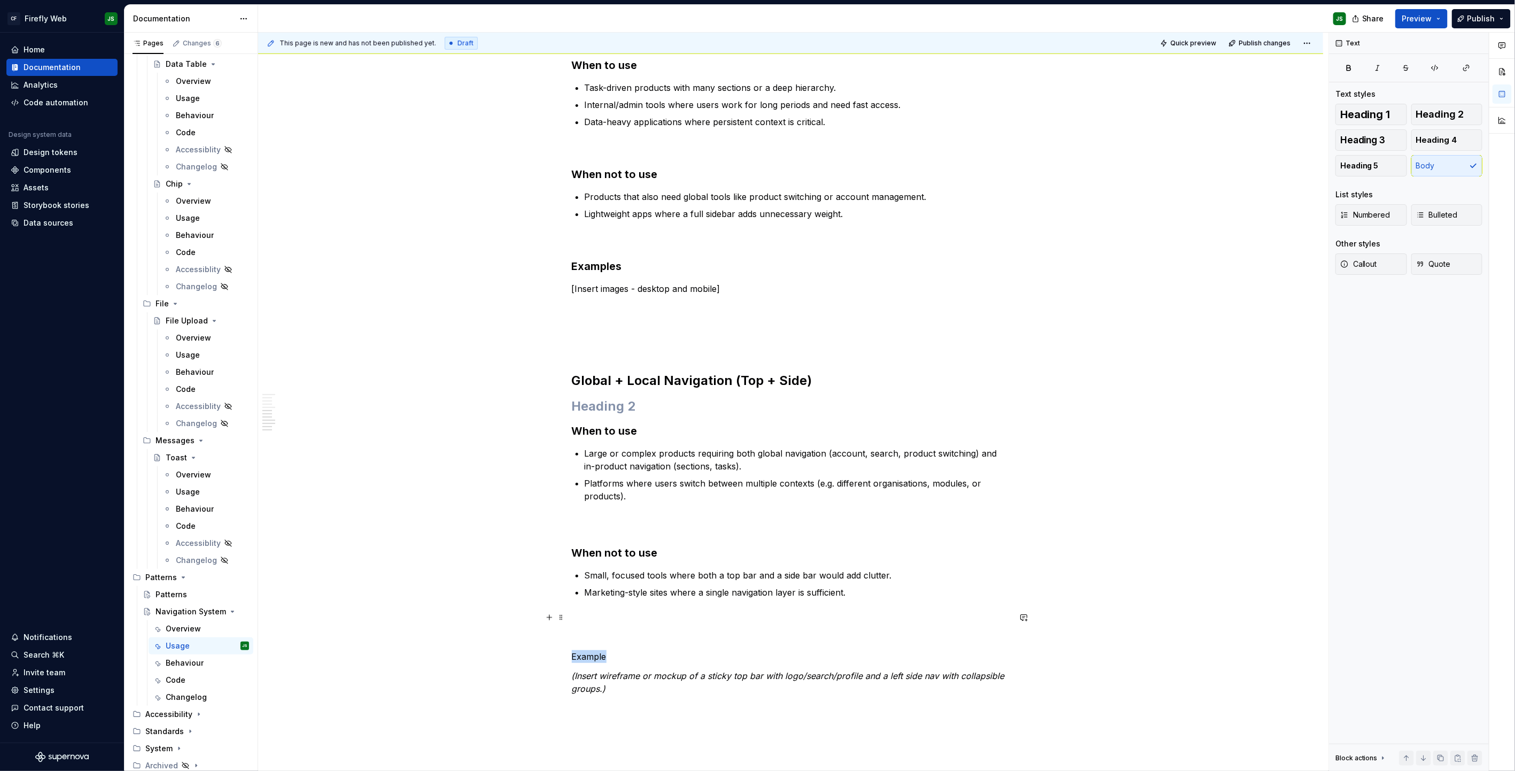
click at [593, 492] on p "Example" at bounding box center [791, 637] width 438 height 51
click at [594, 492] on p "Example" at bounding box center [791, 637] width 438 height 51
click at [659, 492] on button "button" at bounding box center [658, 636] width 15 height 15
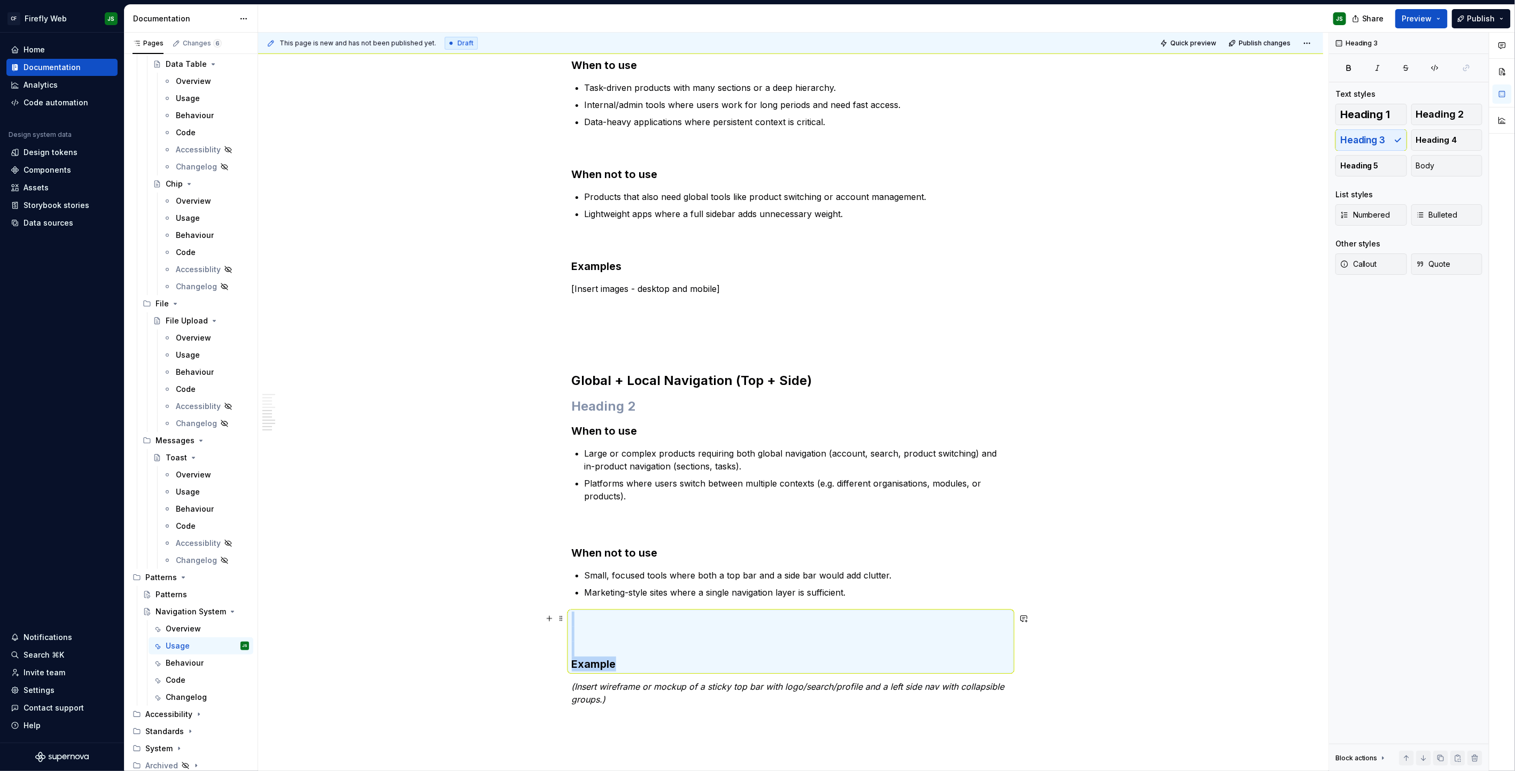
click at [654, 492] on h3 "Example" at bounding box center [791, 642] width 438 height 60
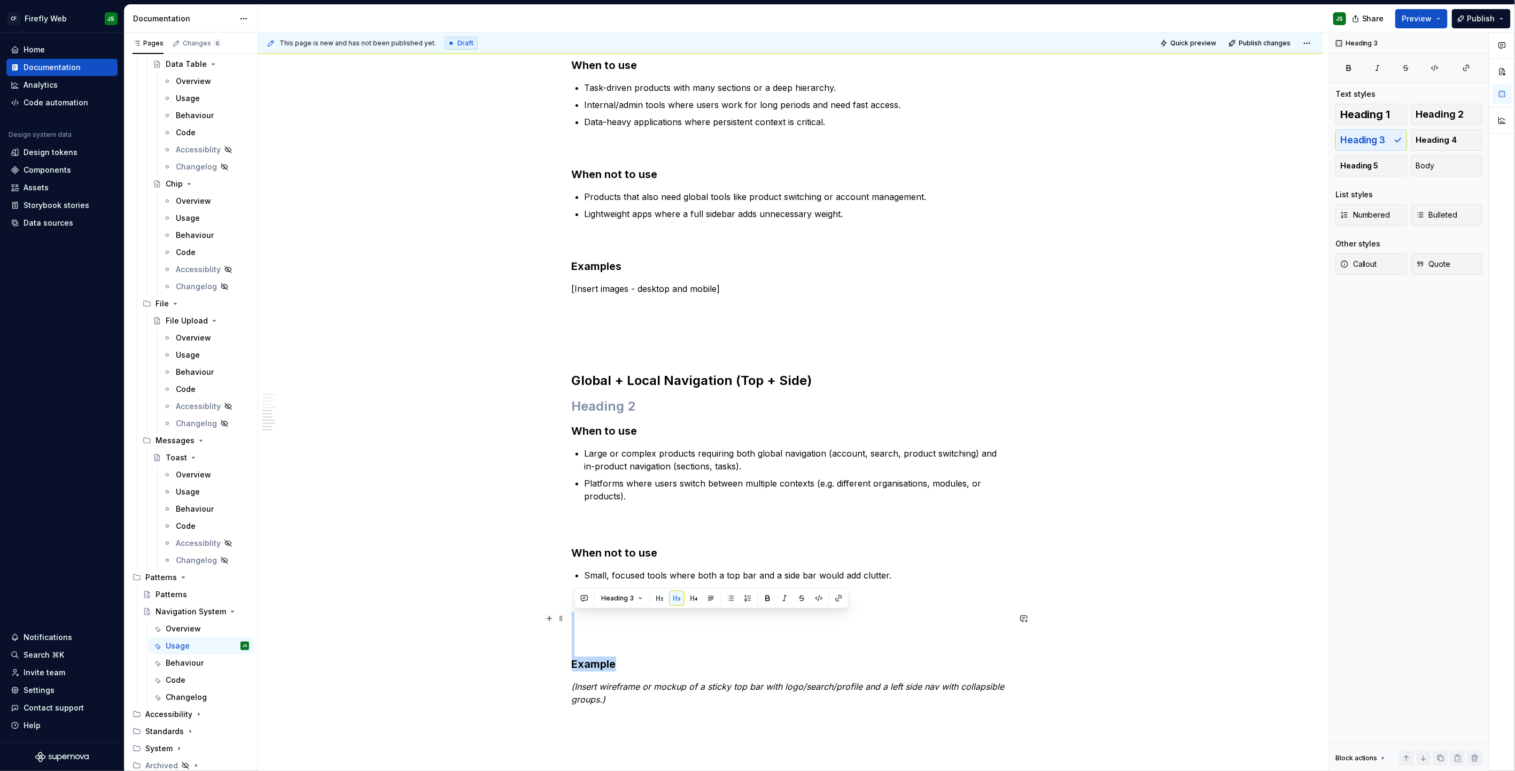
click at [652, 492] on h3 "Example" at bounding box center [791, 642] width 438 height 60
click at [578, 492] on em "(Insert wireframe or mockup of a sticky top bar with logo/search/profile and a …" at bounding box center [790, 693] width 436 height 24
click at [608, 492] on p "[Insert wireframe or mockup of a sticky top bar with logo/search/profile and a …" at bounding box center [791, 693] width 438 height 26
drag, startPoint x: 660, startPoint y: 284, endPoint x: 540, endPoint y: 281, distance: 119.8
click at [540, 281] on div "Top-only navigation [Insert image] When to use Products with a small number of …" at bounding box center [790, 292] width 1065 height 1316
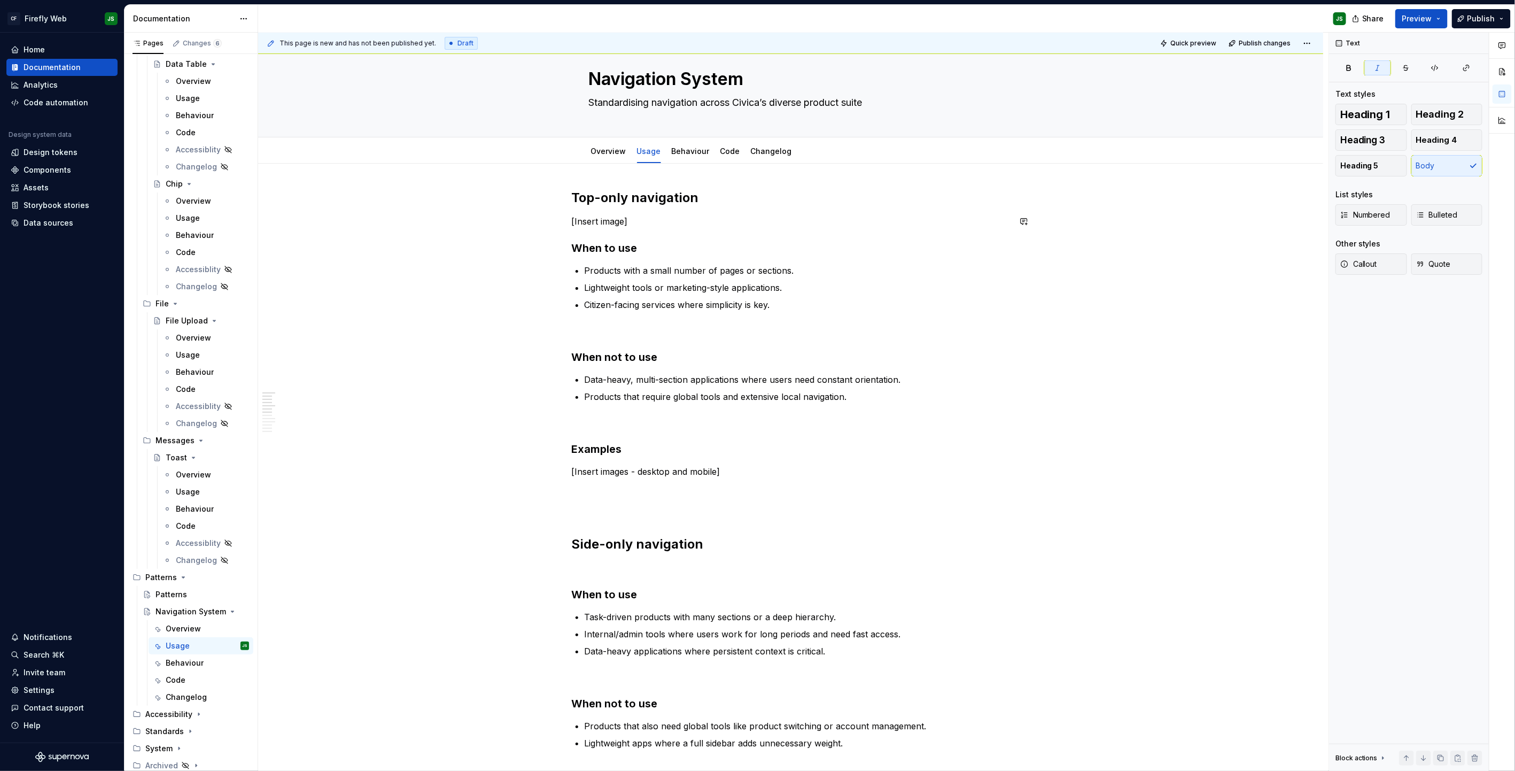
scroll to position [14, 0]
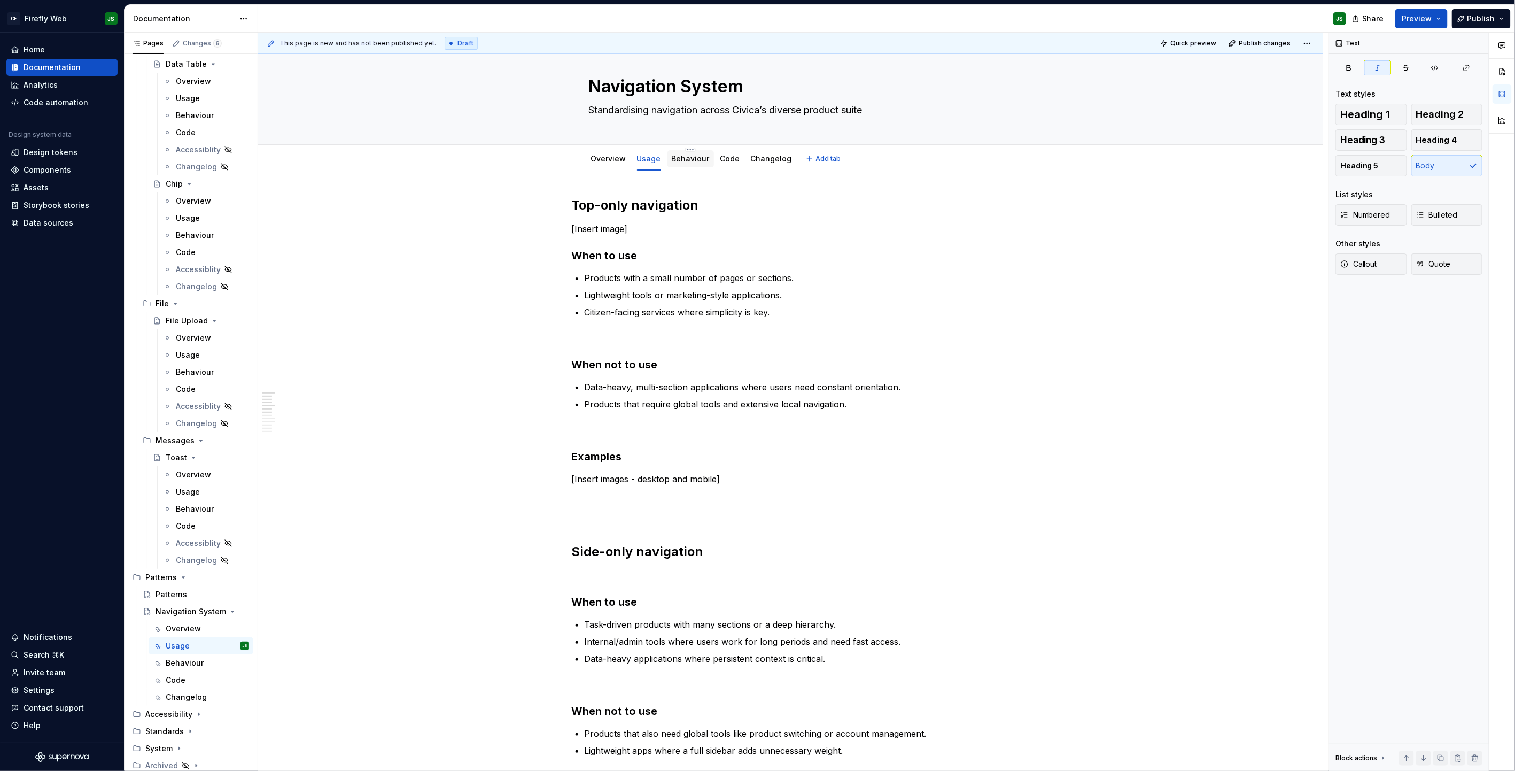
click at [694, 160] on link "Behaviour" at bounding box center [691, 158] width 38 height 9
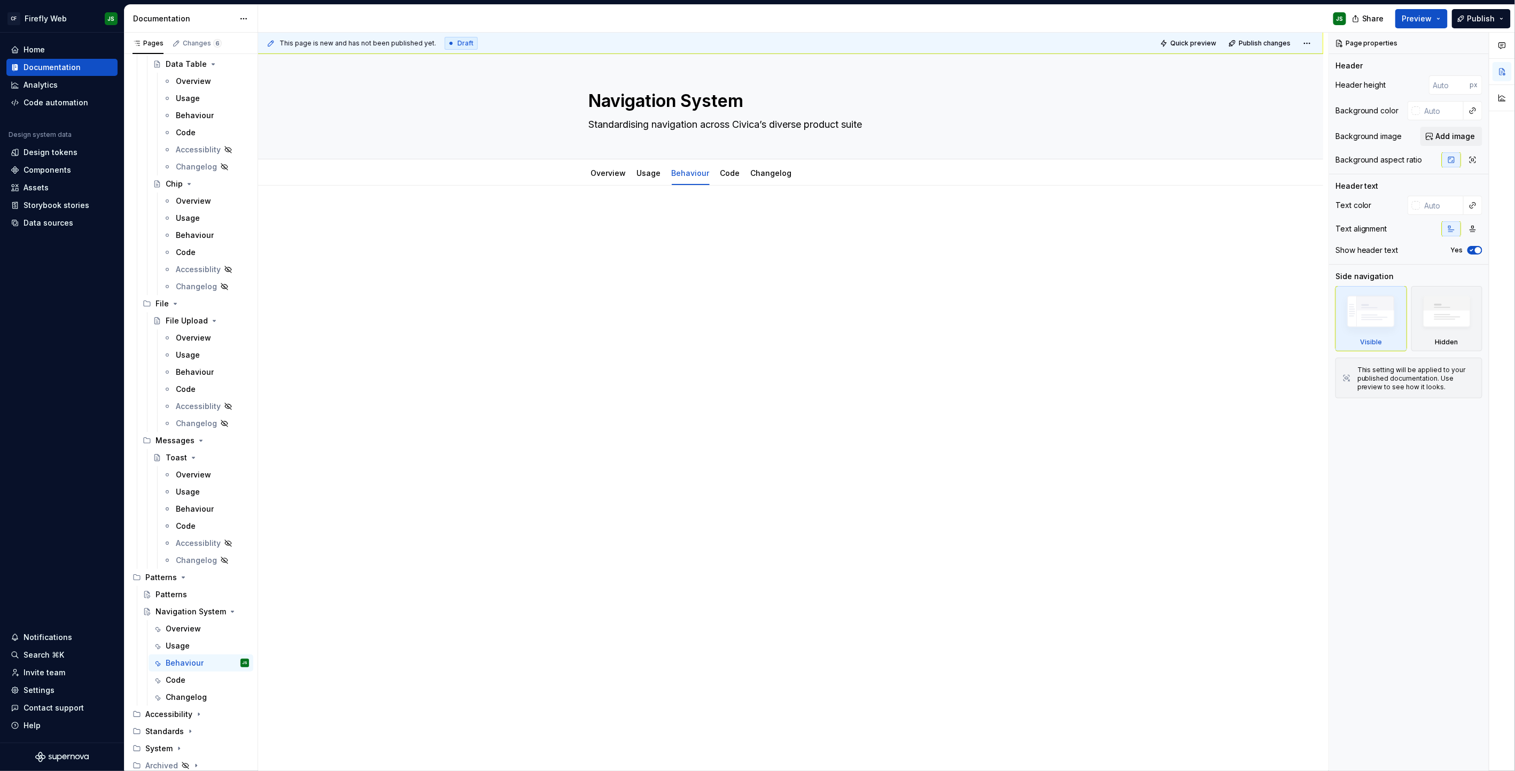
click at [622, 221] on p at bounding box center [791, 217] width 438 height 13
click at [652, 176] on link "Usage" at bounding box center [649, 172] width 24 height 9
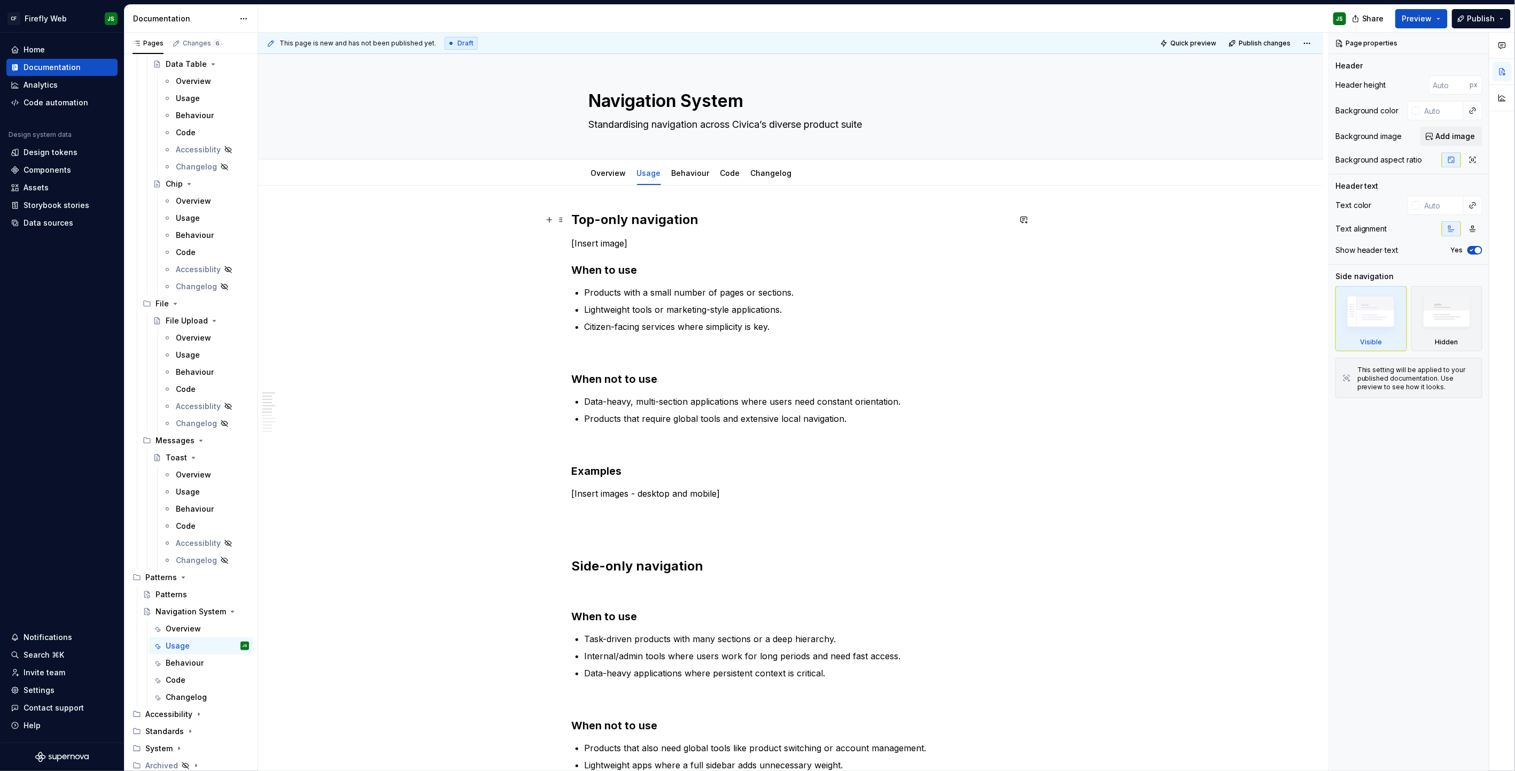
click at [617, 221] on h2 "Top-only navigation" at bounding box center [791, 219] width 438 height 17
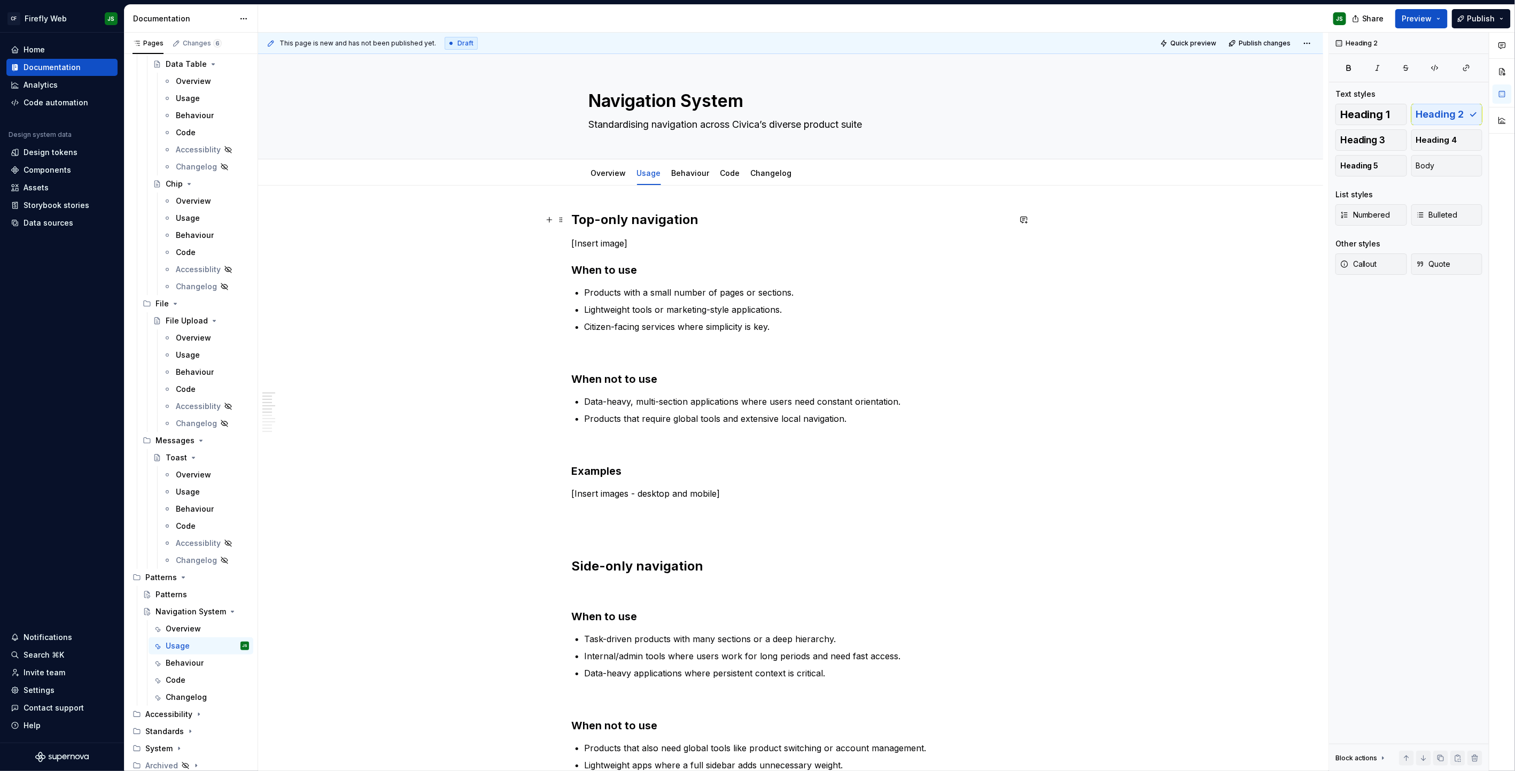
click at [617, 221] on h2 "Top-only navigation" at bounding box center [791, 219] width 438 height 17
copy h2 "Top-only navigation"
click at [691, 172] on link "Behaviour" at bounding box center [691, 172] width 38 height 9
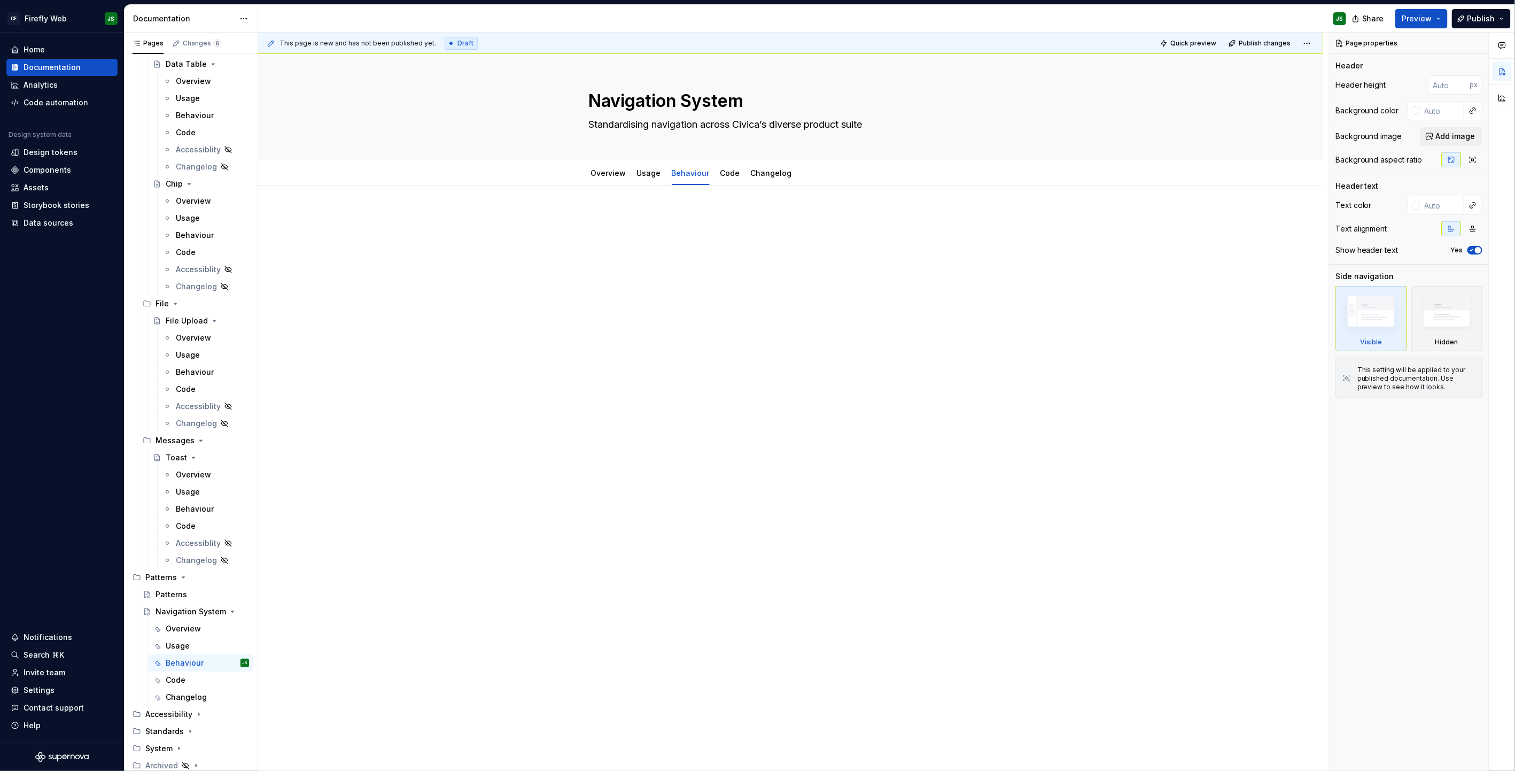
click at [674, 215] on p at bounding box center [791, 217] width 438 height 13
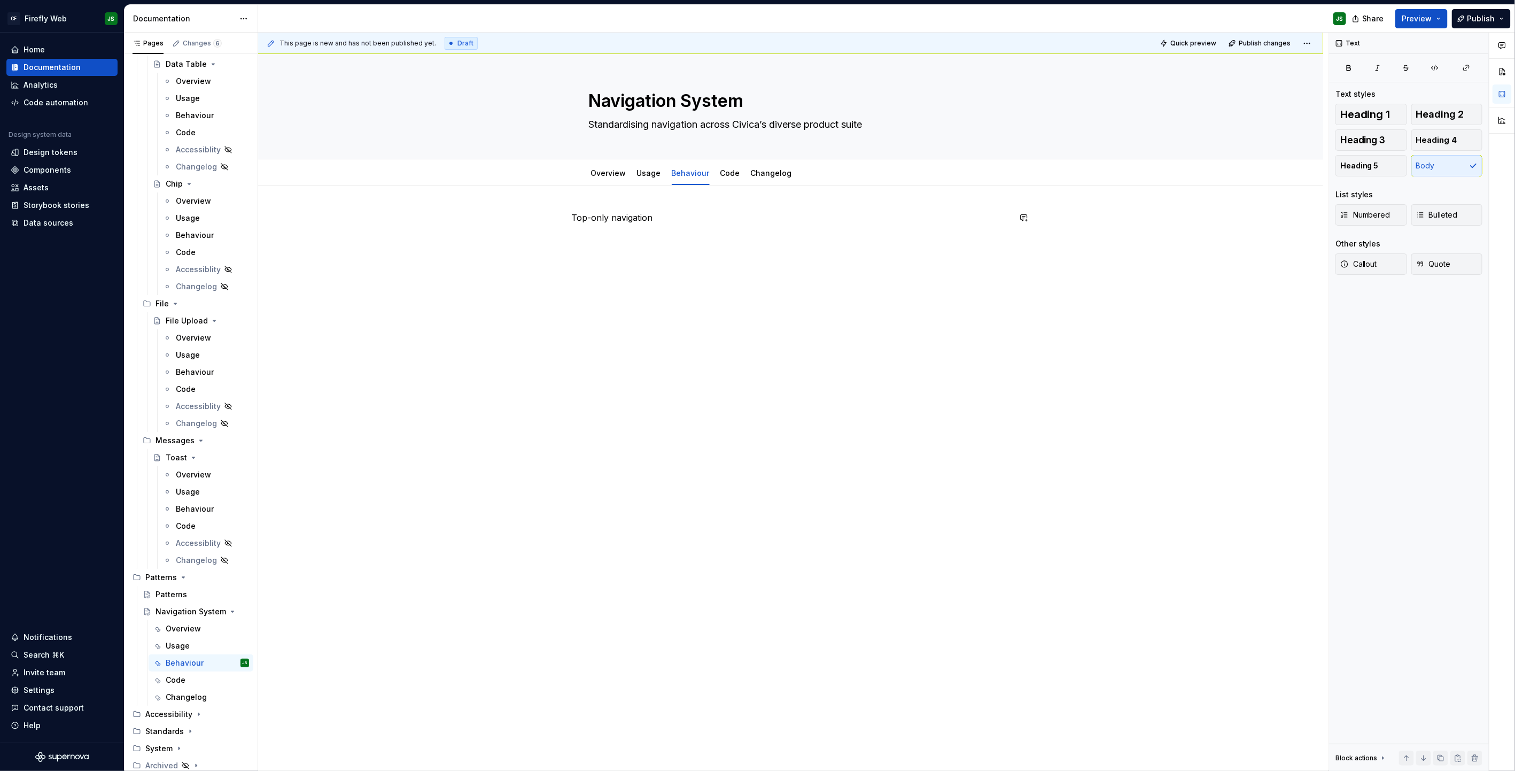
click at [623, 211] on p "Top-only navigation" at bounding box center [791, 217] width 438 height 13
click at [640, 199] on button "button" at bounding box center [641, 197] width 15 height 15
click at [703, 241] on h2 at bounding box center [791, 245] width 438 height 17
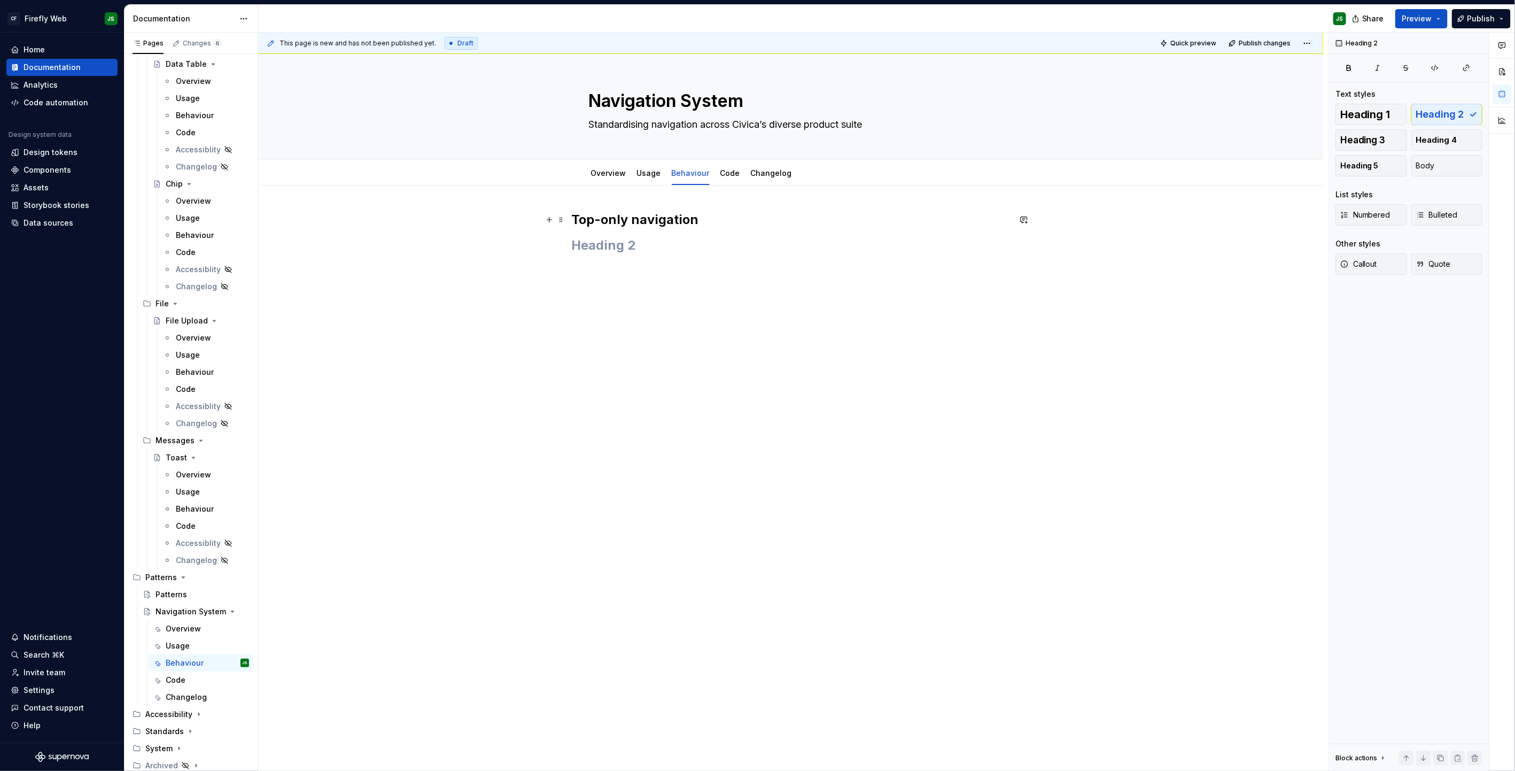
click at [710, 222] on h2 "Top-only navigation" at bounding box center [791, 219] width 438 height 17
click at [606, 339] on h2 at bounding box center [791, 335] width 438 height 17
click at [607, 339] on h2 at bounding box center [791, 335] width 438 height 17
click at [598, 326] on strong "Side-only navigation" at bounding box center [626, 327] width 109 height 13
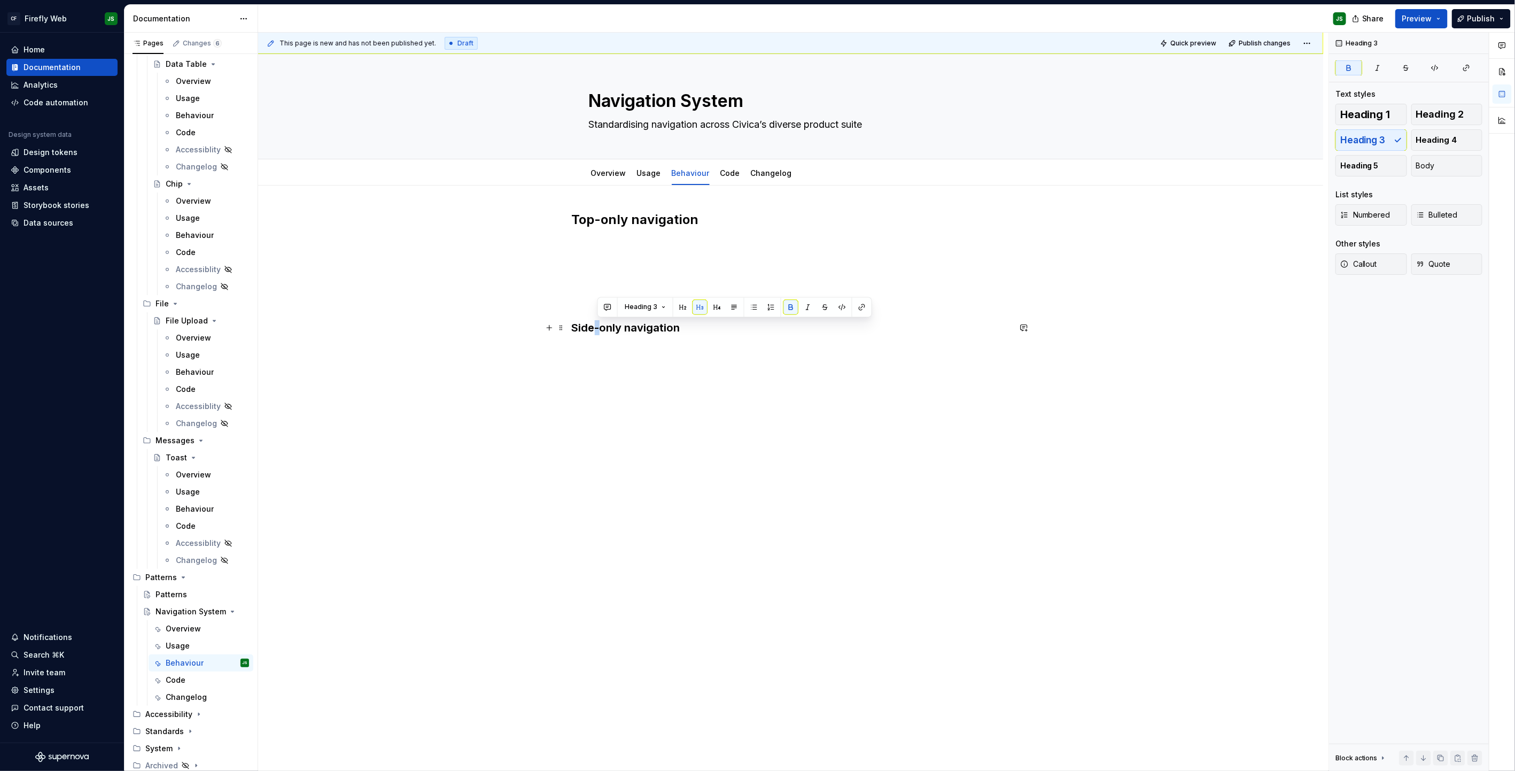
click at [598, 326] on strong "Side-only navigation" at bounding box center [626, 327] width 109 height 13
click at [597, 326] on strong "Side-only navigation" at bounding box center [626, 327] width 109 height 13
click at [623, 306] on span "Heading 3" at bounding box center [617, 307] width 33 height 9
click at [654, 375] on span "Heading 2" at bounding box center [645, 381] width 91 height 17
click at [664, 384] on p at bounding box center [791, 378] width 438 height 13
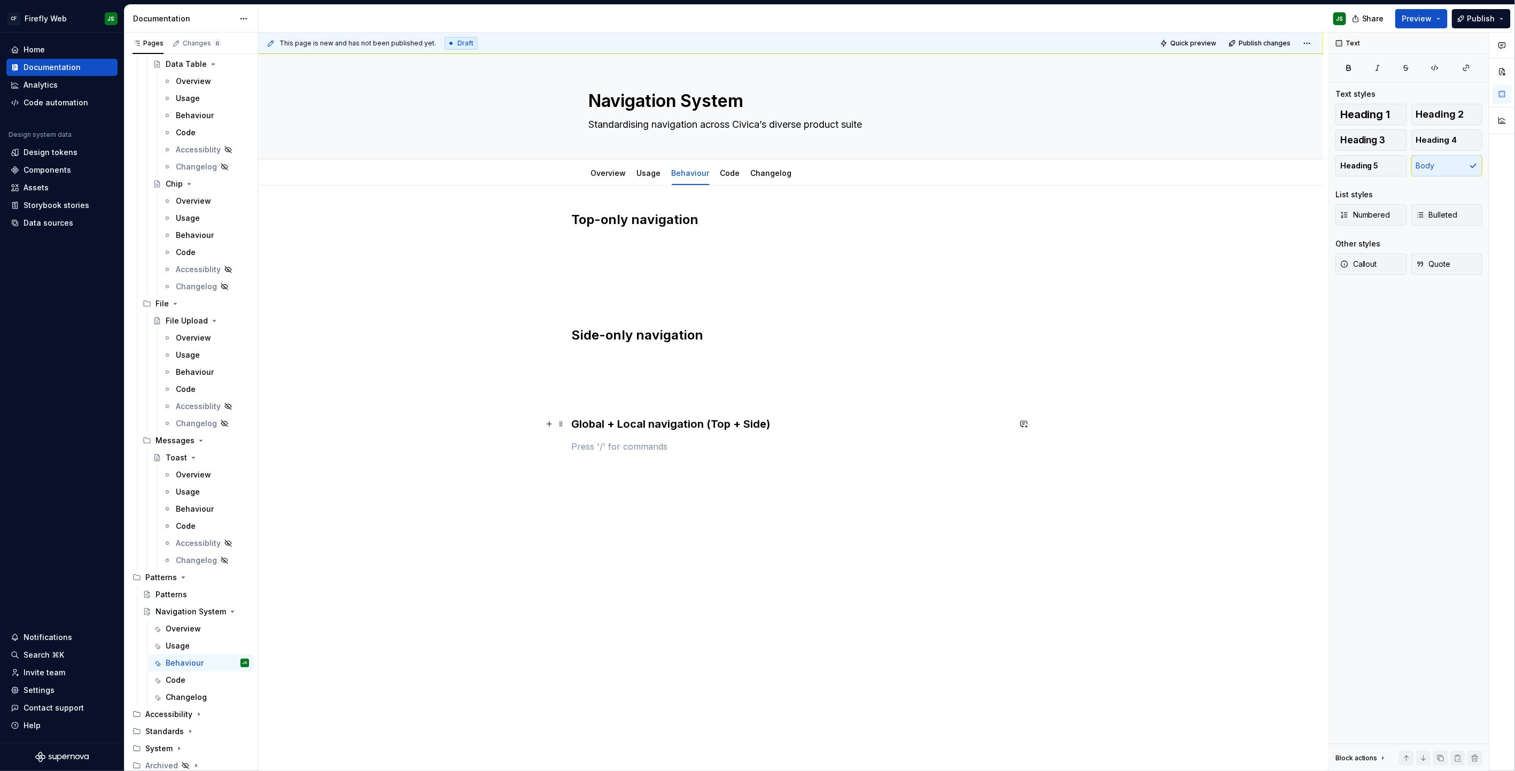
click at [655, 422] on strong "Global + Local navigation (Top + Side)" at bounding box center [671, 423] width 199 height 13
click at [656, 422] on strong "Global + Local navigation (Top + Side)" at bounding box center [671, 423] width 199 height 13
click at [655, 422] on strong "Global + Local navigation (Top + Side)" at bounding box center [671, 423] width 199 height 13
click at [659, 400] on button "button" at bounding box center [659, 403] width 15 height 15
click at [724, 365] on div "Top-only navigation Side-only navigation Global + Local navigation (Top + Side)" at bounding box center [791, 345] width 438 height 269
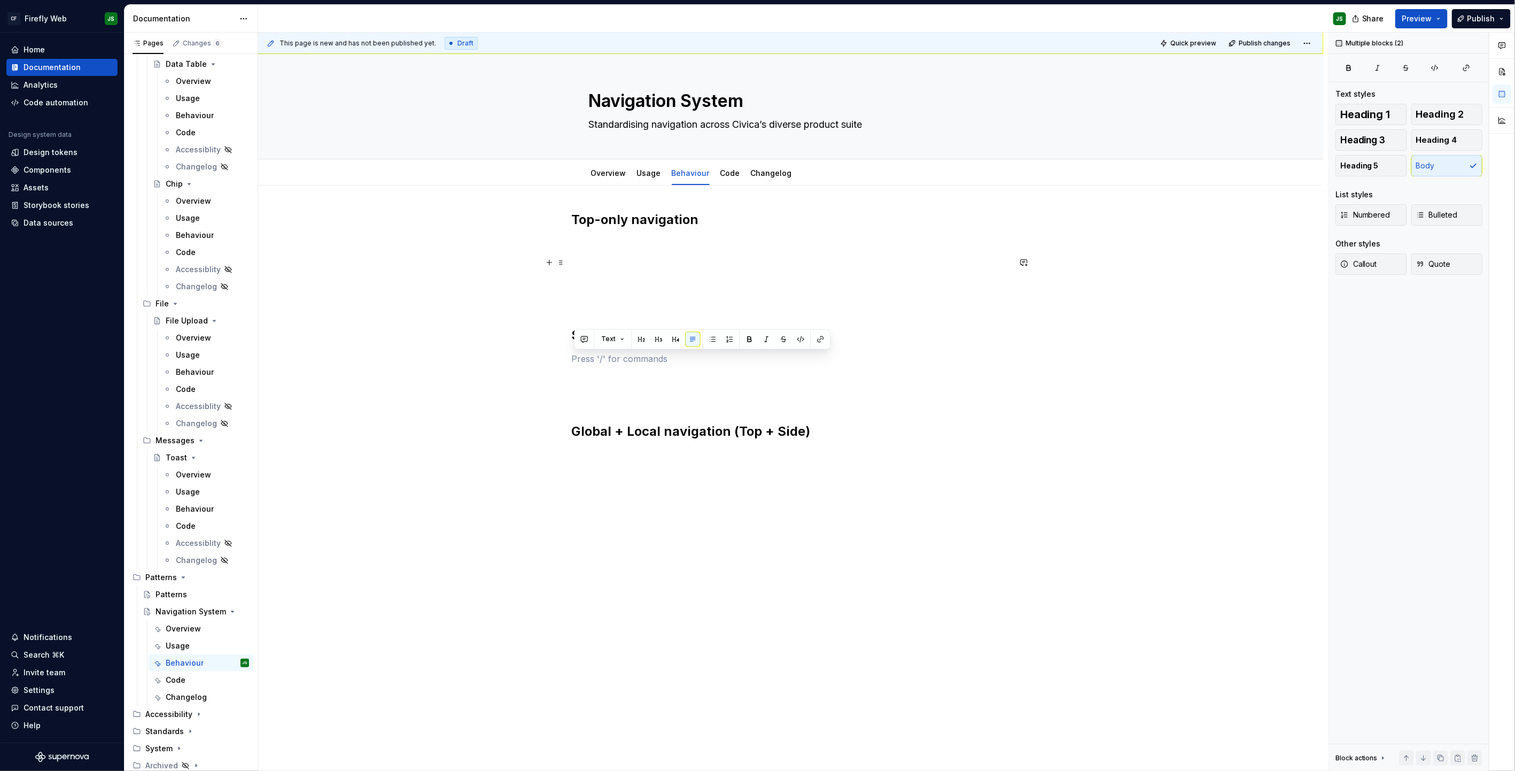
click at [765, 267] on p at bounding box center [791, 262] width 438 height 13
click at [567, 171] on div "Overview Usage Behaviour Code Changelog Add tab" at bounding box center [791, 173] width 980 height 24
click at [824, 172] on span "Add tab" at bounding box center [828, 173] width 25 height 9
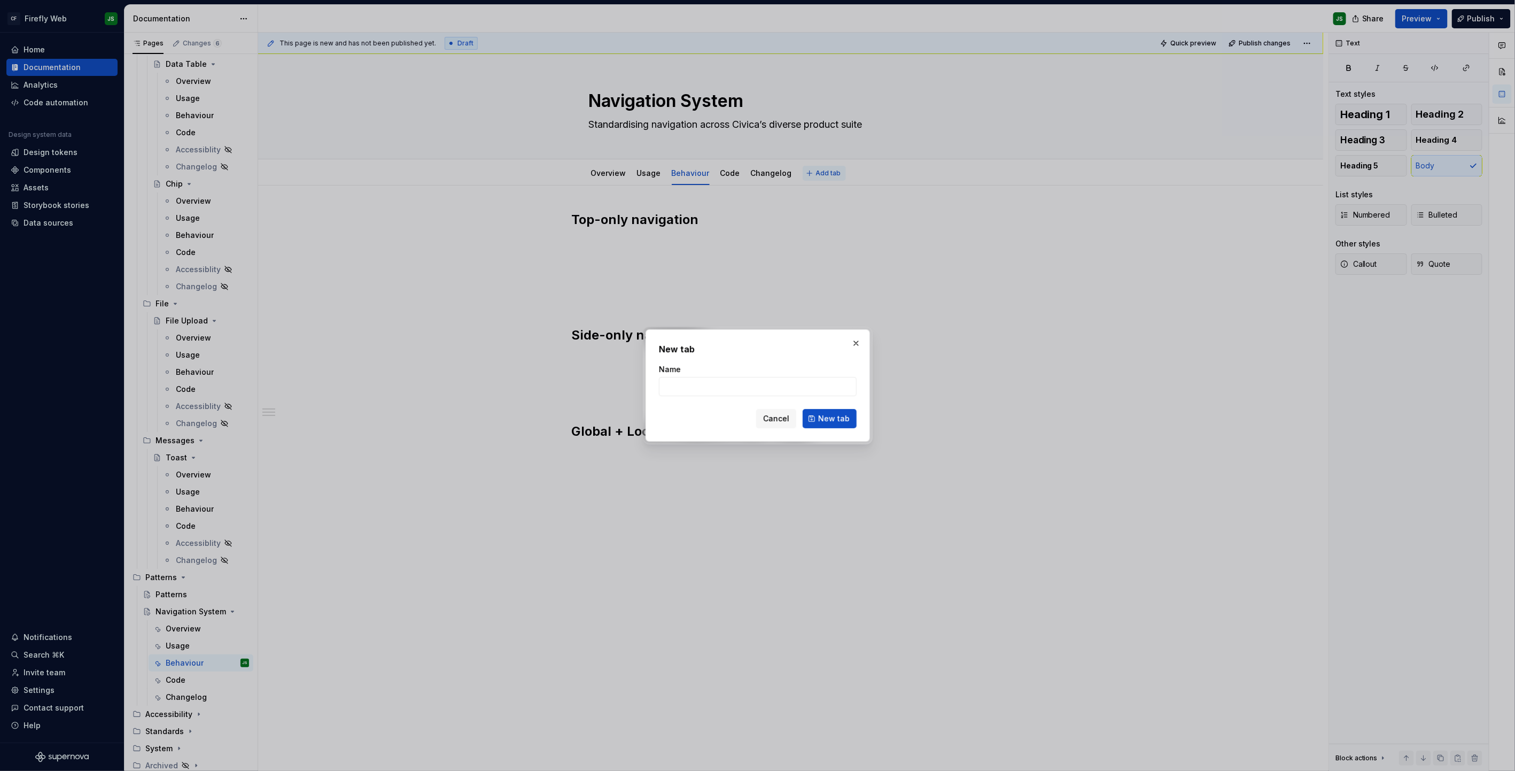
type textarea "*"
type input "Accessibility"
click button "New tab" at bounding box center [830, 418] width 54 height 19
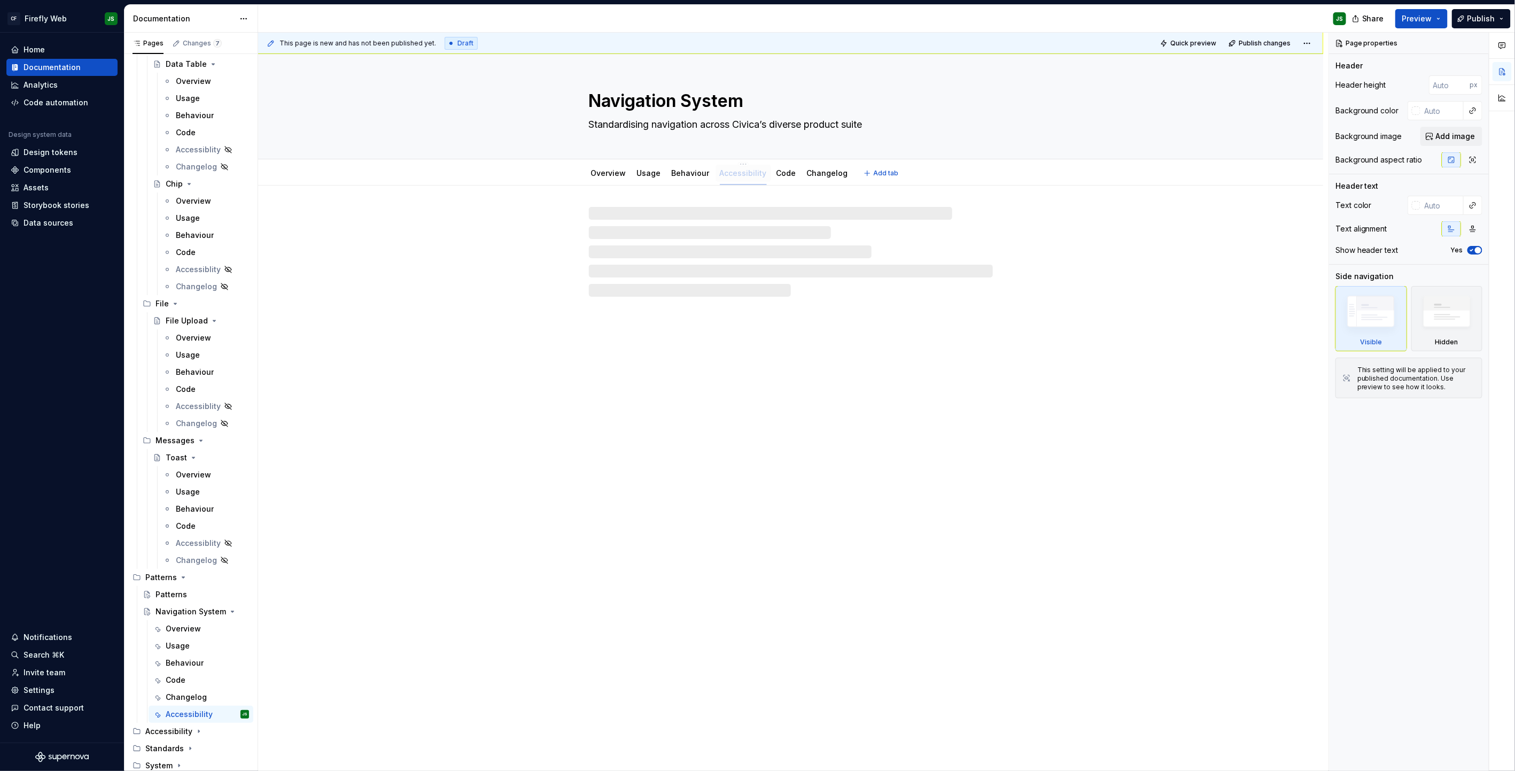
drag, startPoint x: 788, startPoint y: 177, endPoint x: 737, endPoint y: 175, distance: 50.8
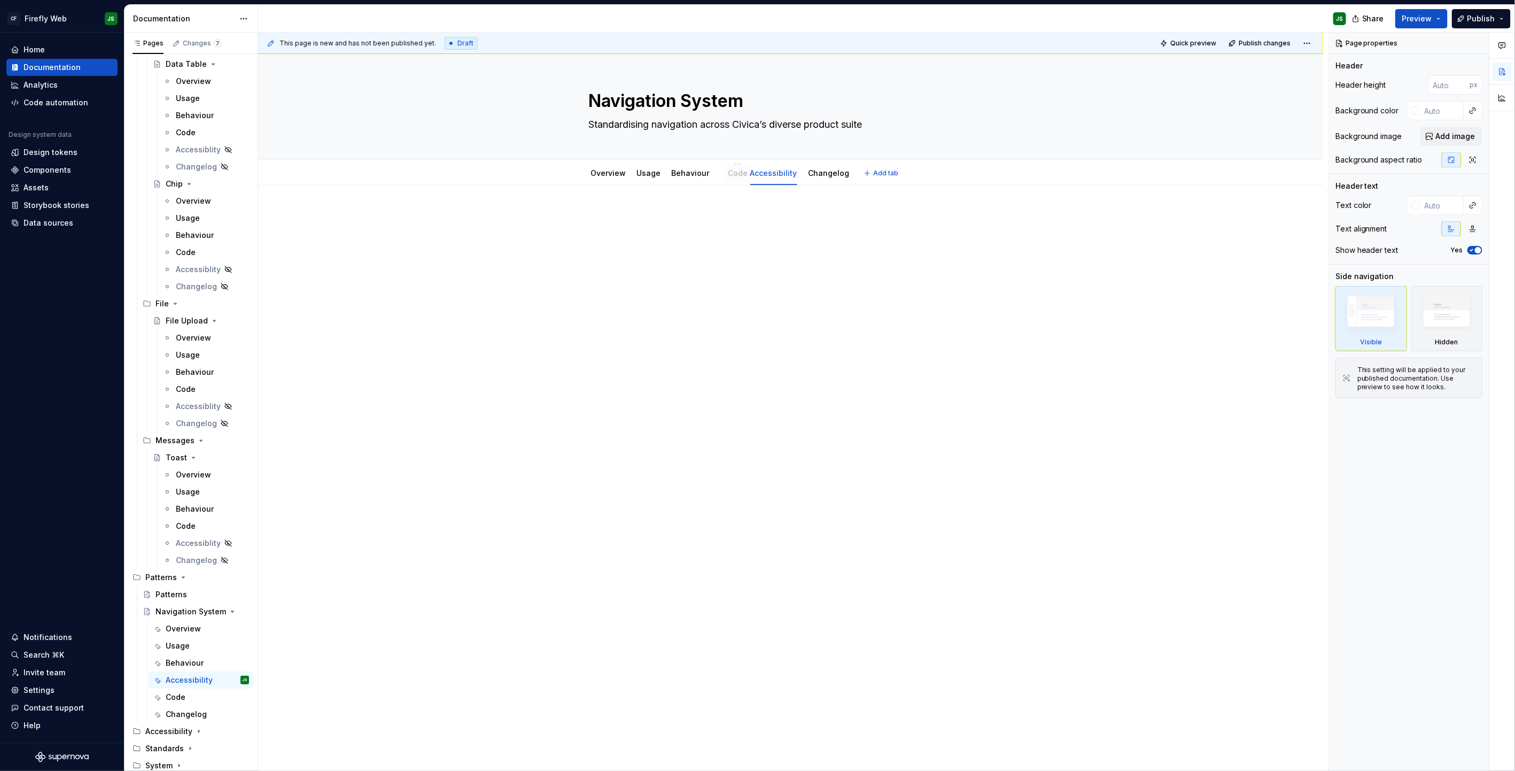
drag, startPoint x: 790, startPoint y: 175, endPoint x: 738, endPoint y: 176, distance: 51.9
click at [747, 215] on p at bounding box center [791, 217] width 438 height 13
click at [689, 177] on link "Behaviour" at bounding box center [691, 172] width 38 height 9
type textarea "*"
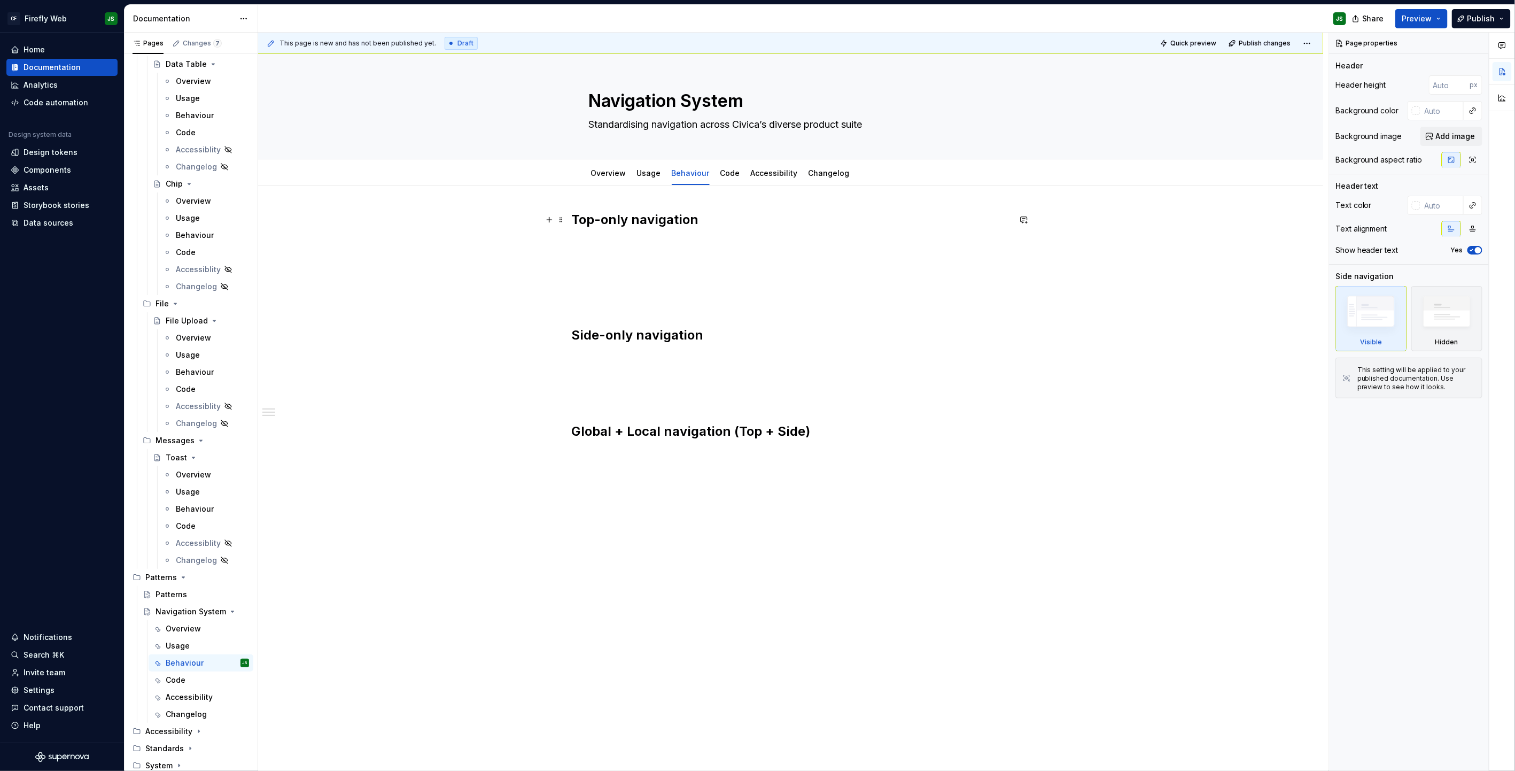
click at [636, 226] on h2 "Top-only navigation" at bounding box center [791, 219] width 438 height 17
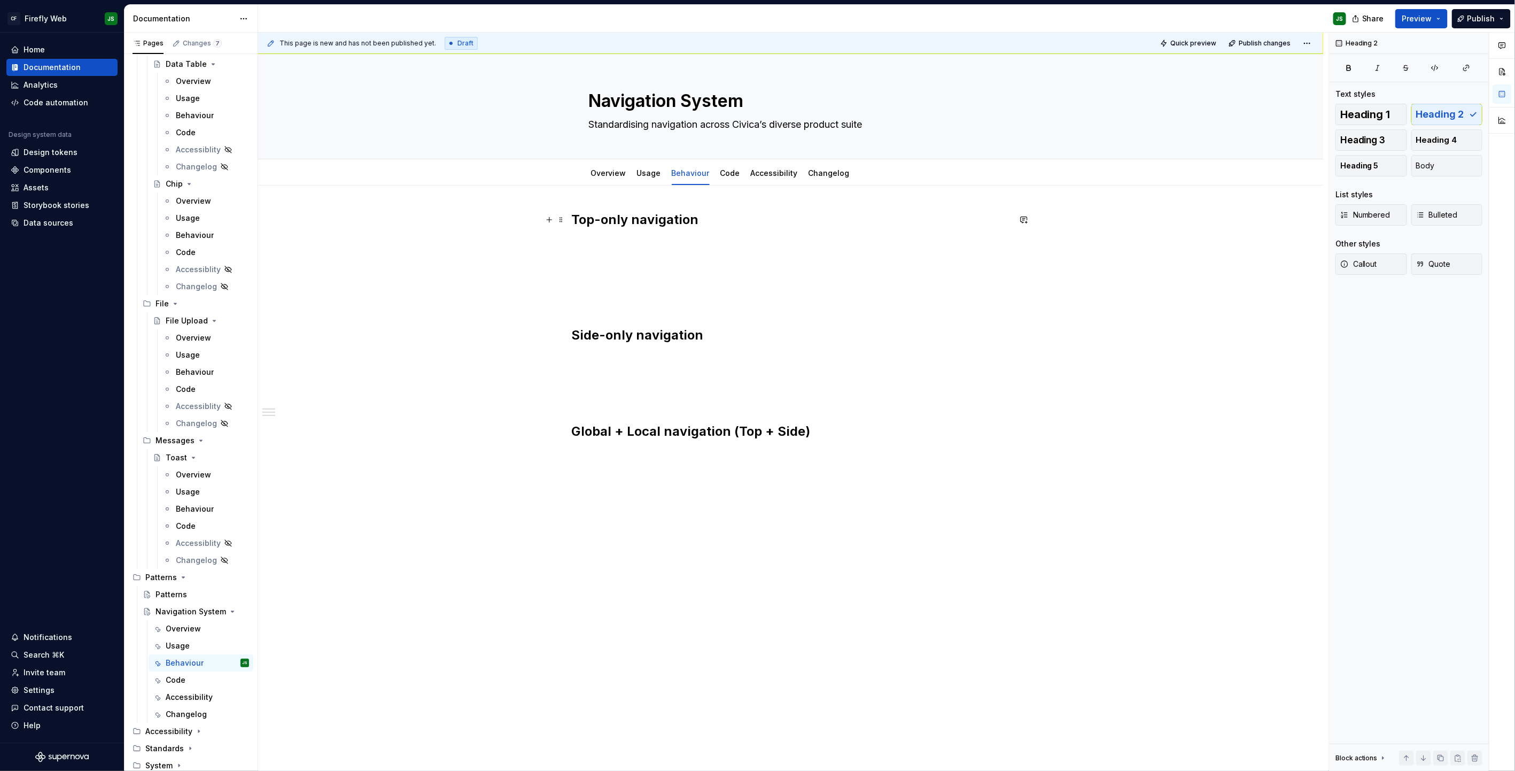
click at [701, 221] on h2 "Top-only navigation" at bounding box center [791, 219] width 438 height 17
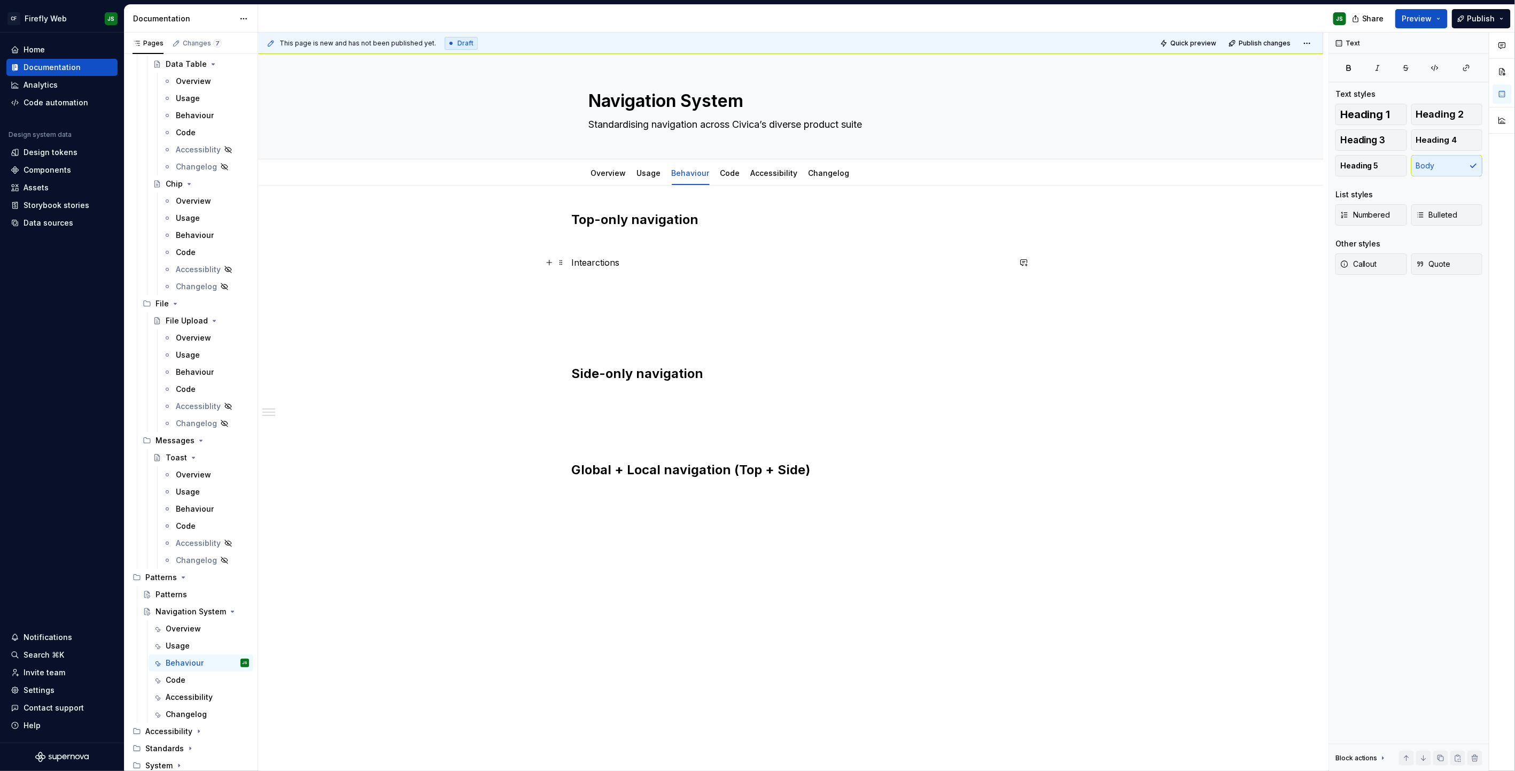
click at [591, 265] on p "Intearctions" at bounding box center [791, 262] width 438 height 13
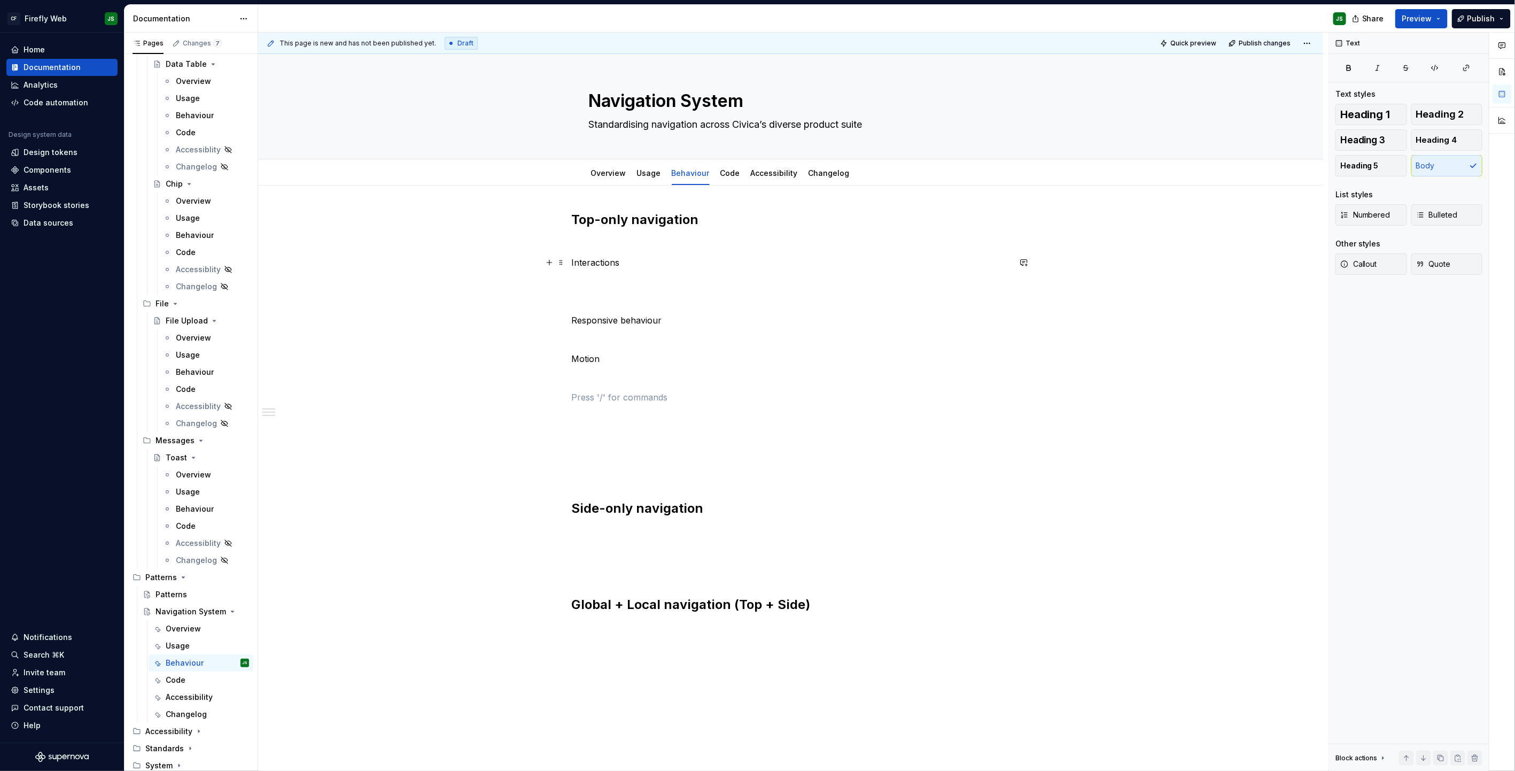
click at [614, 260] on p "Interactions" at bounding box center [791, 262] width 438 height 13
click at [614, 259] on p "Interactions" at bounding box center [791, 262] width 438 height 13
click at [661, 244] on button "button" at bounding box center [658, 243] width 15 height 15
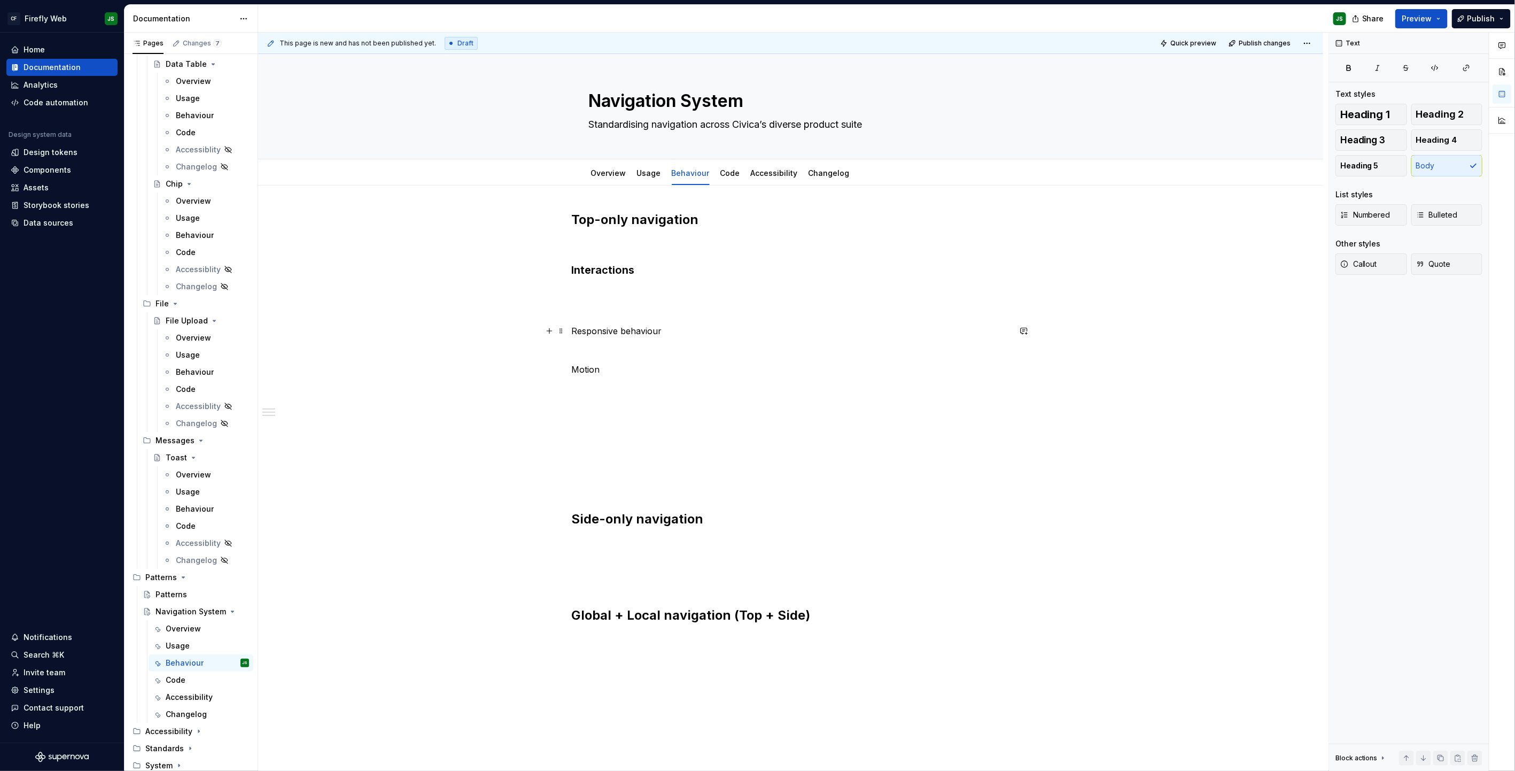
click at [624, 328] on p "Responsive behaviour" at bounding box center [791, 330] width 438 height 13
click at [657, 310] on button "button" at bounding box center [658, 311] width 15 height 15
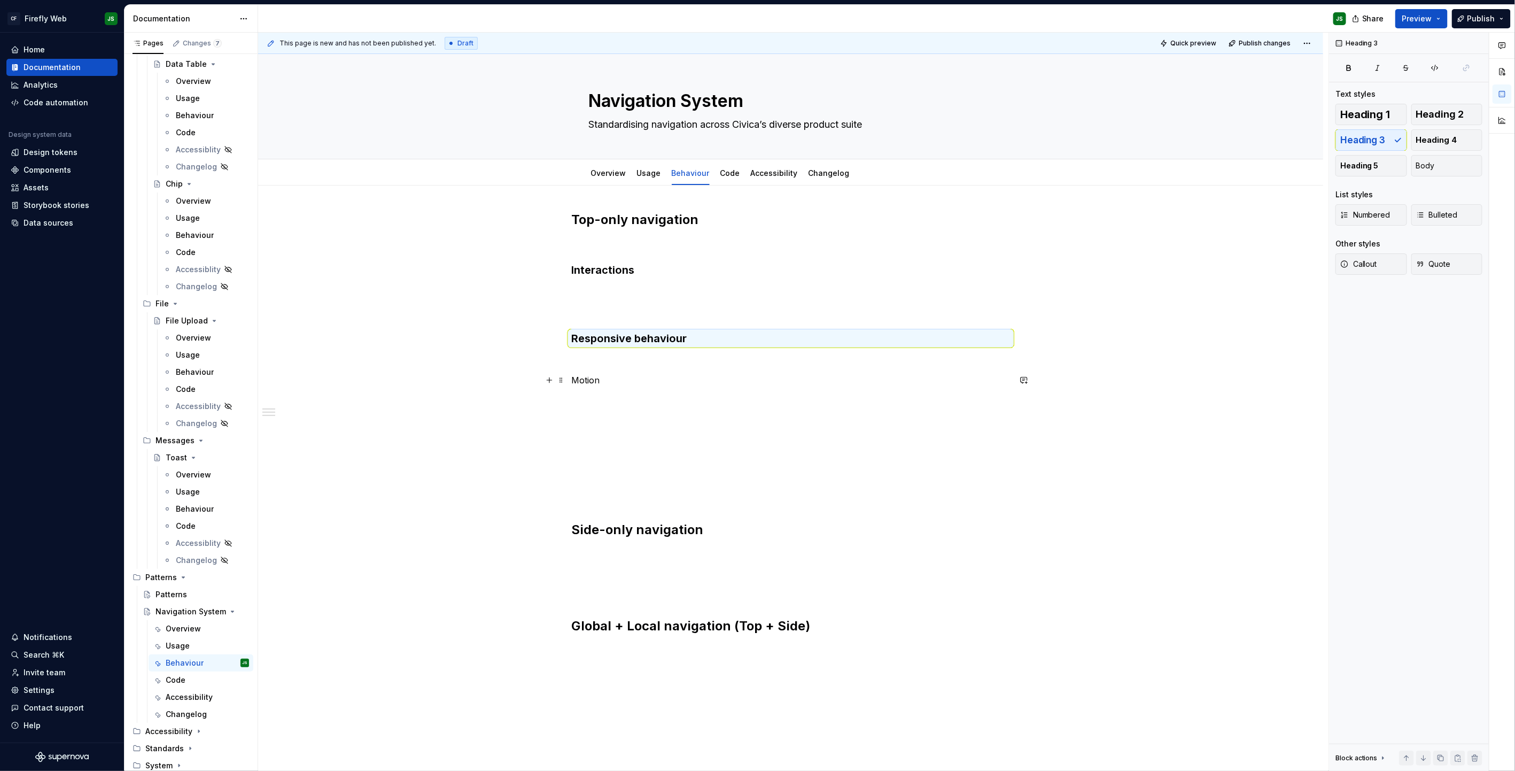
click at [590, 385] on p "Motion" at bounding box center [791, 380] width 438 height 13
click at [663, 359] on button "button" at bounding box center [658, 360] width 15 height 15
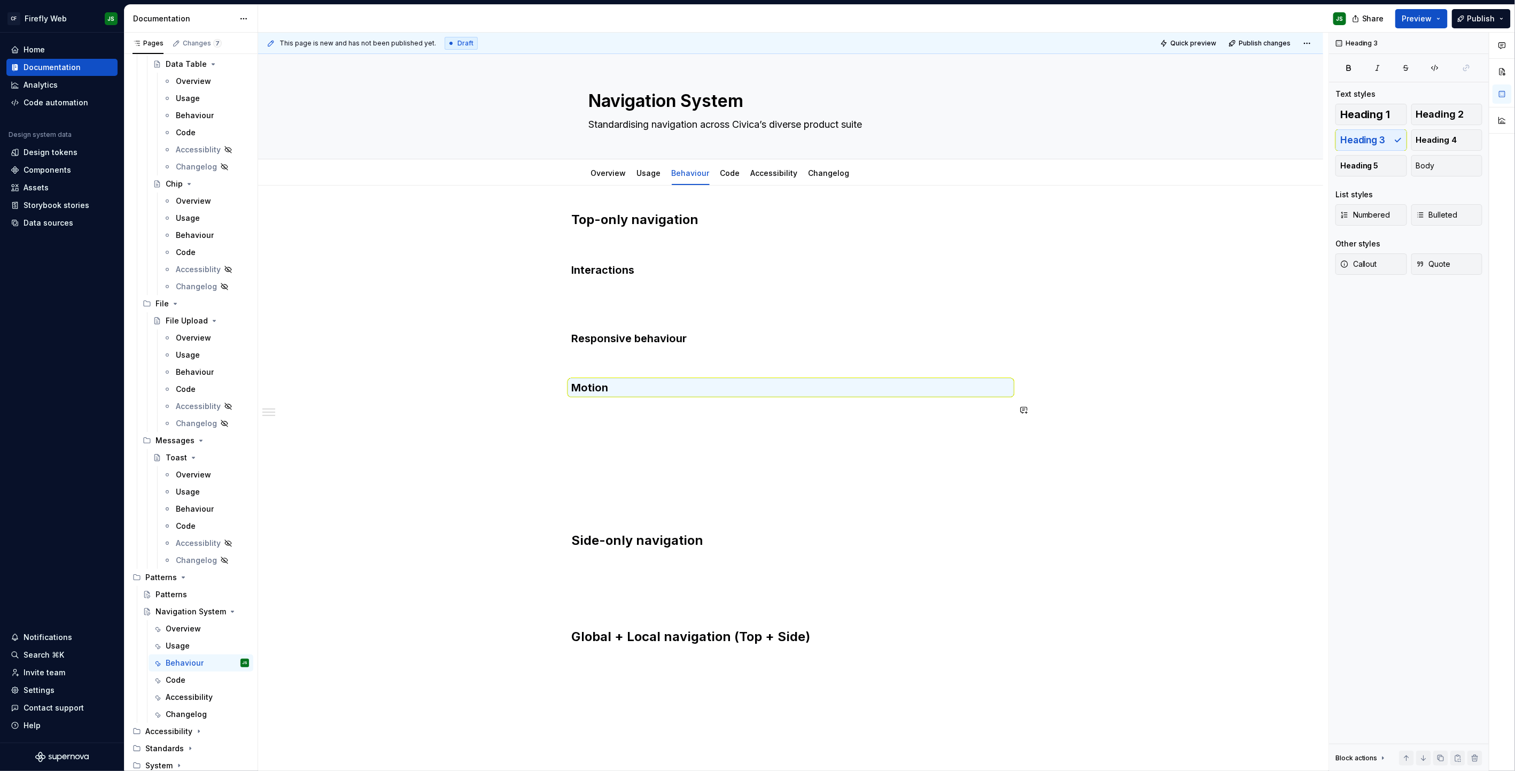
click at [656, 421] on div "Top-only navigation Interactions Responsive behaviour Motion Side-only navigati…" at bounding box center [791, 448] width 438 height 475
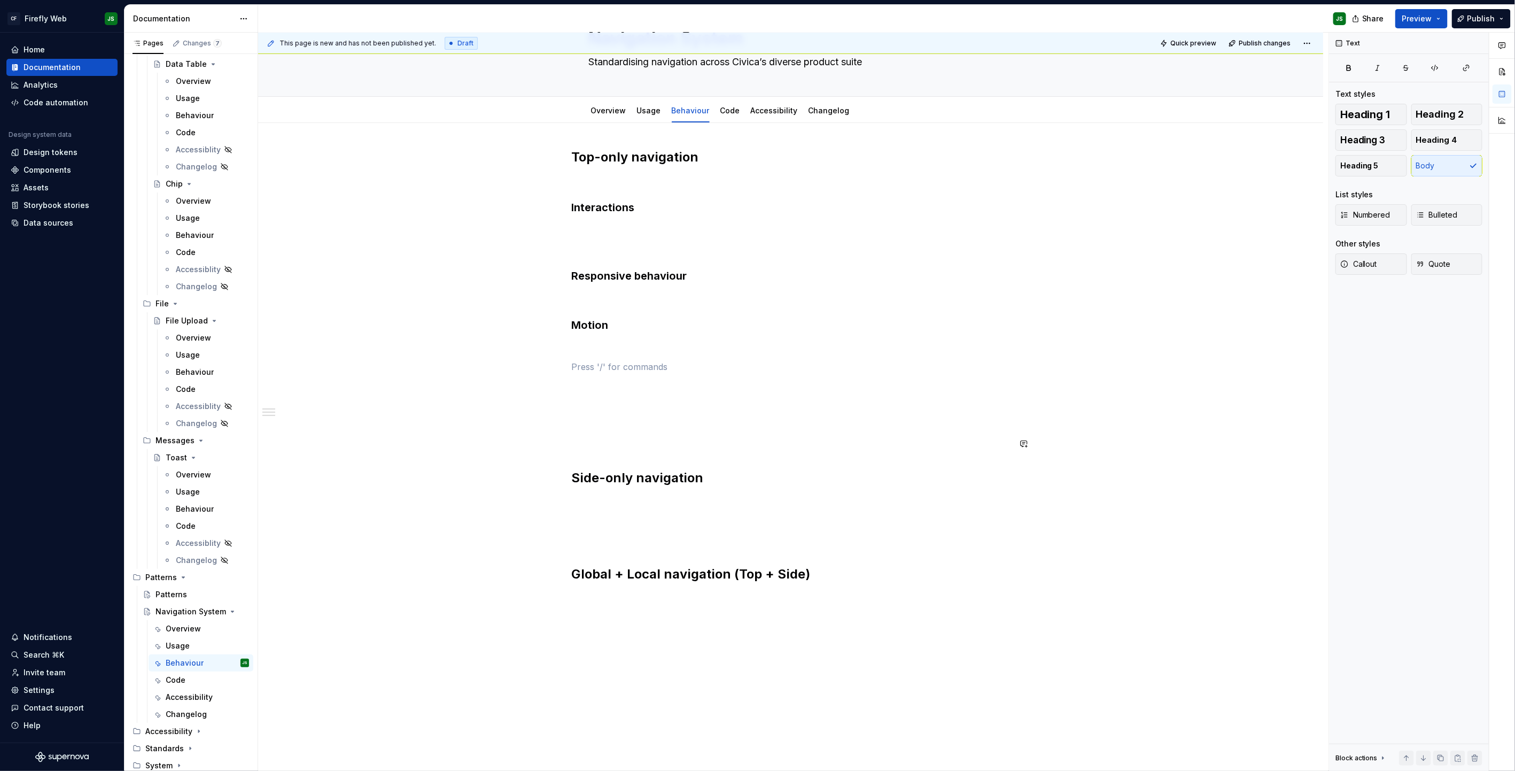
scroll to position [65, 0]
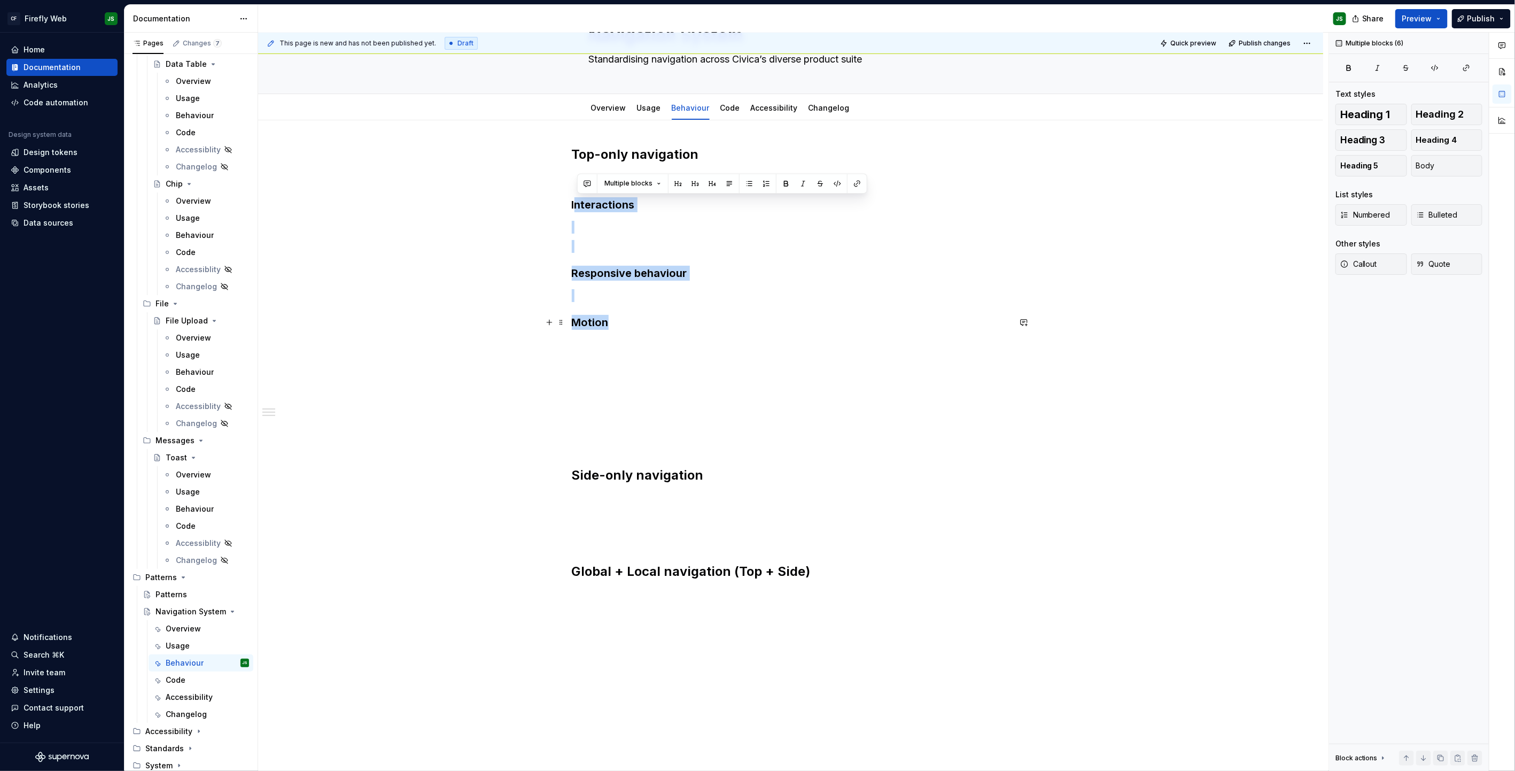
drag, startPoint x: 576, startPoint y: 205, endPoint x: 660, endPoint y: 327, distance: 147.7
click at [660, 327] on div "Top-only navigation Interactions Responsive behaviour Motion Side-only navigati…" at bounding box center [791, 383] width 438 height 475
copy div "nteractions Responsive behaviour Motion"
click at [732, 471] on h2 "Side-only navigation" at bounding box center [791, 475] width 438 height 17
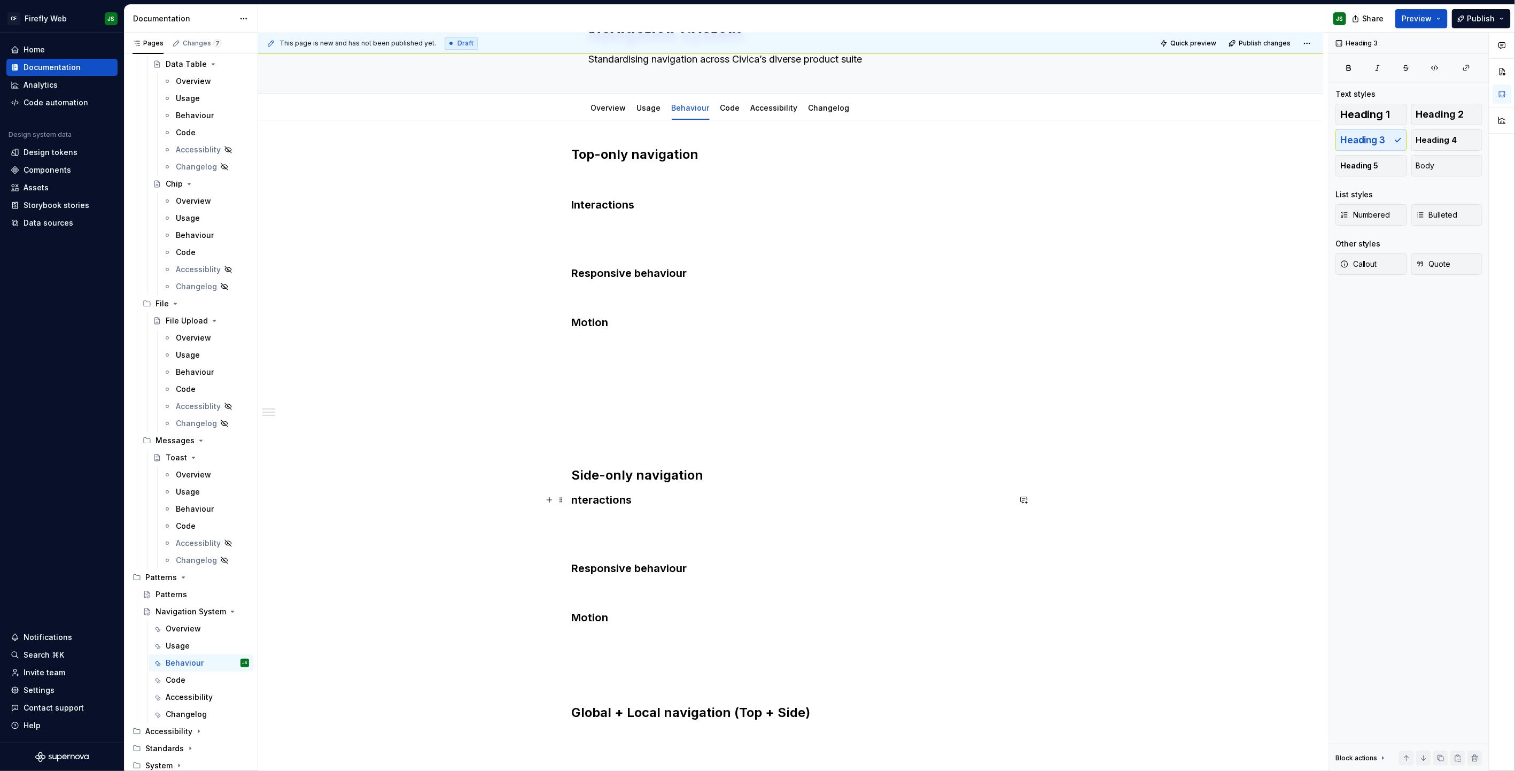
click at [577, 492] on h3 "nteractions" at bounding box center [791, 499] width 438 height 15
click at [648, 200] on h3 "Interactions" at bounding box center [791, 204] width 438 height 15
click at [577, 207] on h3 "Interactions" at bounding box center [791, 204] width 438 height 15
click at [573, 492] on div "This page is new and has not been published yet. Draft Quick preview Publish ch…" at bounding box center [793, 402] width 1071 height 739
click at [574, 492] on div "This page is new and has not been published yet. Draft Quick preview Publish ch…" at bounding box center [793, 402] width 1071 height 739
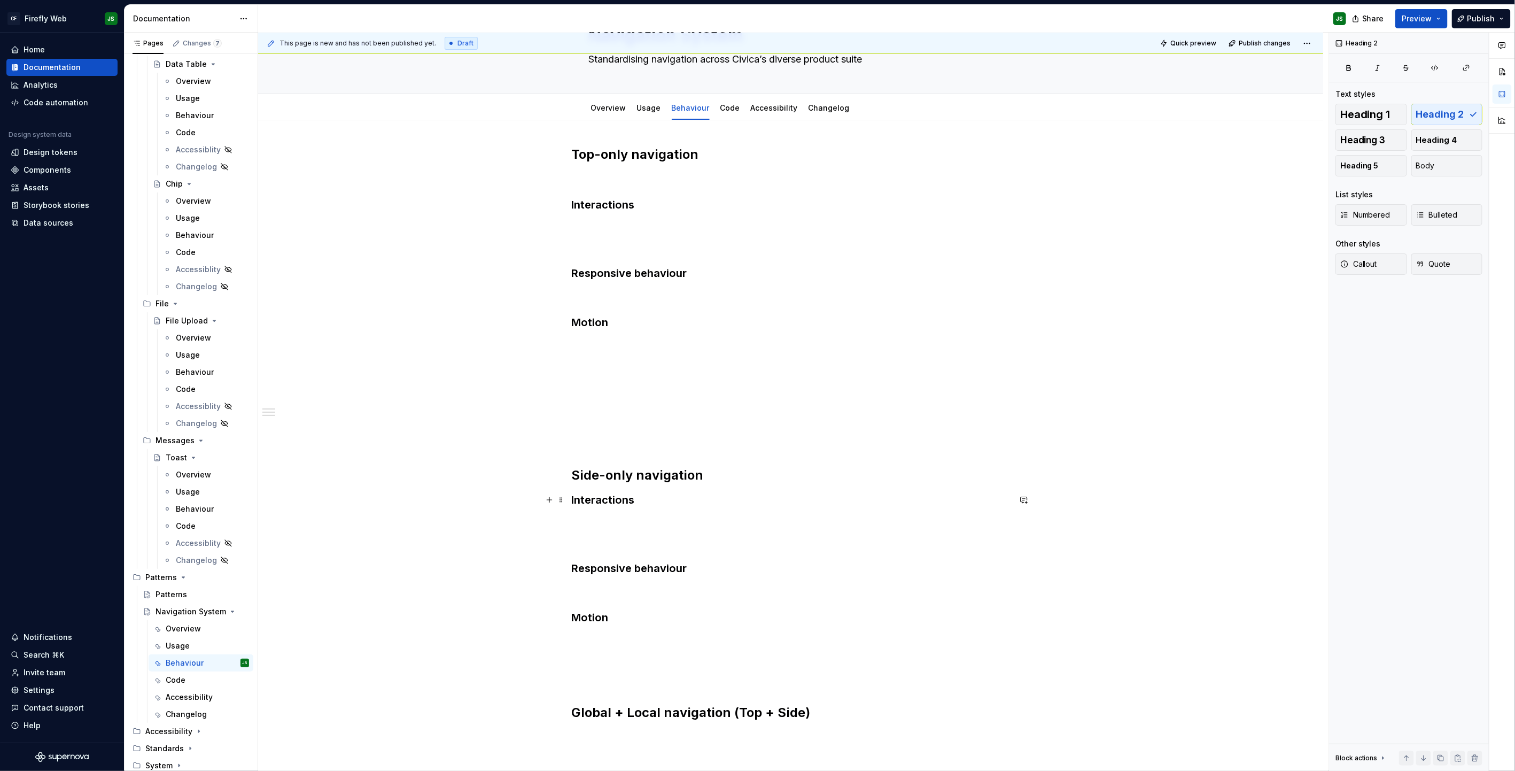
drag, startPoint x: 577, startPoint y: 500, endPoint x: 581, endPoint y: 505, distance: 6.8
click at [576, 492] on h3 "Interactions" at bounding box center [791, 499] width 438 height 15
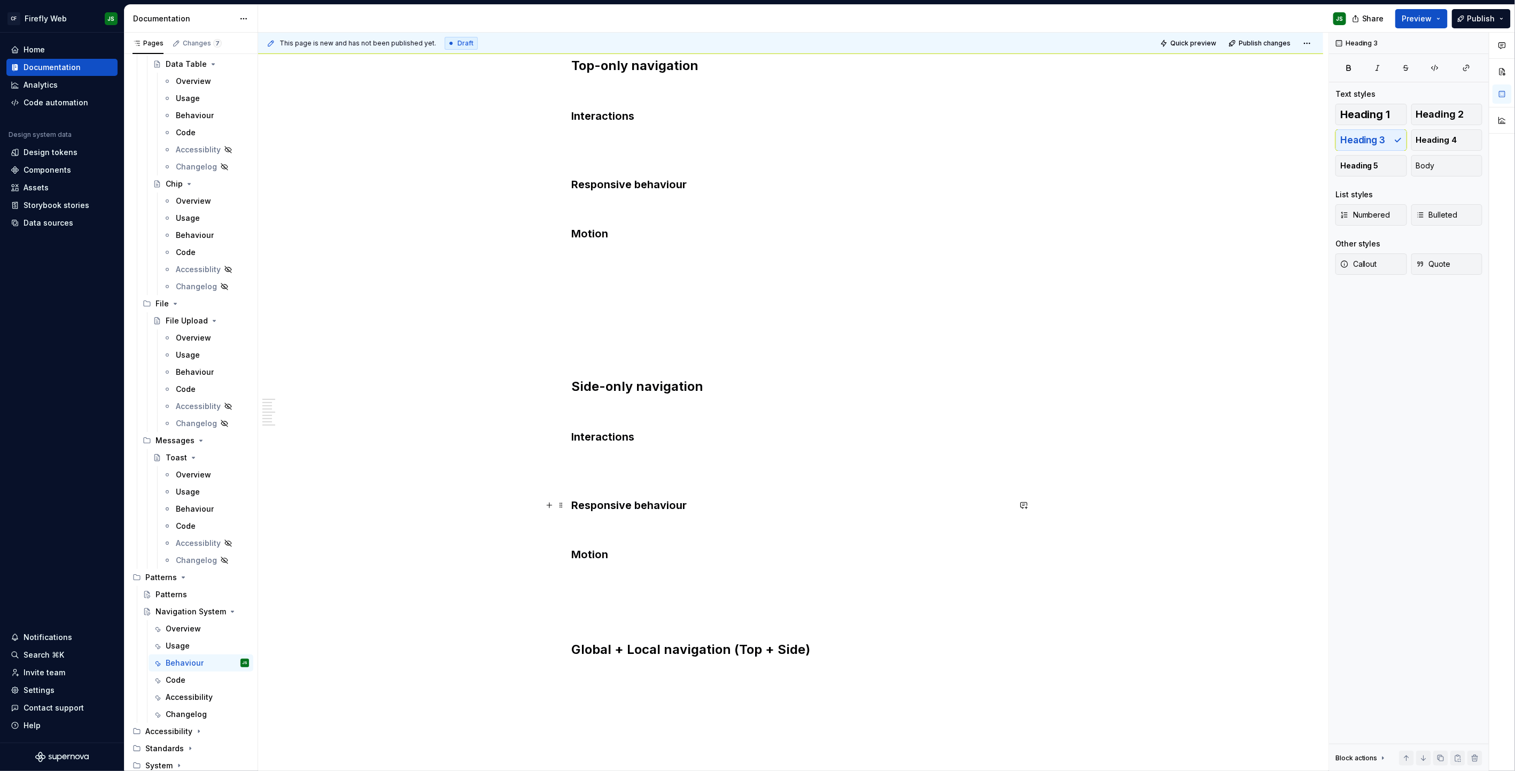
scroll to position [150, 0]
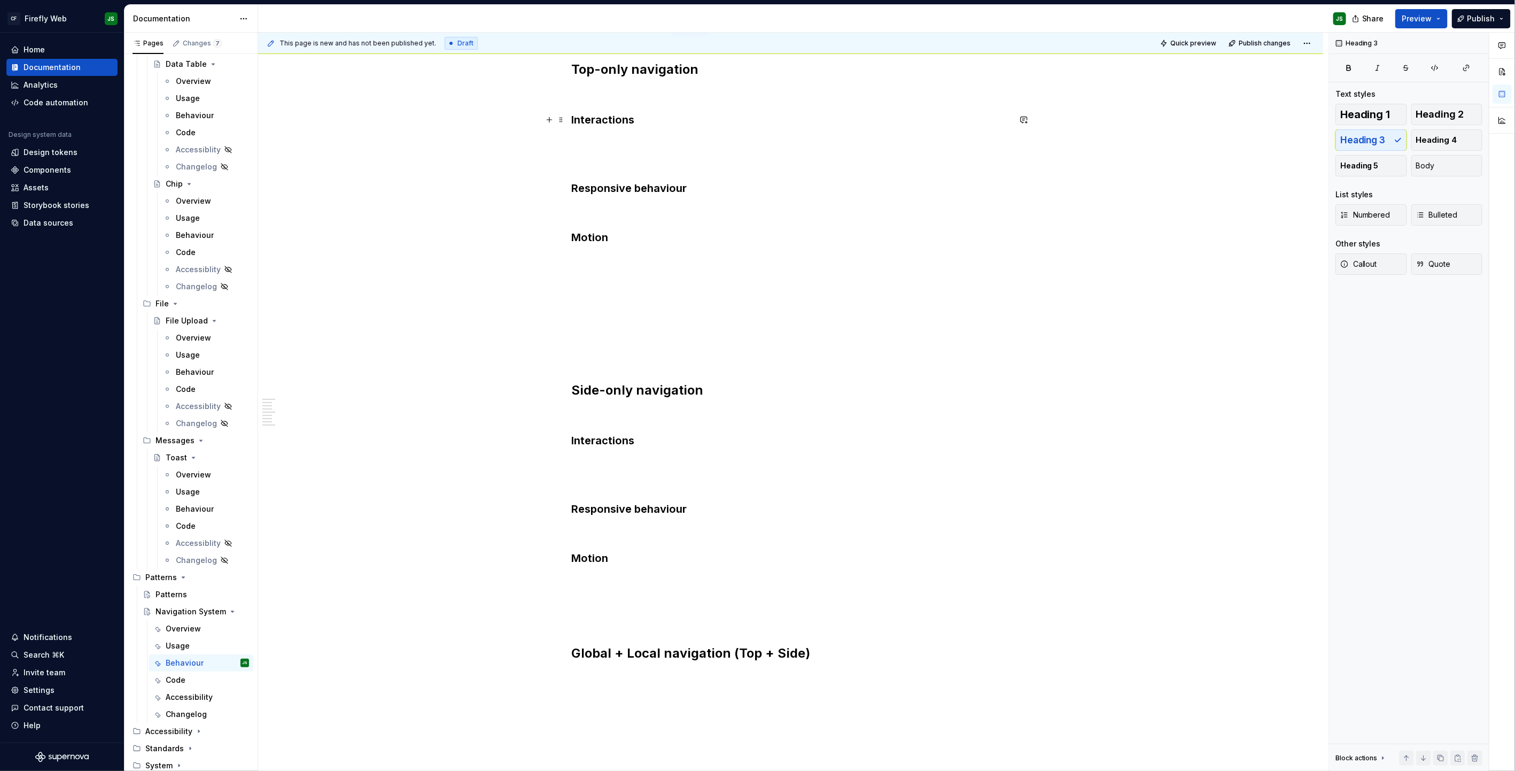
click at [655, 122] on h3 "Interactions" at bounding box center [791, 119] width 438 height 15
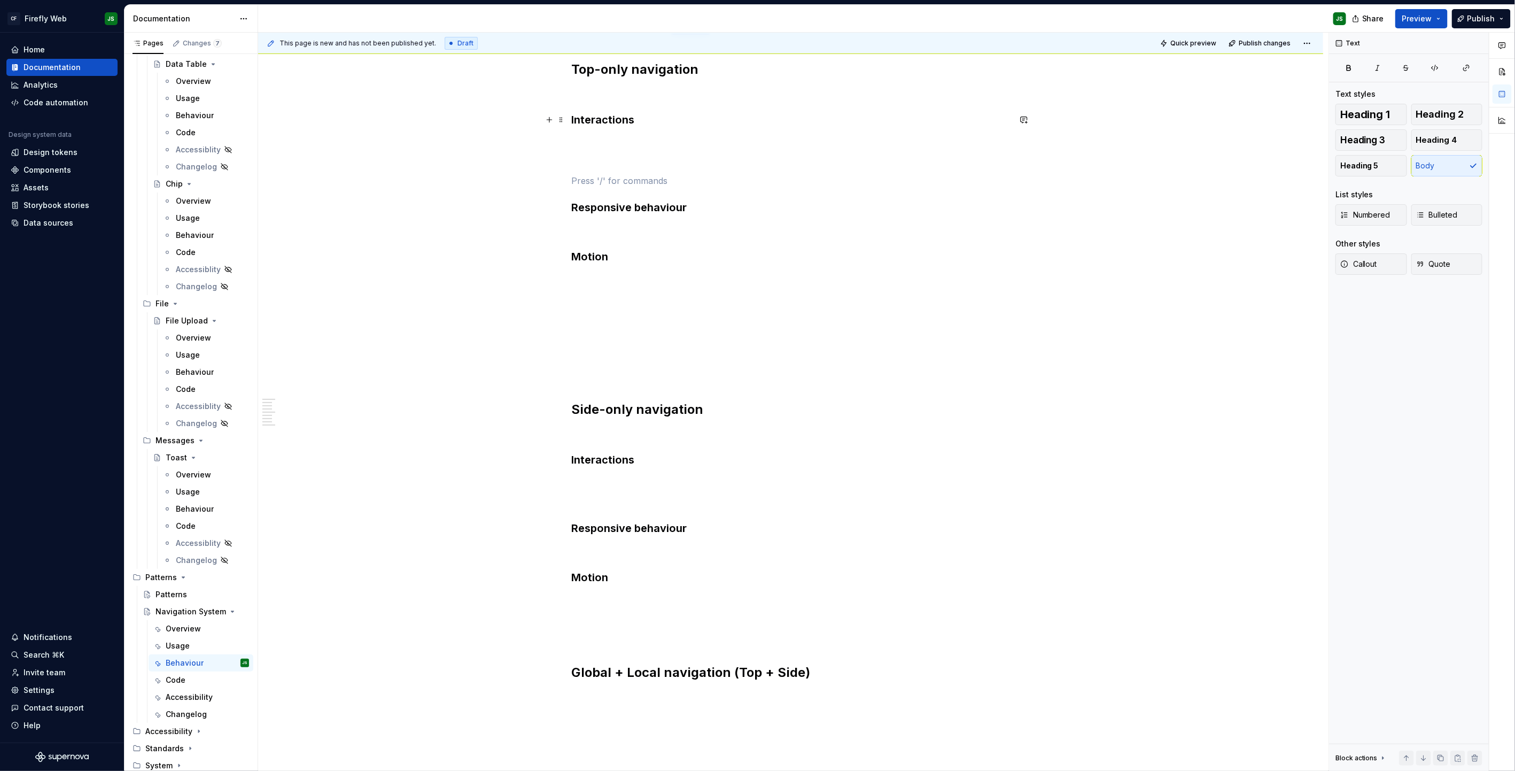
click at [644, 125] on h3 "Interactions" at bounding box center [791, 119] width 438 height 15
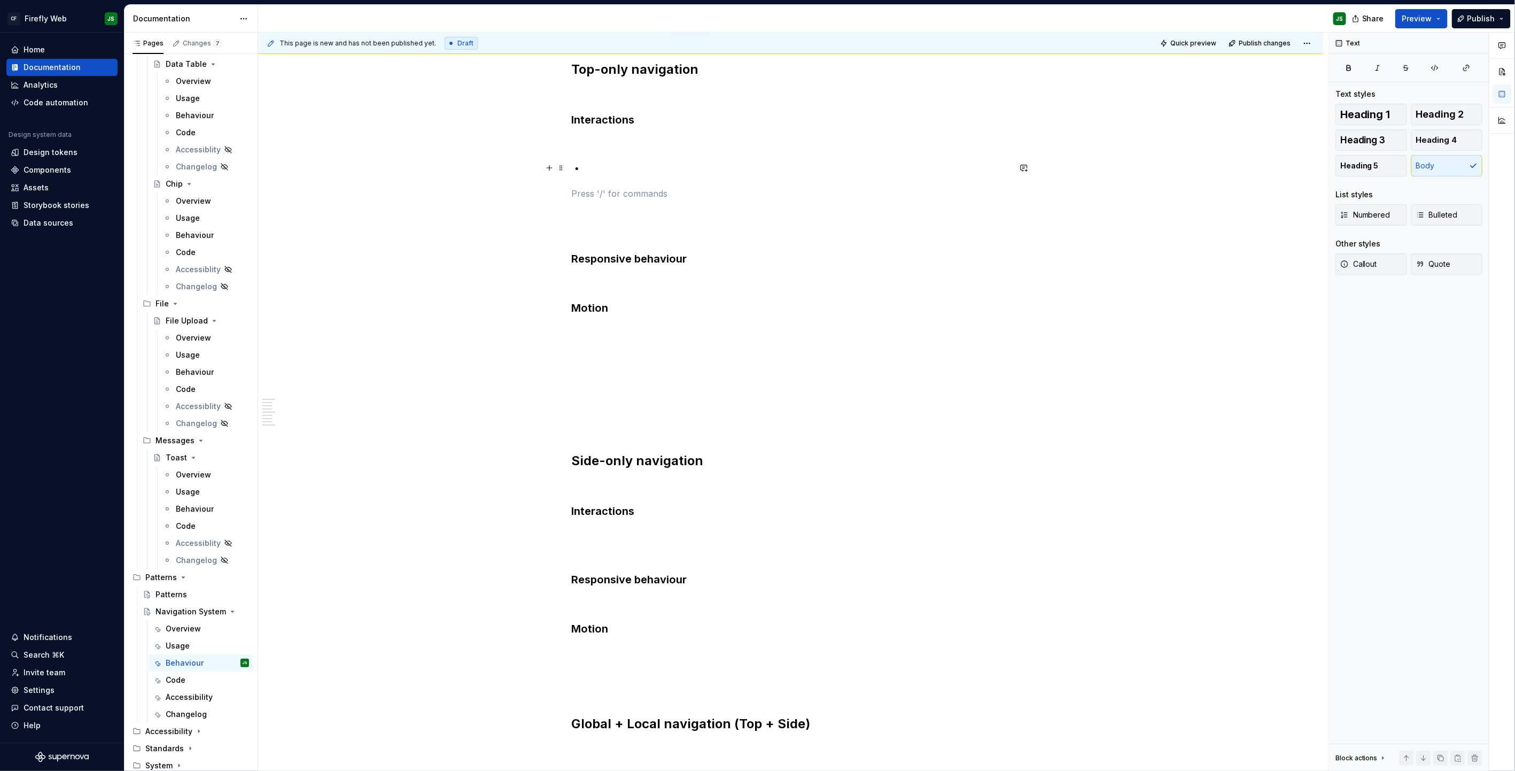
click at [599, 167] on p at bounding box center [797, 167] width 425 height 13
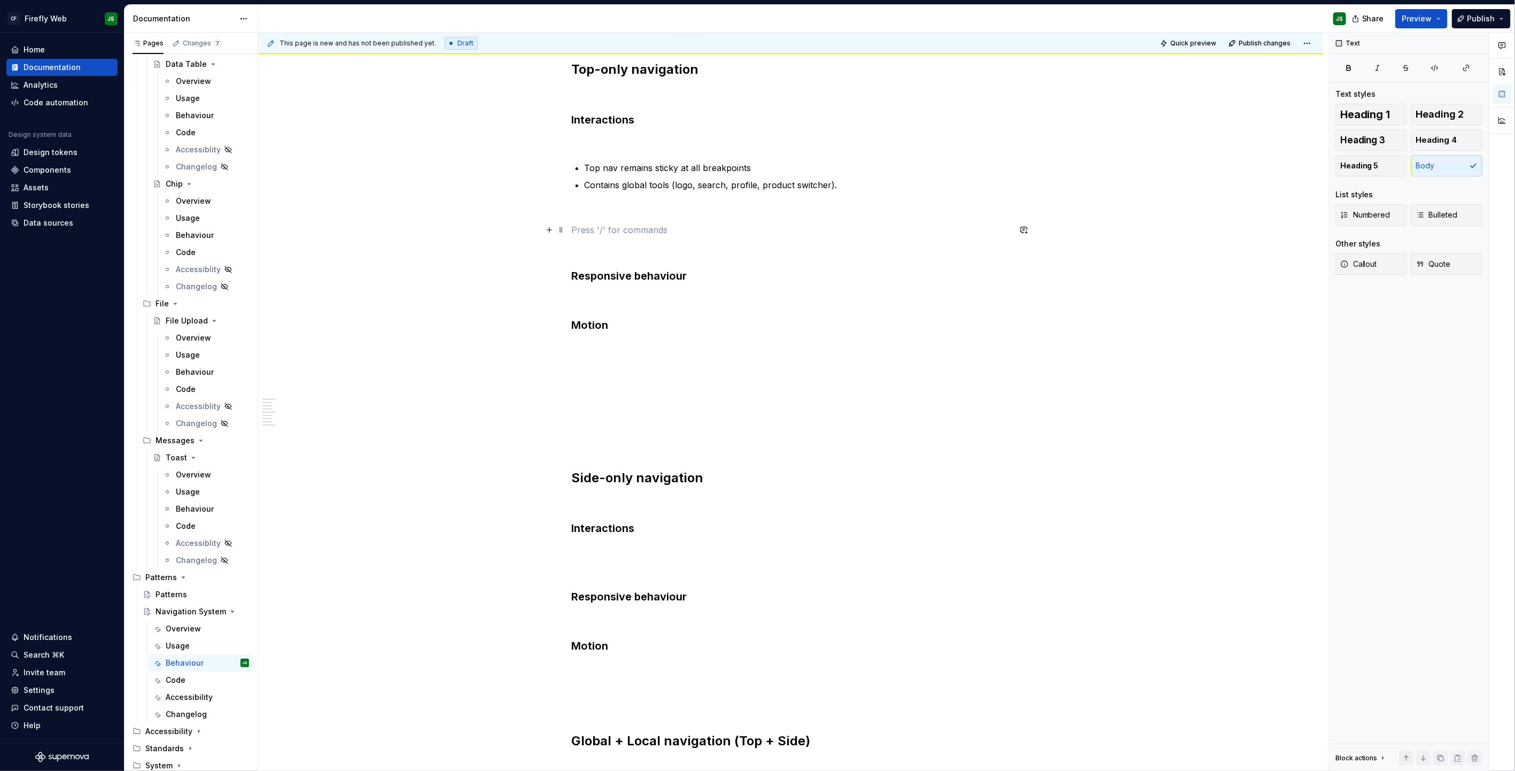
click at [622, 231] on p at bounding box center [791, 229] width 438 height 13
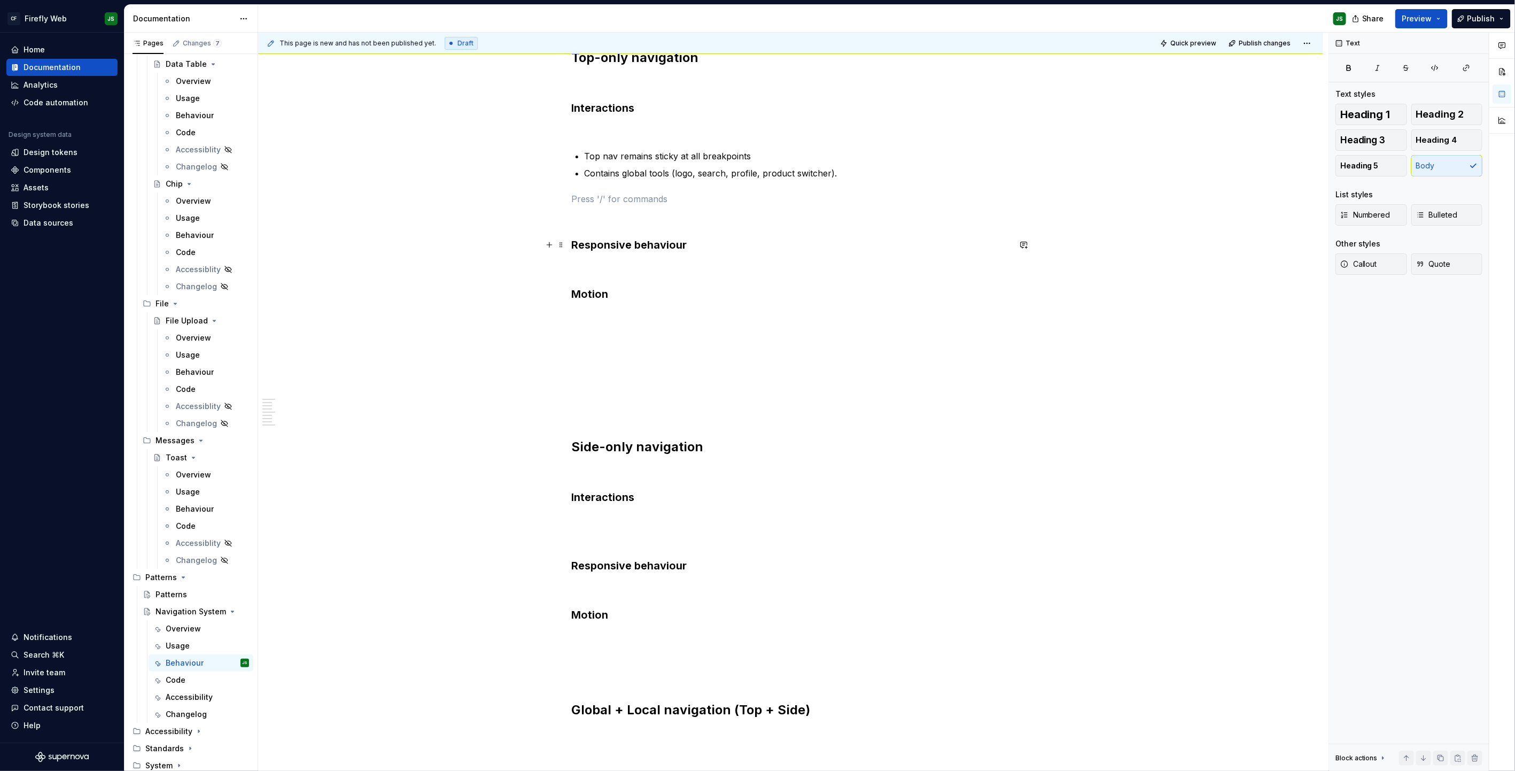
scroll to position [163, 0]
click at [721, 246] on h3 "Responsive behaviour" at bounding box center [791, 244] width 438 height 15
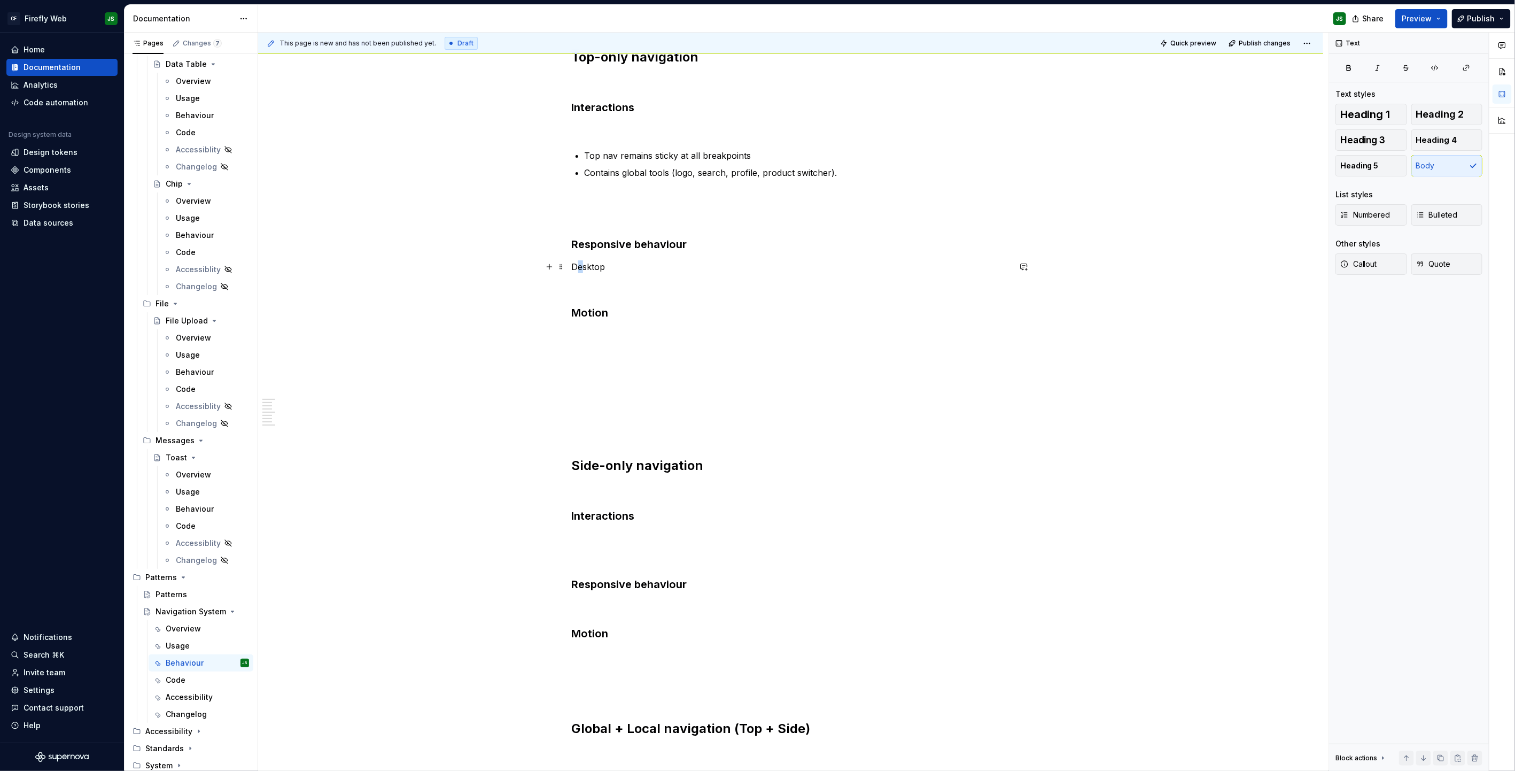
click at [583, 263] on p "Desktop" at bounding box center [791, 266] width 438 height 13
click at [673, 246] on button "button" at bounding box center [675, 246] width 15 height 15
click at [657, 265] on h4 "Desktop" at bounding box center [791, 266] width 438 height 13
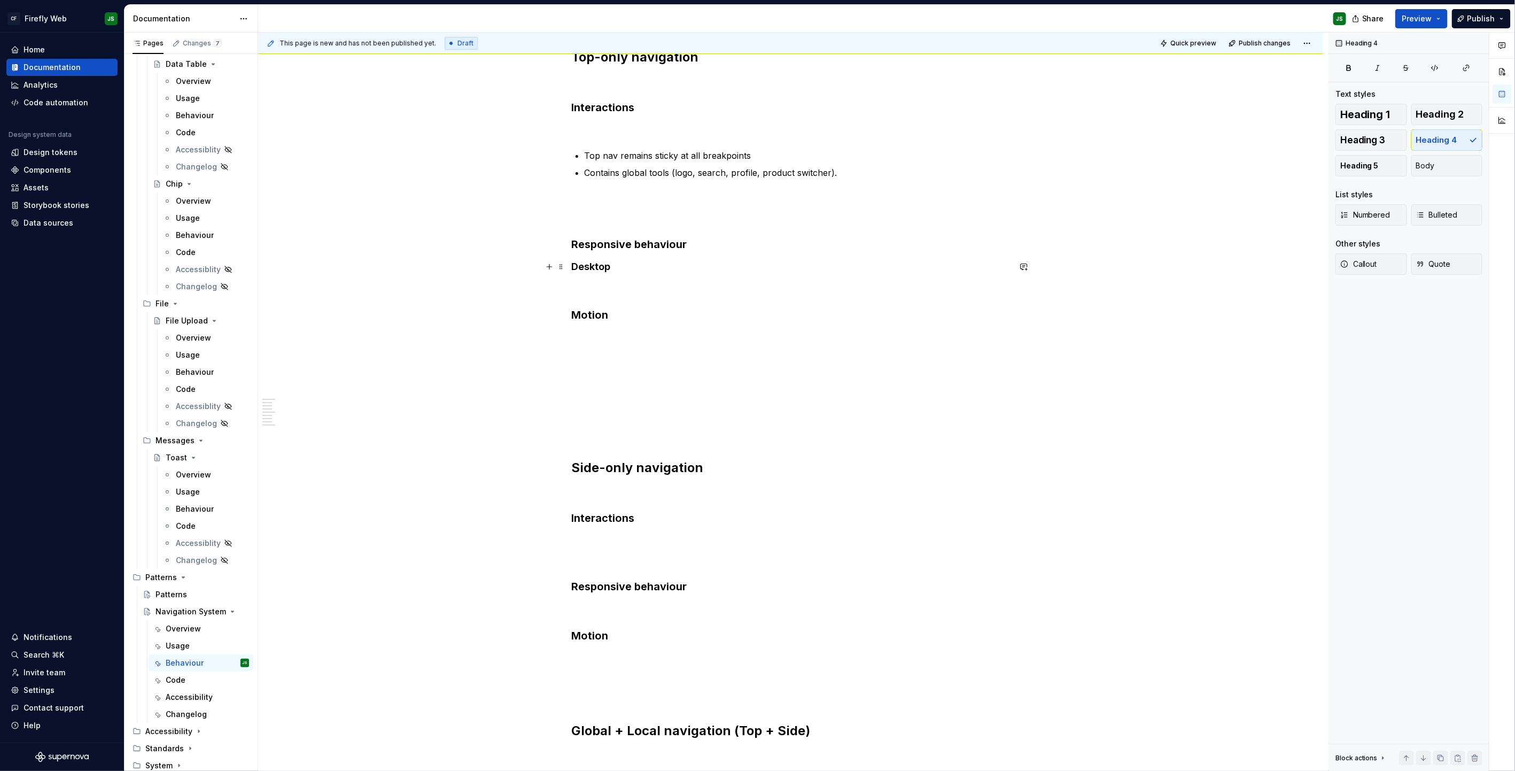
click at [685, 272] on h4 "Desktop" at bounding box center [791, 266] width 438 height 13
click at [640, 241] on h3 "Responsive behaviour" at bounding box center [791, 244] width 438 height 15
click at [640, 240] on h3 "Responsive behaviour" at bounding box center [791, 244] width 438 height 15
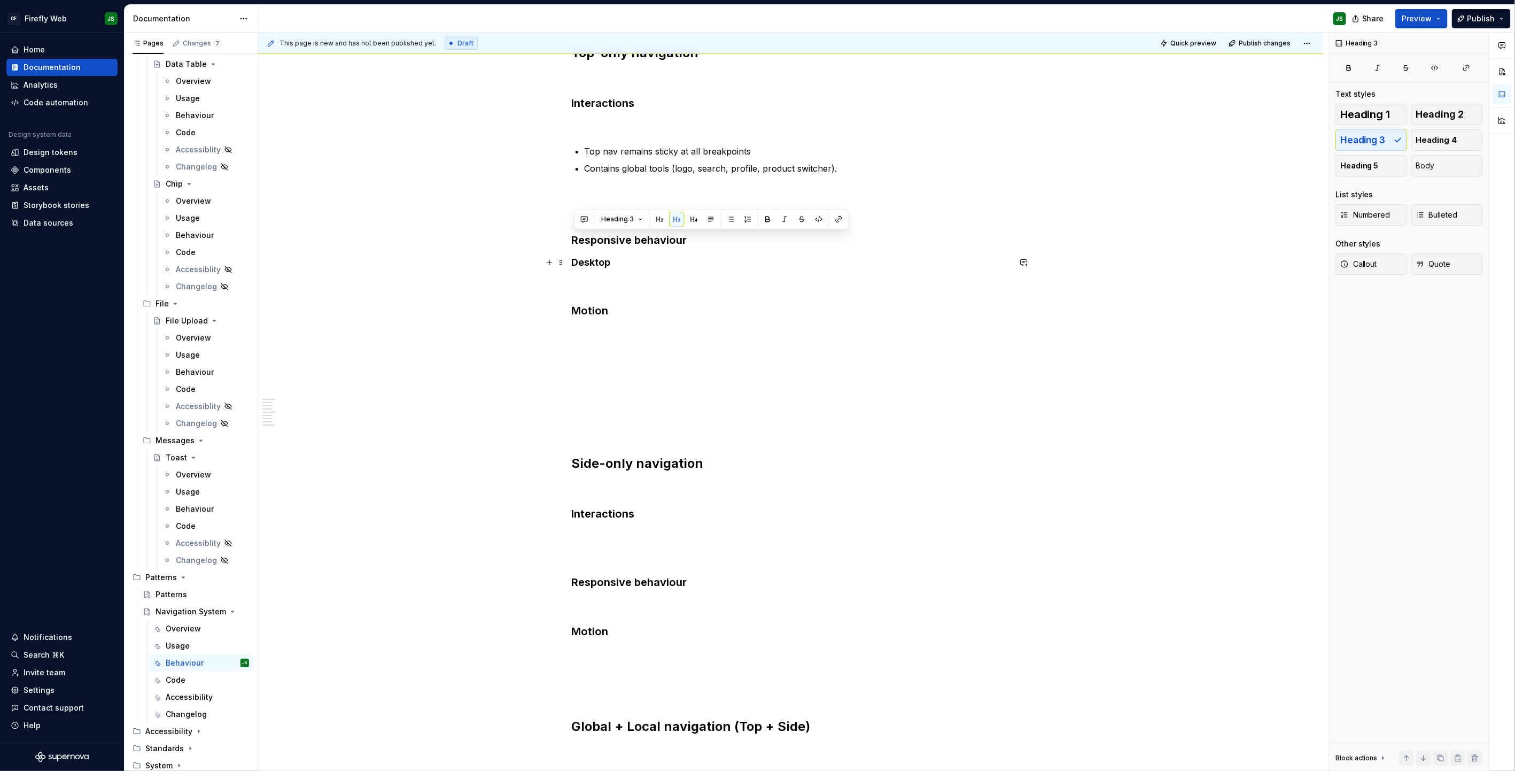
click at [605, 260] on h4 "Desktop" at bounding box center [791, 262] width 438 height 13
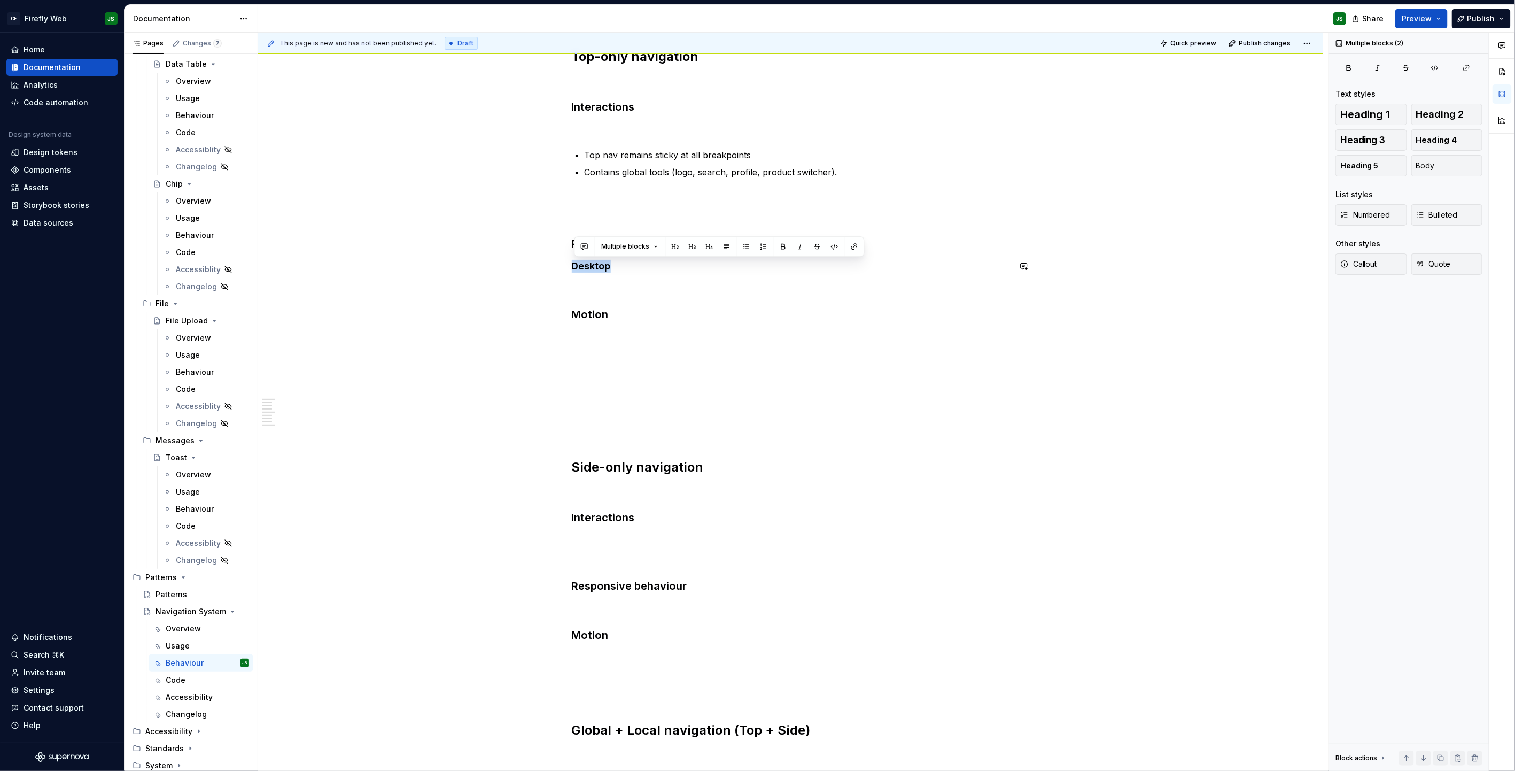
click at [605, 260] on div "Top-only navigation Interactions Top nav remains sticky at all breakpoints Cont…" at bounding box center [791, 413] width 438 height 731
click at [645, 272] on h4 "Desktop" at bounding box center [791, 267] width 438 height 13
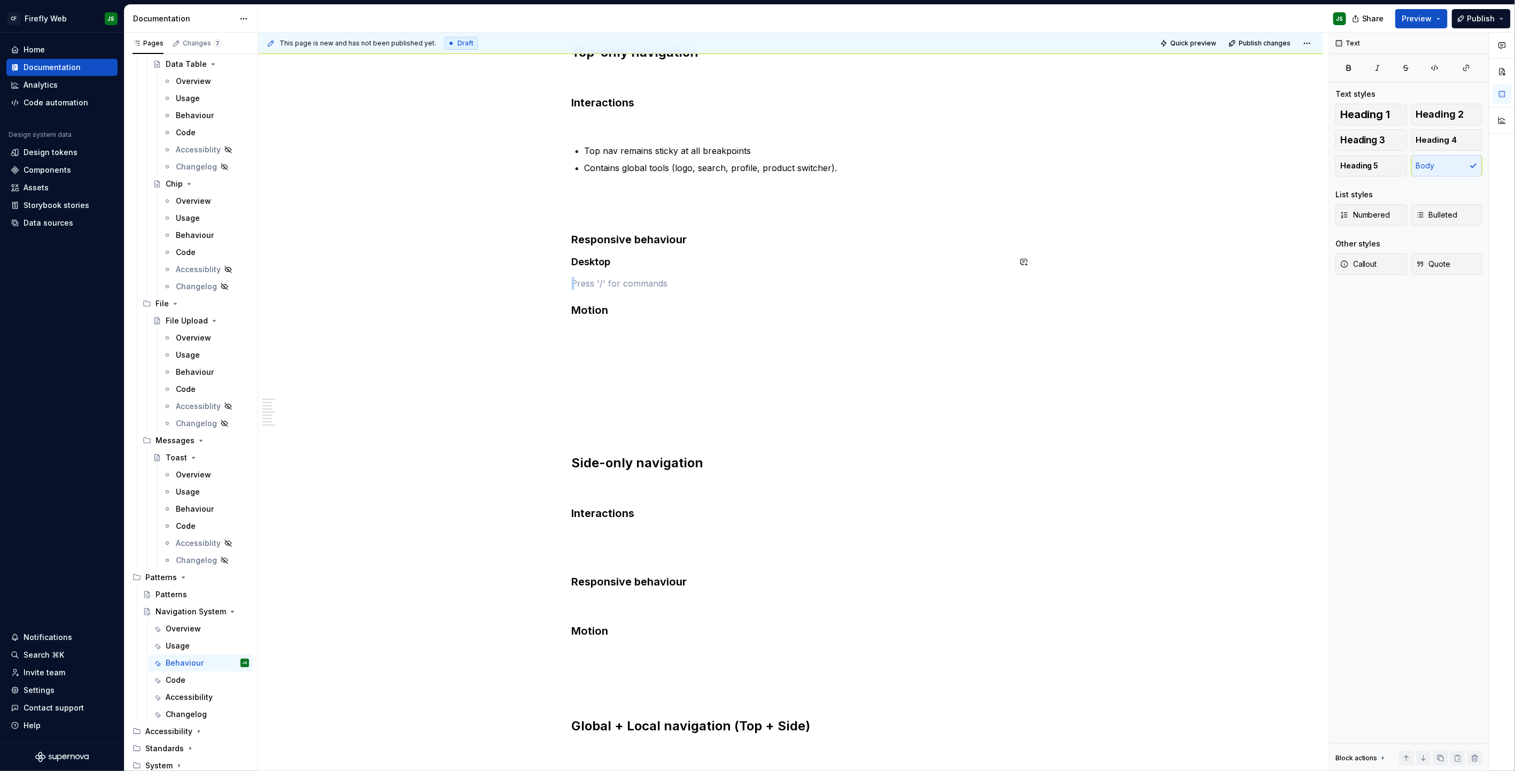
click at [645, 272] on div "Top-only navigation Interactions Top nav remains sticky at all breakpoints Cont…" at bounding box center [791, 409] width 438 height 731
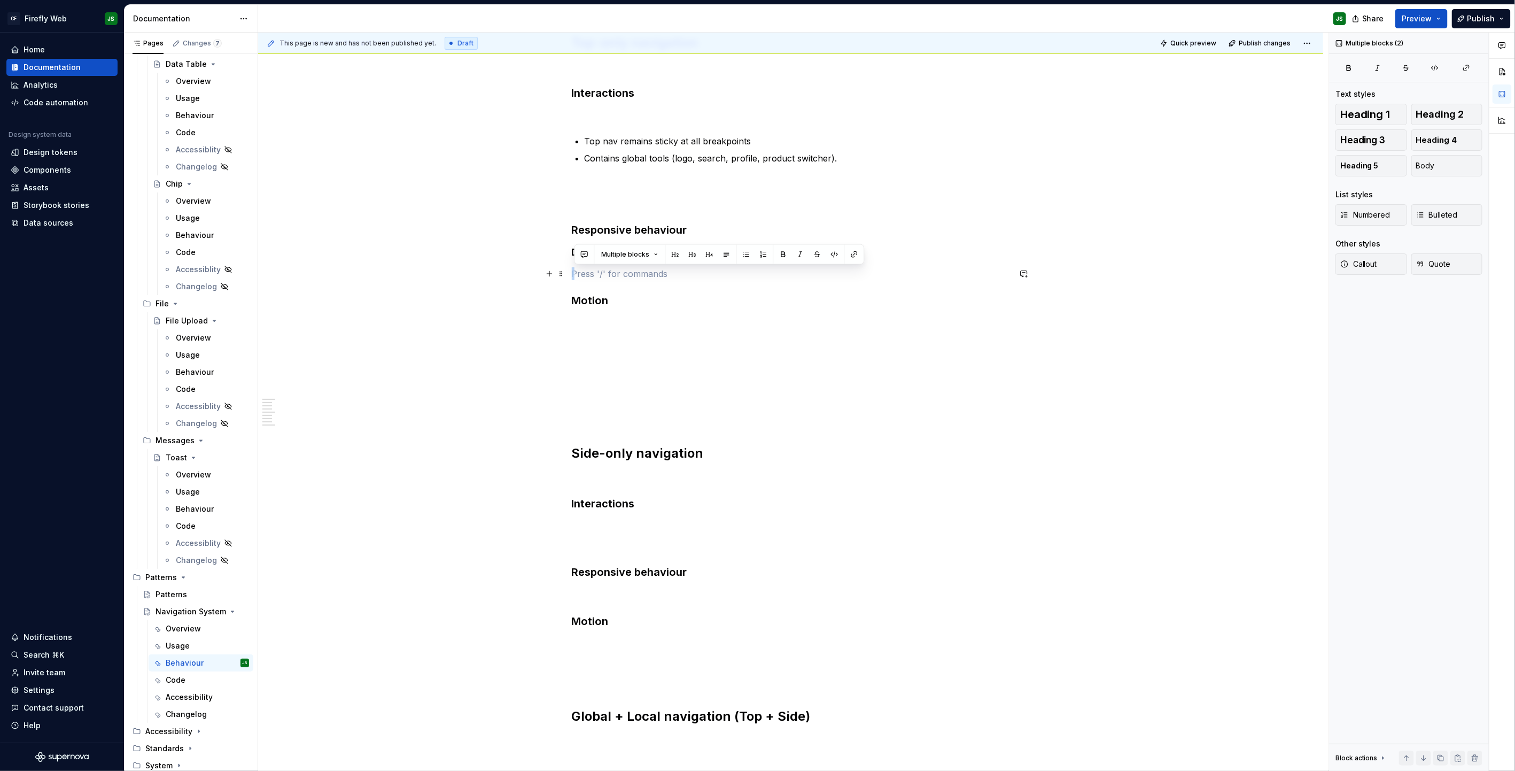
scroll to position [176, 0]
click at [672, 281] on div "Top-only navigation Interactions Top nav remains sticky at all breakpoints Cont…" at bounding box center [791, 400] width 438 height 731
click at [696, 231] on h3 "Responsive behaviour" at bounding box center [791, 230] width 438 height 15
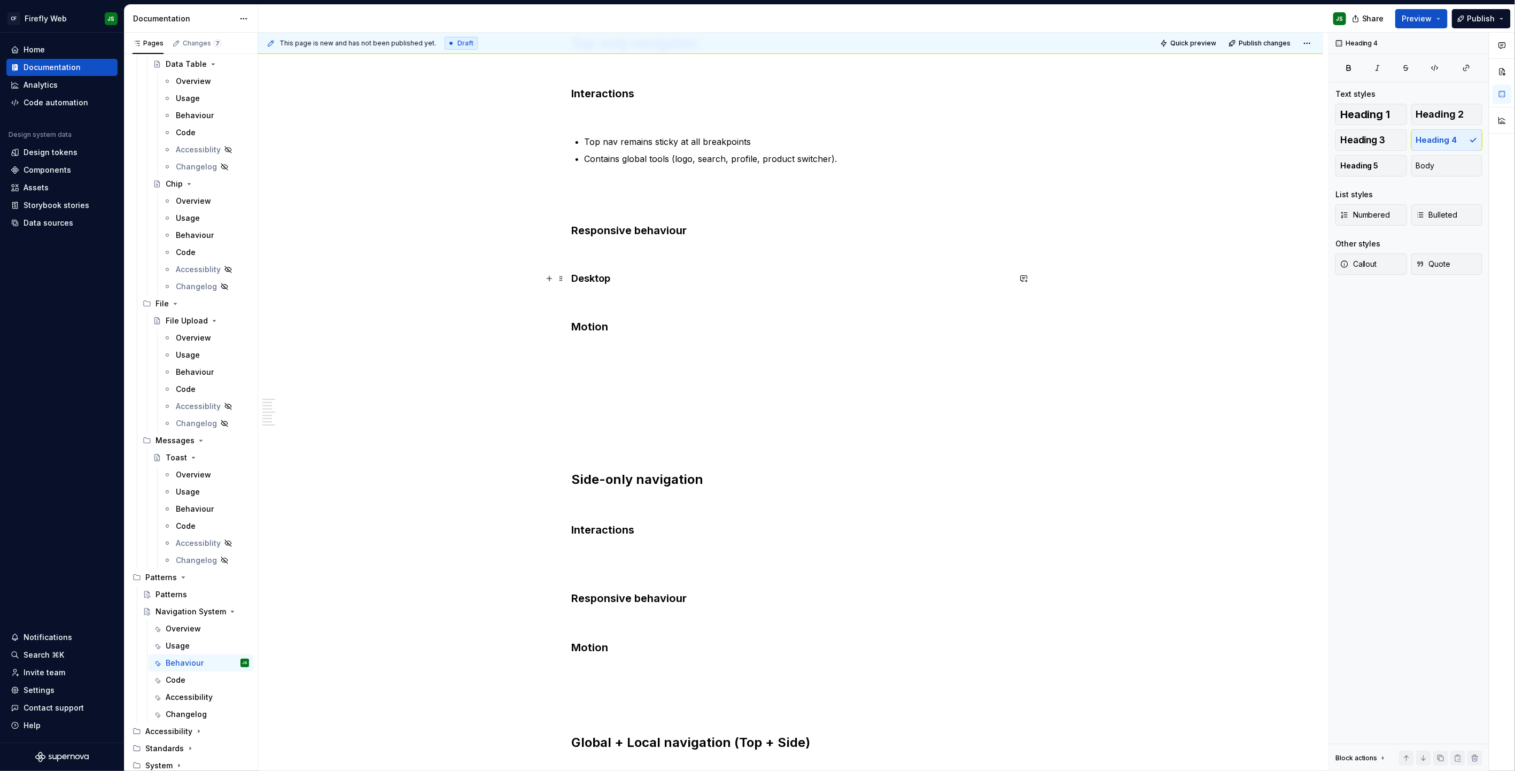
click at [648, 276] on h4 "Desktop" at bounding box center [791, 278] width 438 height 13
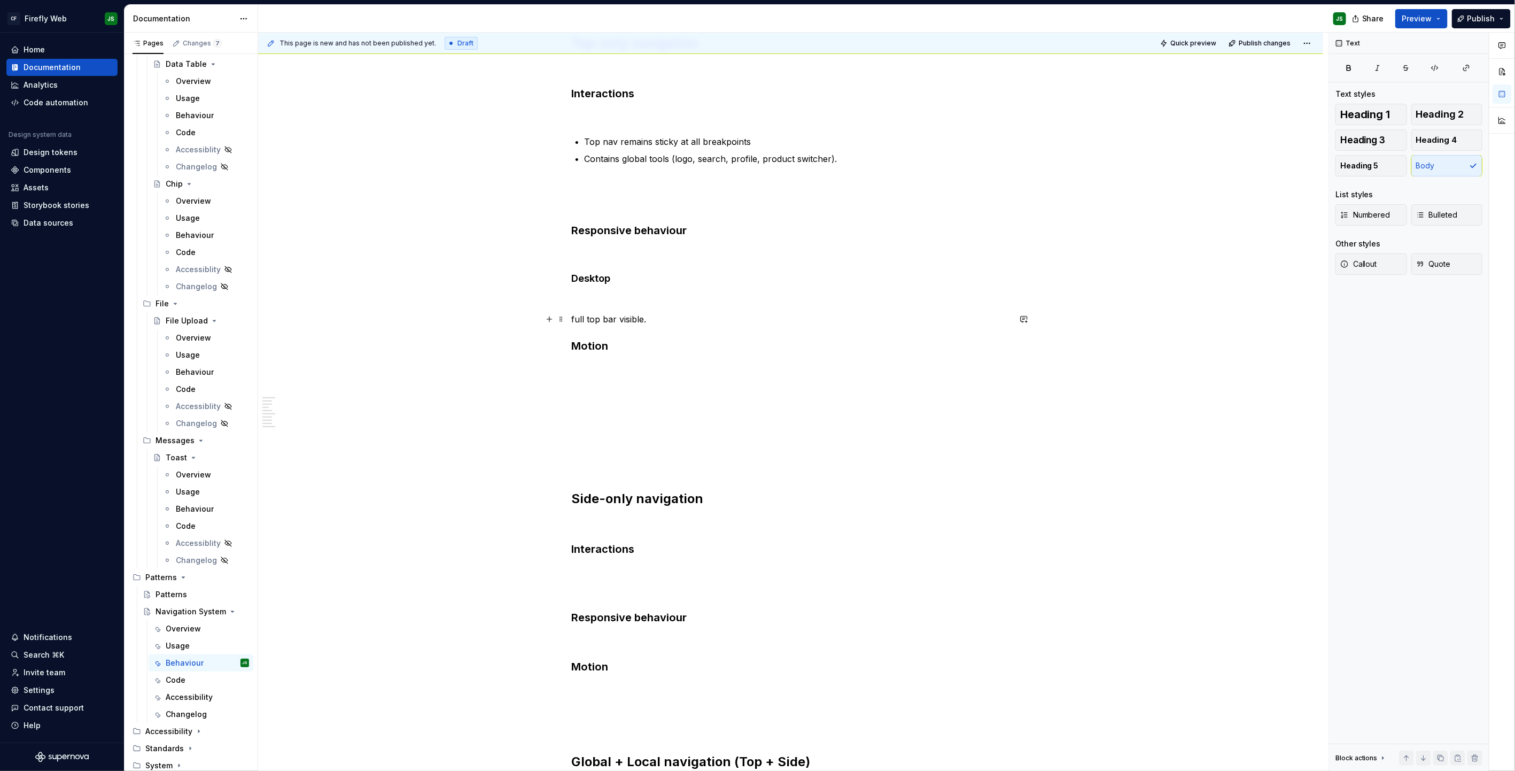
click at [577, 321] on p "full top bar visible." at bounding box center [791, 319] width 438 height 13
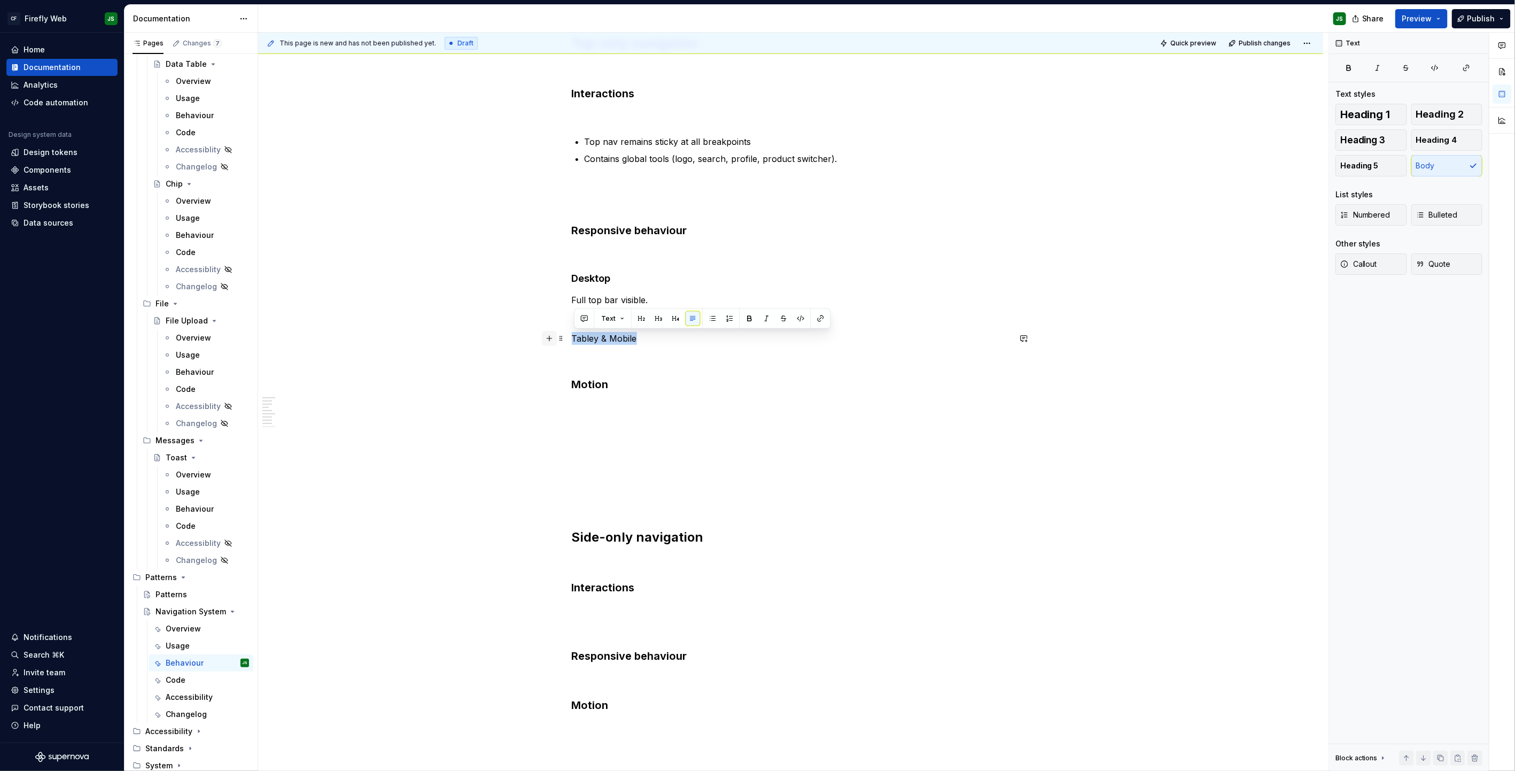
drag, startPoint x: 636, startPoint y: 339, endPoint x: 550, endPoint y: 340, distance: 86.1
click at [572, 340] on div "Top-only navigation Interactions Top nav remains sticky at all breakpoints Cont…" at bounding box center [791, 448] width 438 height 827
click at [674, 319] on button "button" at bounding box center [675, 318] width 15 height 15
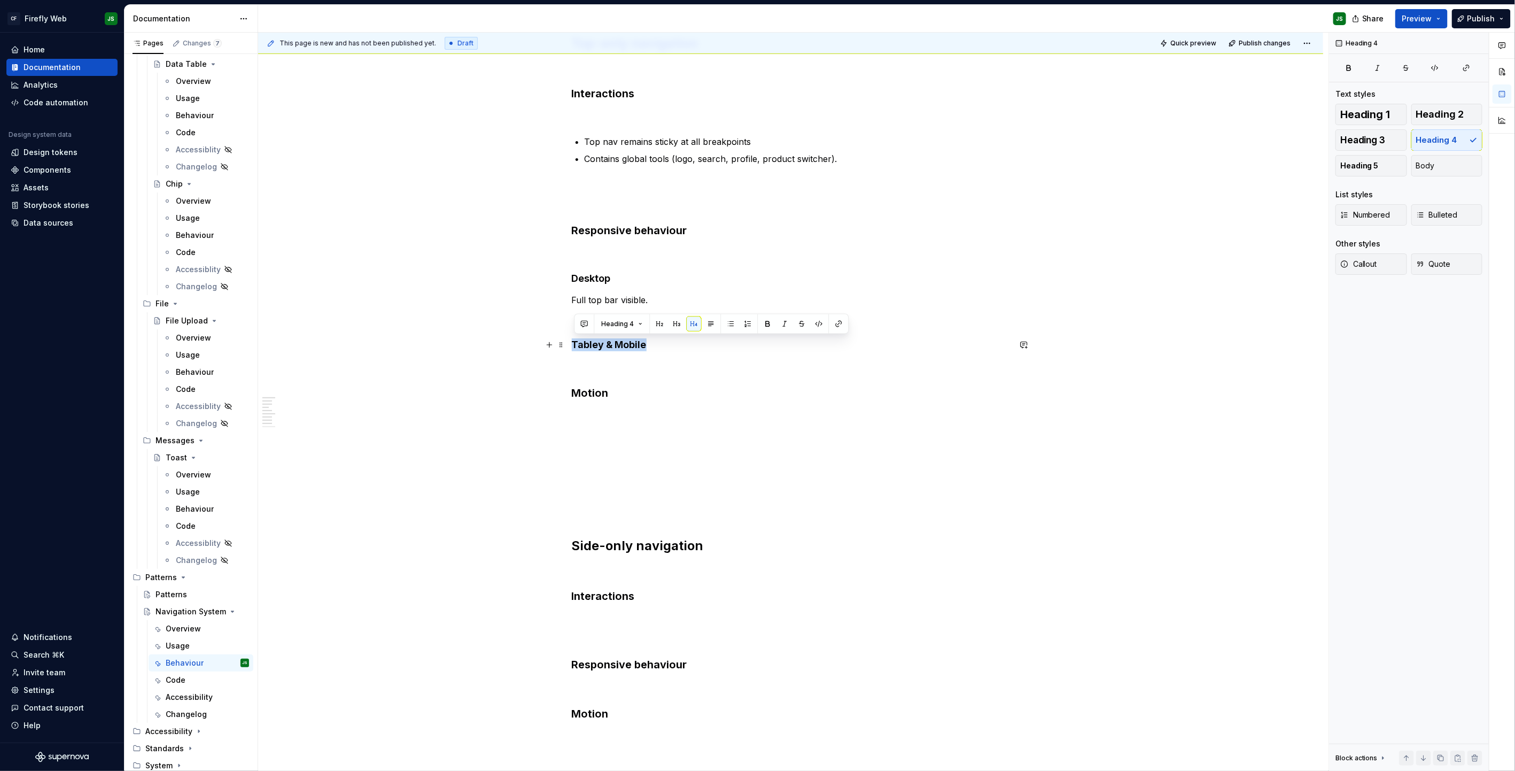
click at [672, 346] on h4 "Tabley & Mobile" at bounding box center [791, 344] width 438 height 13
click at [670, 347] on h4 "Tabley & Mobile" at bounding box center [791, 344] width 438 height 13
click at [602, 346] on h4 "Tabley & Mobile" at bounding box center [791, 344] width 438 height 13
click at [659, 342] on h4 "Tablet & Mobile" at bounding box center [791, 344] width 438 height 13
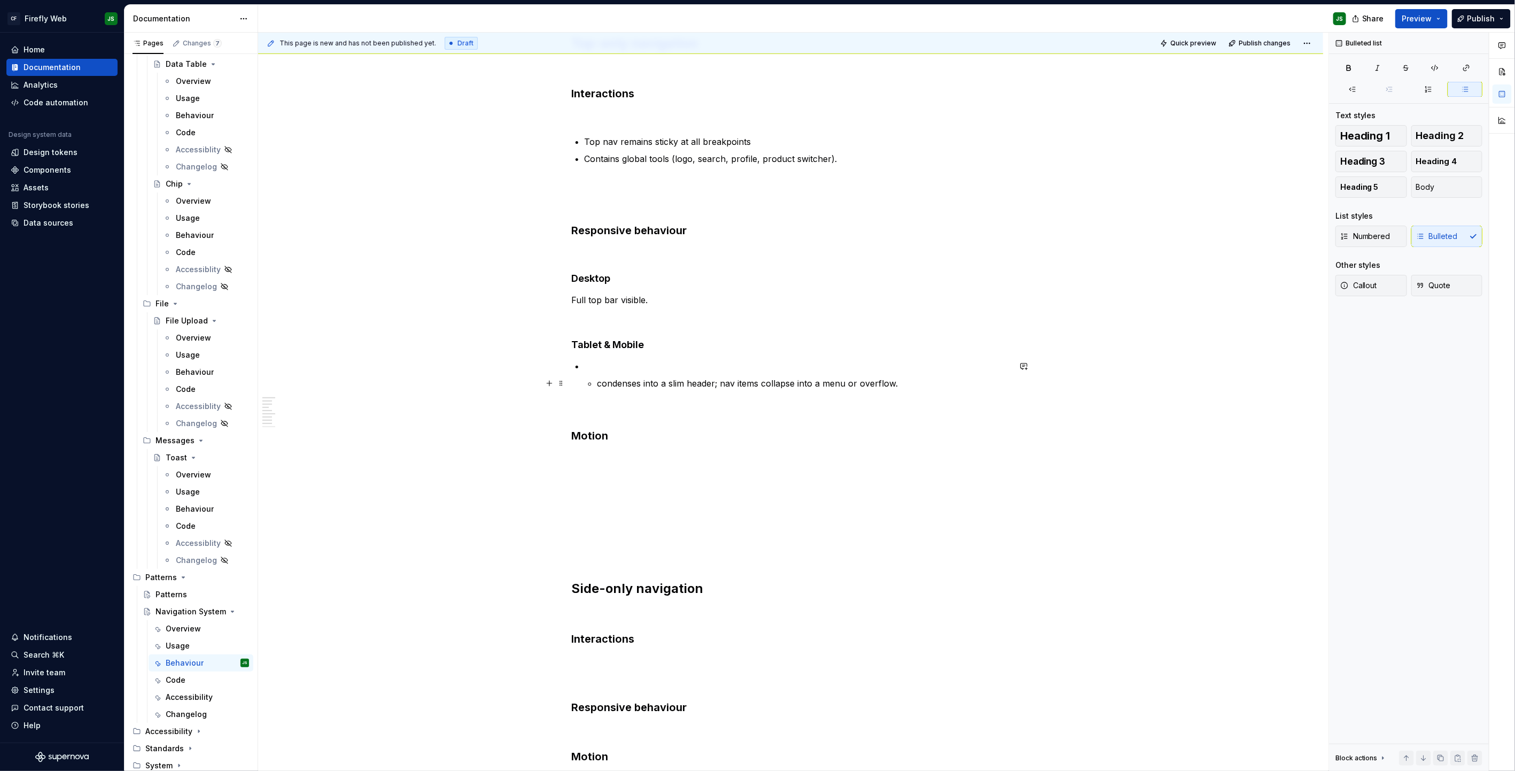
click at [604, 384] on p "condenses into a slim header; nav items collapse into a menu or overflow." at bounding box center [804, 383] width 413 height 13
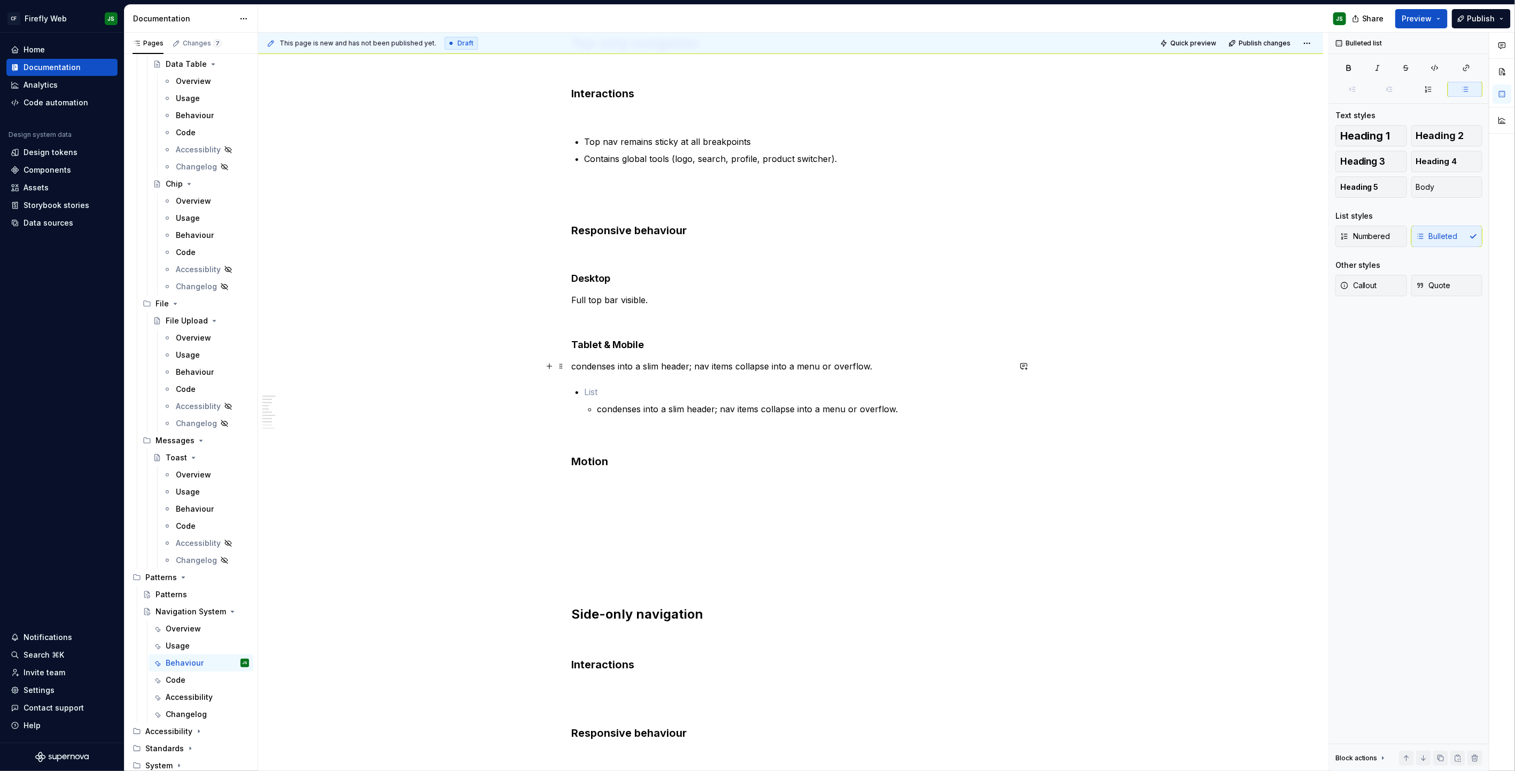
click at [618, 369] on p "condenses into a slim header; nav items collapse into a menu or overflow." at bounding box center [791, 366] width 438 height 13
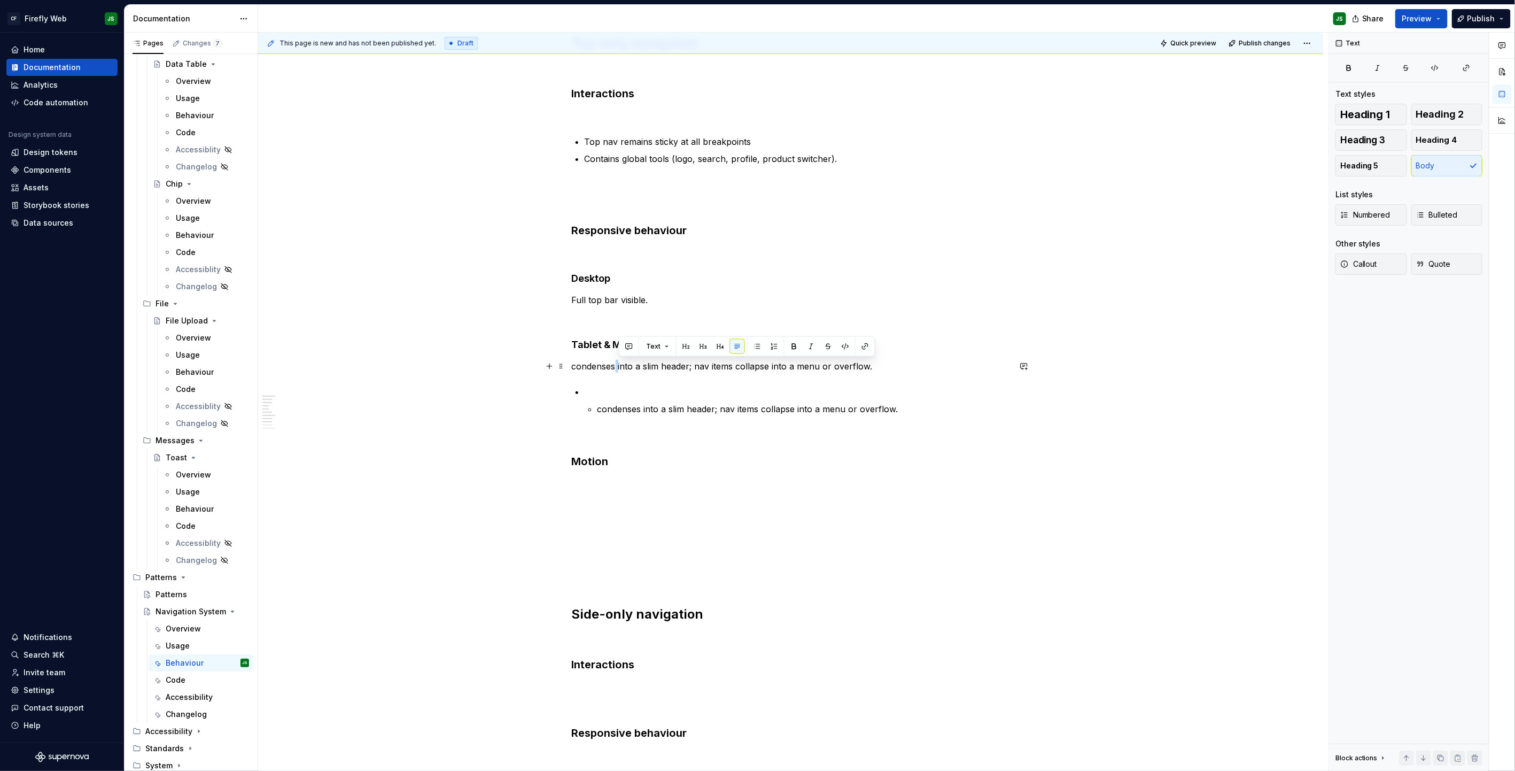
click at [618, 369] on p "condenses into a slim header; nav items collapse into a menu or overflow." at bounding box center [791, 366] width 438 height 13
click at [617, 369] on p "condenses into a slim header; nav items collapse into a menu or overflow." at bounding box center [791, 366] width 438 height 13
click at [716, 347] on button "button" at bounding box center [712, 346] width 15 height 15
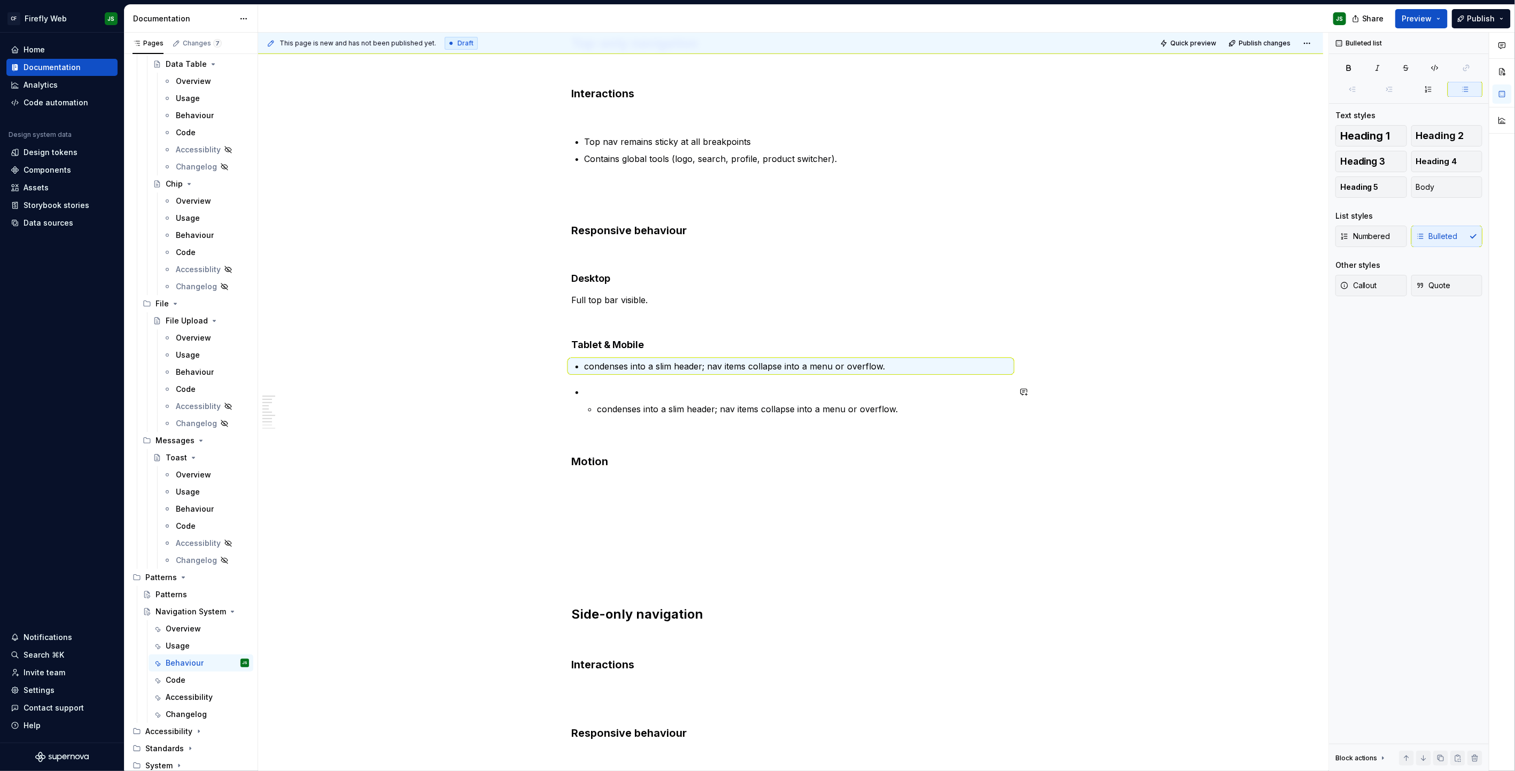
click at [594, 380] on div "Top-only navigation Interactions Top nav remains sticky at all breakpoints Cont…" at bounding box center [791, 481] width 438 height 892
click at [591, 367] on p "condenses into a slim header; nav items collapse into a menu or overflow." at bounding box center [797, 366] width 425 height 13
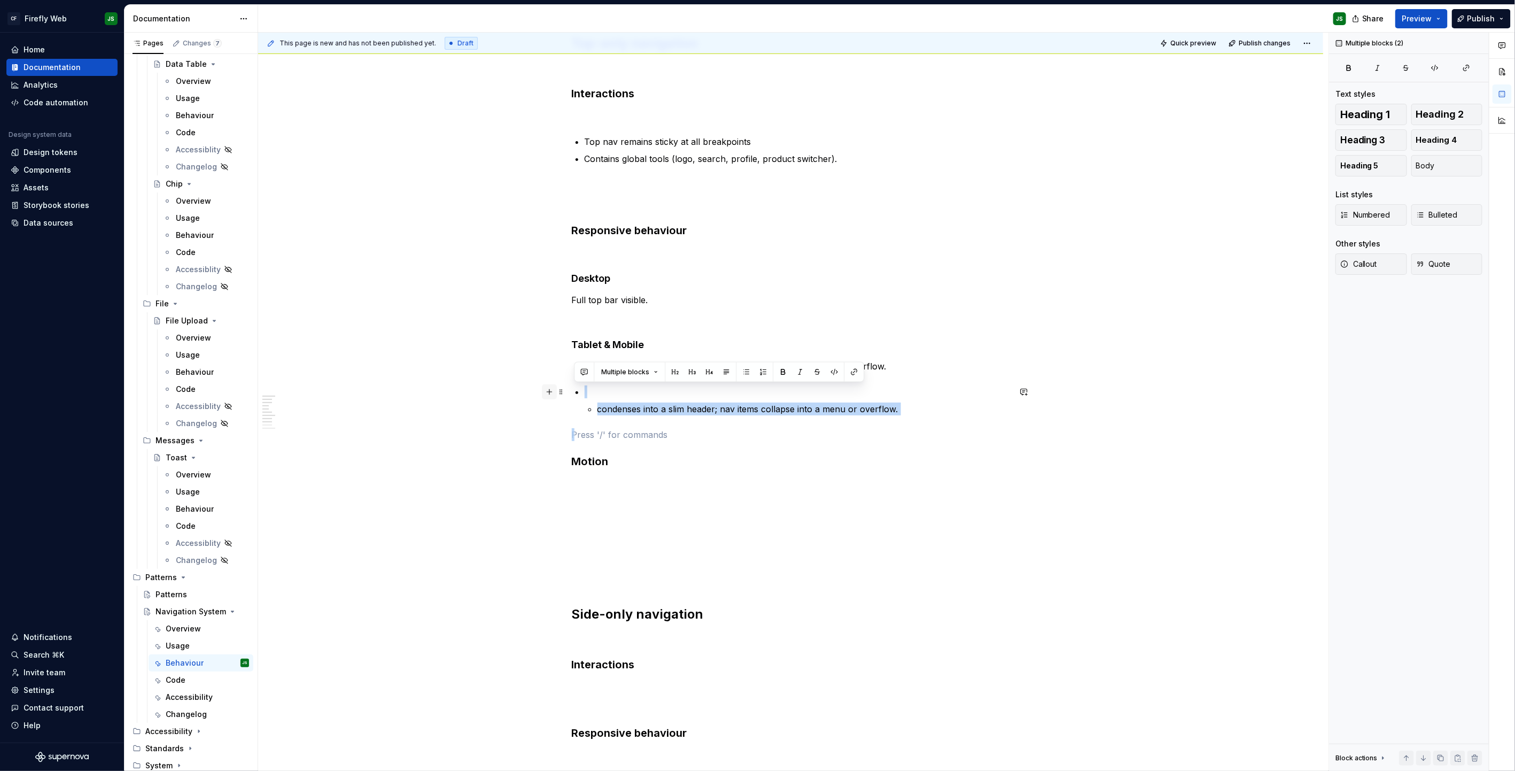
drag, startPoint x: 595, startPoint y: 413, endPoint x: 551, endPoint y: 395, distance: 47.5
click at [572, 395] on div "Top-only navigation Interactions Top nav remains sticky at all breakpoints Cont…" at bounding box center [791, 487] width 438 height 904
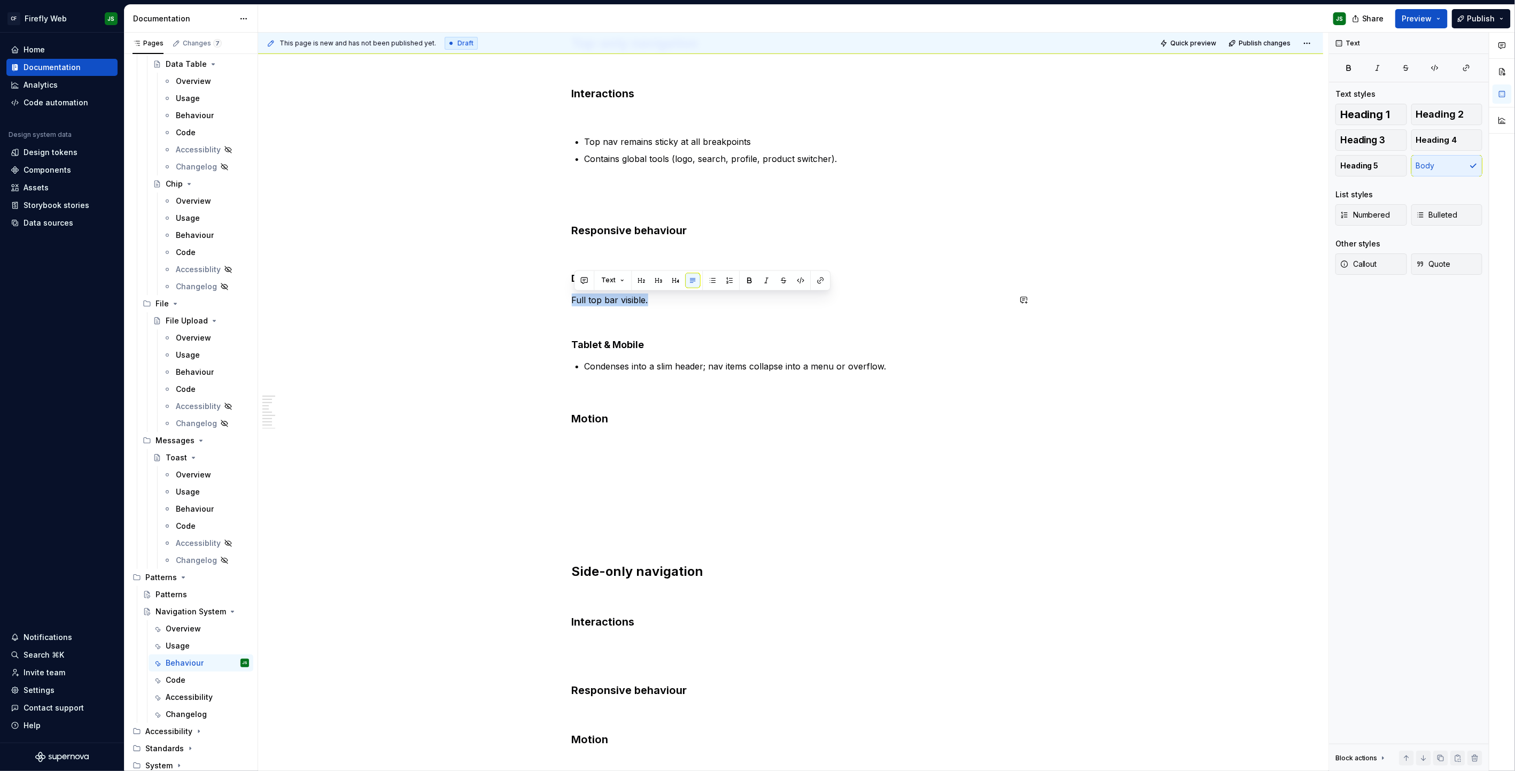
drag, startPoint x: 591, startPoint y: 292, endPoint x: 556, endPoint y: 290, distance: 34.8
click at [554, 291] on div "Top-only navigation Interactions Top nav remains sticky at all breakpoints Cont…" at bounding box center [790, 568] width 1065 height 1119
click at [711, 279] on button "button" at bounding box center [712, 280] width 15 height 15
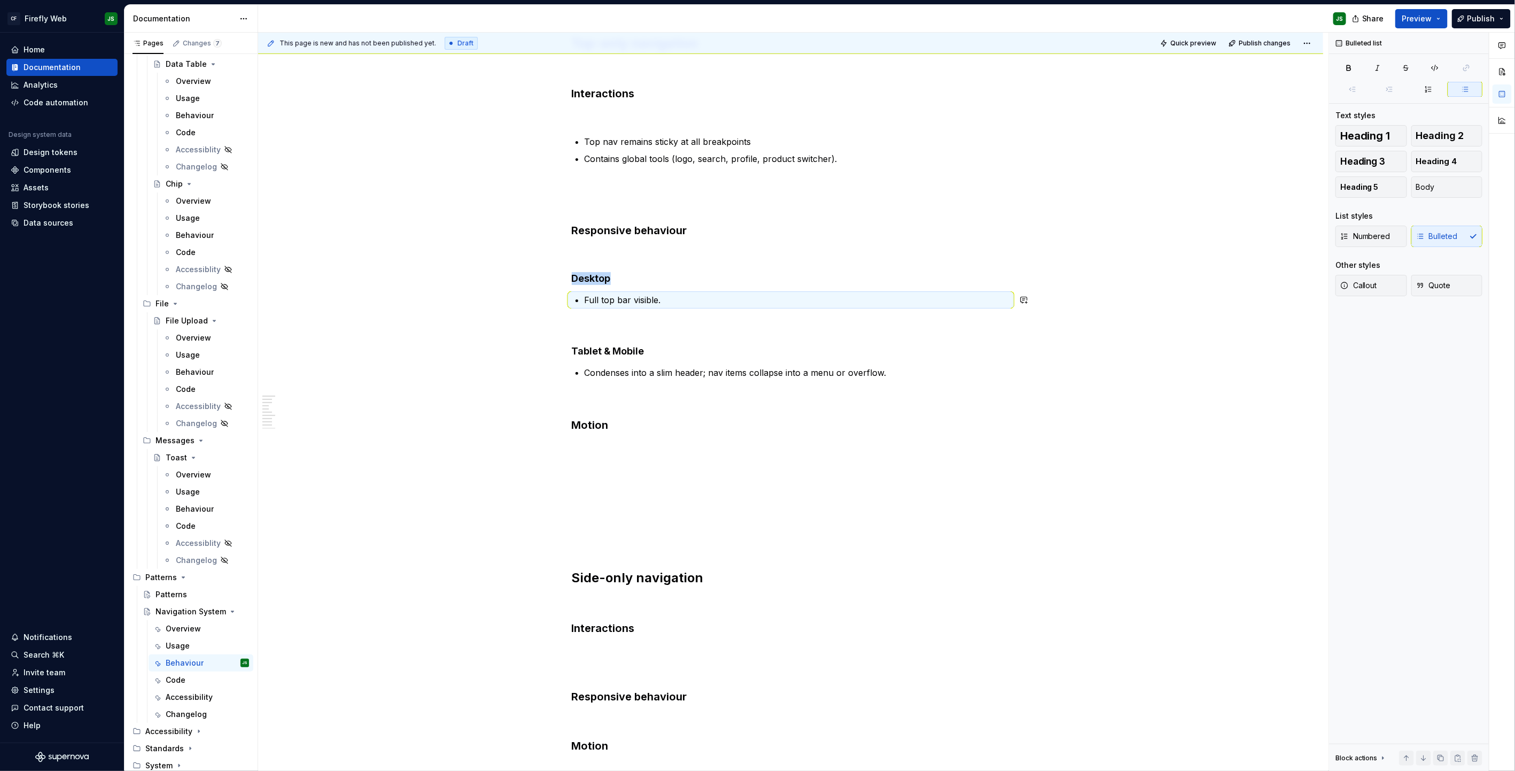
click at [711, 310] on div "Top-only navigation Interactions Top nav remains sticky at all breakpoints Cont…" at bounding box center [791, 462] width 438 height 855
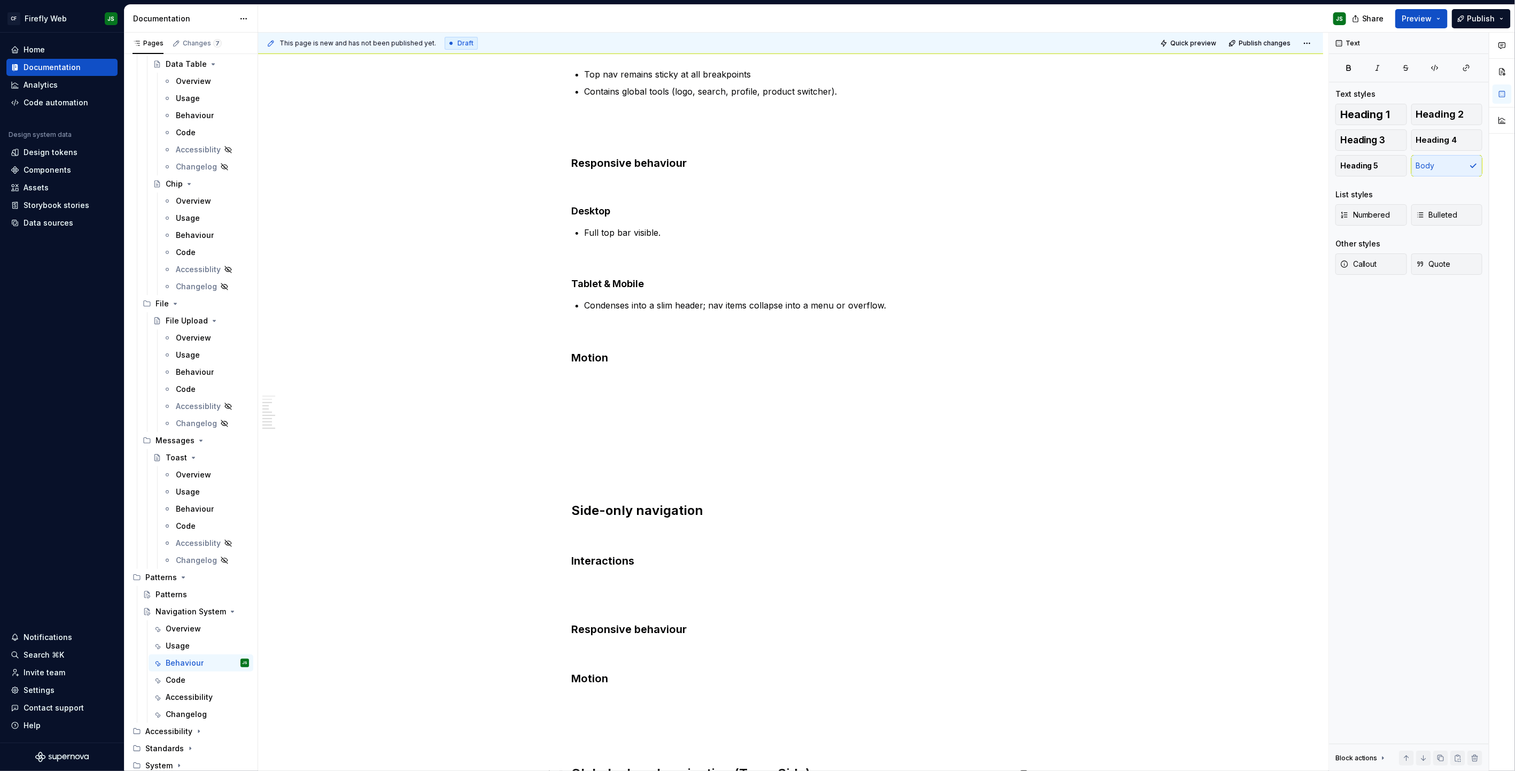
scroll to position [246, 0]
click at [682, 357] on h3 "Motion" at bounding box center [791, 355] width 438 height 15
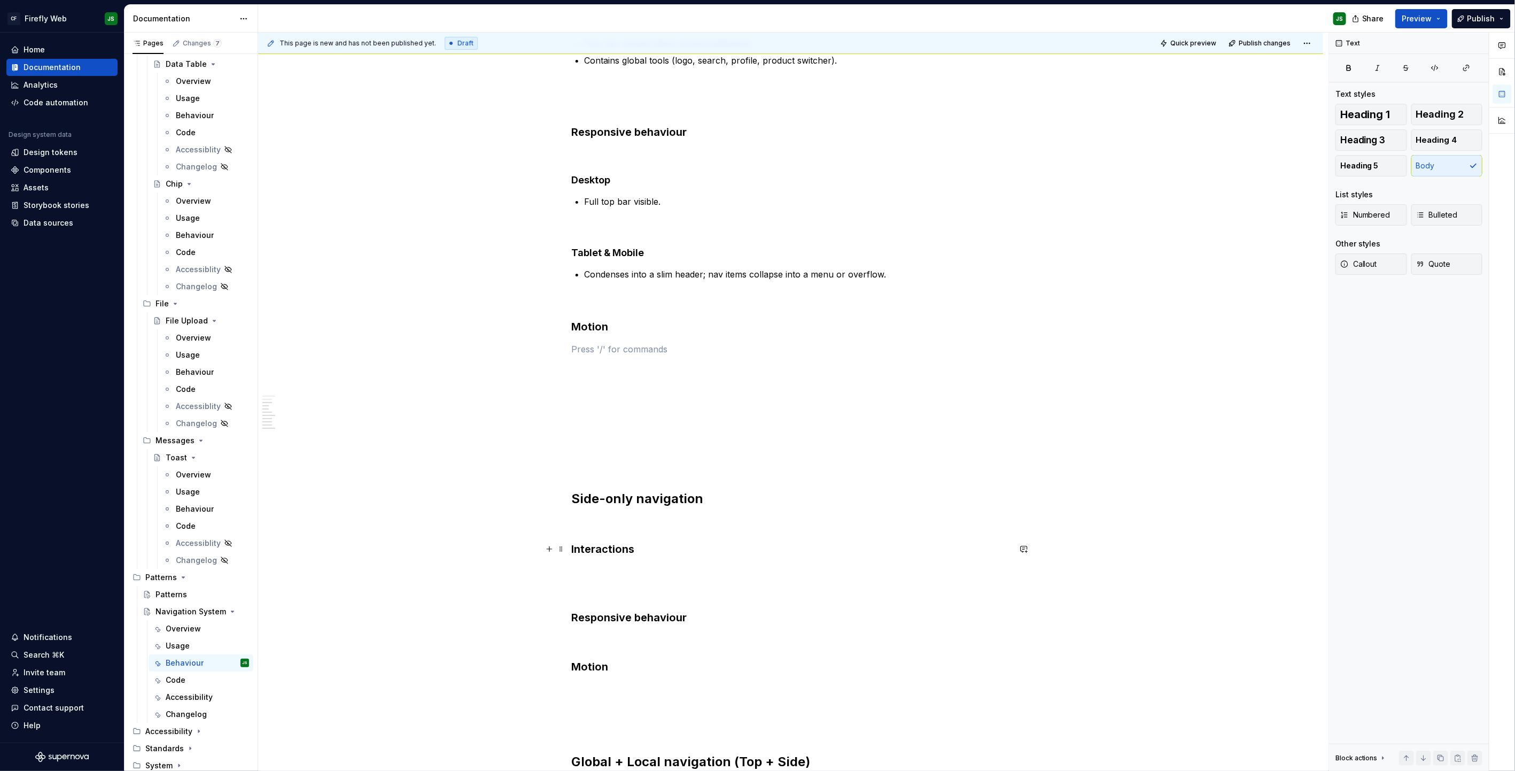
scroll to position [274, 0]
click at [638, 320] on h3 "Motion" at bounding box center [791, 327] width 438 height 15
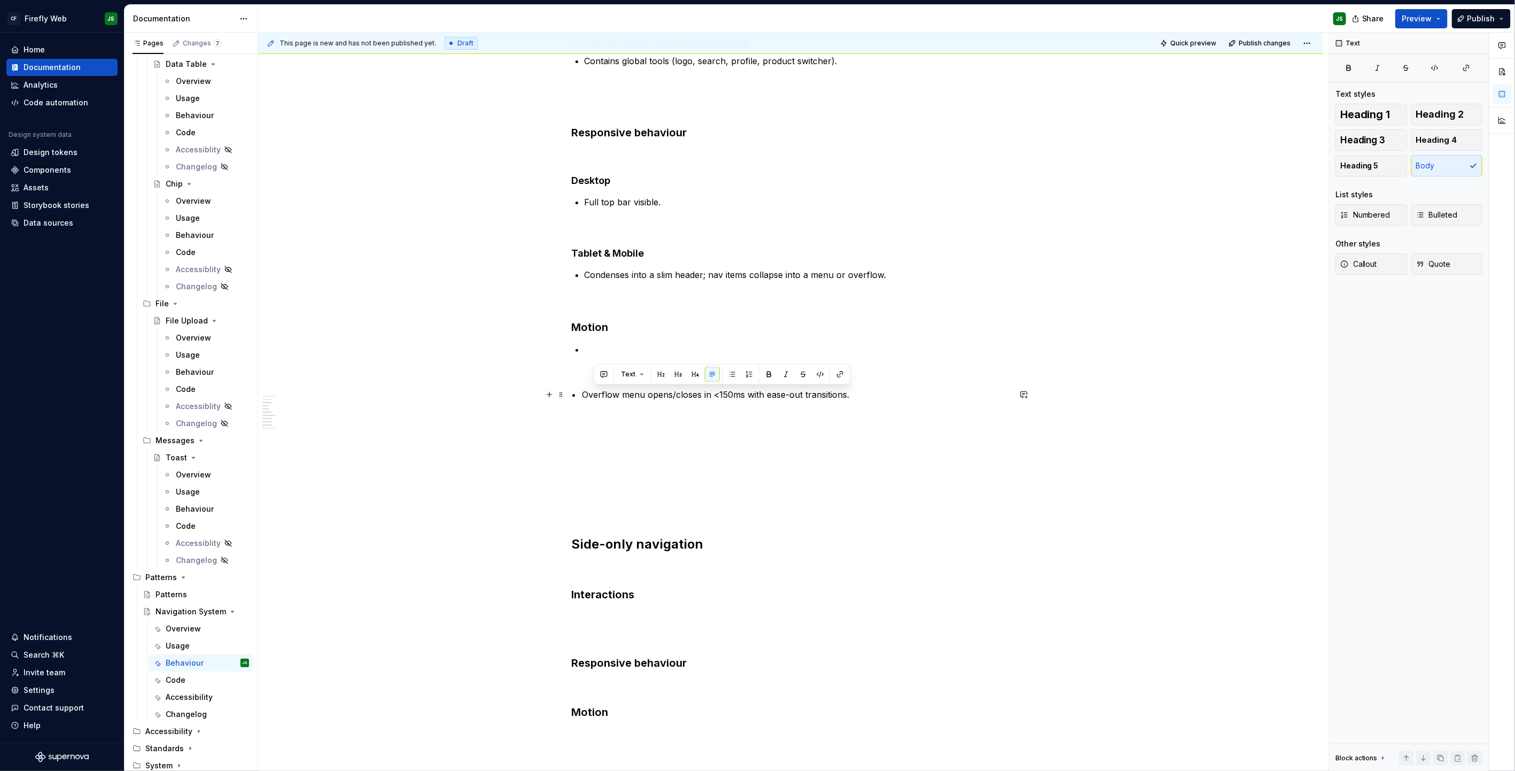
drag, startPoint x: 598, startPoint y: 394, endPoint x: 868, endPoint y: 390, distance: 270.0
click at [868, 390] on p "• Overflow menu opens/closes in <150ms with ease-out transitions." at bounding box center [791, 394] width 438 height 13
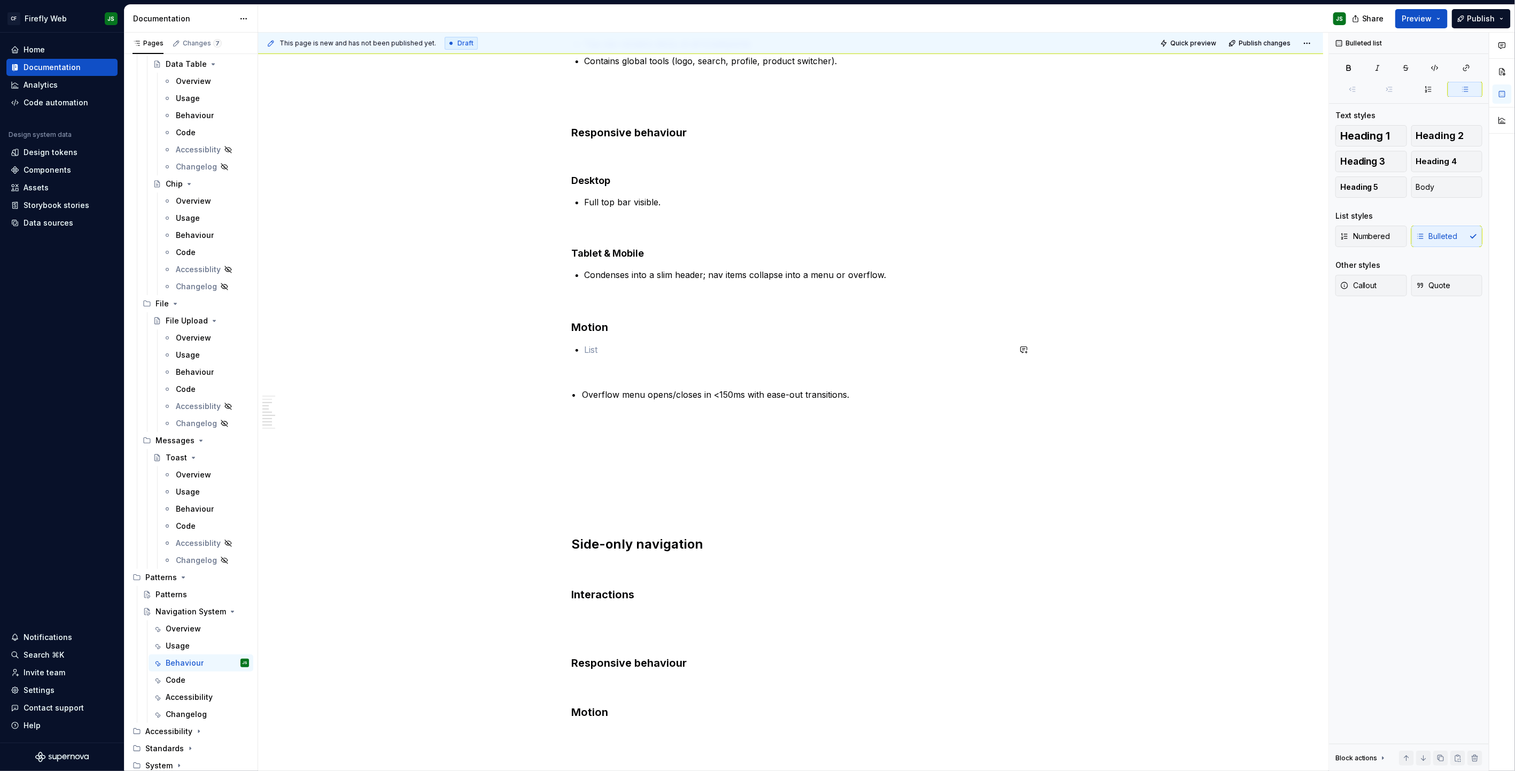
click at [625, 341] on div "Top-only navigation Interactions Top nav remains sticky at all breakpoints Cont…" at bounding box center [791, 396] width 438 height 919
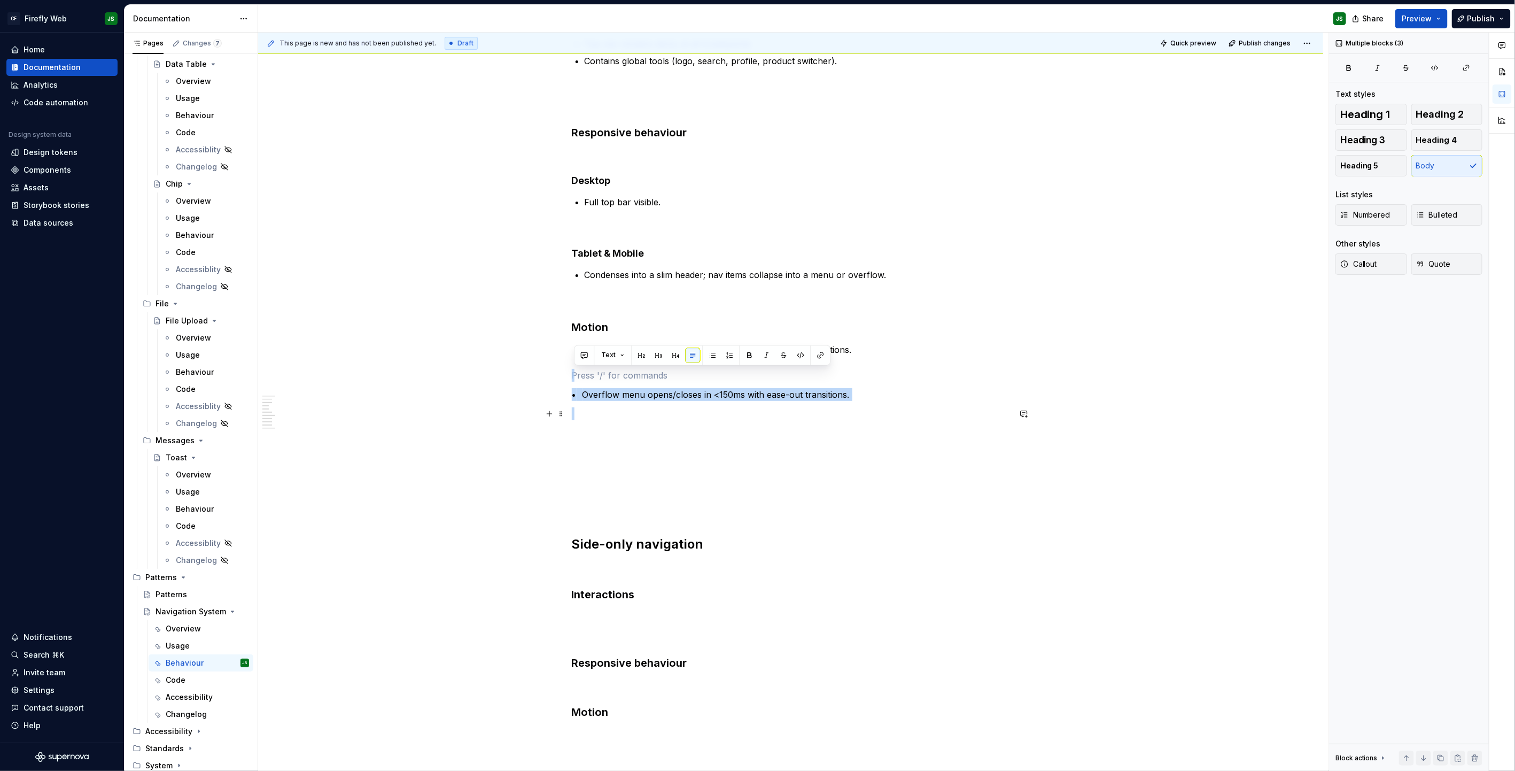
drag, startPoint x: 624, startPoint y: 372, endPoint x: 705, endPoint y: 409, distance: 88.7
click at [705, 409] on div "Top-only navigation Interactions Top nav remains sticky at all breakpoints Cont…" at bounding box center [791, 396] width 438 height 919
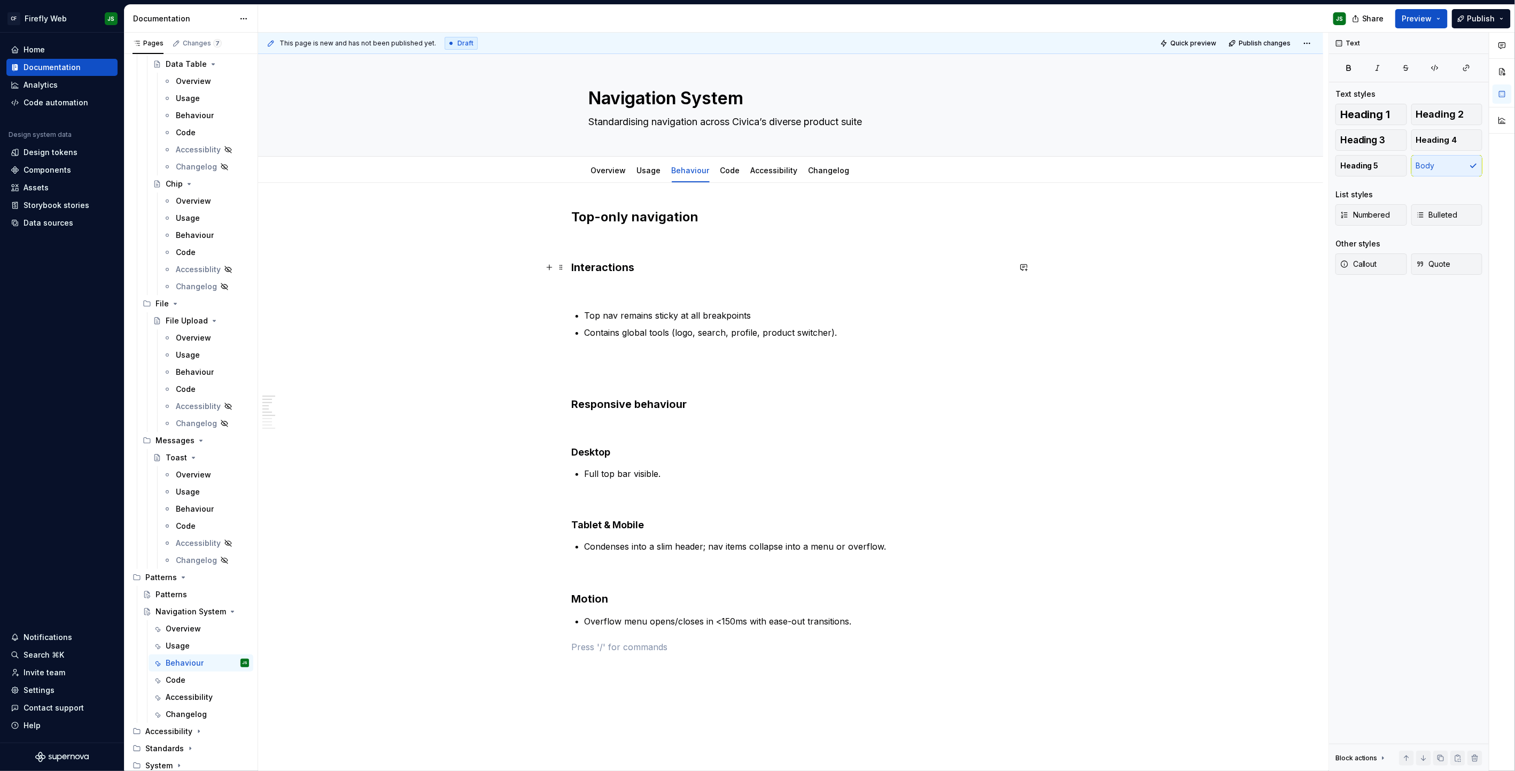
scroll to position [0, 0]
click at [697, 441] on div "Top-only navigation Interactions Top nav remains sticky at all breakpoints Cont…" at bounding box center [791, 651] width 438 height 881
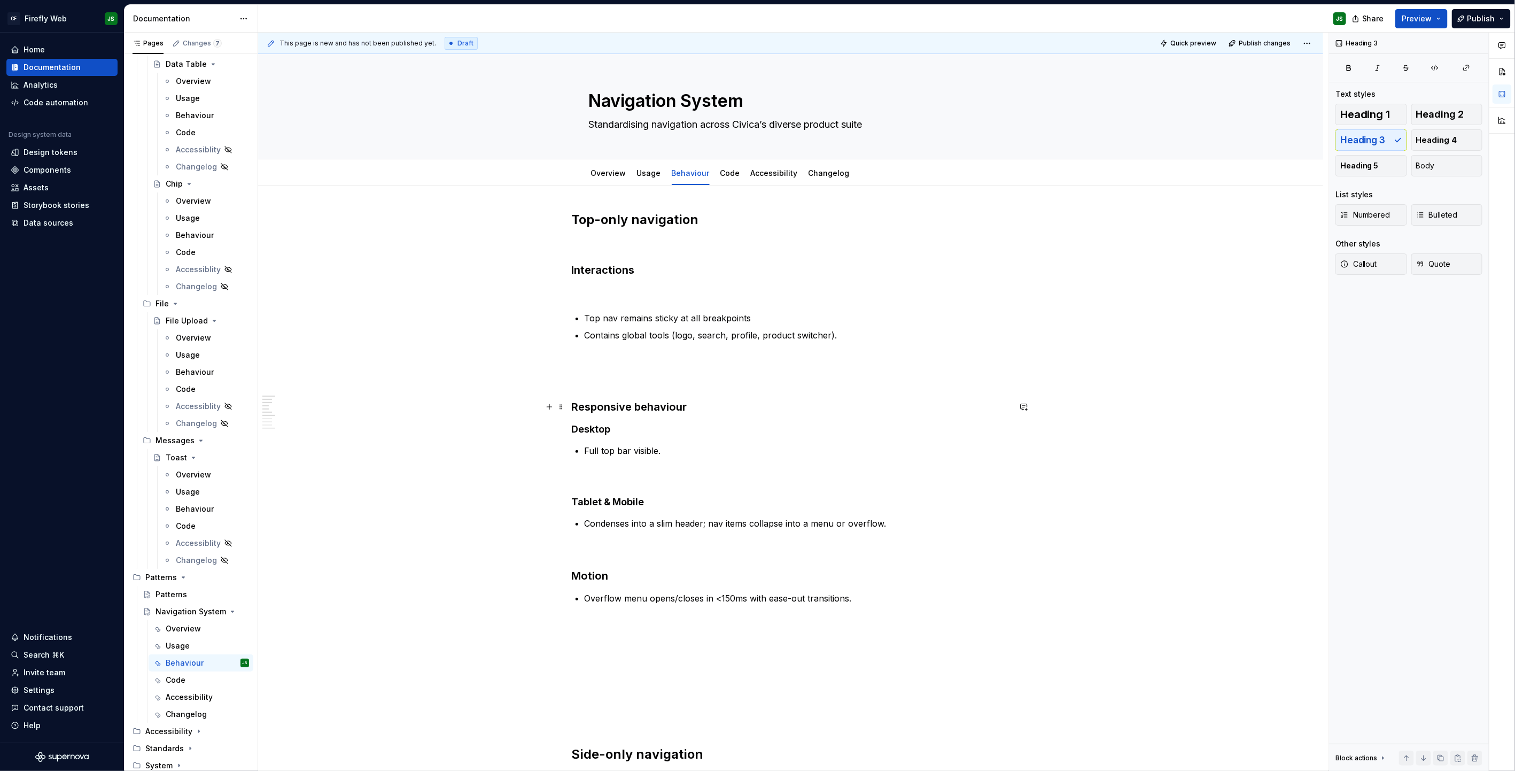
click at [659, 414] on h3 "Responsive behaviour" at bounding box center [791, 406] width 438 height 15
click at [659, 413] on h3 "Responsive behaviour" at bounding box center [791, 406] width 438 height 15
click at [660, 413] on h3 "Responsive behaviour" at bounding box center [791, 406] width 438 height 15
click at [602, 492] on h3 "Motion" at bounding box center [791, 575] width 438 height 15
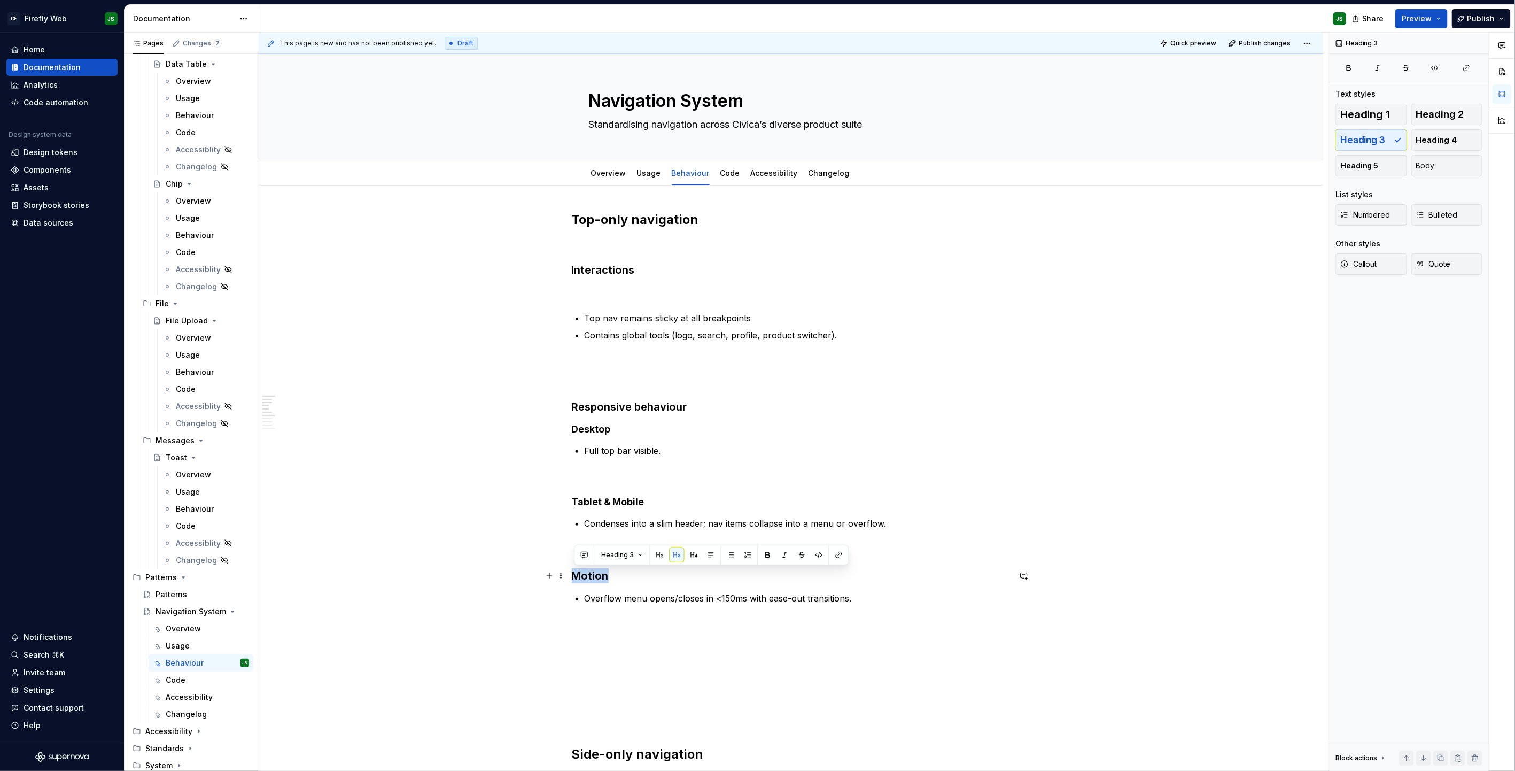
click at [602, 492] on h3 "Motion" at bounding box center [791, 575] width 438 height 15
click at [535, 492] on div "This page is new and has not been published yet. Draft Quick preview Publish ch…" at bounding box center [793, 402] width 1071 height 739
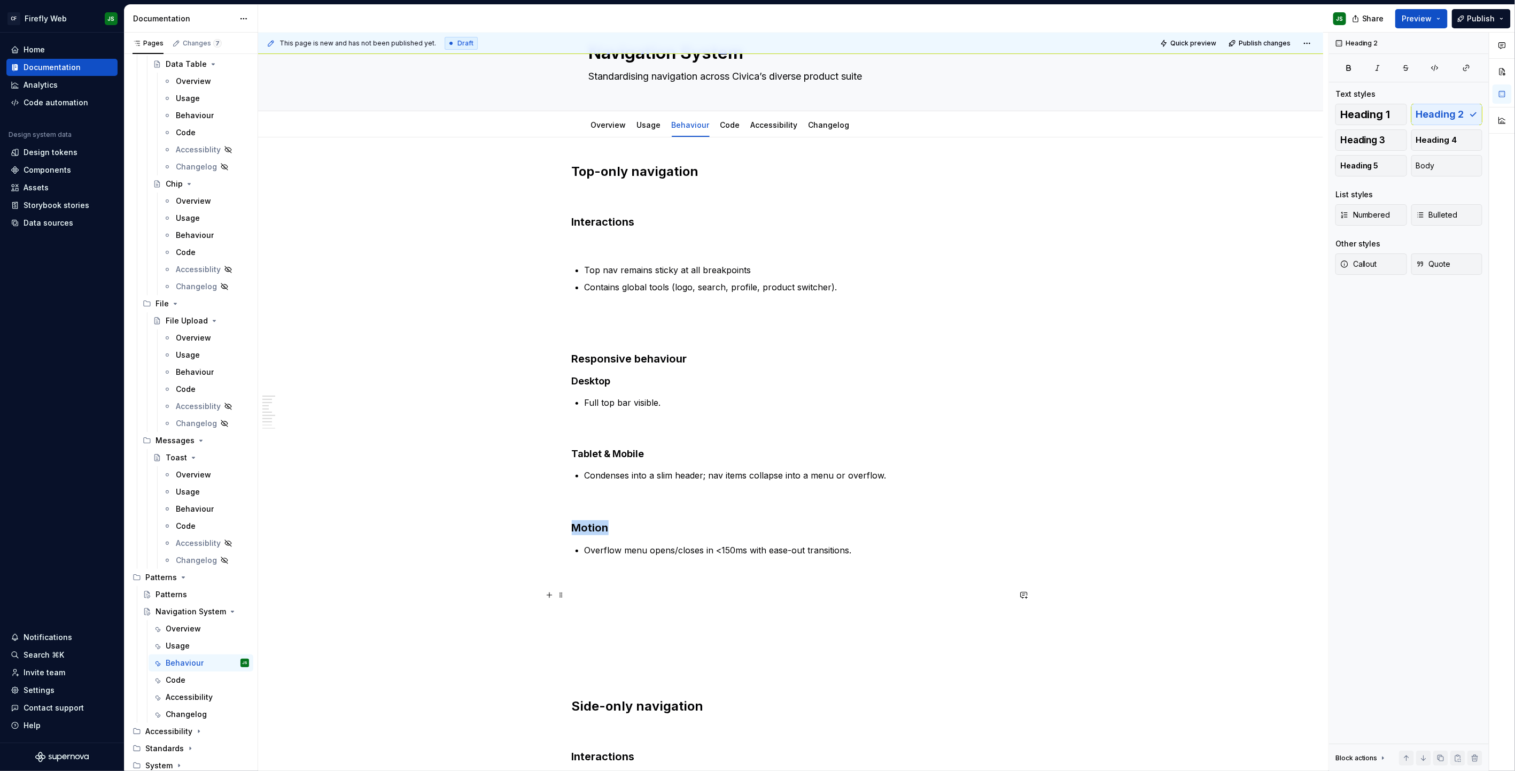
scroll to position [138, 0]
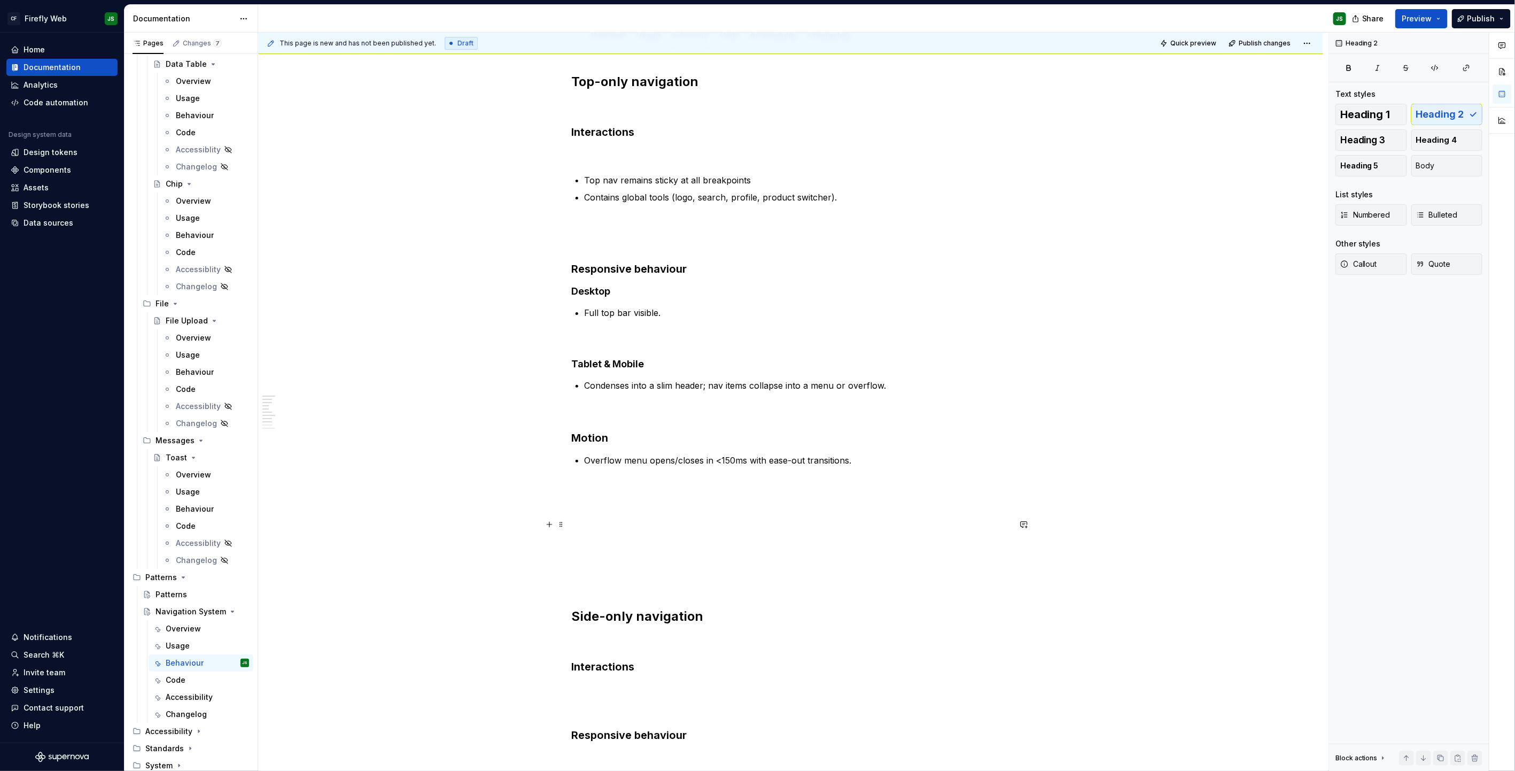
click at [616, 492] on p at bounding box center [791, 524] width 438 height 13
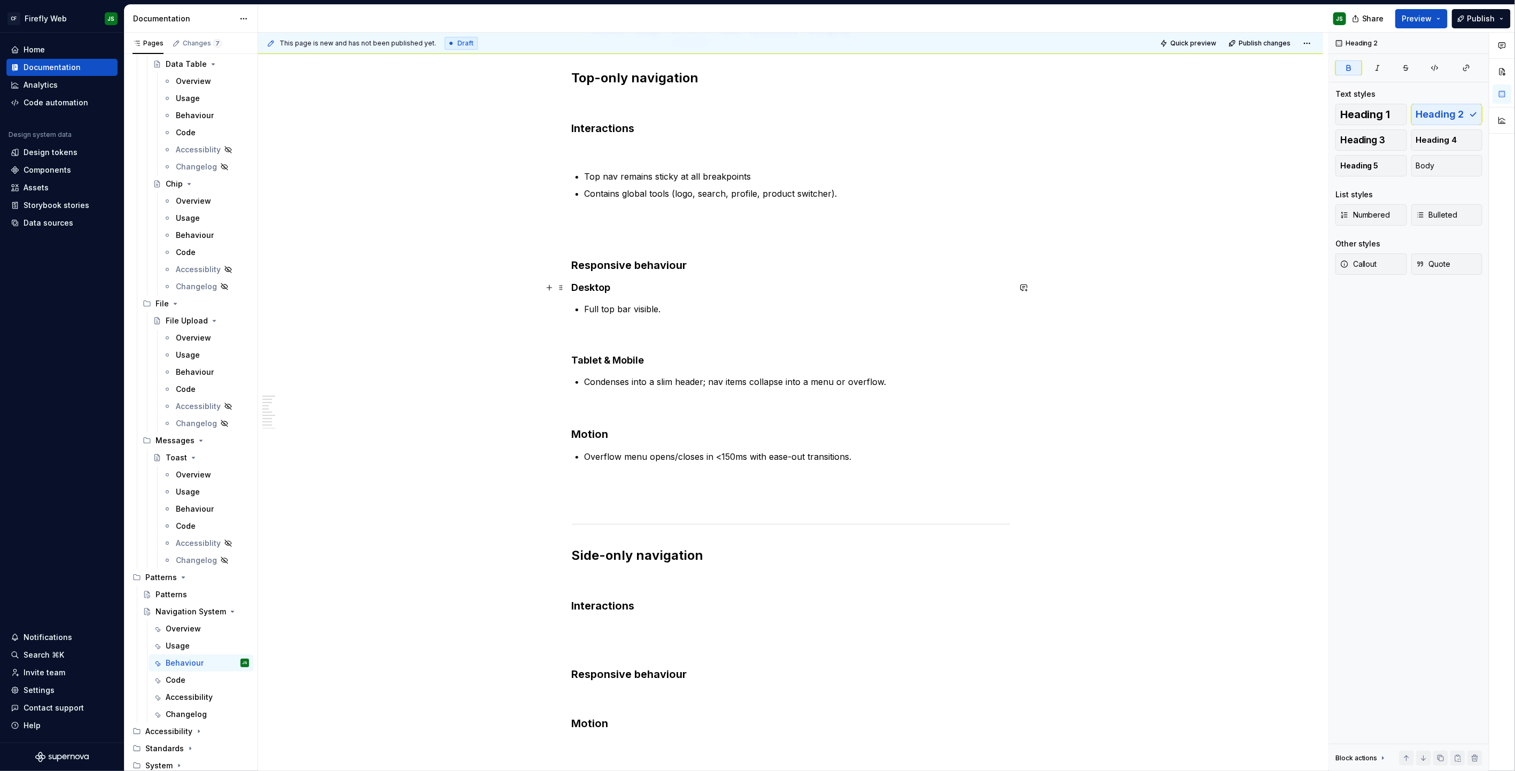
scroll to position [140, 0]
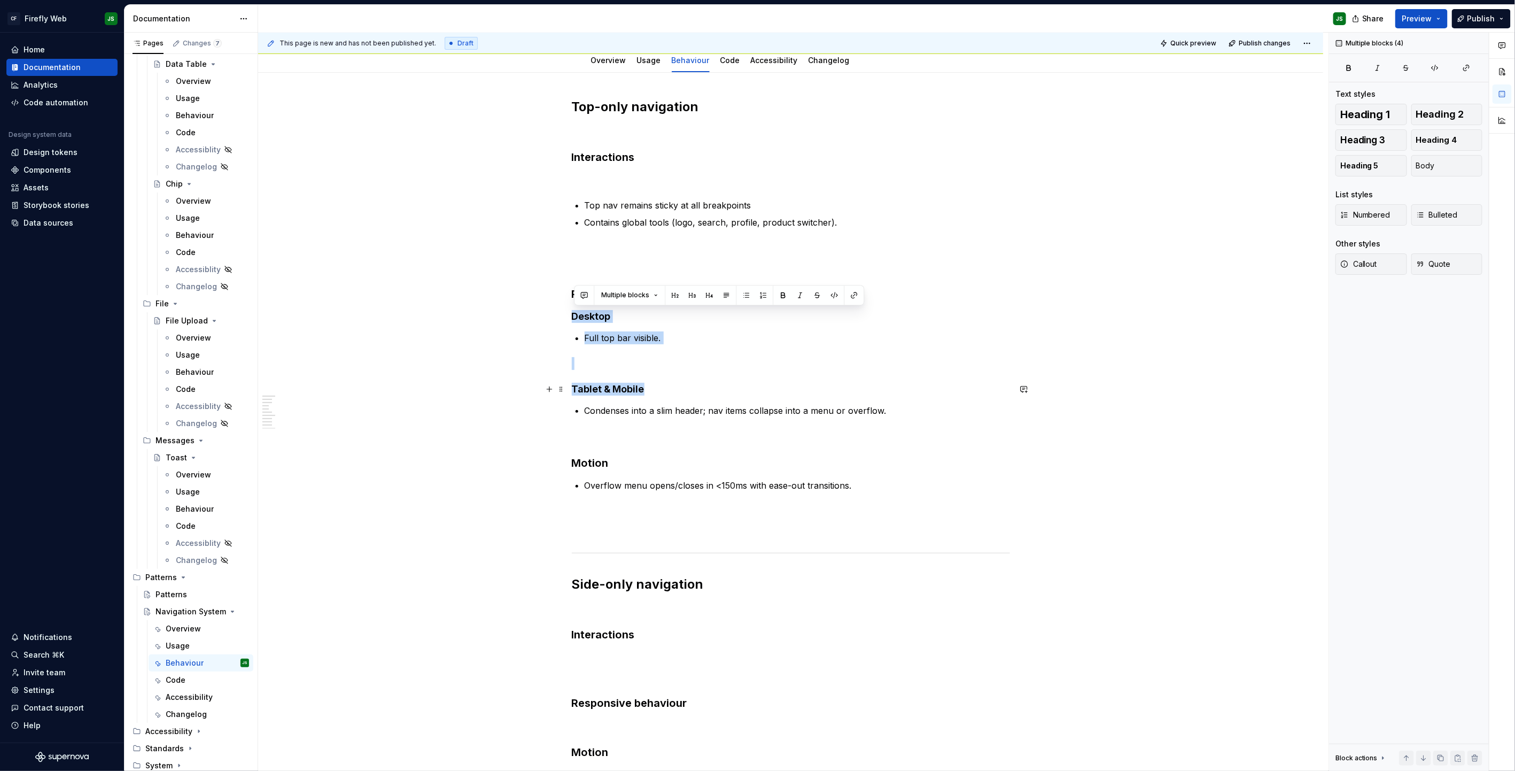
drag, startPoint x: 578, startPoint y: 291, endPoint x: 894, endPoint y: 382, distance: 328.6
click at [893, 384] on div "Top-only navigation Interactions Top nav remains sticky at all breakpoints Cont…" at bounding box center [791, 497] width 438 height 798
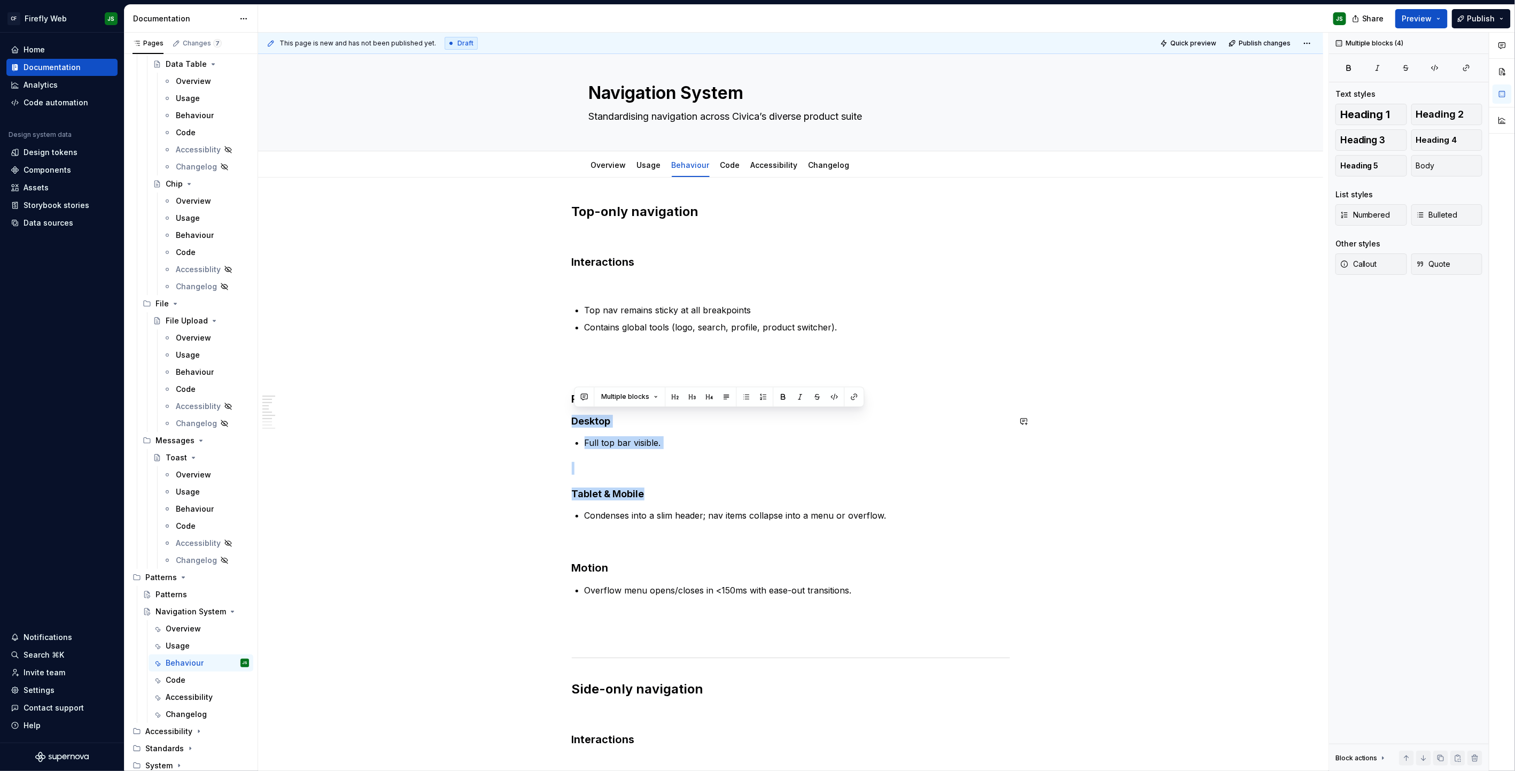
scroll to position [0, 0]
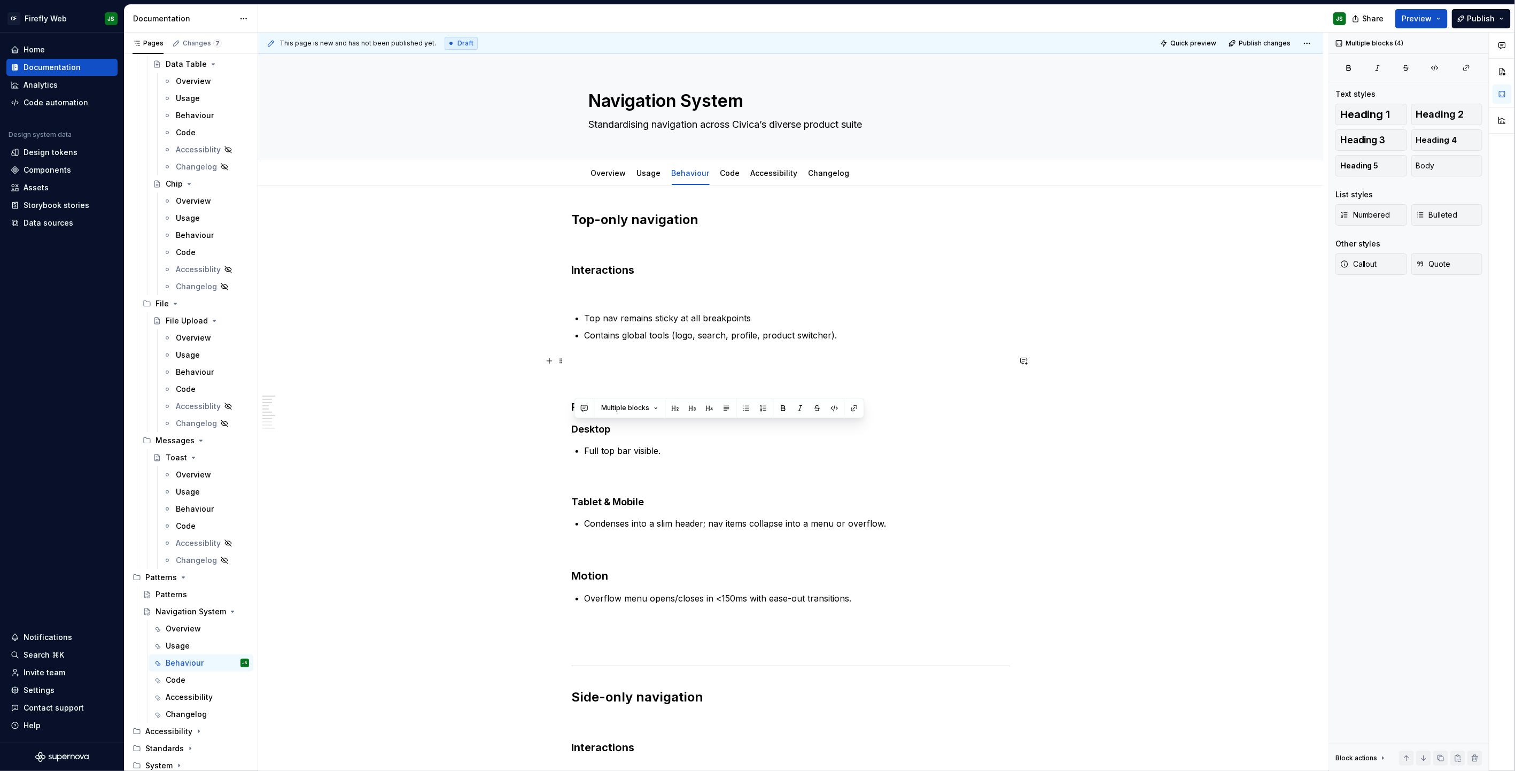
click at [860, 355] on p at bounding box center [791, 360] width 438 height 13
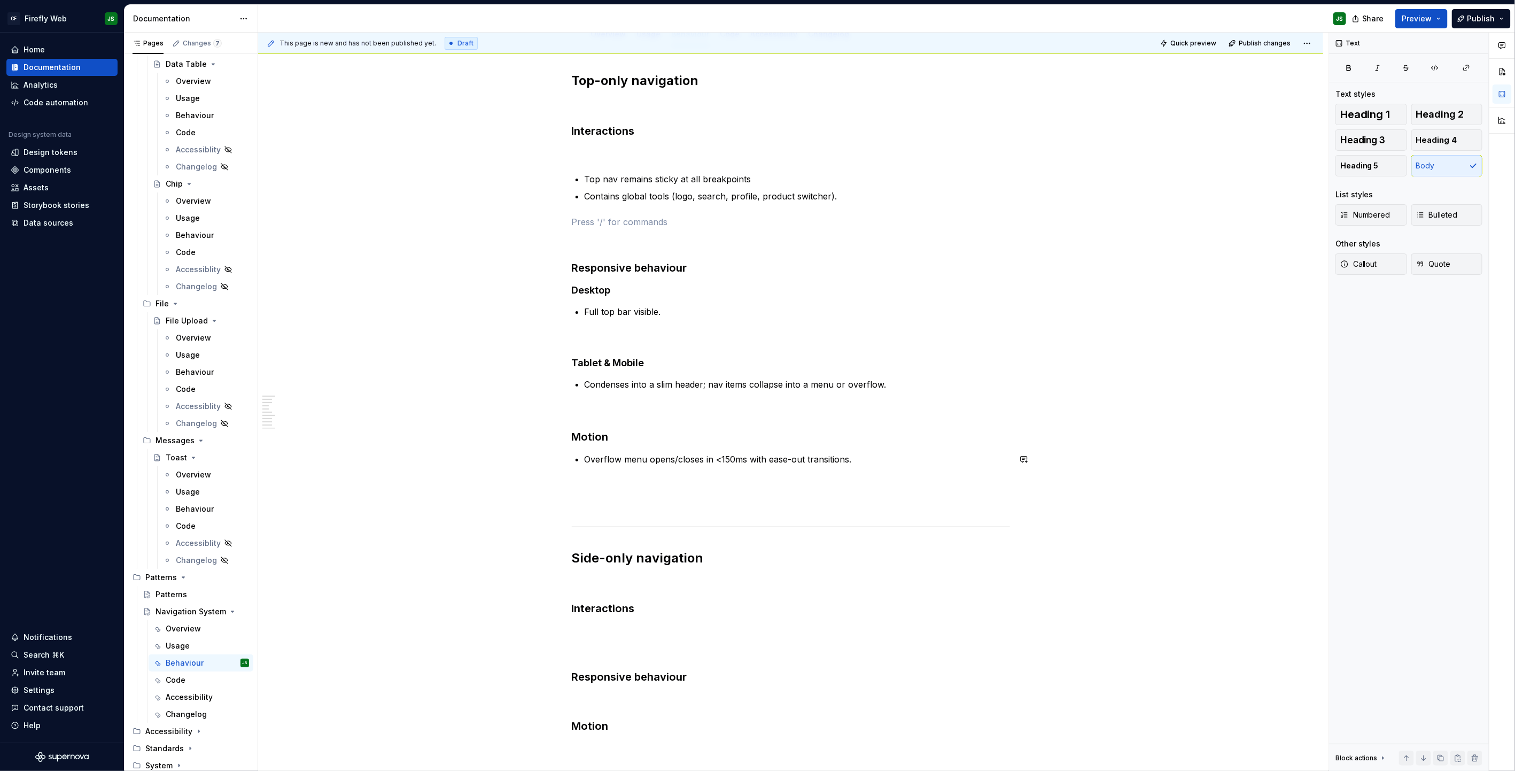
scroll to position [173, 0]
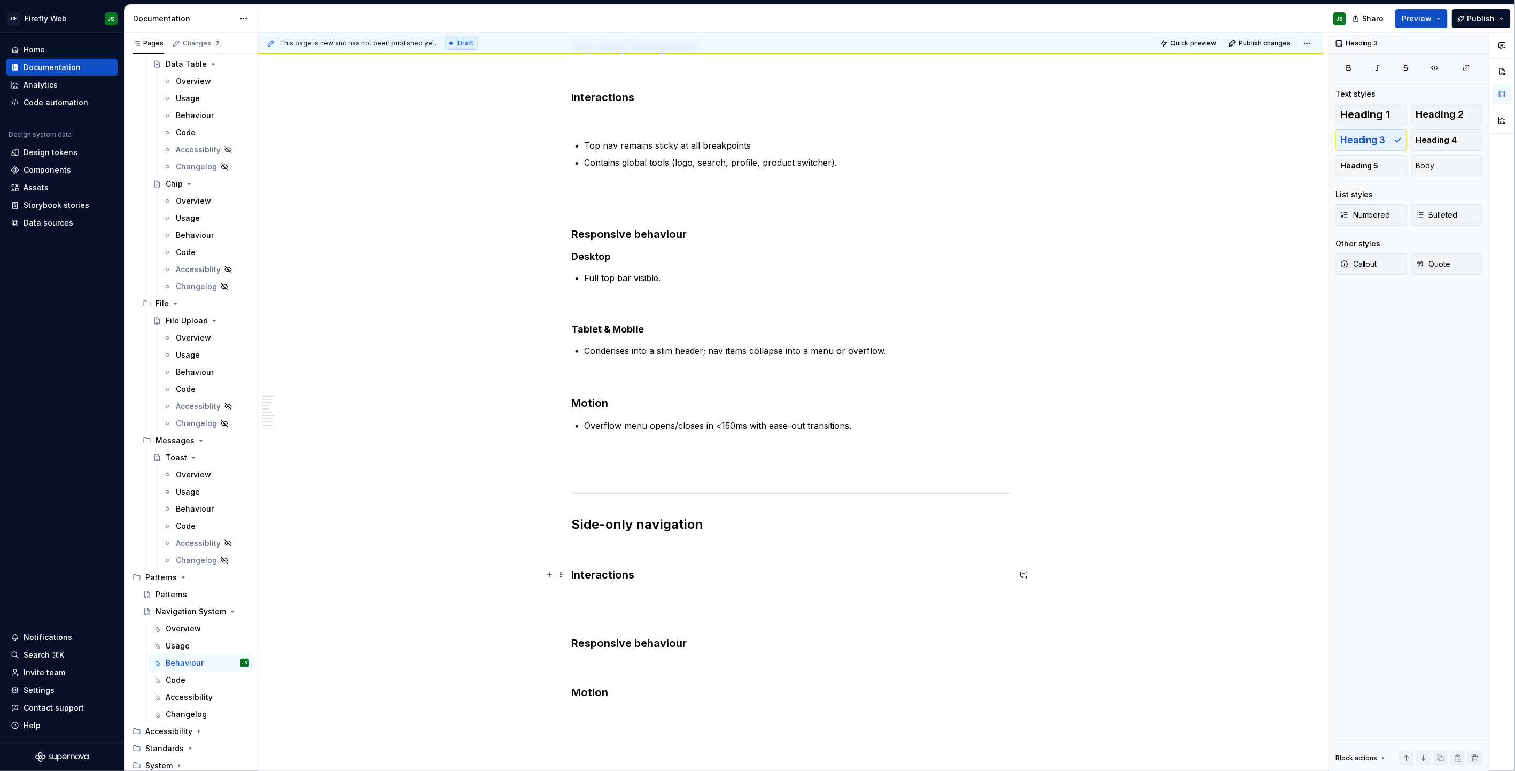
click at [659, 492] on h3 "Interactions" at bounding box center [791, 574] width 438 height 15
click at [594, 492] on p "Desktop" at bounding box center [791, 597] width 438 height 13
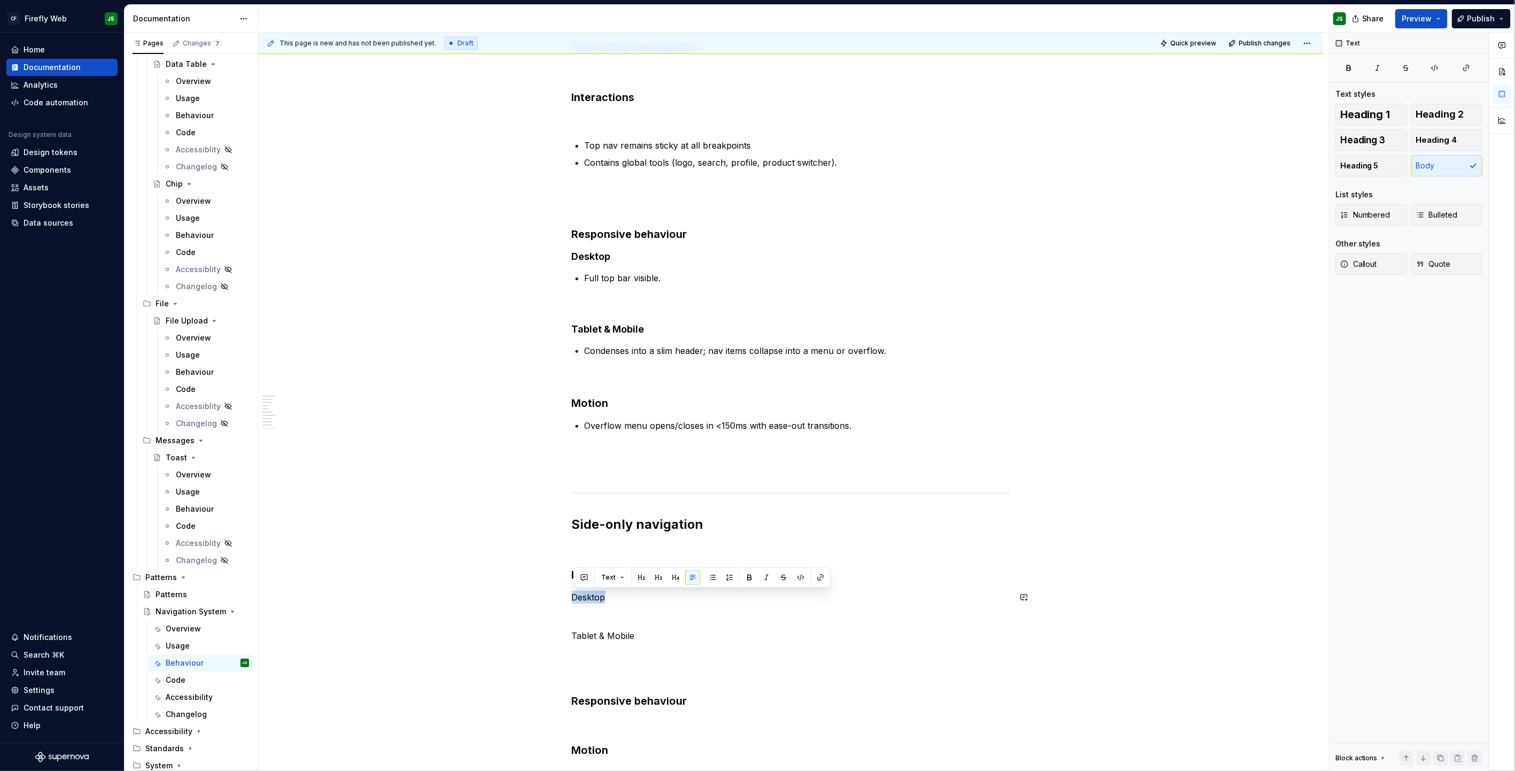
click at [672, 492] on button "button" at bounding box center [675, 577] width 15 height 15
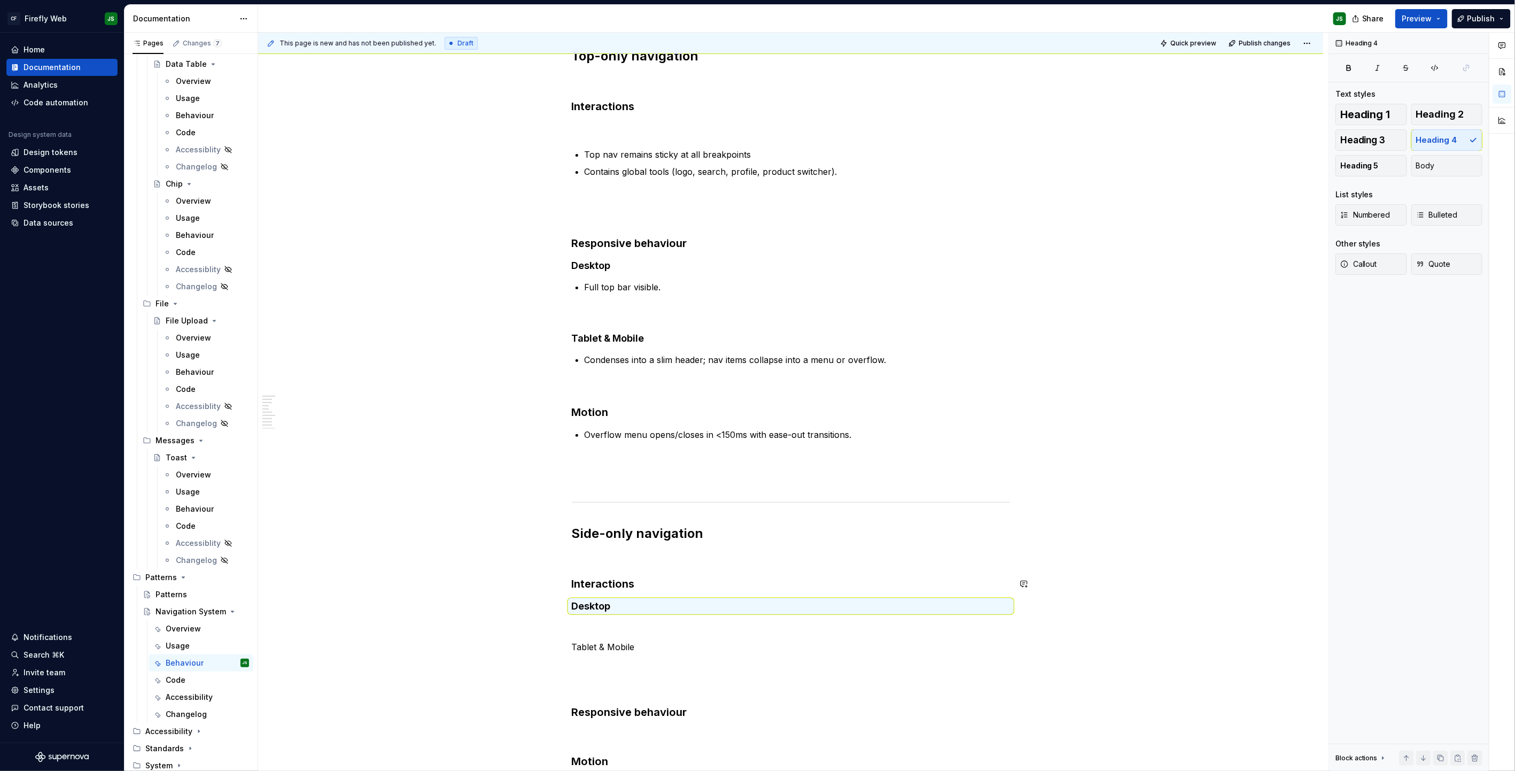
scroll to position [154, 0]
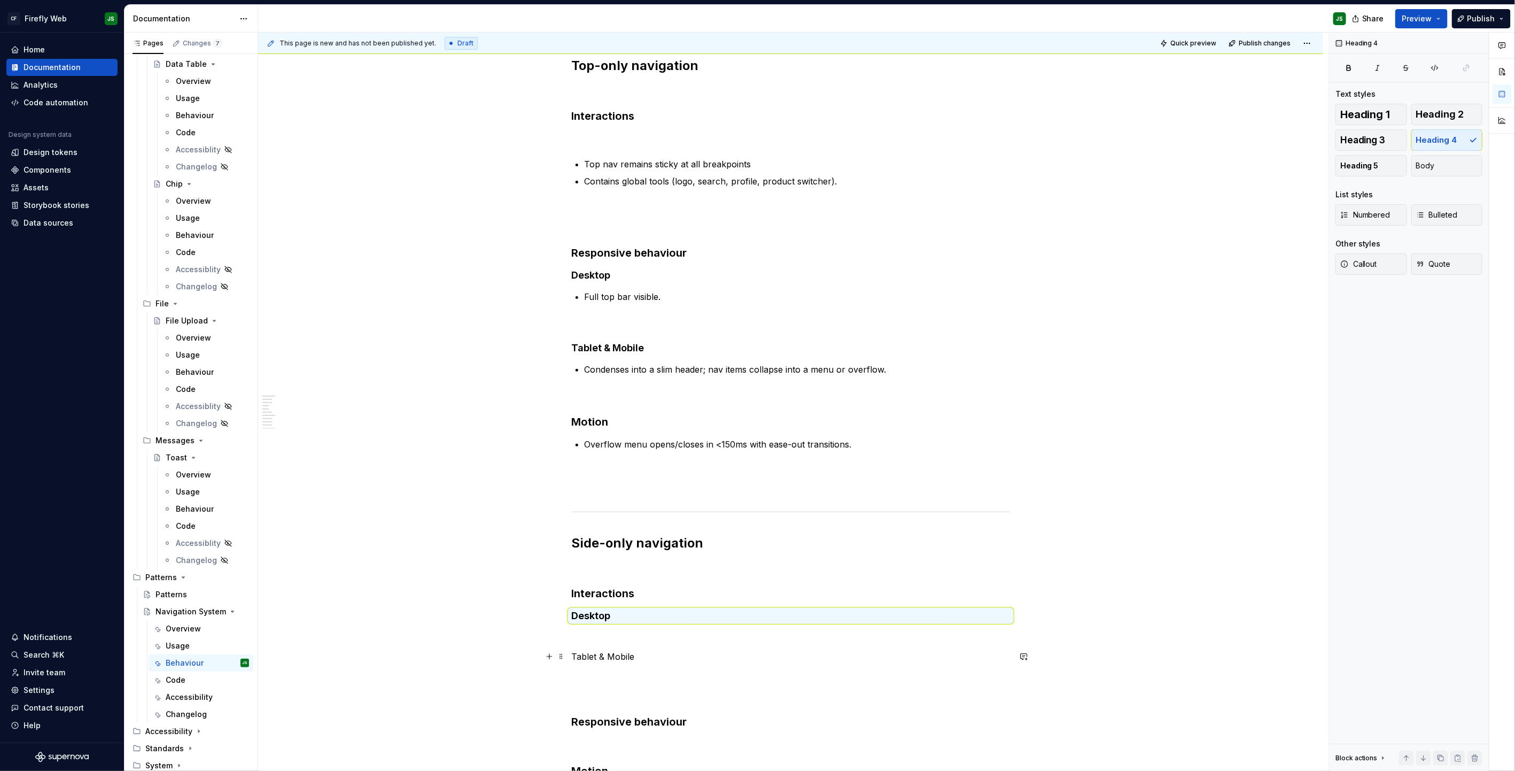
click at [624, 492] on p "Tablet & Mobile" at bounding box center [791, 656] width 438 height 13
click at [675, 492] on button "button" at bounding box center [675, 636] width 15 height 15
click at [647, 492] on h4 "Desktop" at bounding box center [791, 615] width 438 height 13
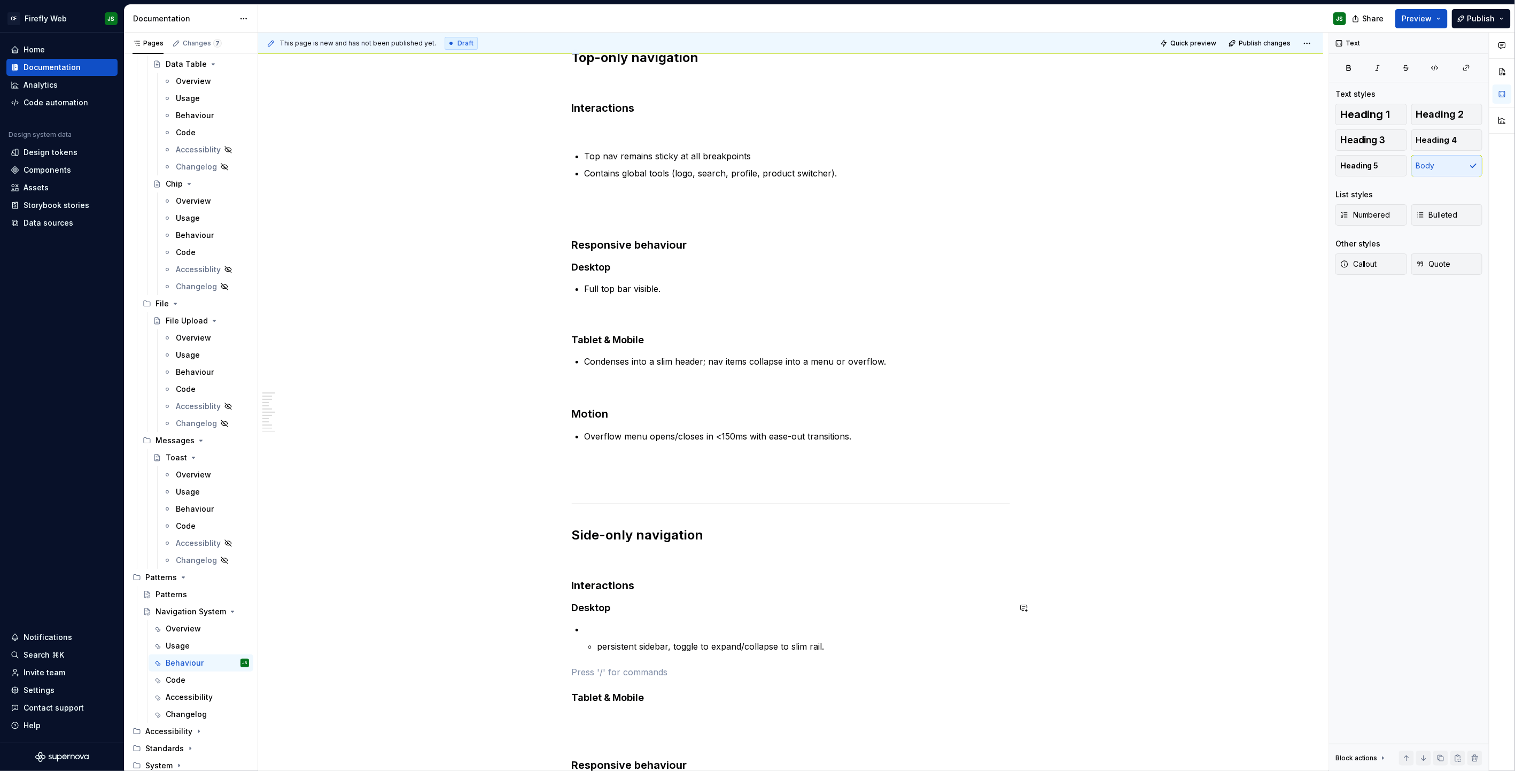
scroll to position [158, 0]
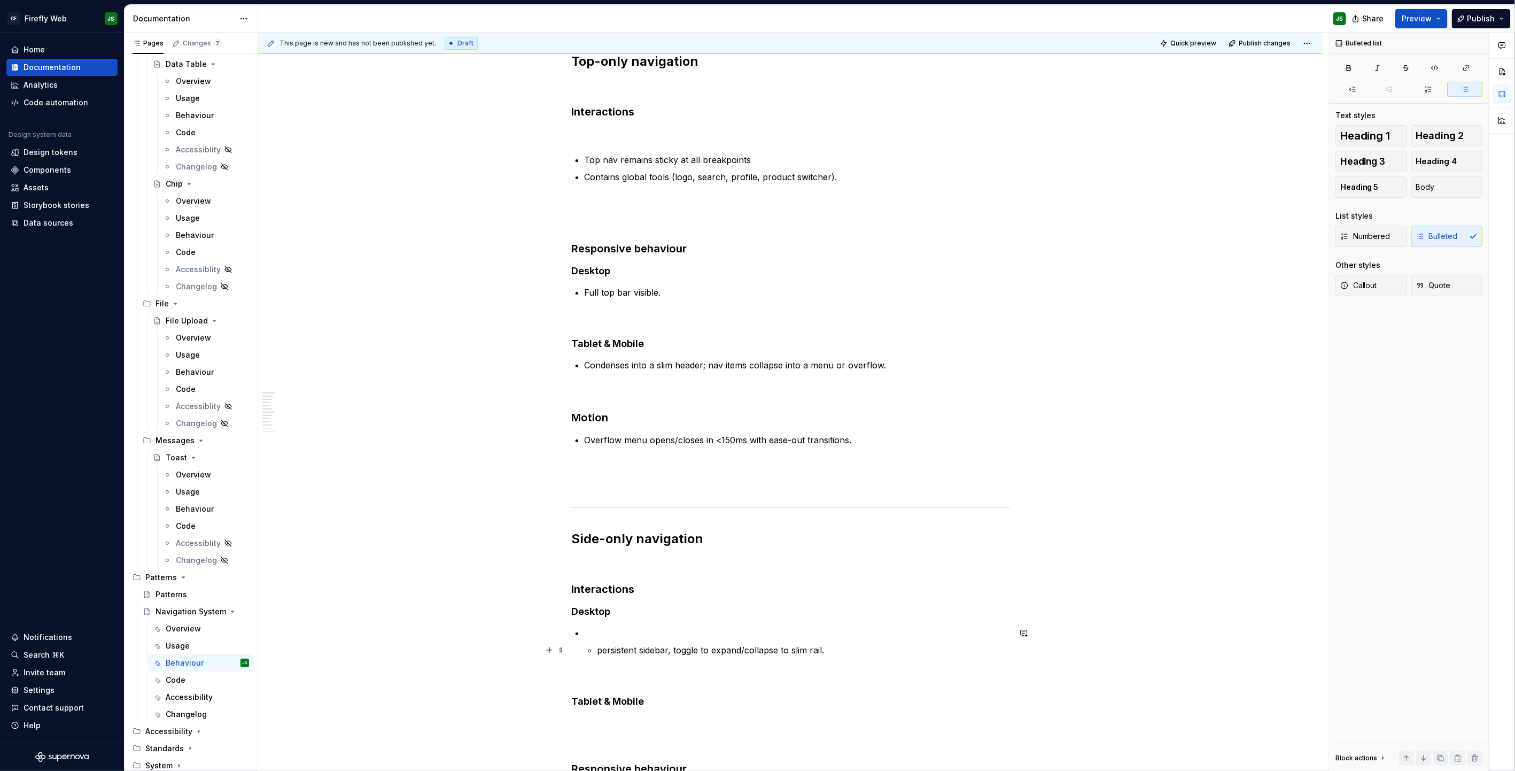
click at [600, 492] on p "persistent sidebar, toggle to expand/collapse to slim rail." at bounding box center [804, 650] width 413 height 13
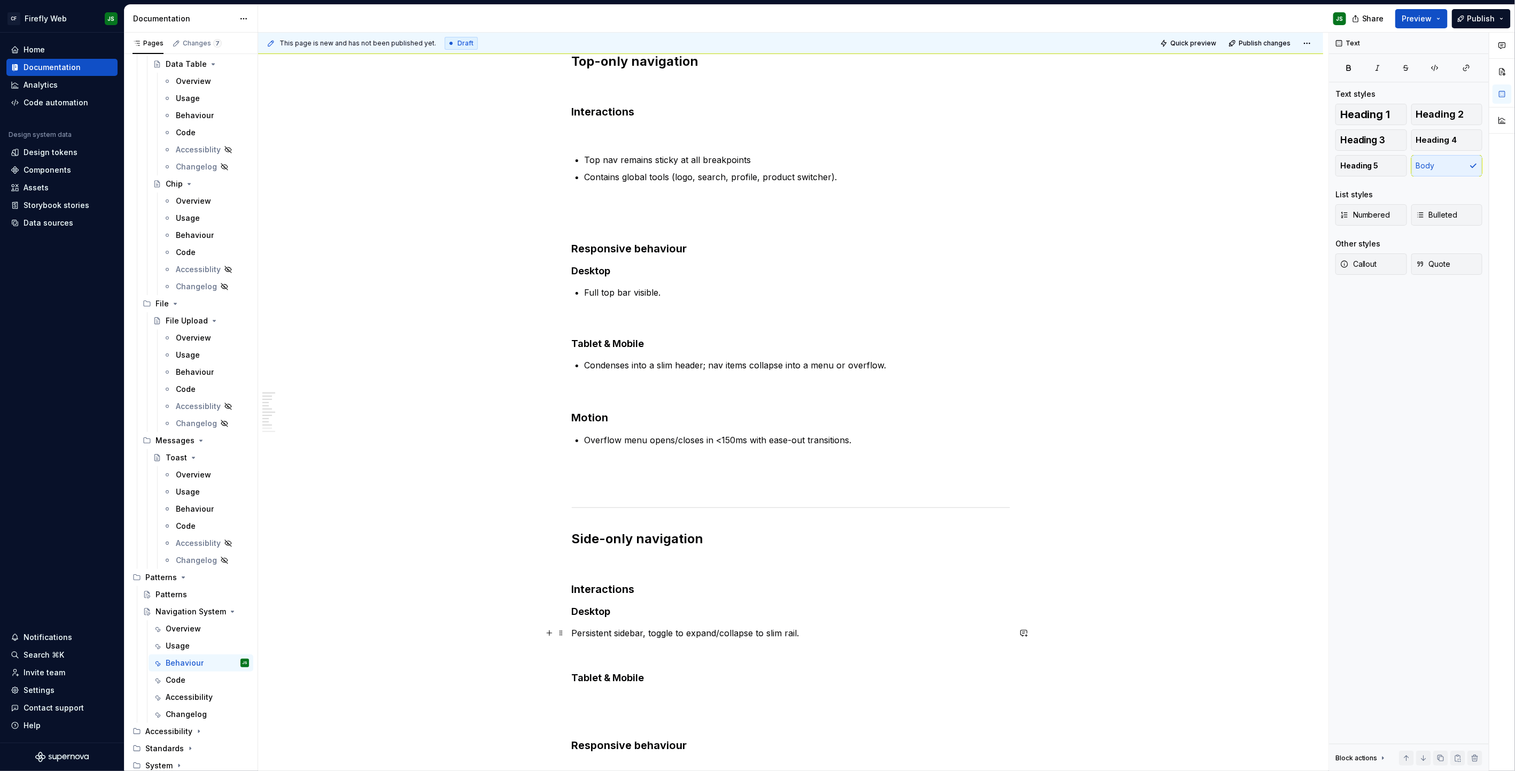
click at [610, 492] on p "Persistent sidebar, toggle to expand/collapse to slim rail." at bounding box center [791, 632] width 438 height 13
click at [618, 492] on p "Persistent sidebar, toggle to expand/collapse to slim rail." at bounding box center [791, 632] width 438 height 13
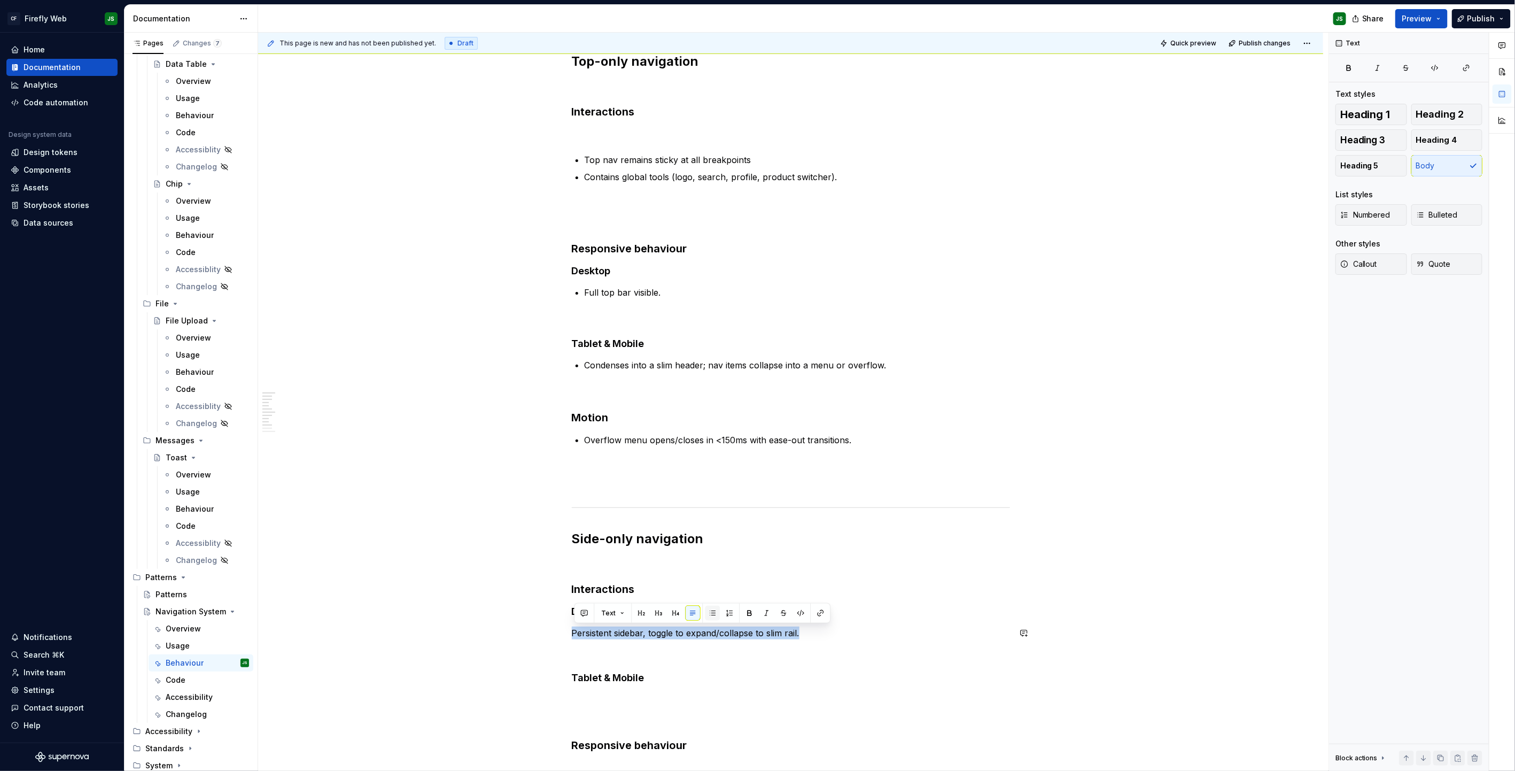
click at [713, 492] on button "button" at bounding box center [712, 613] width 15 height 15
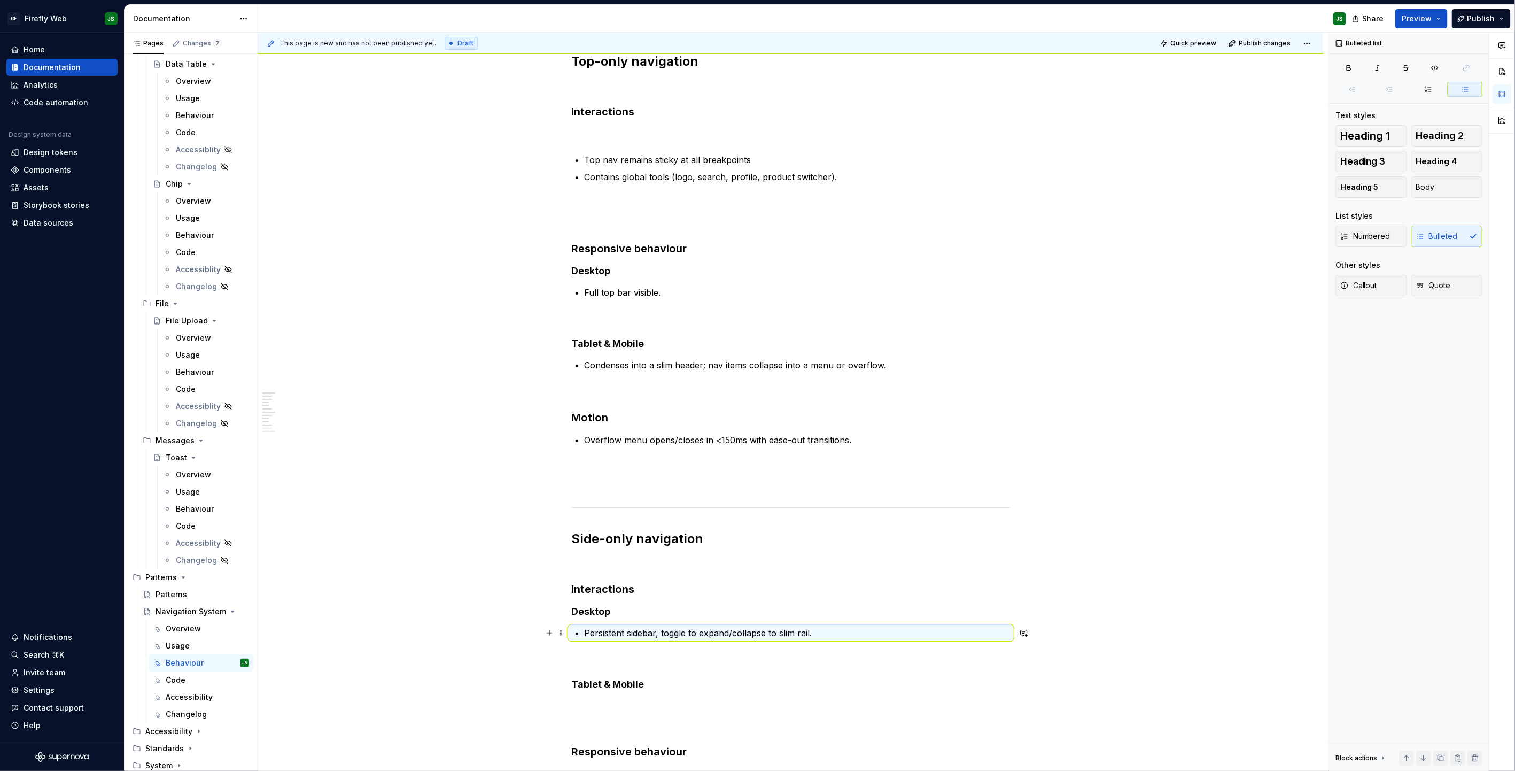
scroll to position [158, 0]
click at [835, 492] on p "Persistent sidebar, toggle to expand/collapse to slim rail." at bounding box center [797, 633] width 425 height 13
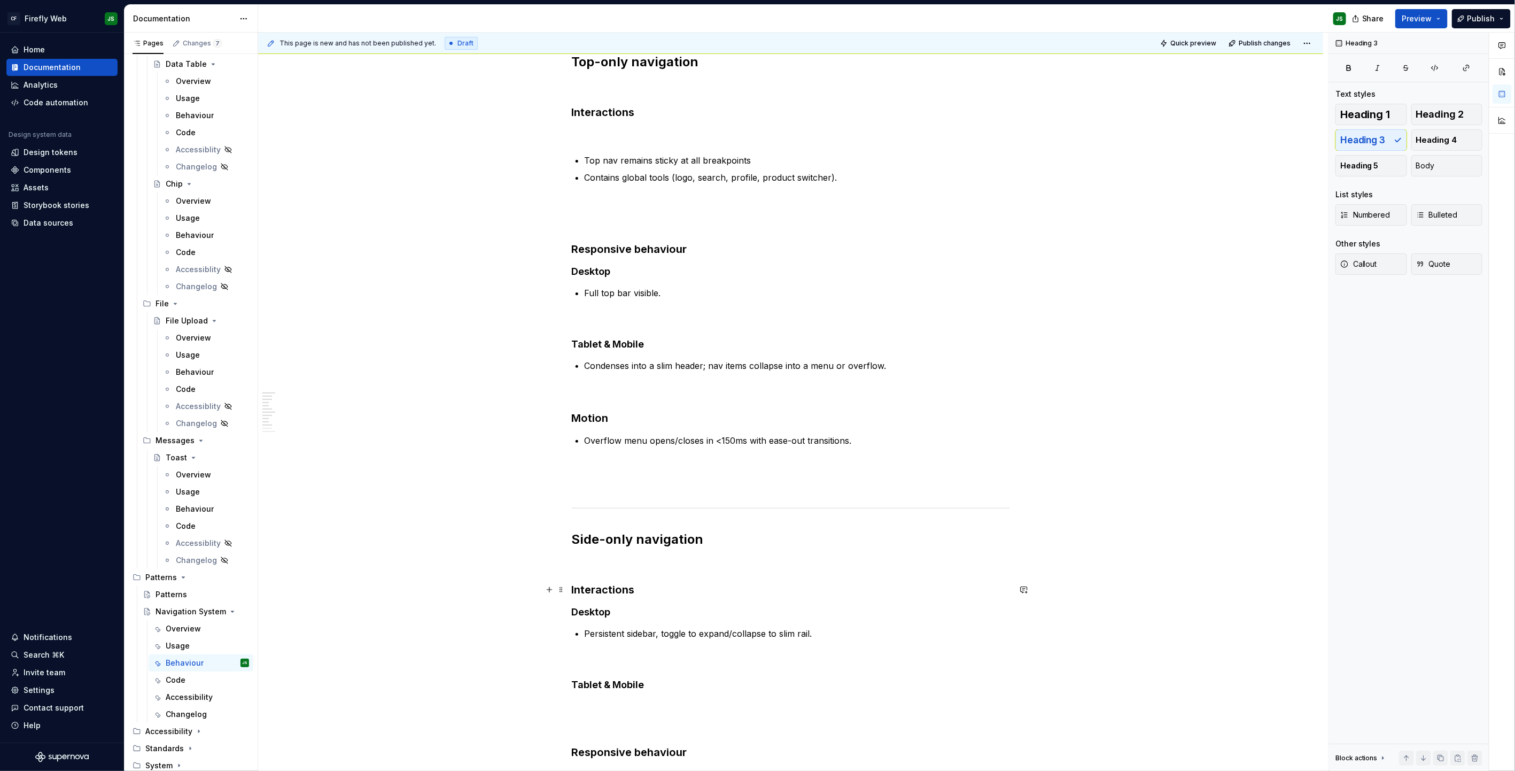
click at [657, 492] on h3 "Interactions" at bounding box center [791, 589] width 438 height 15
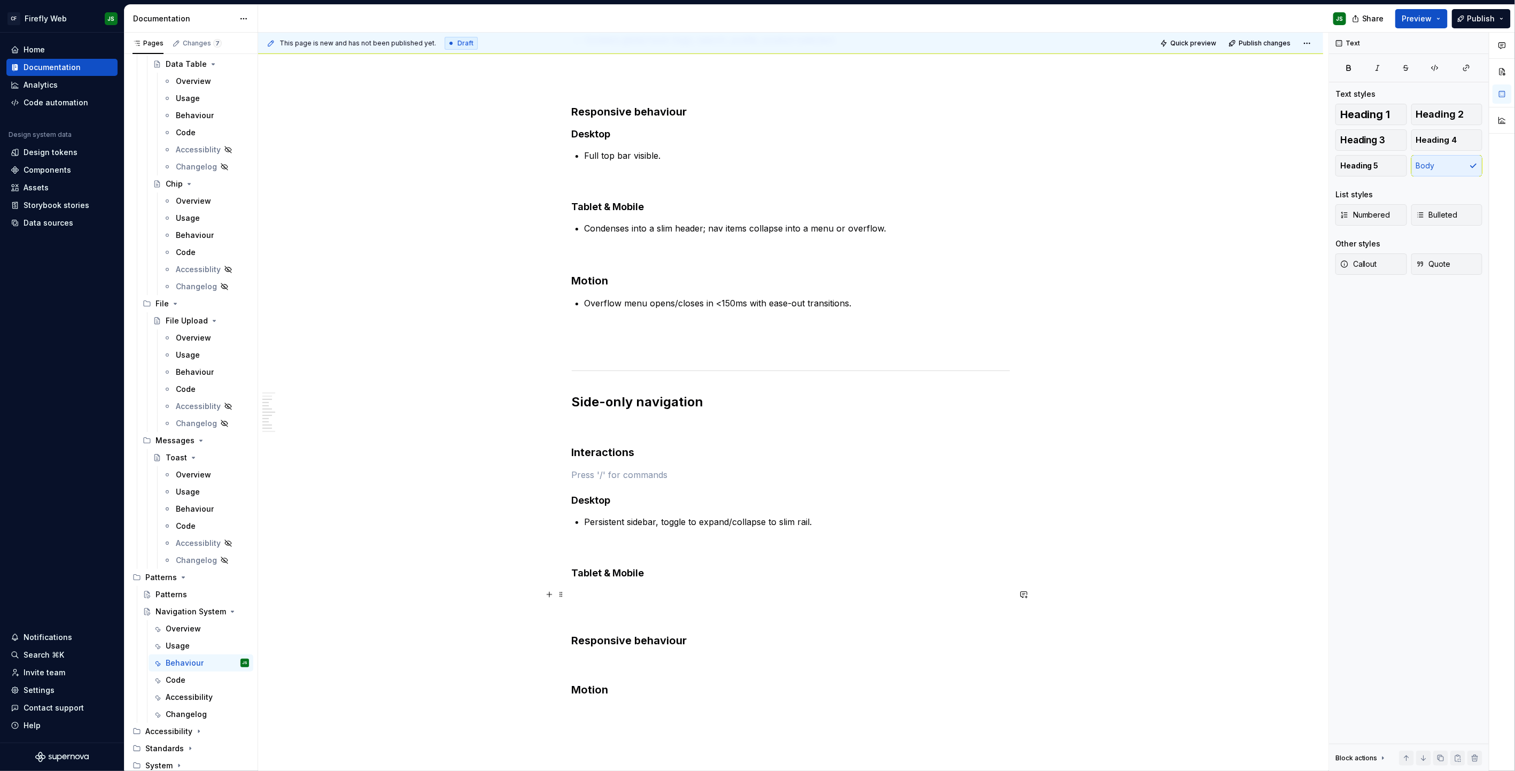
scroll to position [300, 0]
click at [697, 492] on h4 "Tablet & Mobile" at bounding box center [791, 568] width 438 height 13
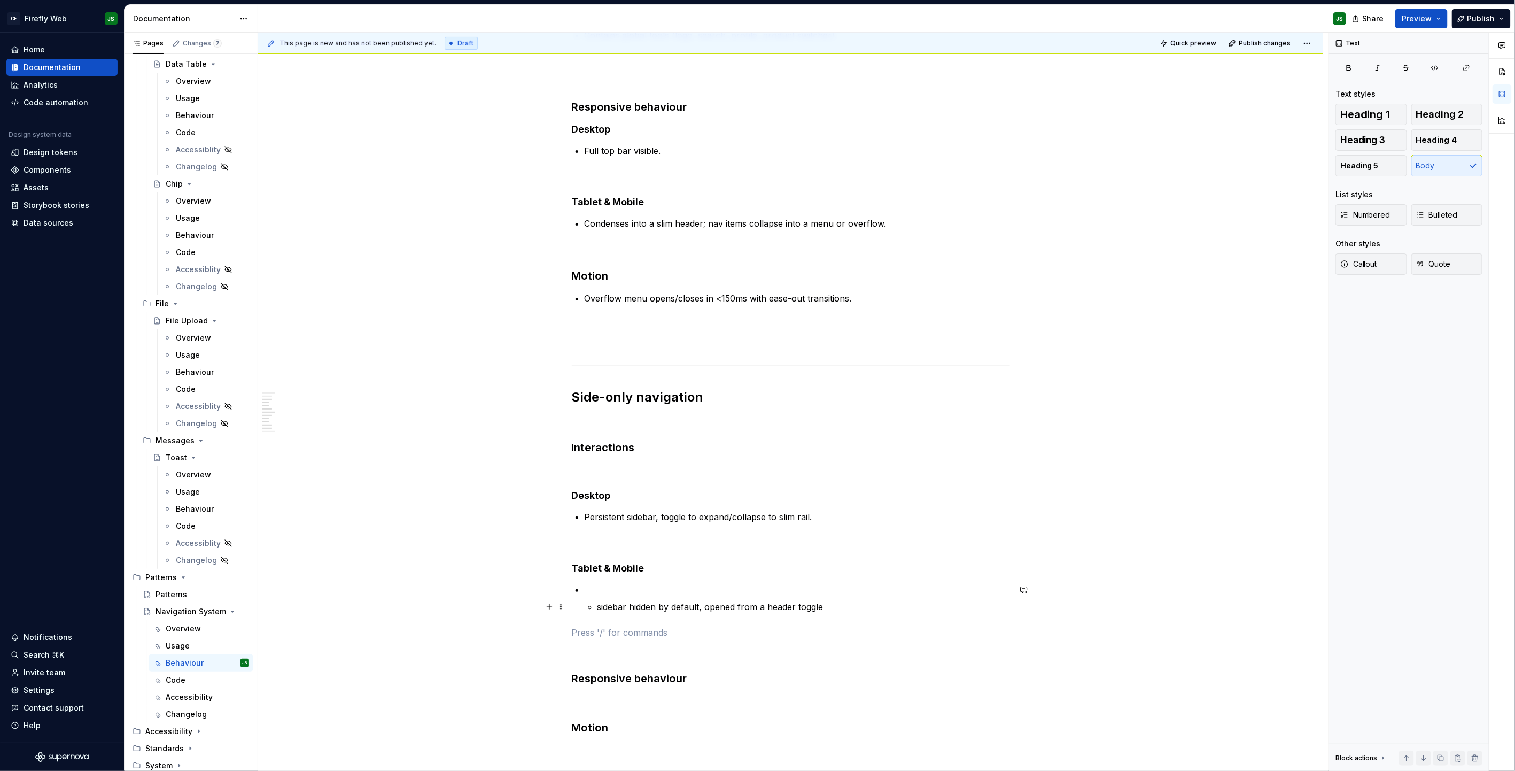
click at [602, 492] on p "sidebar hidden by default, opened from a header toggle" at bounding box center [804, 606] width 413 height 13
click at [603, 492] on p "sidebar hidden by default, opened from a header toggle" at bounding box center [791, 589] width 438 height 13
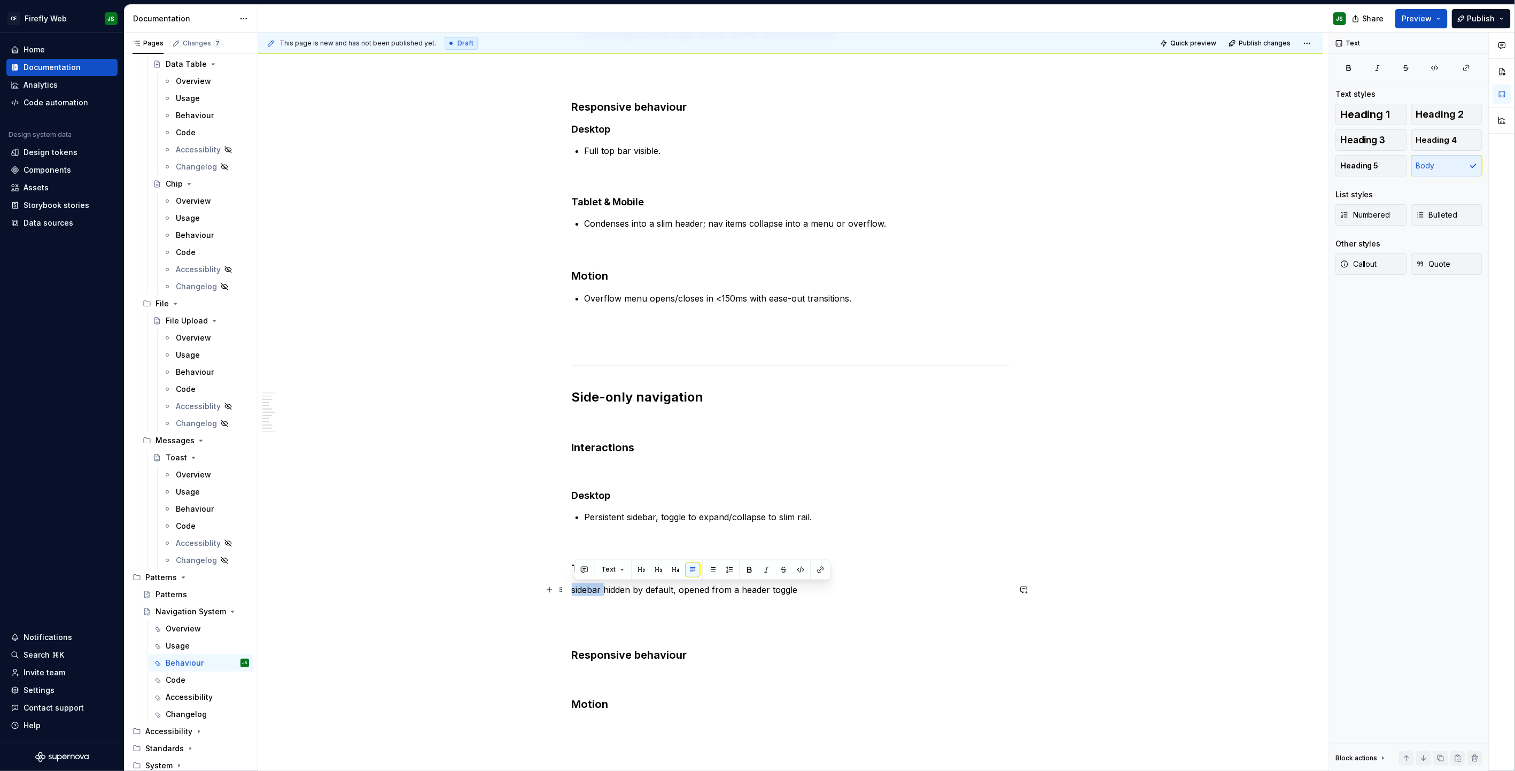
click at [603, 492] on p "sidebar hidden by default, opened from a header toggle" at bounding box center [791, 589] width 438 height 13
click at [602, 492] on p "sidebar hidden by default, opened from a header toggle" at bounding box center [791, 589] width 438 height 13
click at [714, 492] on button "button" at bounding box center [712, 569] width 15 height 15
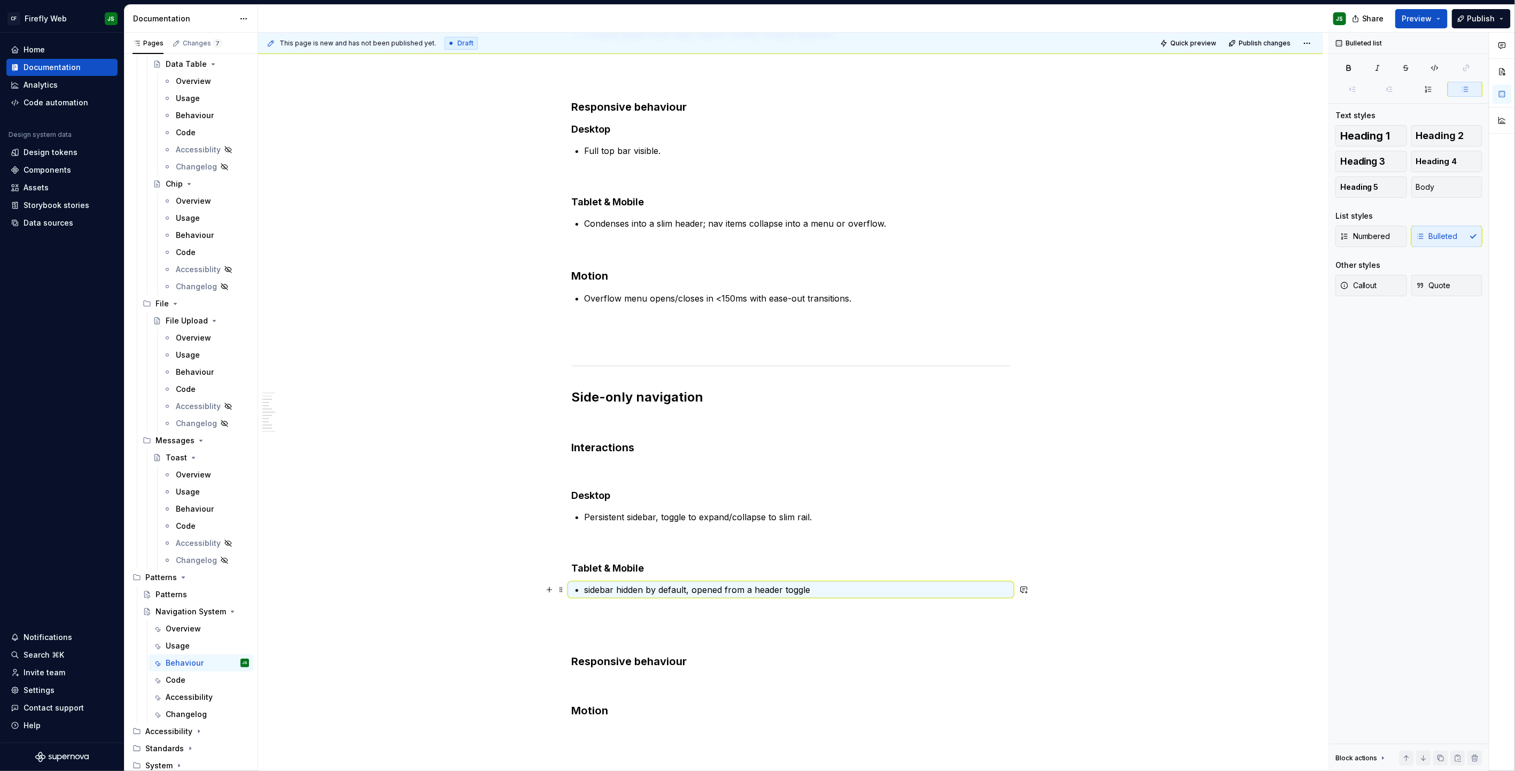
click at [594, 492] on p "sidebar hidden by default, opened from a header toggle" at bounding box center [797, 589] width 425 height 13
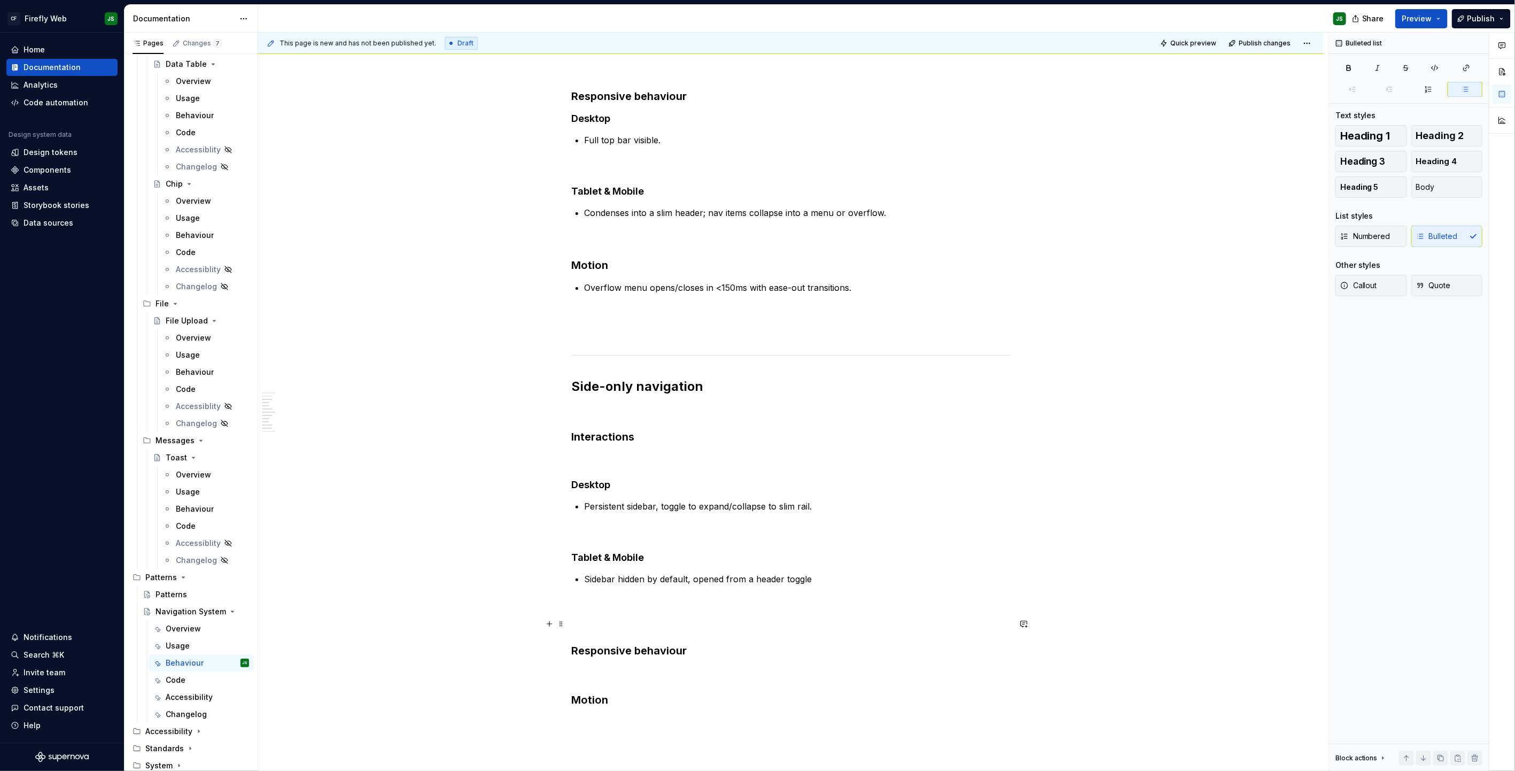
scroll to position [312, 0]
click at [660, 452] on p at bounding box center [791, 458] width 438 height 13
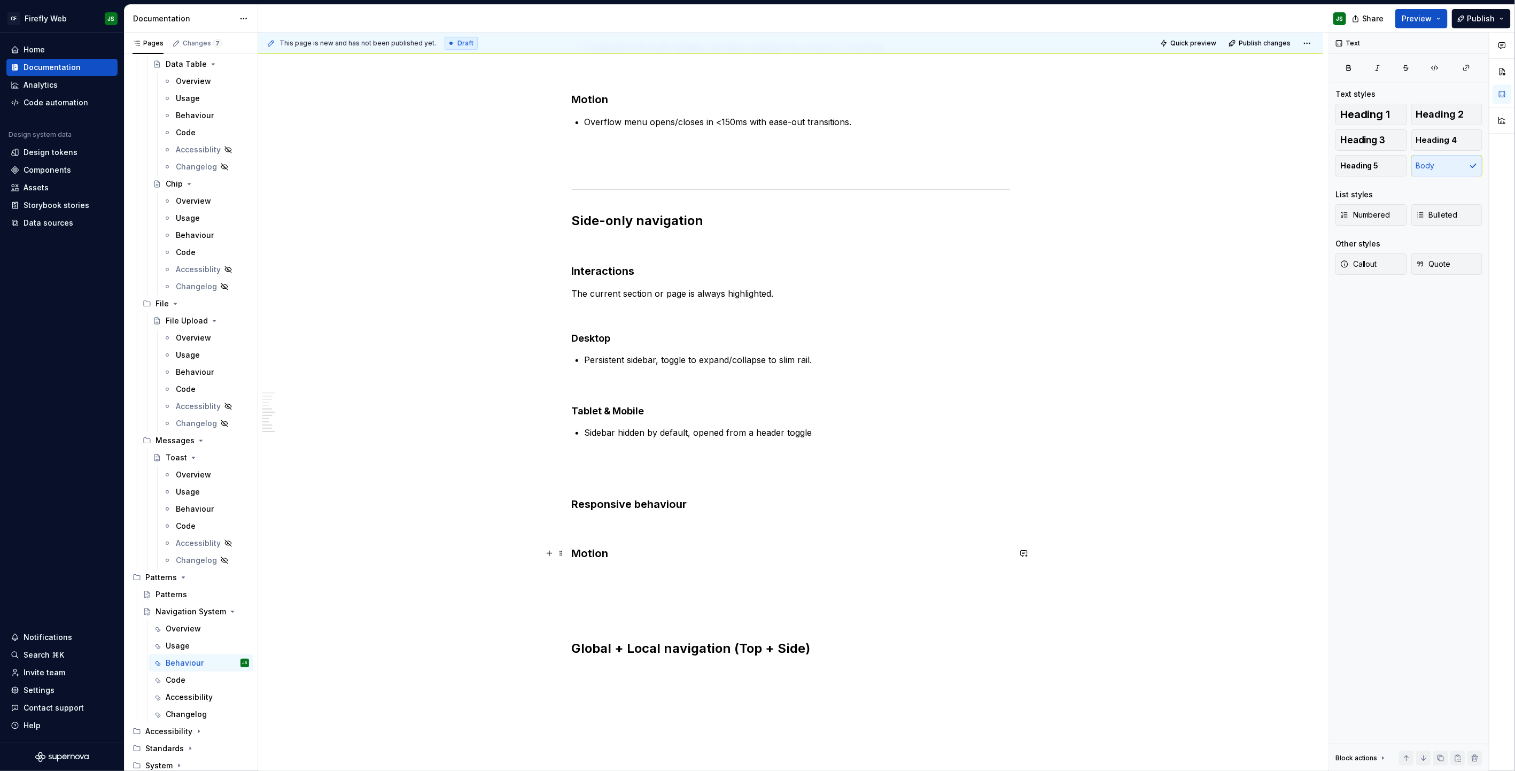
scroll to position [481, 0]
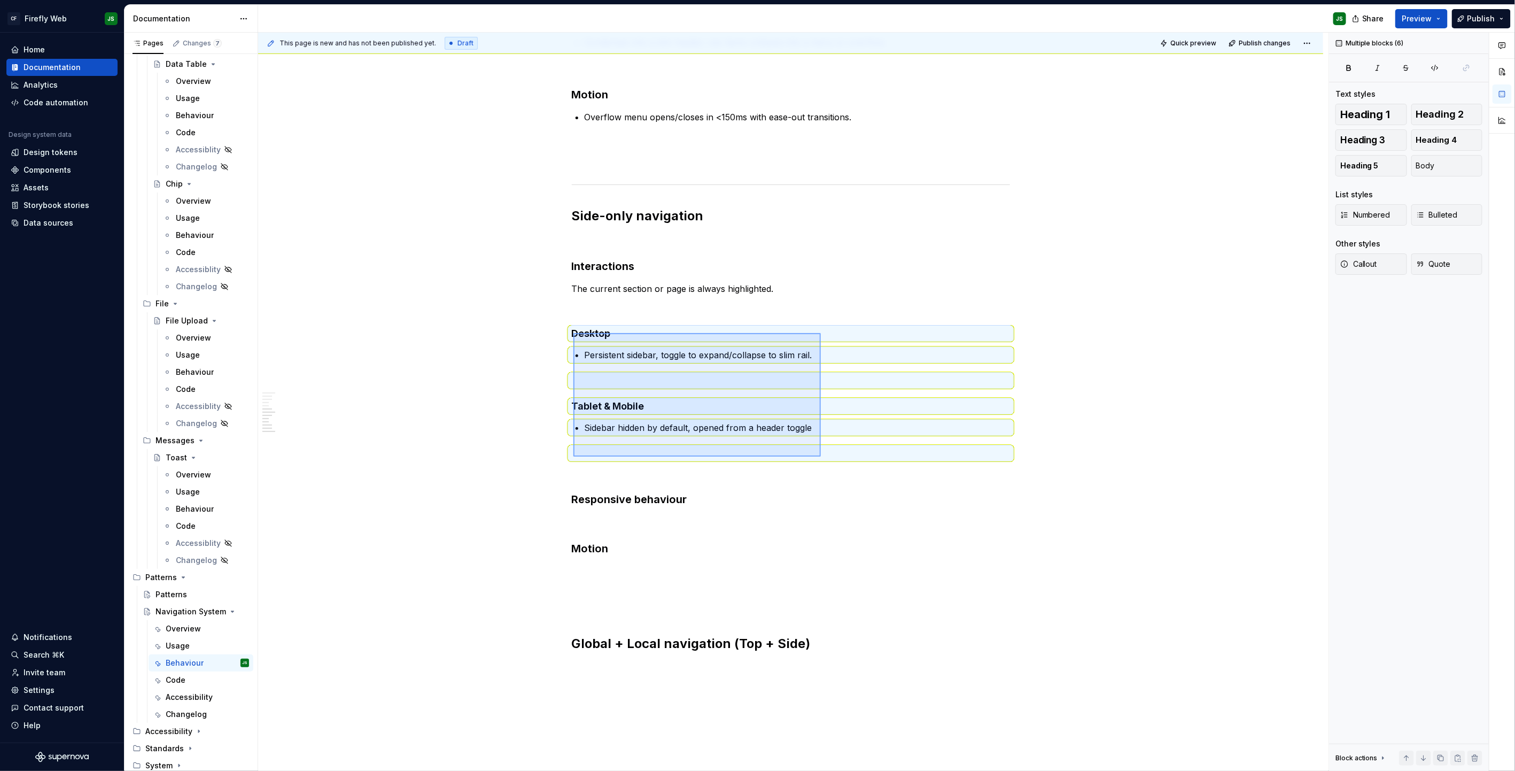
drag, startPoint x: 630, startPoint y: 361, endPoint x: 821, endPoint y: 457, distance: 213.2
click at [821, 457] on div "This page is new and has not been published yet. Draft Quick preview Publish ch…" at bounding box center [793, 402] width 1071 height 739
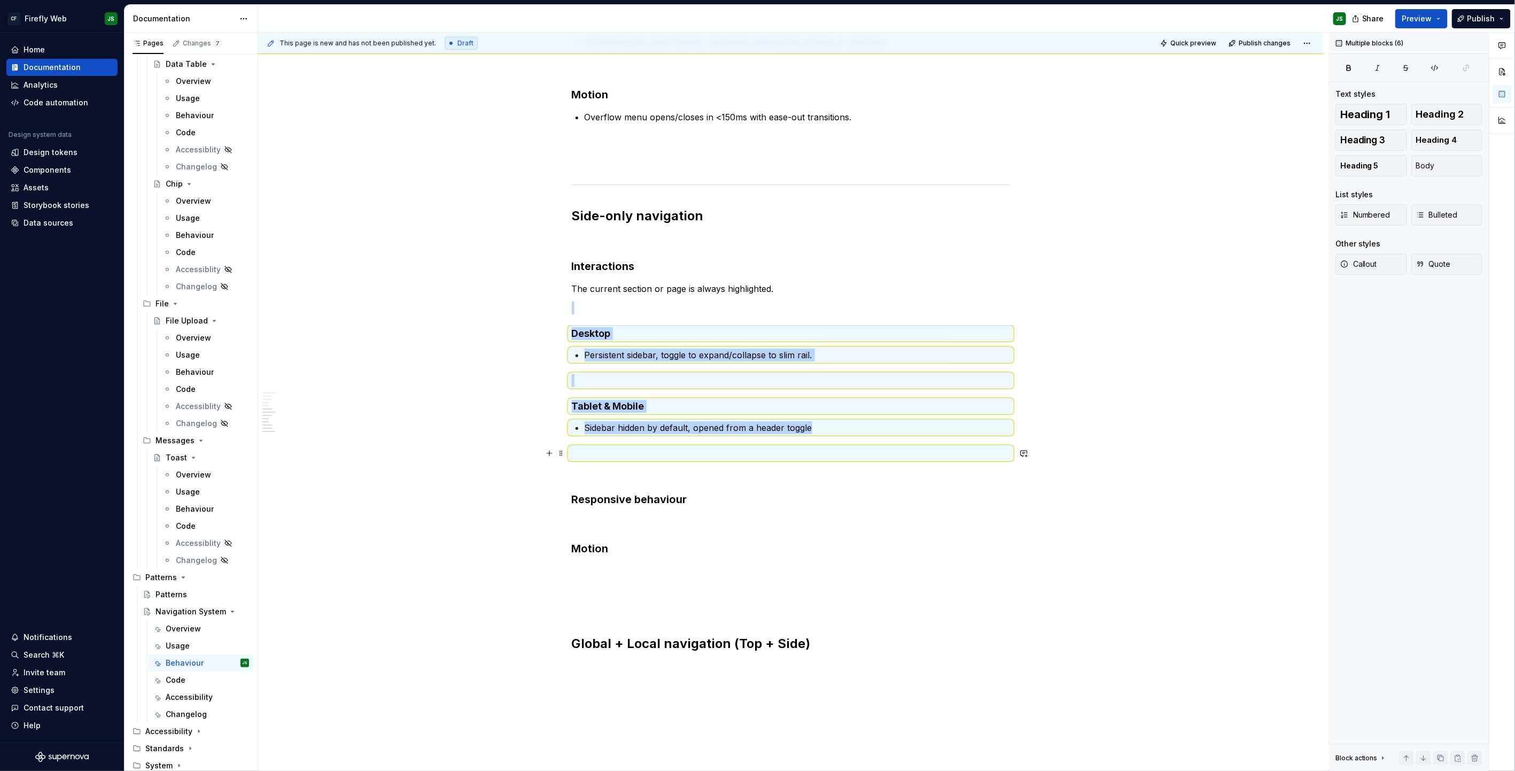
copy div "Desktop Persistent sidebar, toggle to expand/collapse to slim rail. Tablet & Mo…"
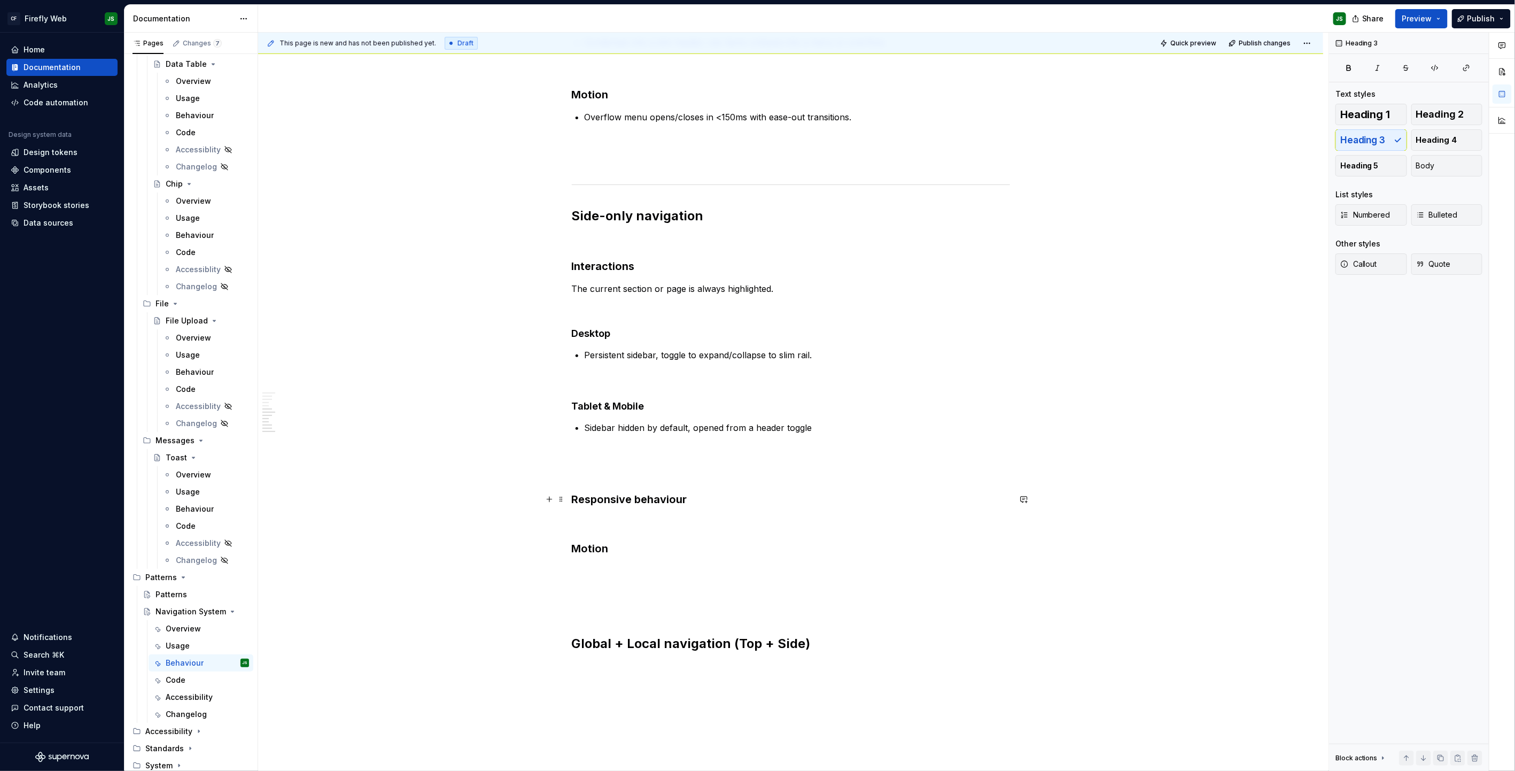
click at [748, 492] on h3 "Responsive behaviour" at bounding box center [791, 499] width 438 height 15
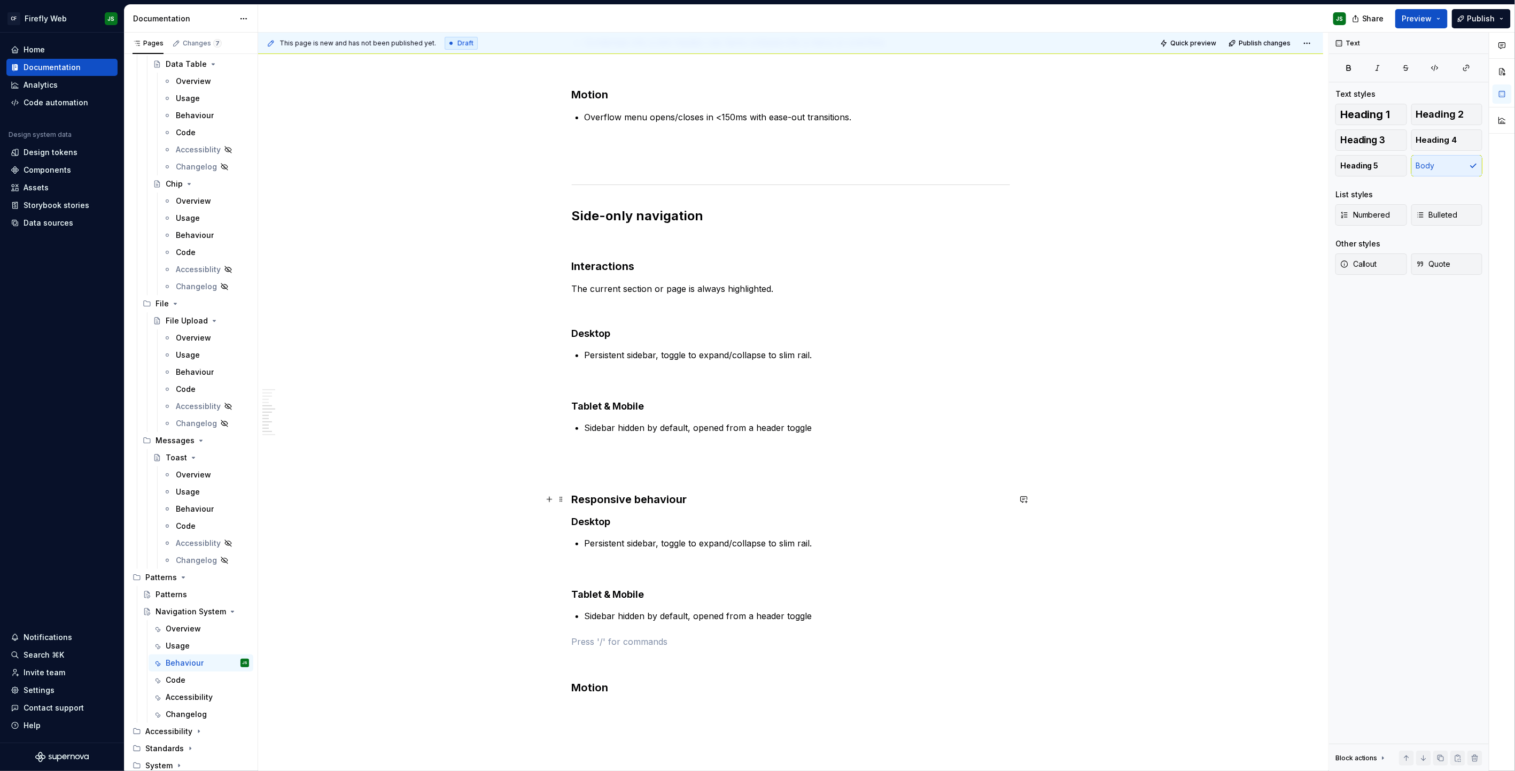
click at [703, 492] on h3 "Responsive behaviour" at bounding box center [791, 499] width 438 height 15
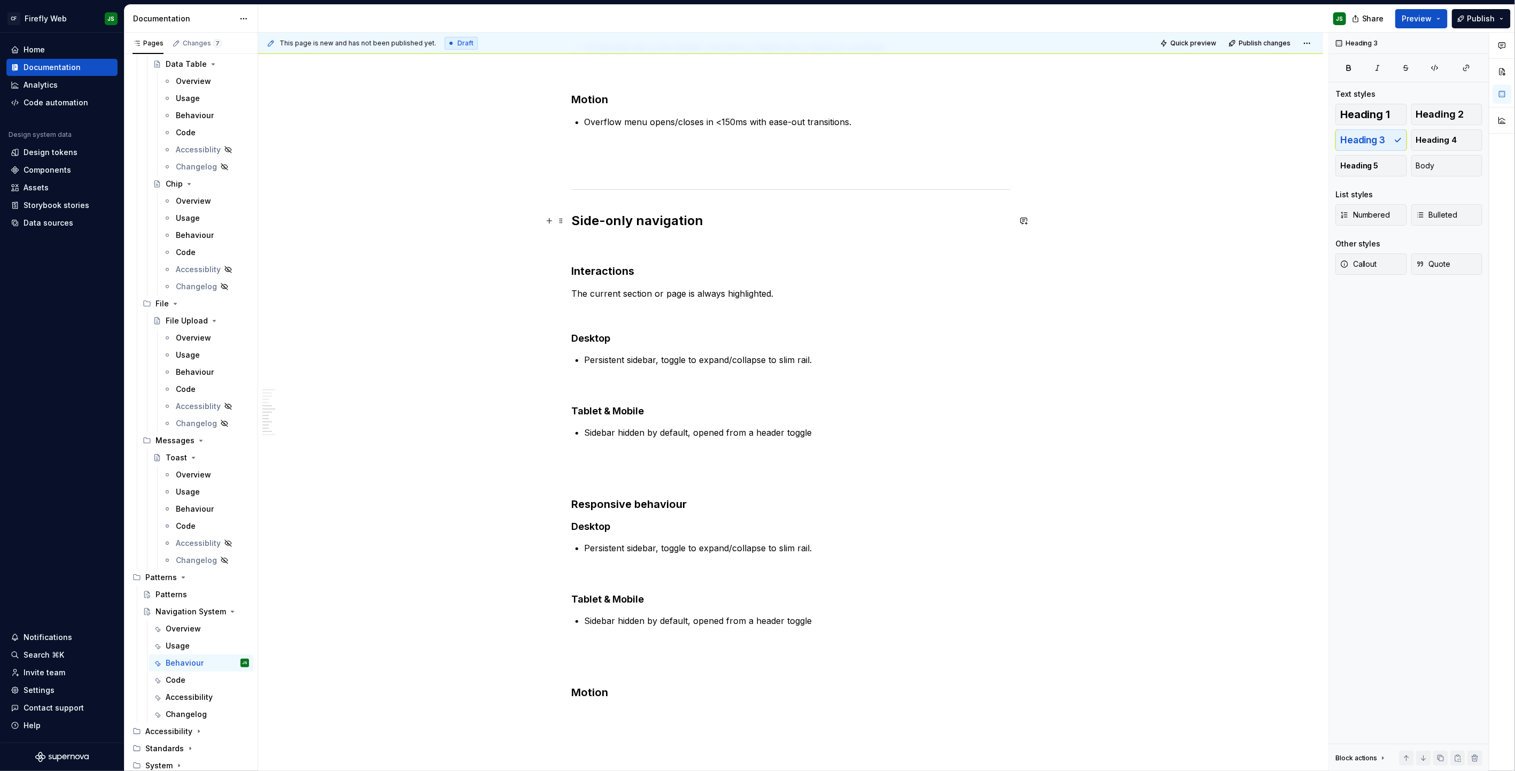
click at [614, 213] on strong "Side-only navigation" at bounding box center [638, 221] width 132 height 16
click at [614, 213] on strong "Side-only navigation" at bounding box center [638, 220] width 132 height 16
click at [613, 213] on strong "Side-only navigation" at bounding box center [638, 220] width 132 height 16
click at [609, 269] on h3 "Interactions" at bounding box center [791, 270] width 438 height 15
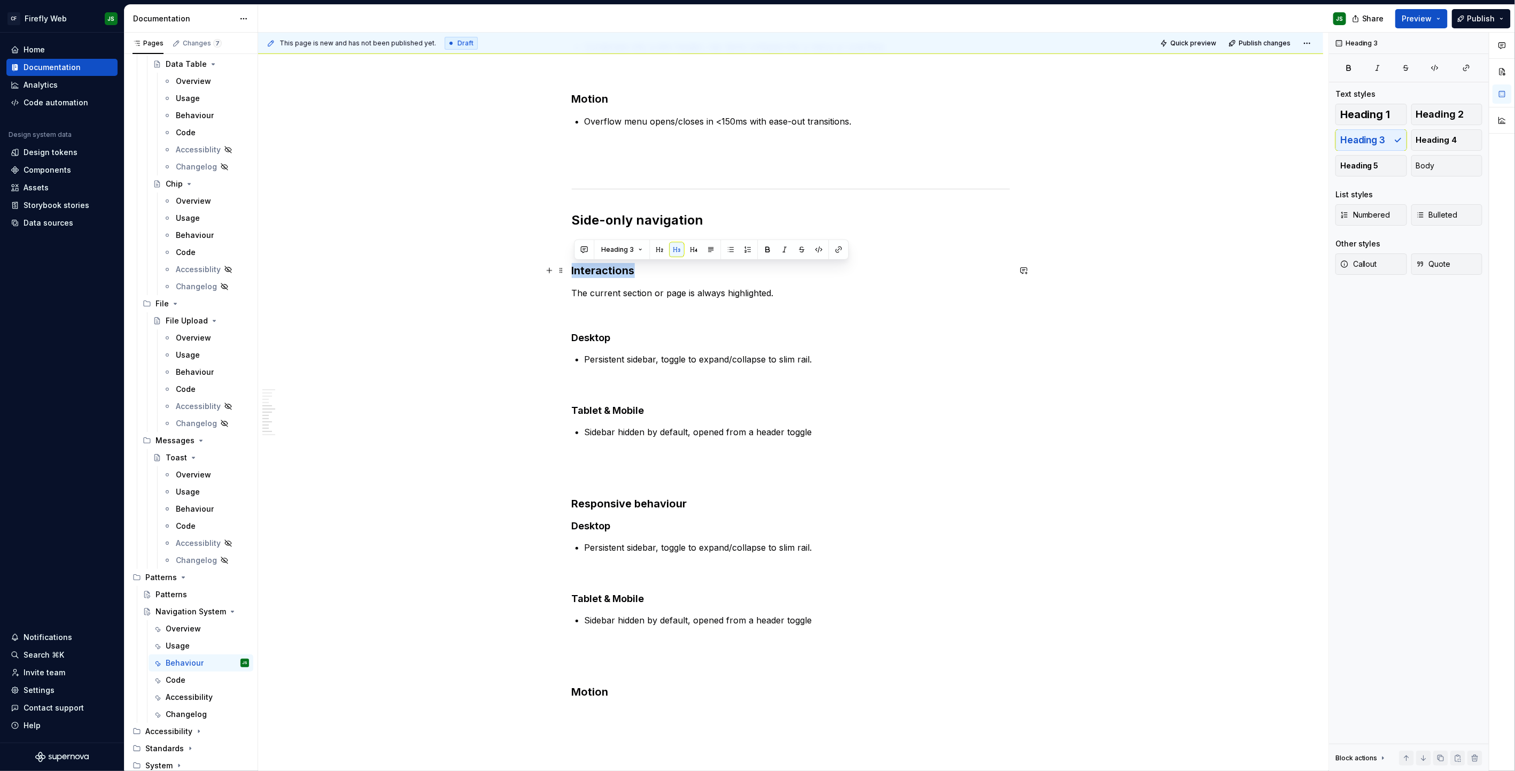
click at [610, 269] on h3 "Interactions" at bounding box center [791, 270] width 438 height 15
click at [609, 269] on h3 "Interactions" at bounding box center [791, 270] width 438 height 15
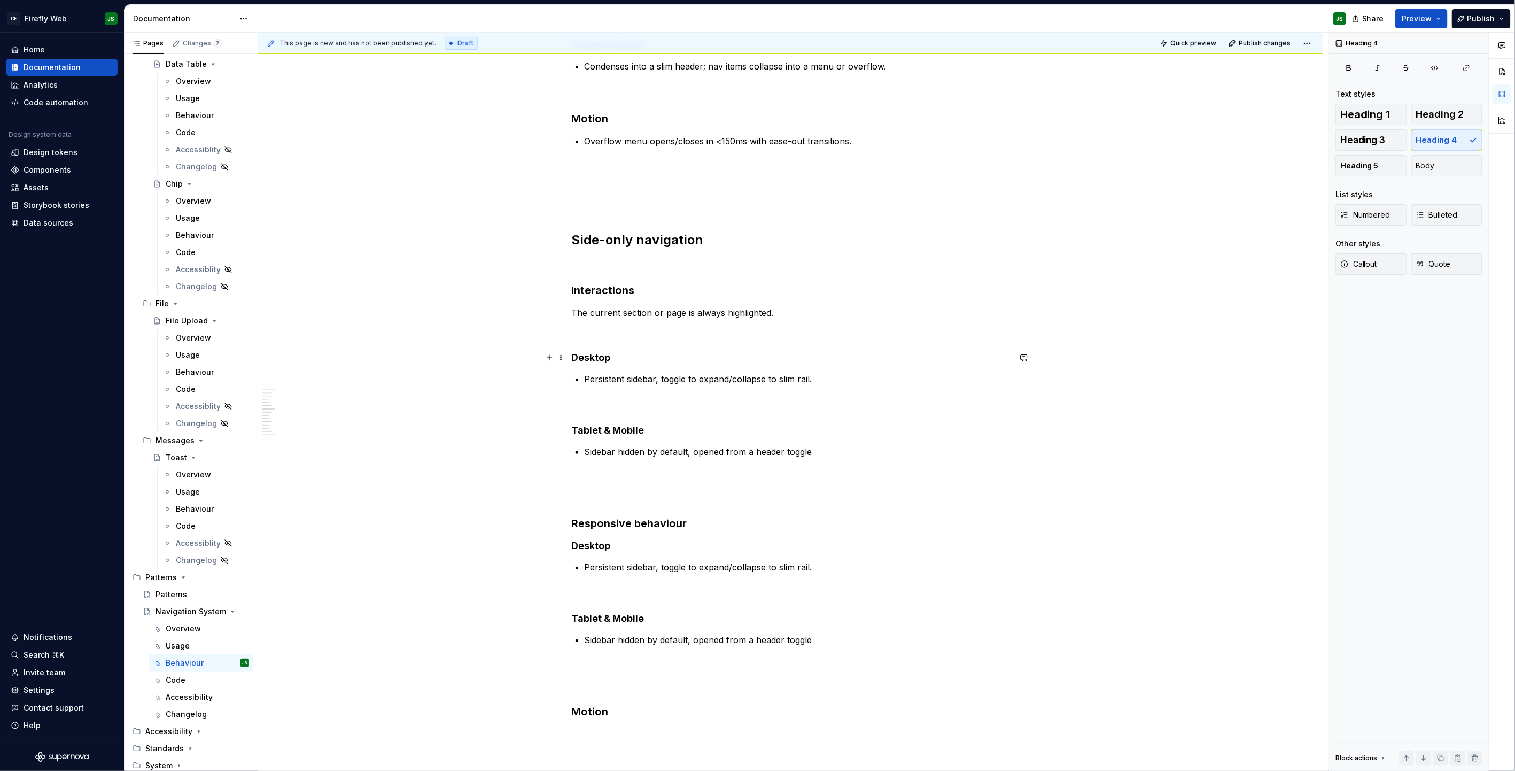
click at [606, 361] on h4 "Desktop" at bounding box center [791, 357] width 438 height 13
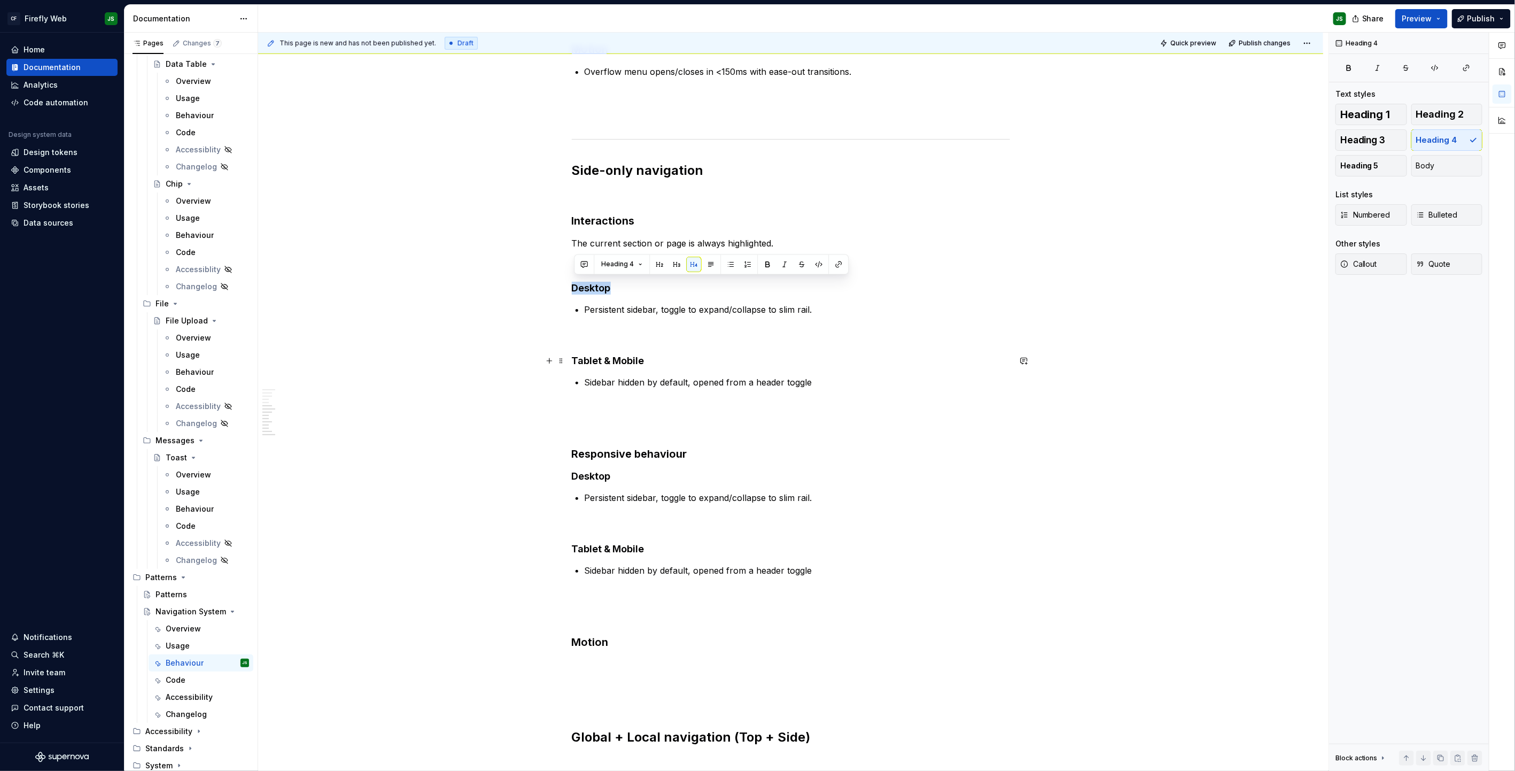
scroll to position [530, 0]
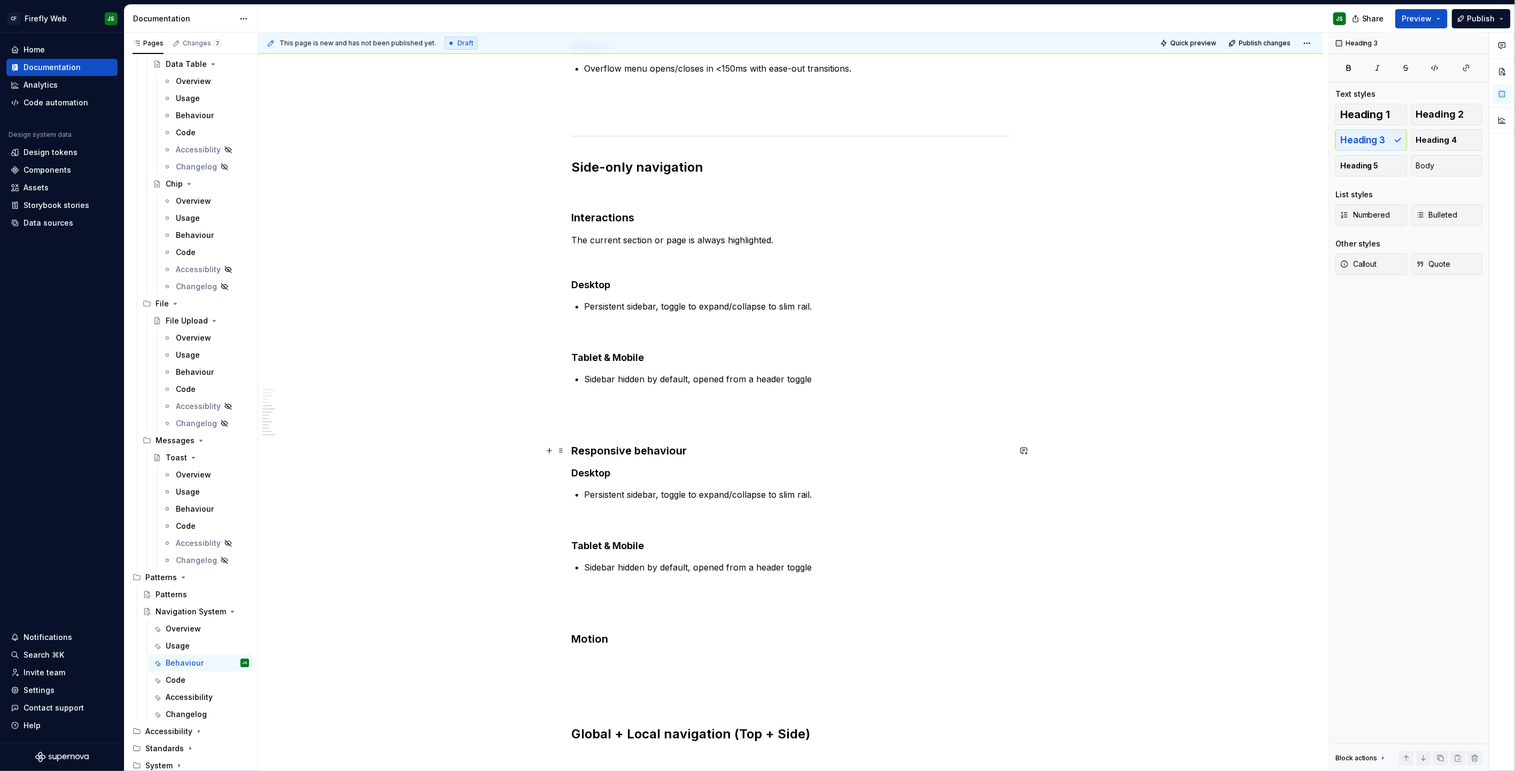
click at [631, 450] on h3 "Responsive behaviour" at bounding box center [791, 450] width 438 height 15
click at [630, 450] on h3 "Responsive behaviour" at bounding box center [791, 450] width 438 height 15
click at [631, 450] on h3 "Responsive behaviour" at bounding box center [791, 450] width 438 height 15
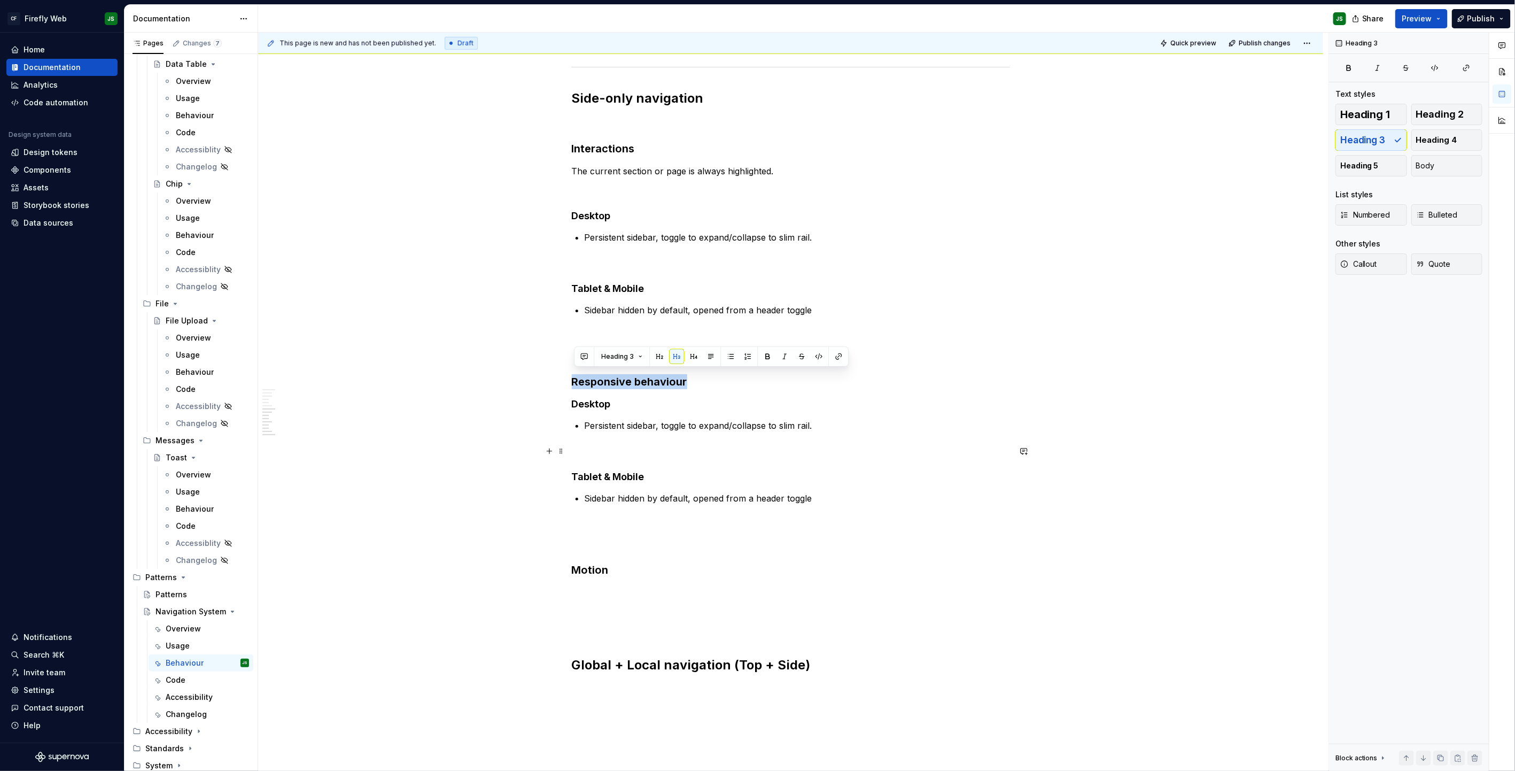
scroll to position [618, 0]
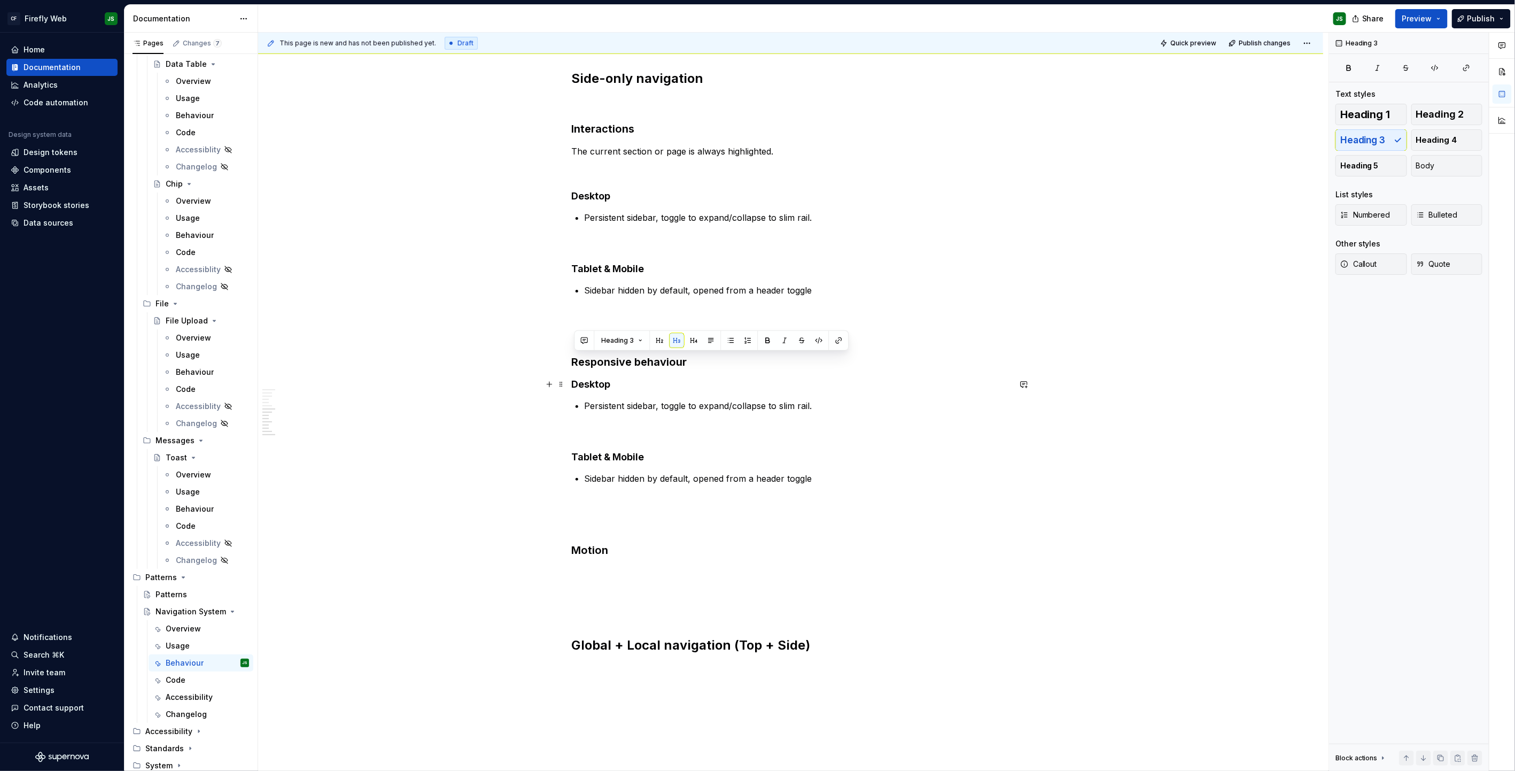
click at [590, 382] on h4 "Desktop" at bounding box center [791, 384] width 438 height 13
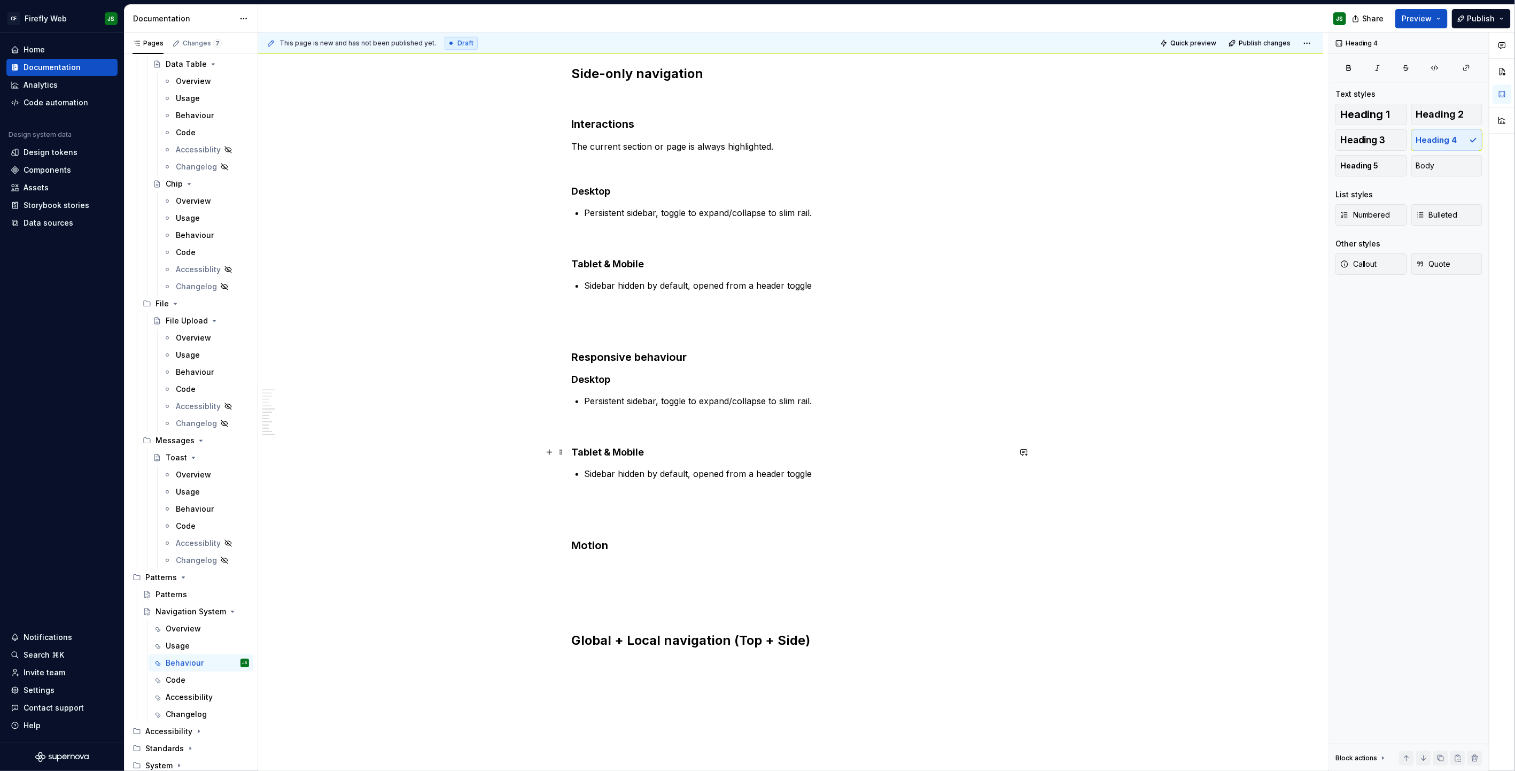
click at [613, 455] on h4 "Tablet & Mobile" at bounding box center [791, 452] width 438 height 13
click at [614, 455] on h4 "Tablet & Mobile" at bounding box center [791, 451] width 438 height 13
click at [594, 492] on h3 "Motion" at bounding box center [791, 545] width 438 height 15
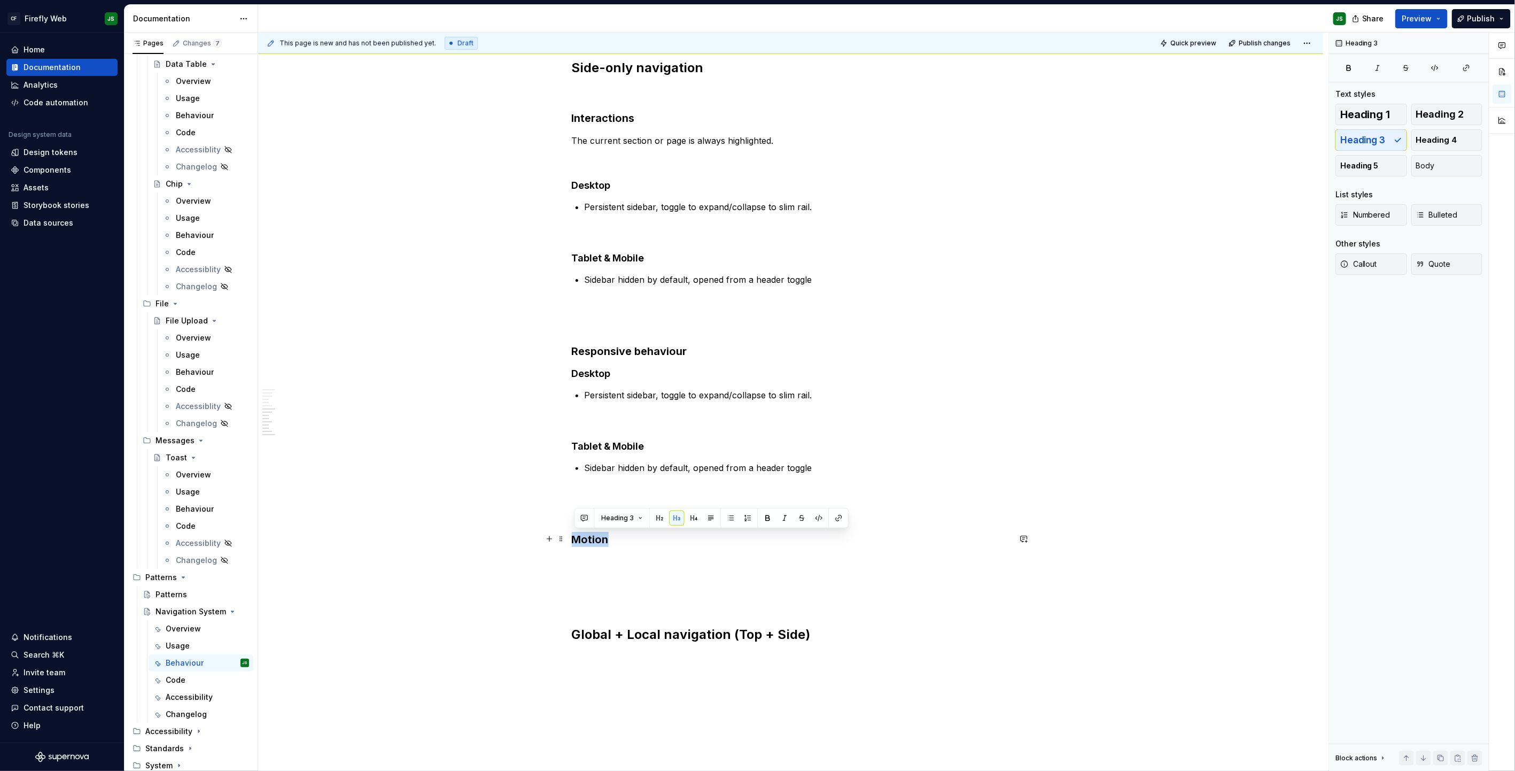
scroll to position [642, 0]
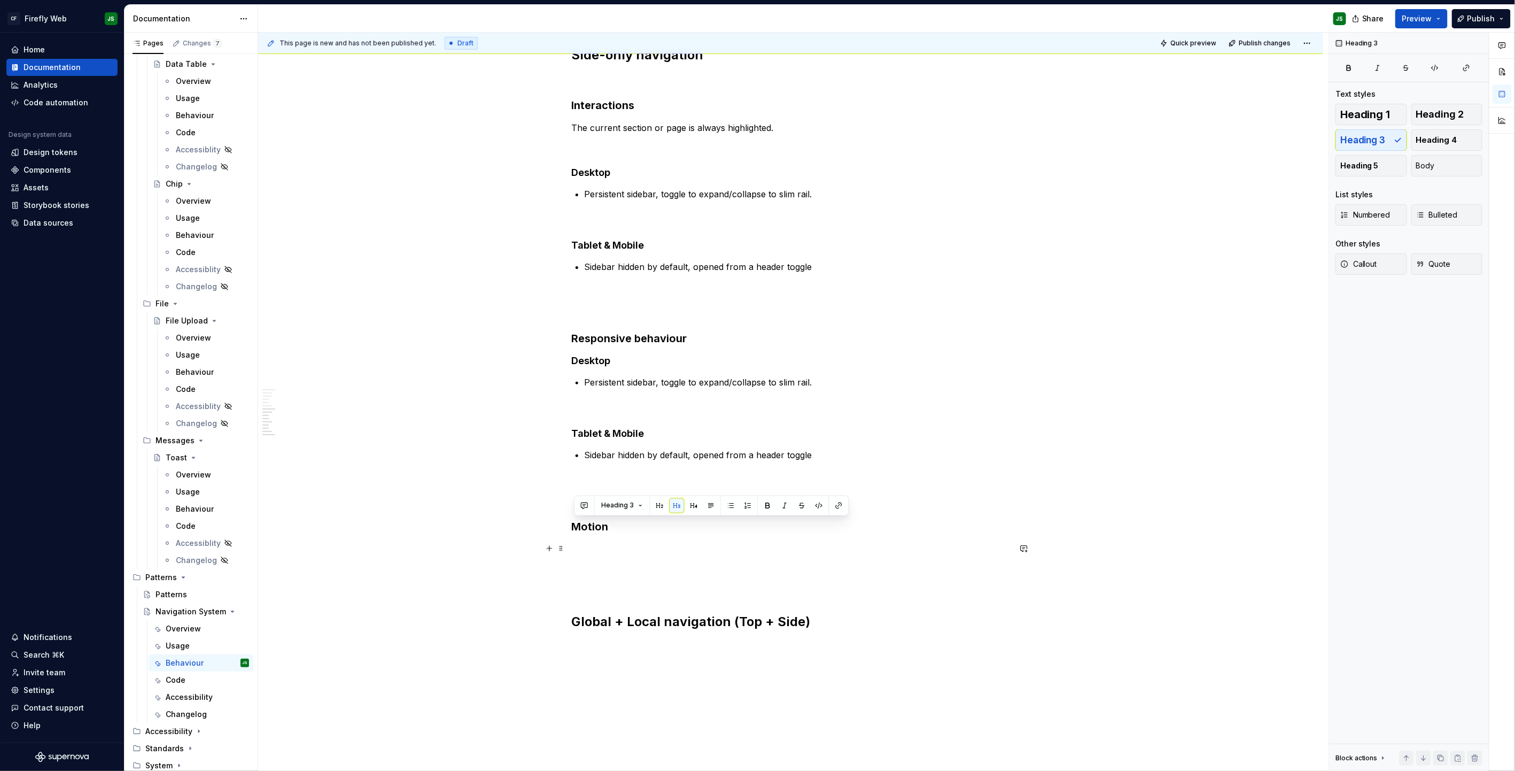
click at [654, 492] on p at bounding box center [791, 549] width 438 height 13
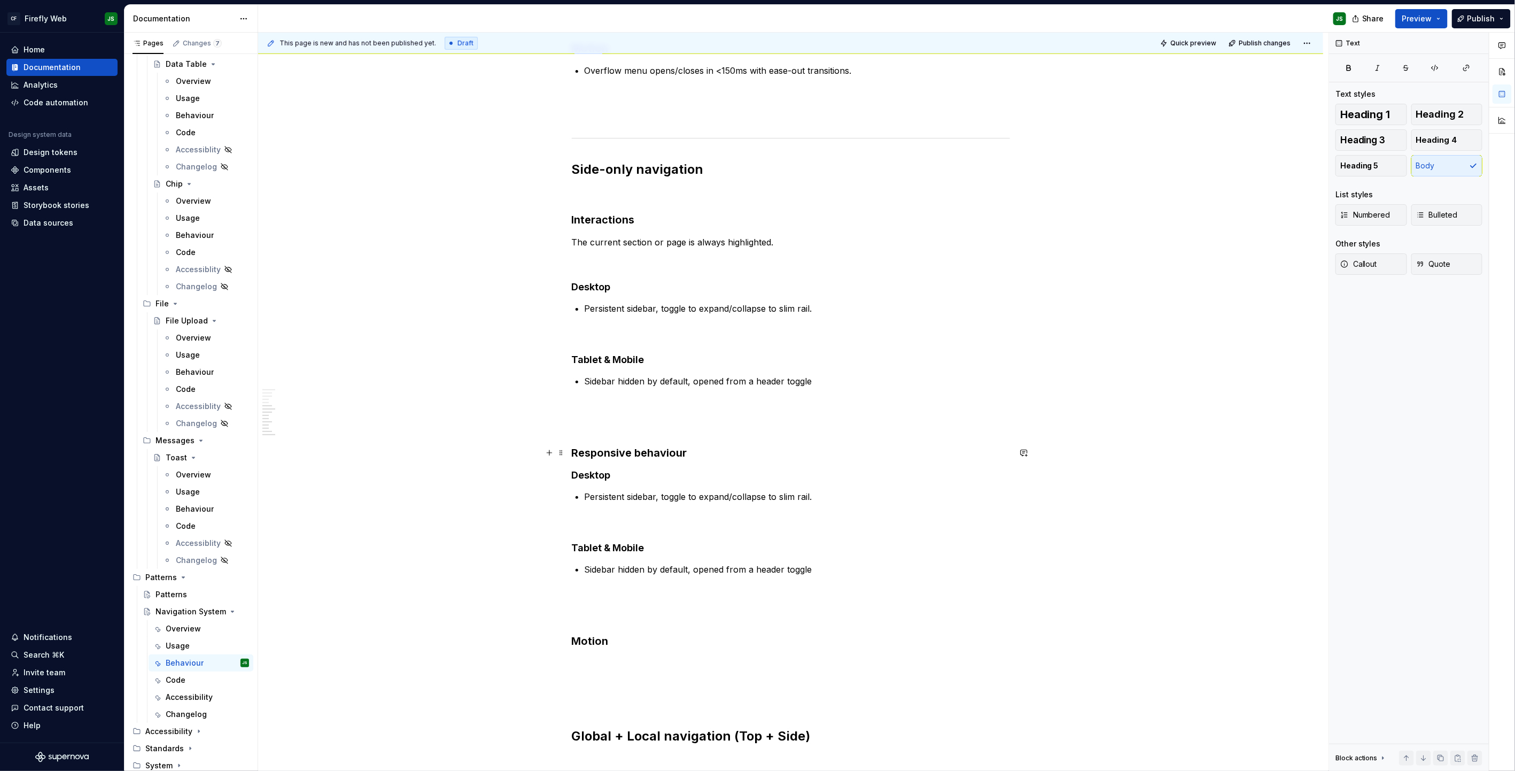
scroll to position [527, 0]
drag, startPoint x: 599, startPoint y: 496, endPoint x: 855, endPoint y: 510, distance: 257.0
click at [855, 492] on div "Top-only navigation Interactions Top nav remains sticky at all breakpoints Cont…" at bounding box center [791, 236] width 438 height 1102
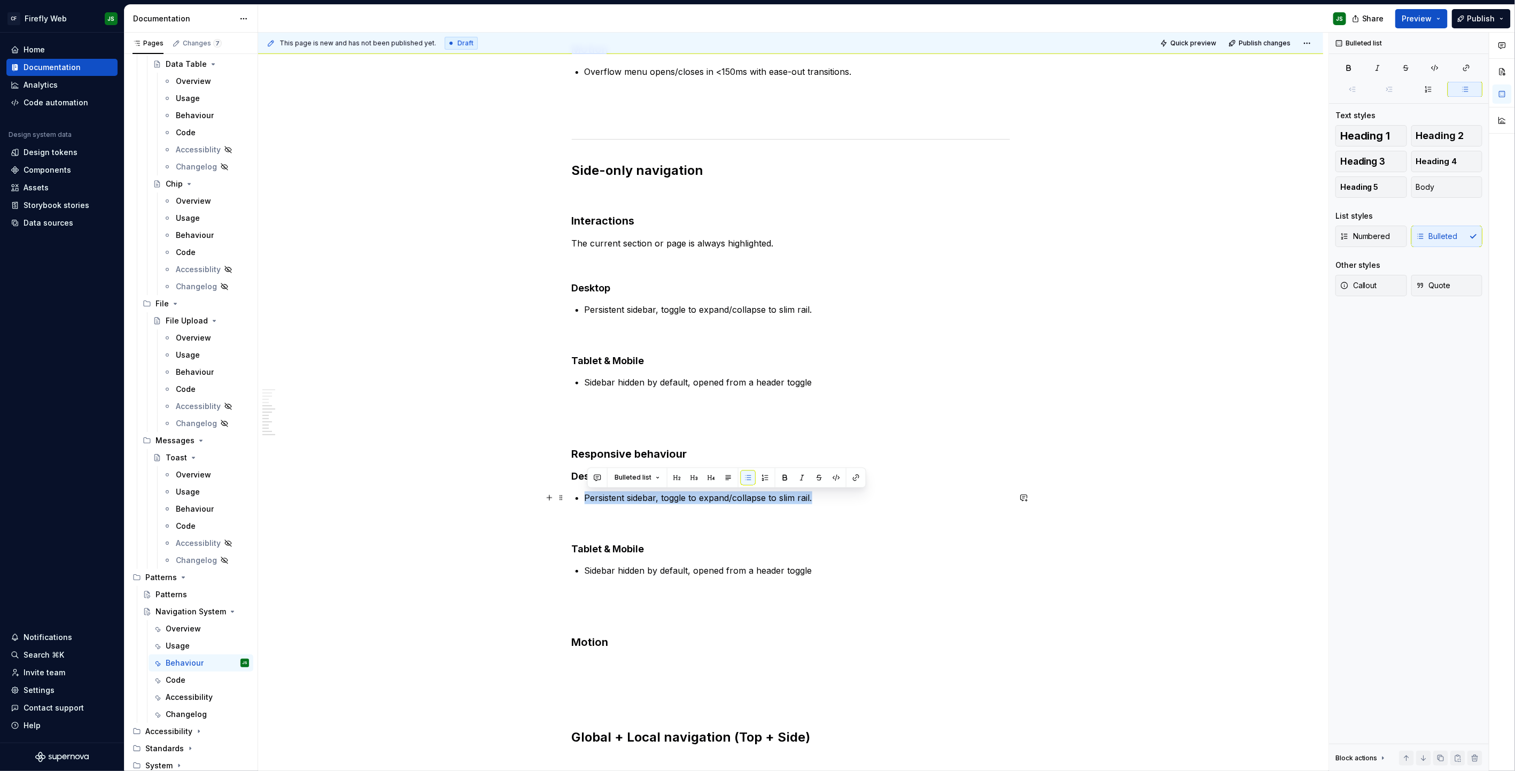
drag, startPoint x: 630, startPoint y: 495, endPoint x: 817, endPoint y: 496, distance: 187.6
click at [817, 492] on p "Persistent sidebar, toggle to expand/collapse to slim rail." at bounding box center [797, 497] width 425 height 13
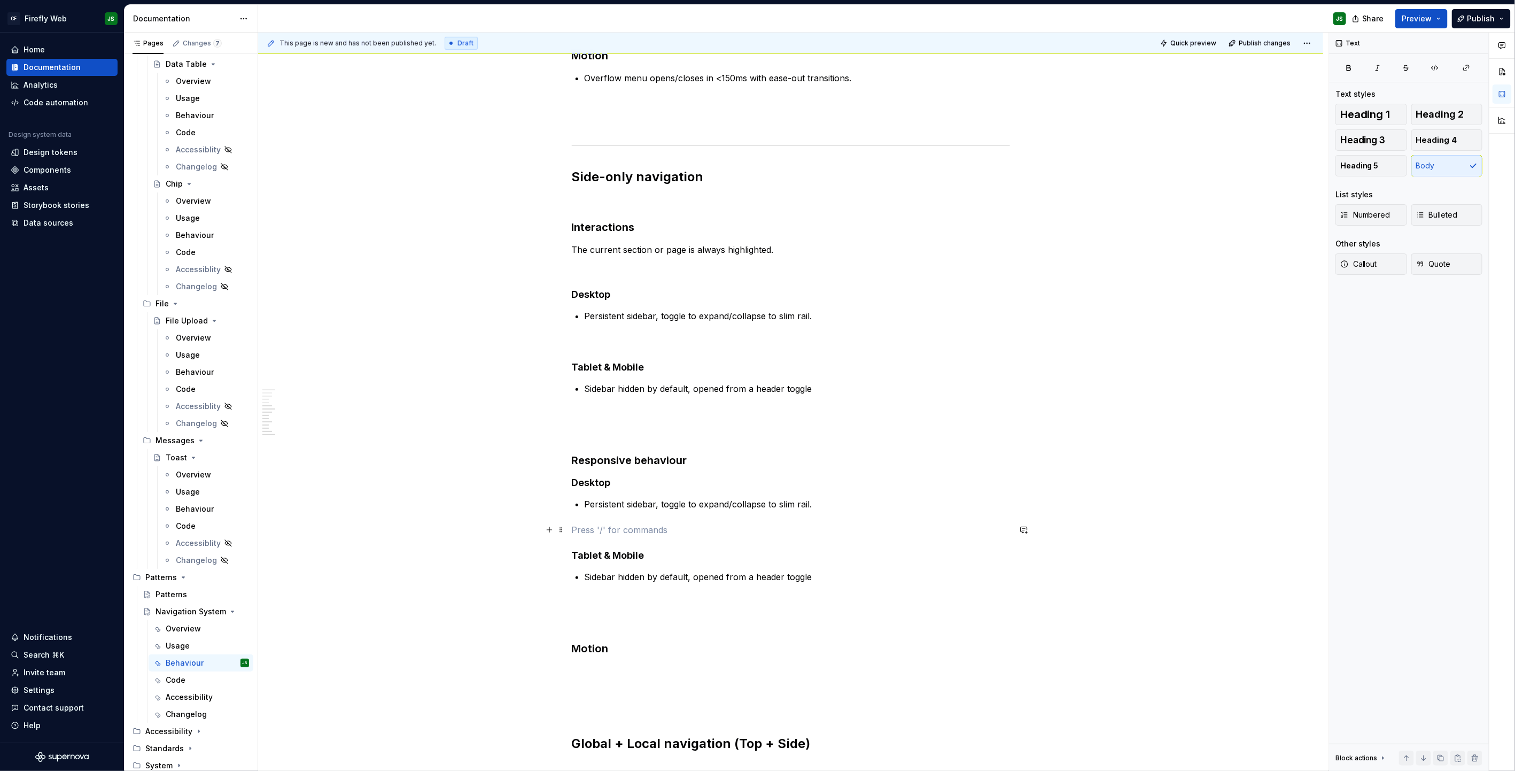
scroll to position [517, 0]
click at [632, 492] on p "Persistent sidebar, toggle to expand/collapse to slim rail." at bounding box center [797, 506] width 425 height 13
click at [631, 492] on p "Persistent sidebar, toggle to expand/collapse to slim rail." at bounding box center [797, 506] width 425 height 13
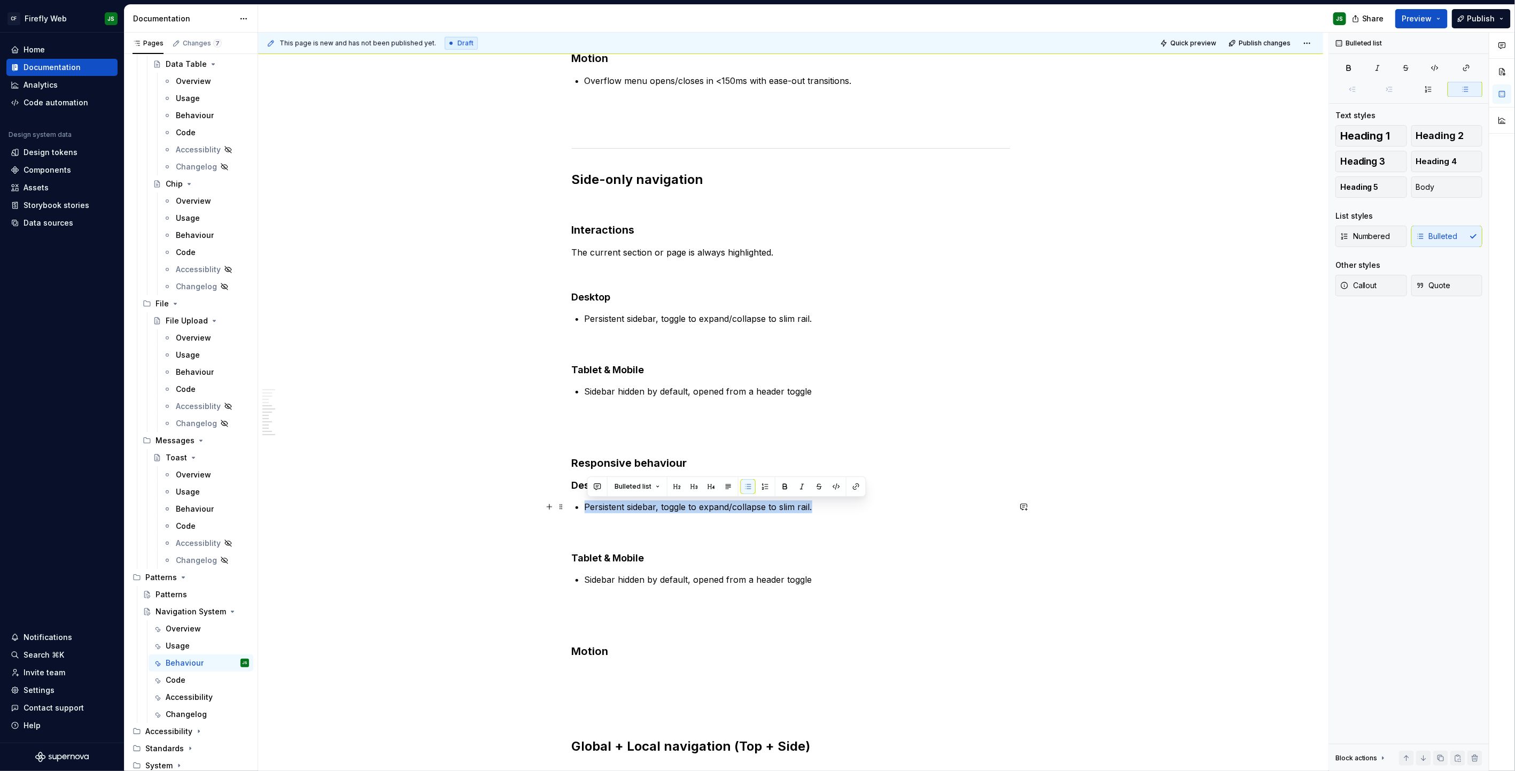
drag, startPoint x: 594, startPoint y: 505, endPoint x: 826, endPoint y: 502, distance: 231.5
click at [826, 492] on p "Persistent sidebar, toggle to expand/collapse to slim rail." at bounding box center [797, 506] width 425 height 13
click at [589, 492] on p "sidebar fixed, collapsible." at bounding box center [797, 506] width 425 height 13
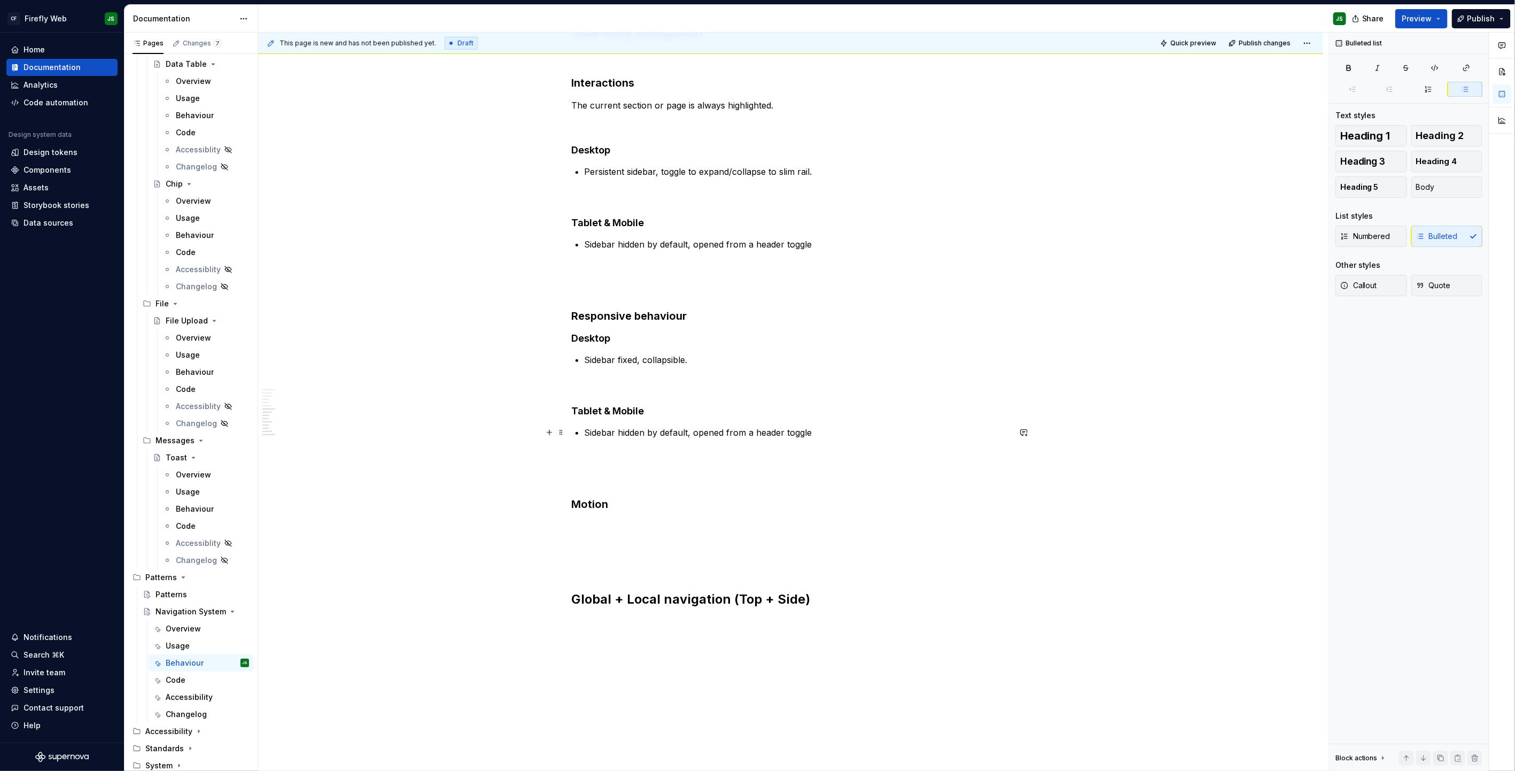
scroll to position [665, 0]
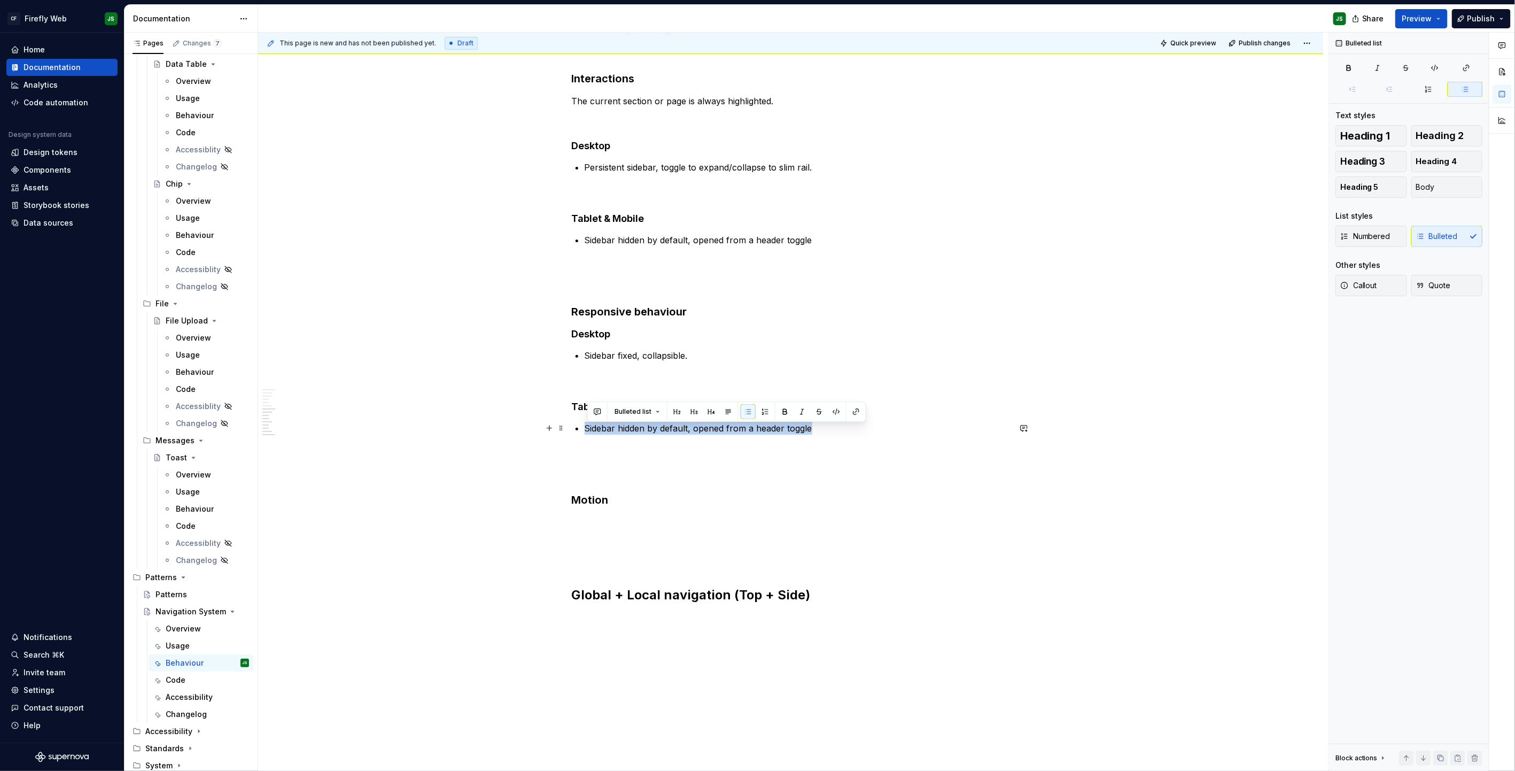
drag, startPoint x: 603, startPoint y: 432, endPoint x: 810, endPoint y: 426, distance: 207.5
click at [811, 426] on p "Sidebar hidden by default, opened from a header toggle" at bounding box center [797, 428] width 425 height 13
click at [592, 429] on p "opens as a drawer overlay, body scroll locked.e" at bounding box center [797, 427] width 425 height 13
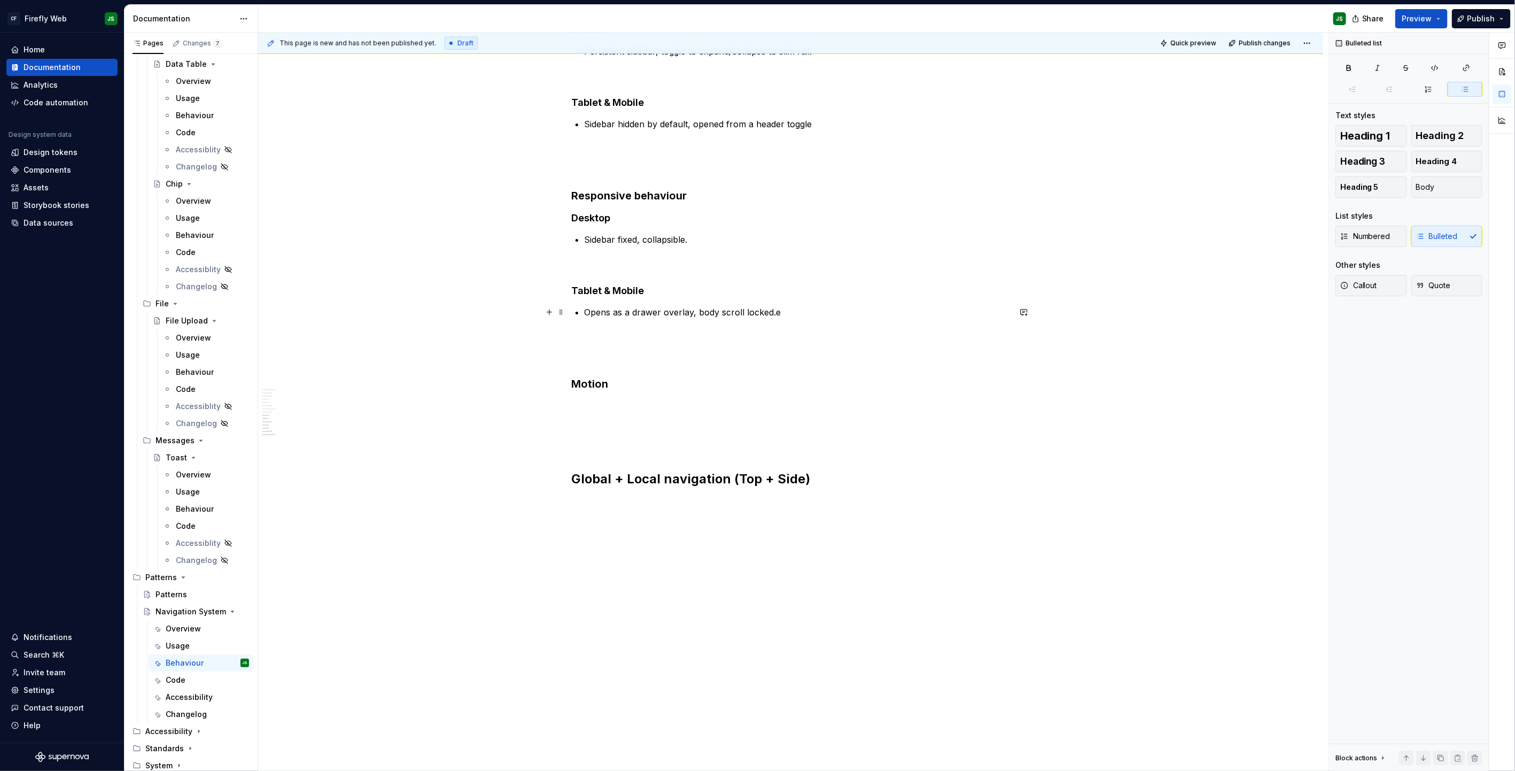
click at [808, 306] on p "Opens as a drawer overlay, body scroll locked.e" at bounding box center [797, 312] width 425 height 13
click at [586, 422] on p at bounding box center [791, 425] width 438 height 13
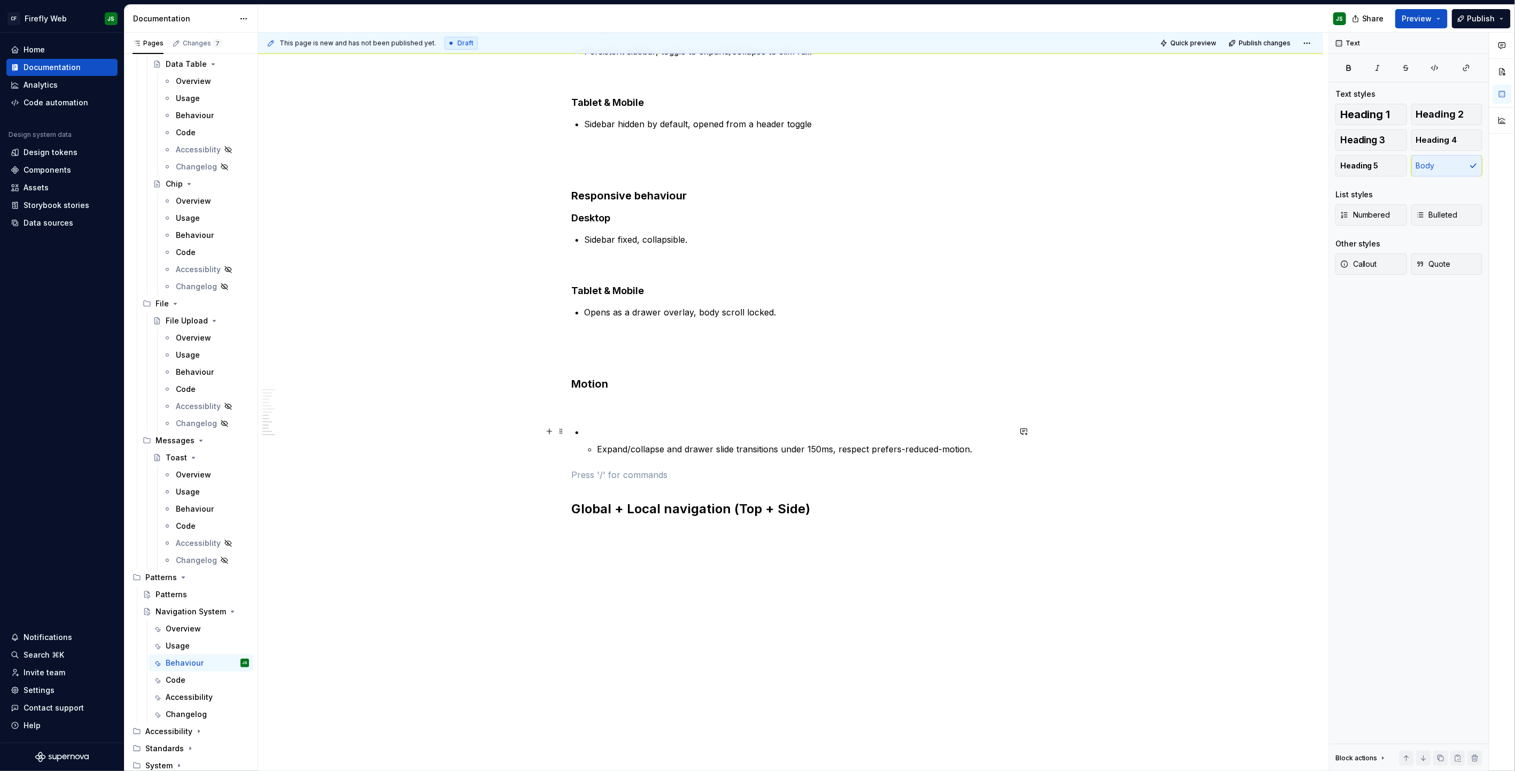
scroll to position [787, 0]
drag, startPoint x: 593, startPoint y: 445, endPoint x: 587, endPoint y: 447, distance: 5.6
click at [587, 447] on li "Expand/collapse and drawer slide transitions under 150ms, respect prefers-reduc…" at bounding box center [797, 438] width 425 height 30
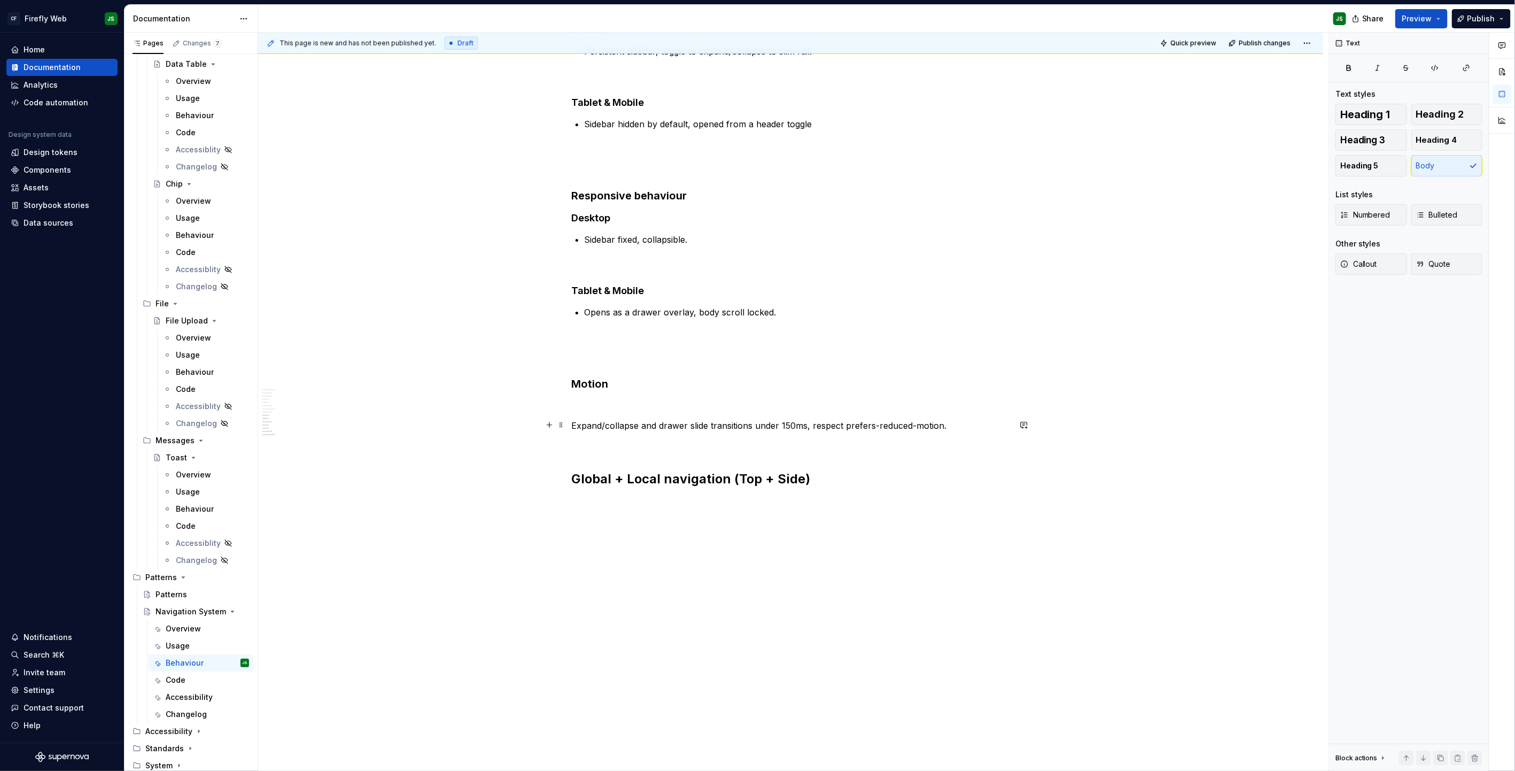
click at [613, 424] on p "Expand/collapse and drawer slide transitions under 150ms, respect prefers-reduc…" at bounding box center [791, 425] width 438 height 13
click at [715, 407] on button "button" at bounding box center [712, 405] width 15 height 15
click at [724, 458] on p at bounding box center [791, 457] width 438 height 13
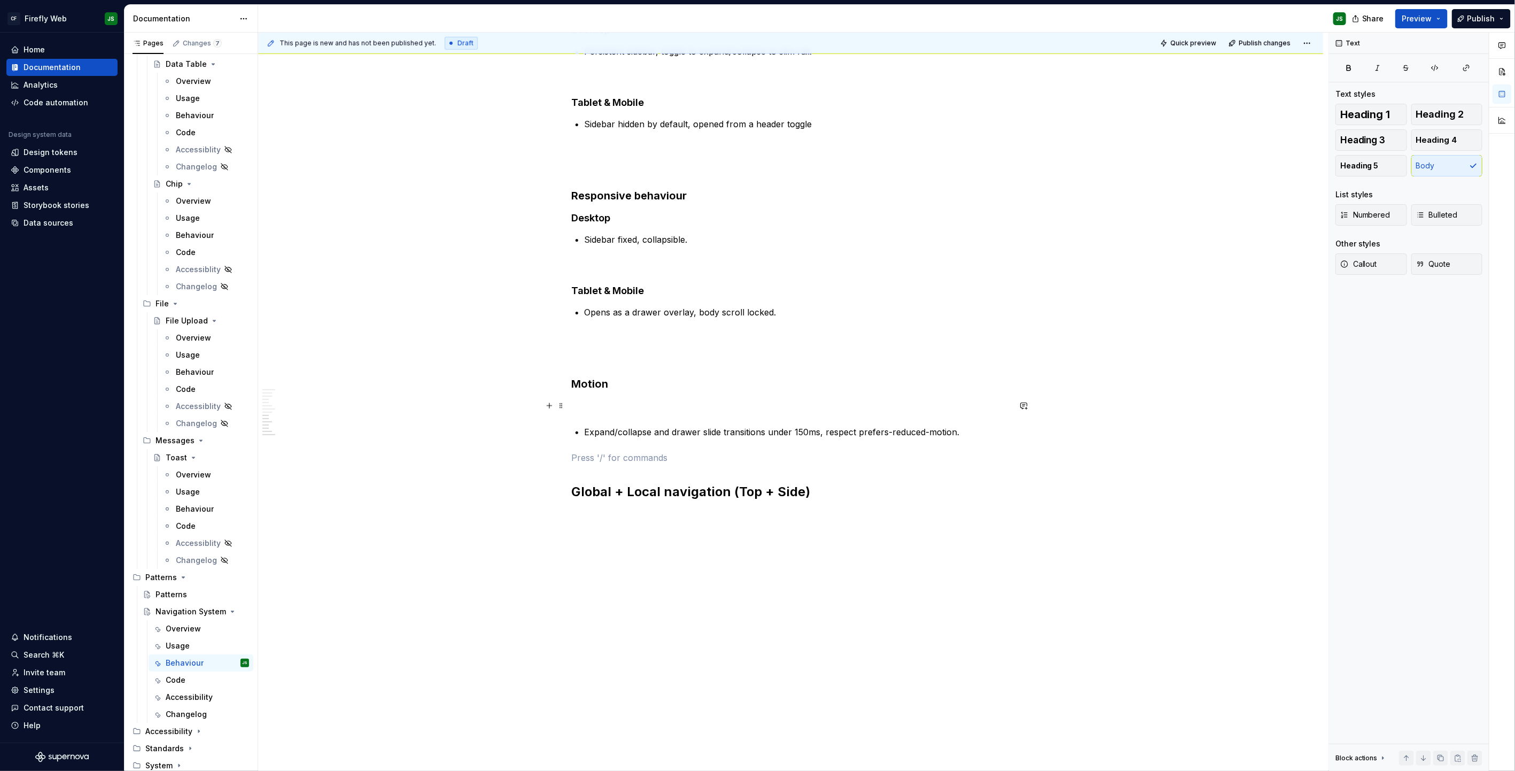
click at [649, 400] on p at bounding box center [791, 406] width 438 height 13
click at [622, 457] on p at bounding box center [791, 458] width 438 height 13
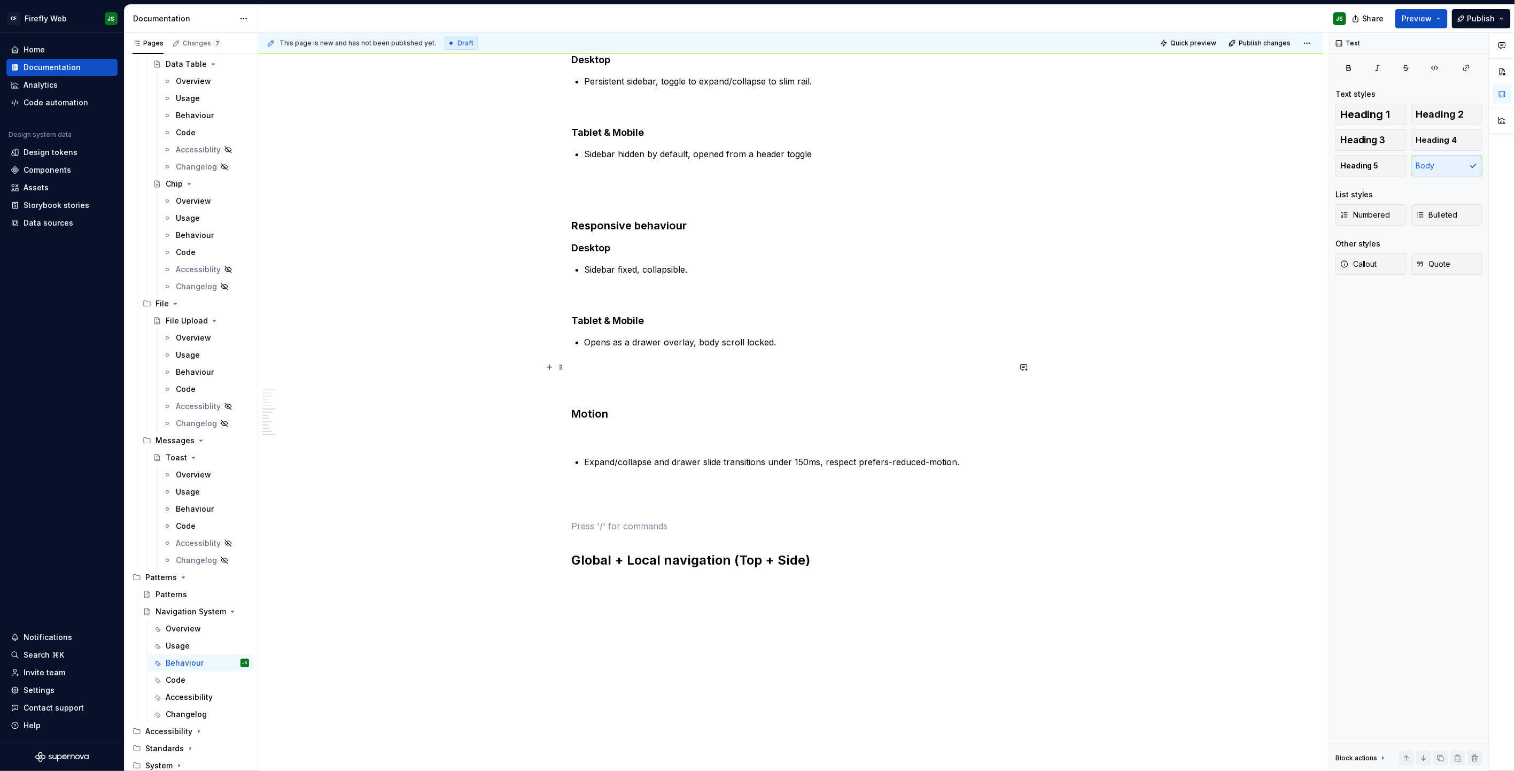
scroll to position [781, 0]
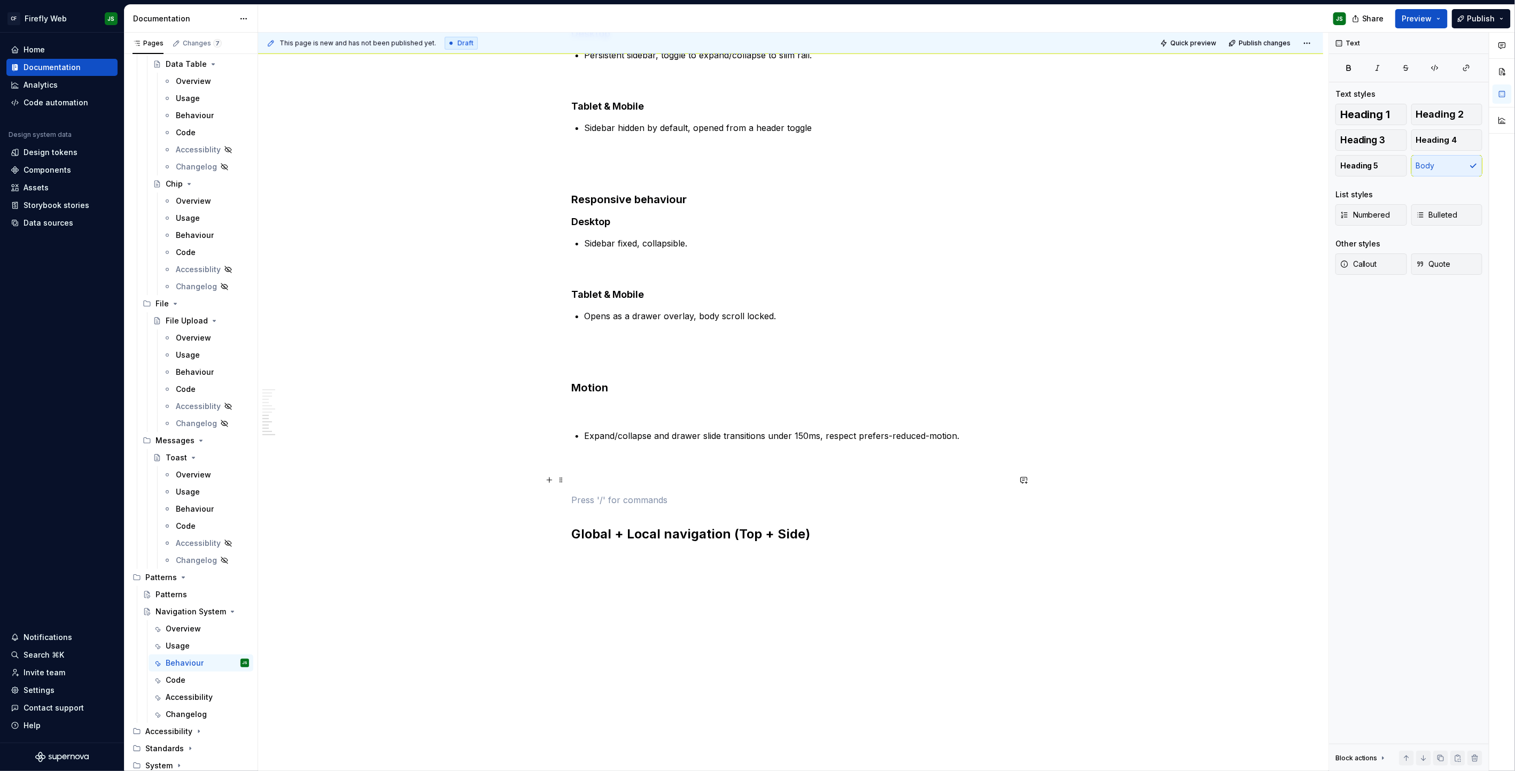
click at [670, 475] on p at bounding box center [791, 480] width 438 height 13
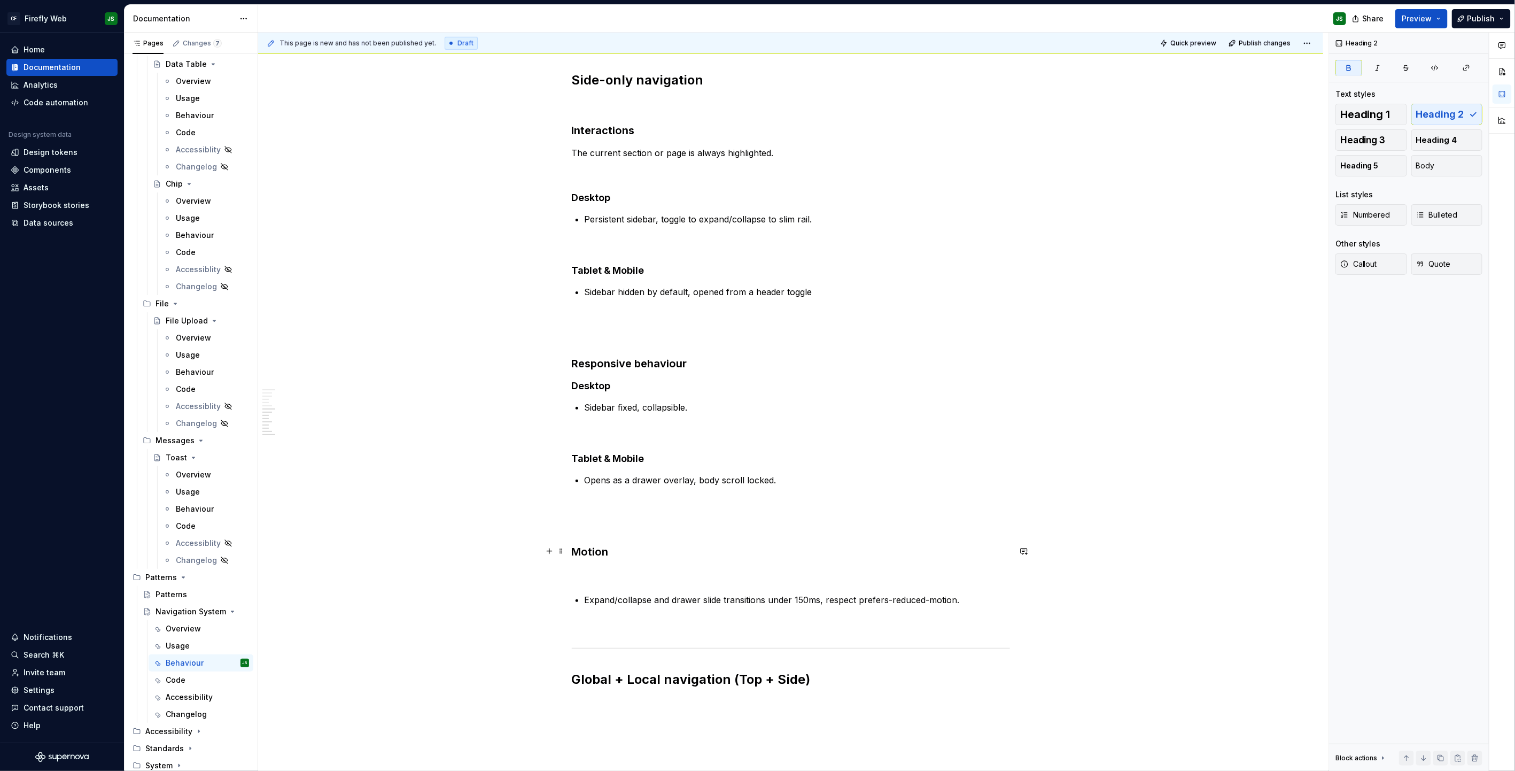
scroll to position [605, 0]
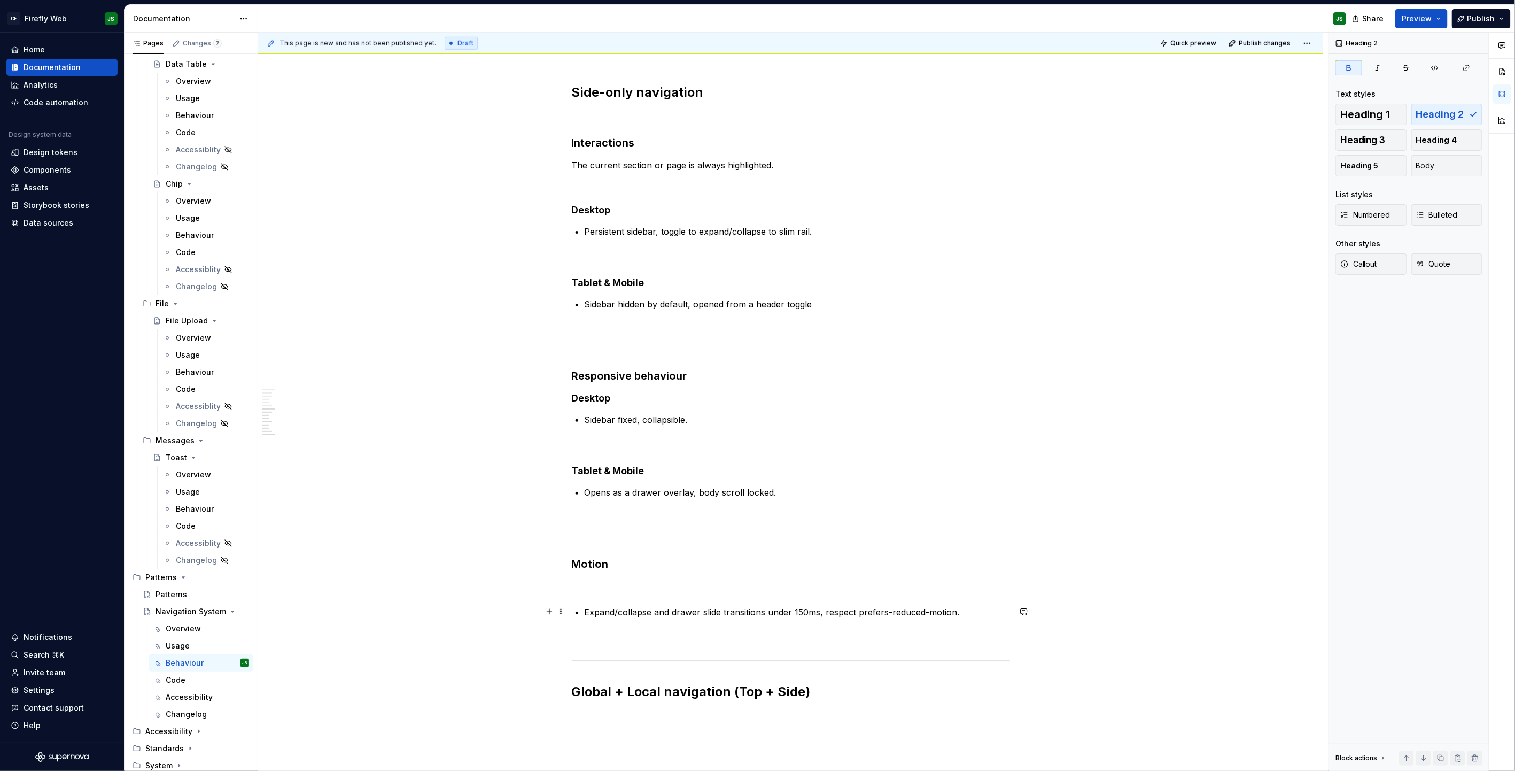
click at [893, 492] on p "Expand/collapse and drawer slide transitions under 150ms, respect prefers-reduc…" at bounding box center [797, 612] width 425 height 13
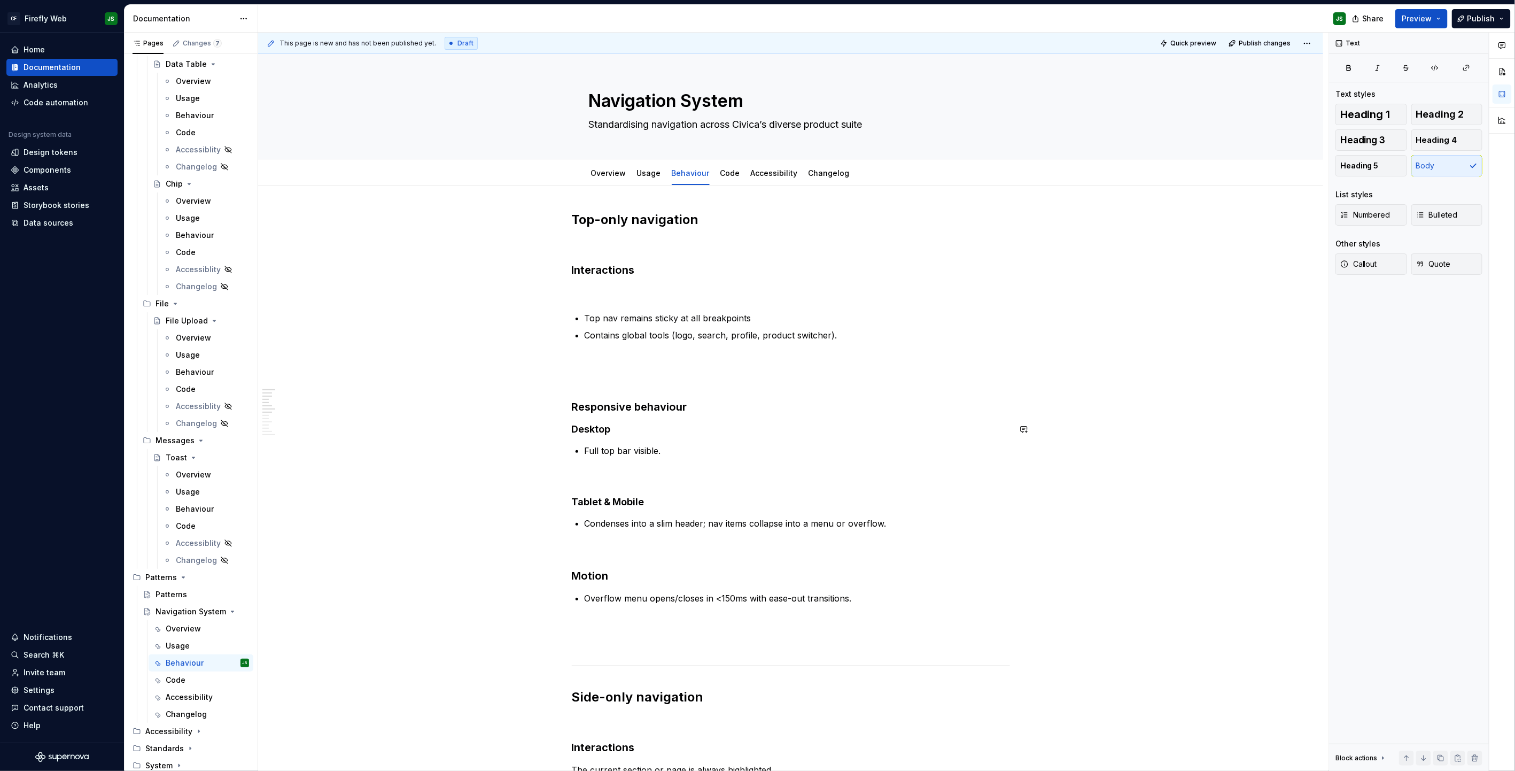
scroll to position [2, 0]
click at [721, 403] on h3 "Responsive behaviour" at bounding box center [791, 404] width 438 height 15
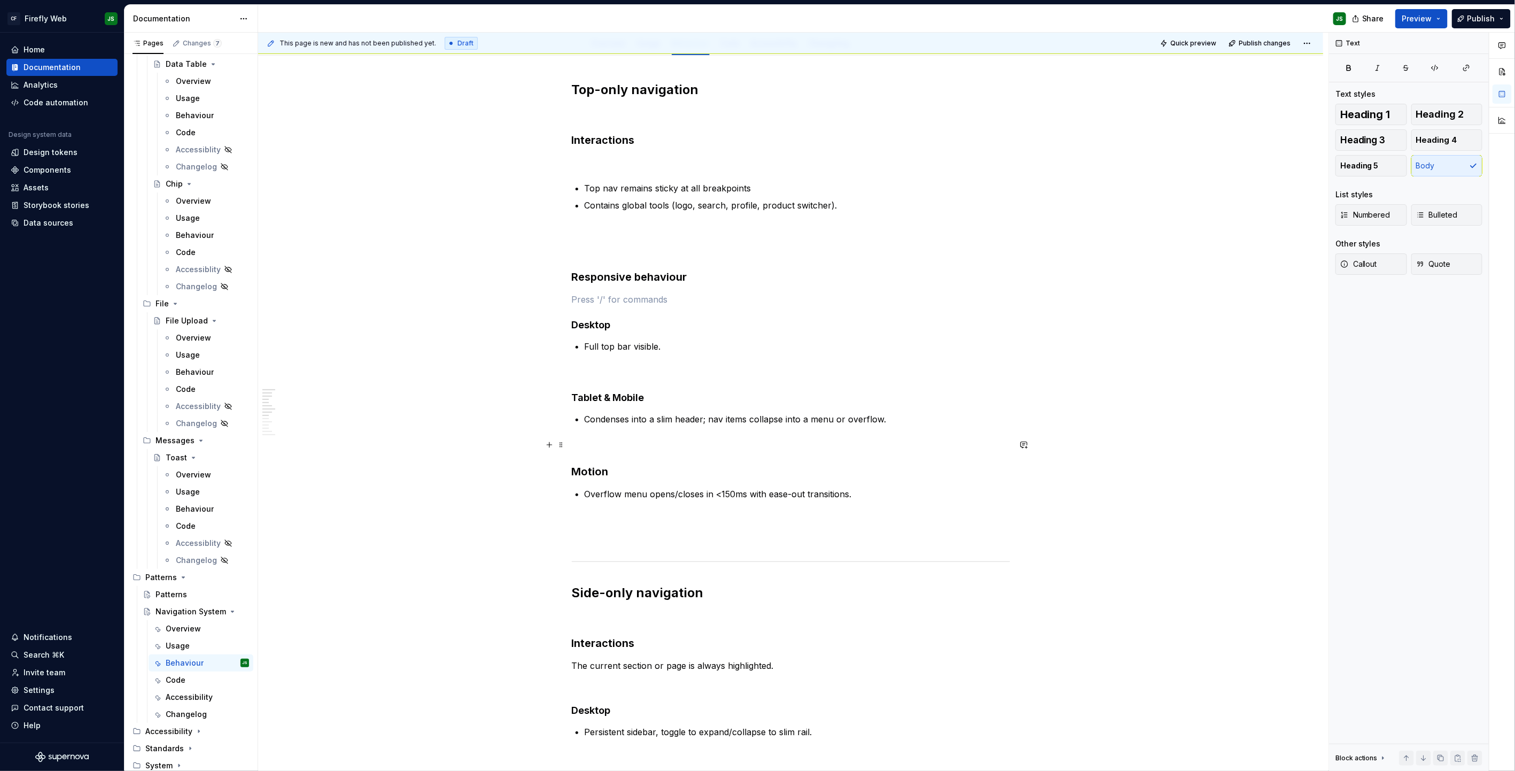
scroll to position [131, 0]
click at [634, 282] on h3 "Responsive behaviour" at bounding box center [791, 275] width 438 height 15
click at [623, 276] on h3 "Responsive behaviour" at bounding box center [791, 275] width 438 height 15
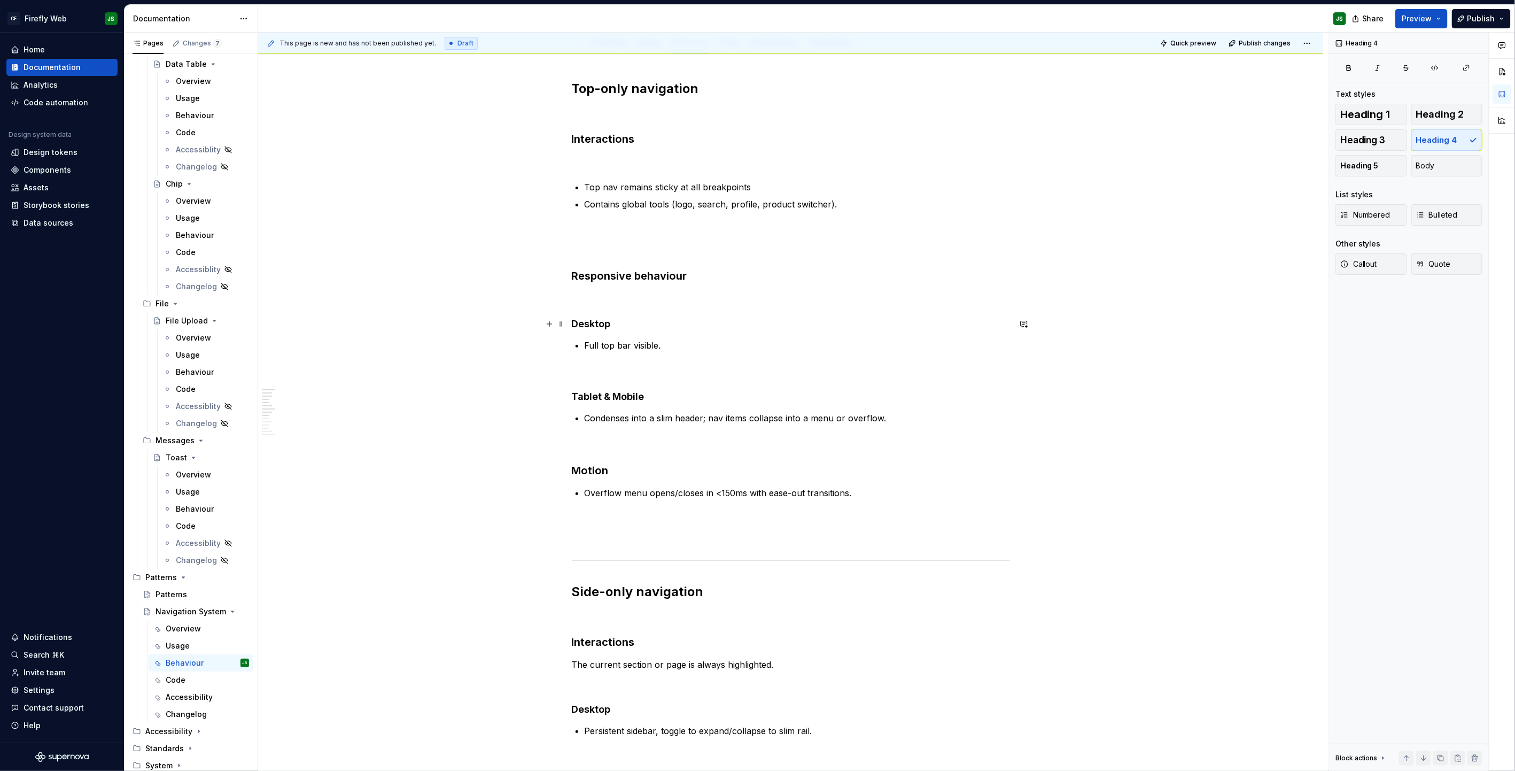
click at [605, 321] on h4 "Desktop" at bounding box center [791, 324] width 438 height 13
click at [693, 339] on p "Full top bar visible." at bounding box center [797, 345] width 425 height 13
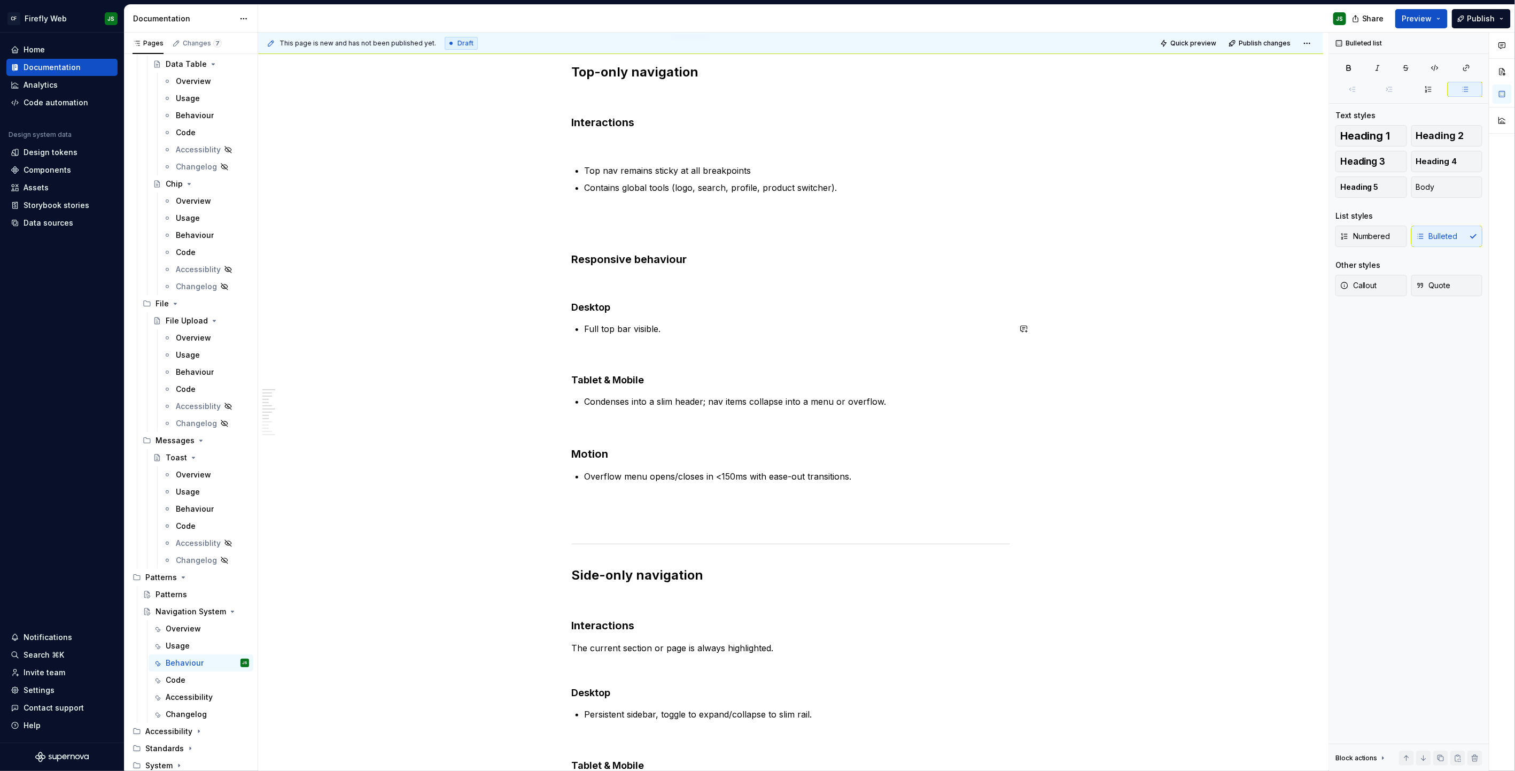
scroll to position [151, 0]
click at [616, 306] on h4 "Desktop" at bounding box center [791, 304] width 438 height 13
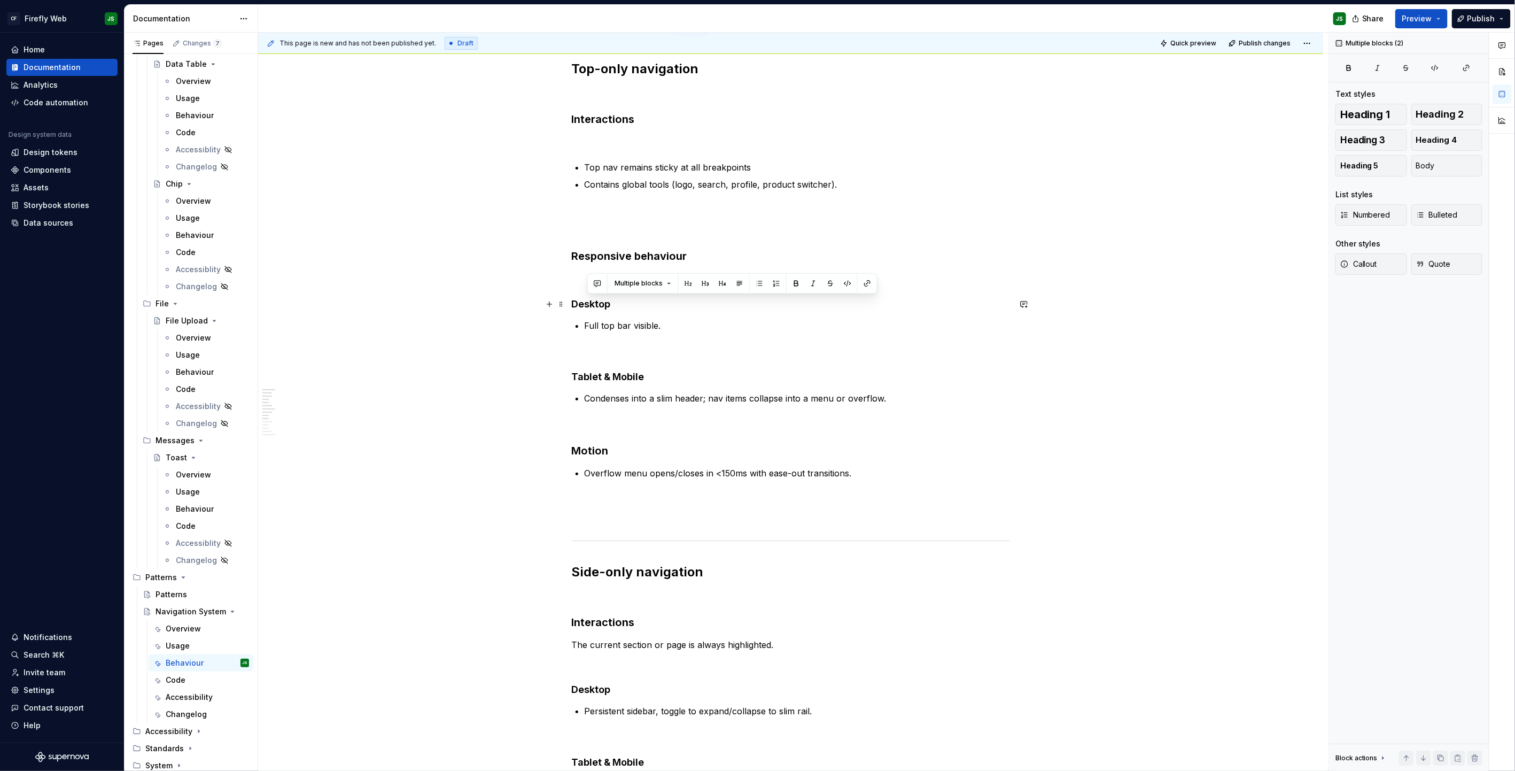
click at [616, 306] on h4 "Desktop" at bounding box center [791, 304] width 438 height 13
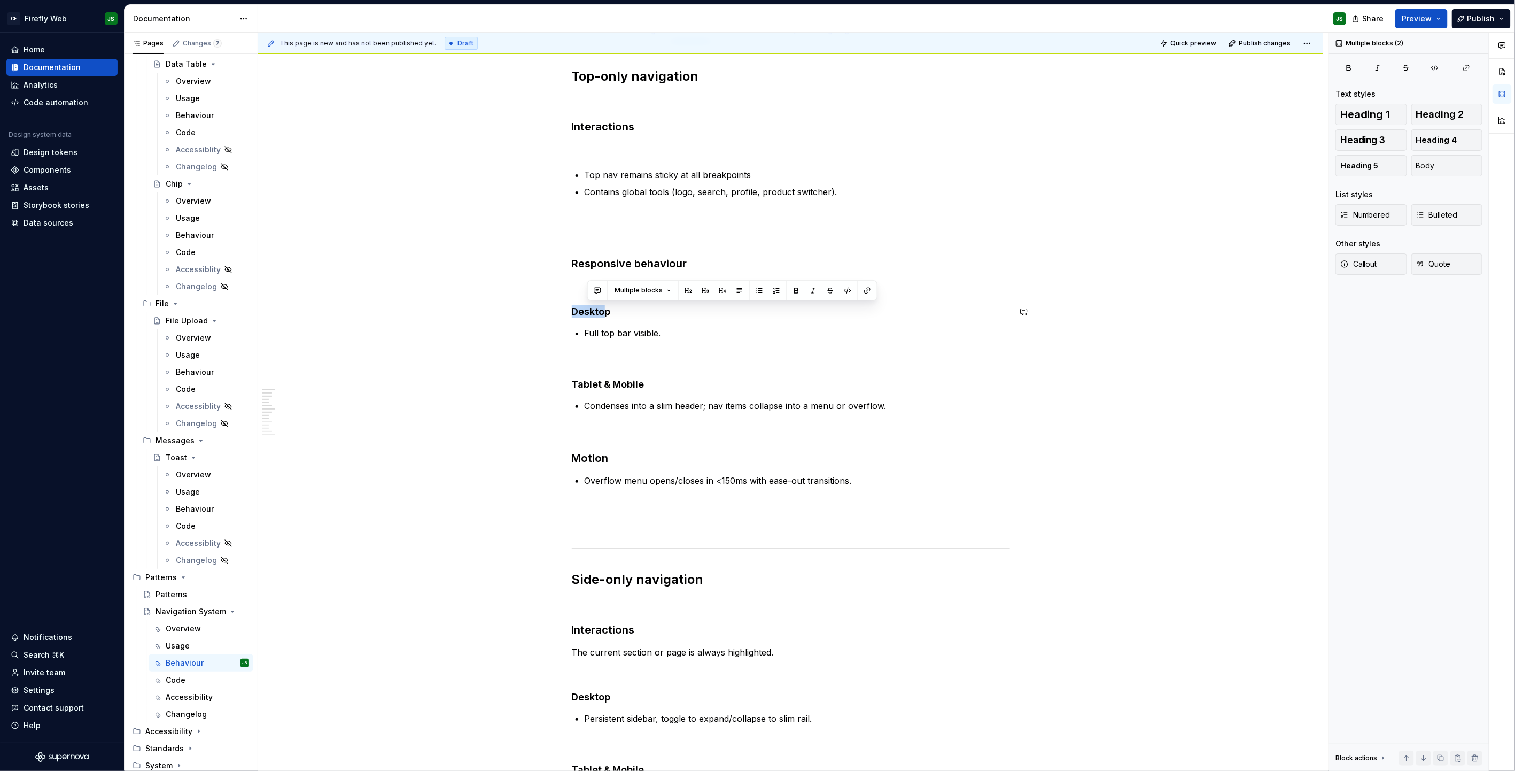
click at [609, 303] on div "Top-only navigation Interactions Top nav remains sticky at all breakpoints Cont…" at bounding box center [791, 657] width 438 height 1179
click at [609, 303] on div "Top-only navigation Interactions Top nav remains sticky at all breakpoints Cont…" at bounding box center [791, 656] width 438 height 1179
click at [779, 290] on button "button" at bounding box center [783, 291] width 15 height 15
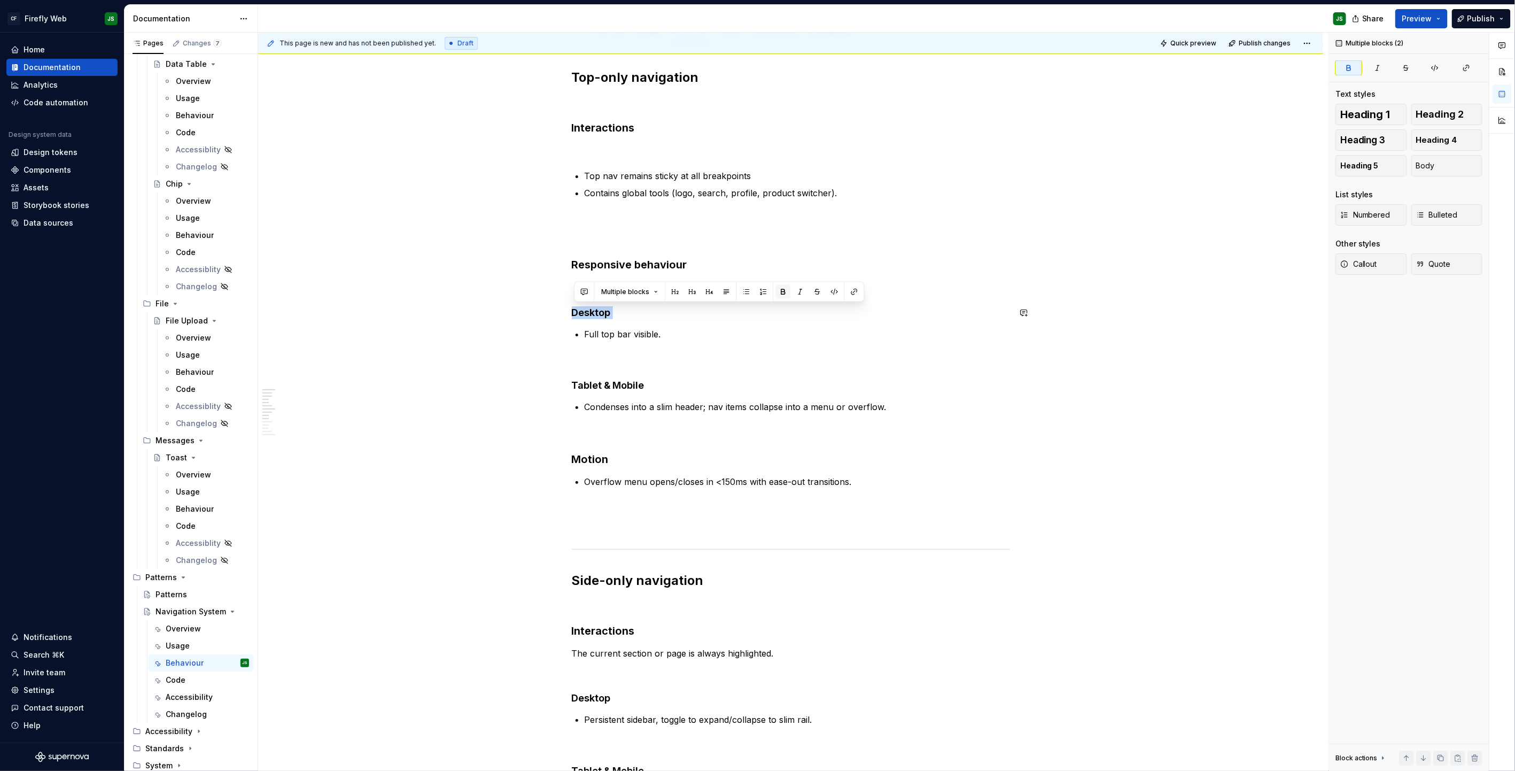
click at [780, 291] on button "button" at bounding box center [783, 291] width 15 height 15
click at [699, 306] on h4 "Desktop" at bounding box center [791, 312] width 438 height 13
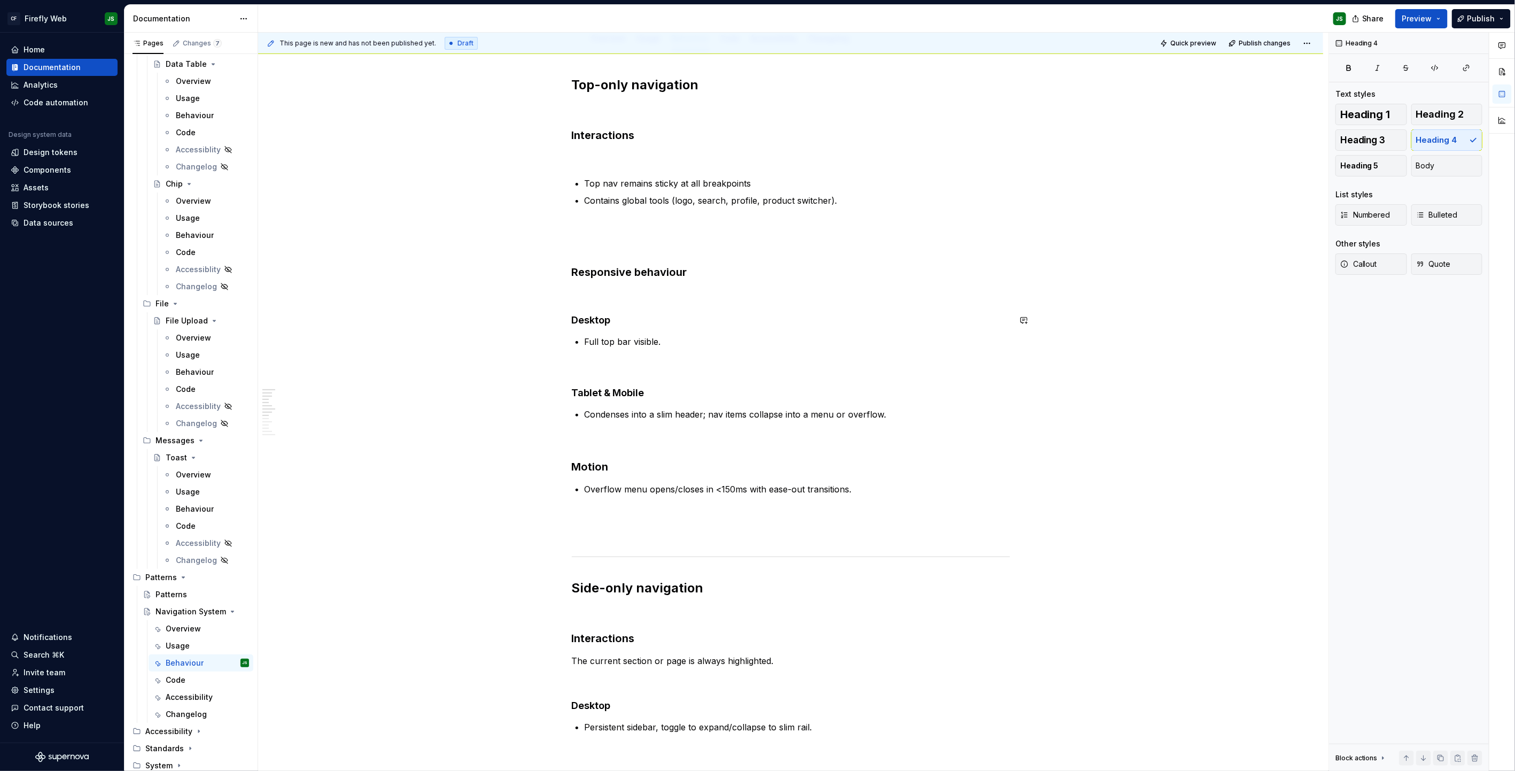
scroll to position [133, 0]
click at [593, 322] on h4 "Desktop" at bounding box center [791, 322] width 438 height 13
click at [757, 385] on div "Top-only navigation Interactions Top nav remains sticky at all breakpoints Cont…" at bounding box center [791, 668] width 438 height 1179
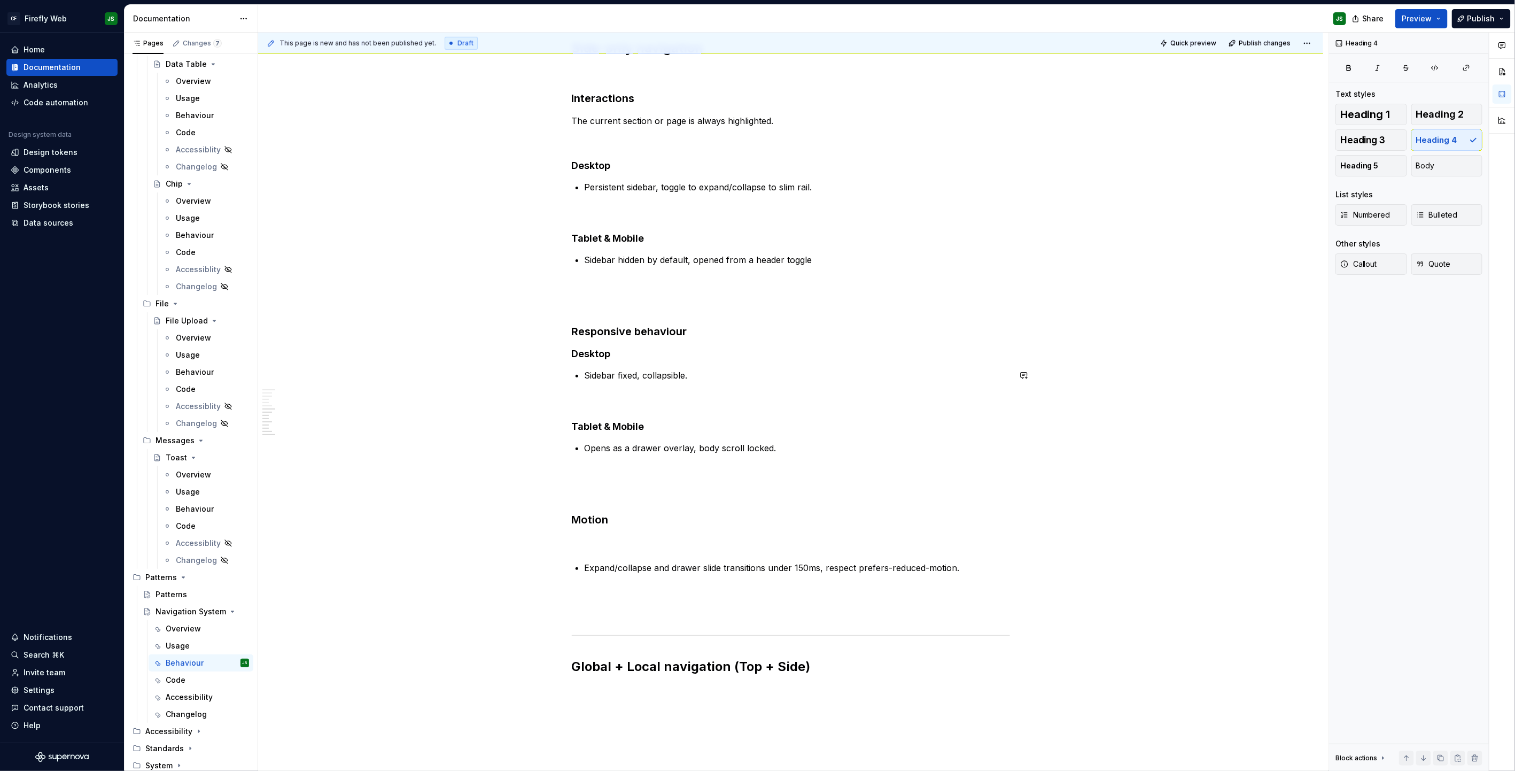
scroll to position [675, 0]
click at [610, 432] on div "Top-only navigation Interactions Top nav remains sticky at all breakpoints Cont…" at bounding box center [791, 125] width 438 height 1179
drag, startPoint x: 604, startPoint y: 425, endPoint x: 825, endPoint y: 467, distance: 225.2
click at [825, 467] on div "Top-only navigation Interactions Top nav remains sticky at all breakpoints Cont…" at bounding box center [791, 125] width 438 height 1179
copy div "& Mobile Opens as a drawer overlay, body scroll locked."
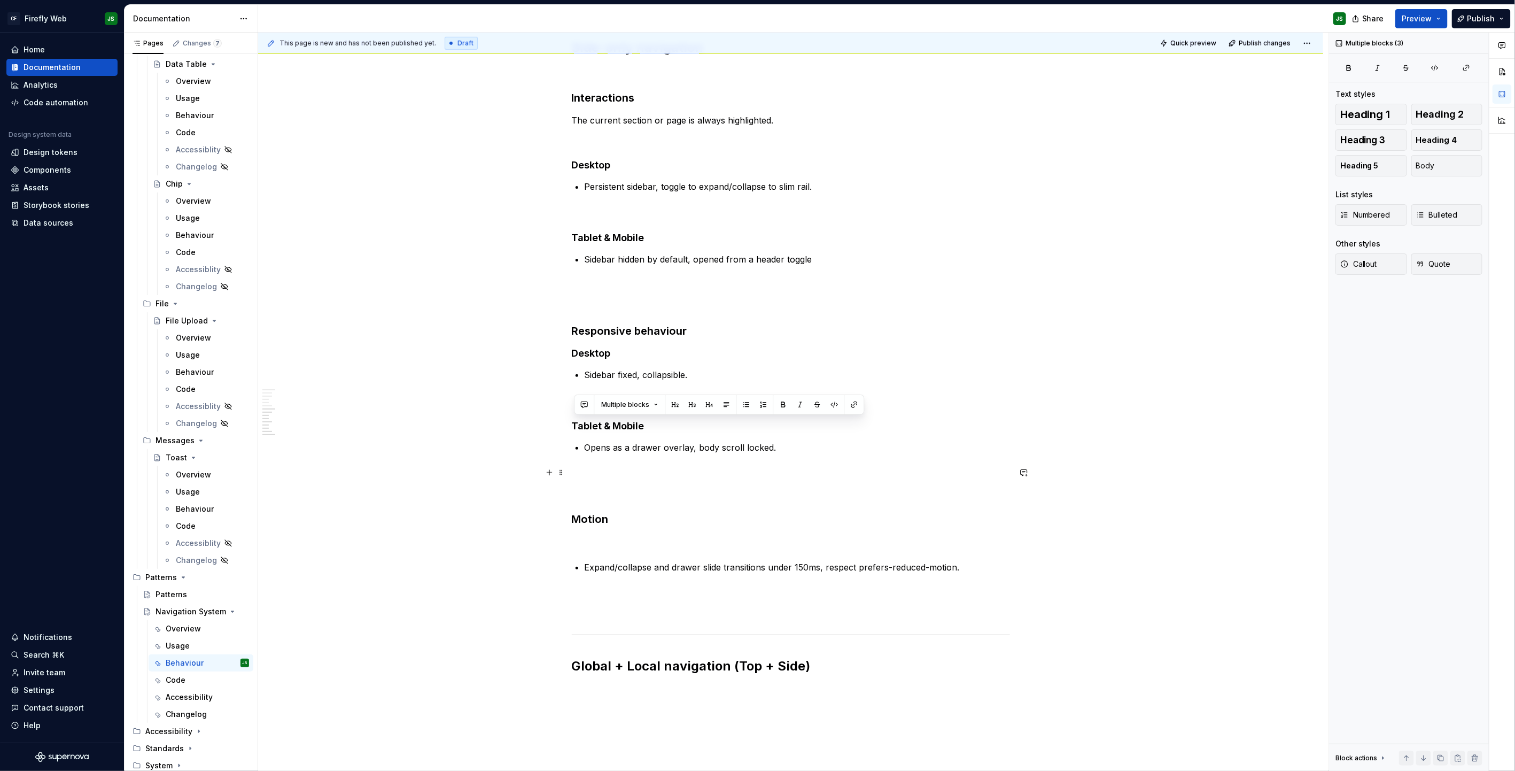
click at [788, 473] on p at bounding box center [791, 473] width 438 height 13
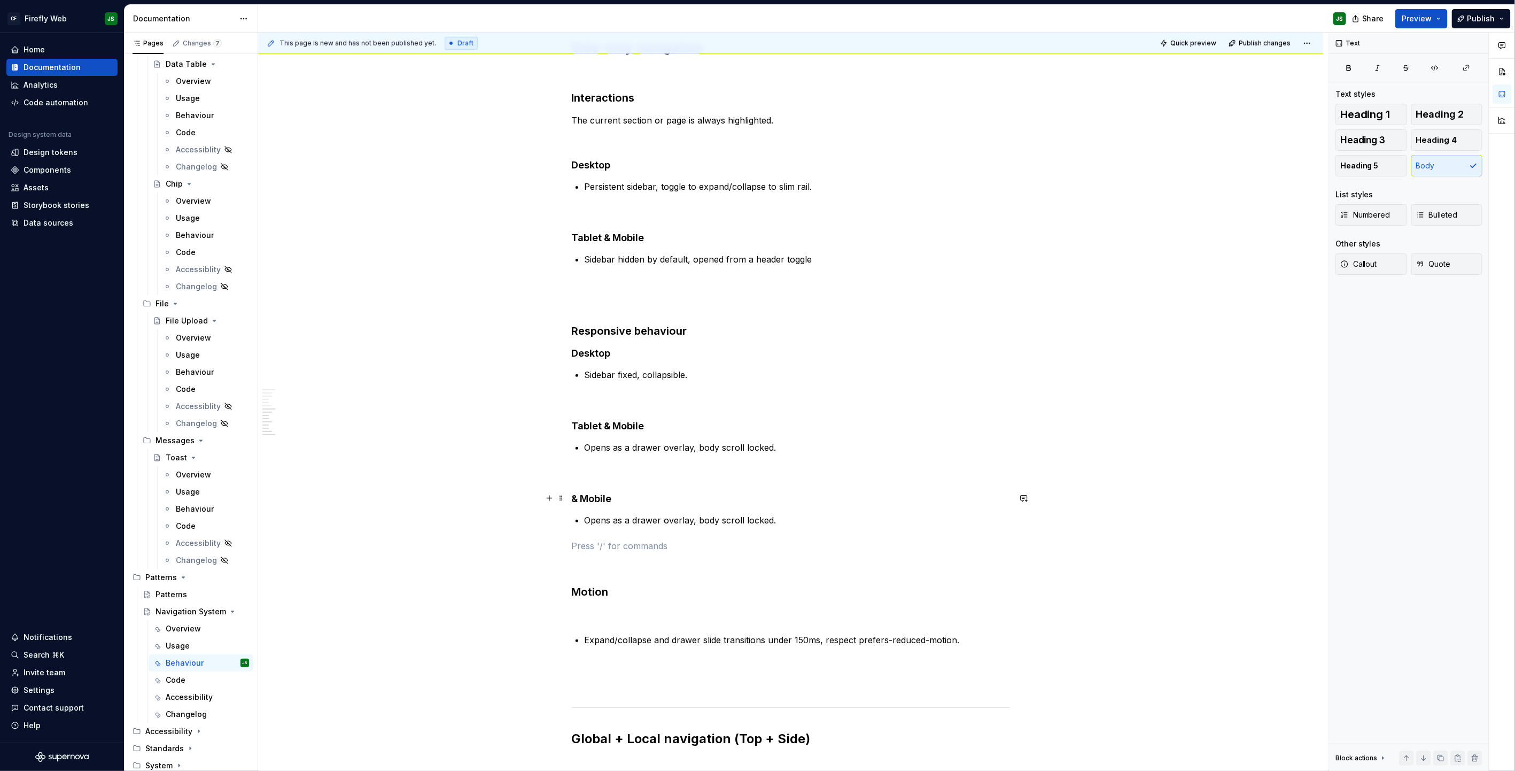
click at [585, 492] on h4 "& Mobile" at bounding box center [791, 498] width 438 height 13
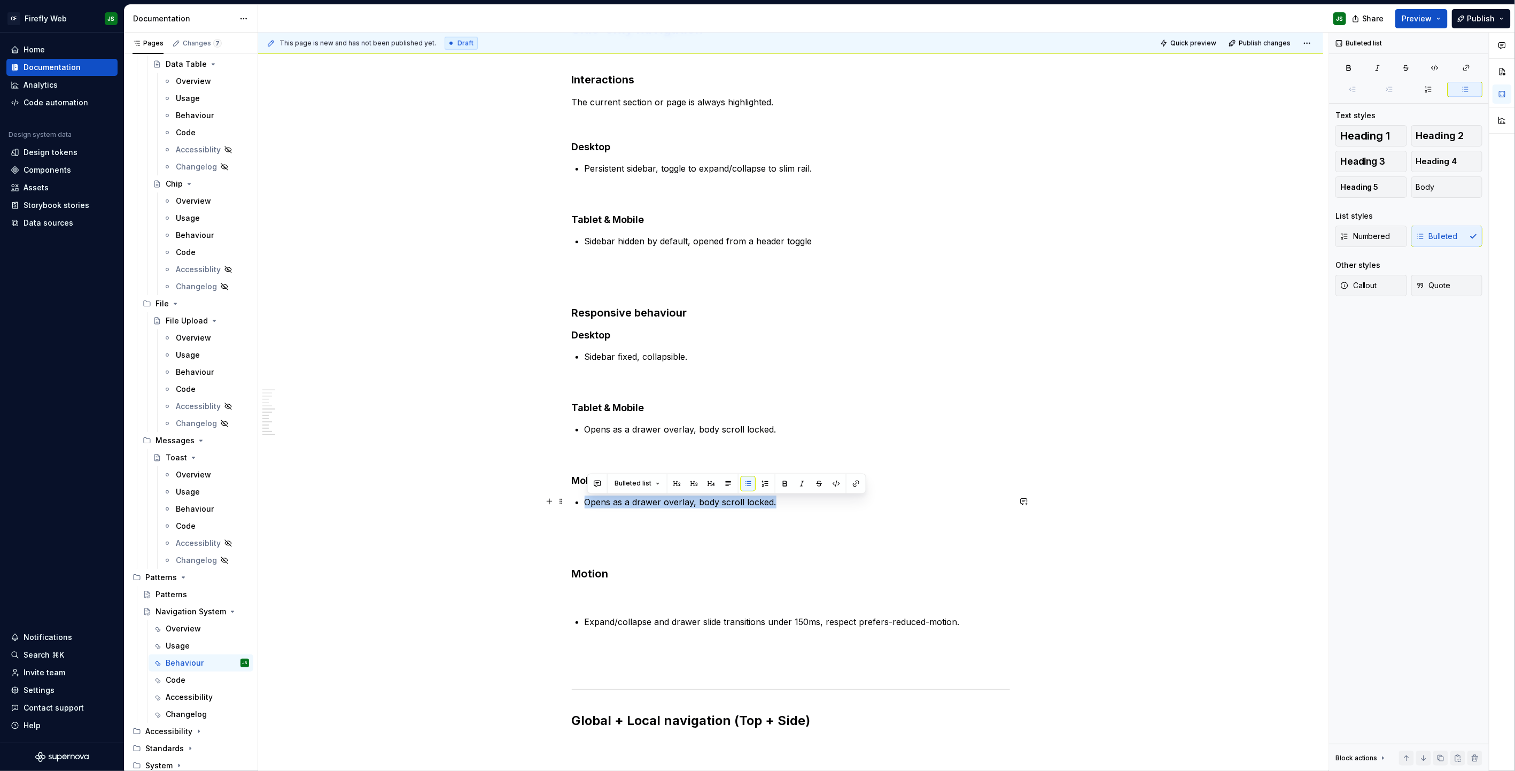
scroll to position [692, 0]
drag, startPoint x: 589, startPoint y: 502, endPoint x: 788, endPoint y: 499, distance: 199.9
click at [788, 492] on p "Opens as a drawer overlay, body scroll locked." at bounding box center [797, 503] width 425 height 13
drag, startPoint x: 588, startPoint y: 504, endPoint x: 777, endPoint y: 500, distance: 189.3
click at [777, 492] on p "Opens as a drawer overlay, body scroll locked." at bounding box center [797, 503] width 425 height 13
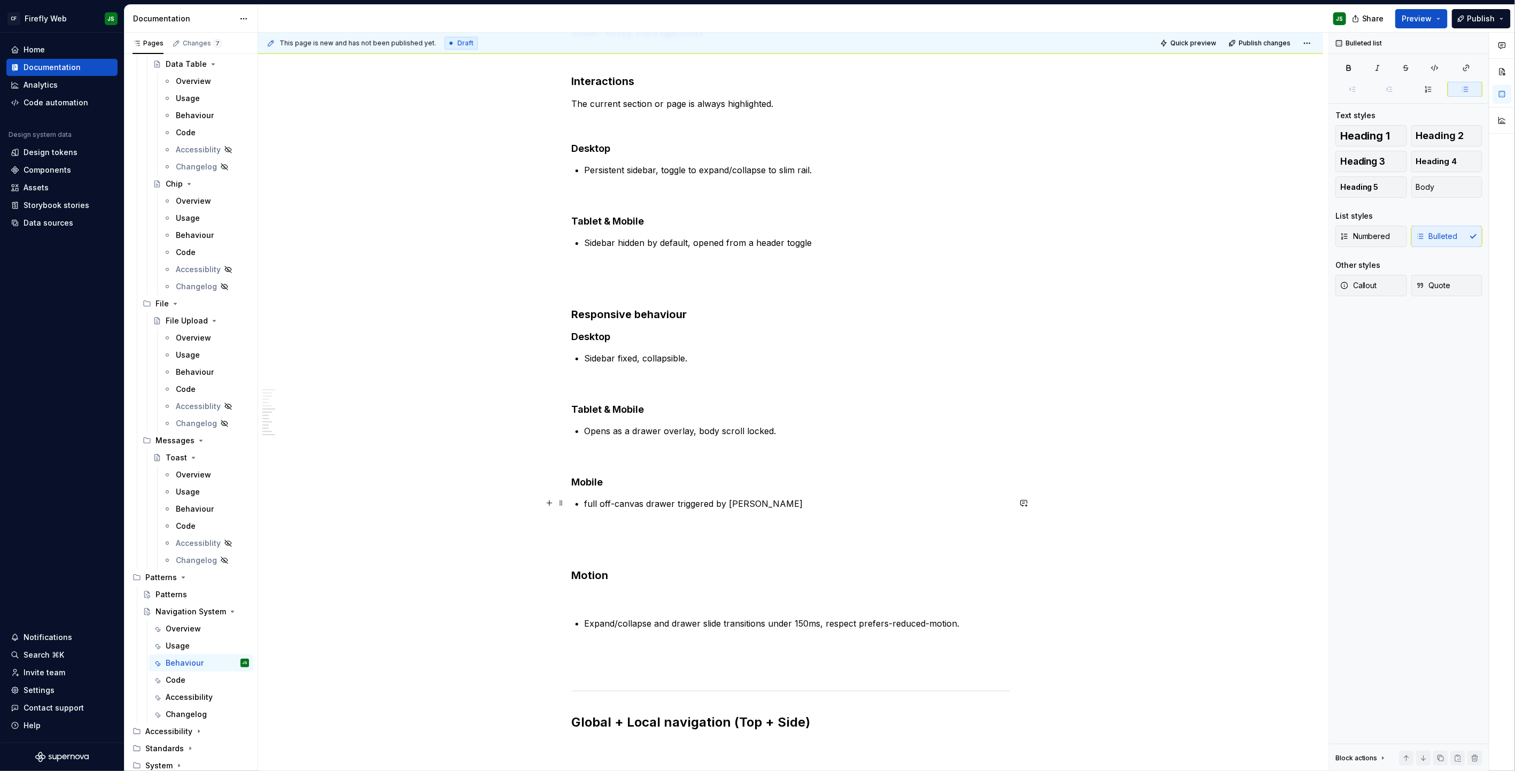
click at [590, 492] on p "full off-canvas drawer triggered by hamburger" at bounding box center [797, 503] width 425 height 13
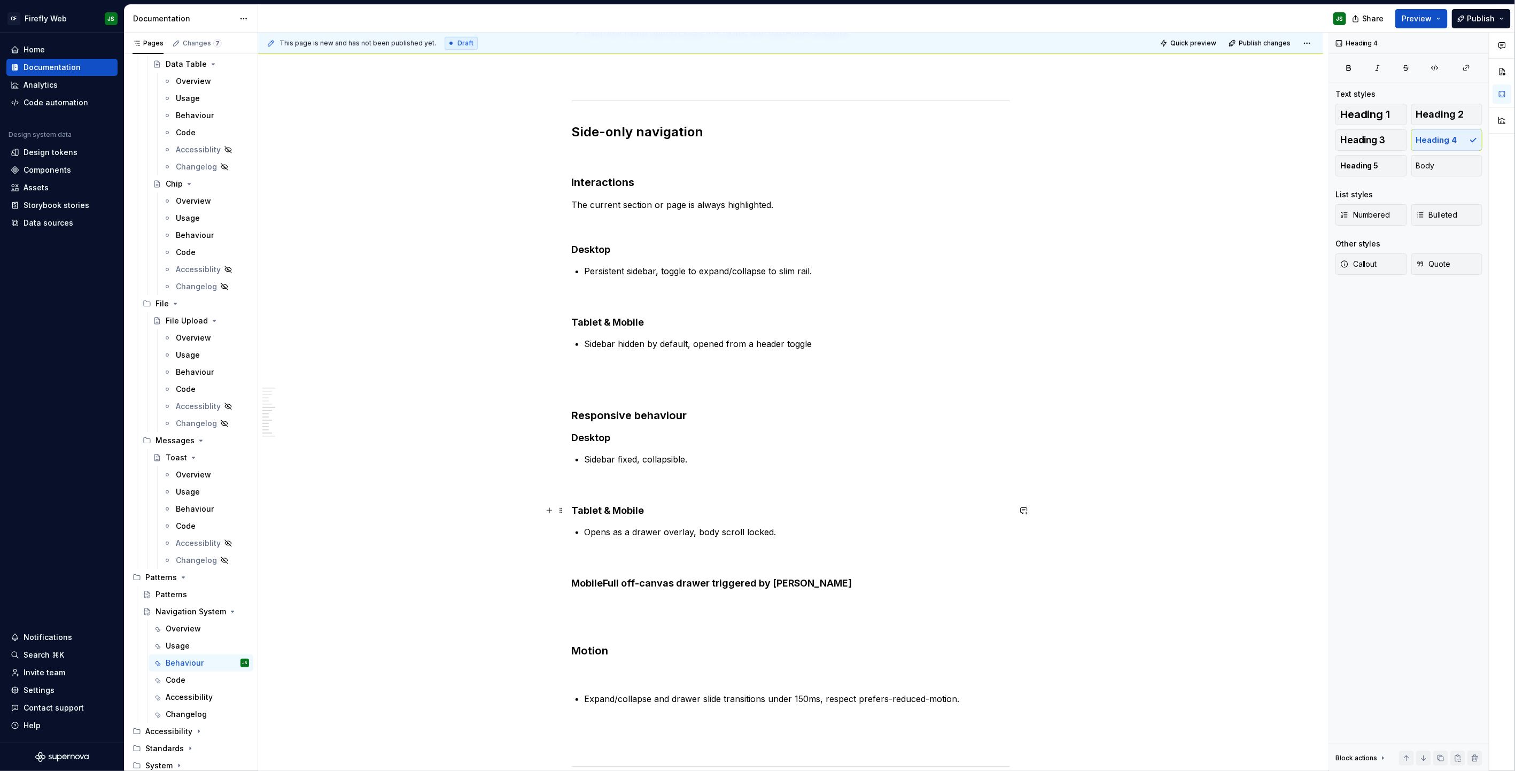
scroll to position [590, 0]
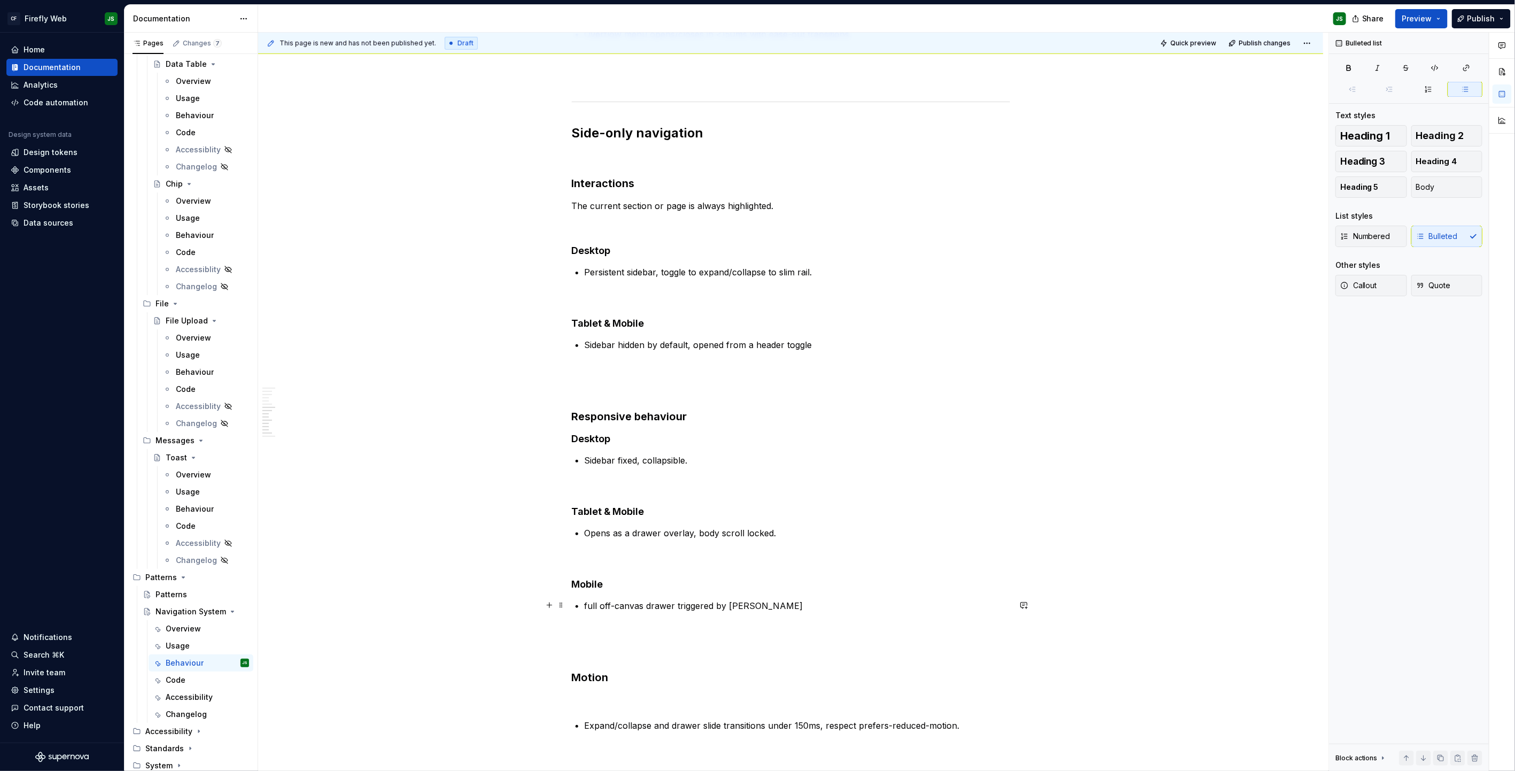
click at [590, 492] on p "full off-canvas drawer triggered by hamburger" at bounding box center [797, 605] width 425 height 13
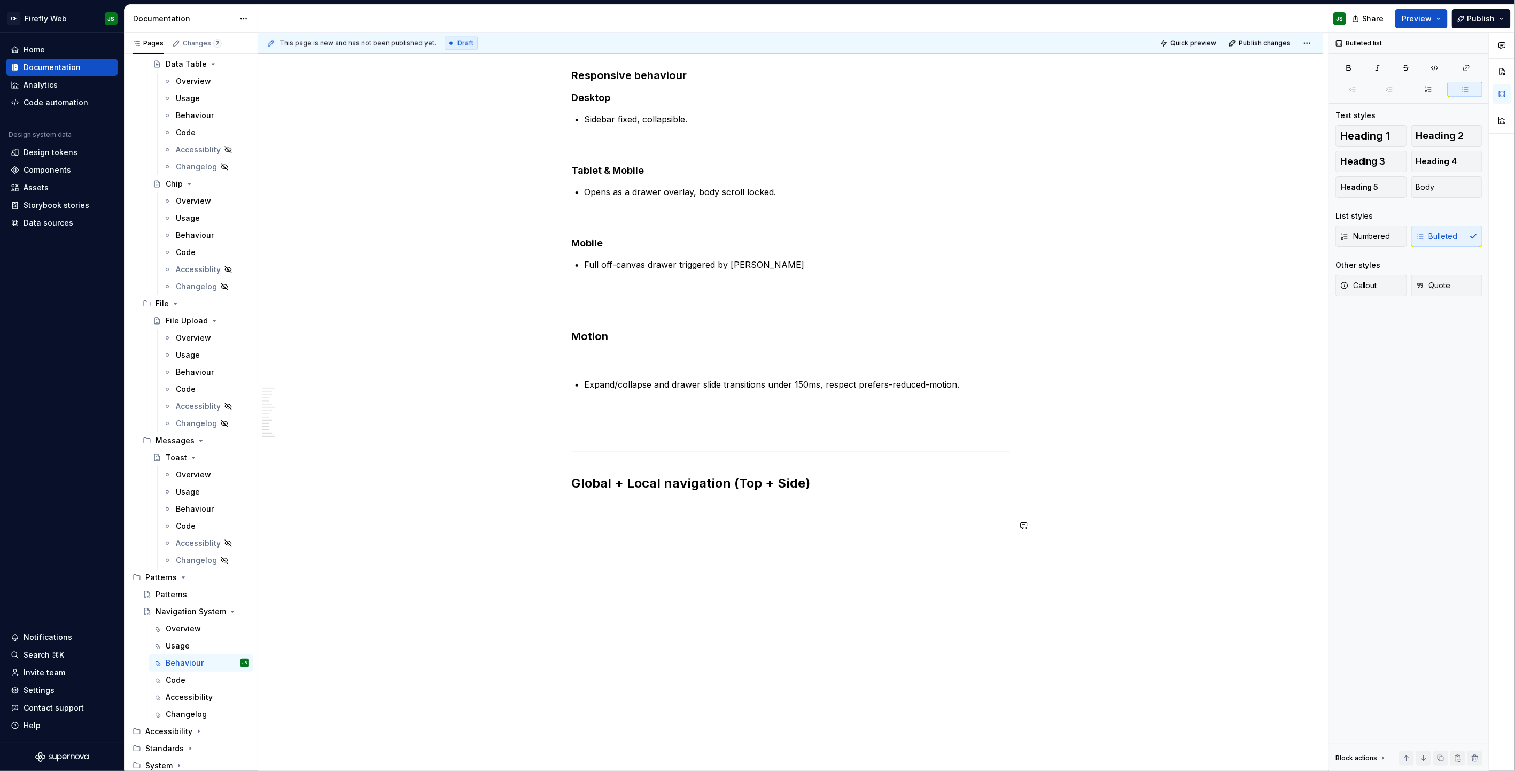
scroll to position [935, 0]
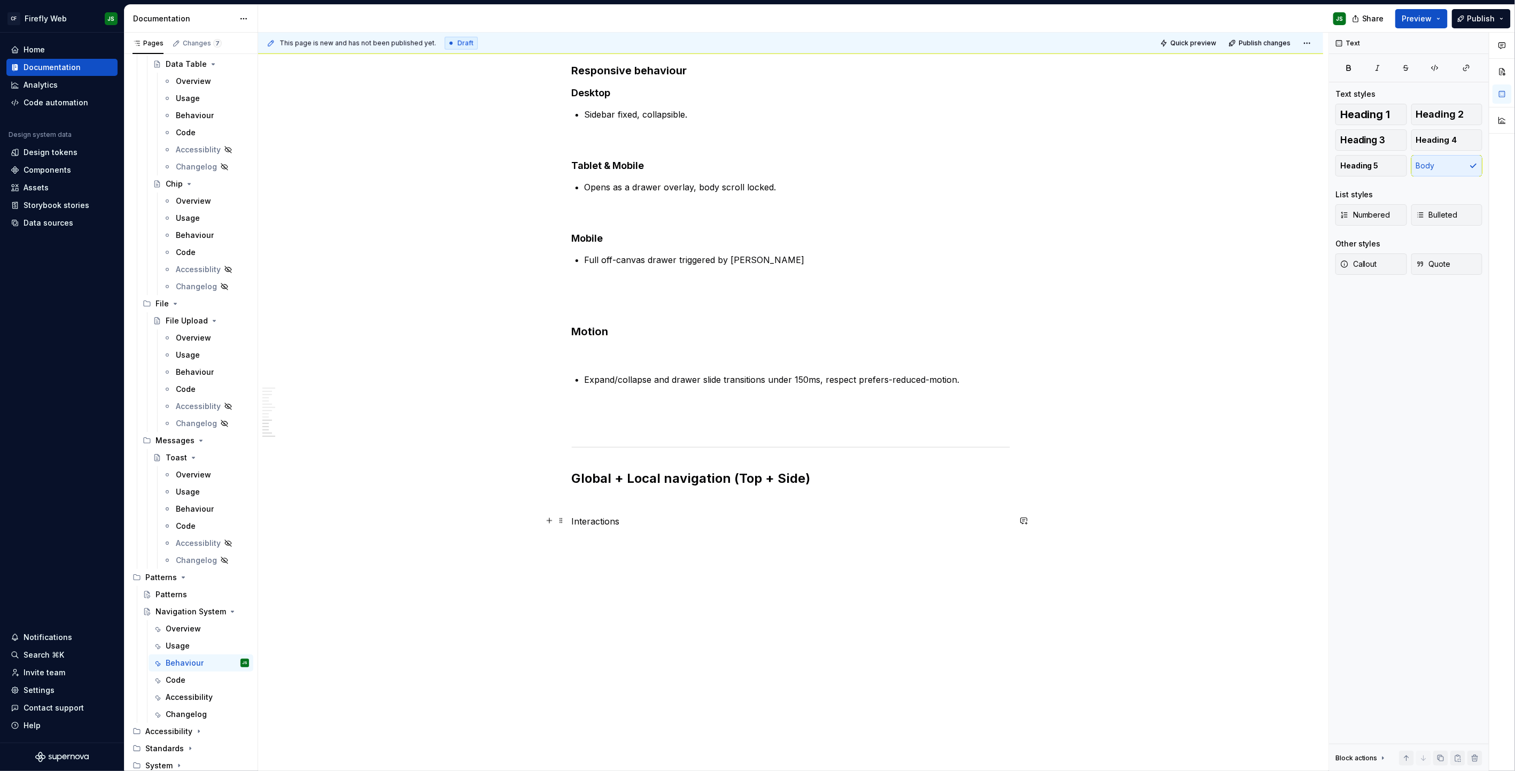
click at [606, 492] on p "Interactions" at bounding box center [791, 521] width 438 height 13
click at [658, 492] on button "button" at bounding box center [658, 501] width 15 height 15
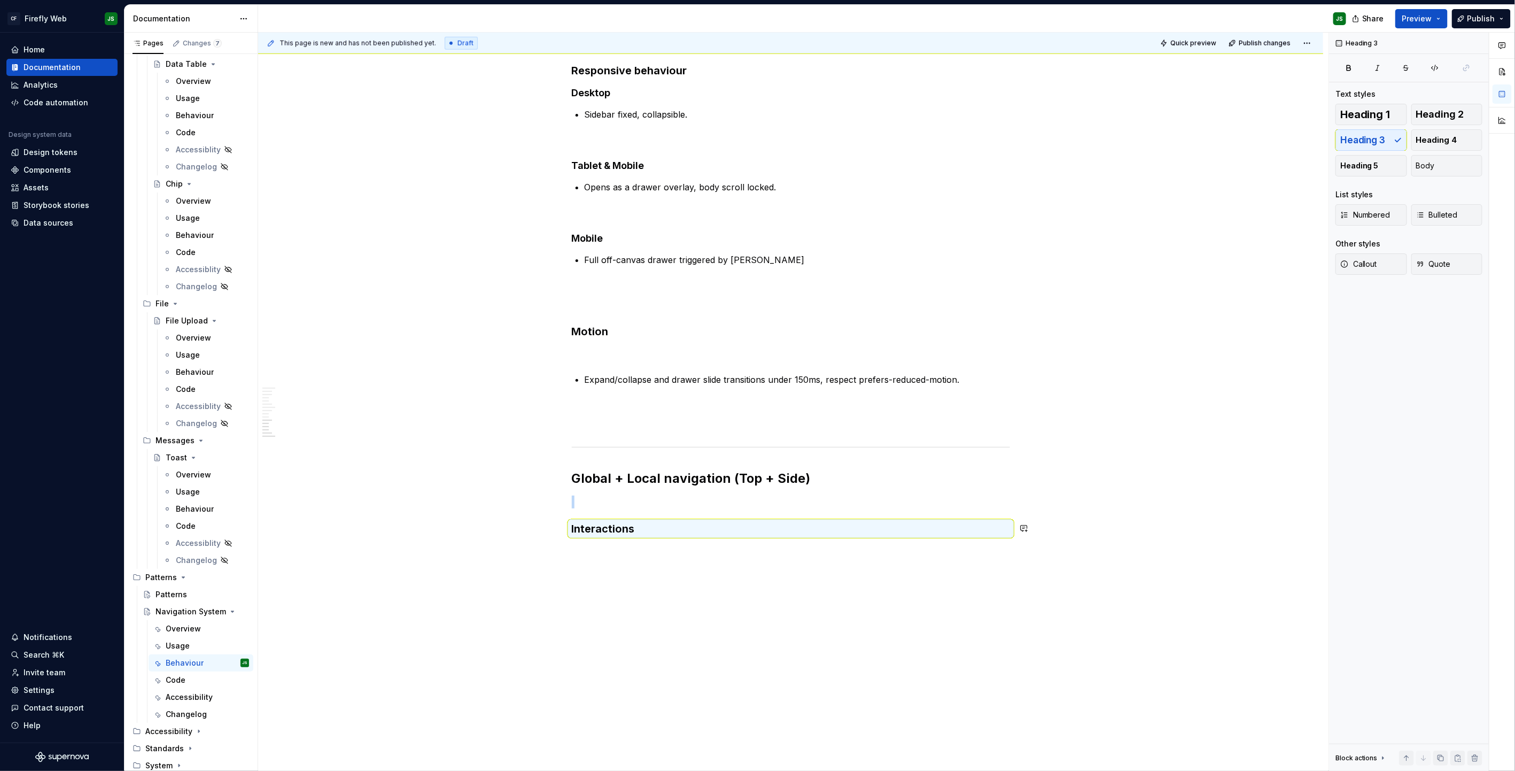
click at [663, 492] on h3 "Interactions" at bounding box center [791, 528] width 438 height 15
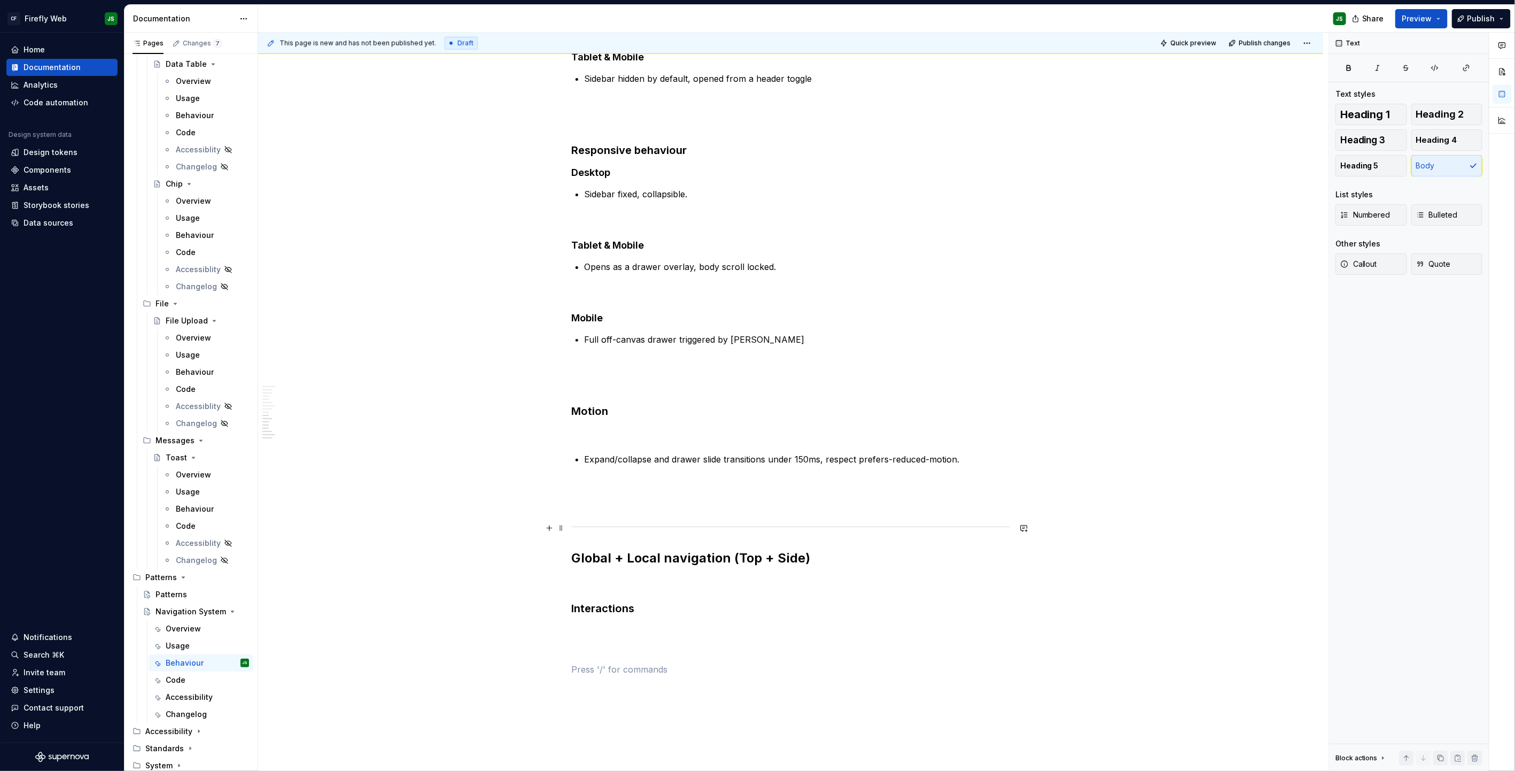
scroll to position [852, 0]
click at [594, 157] on h3 "Responsive behaviour" at bounding box center [791, 153] width 438 height 15
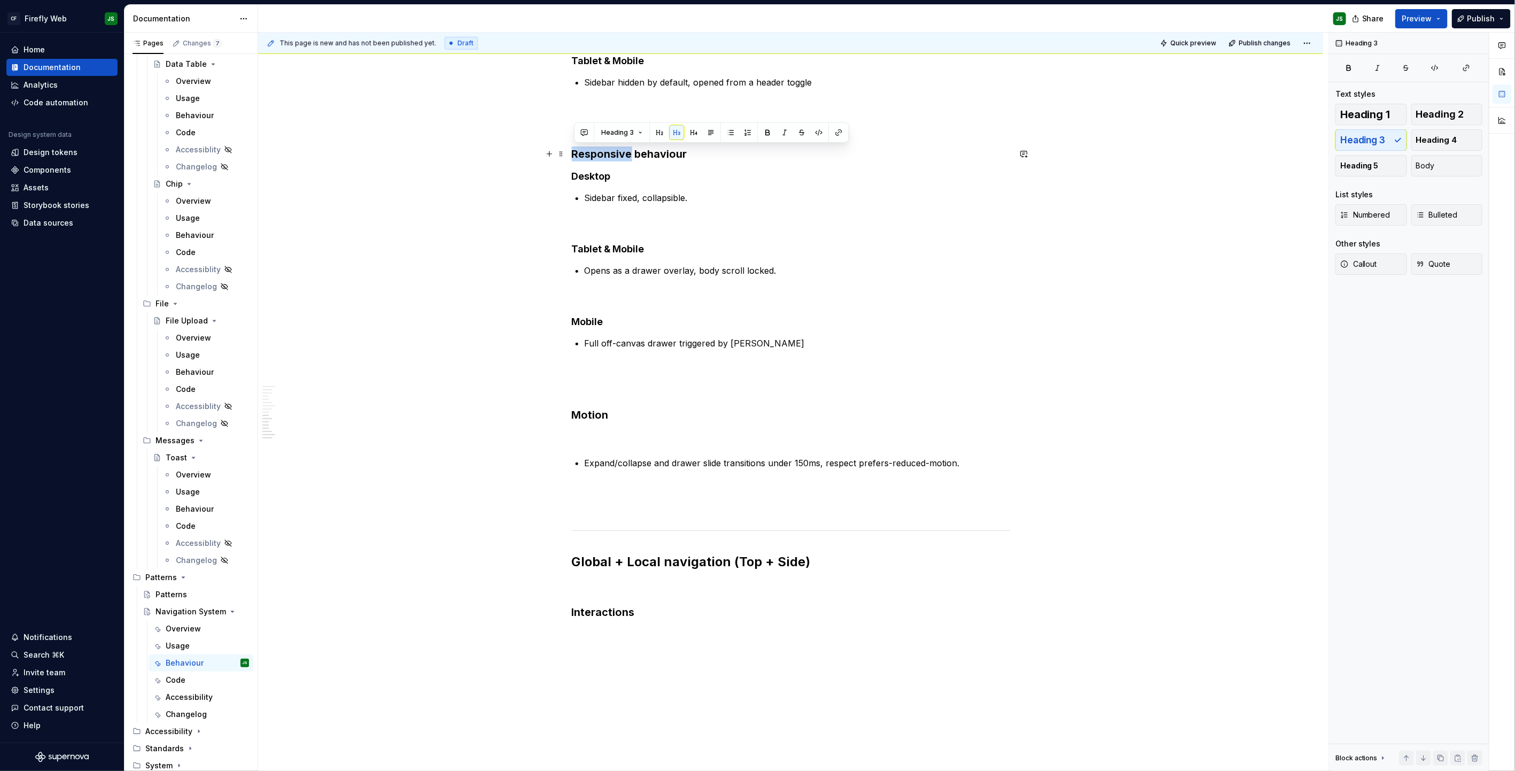
click at [594, 157] on h3 "Responsive behaviour" at bounding box center [791, 153] width 438 height 15
click at [624, 492] on p at bounding box center [791, 673] width 438 height 13
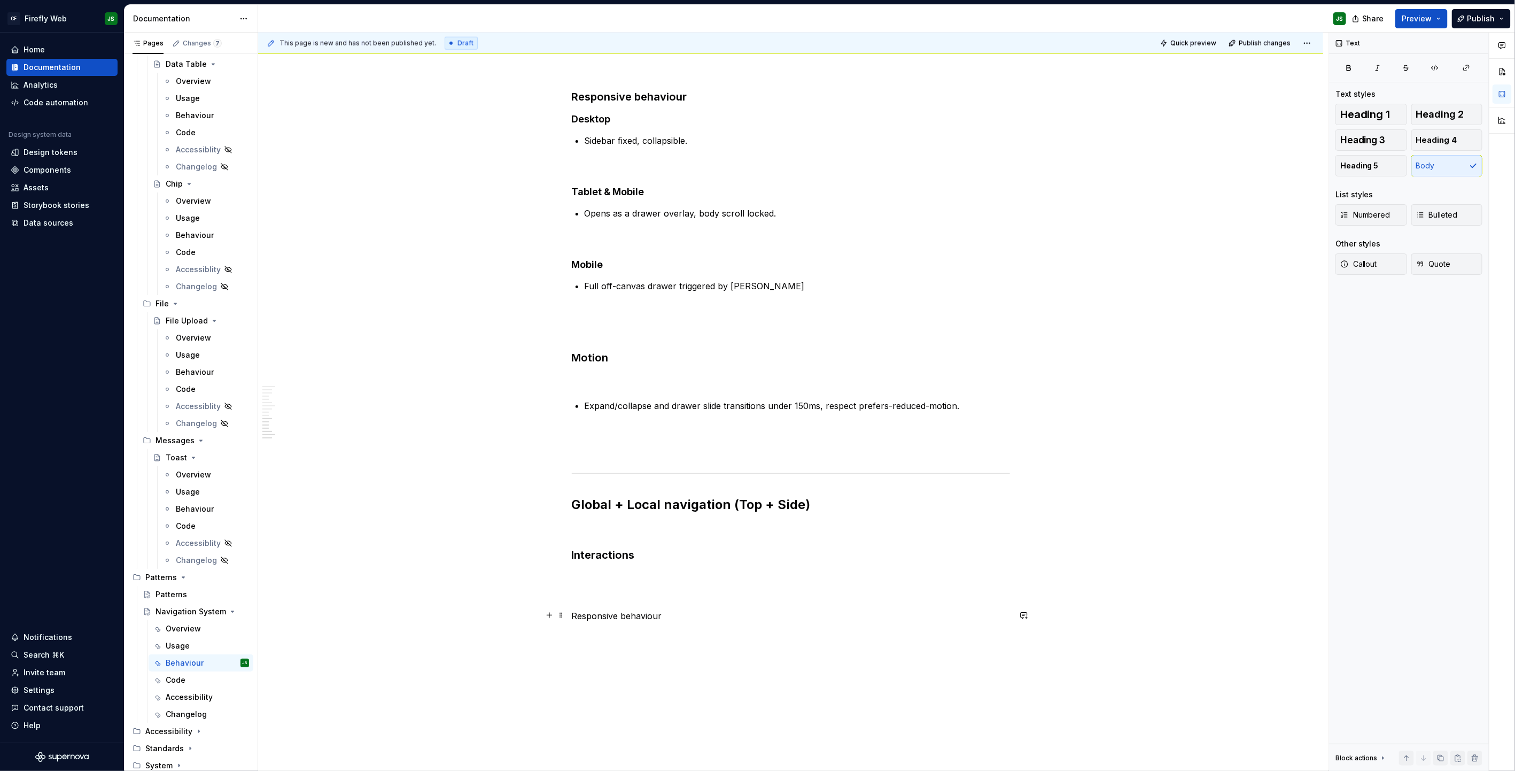
scroll to position [911, 0]
click at [661, 492] on button "button" at bounding box center [658, 593] width 15 height 15
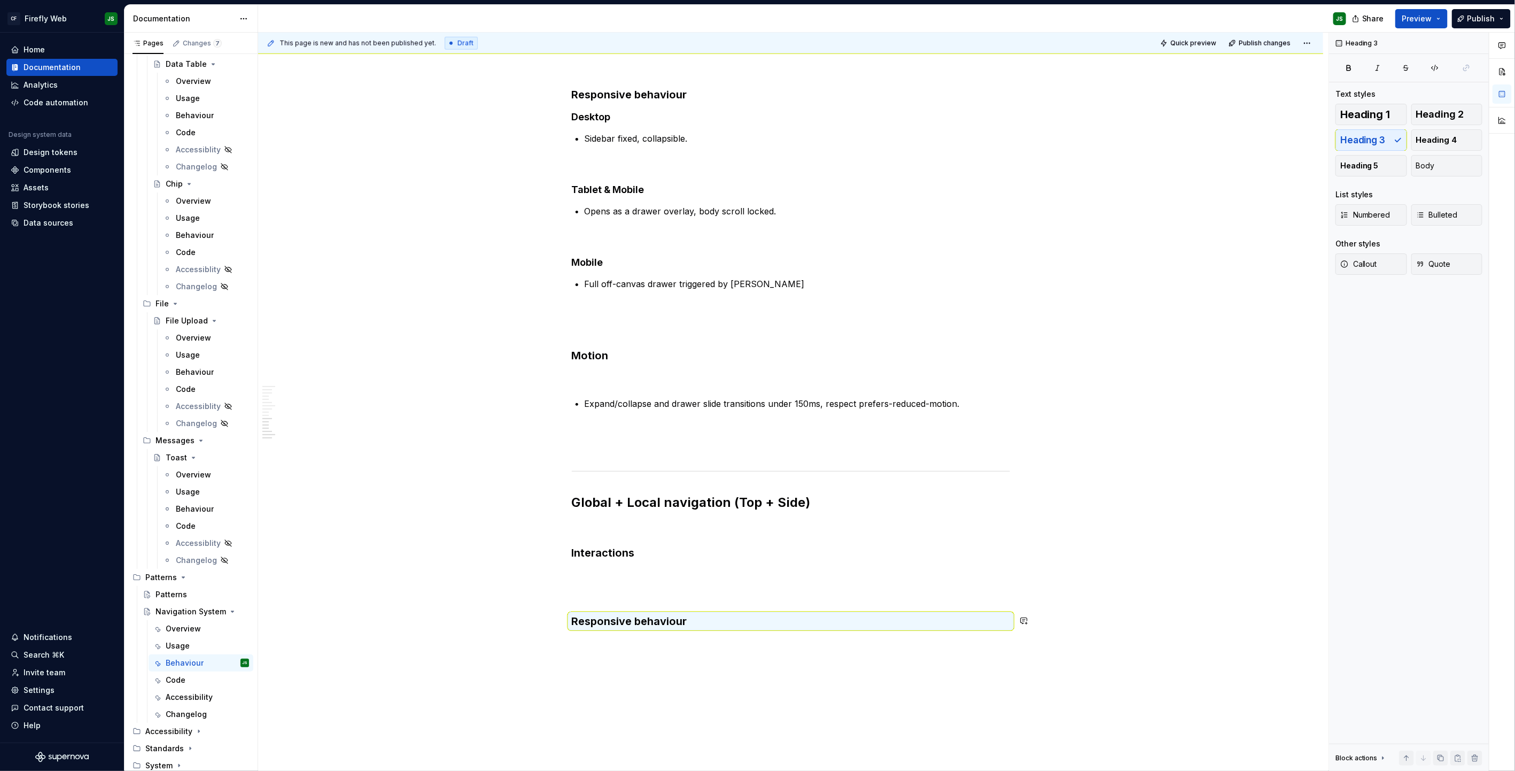
click at [702, 492] on div "Top-only navigation Interactions Top nav remains sticky at all breakpoints Cont…" at bounding box center [790, 73] width 1065 height 1599
click at [589, 492] on p "Motion" at bounding box center [791, 701] width 438 height 13
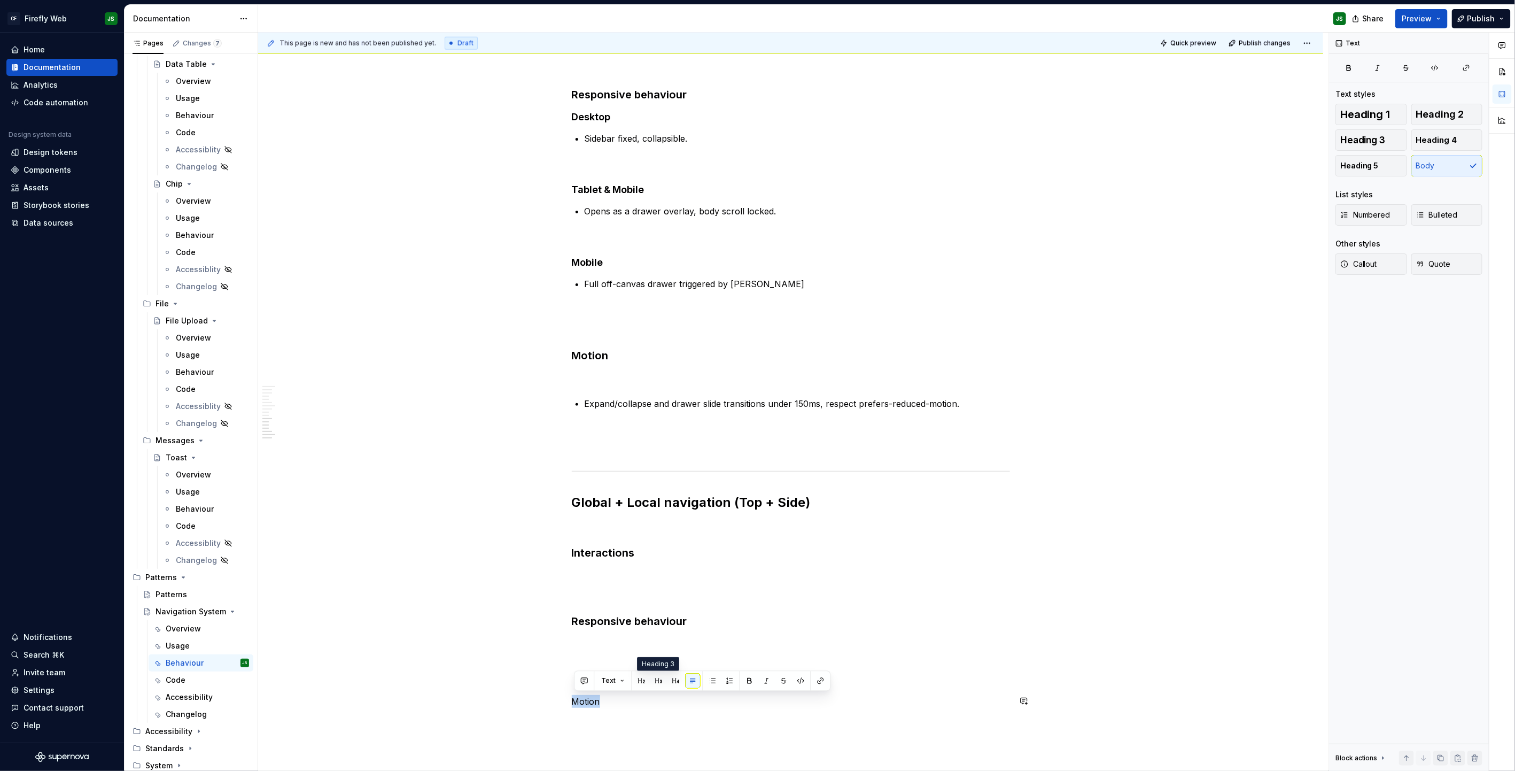
click at [662, 492] on button "button" at bounding box center [658, 680] width 15 height 15
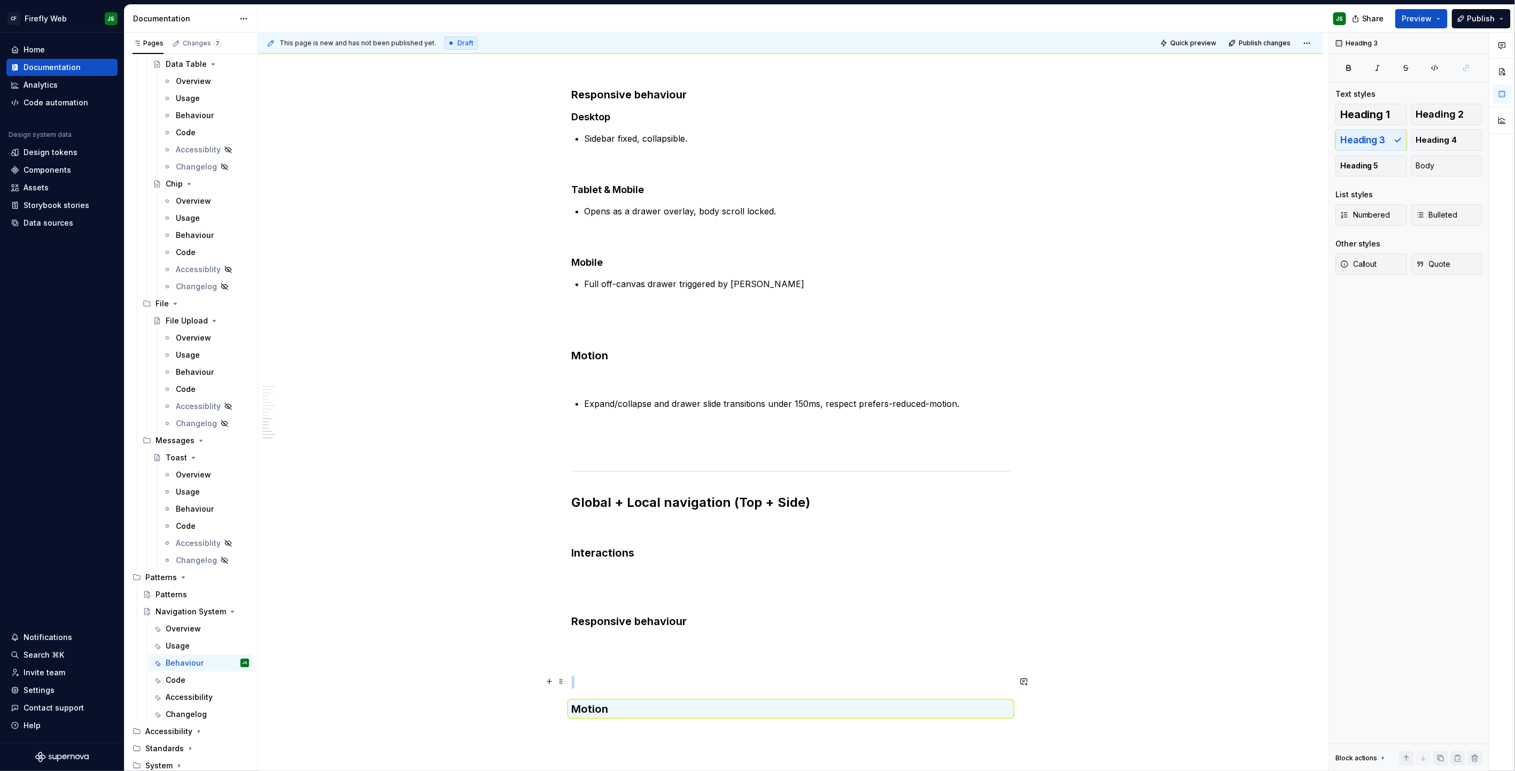
scroll to position [911, 0]
click at [672, 492] on div "Top-only navigation Interactions Top nav remains sticky at all breakpoints Cont…" at bounding box center [791, 8] width 438 height 1417
click at [676, 492] on h3 "Interactions" at bounding box center [791, 553] width 438 height 15
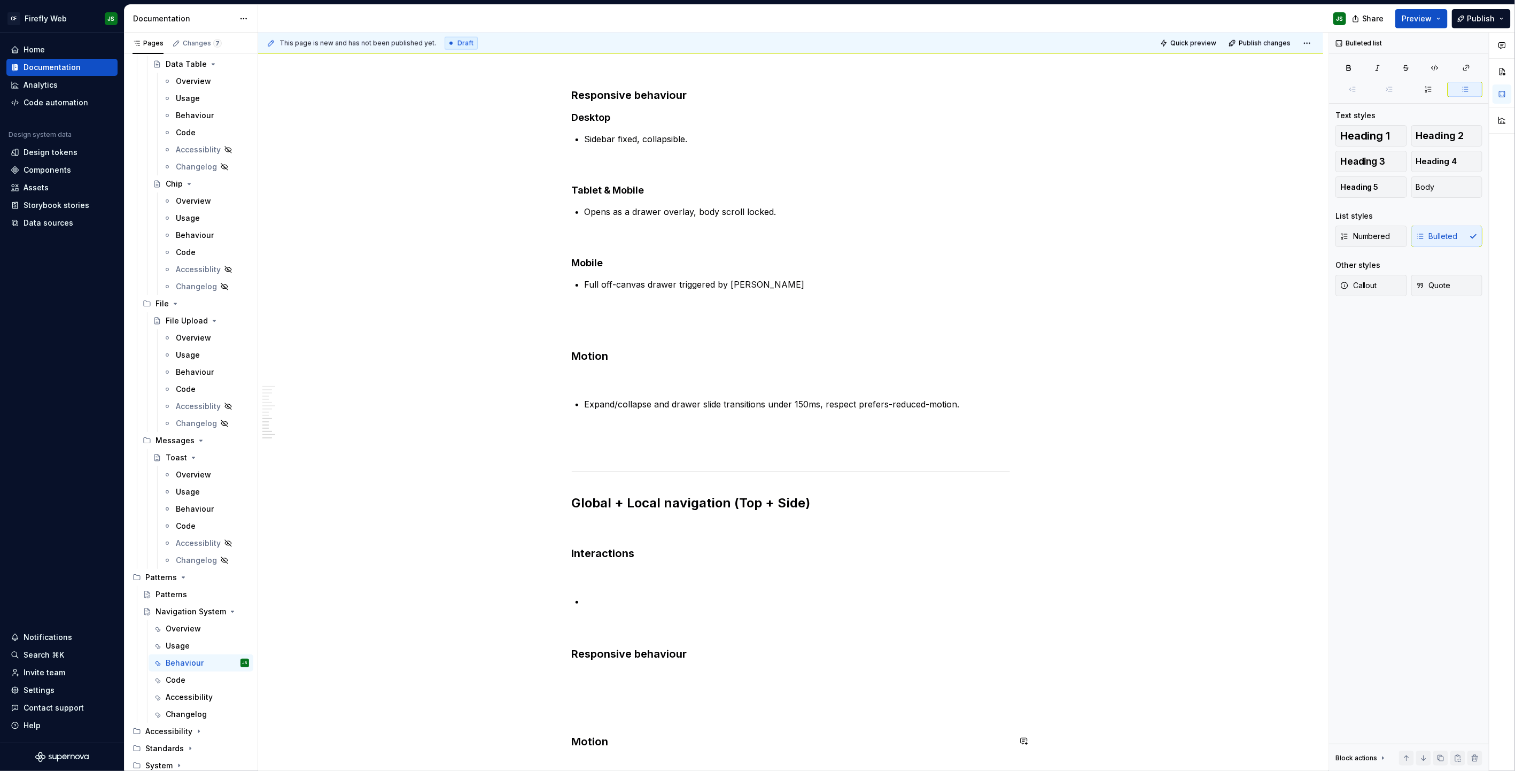
scroll to position [913, 0]
click at [641, 492] on p at bounding box center [797, 599] width 425 height 13
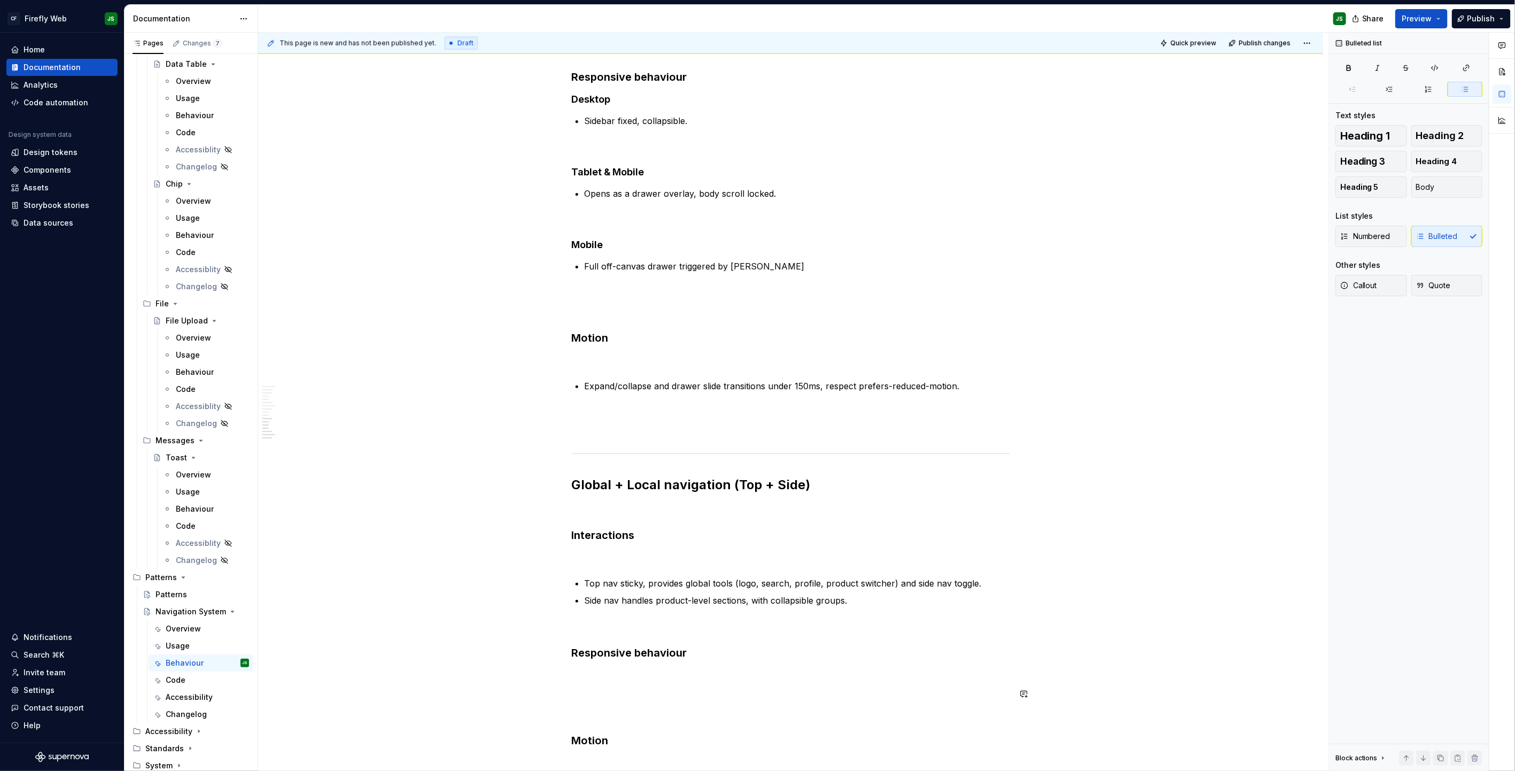
scroll to position [937, 0]
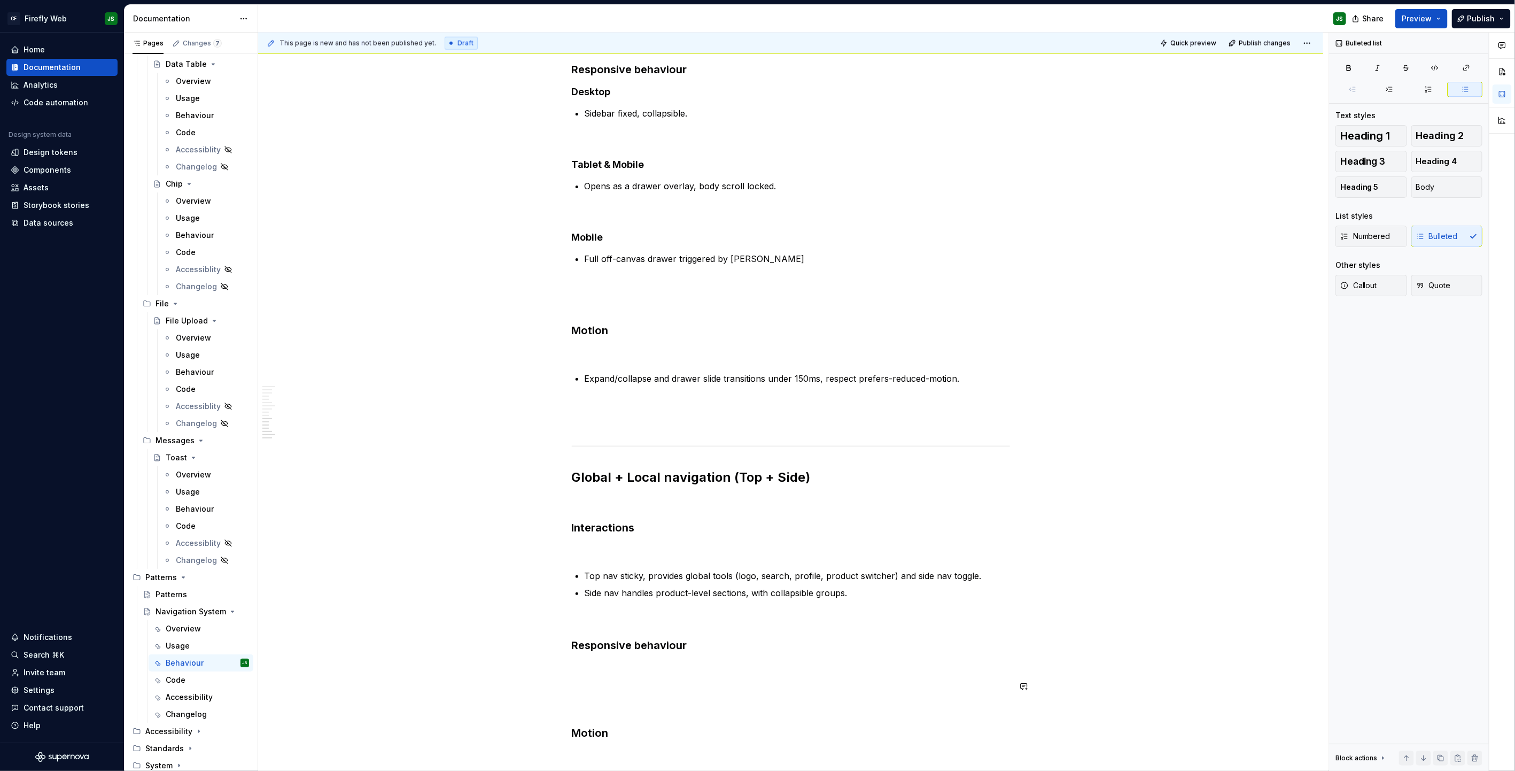
type textarea "*"
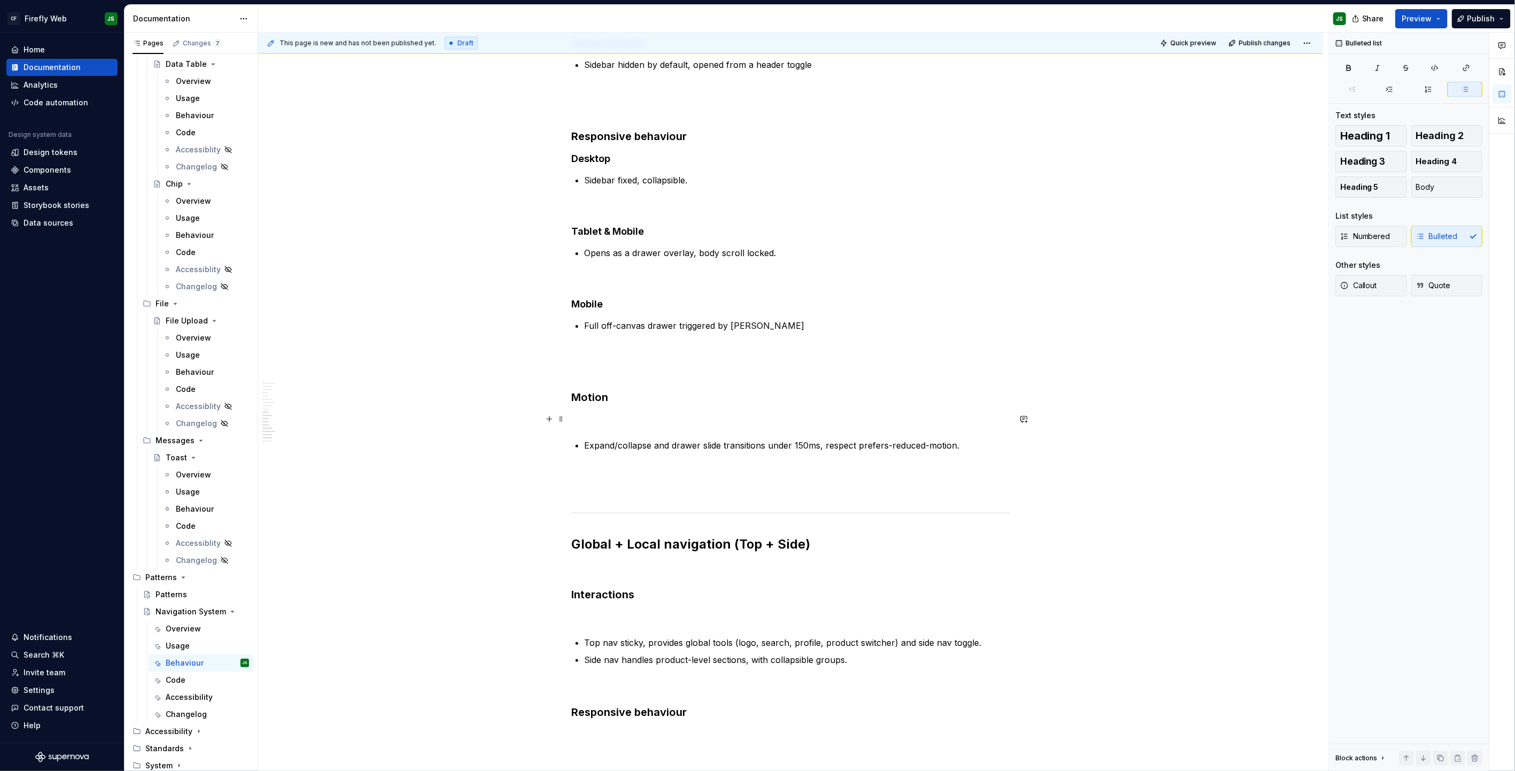
scroll to position [849, 0]
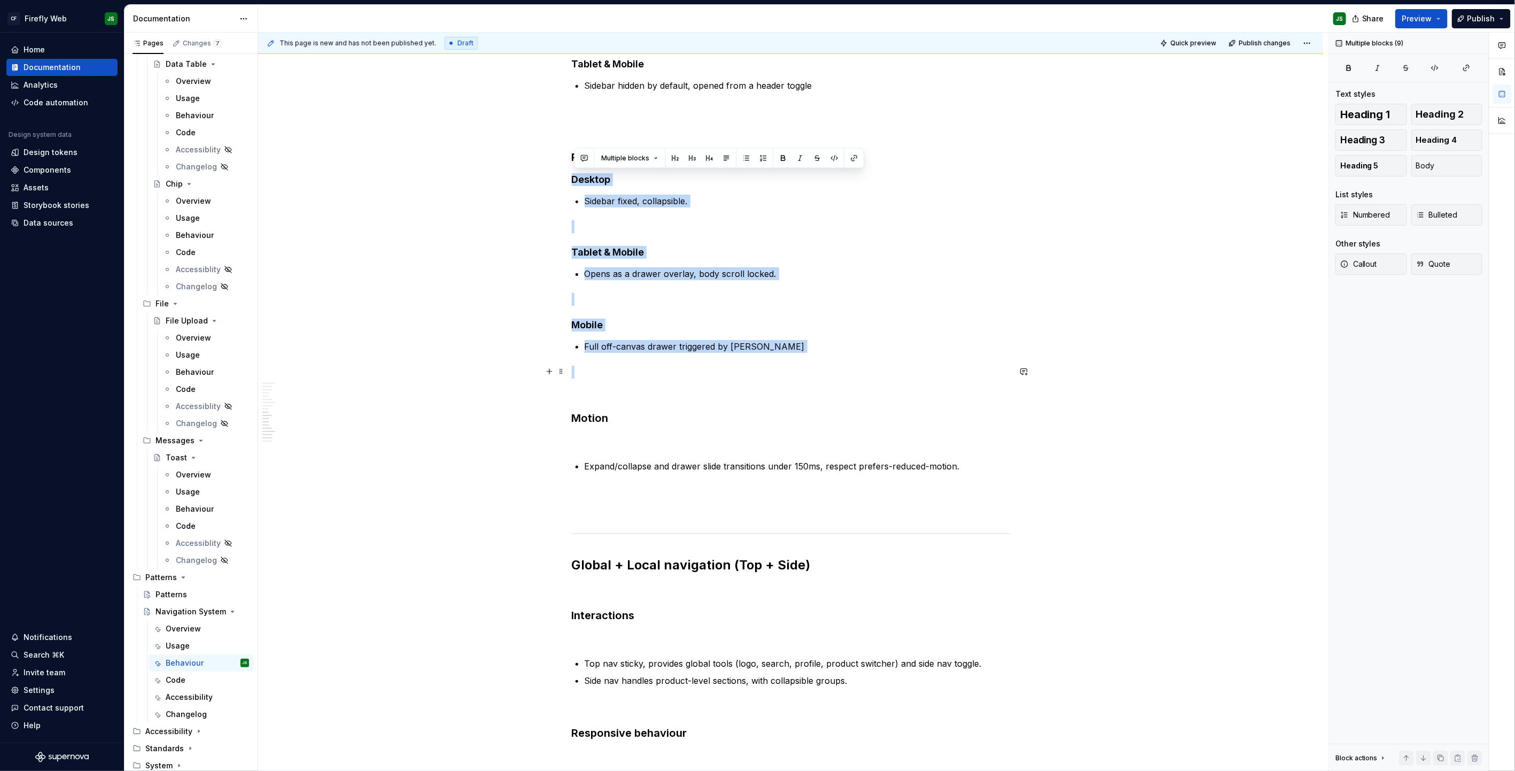
drag, startPoint x: 588, startPoint y: 198, endPoint x: 679, endPoint y: 370, distance: 194.6
click at [679, 370] on div "Top-only navigation Interactions Top nav remains sticky at all breakpoints Cont…" at bounding box center [791, 95] width 438 height 1466
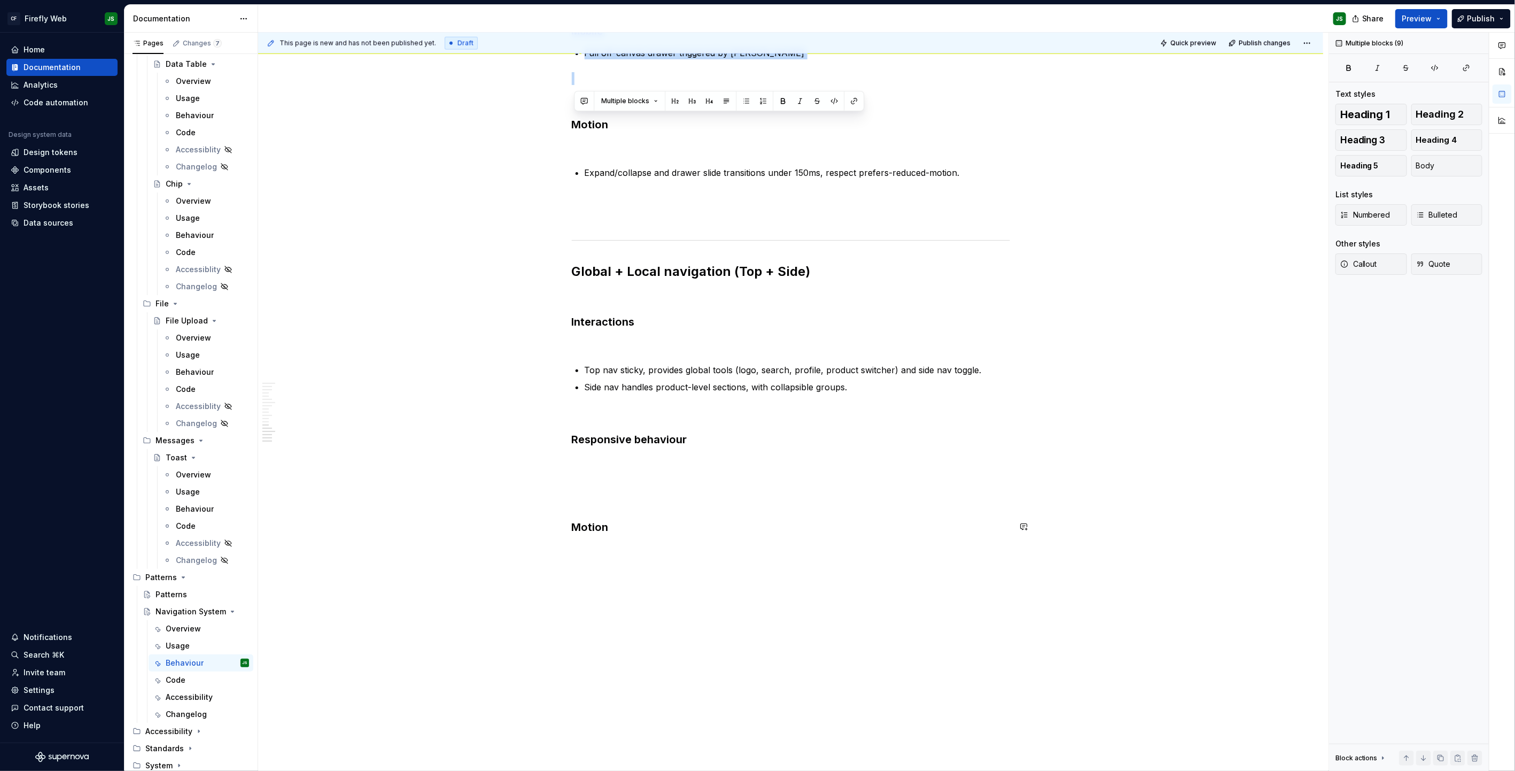
scroll to position [1149, 0]
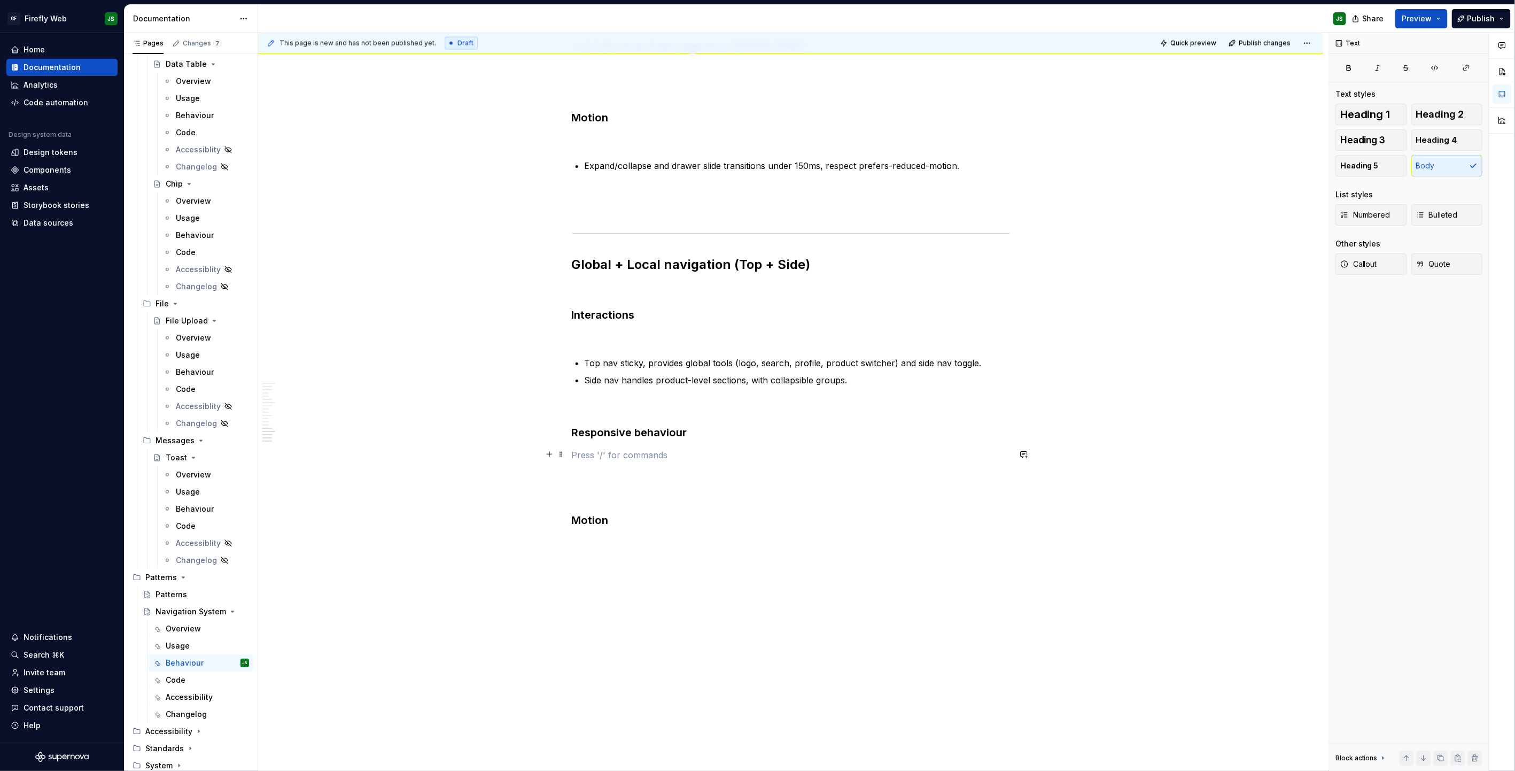
click at [705, 456] on p at bounding box center [791, 454] width 438 height 13
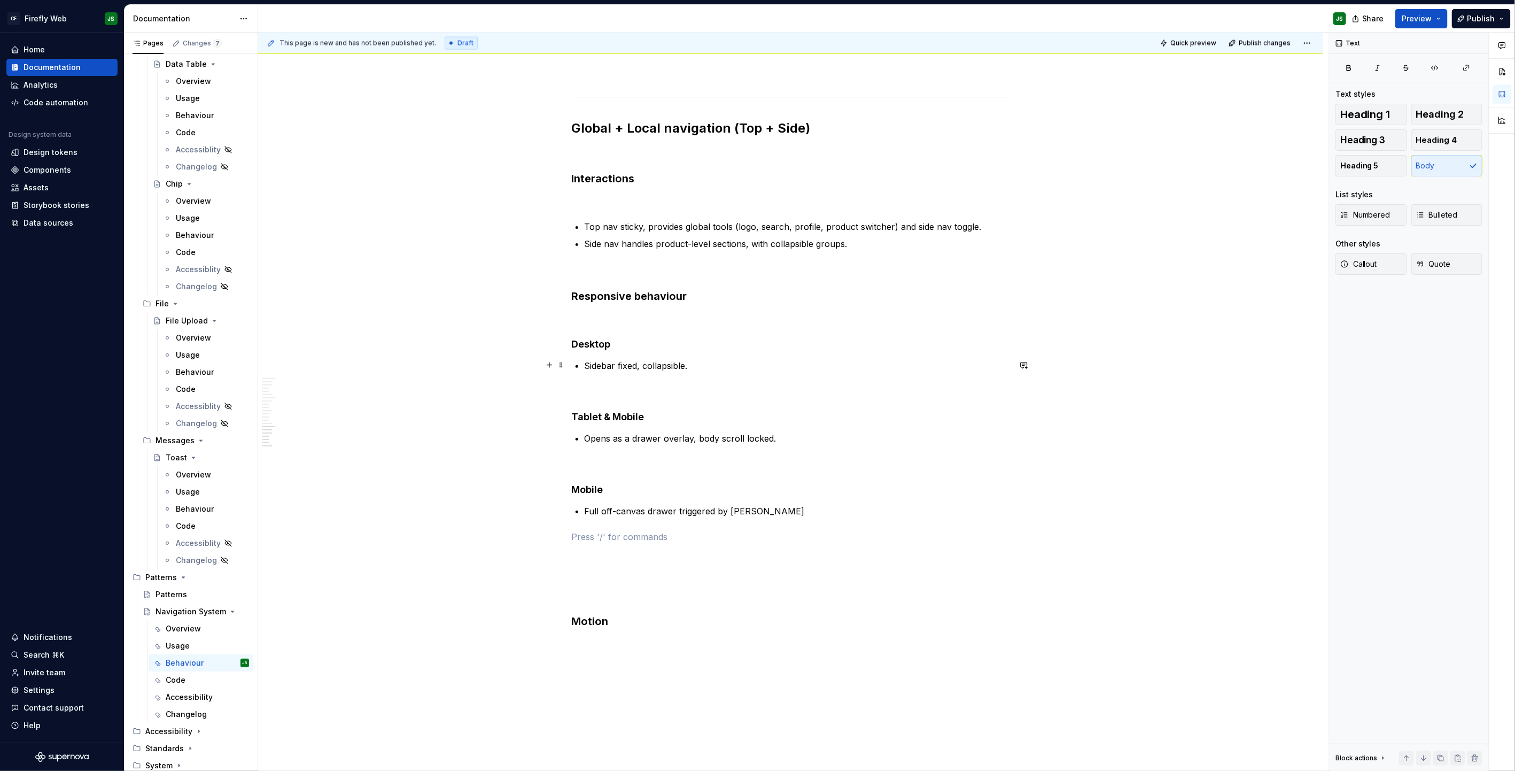
scroll to position [1288, 0]
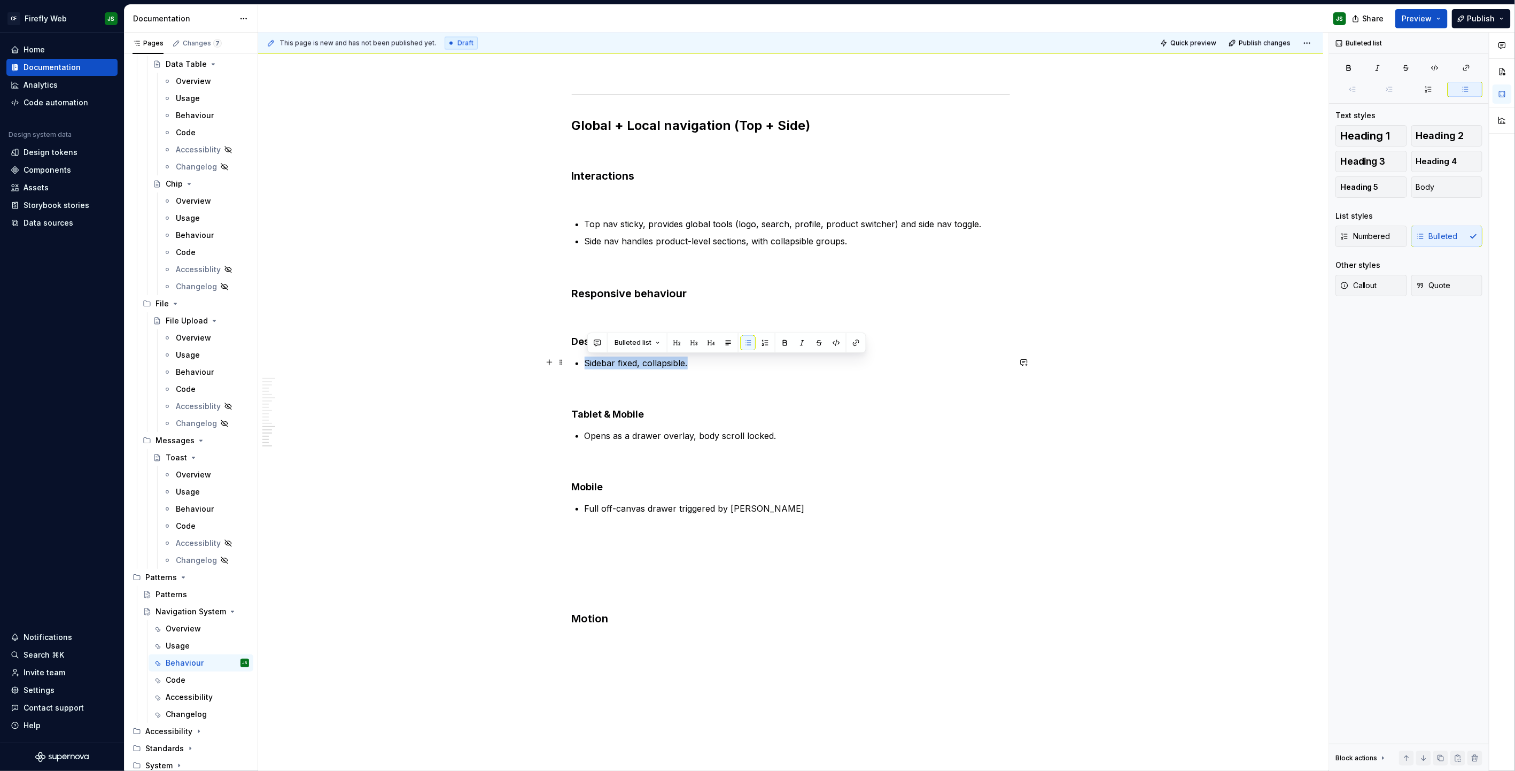
drag, startPoint x: 591, startPoint y: 365, endPoint x: 703, endPoint y: 361, distance: 112.3
click at [703, 361] on p "Sidebar fixed, collapsible." at bounding box center [797, 363] width 425 height 13
click at [591, 363] on p "side nav persistent, collapsible to rail; top nav sticky." at bounding box center [797, 363] width 425 height 13
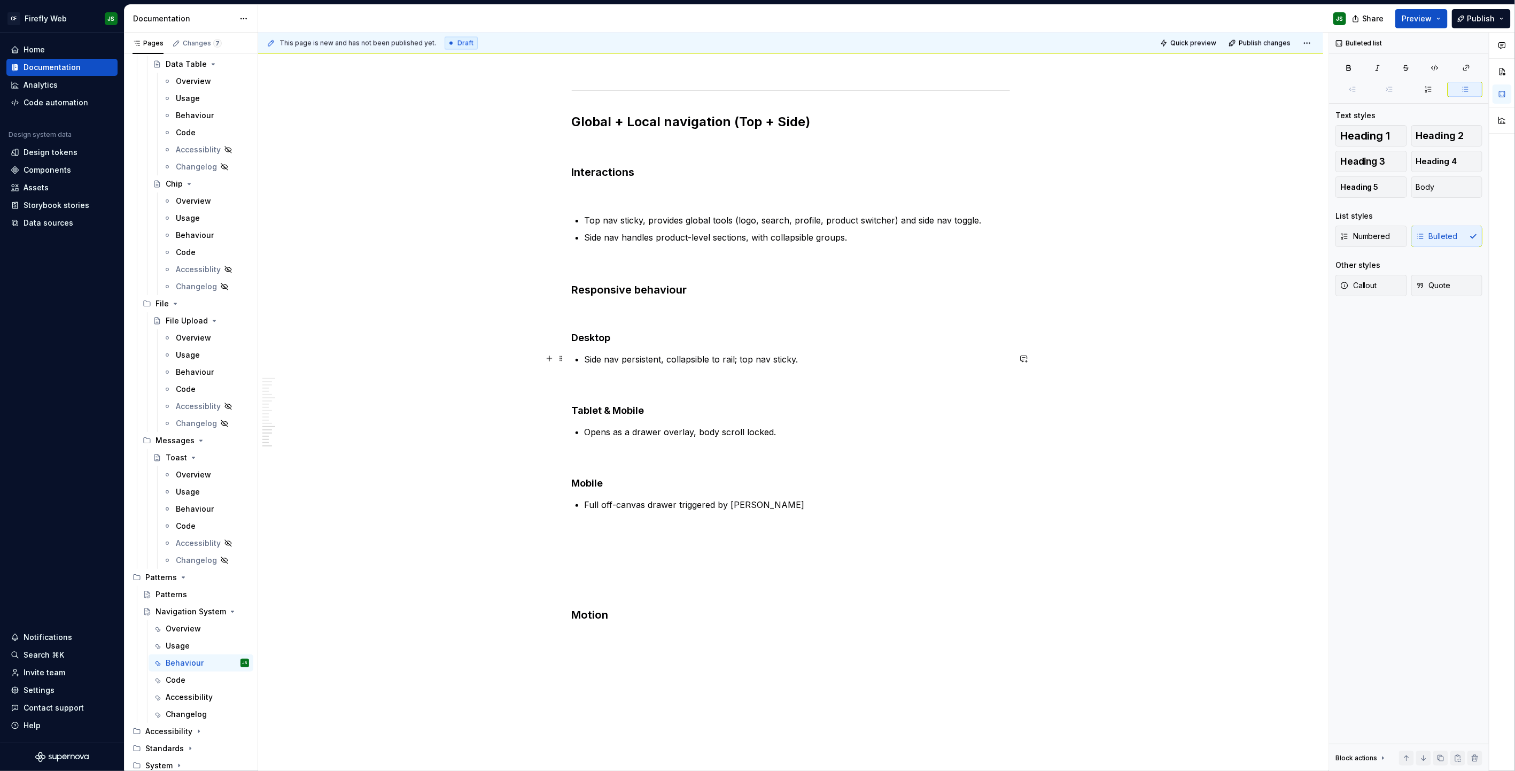
click at [590, 360] on p "Side nav persistent, collapsible to rail; top nav sticky." at bounding box center [797, 359] width 425 height 13
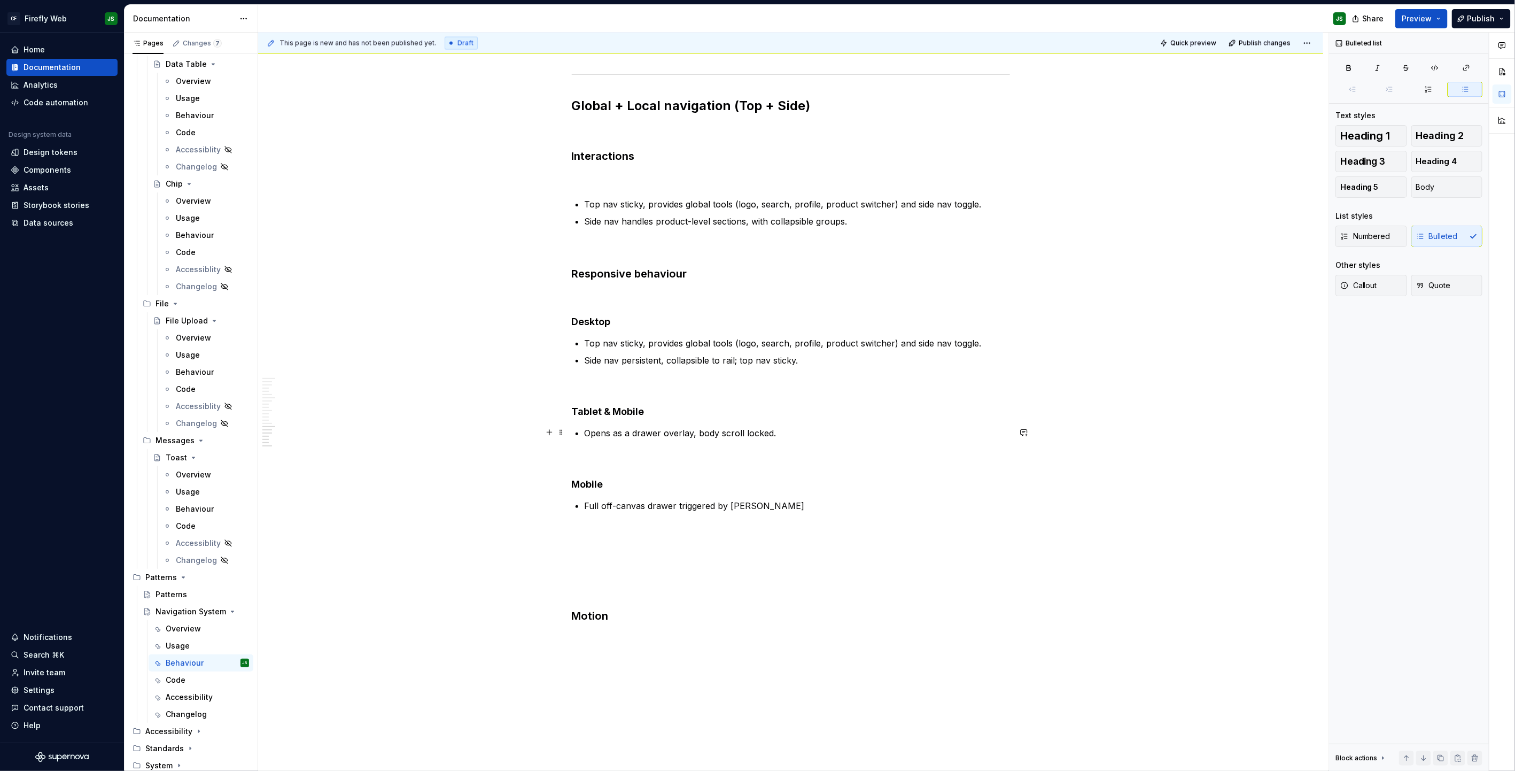
scroll to position [1310, 0]
drag, startPoint x: 590, startPoint y: 432, endPoint x: 796, endPoint y: 431, distance: 206.3
click at [796, 431] on p "Opens as a drawer overlay, body scroll locked." at bounding box center [797, 431] width 425 height 13
click at [591, 434] on p "side nav hidden, opened via top-bar toggle as drawer." at bounding box center [797, 431] width 425 height 13
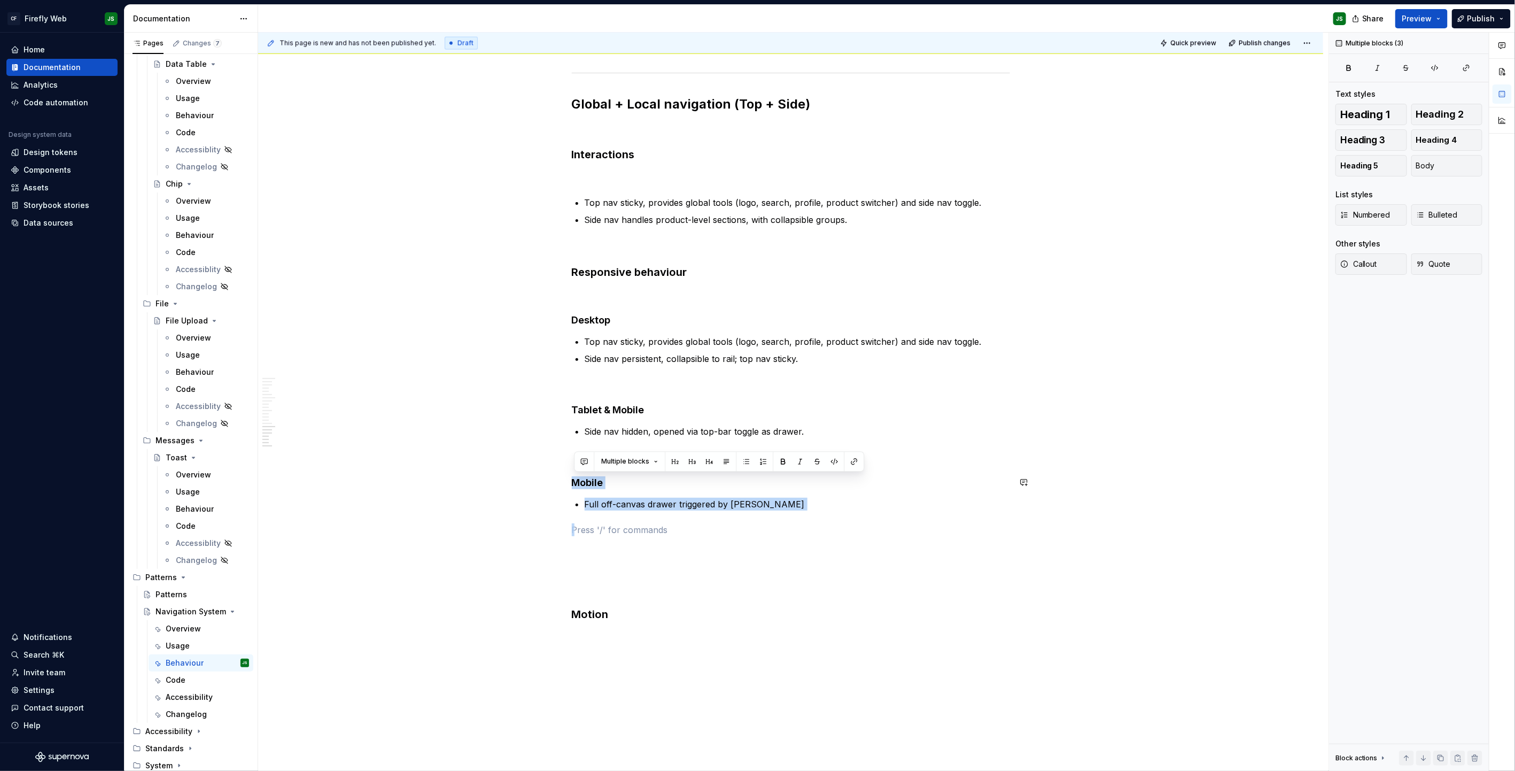
drag, startPoint x: 647, startPoint y: 484, endPoint x: 507, endPoint y: 463, distance: 141.0
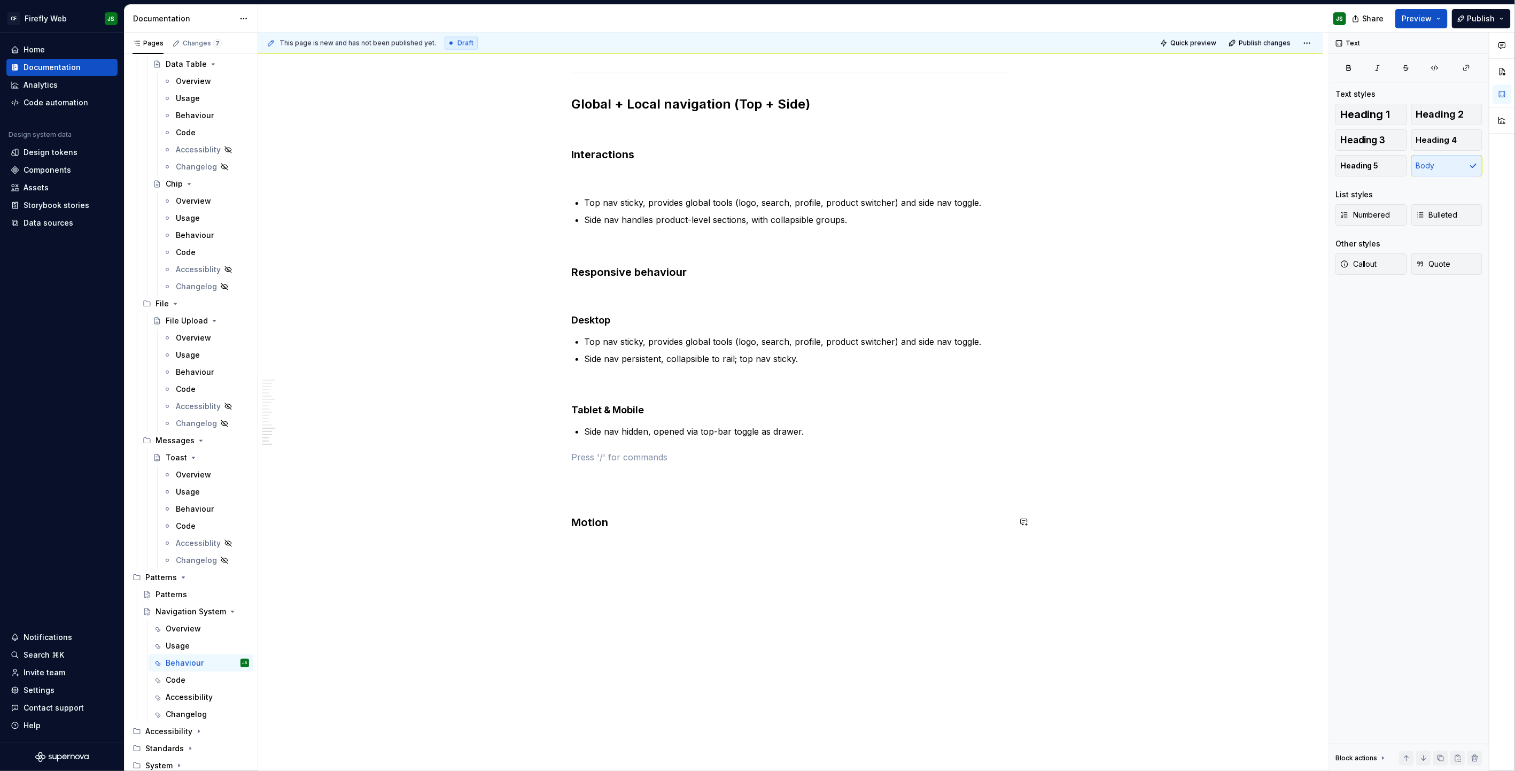
click at [619, 522] on h3 "Motion" at bounding box center [791, 522] width 438 height 15
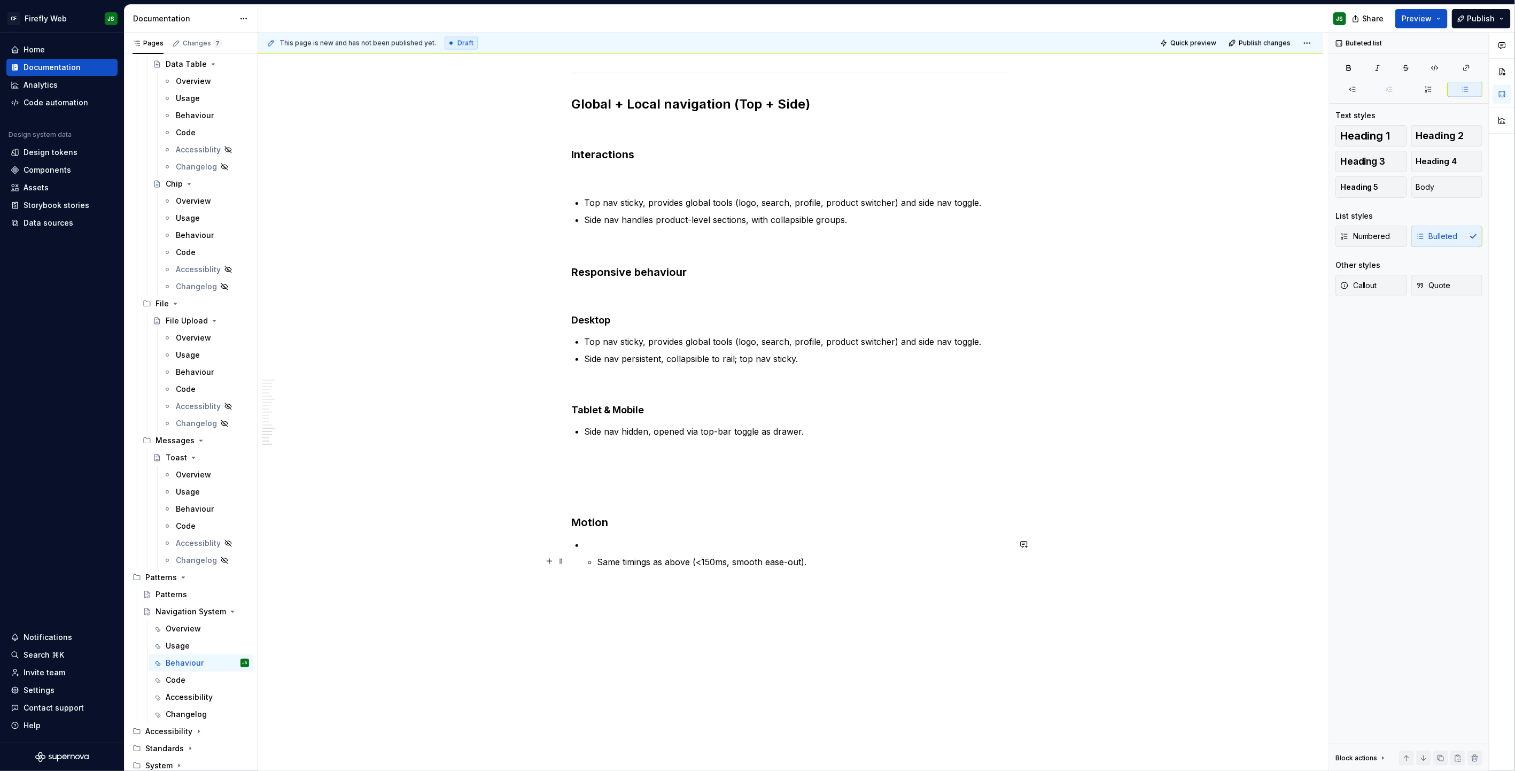
click at [600, 561] on p "Same timings as above (<150ms, smooth ease-out)." at bounding box center [804, 561] width 413 height 13
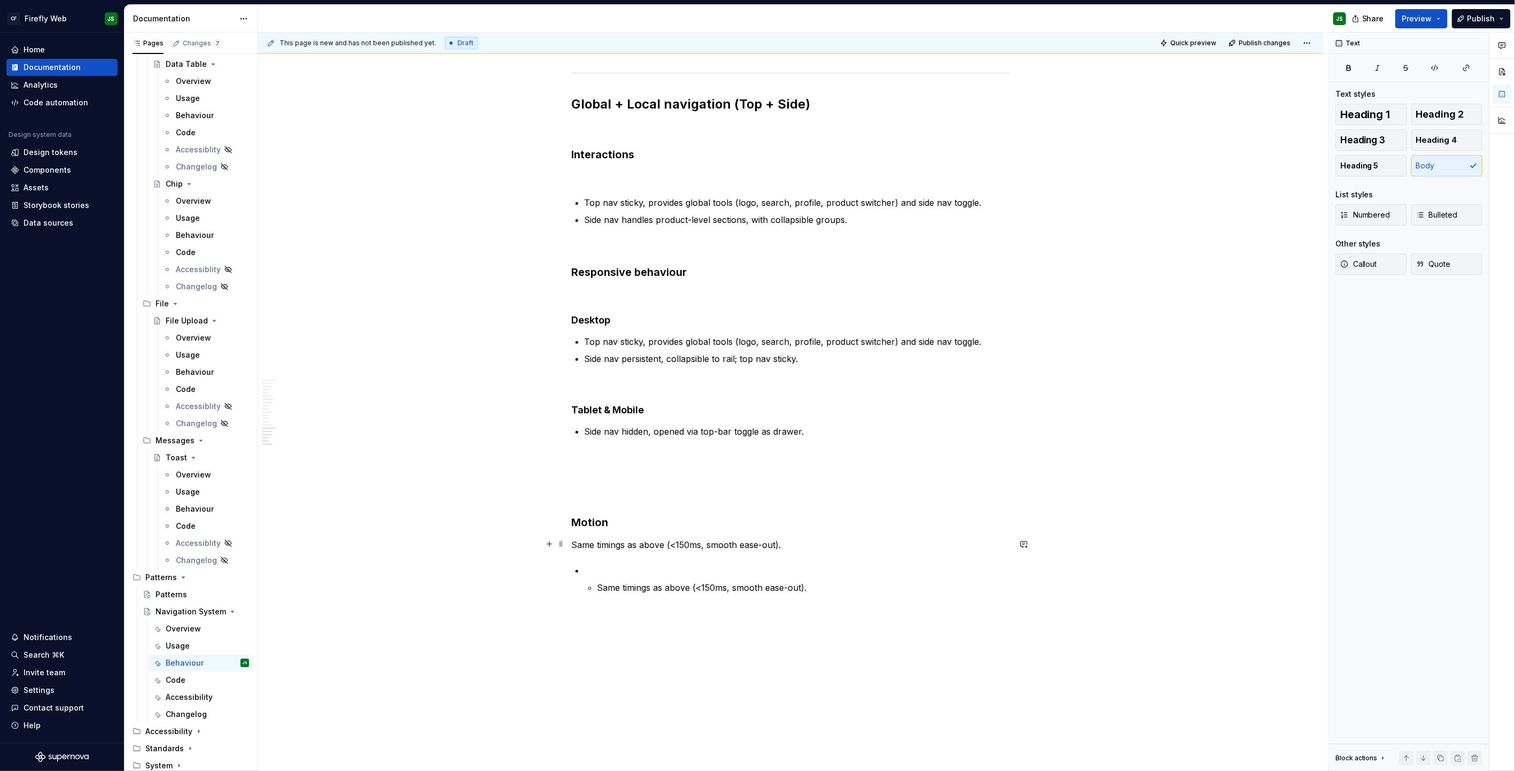
click at [608, 550] on p "Same timings as above (<150ms, smooth ease-out)." at bounding box center [791, 544] width 438 height 13
click at [608, 549] on p "Same timings as above (<150ms, smooth ease-out)." at bounding box center [791, 544] width 438 height 13
click at [715, 525] on button "button" at bounding box center [712, 524] width 15 height 15
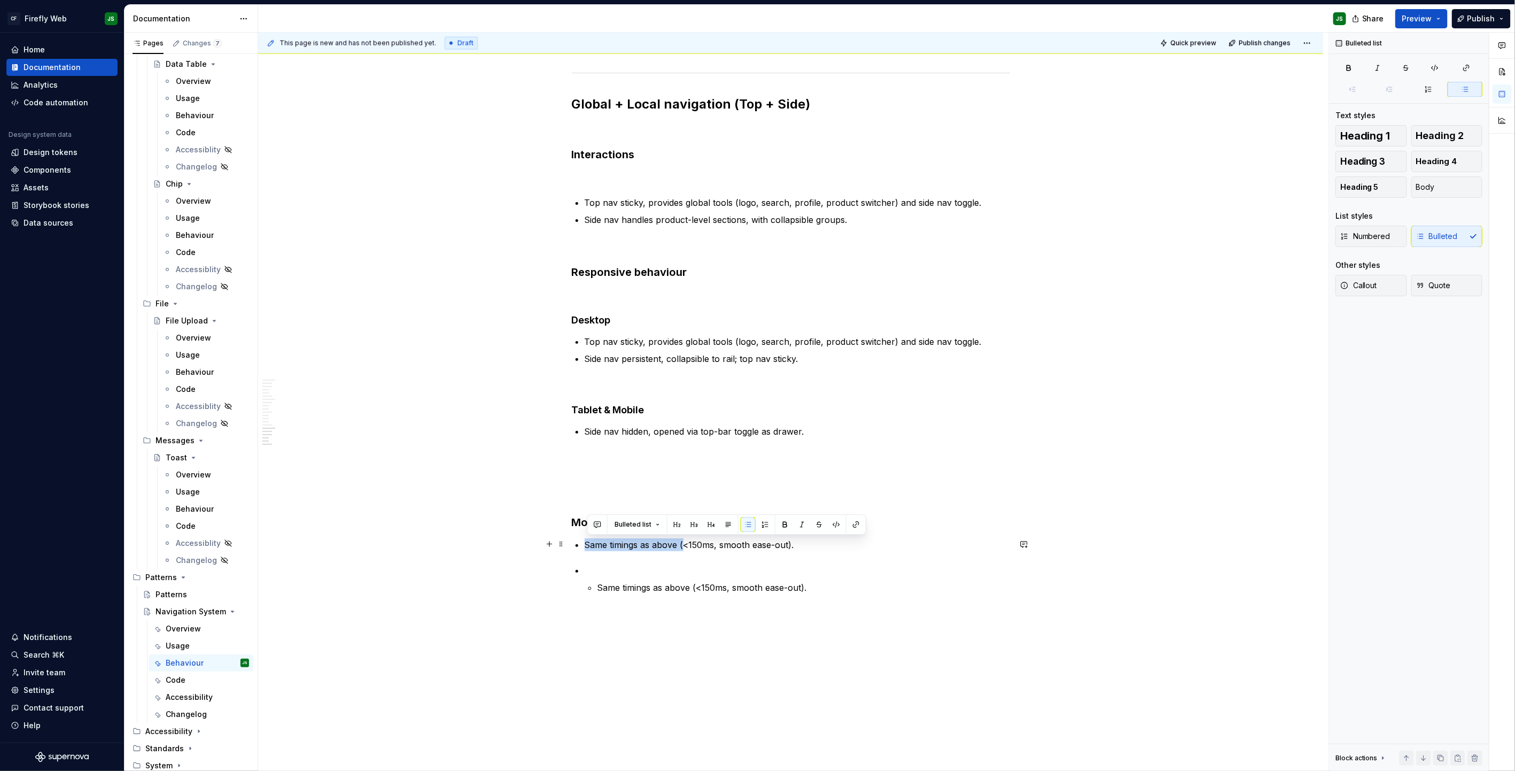
drag, startPoint x: 685, startPoint y: 544, endPoint x: 589, endPoint y: 546, distance: 96.2
click at [589, 546] on p "Same timings as above (<150ms, smooth ease-out)." at bounding box center [797, 544] width 425 height 13
click at [727, 539] on p "<150ms, smooth ease-out)." at bounding box center [797, 544] width 425 height 13
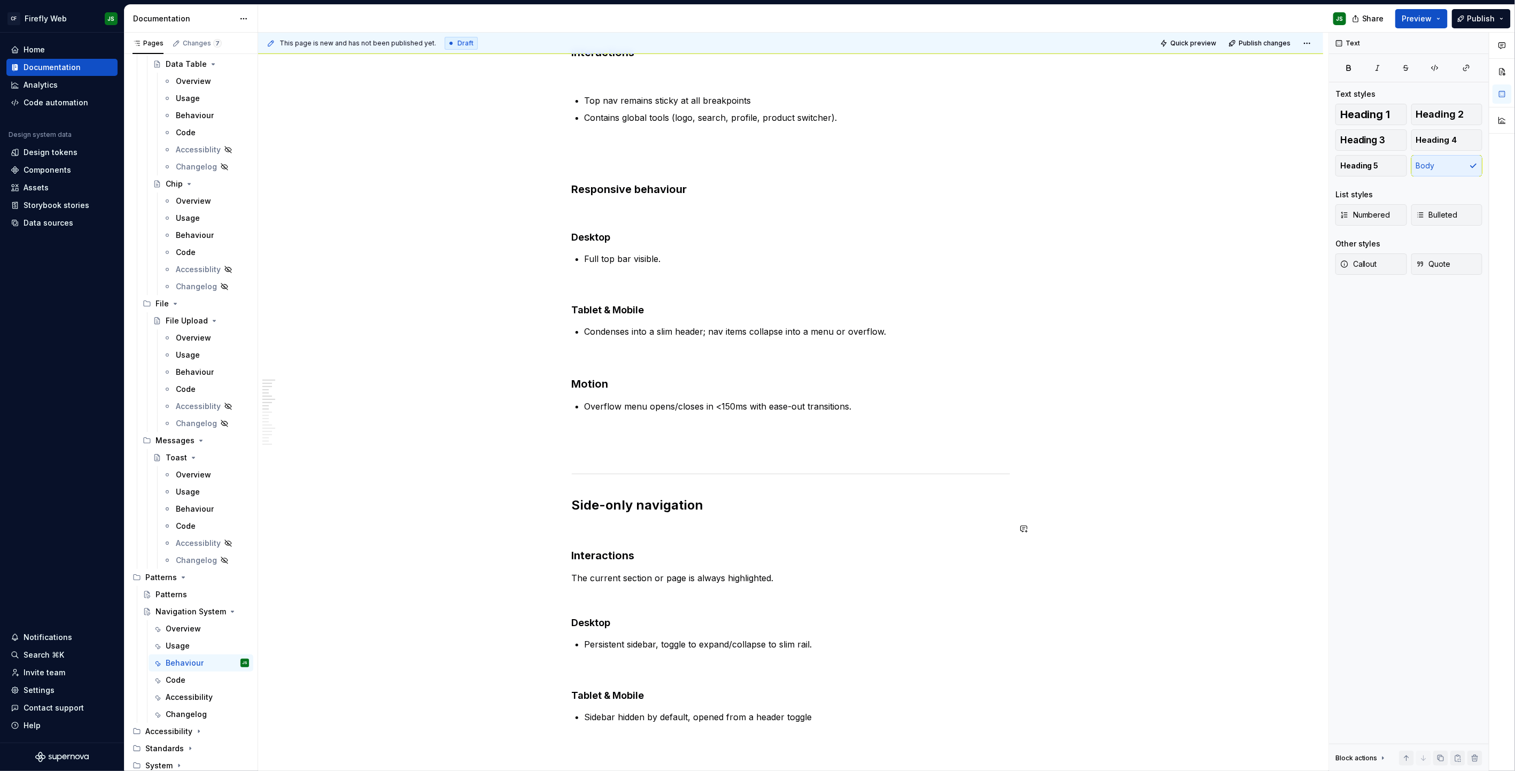
scroll to position [0, 0]
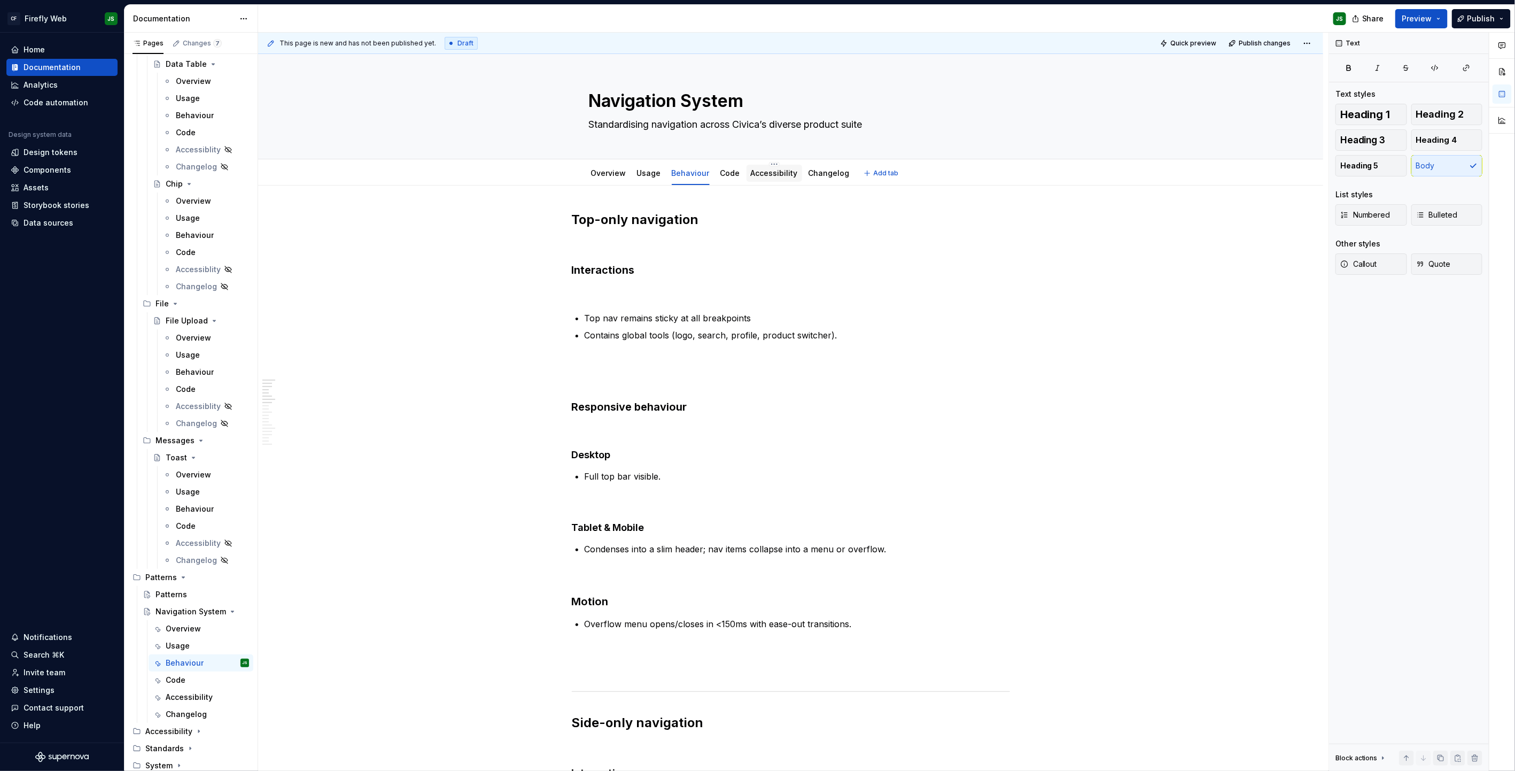
click at [751, 177] on div "Accessibility" at bounding box center [774, 173] width 47 height 11
click at [755, 178] on div "Accessibility" at bounding box center [774, 173] width 47 height 11
click at [761, 178] on div "Accessibility" at bounding box center [774, 173] width 47 height 11
click at [769, 173] on link "Accessibility" at bounding box center [774, 172] width 47 height 9
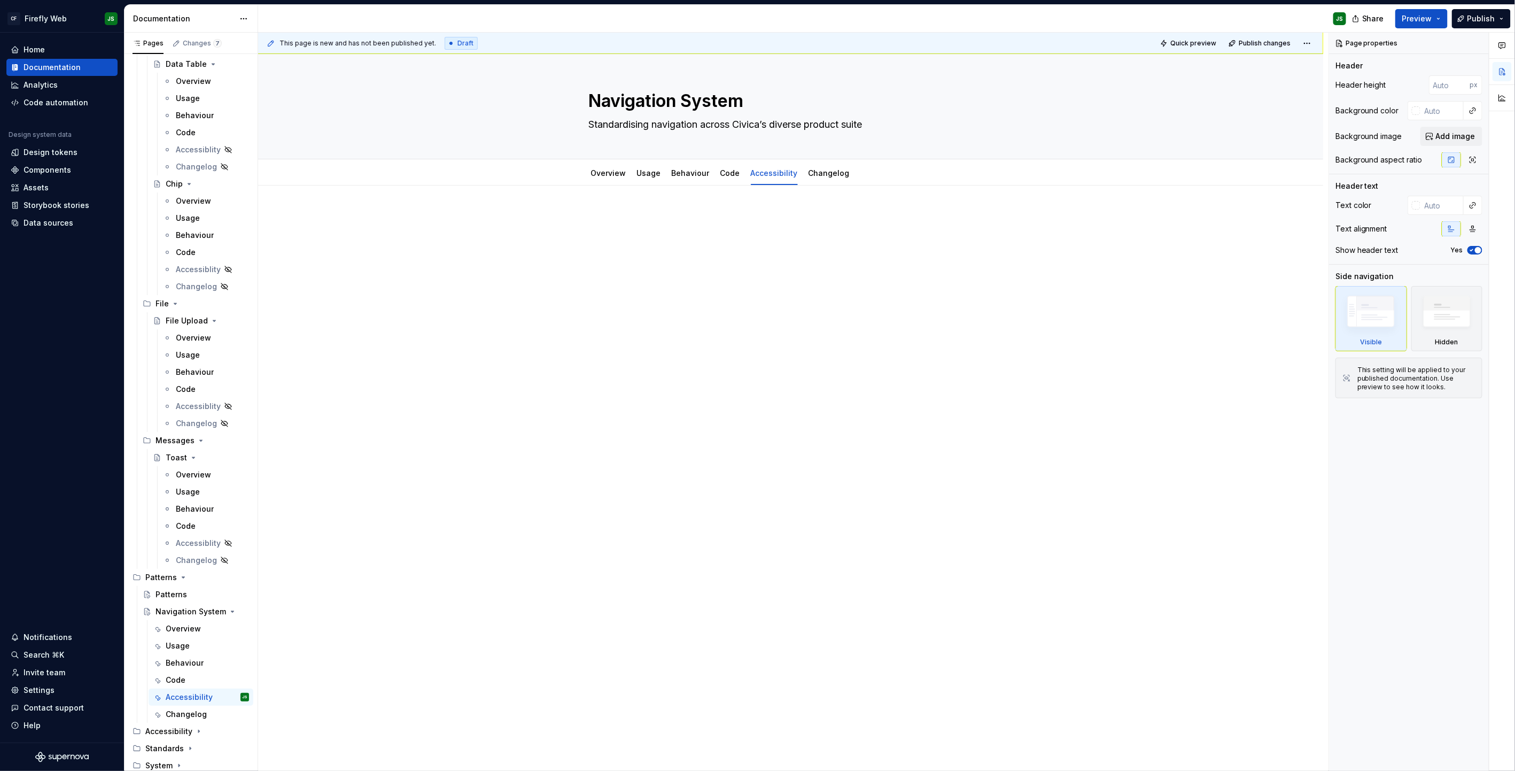
click at [706, 230] on div at bounding box center [791, 231] width 438 height 41
click at [685, 178] on div "Behaviour" at bounding box center [691, 173] width 38 height 11
click at [698, 182] on div "Behaviour" at bounding box center [691, 173] width 47 height 19
click at [672, 170] on link "Behaviour" at bounding box center [691, 172] width 38 height 9
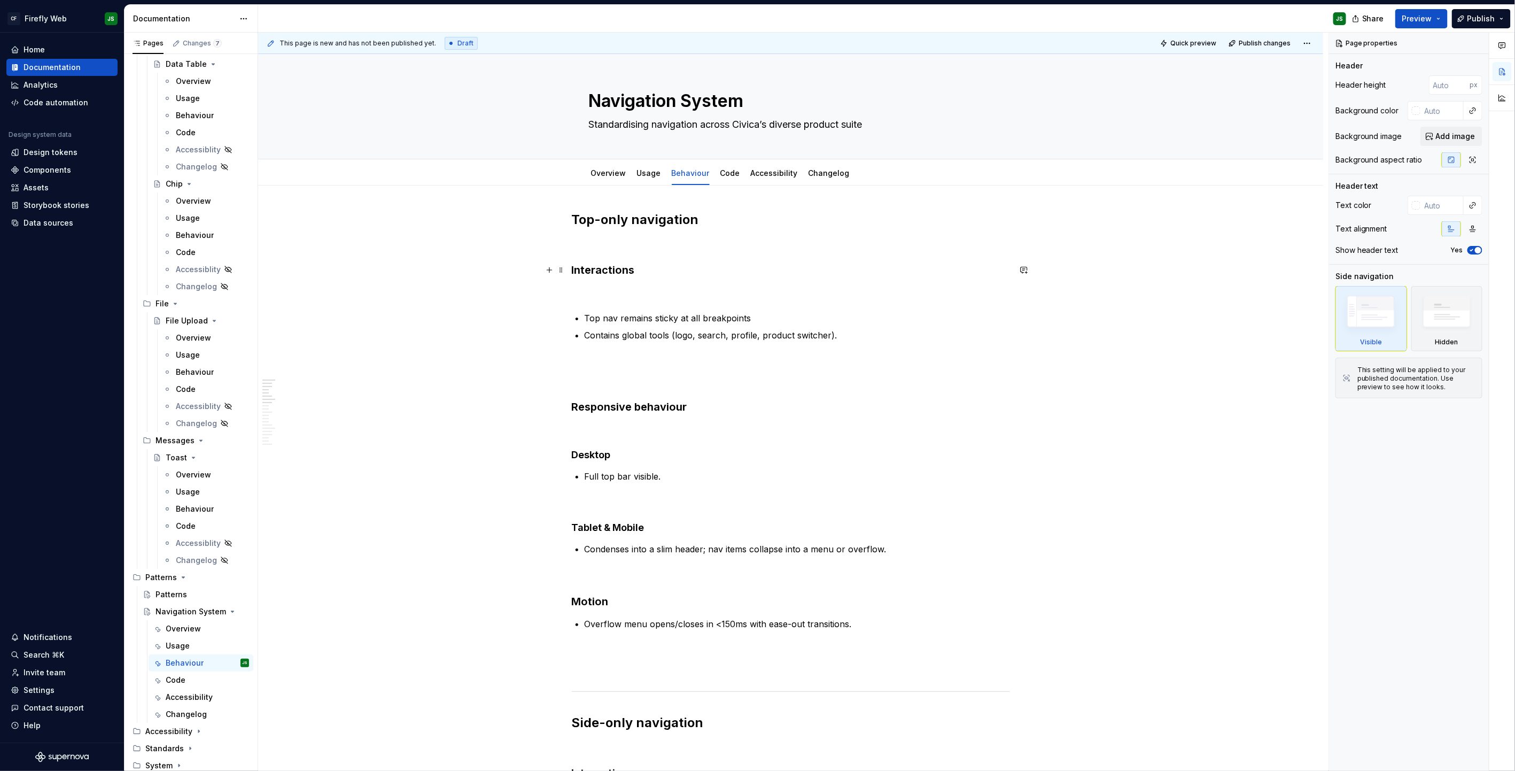
scroll to position [1, 0]
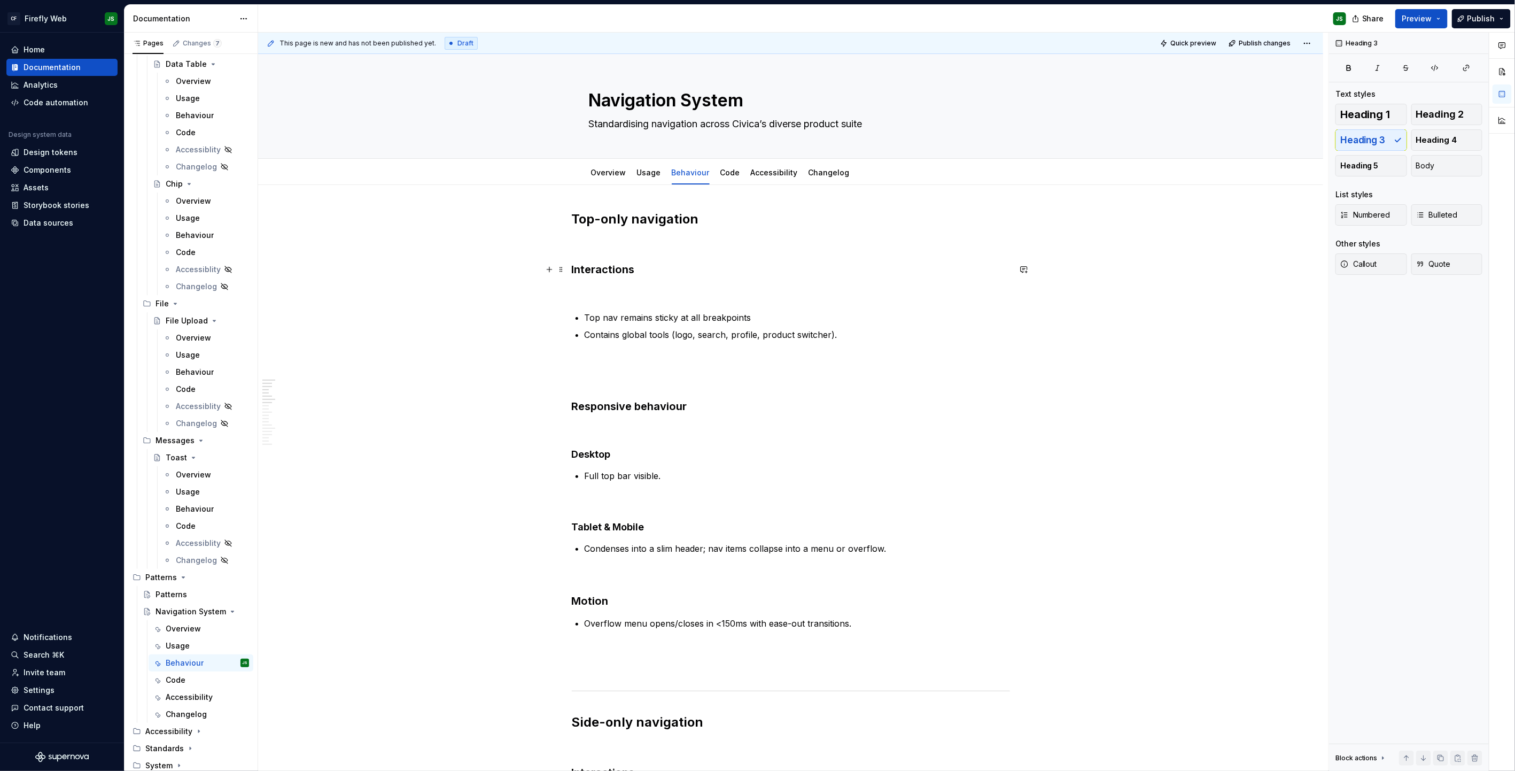
click at [687, 262] on h3 "Interactions" at bounding box center [791, 269] width 438 height 15
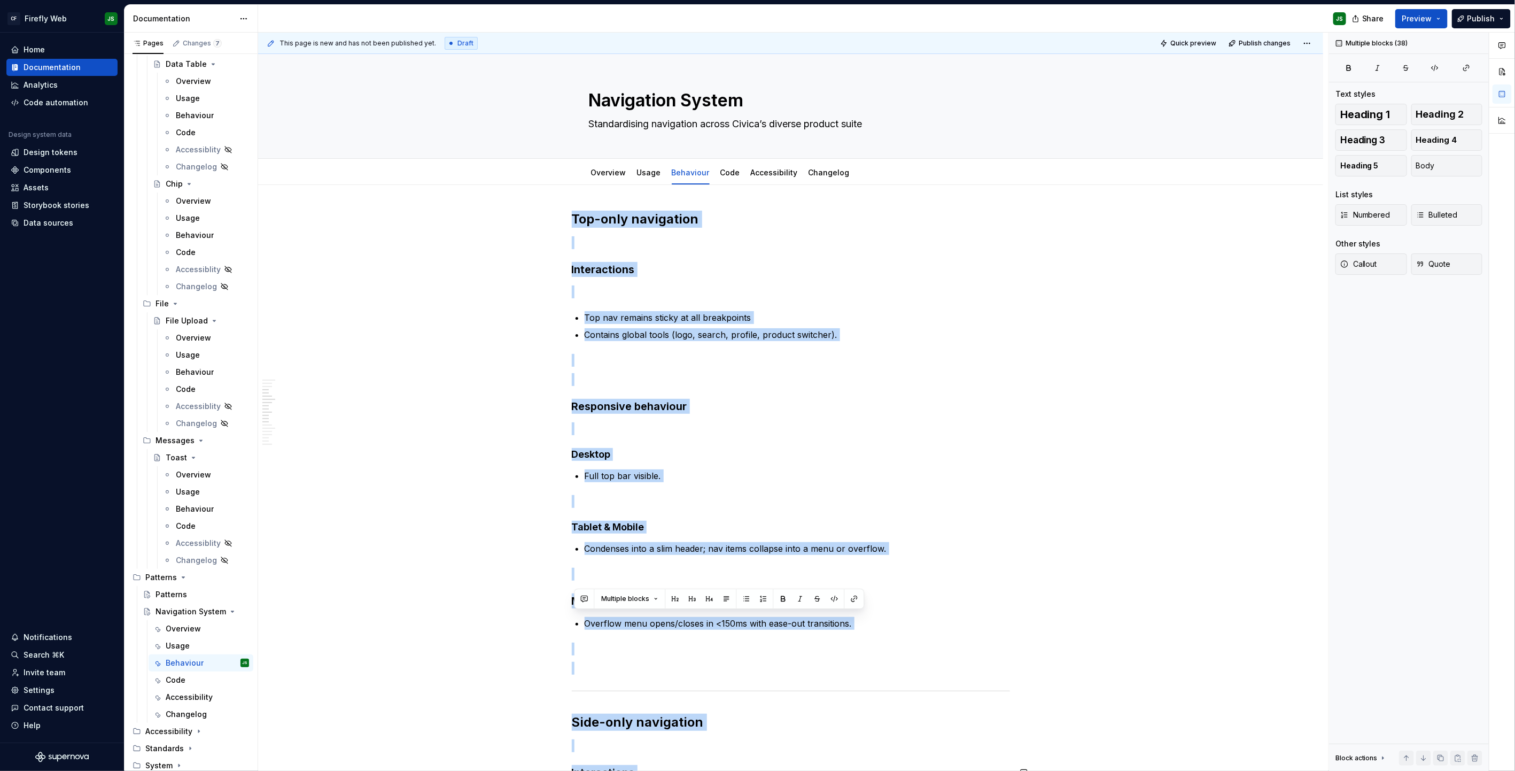
scroll to position [1358, 0]
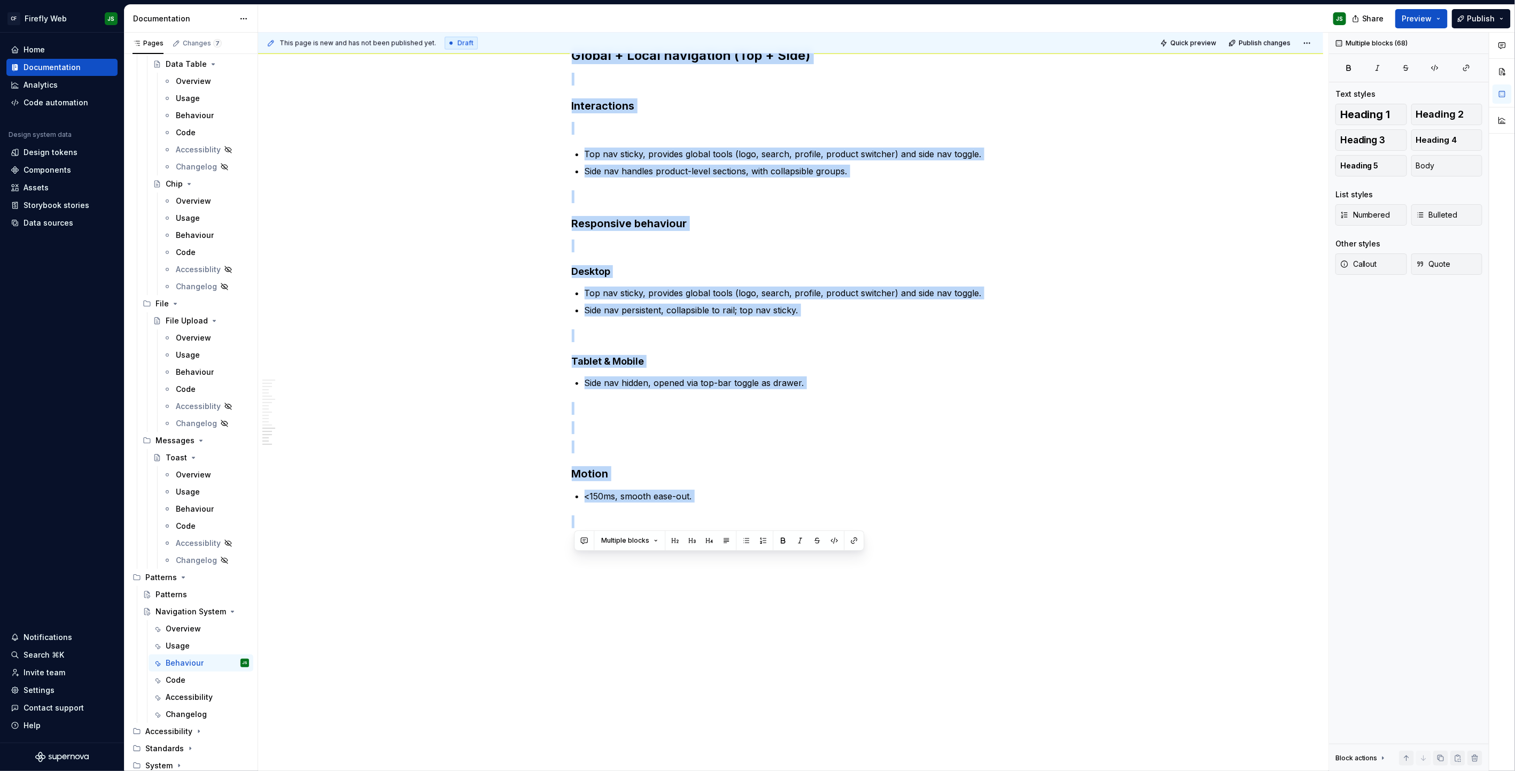
drag, startPoint x: 578, startPoint y: 216, endPoint x: 706, endPoint y: 903, distance: 698.7
click at [706, 770] on html "CF Firefly Web JS Home Documentation Analytics Code automation Design system da…" at bounding box center [757, 385] width 1515 height 771
copy div "Top-only navigation Interactions Top nav remains sticky at all breakpoints Cont…"
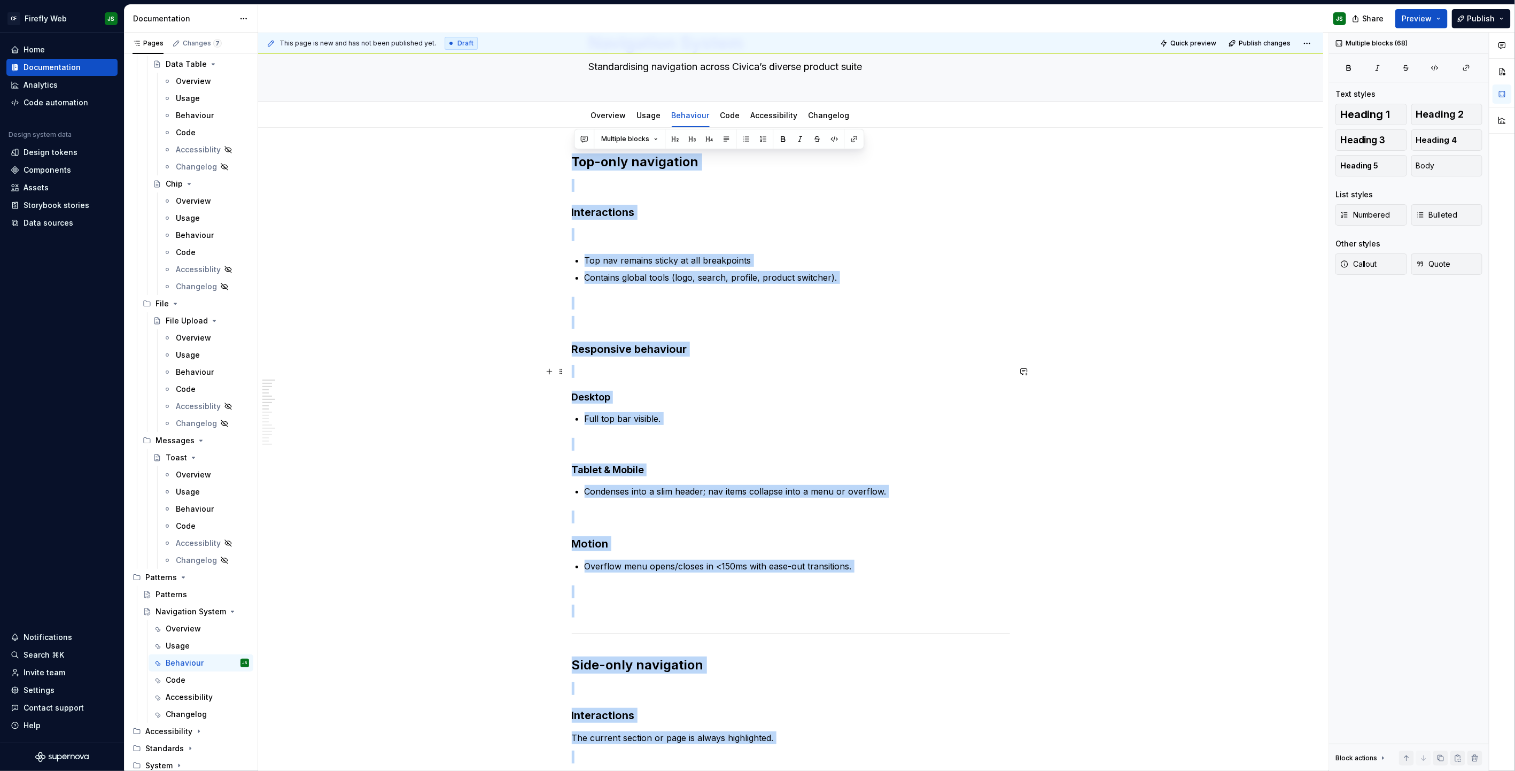
scroll to position [0, 0]
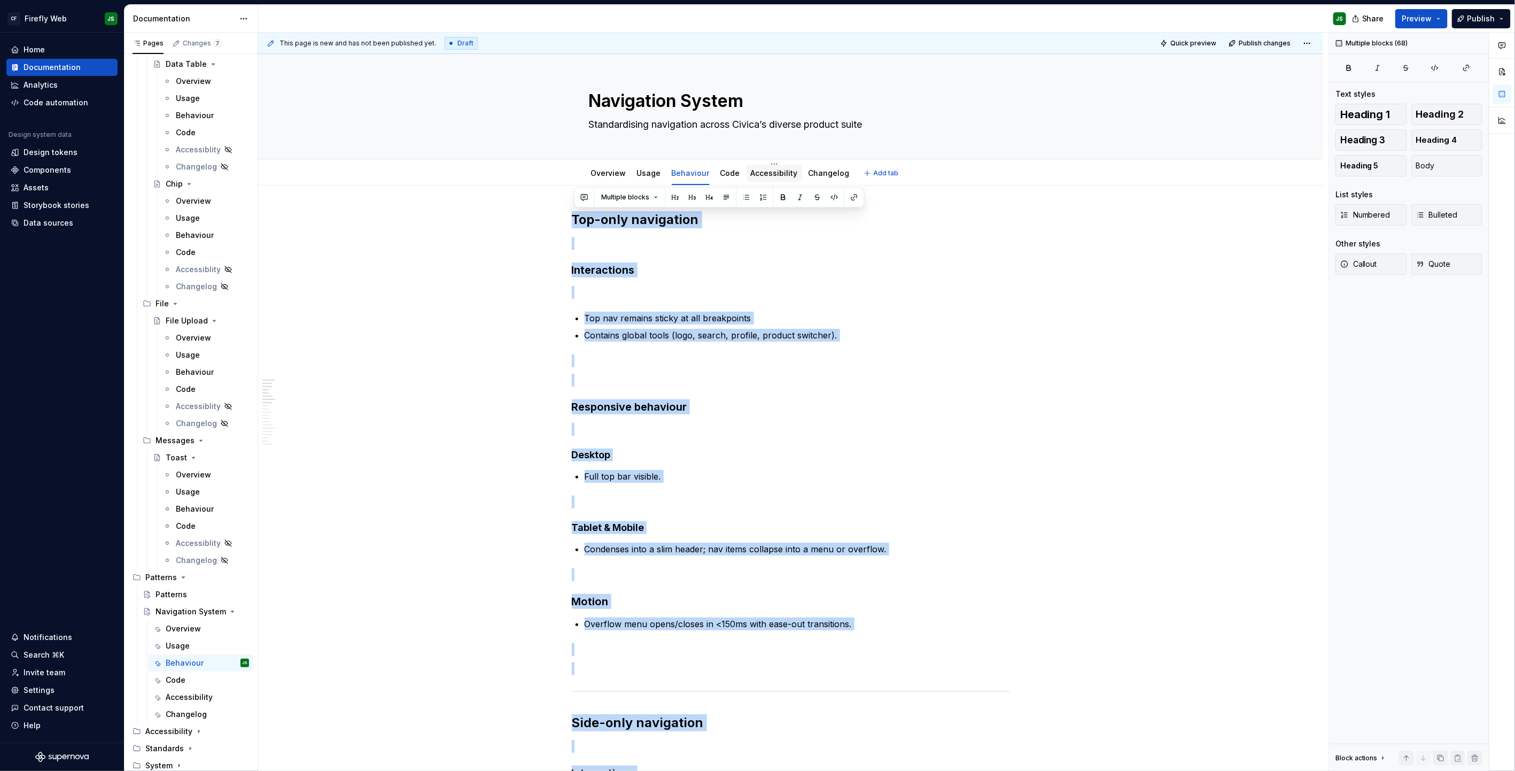
click at [771, 171] on link "Accessibility" at bounding box center [774, 172] width 47 height 9
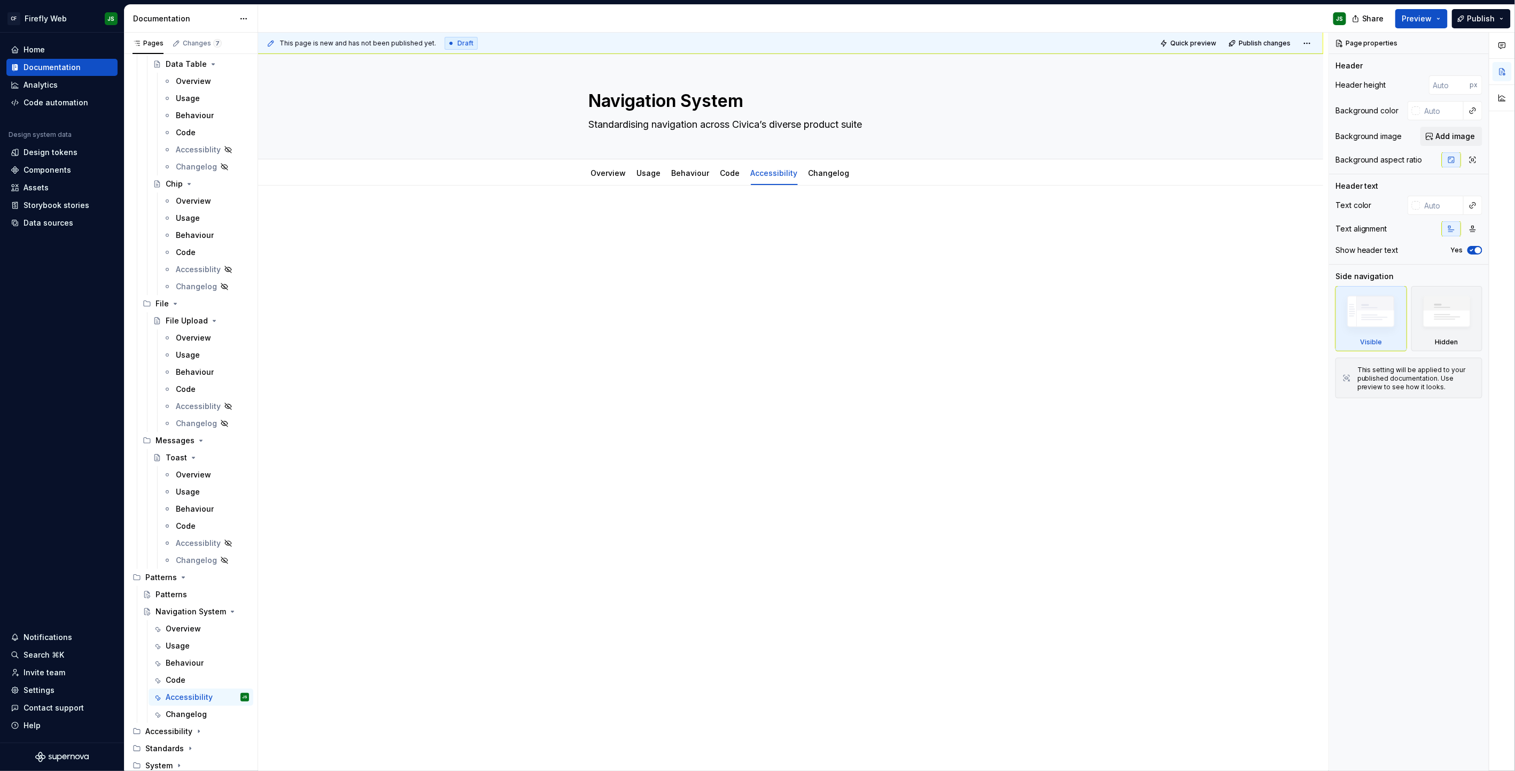
click at [736, 218] on p at bounding box center [791, 217] width 438 height 13
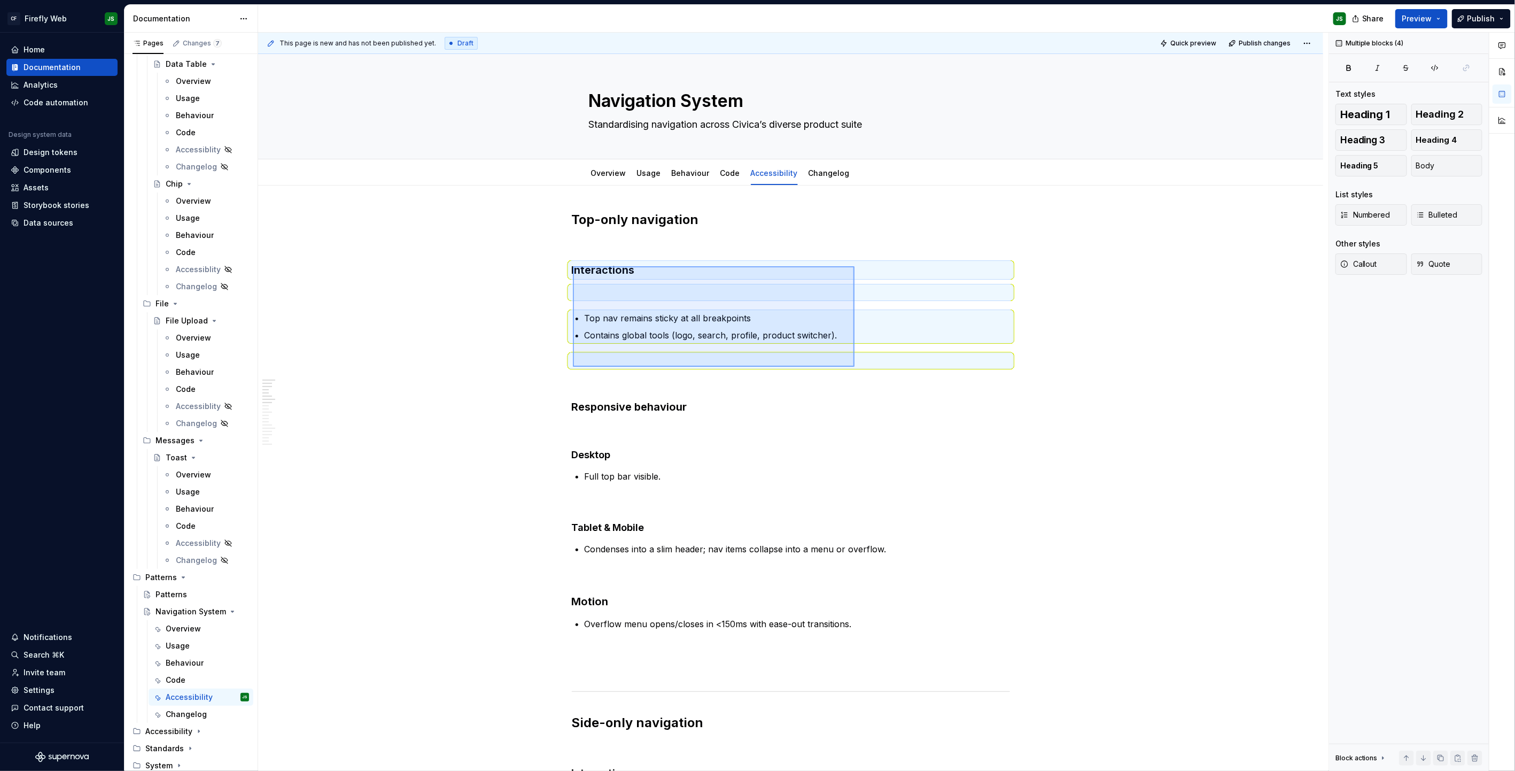
drag, startPoint x: 580, startPoint y: 268, endPoint x: 853, endPoint y: 365, distance: 289.6
click at [853, 365] on div "This page is new and has not been published yet. Draft Quick preview Publish ch…" at bounding box center [793, 402] width 1071 height 739
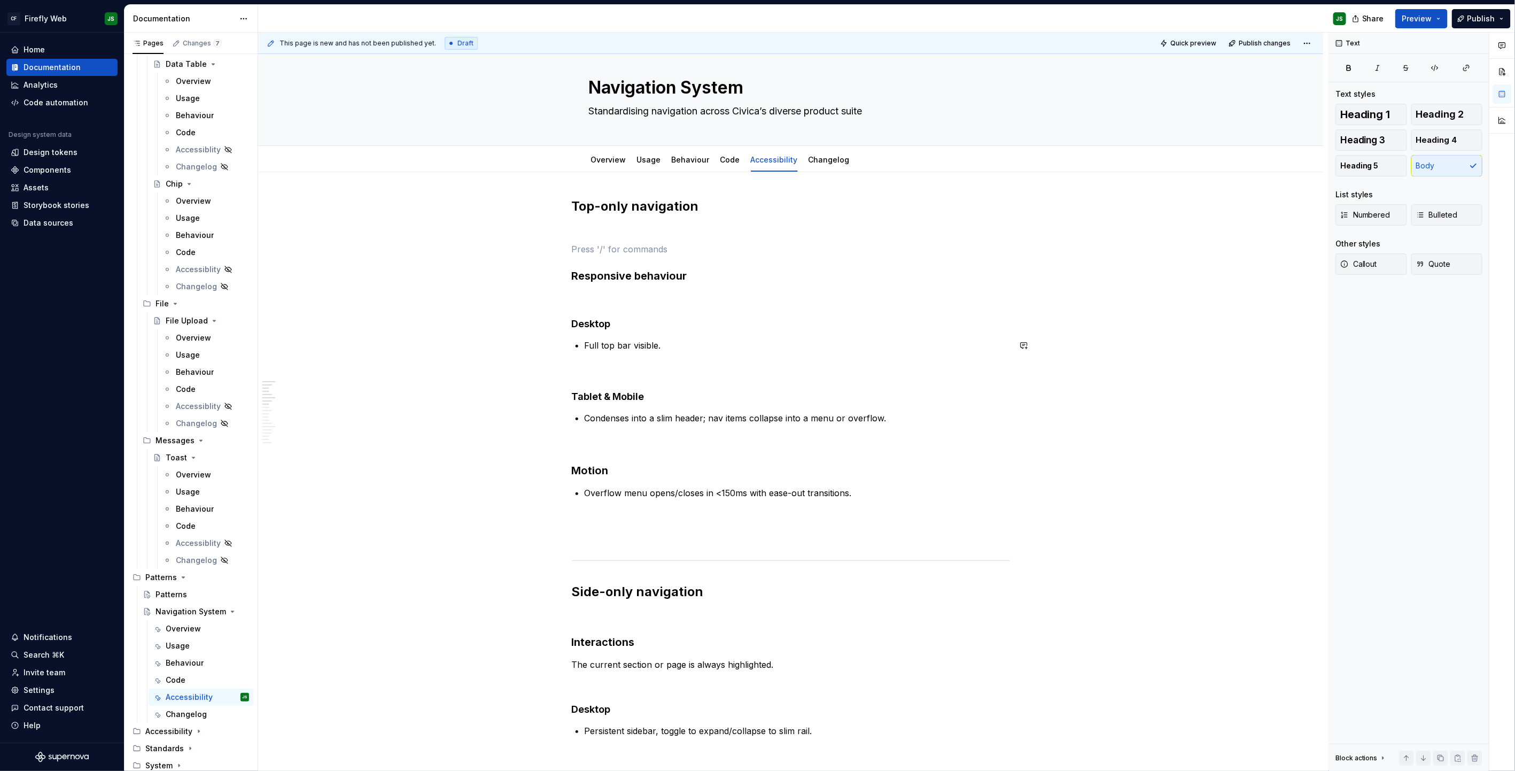
scroll to position [25, 0]
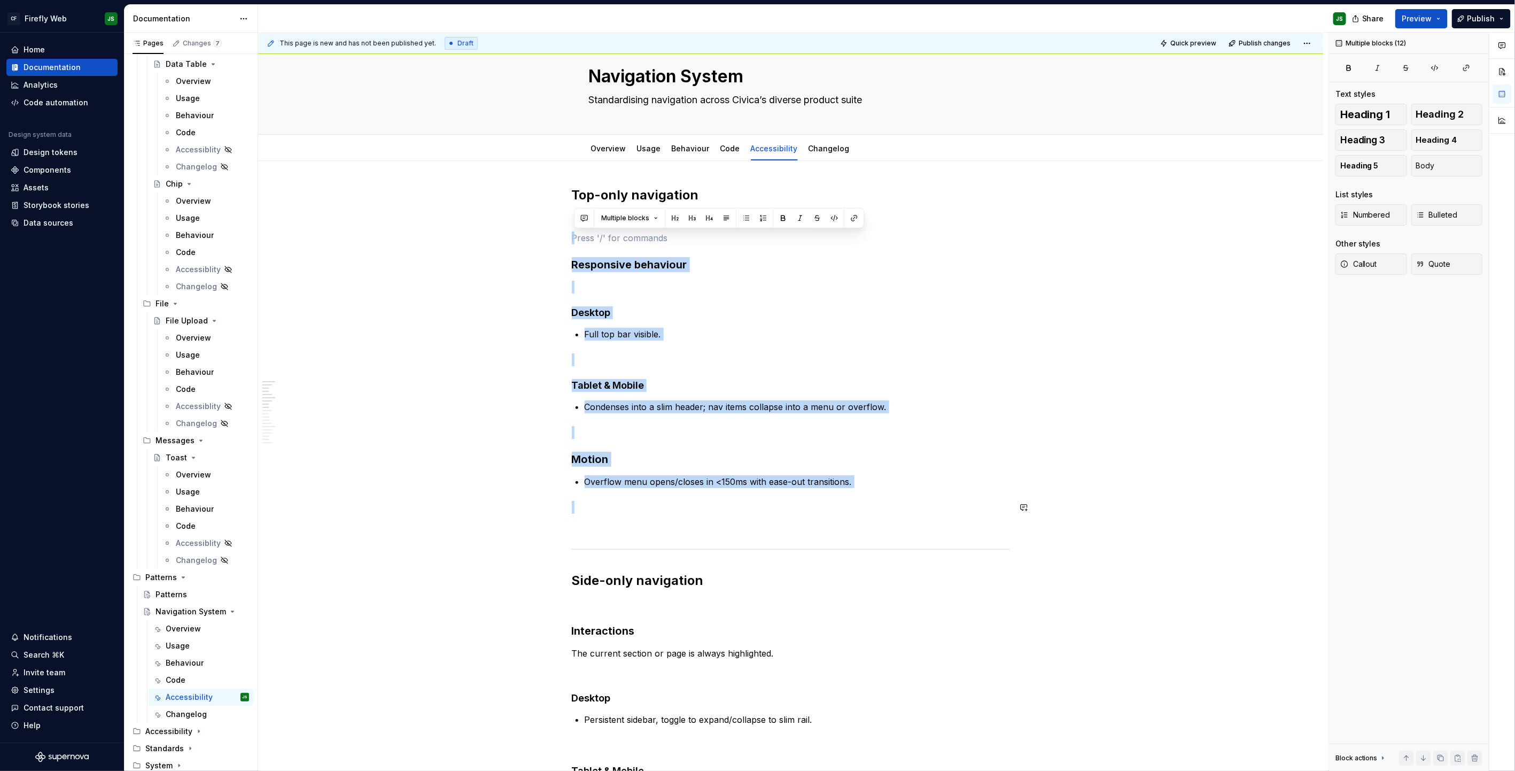
drag, startPoint x: 577, startPoint y: 244, endPoint x: 962, endPoint y: 499, distance: 461.5
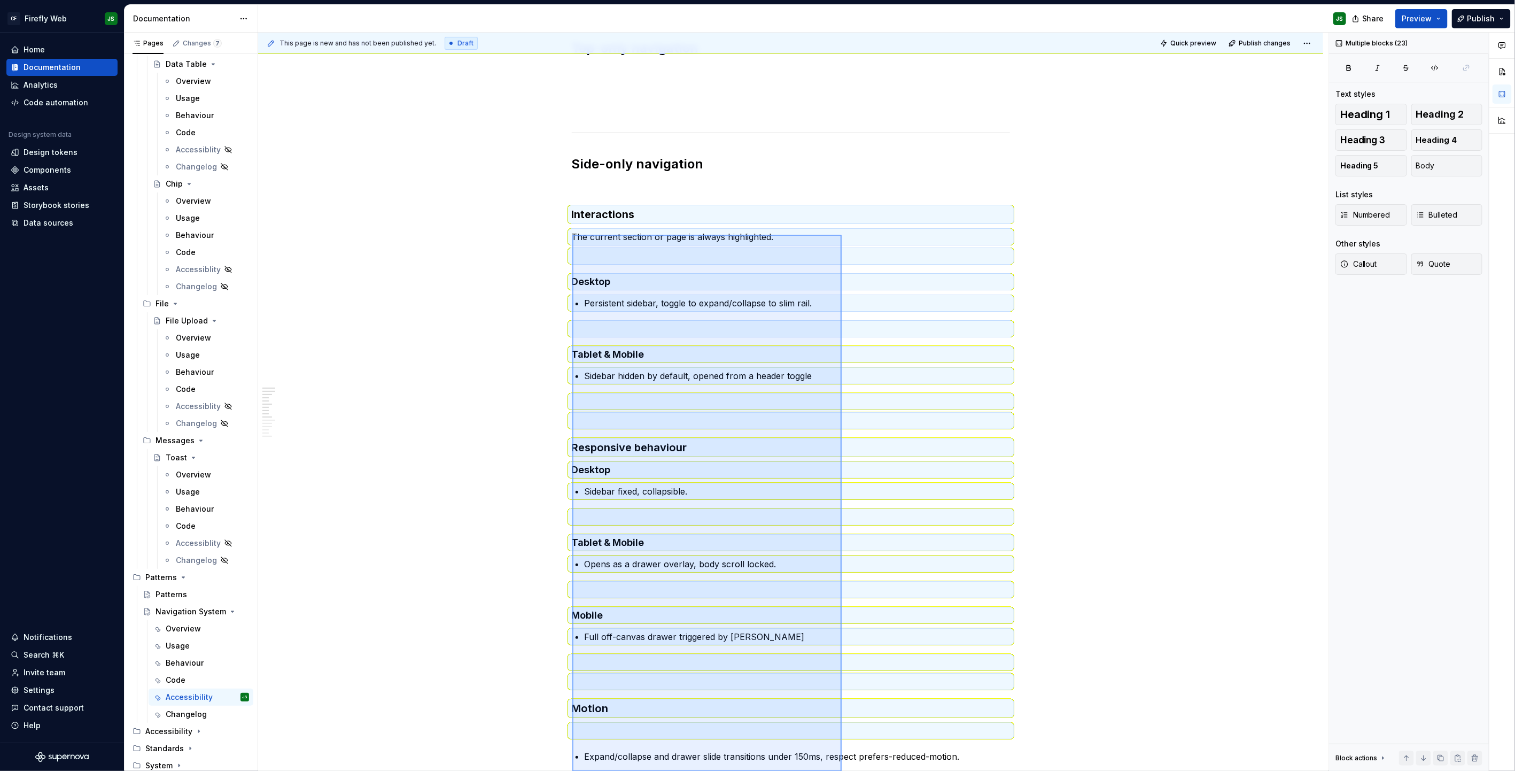
scroll to position [196, 0]
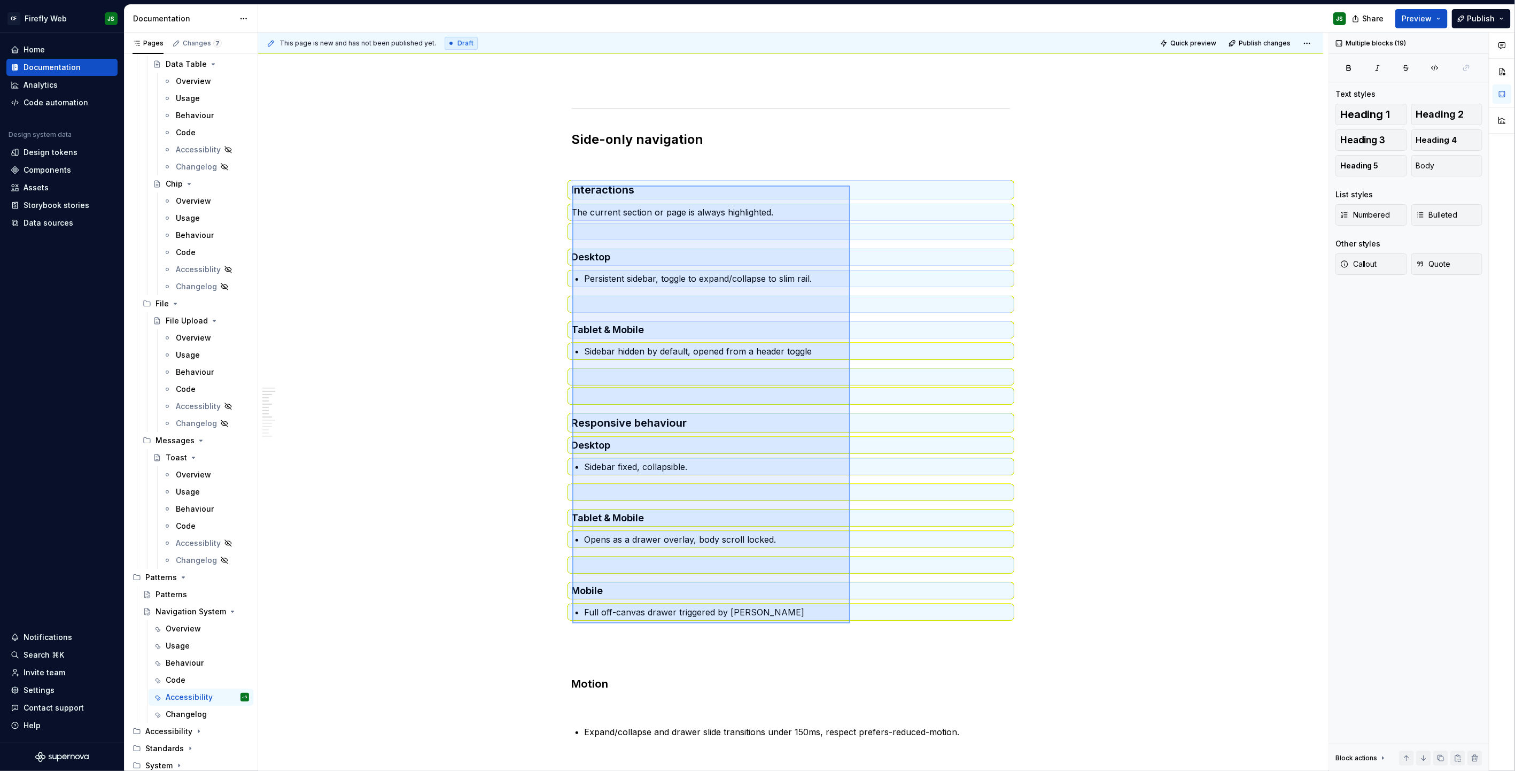
drag, startPoint x: 618, startPoint y: 364, endPoint x: 852, endPoint y: 622, distance: 348.2
click at [852, 622] on div "This page is new and has not been published yet. Draft Quick preview Publish ch…" at bounding box center [793, 402] width 1071 height 739
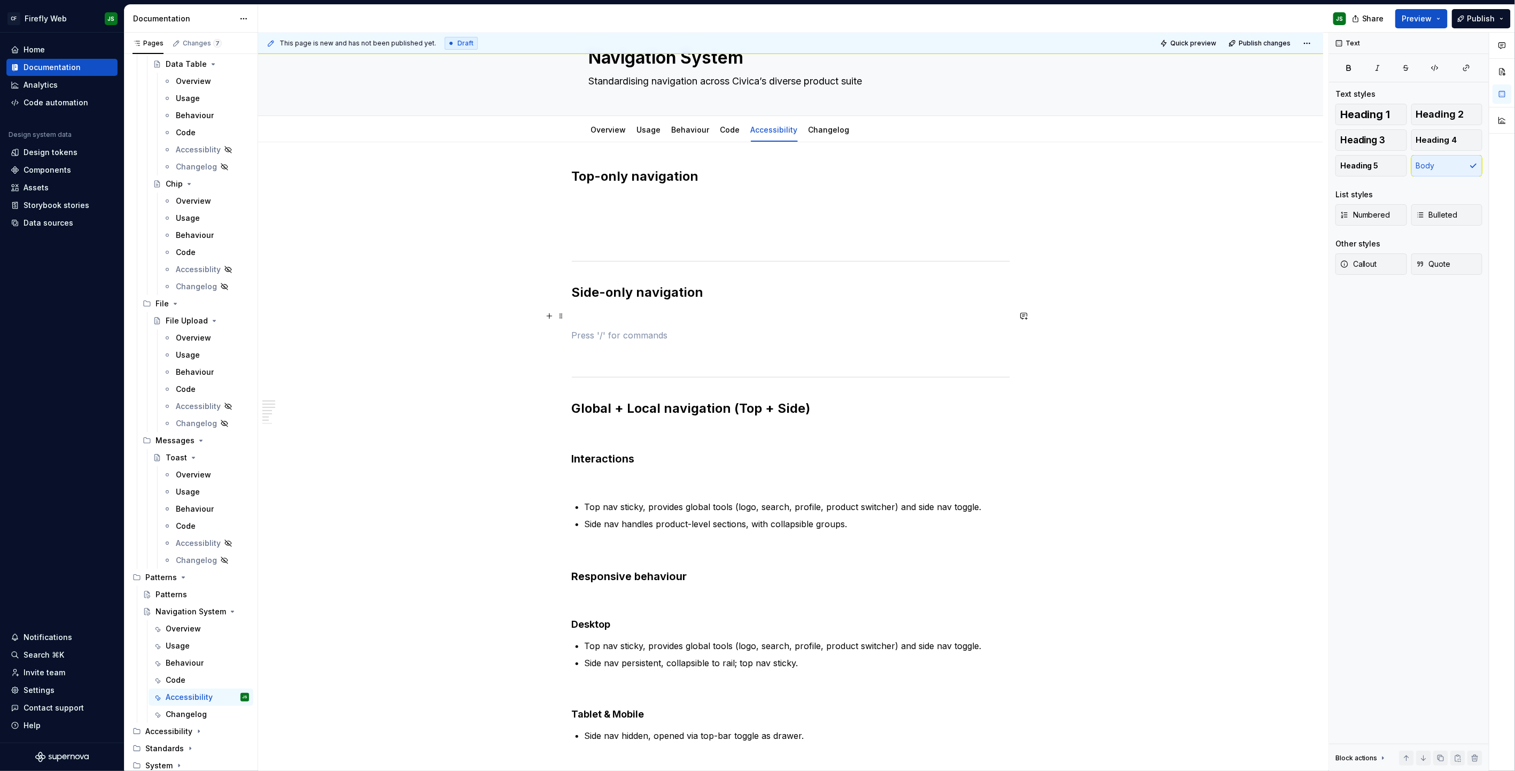
scroll to position [42, 0]
click at [679, 235] on p at bounding box center [791, 240] width 438 height 13
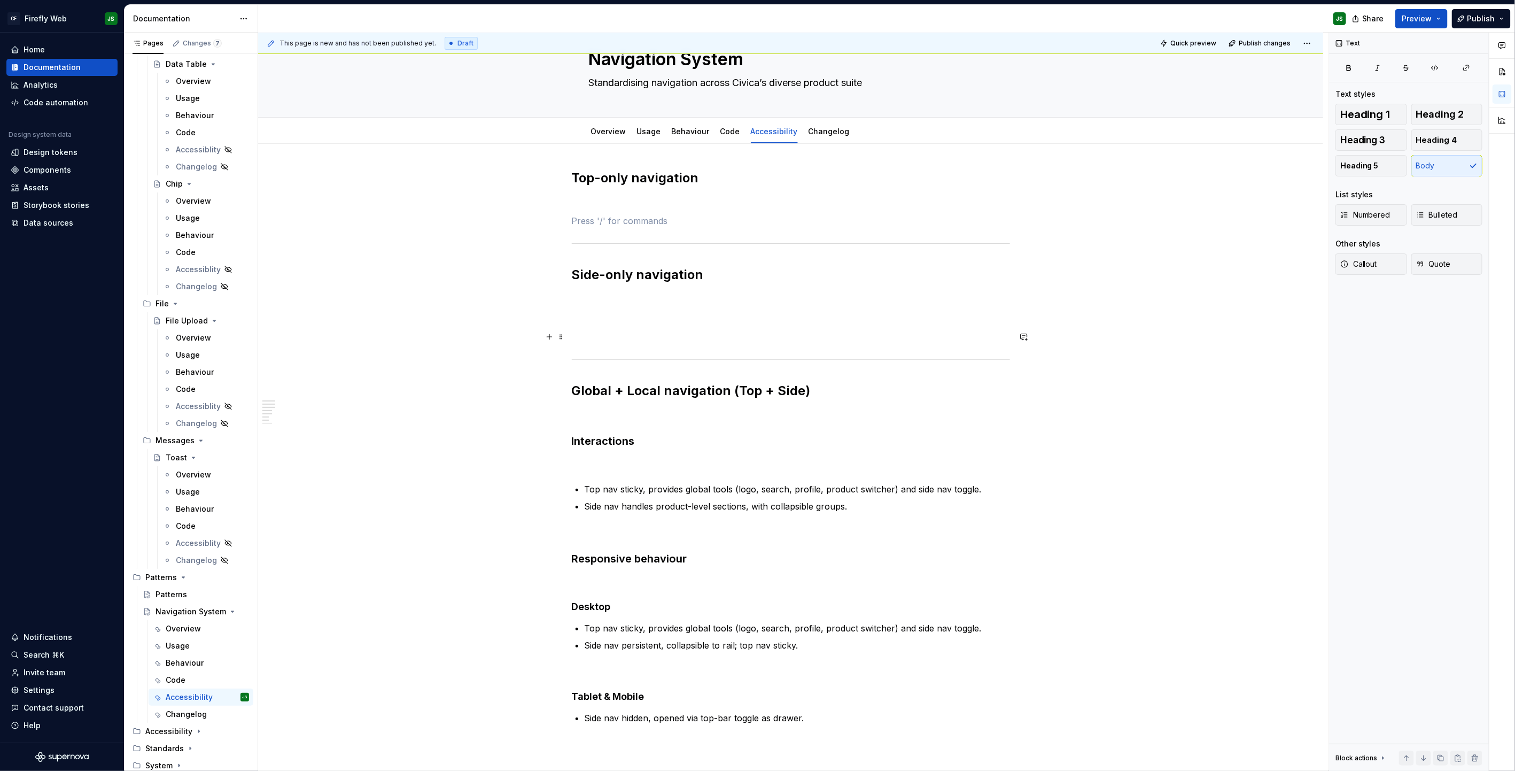
click at [683, 335] on p at bounding box center [791, 336] width 438 height 13
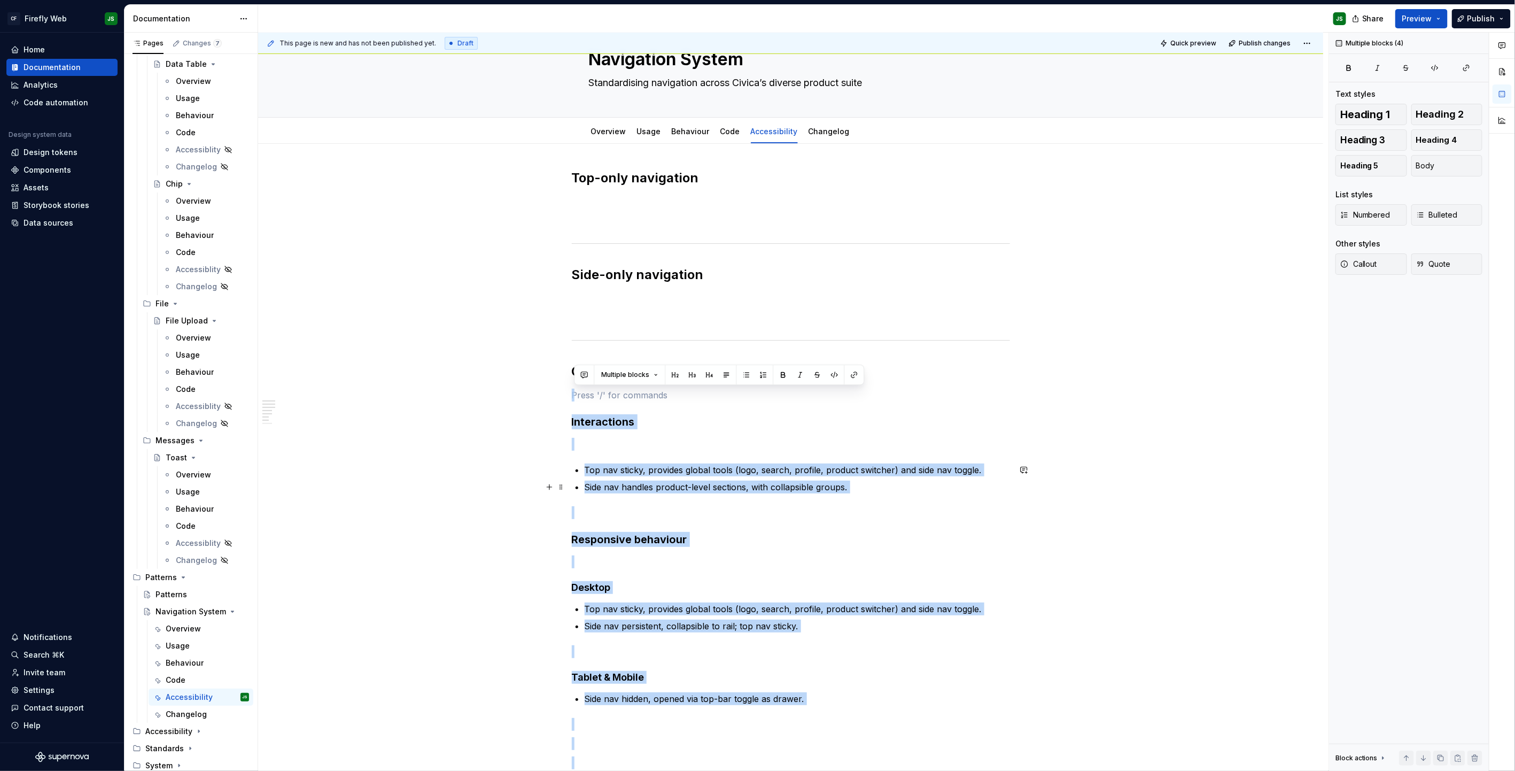
scroll to position [358, 0]
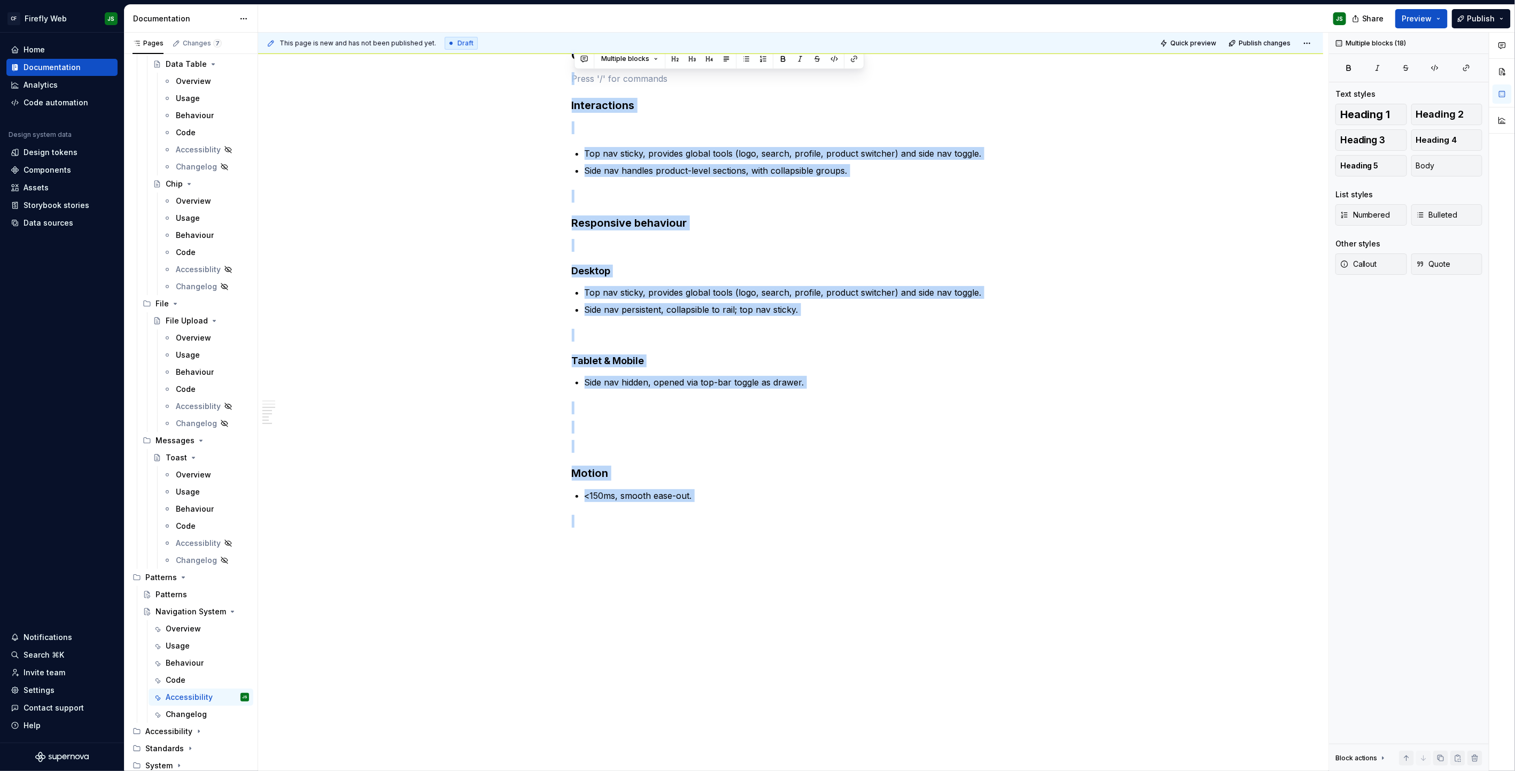
drag, startPoint x: 592, startPoint y: 396, endPoint x: 730, endPoint y: 827, distance: 452.4
click at [730, 770] on html "CF Firefly Web JS Home Documentation Analytics Code automation Design system da…" at bounding box center [757, 385] width 1515 height 771
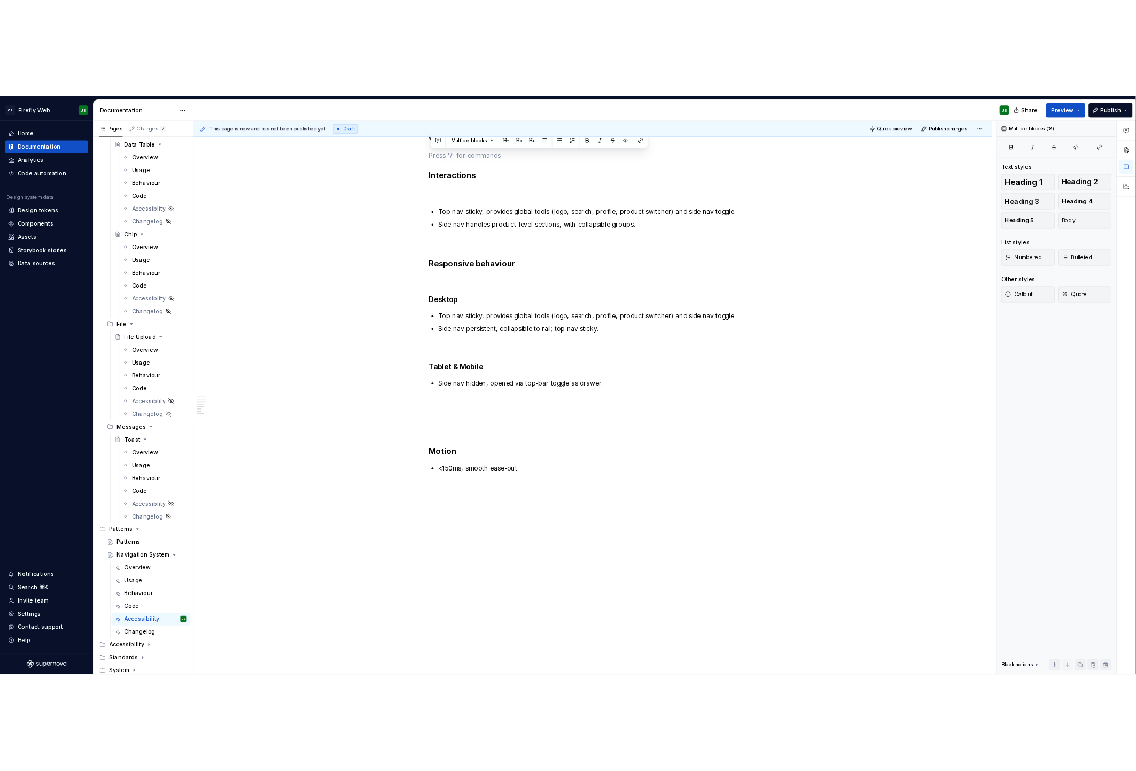
scroll to position [0, 0]
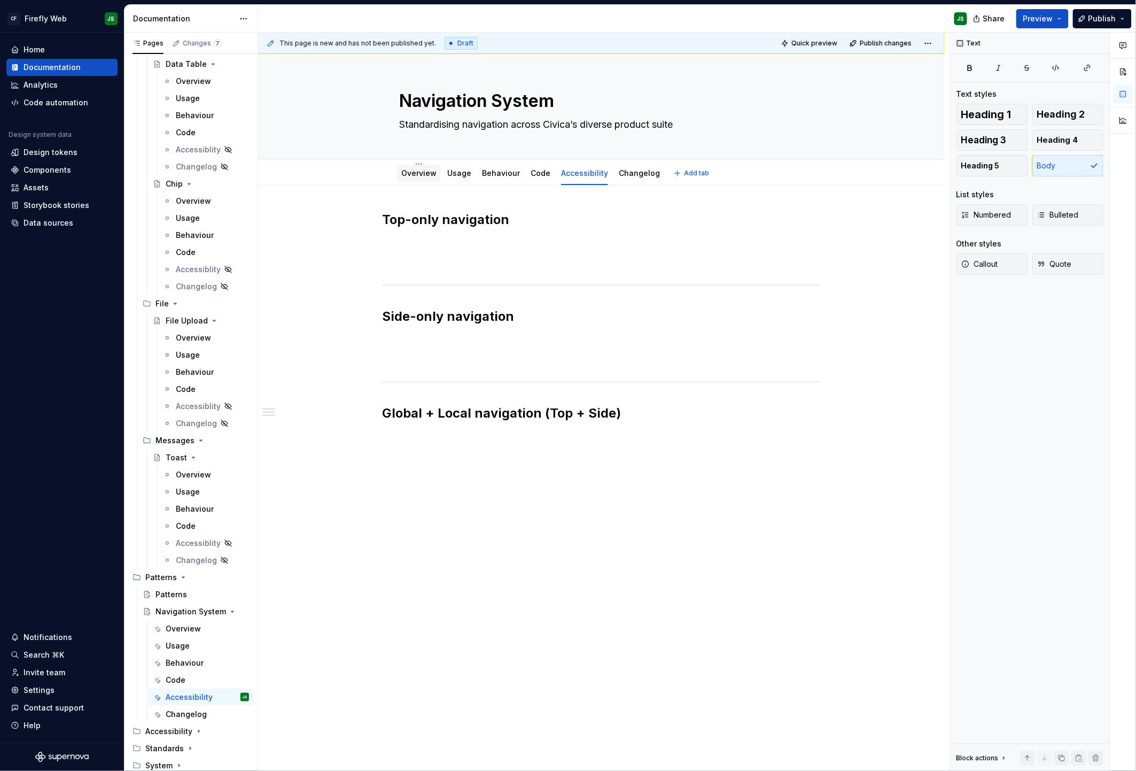
click at [427, 171] on link "Overview" at bounding box center [418, 172] width 35 height 9
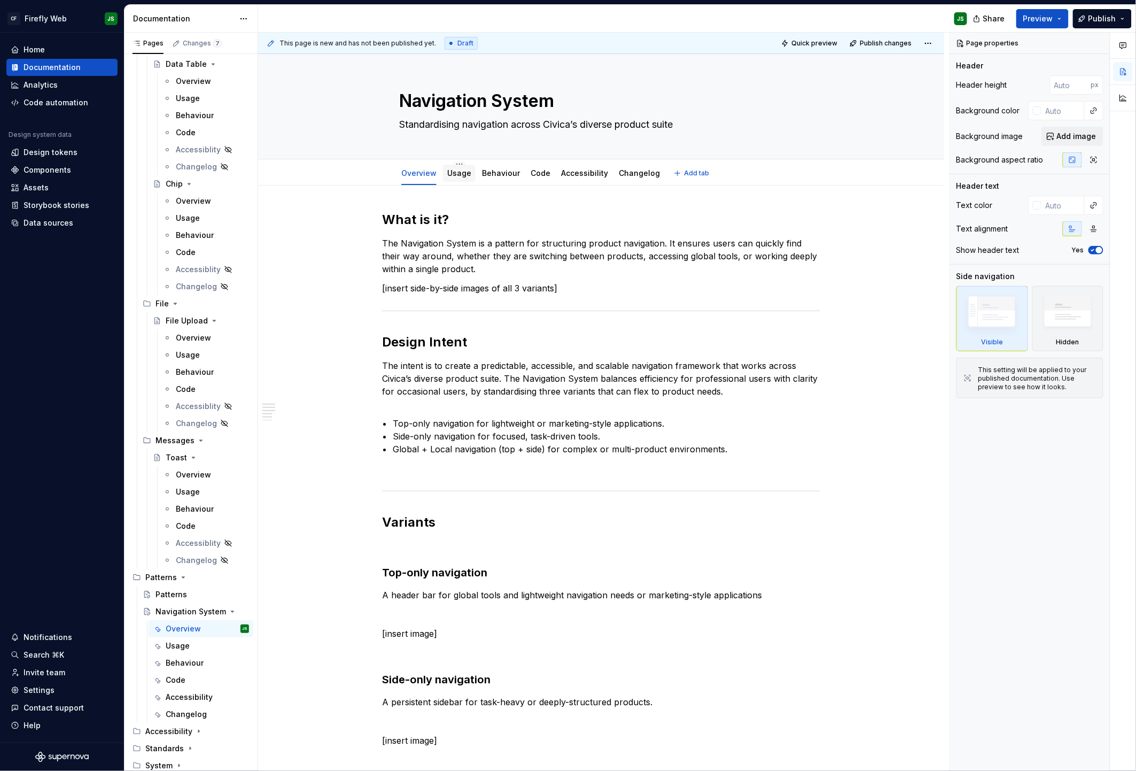
click at [461, 168] on link "Usage" at bounding box center [459, 172] width 24 height 9
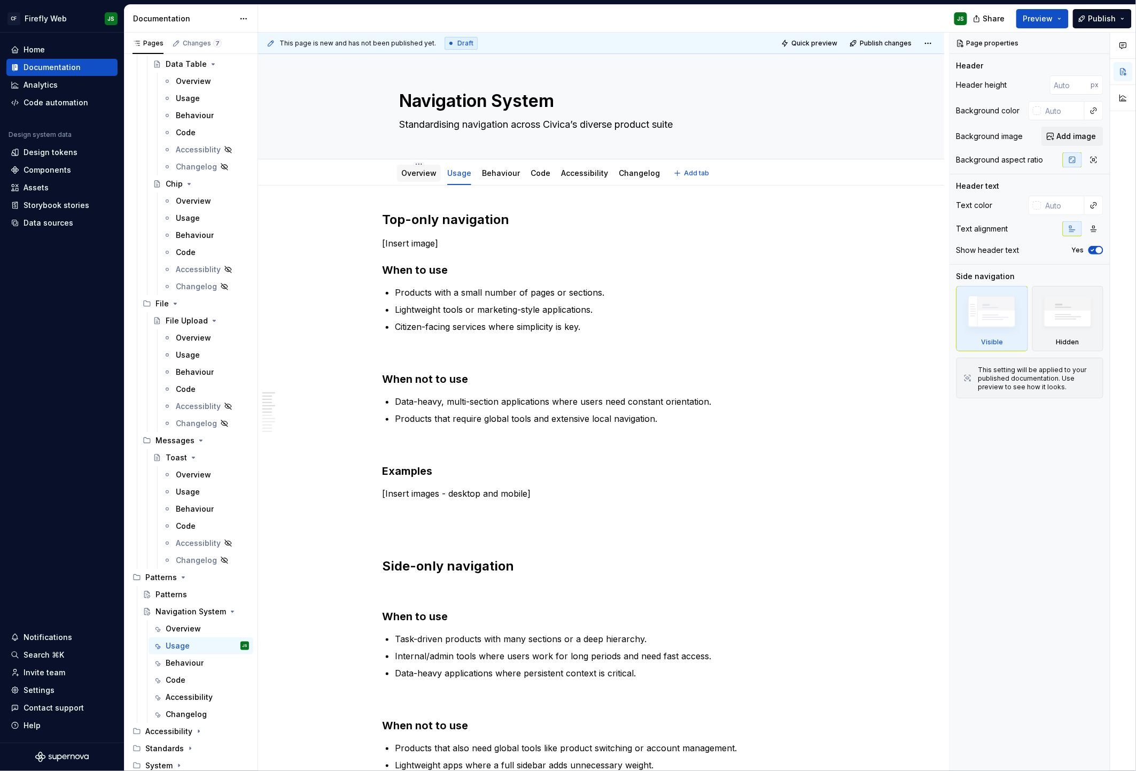
click at [428, 173] on link "Overview" at bounding box center [418, 172] width 35 height 9
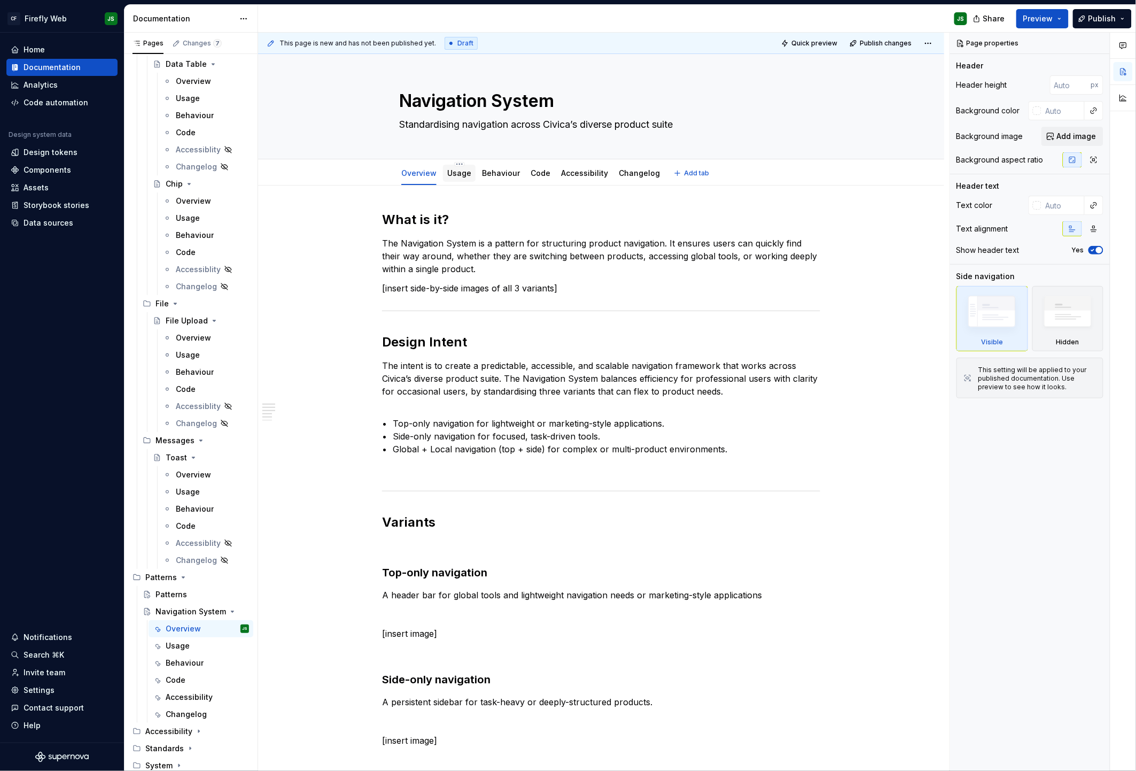
click at [461, 180] on div "Usage" at bounding box center [459, 173] width 33 height 17
click at [462, 177] on link "Usage" at bounding box center [459, 172] width 24 height 9
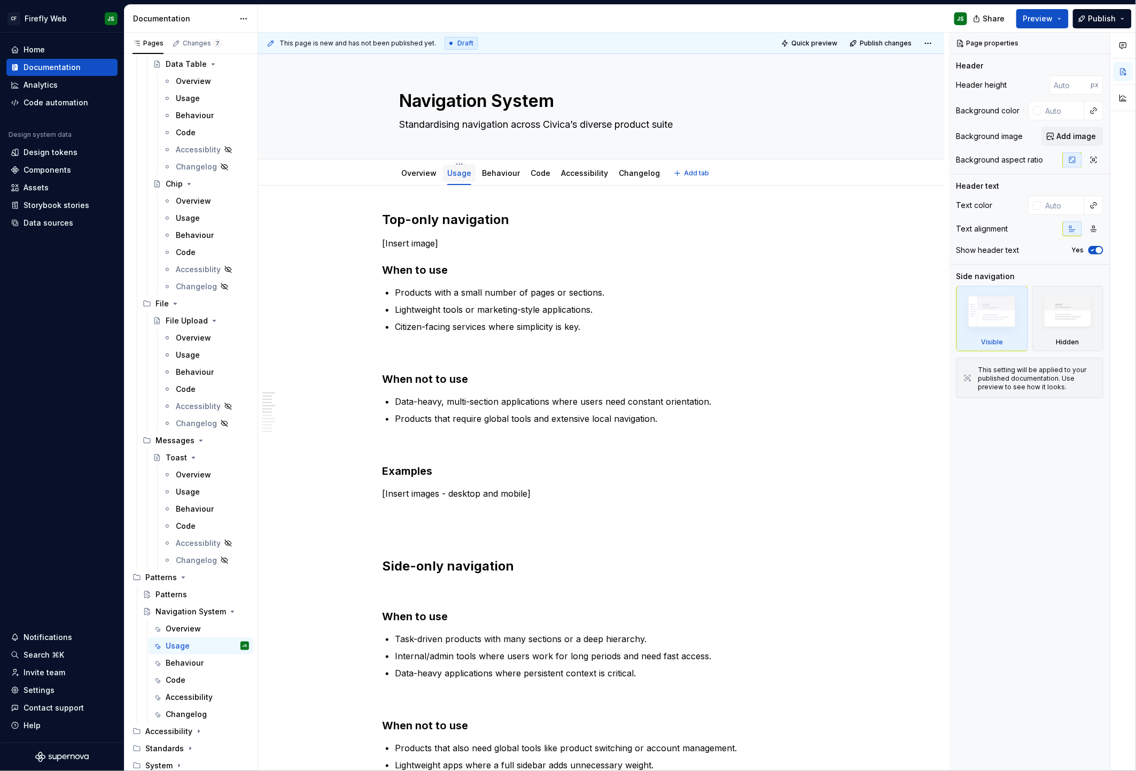
scroll to position [1, 0]
type textarea "*"
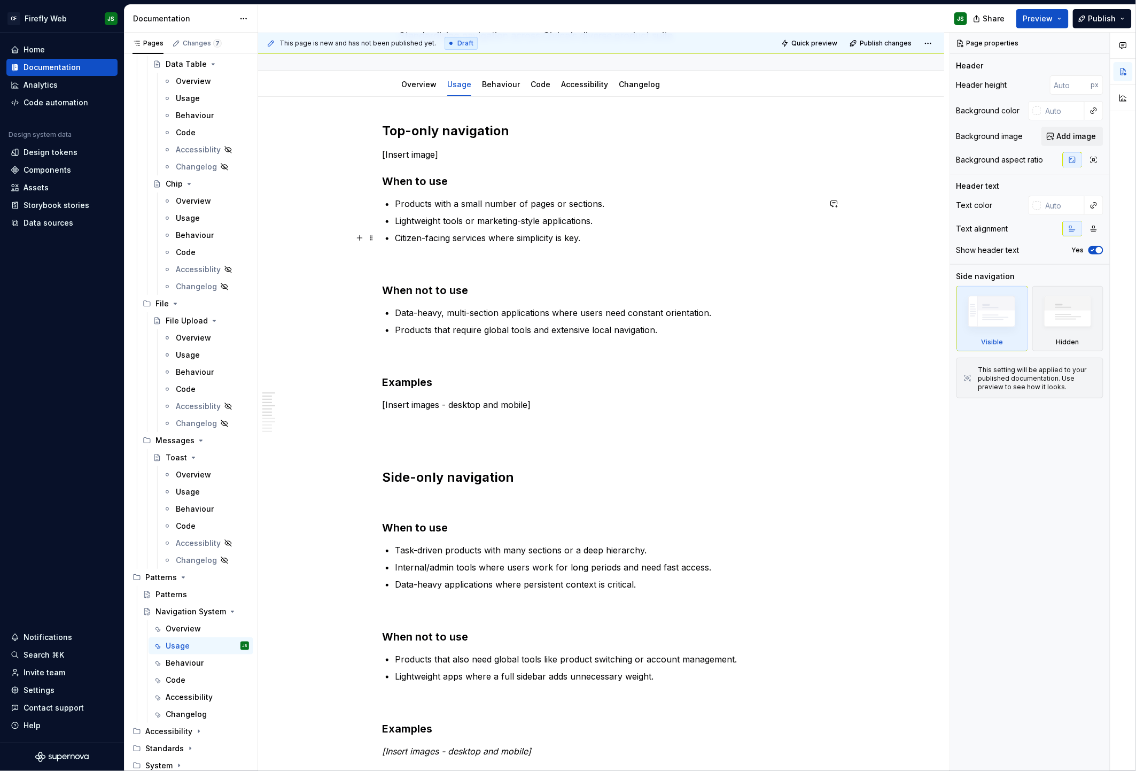
scroll to position [162, 0]
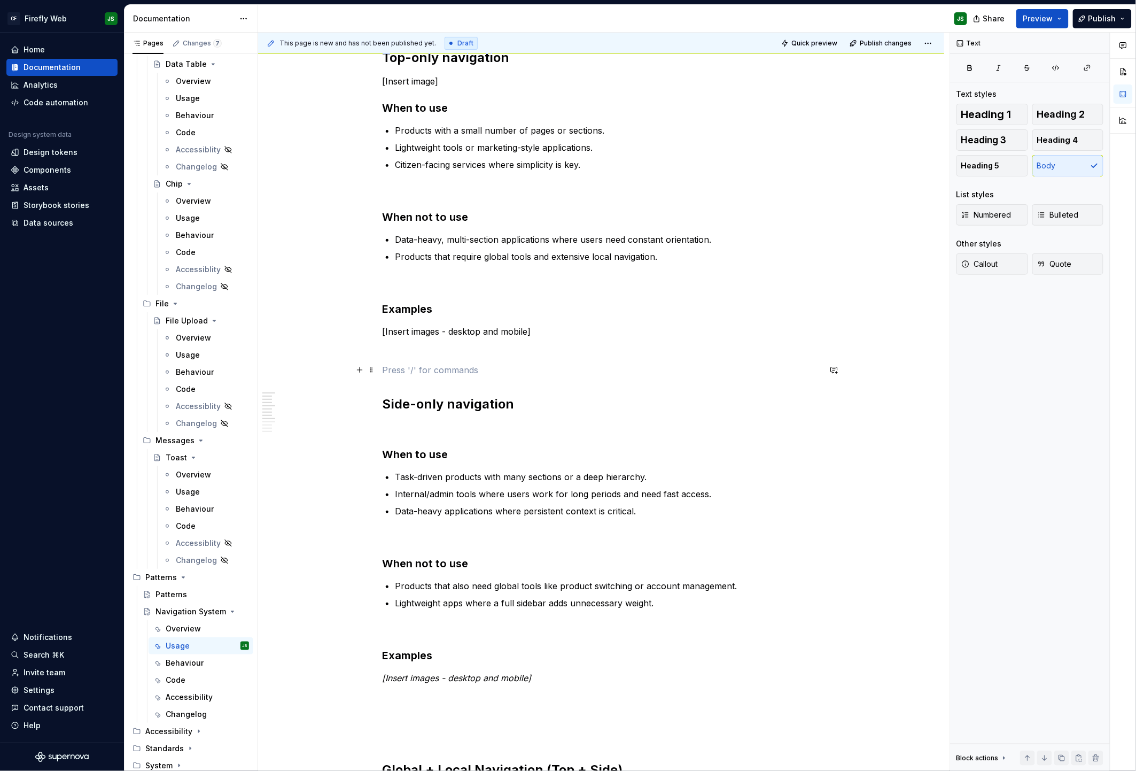
click at [487, 367] on p at bounding box center [601, 369] width 438 height 13
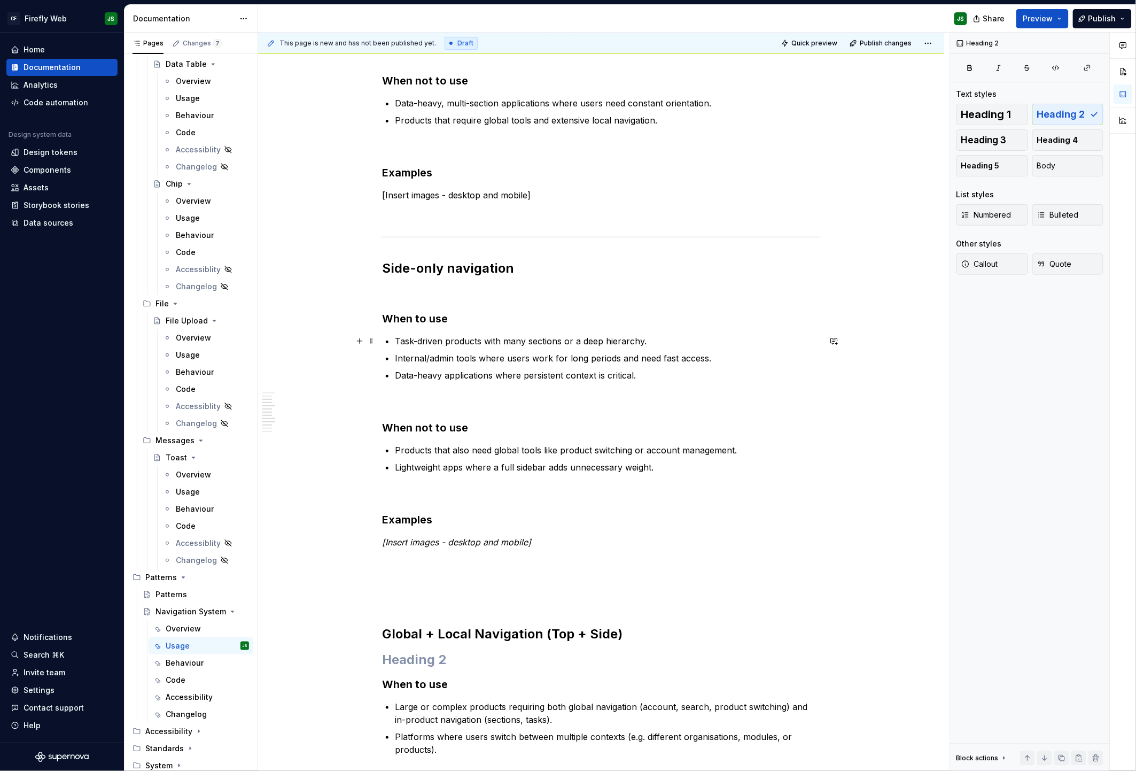
scroll to position [329, 0]
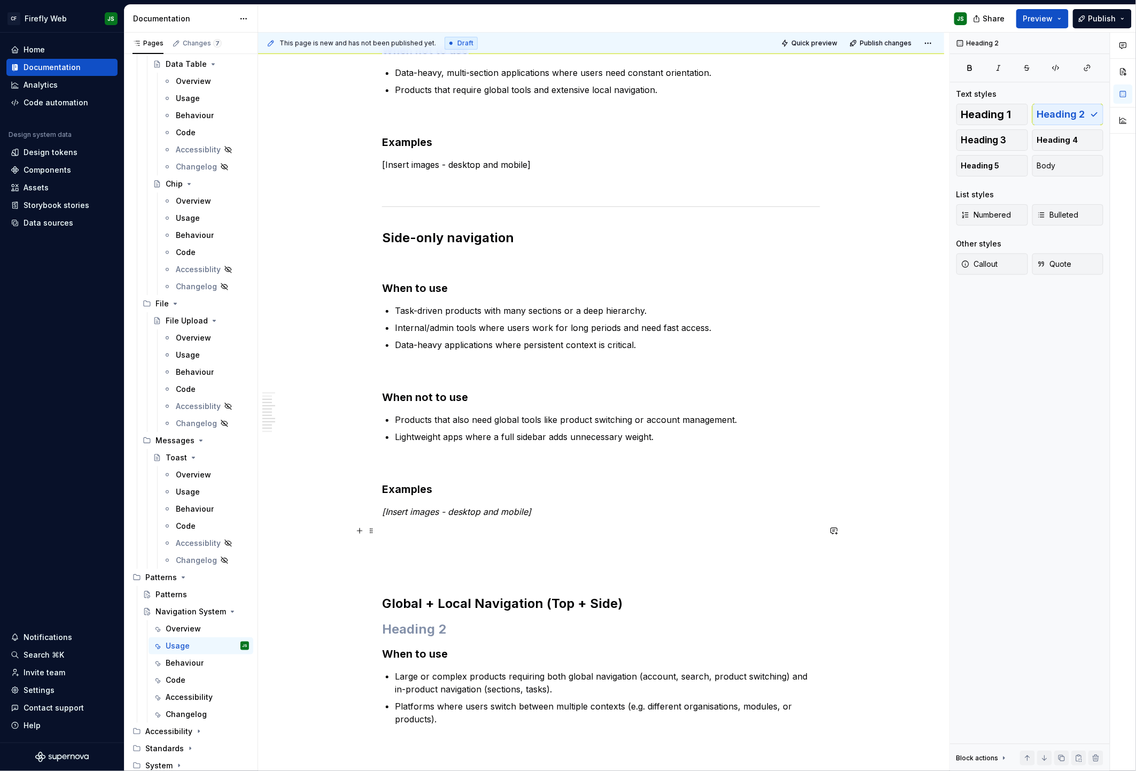
click at [463, 540] on div "Top-only navigation [Insert image] When to use Products with a small number of …" at bounding box center [601, 405] width 438 height 1046
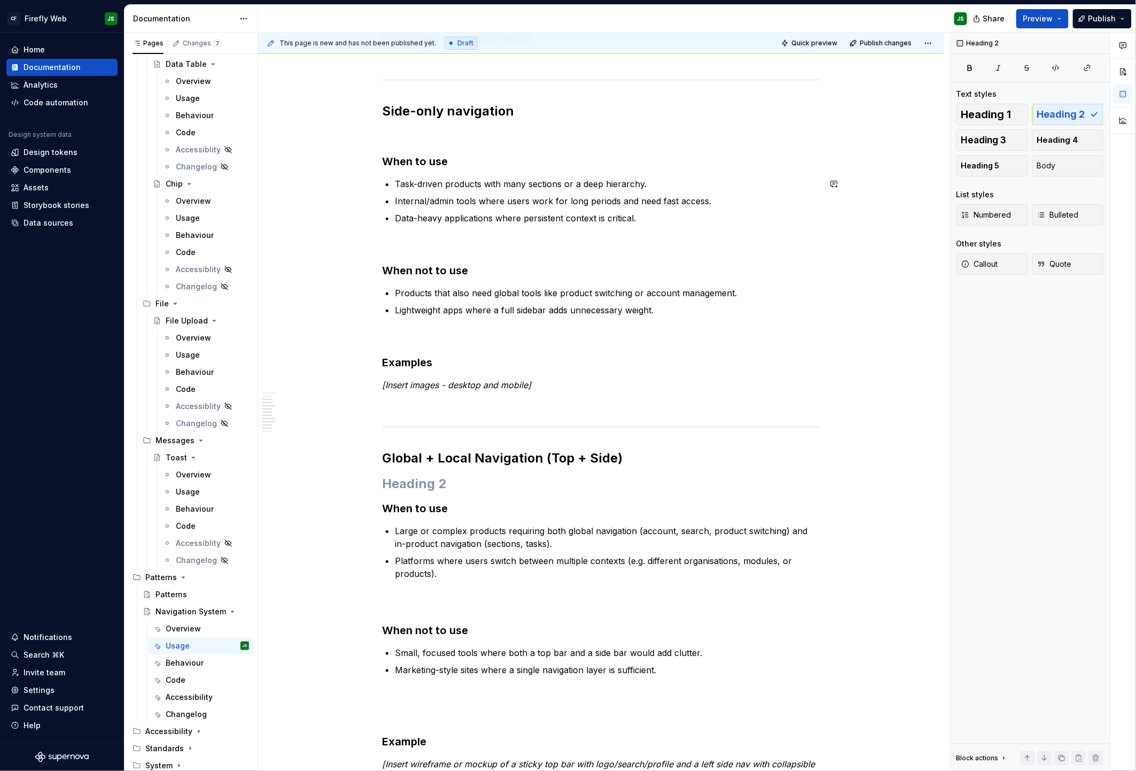
scroll to position [0, 0]
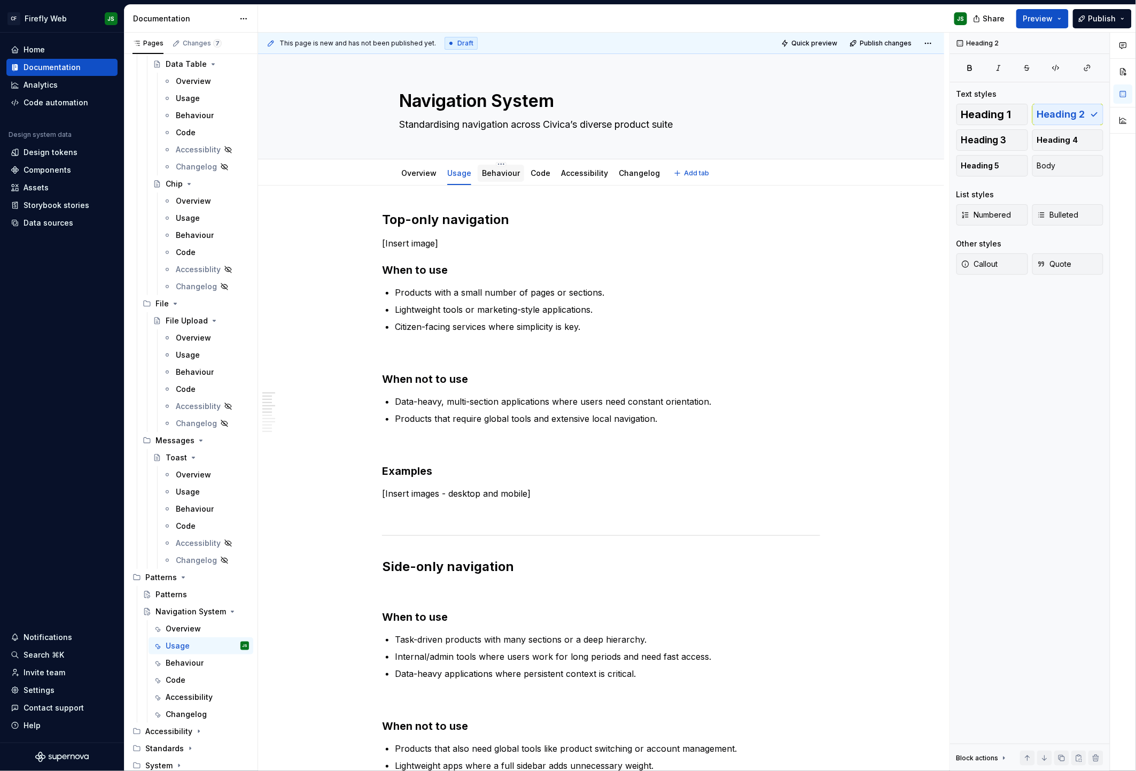
click at [501, 172] on link "Behaviour" at bounding box center [501, 172] width 38 height 9
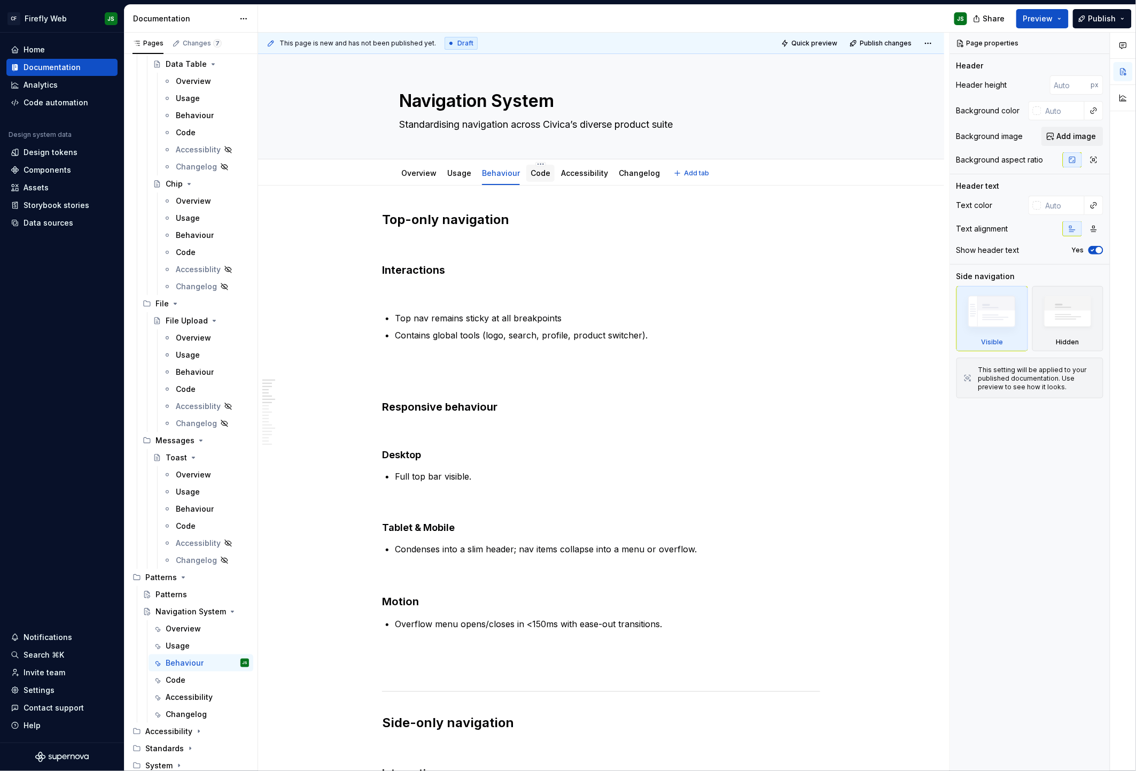
click at [532, 173] on link "Code" at bounding box center [541, 172] width 20 height 9
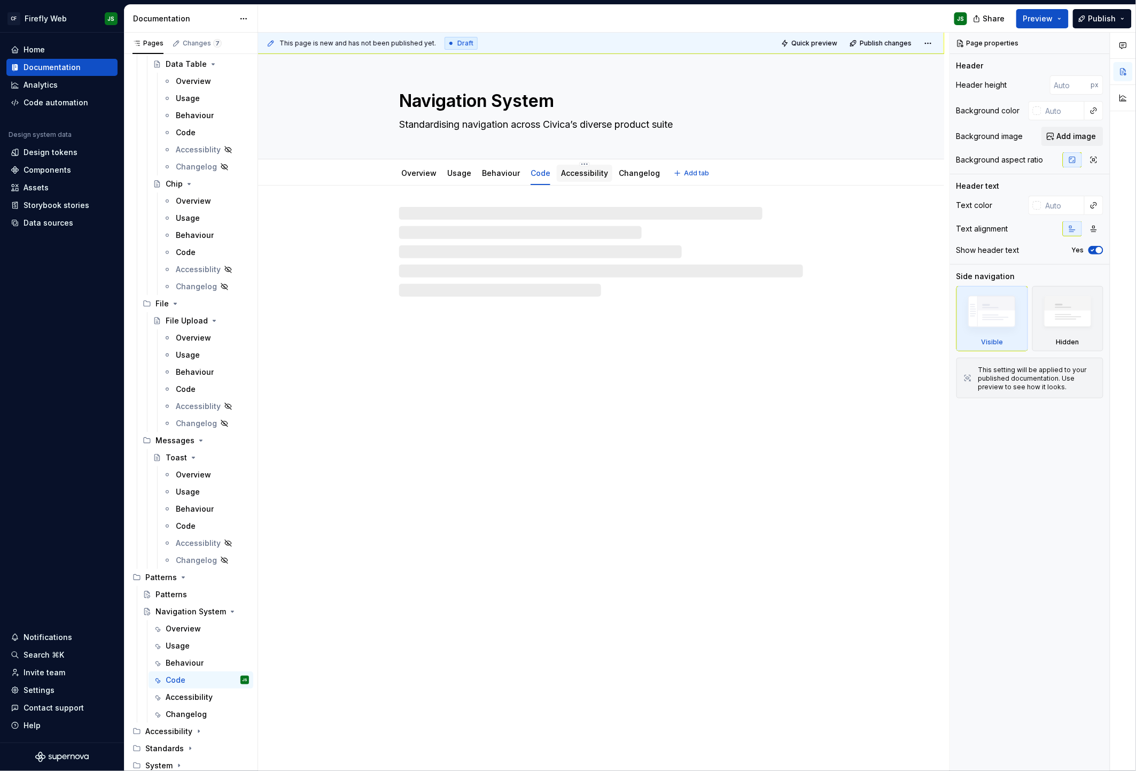
click at [582, 176] on link "Accessibility" at bounding box center [584, 172] width 47 height 9
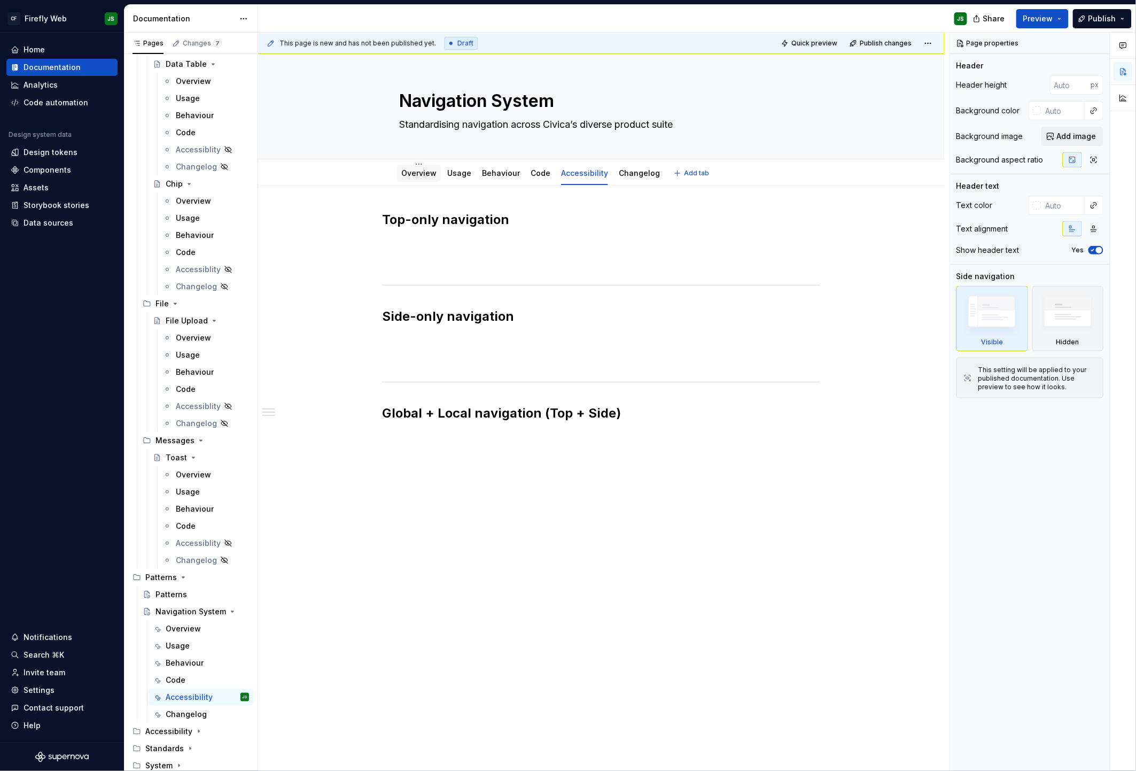
click at [432, 172] on link "Overview" at bounding box center [418, 172] width 35 height 9
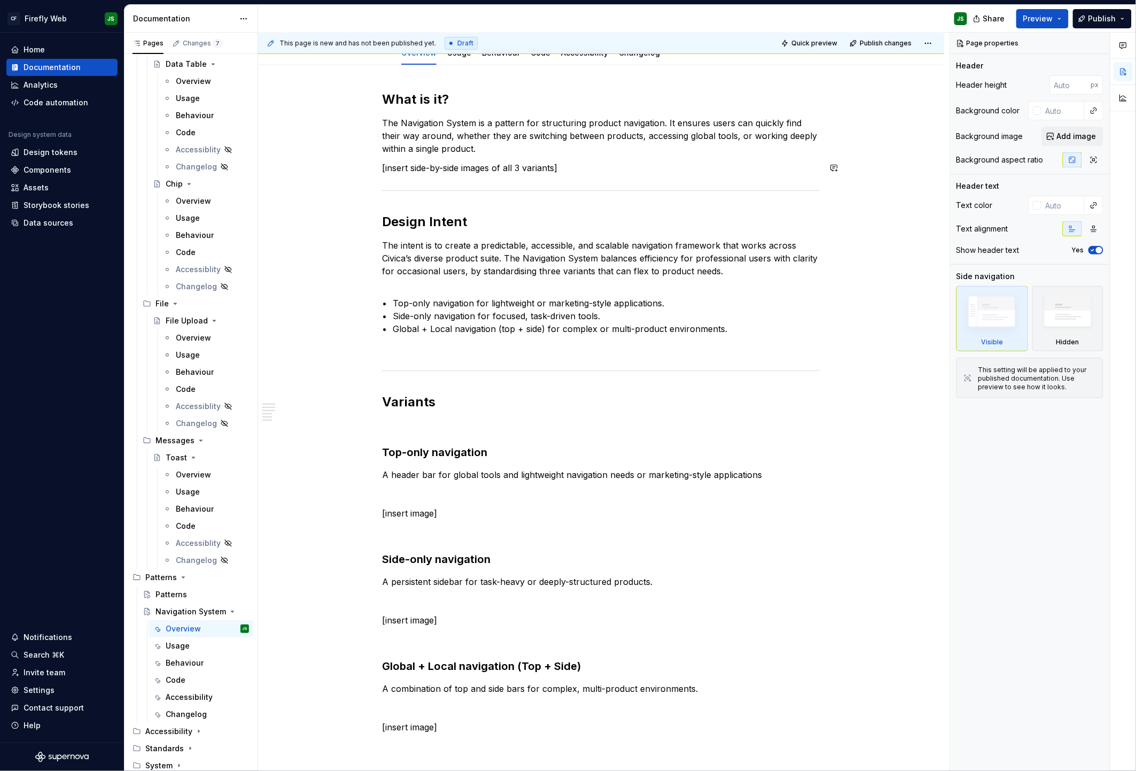
scroll to position [119, 0]
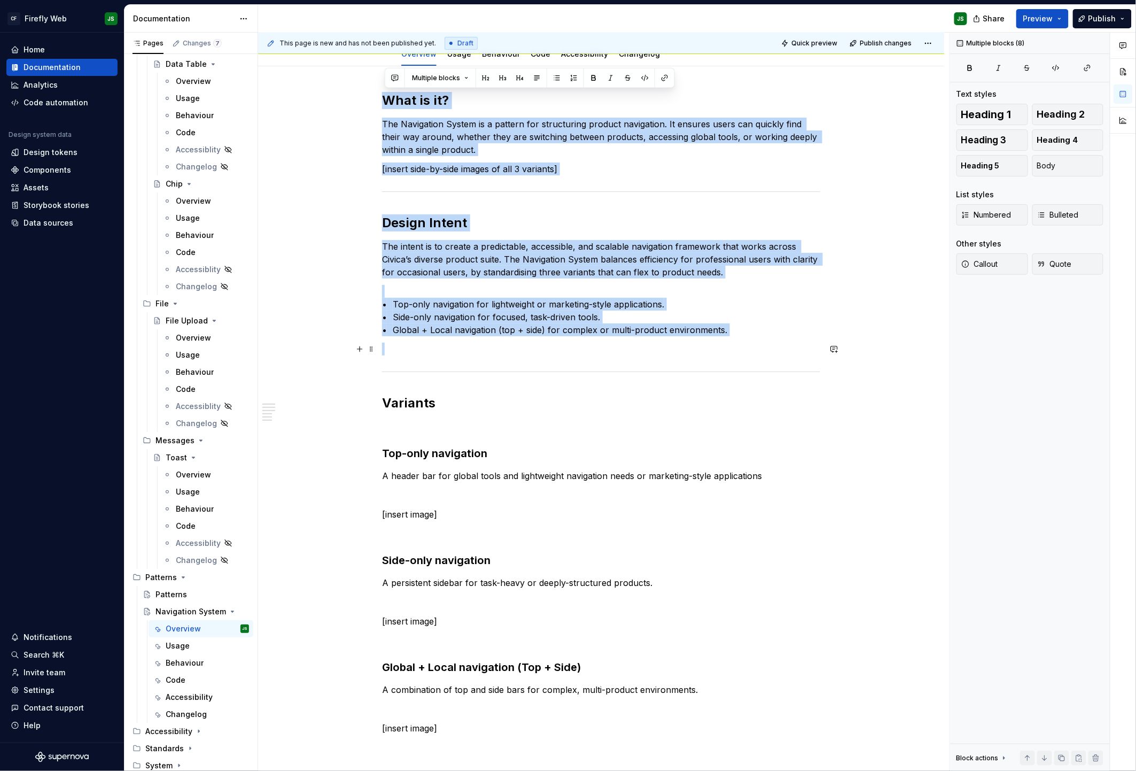
drag, startPoint x: 422, startPoint y: 115, endPoint x: 734, endPoint y: 345, distance: 387.7
click at [734, 345] on div "What is it? The Navigation System is a pattern for structuring product navigati…" at bounding box center [601, 413] width 438 height 643
click at [678, 405] on h2 "Variants" at bounding box center [601, 402] width 438 height 17
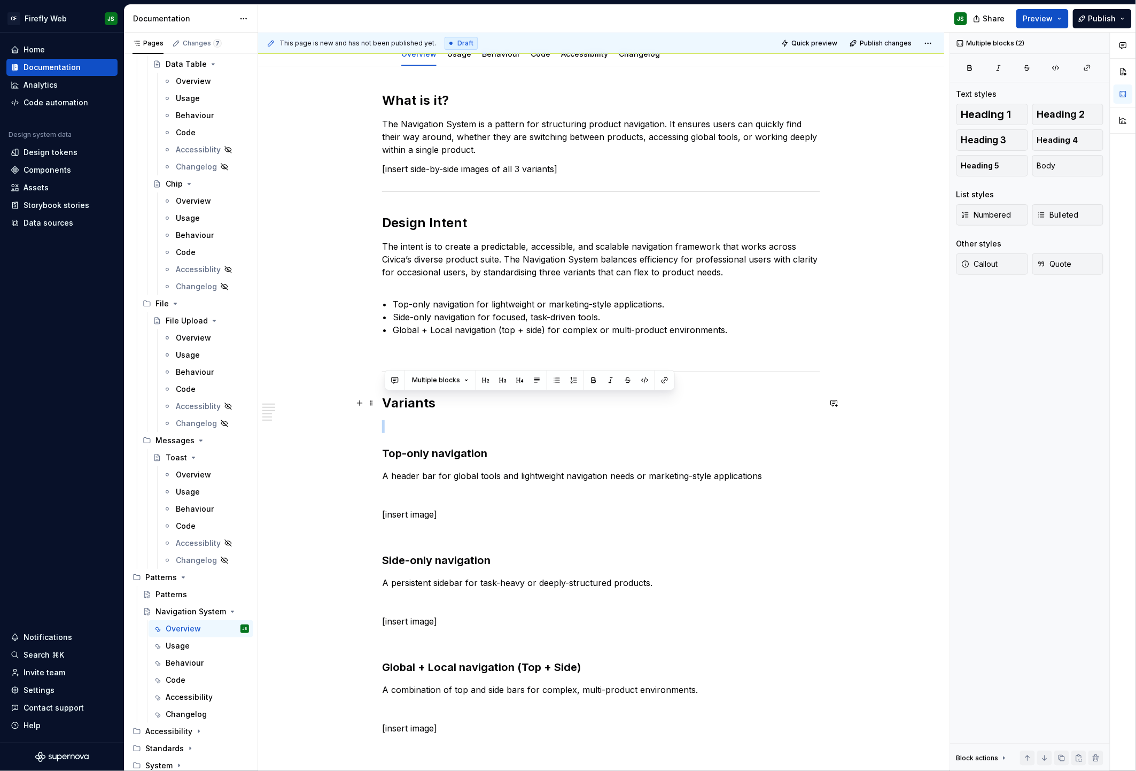
click at [677, 405] on h2 "Variants" at bounding box center [601, 402] width 438 height 17
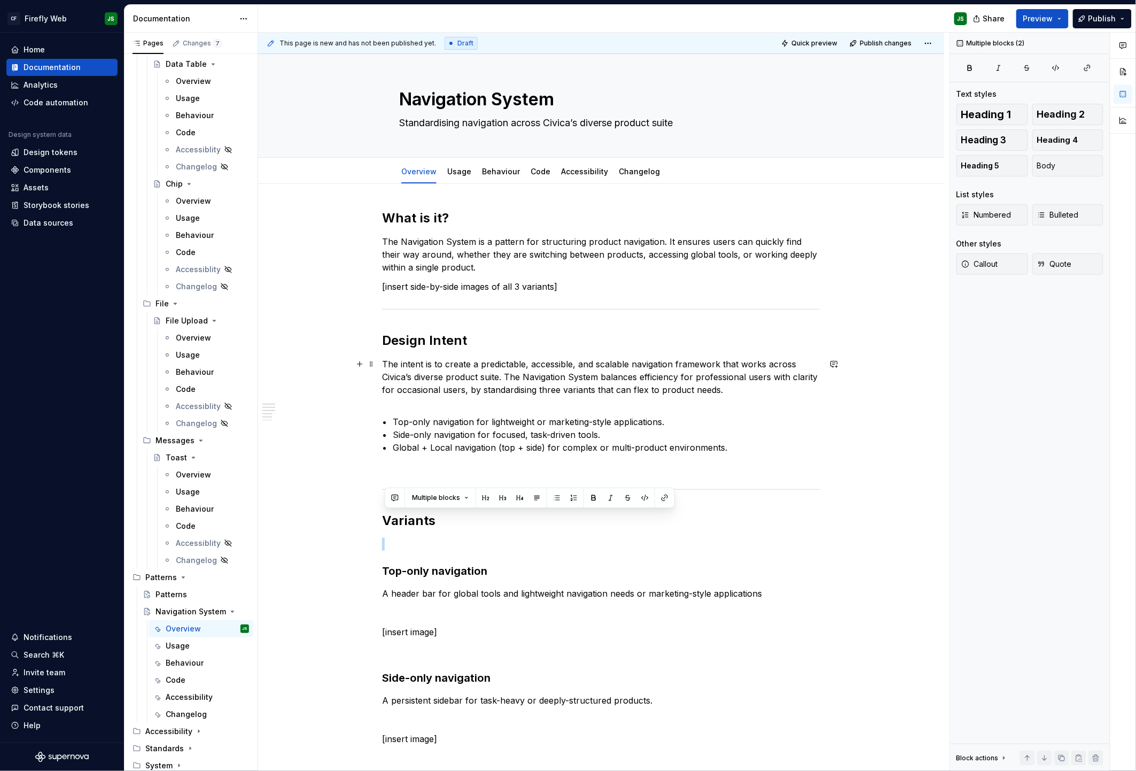
scroll to position [3, 0]
click at [455, 166] on link "Usage" at bounding box center [459, 169] width 24 height 9
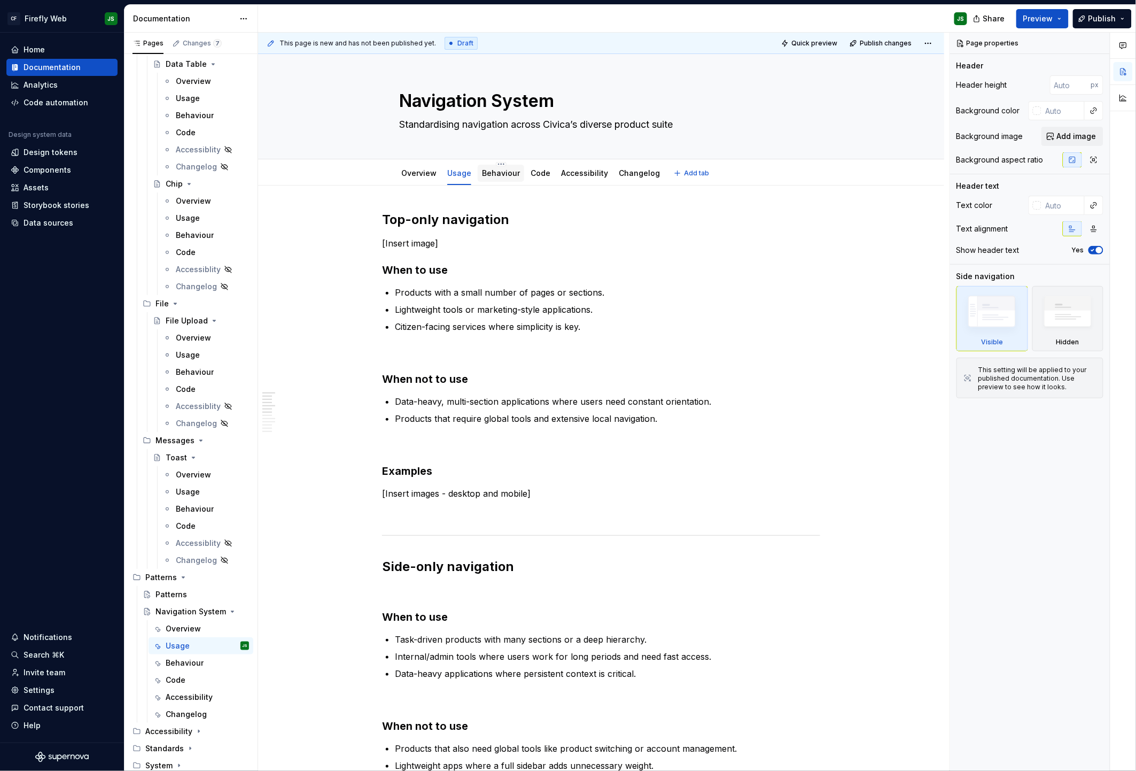
click at [506, 174] on link "Behaviour" at bounding box center [501, 172] width 38 height 9
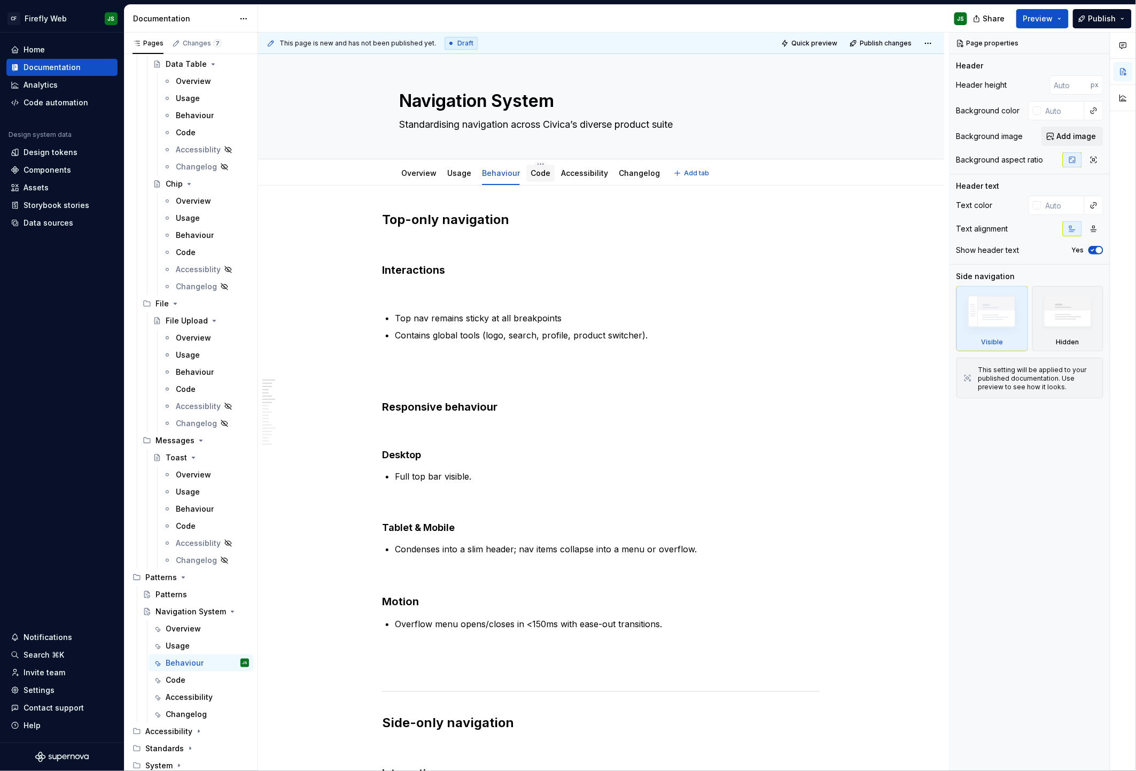
click at [541, 171] on link "Code" at bounding box center [541, 172] width 20 height 9
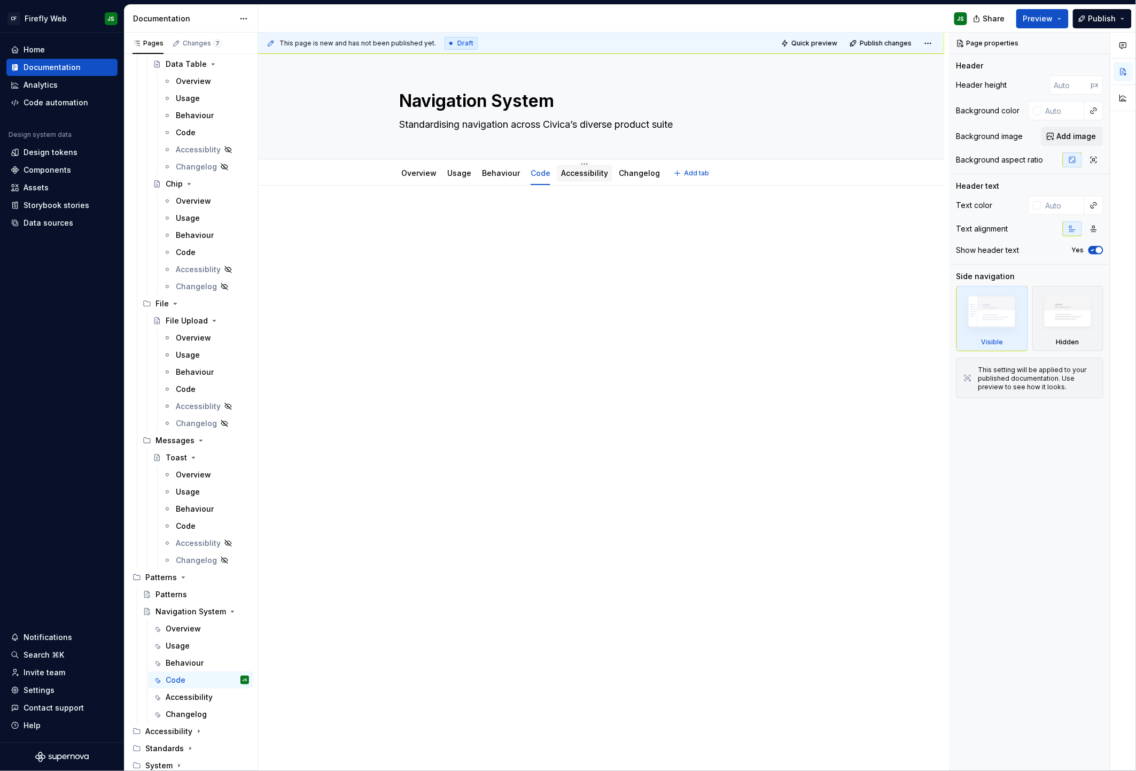
click at [572, 173] on link "Accessibility" at bounding box center [584, 172] width 47 height 9
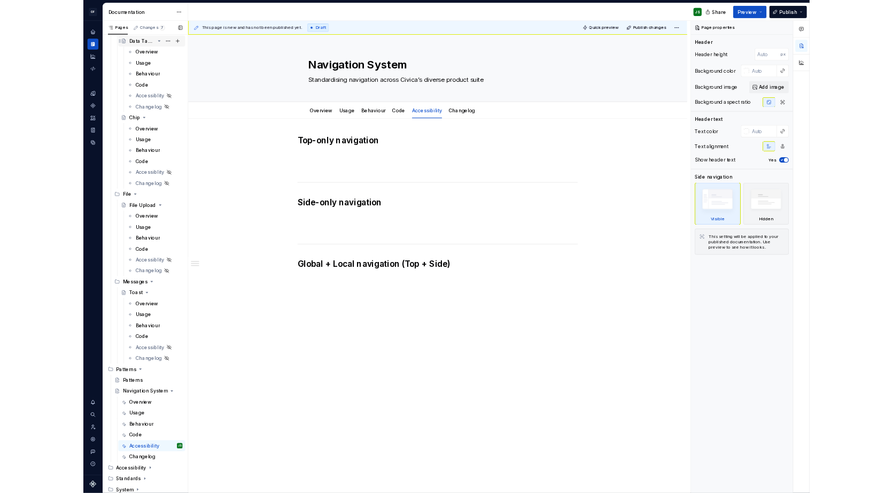
scroll to position [3015, 0]
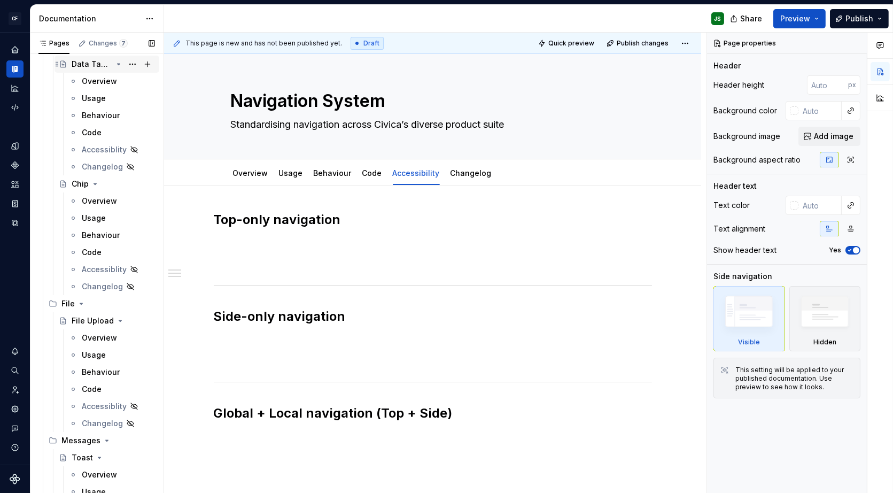
type textarea "*"
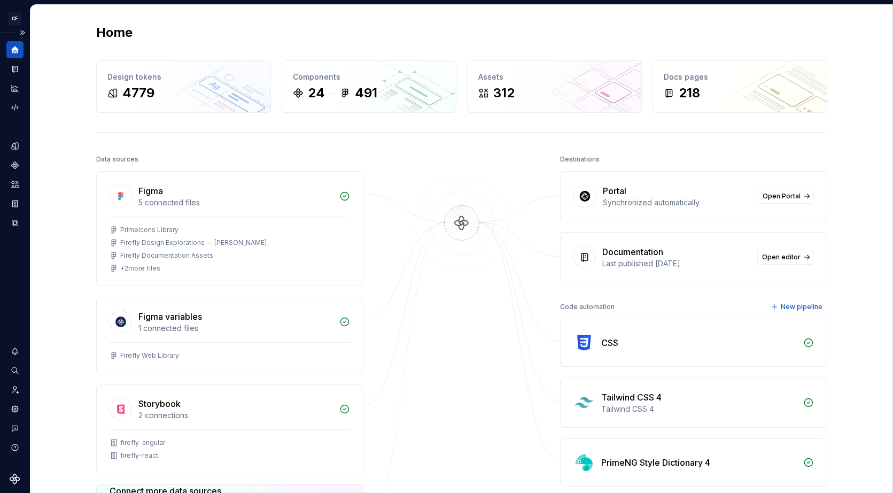
drag, startPoint x: 61, startPoint y: 119, endPoint x: 29, endPoint y: 161, distance: 52.9
click at [61, 119] on div "Home Design tokens 4779 Components 24 491 Assets 312 Docs pages 218 Data source…" at bounding box center [461, 327] width 863 height 645
click at [17, 68] on icon "Documentation" at bounding box center [16, 69] width 4 height 6
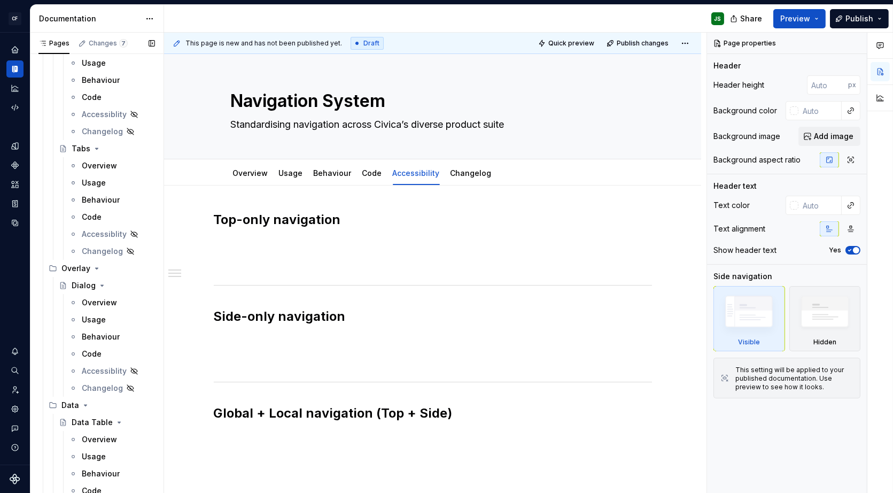
scroll to position [3310, 0]
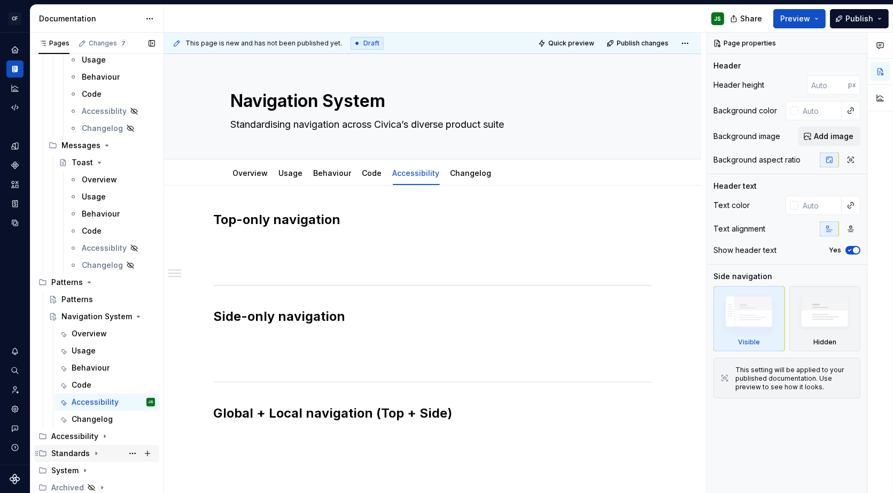
click at [81, 450] on div "Standards" at bounding box center [70, 453] width 38 height 11
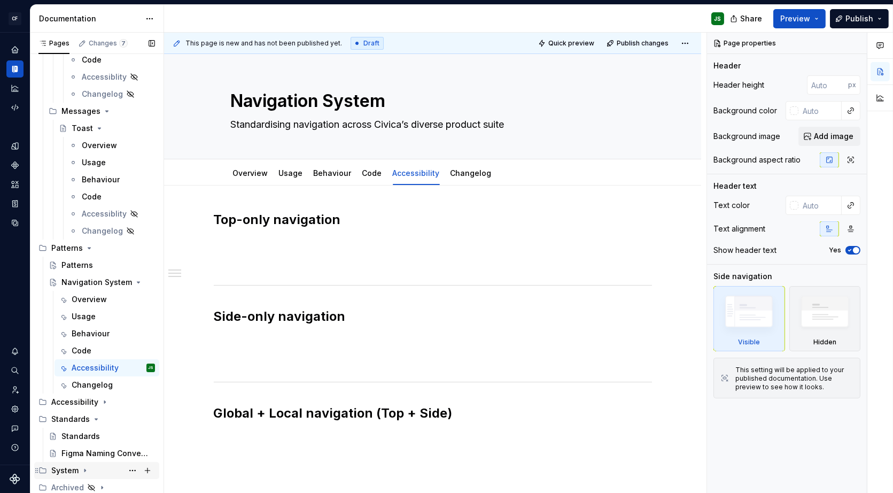
click at [84, 471] on icon "Page tree" at bounding box center [84, 470] width 1 height 3
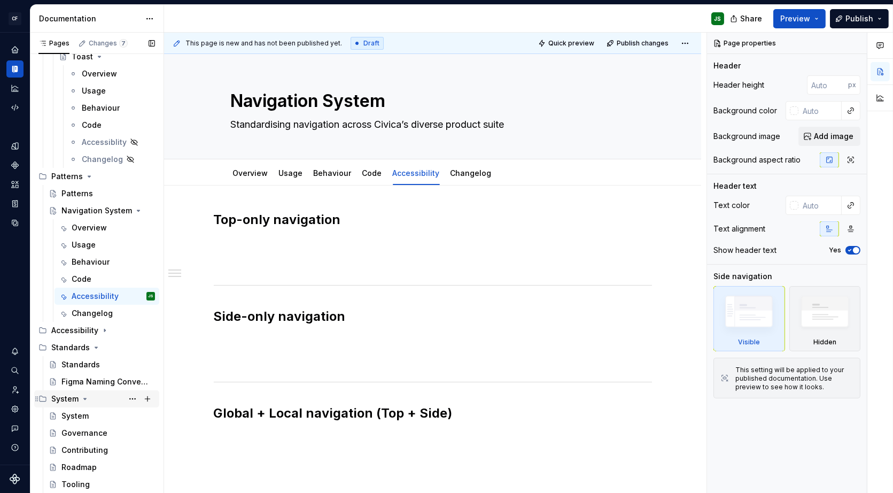
scroll to position [3430, 0]
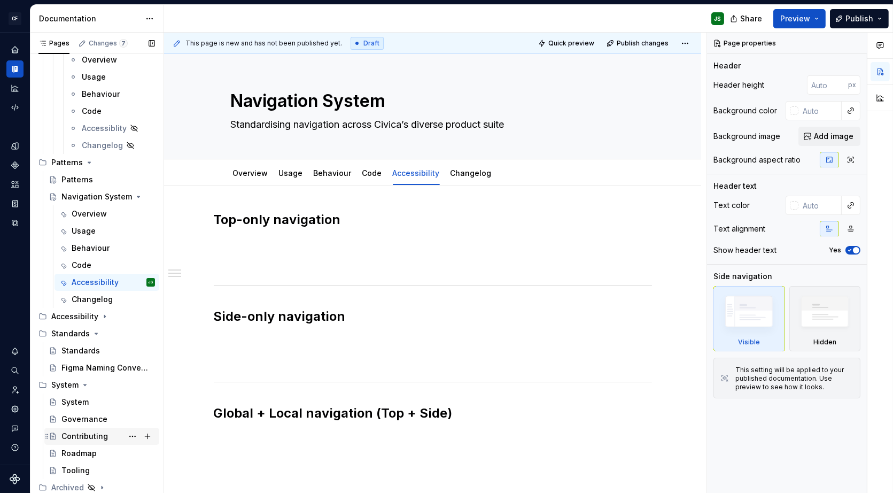
click at [91, 435] on div "Contributing" at bounding box center [84, 436] width 47 height 11
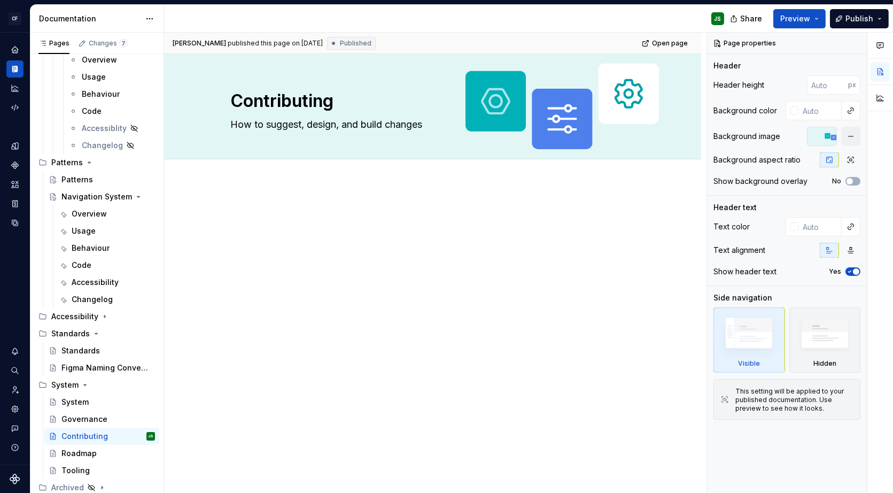
click at [300, 205] on div at bounding box center [432, 296] width 537 height 227
type textarea "*"
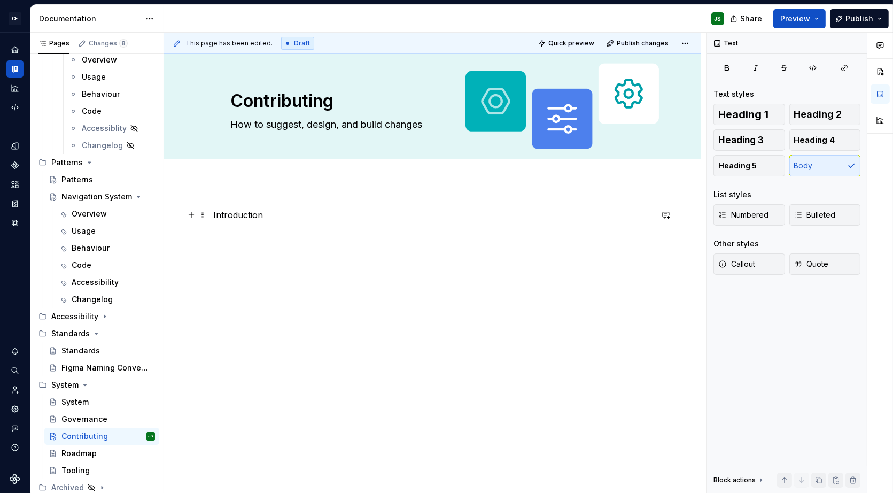
click at [237, 219] on p "Introduction" at bounding box center [433, 214] width 438 height 13
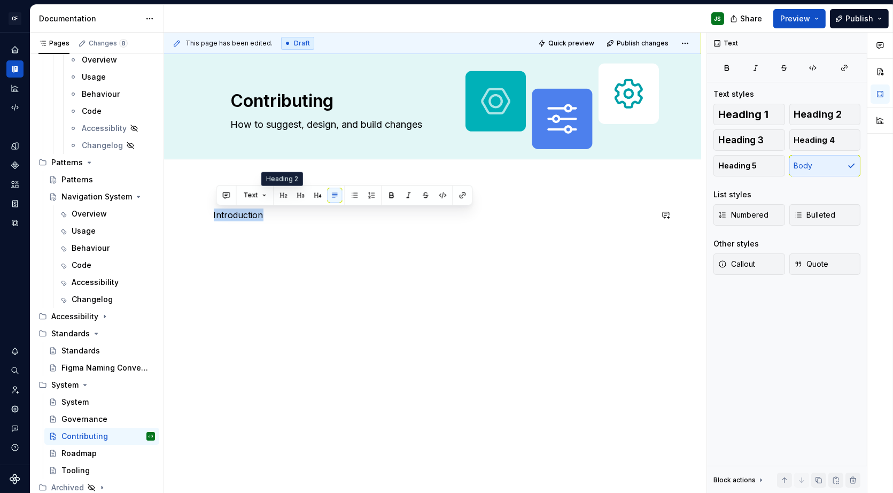
click at [280, 192] on button "button" at bounding box center [283, 195] width 15 height 15
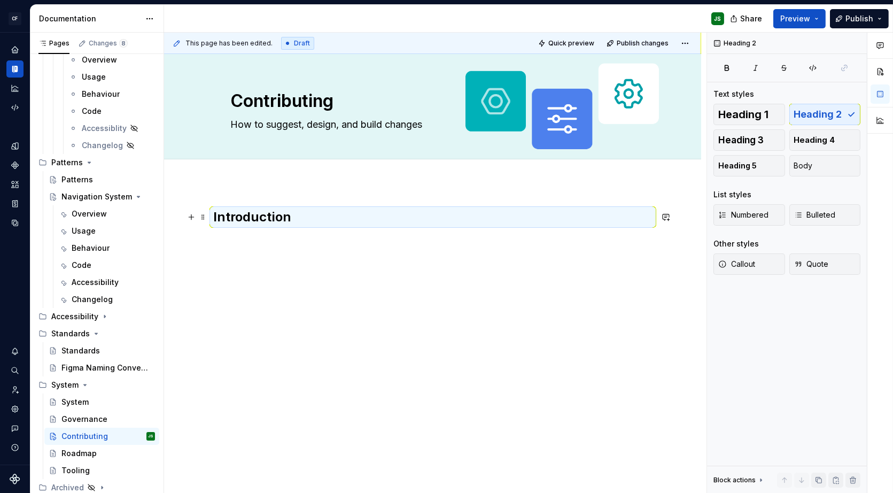
click at [305, 214] on h2 "Introduction" at bounding box center [433, 216] width 438 height 17
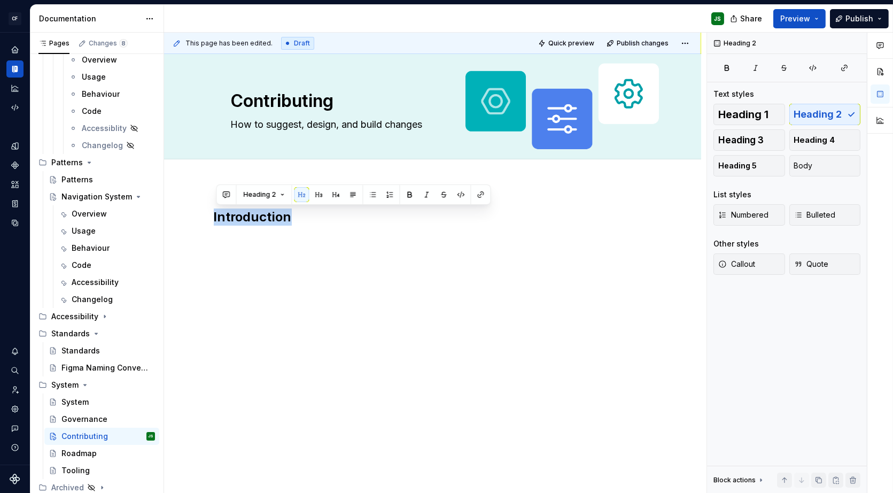
click at [267, 239] on div "Introduction" at bounding box center [433, 228] width 438 height 41
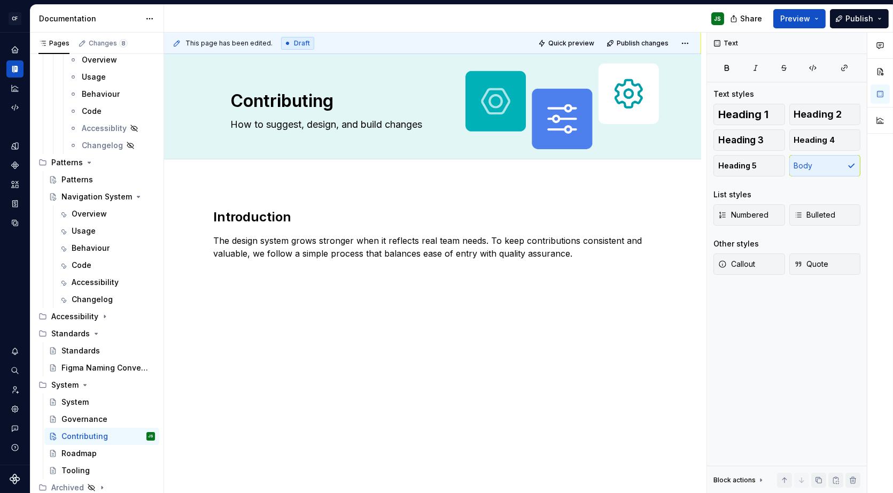
scroll to position [3430, 0]
click at [242, 334] on div "Introduction The design system grows stronger when it reflects real team needs.…" at bounding box center [432, 302] width 537 height 238
click at [250, 305] on p "The Process" at bounding box center [433, 311] width 438 height 13
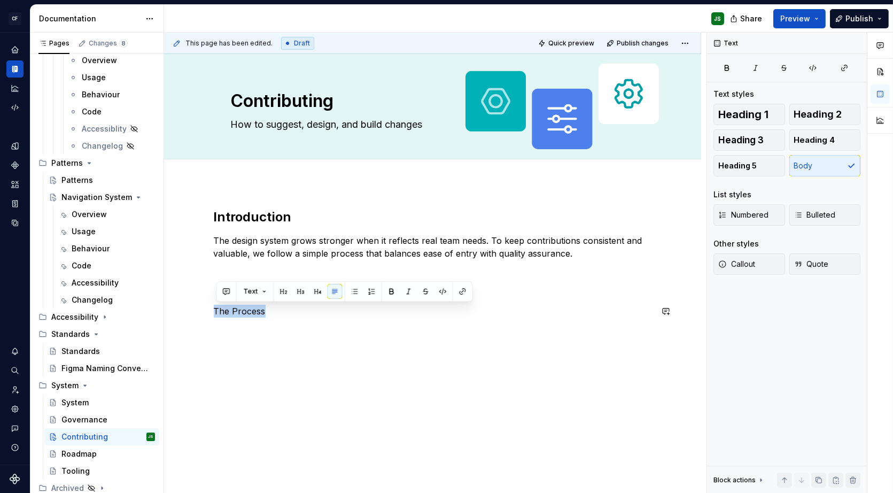
click at [282, 288] on button "button" at bounding box center [283, 291] width 15 height 15
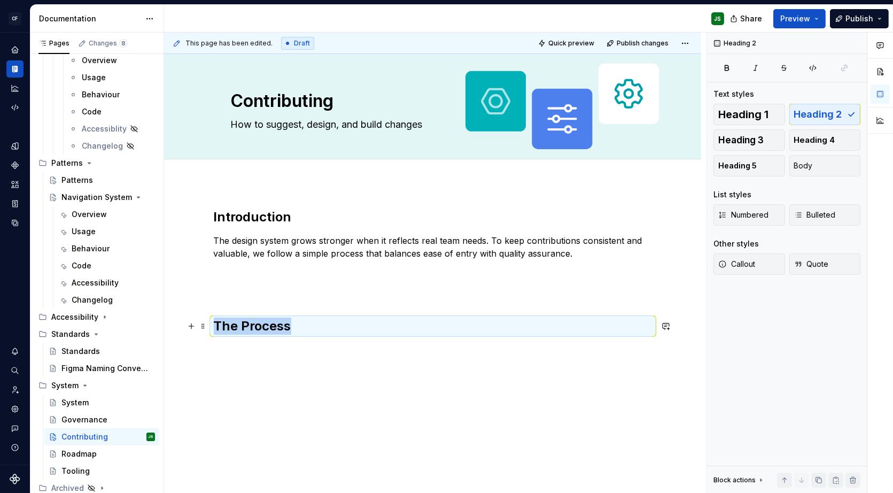
click at [301, 324] on h2 "The Process" at bounding box center [433, 326] width 438 height 17
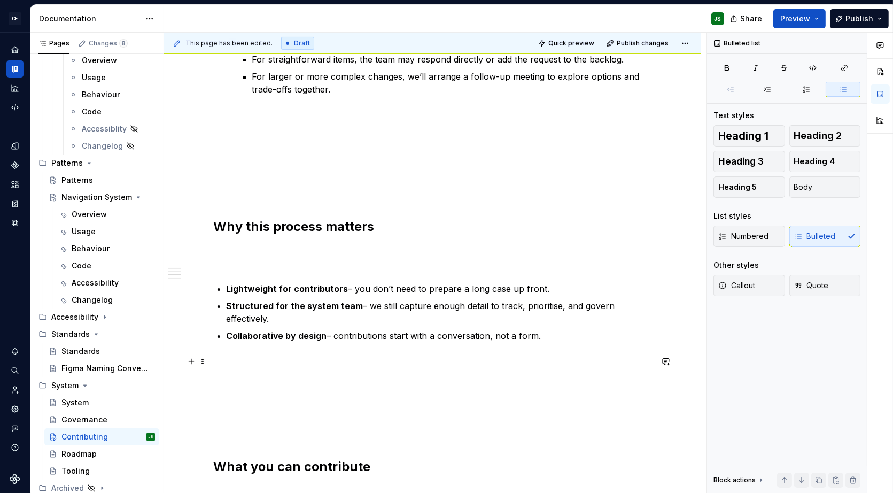
scroll to position [571, 0]
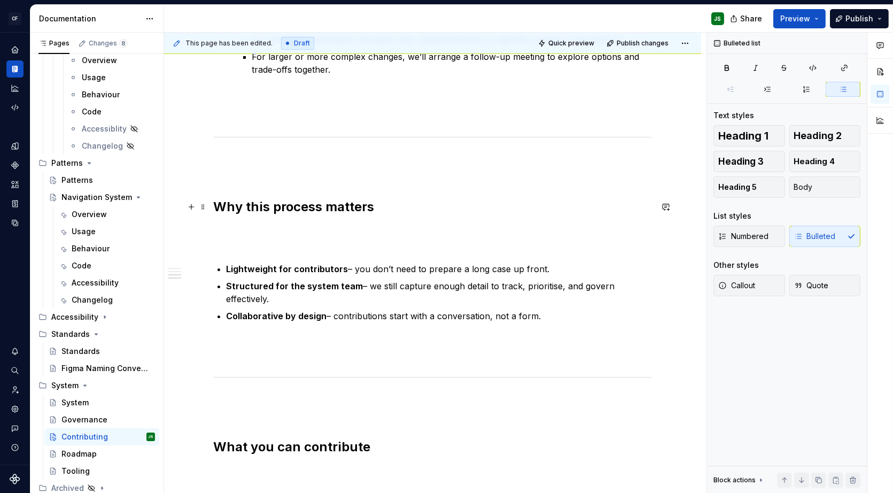
click at [212, 206] on div "This page has been edited. Draft Quick preview Publish changes Contributing How…" at bounding box center [435, 263] width 543 height 461
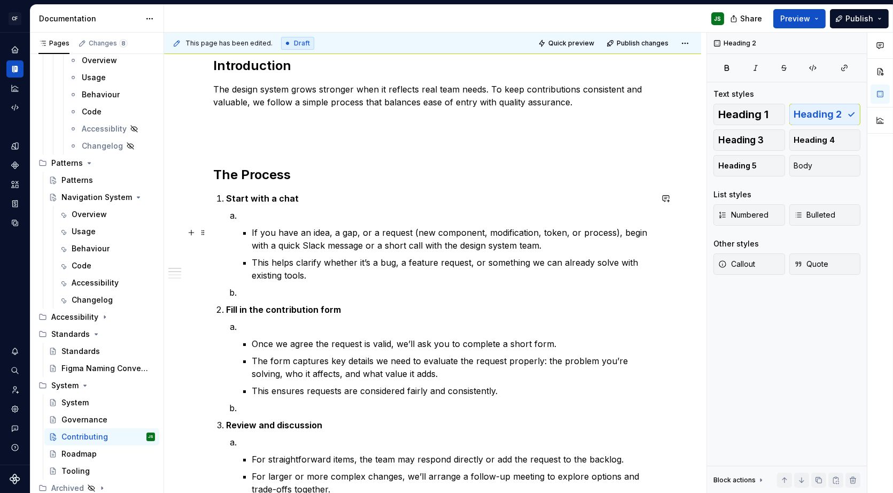
scroll to position [153, 0]
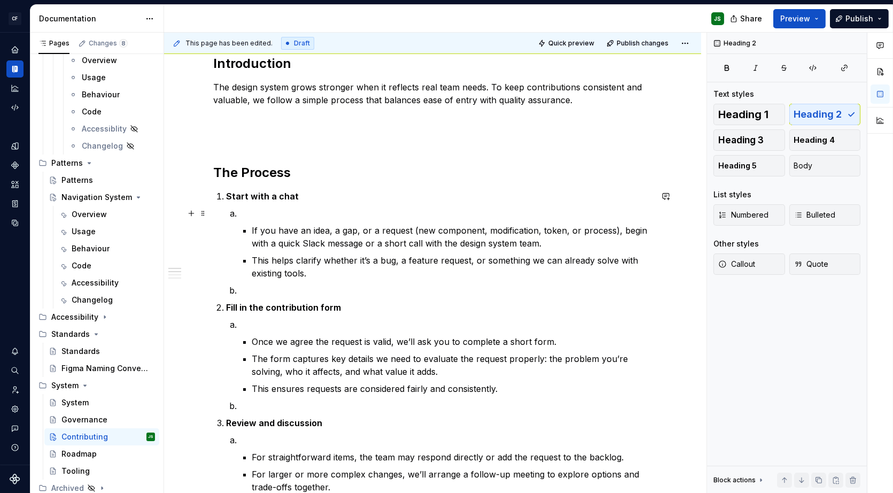
click at [246, 212] on p at bounding box center [445, 213] width 413 height 13
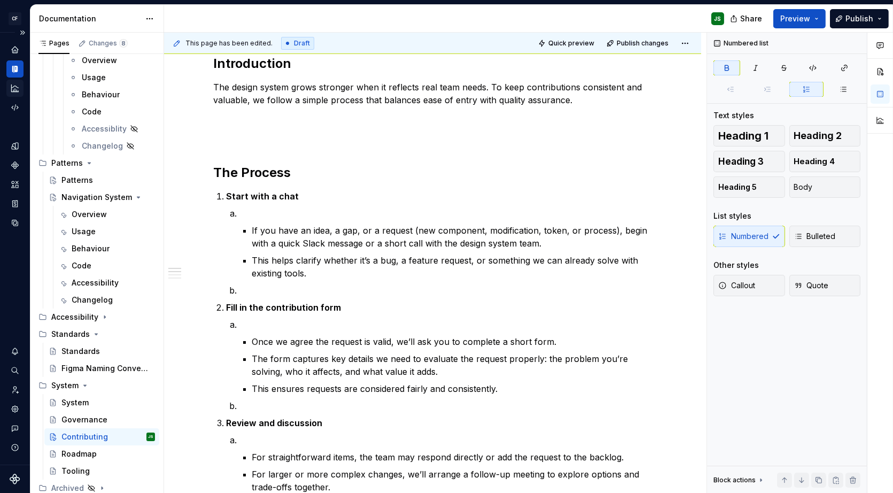
type textarea "*"
